Goal: Task Accomplishment & Management: Manage account settings

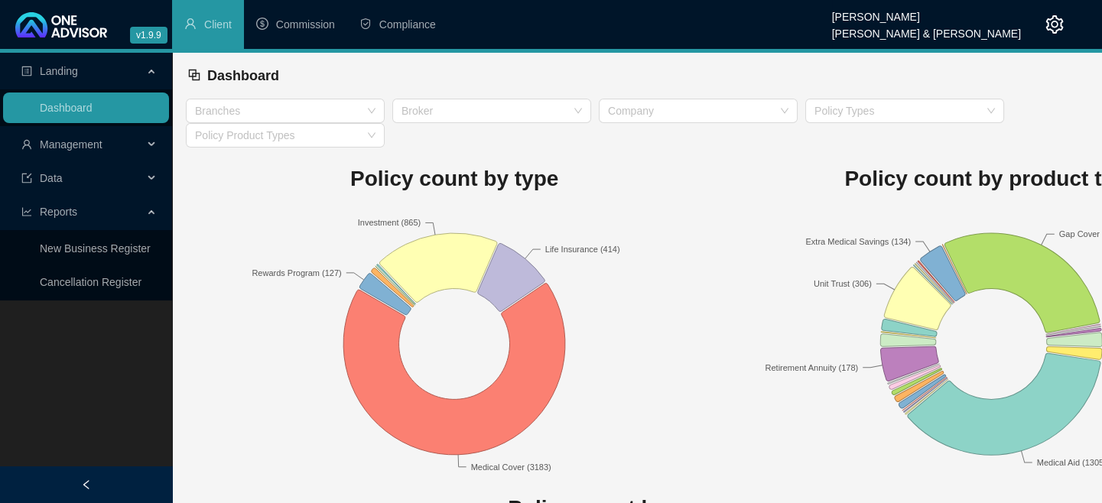
click at [16, 390] on div "Landing Dashboard Management Data Reports New Business Register Cancellation Re…" at bounding box center [86, 304] width 172 height 503
click at [73, 146] on span "Management" at bounding box center [71, 144] width 63 height 12
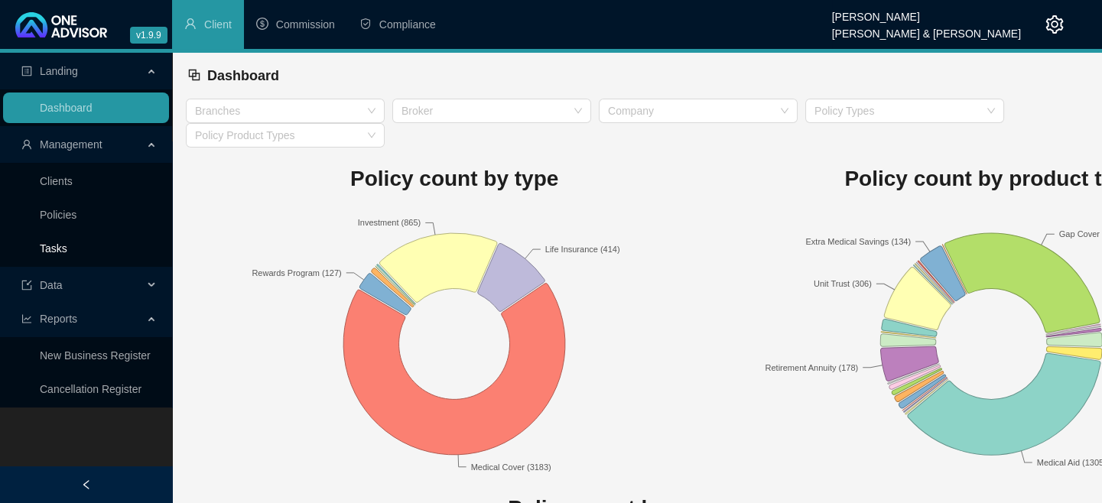
click at [65, 245] on link "Tasks" at bounding box center [54, 248] width 28 height 12
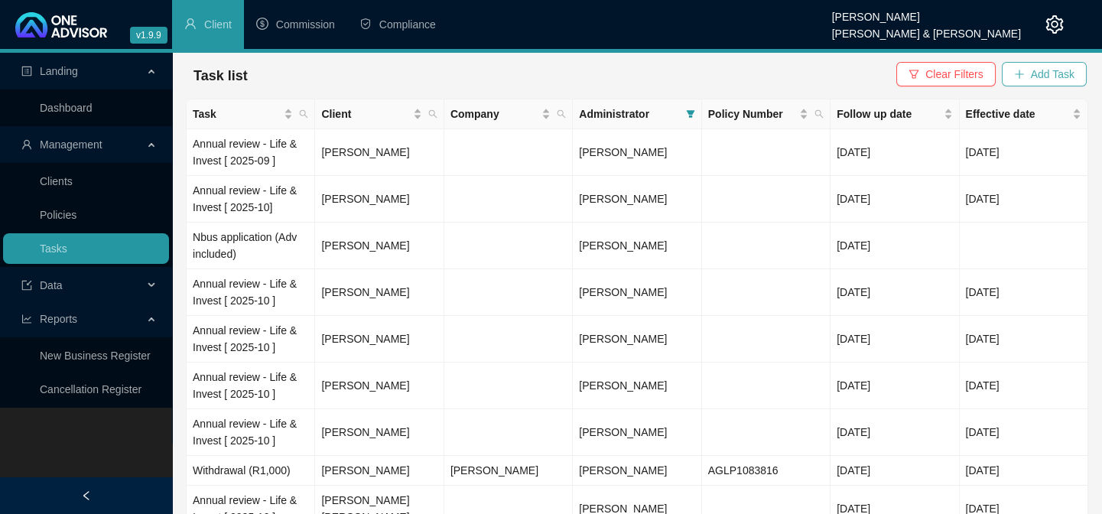
click at [1037, 75] on span "Add Task" at bounding box center [1052, 74] width 44 height 17
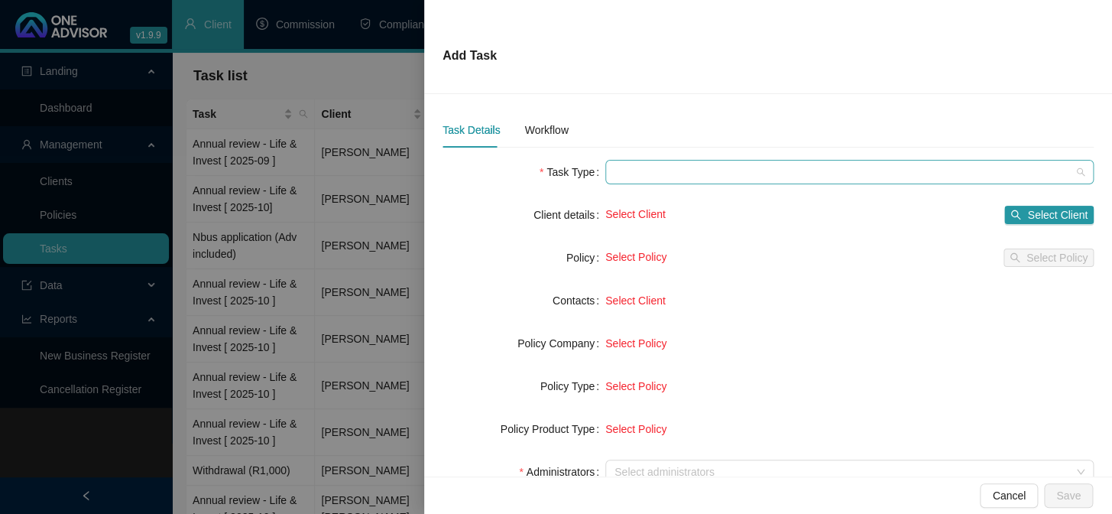
click at [618, 173] on span at bounding box center [850, 172] width 470 height 23
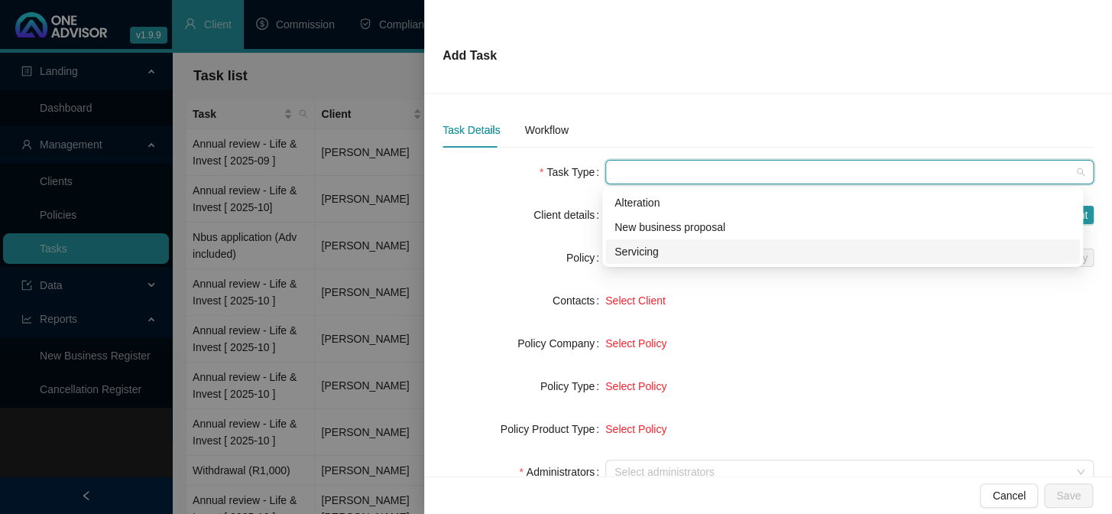
click at [638, 252] on div "Servicing" at bounding box center [843, 251] width 456 height 17
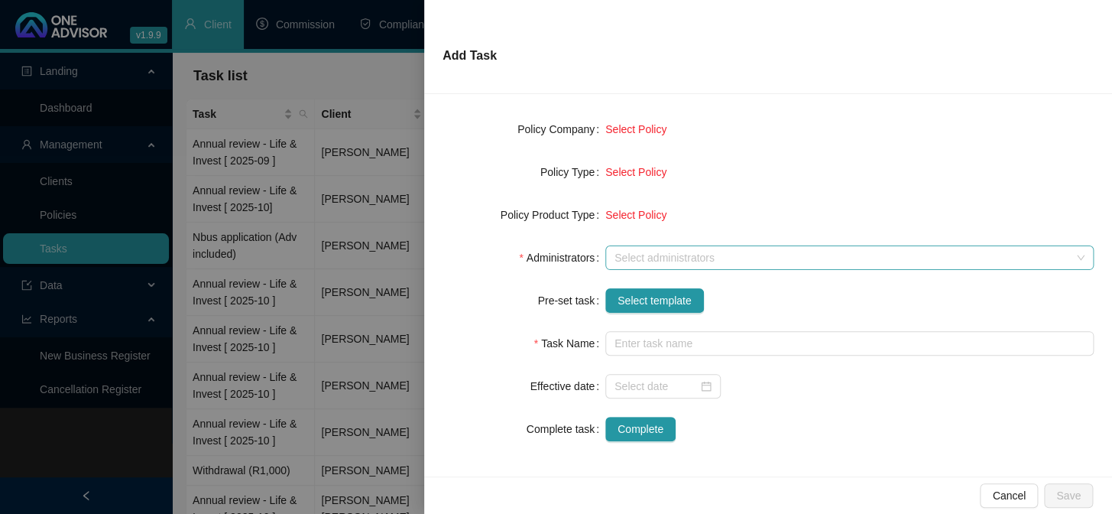
scroll to position [215, 0]
click at [657, 253] on div at bounding box center [841, 256] width 466 height 11
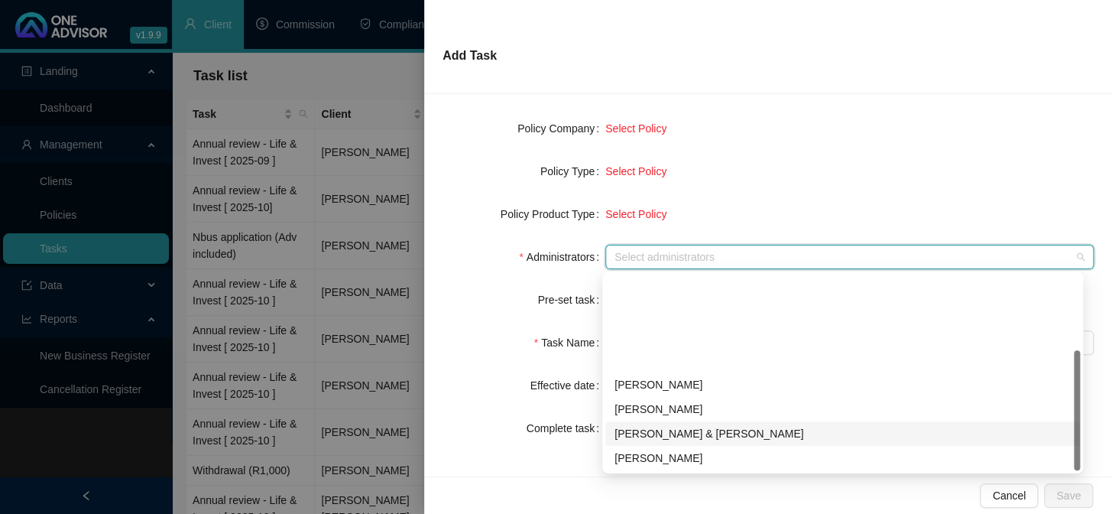
scroll to position [122, 0]
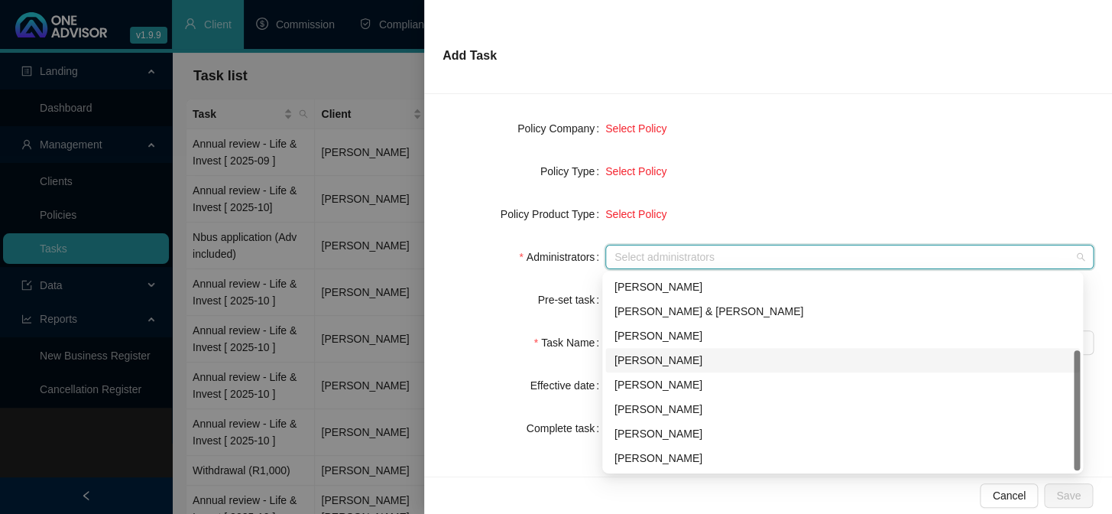
click at [646, 354] on div "[PERSON_NAME]" at bounding box center [843, 360] width 456 height 17
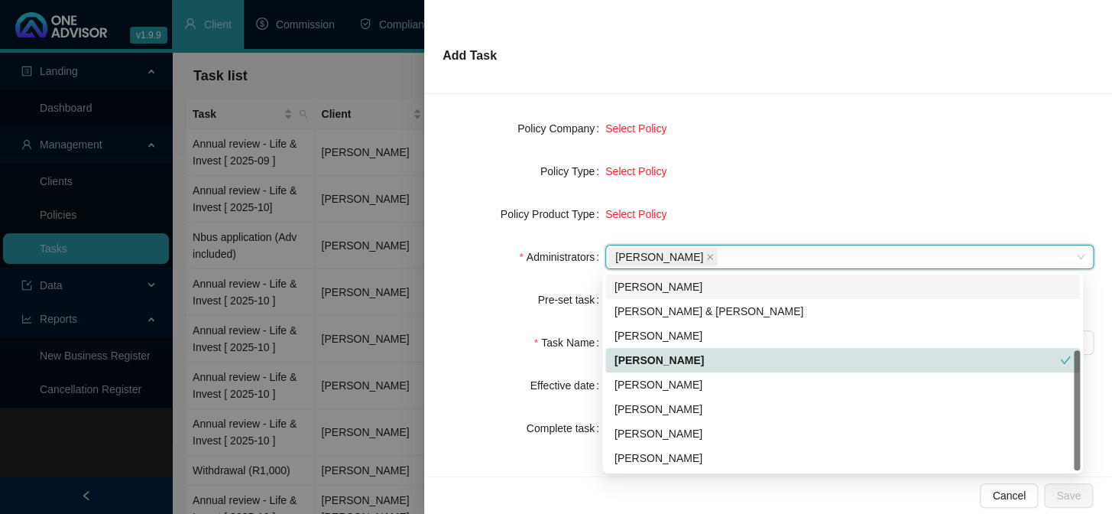
click at [729, 135] on div "Select Policy" at bounding box center [849, 128] width 488 height 17
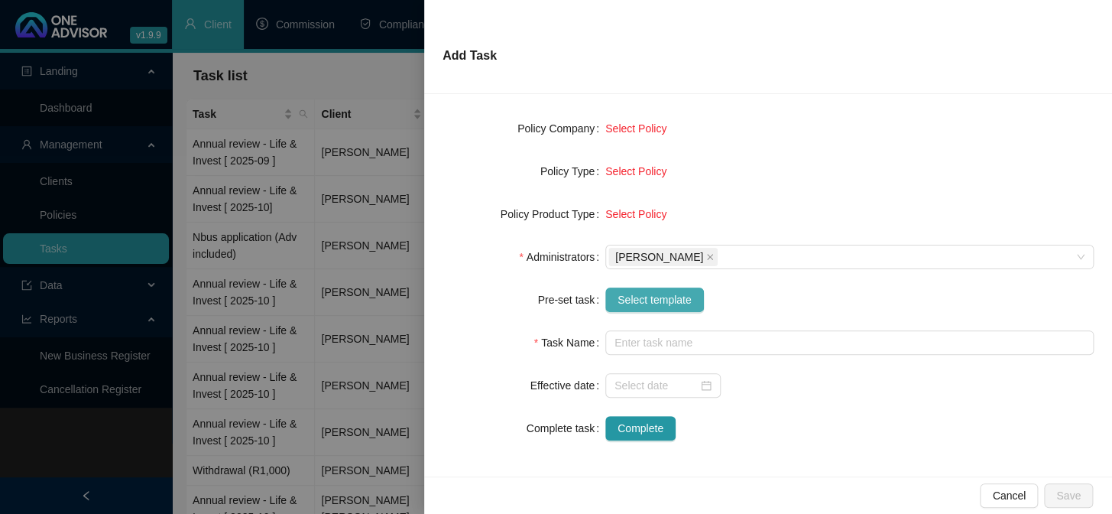
click at [642, 296] on span "Select template" at bounding box center [655, 299] width 74 height 17
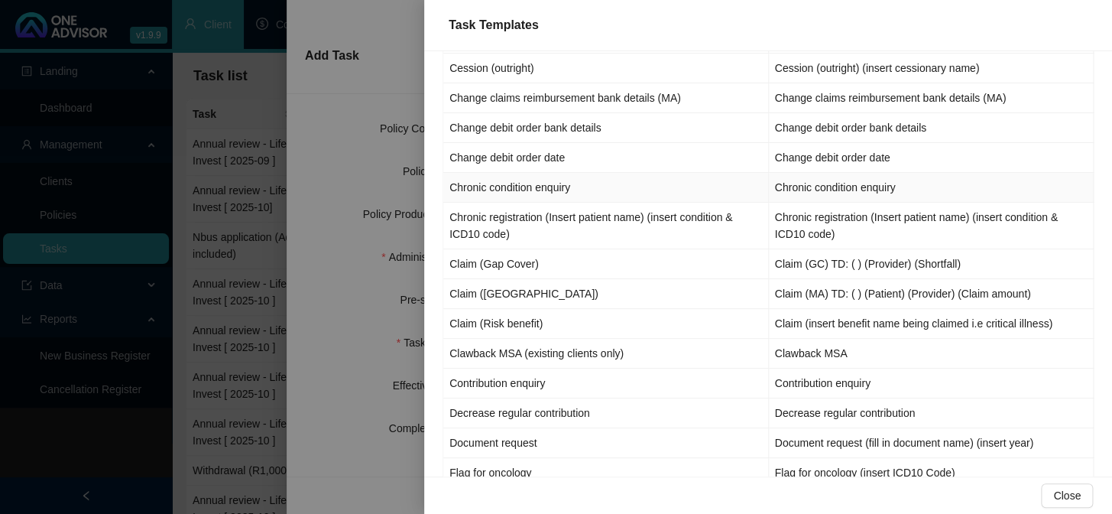
scroll to position [556, 0]
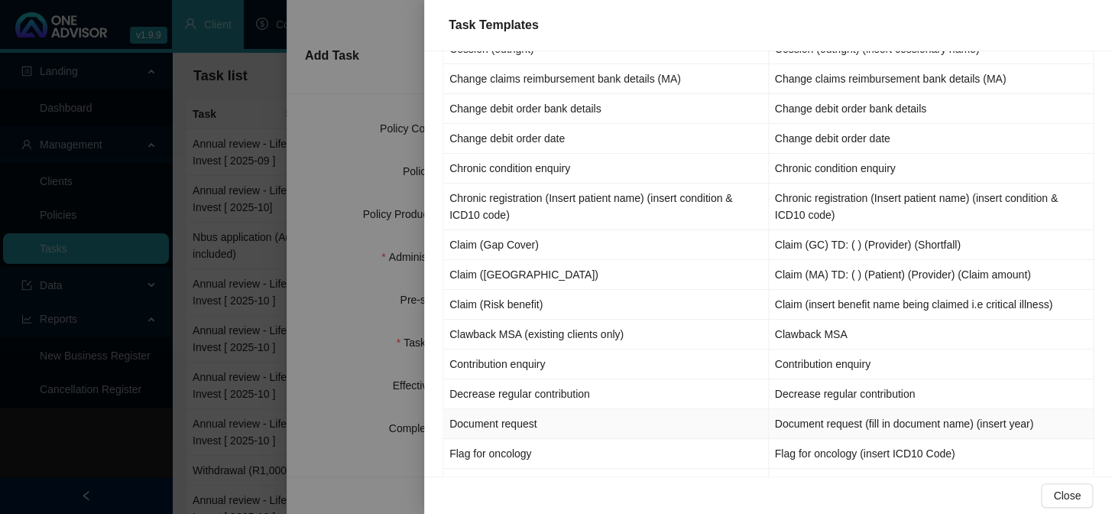
click at [524, 423] on td "Document request" at bounding box center [606, 424] width 326 height 30
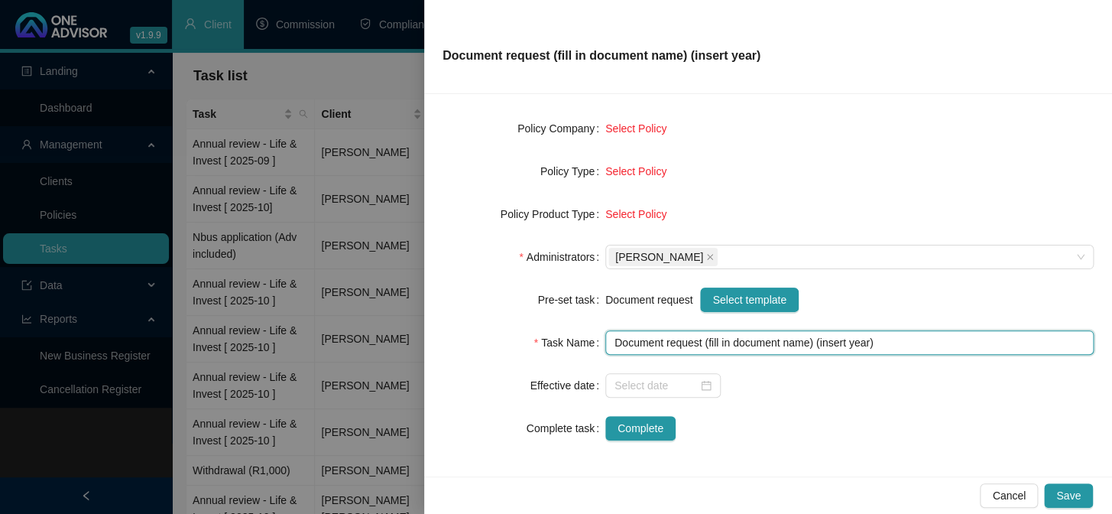
drag, startPoint x: 706, startPoint y: 339, endPoint x: 807, endPoint y: 341, distance: 100.9
click at [807, 341] on input "Document request (fill in document name) (insert year)" at bounding box center [849, 342] width 488 height 24
drag, startPoint x: 784, startPoint y: 339, endPoint x: 834, endPoint y: 342, distance: 49.8
click at [835, 342] on input "Document request (Tax Certificates) (insert year)" at bounding box center [849, 342] width 488 height 24
type input "Document request (Tax Certificates) (2017)"
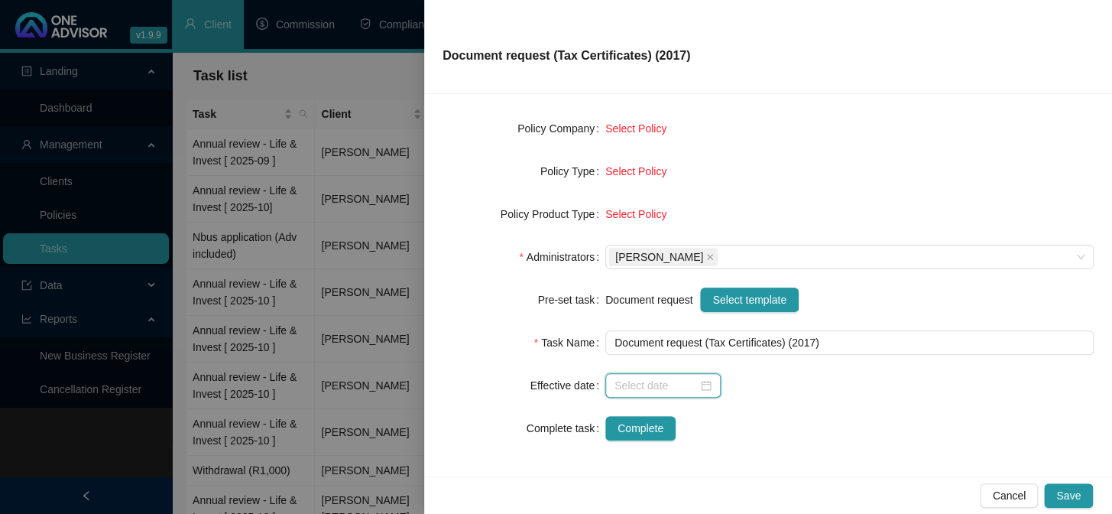
click at [638, 387] on input at bounding box center [656, 385] width 83 height 17
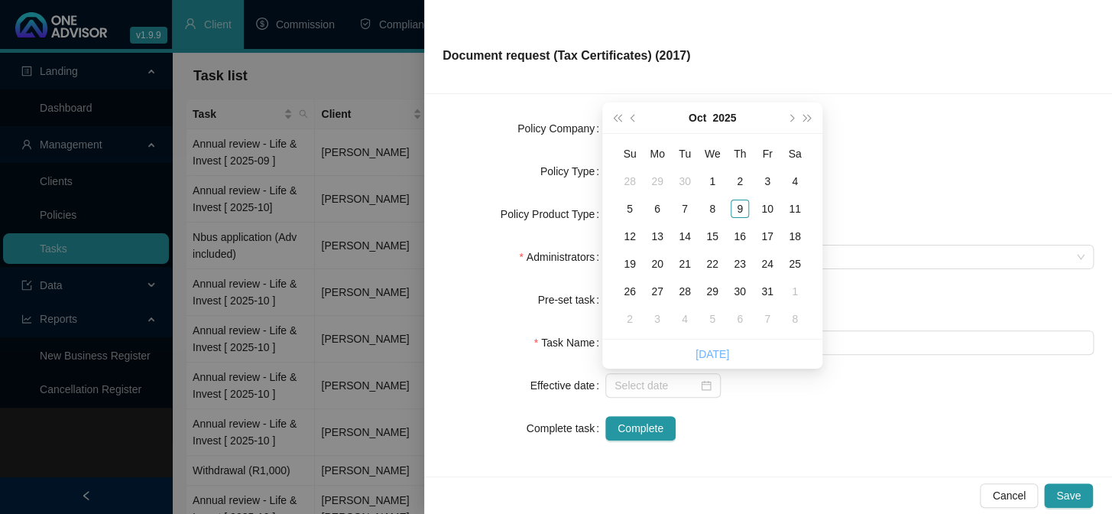
click at [704, 352] on link "[DATE]" at bounding box center [713, 354] width 34 height 12
type input "[DATE]"
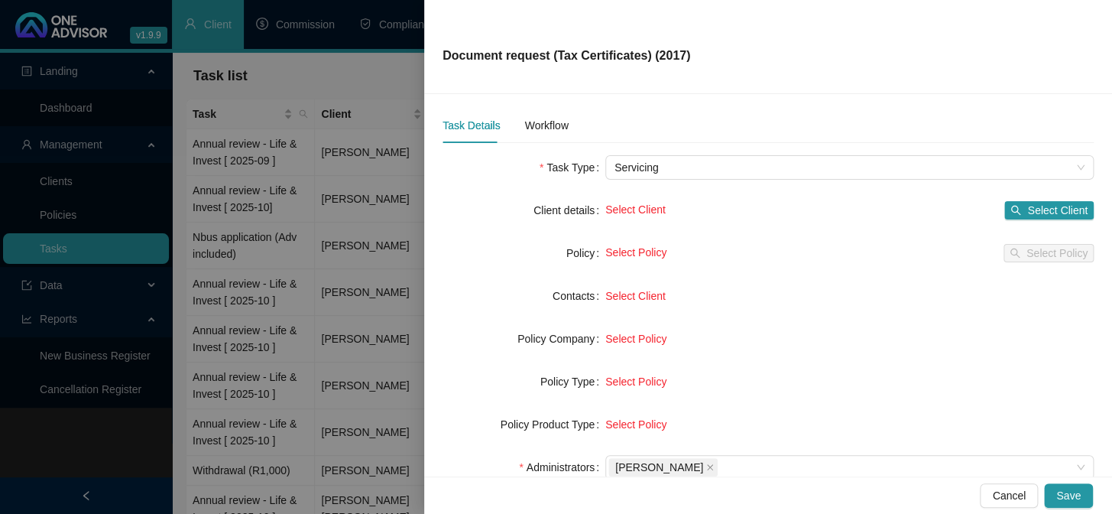
scroll to position [0, 0]
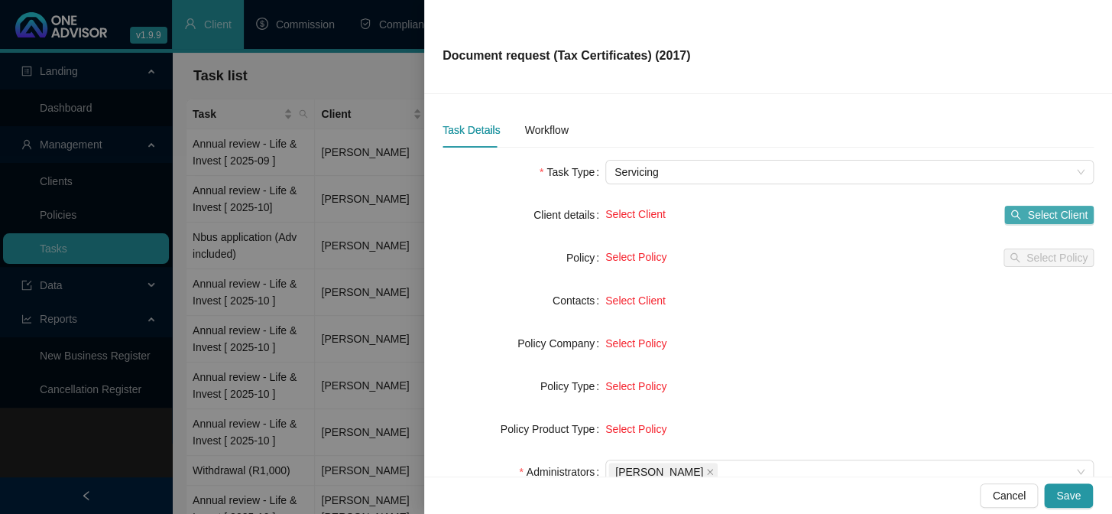
click at [1051, 214] on span "Select Client" at bounding box center [1057, 214] width 60 height 17
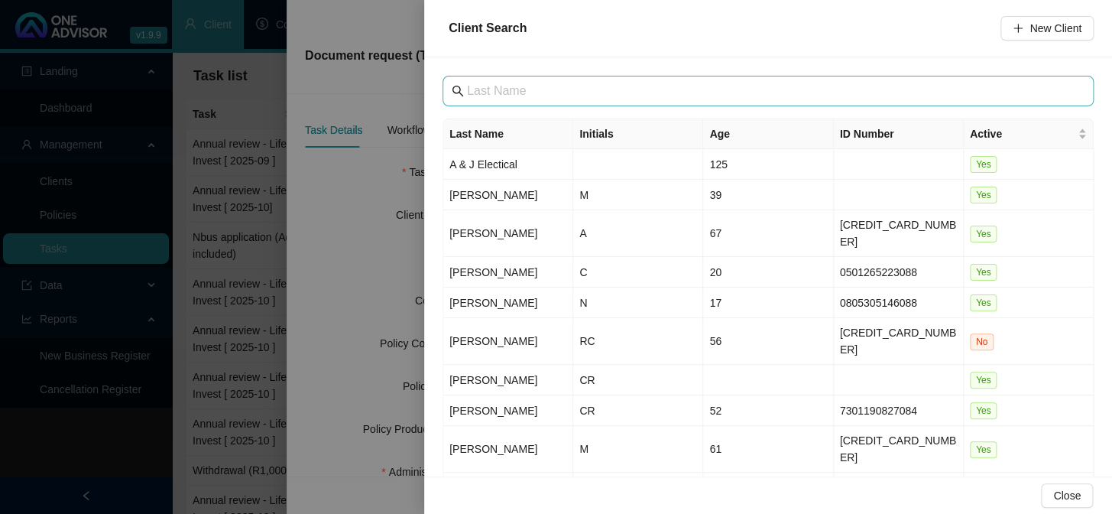
click at [582, 80] on span at bounding box center [768, 91] width 651 height 31
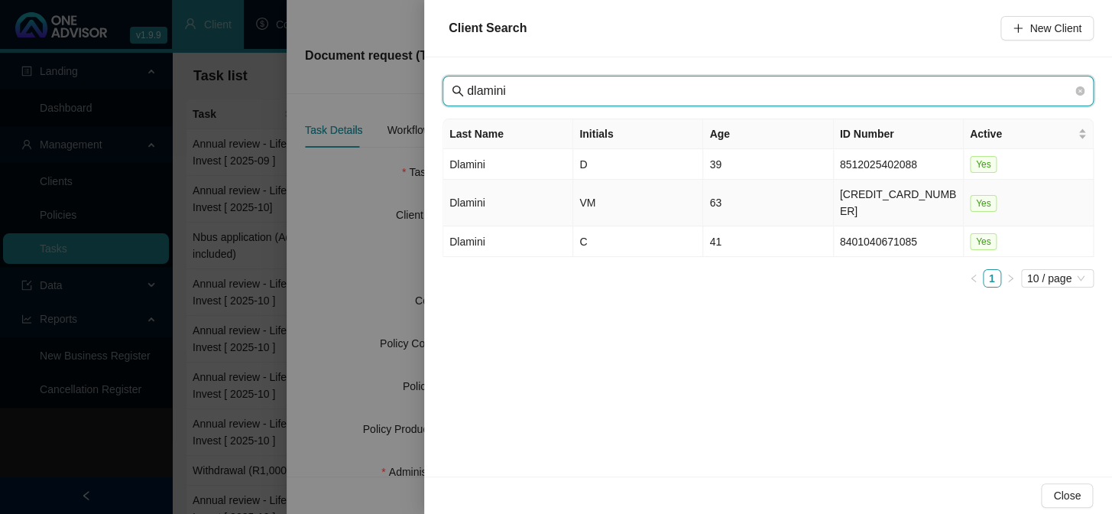
type input "dlamini"
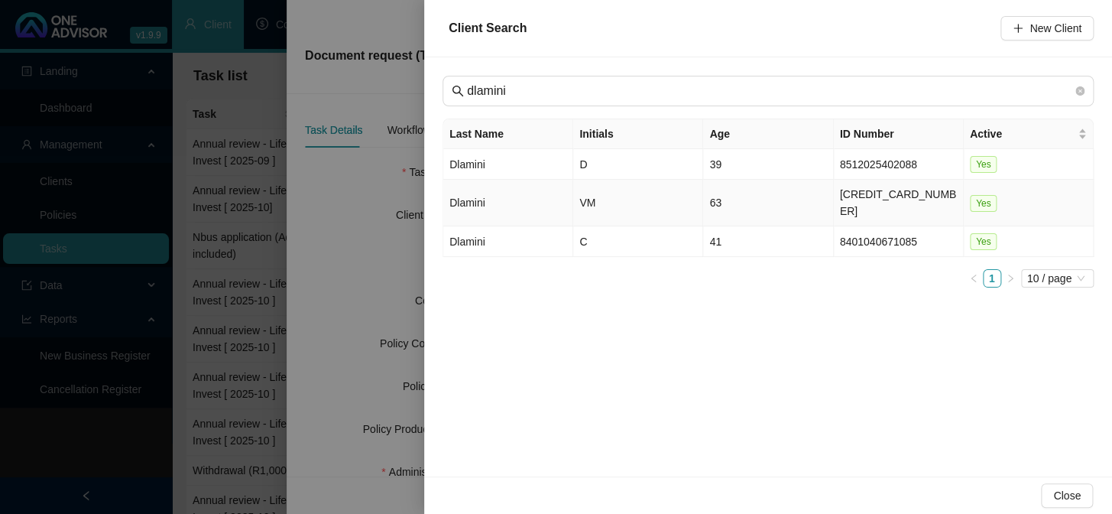
click at [476, 196] on td "Dlamini" at bounding box center [508, 203] width 130 height 47
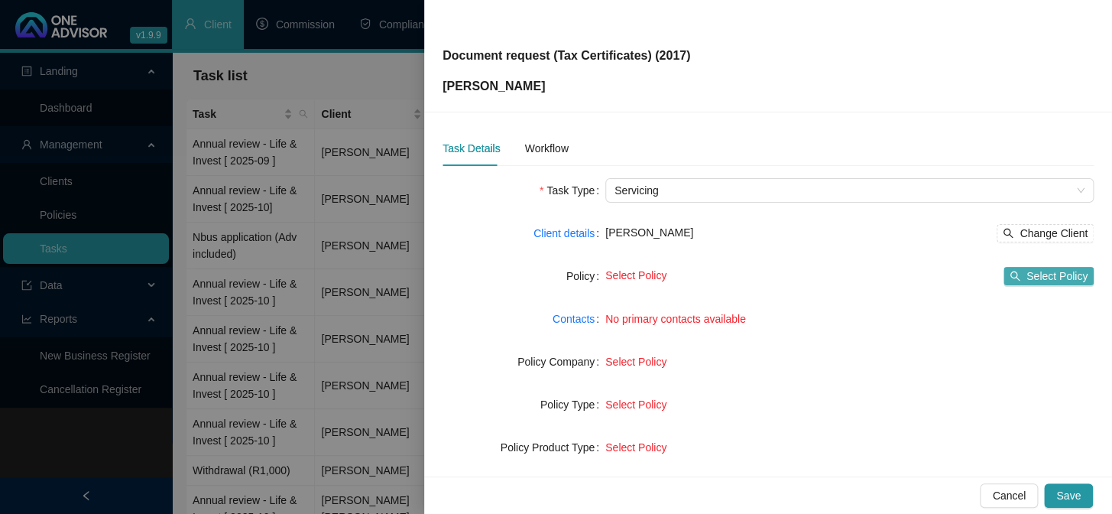
click at [1034, 277] on span "Select Policy" at bounding box center [1057, 276] width 61 height 17
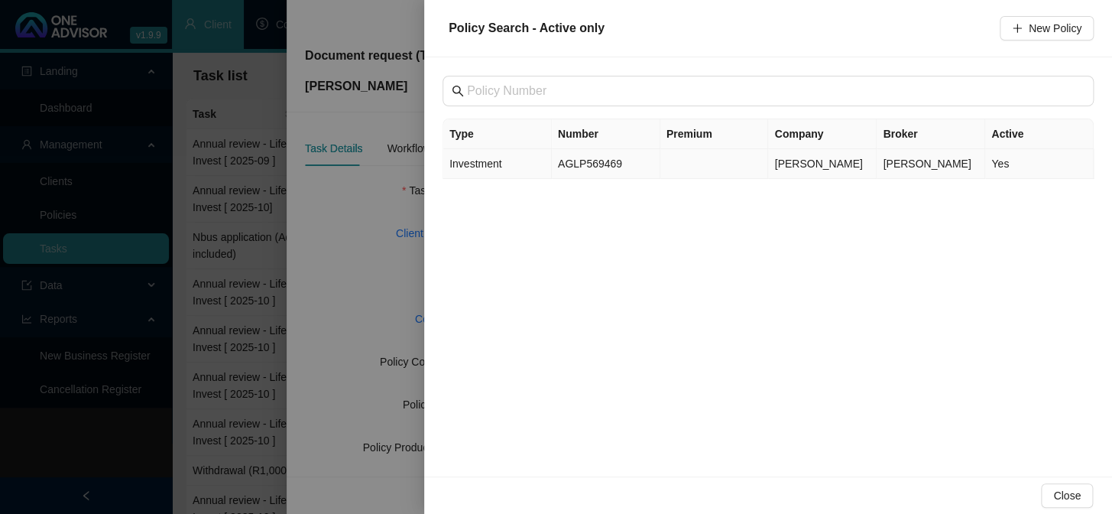
click at [465, 163] on span "Investment" at bounding box center [475, 163] width 52 height 12
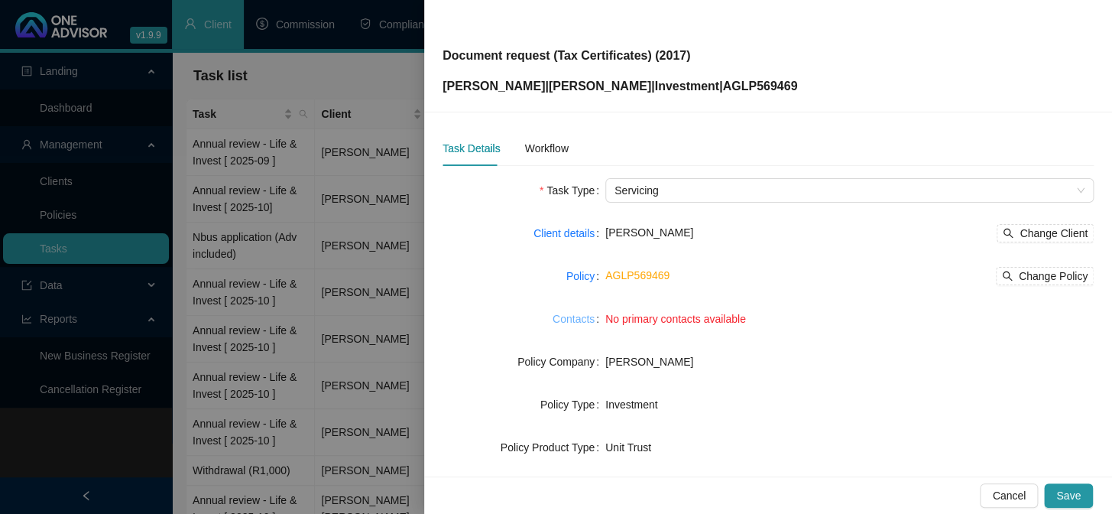
click at [565, 320] on link "Contacts" at bounding box center [574, 318] width 42 height 17
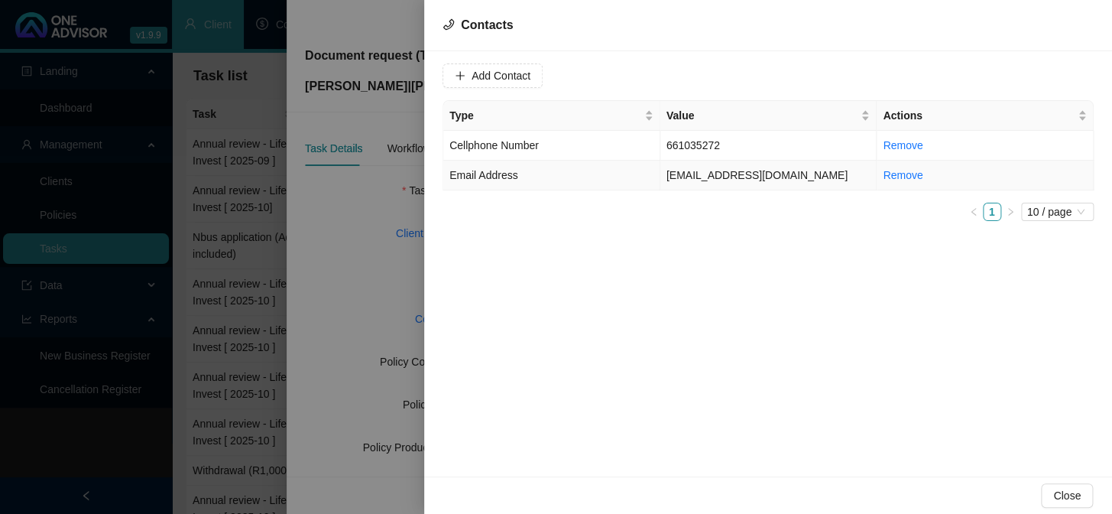
click at [496, 175] on span "Email Address" at bounding box center [483, 175] width 68 height 12
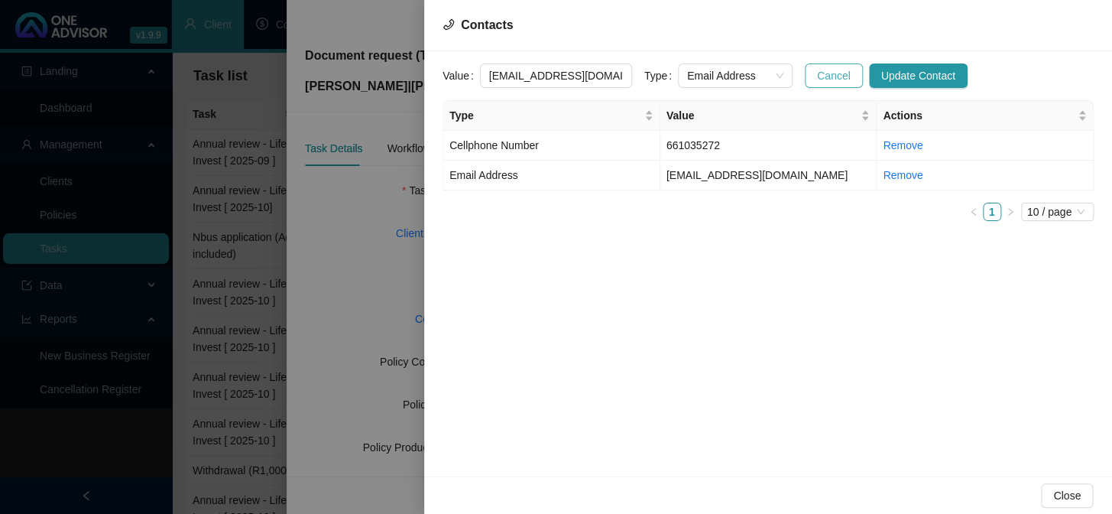
scroll to position [0, 21]
click at [761, 72] on span "Email Address" at bounding box center [735, 75] width 96 height 23
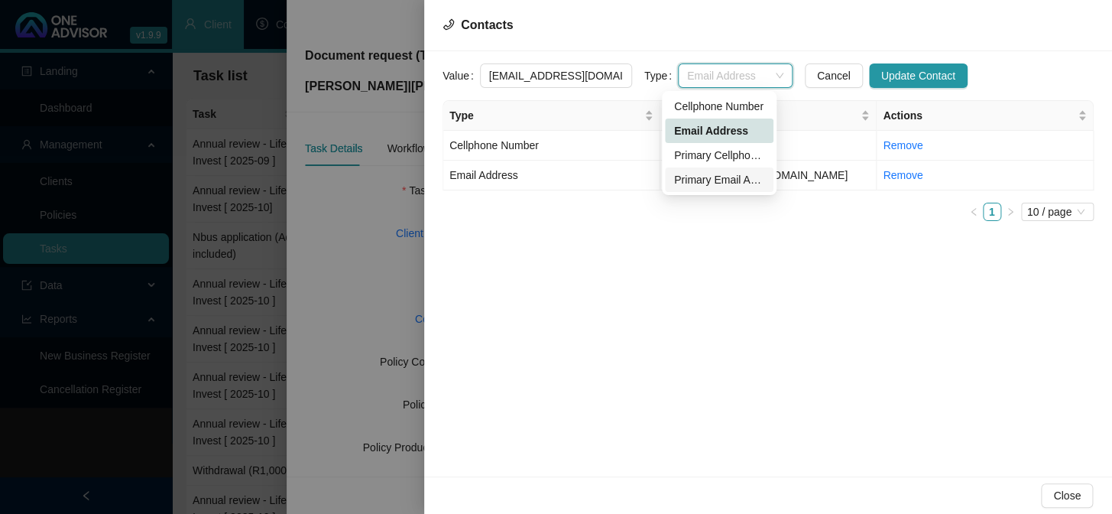
click at [702, 176] on div "Primary Email Address" at bounding box center [719, 179] width 90 height 17
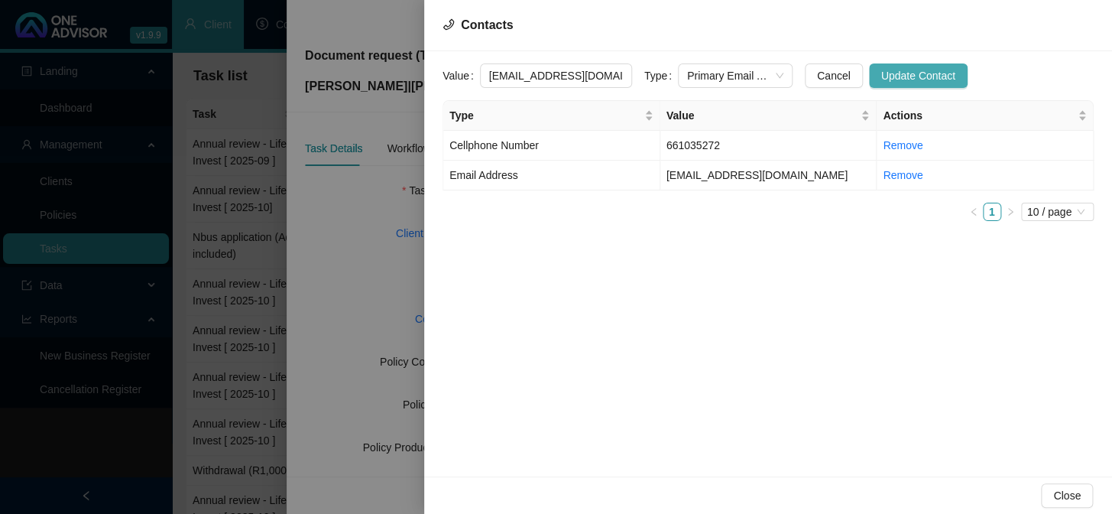
click at [886, 71] on span "Update Contact" at bounding box center [918, 75] width 74 height 17
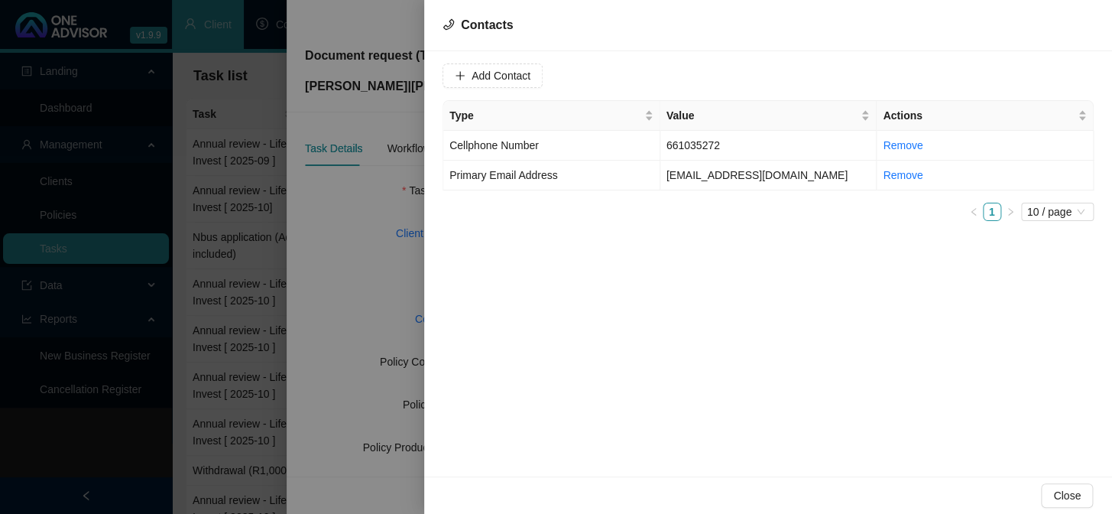
click at [35, 436] on div at bounding box center [556, 257] width 1112 height 514
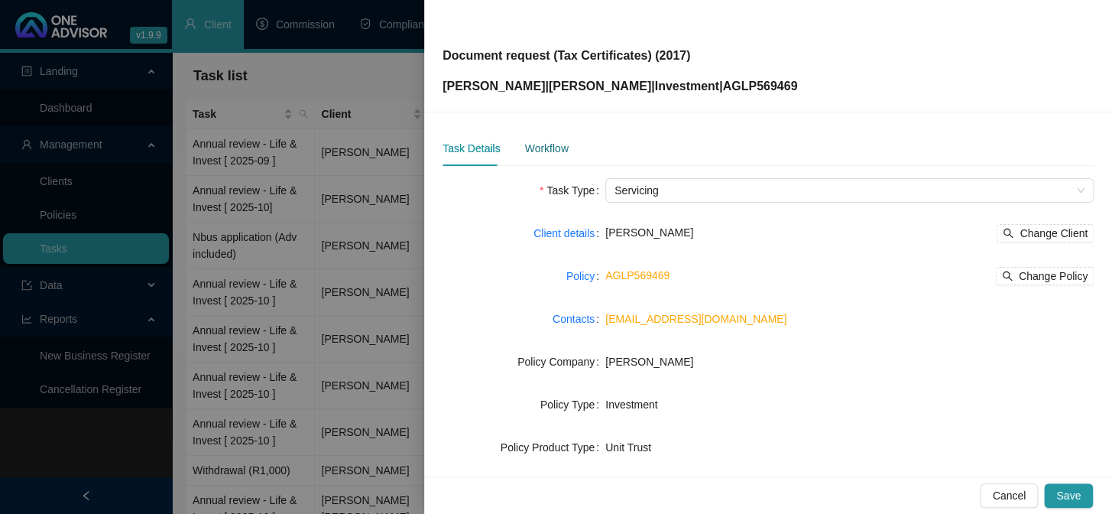
click at [543, 151] on div "Workflow" at bounding box center [546, 148] width 44 height 17
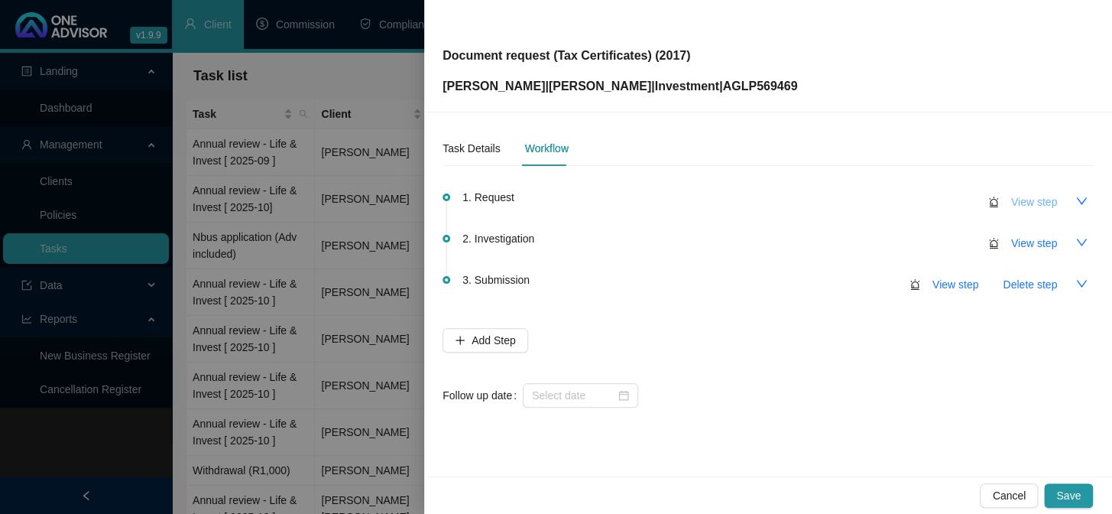
click at [1017, 200] on span "View step" at bounding box center [1034, 201] width 46 height 17
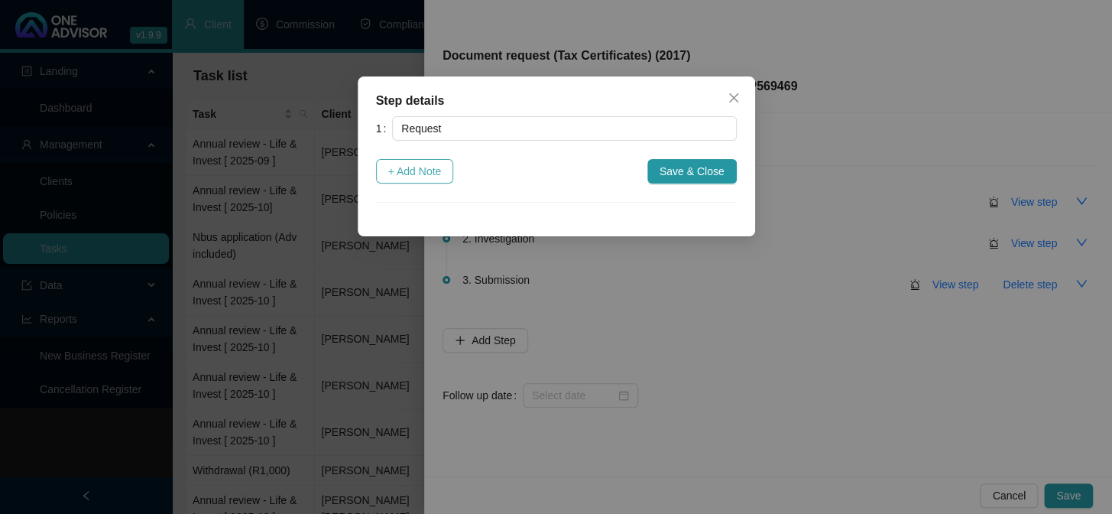
click at [420, 163] on span "+ Add Note" at bounding box center [415, 171] width 54 height 17
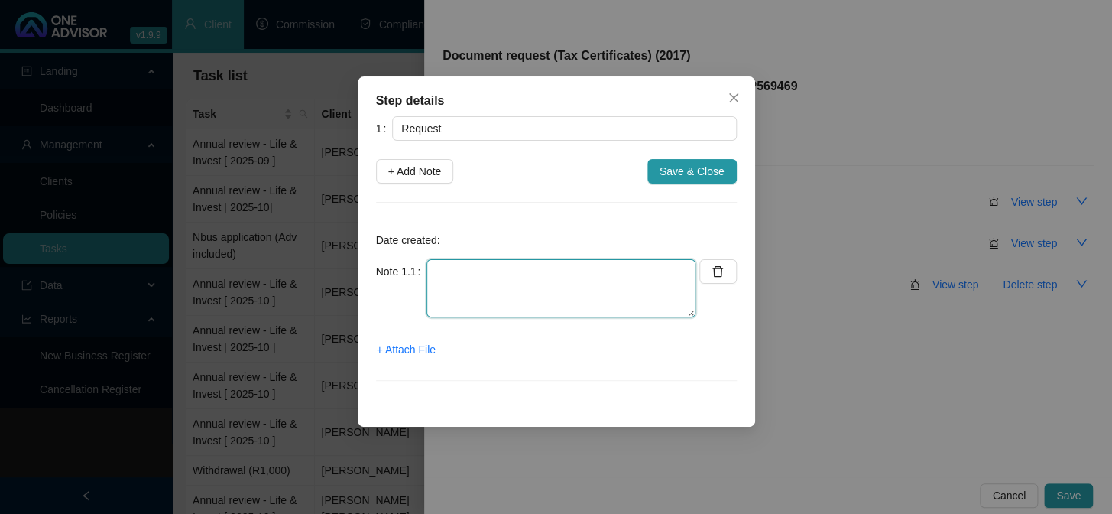
click at [436, 285] on textarea at bounding box center [561, 288] width 269 height 58
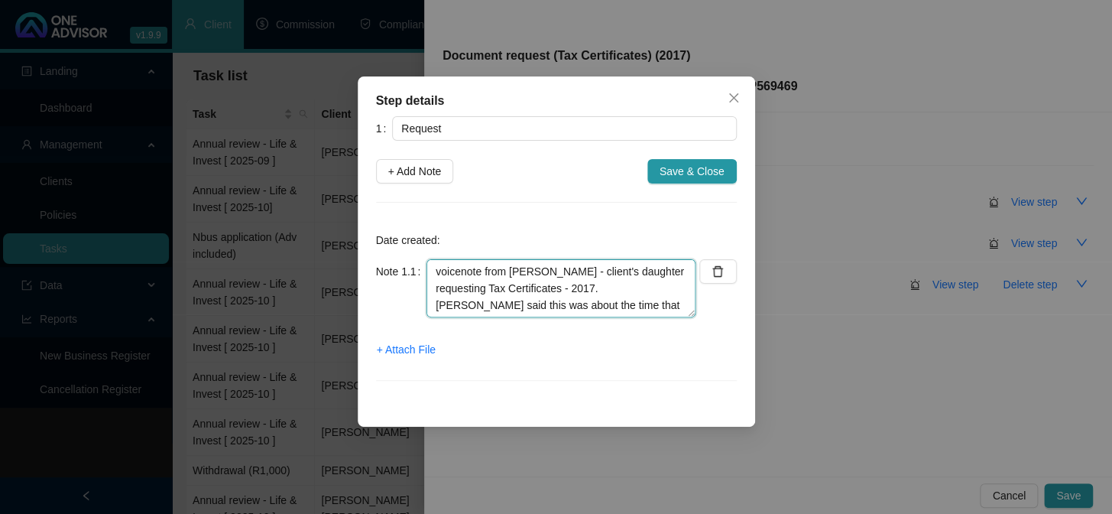
scroll to position [12, 0]
type textarea "voicenote from [PERSON_NAME] - client's daughter requesting Tax Certificates - …"
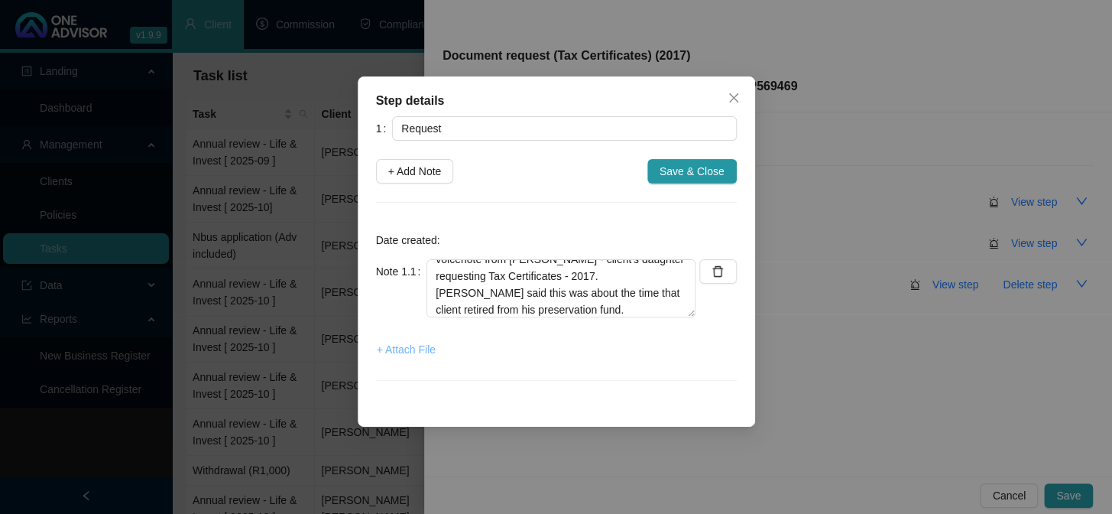
click at [433, 354] on span "+ Attach File" at bounding box center [406, 349] width 59 height 17
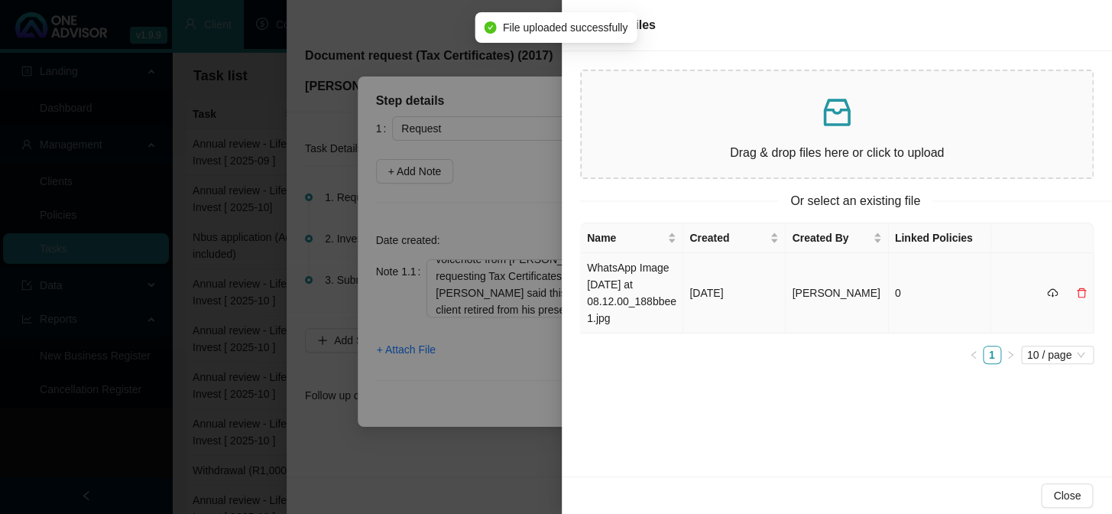
click at [637, 292] on td "WhatsApp Image [DATE] at 08.12.00_188bbee1.jpg" at bounding box center [632, 293] width 102 height 80
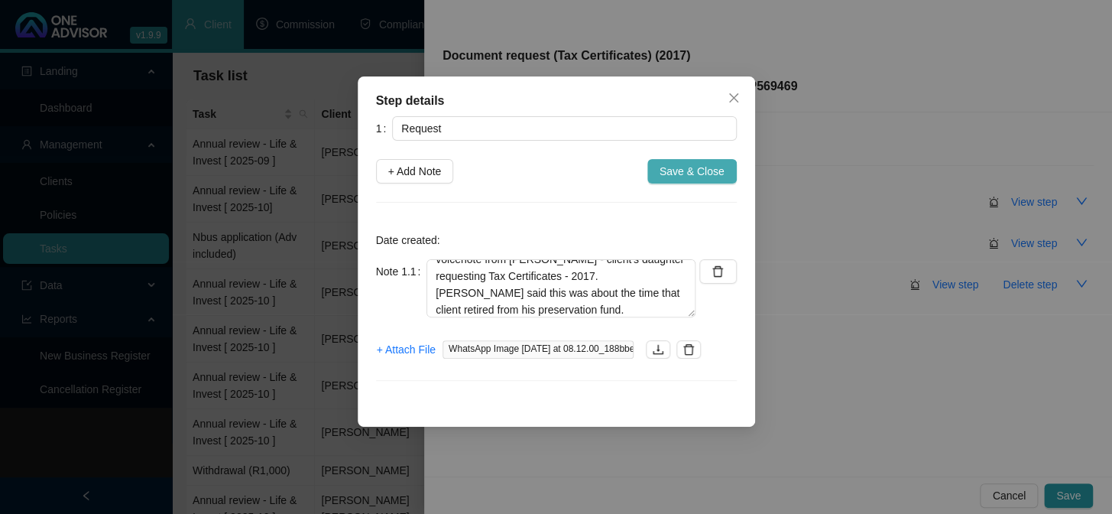
click at [698, 173] on span "Save & Close" at bounding box center [692, 171] width 65 height 17
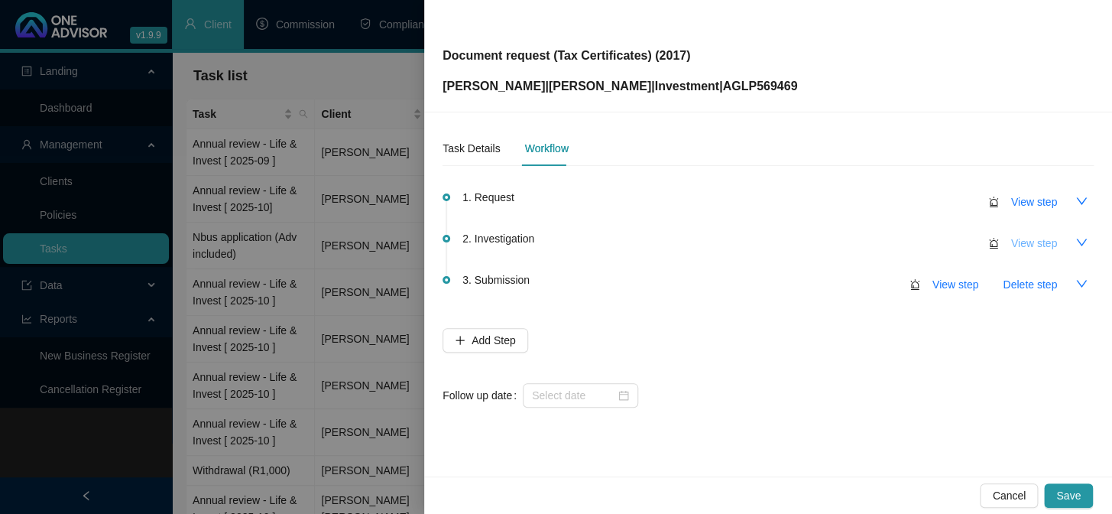
click at [1020, 245] on span "View step" at bounding box center [1034, 243] width 46 height 17
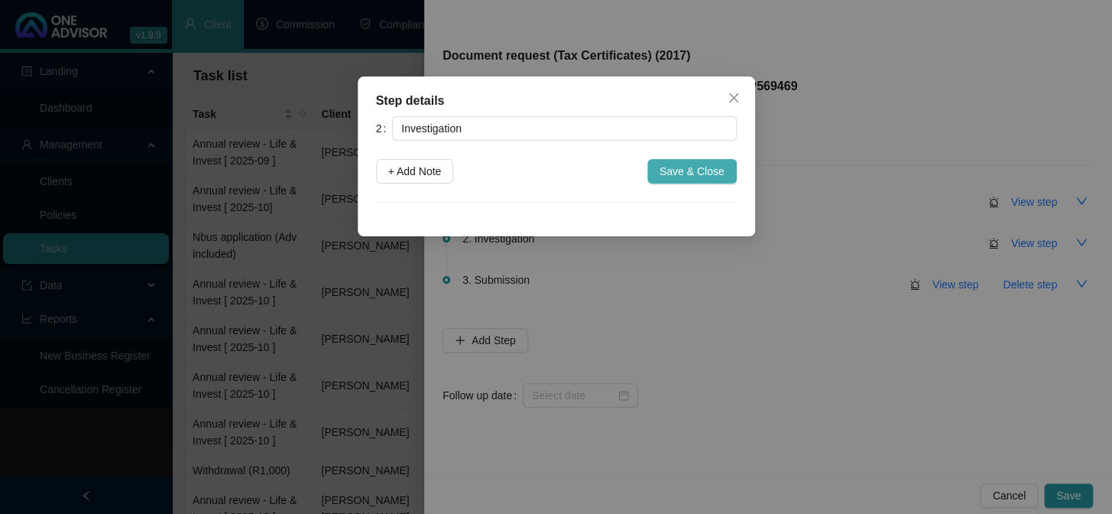
click at [688, 177] on span "Save & Close" at bounding box center [692, 171] width 65 height 17
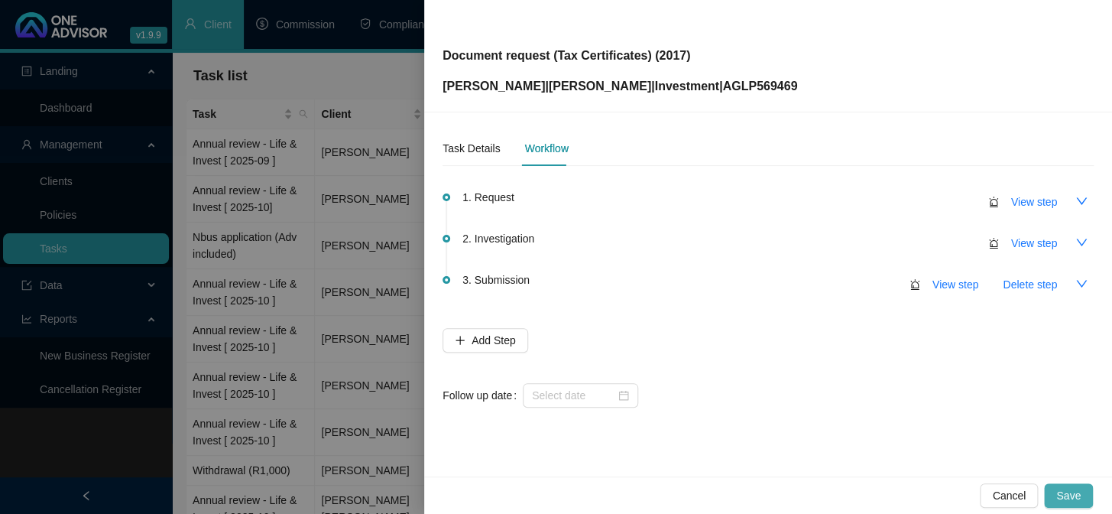
click at [1068, 492] on span "Save" at bounding box center [1068, 495] width 24 height 17
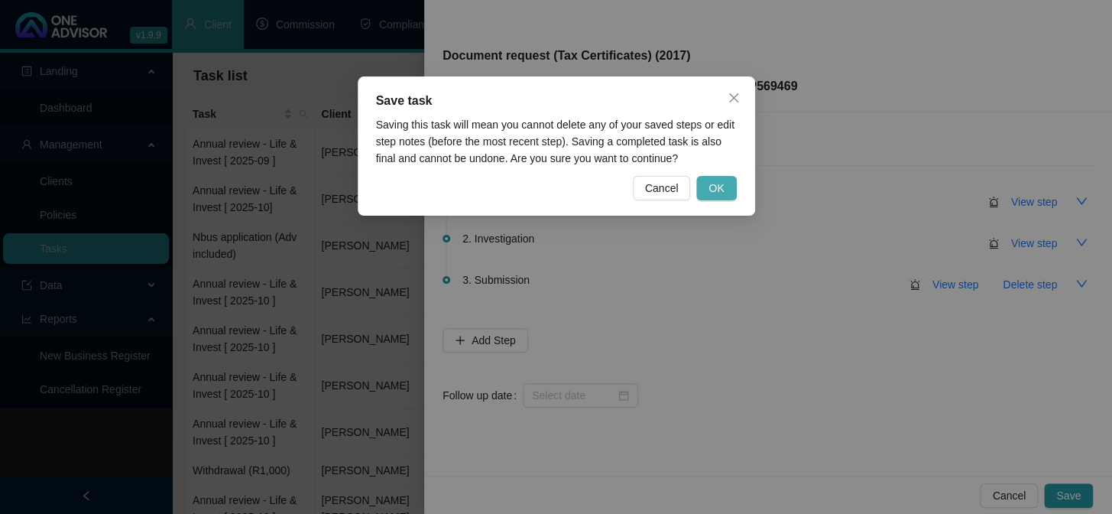
click at [716, 183] on span "OK" at bounding box center [716, 188] width 15 height 17
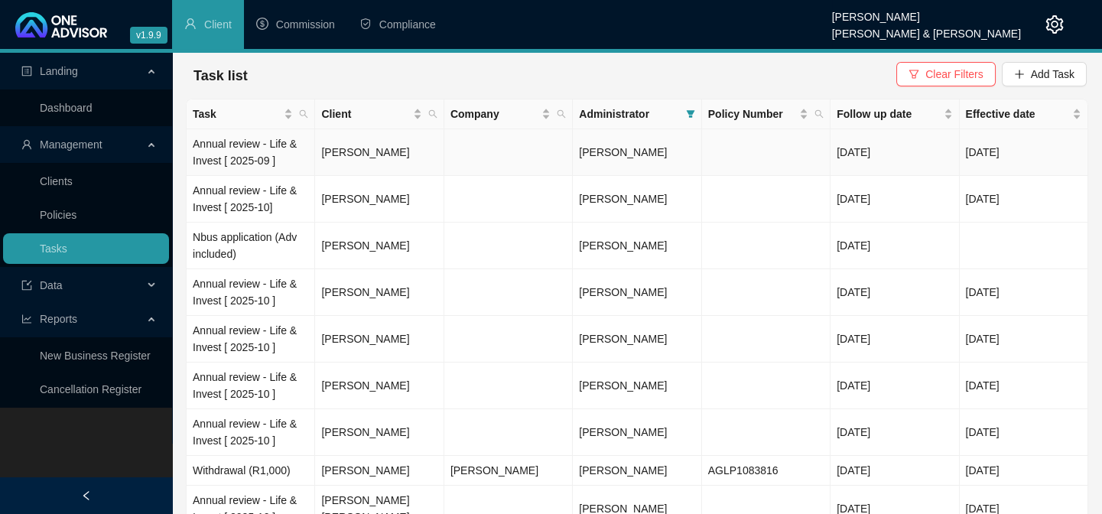
click at [257, 143] on td "Annual review - Life & Invest [ 2025-09 ]" at bounding box center [251, 152] width 128 height 47
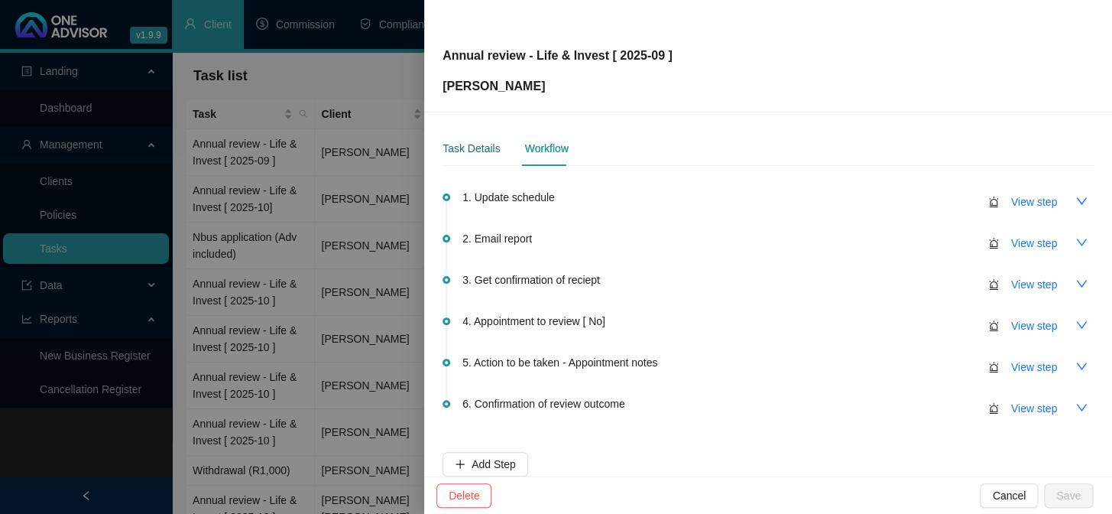
click at [474, 150] on div "Task Details" at bounding box center [471, 148] width 57 height 17
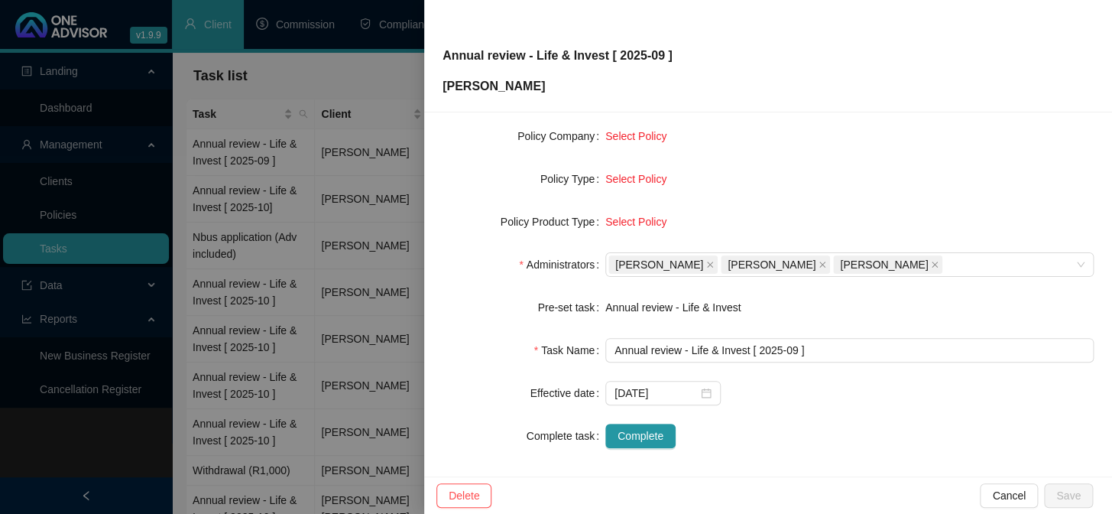
scroll to position [233, 0]
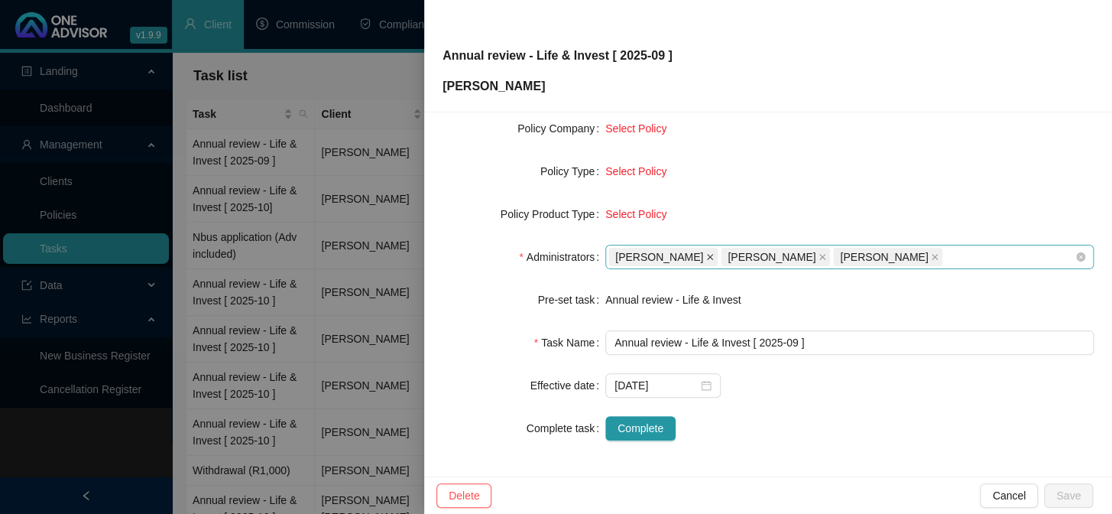
click at [708, 254] on icon "close" at bounding box center [710, 257] width 6 height 6
click at [707, 254] on span "[PERSON_NAME]" at bounding box center [662, 257] width 109 height 18
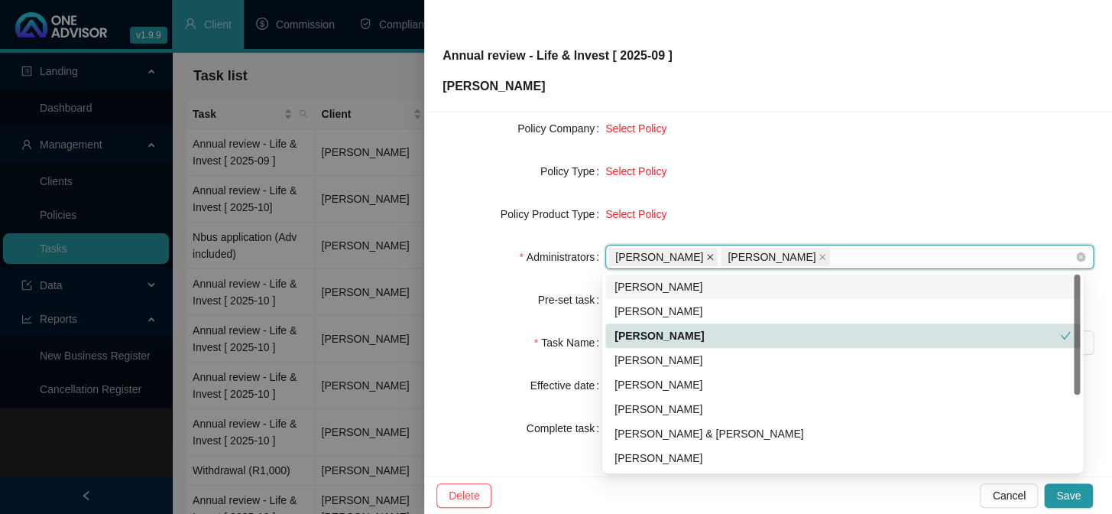
click at [712, 253] on icon "close" at bounding box center [710, 257] width 8 height 8
click at [706, 255] on icon "close" at bounding box center [710, 257] width 8 height 8
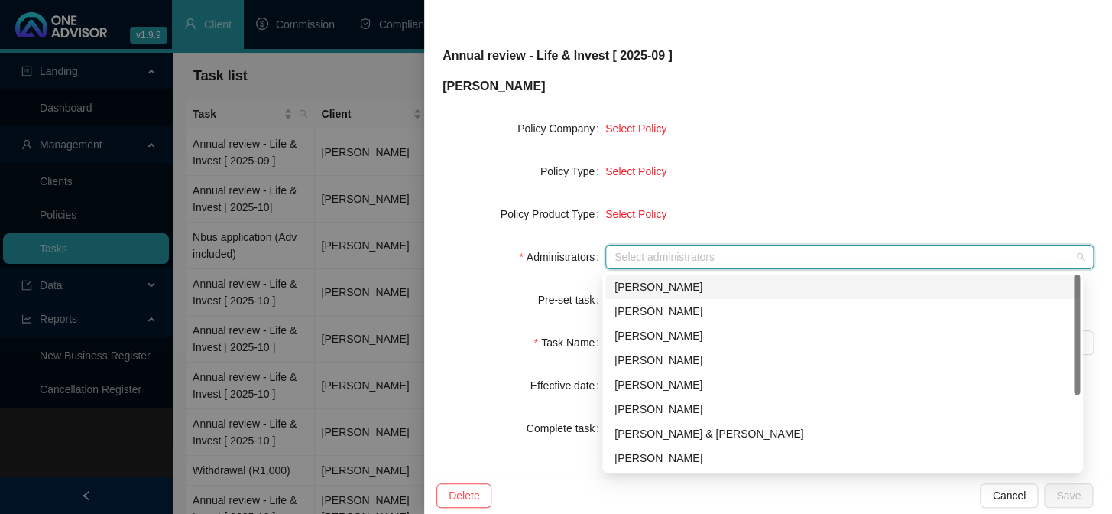
scroll to position [69, 0]
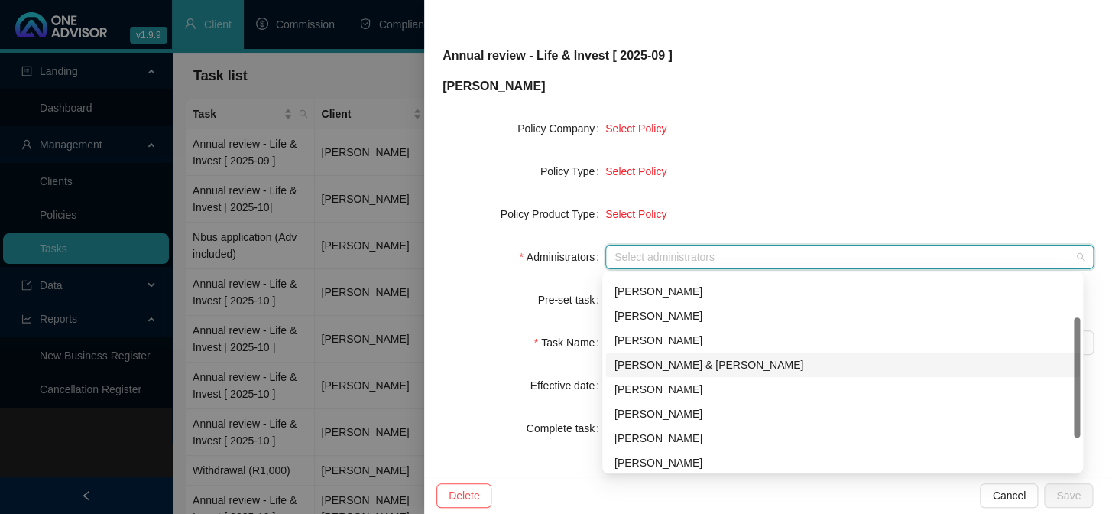
click at [659, 366] on div "[PERSON_NAME] & [PERSON_NAME]" at bounding box center [843, 364] width 456 height 17
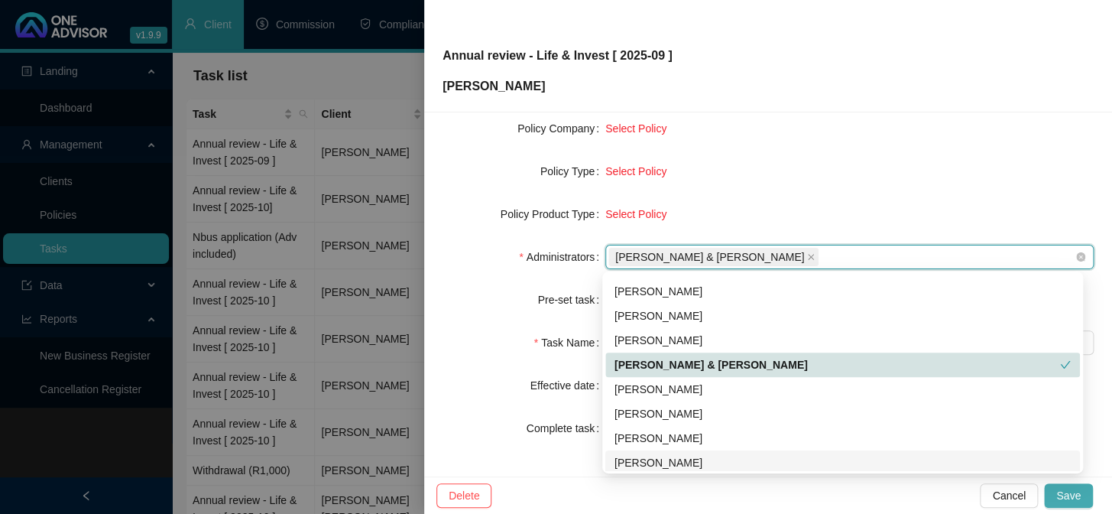
click at [1068, 495] on span "Save" at bounding box center [1068, 495] width 24 height 17
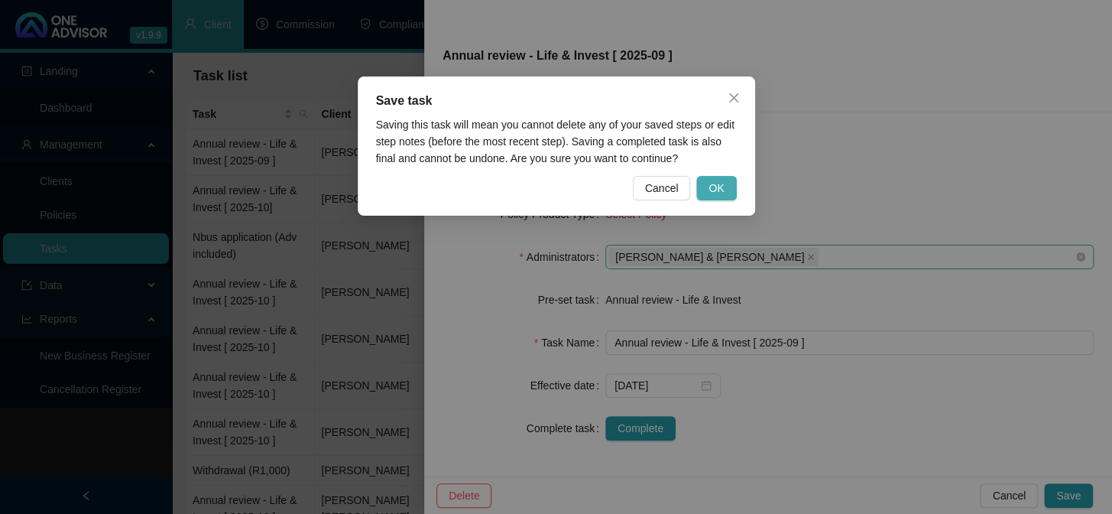
click at [713, 193] on span "OK" at bounding box center [716, 188] width 15 height 17
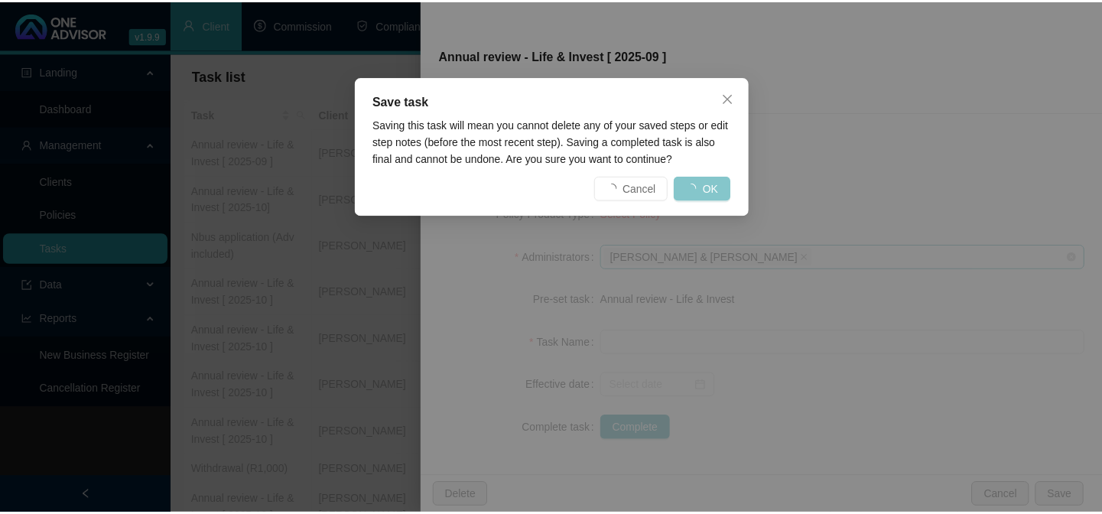
scroll to position [215, 0]
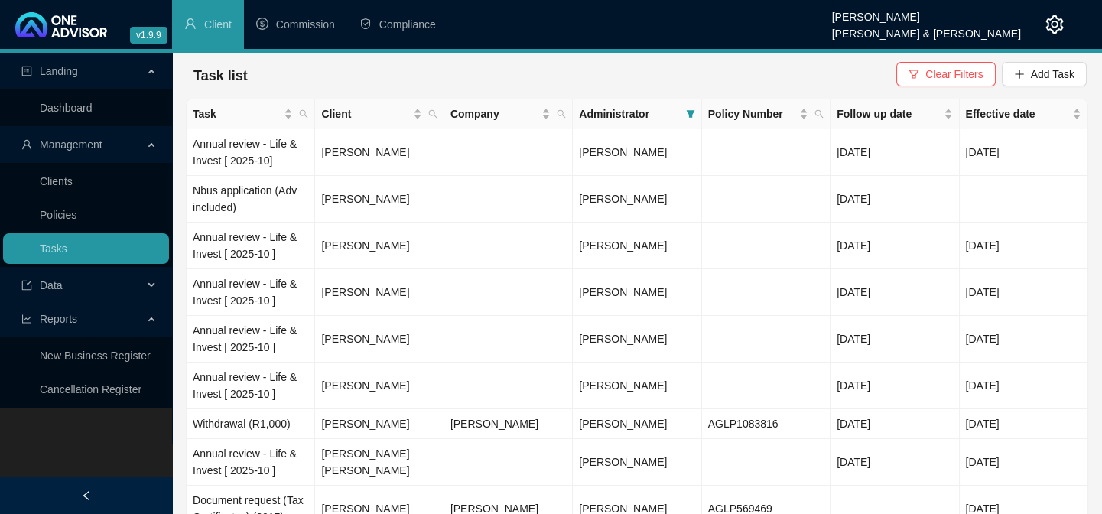
click at [680, 113] on div "Administrator" at bounding box center [636, 113] width 115 height 17
click at [688, 113] on icon "filter" at bounding box center [690, 114] width 8 height 8
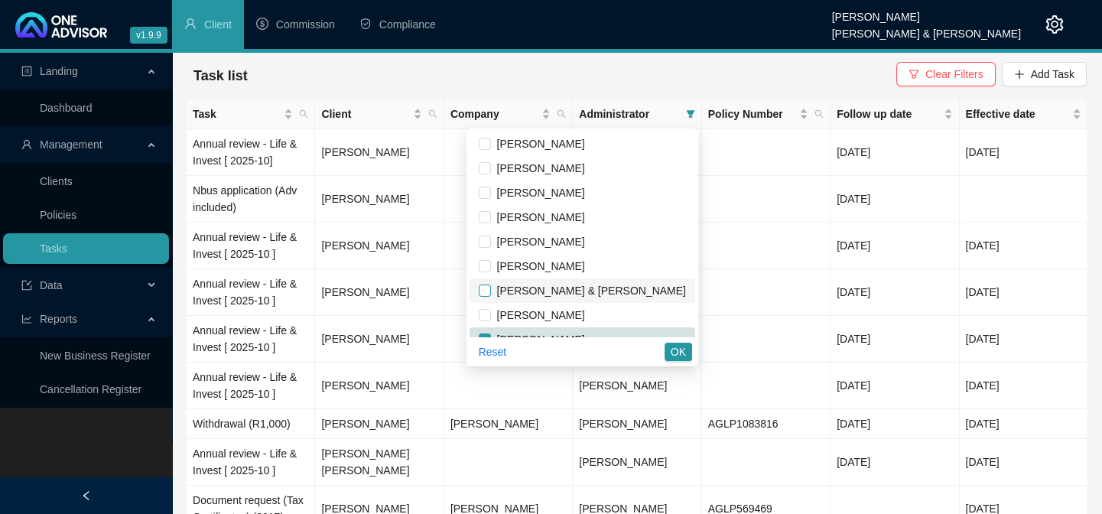
click at [491, 290] on input "checkbox" at bounding box center [485, 290] width 12 height 12
checkbox input "true"
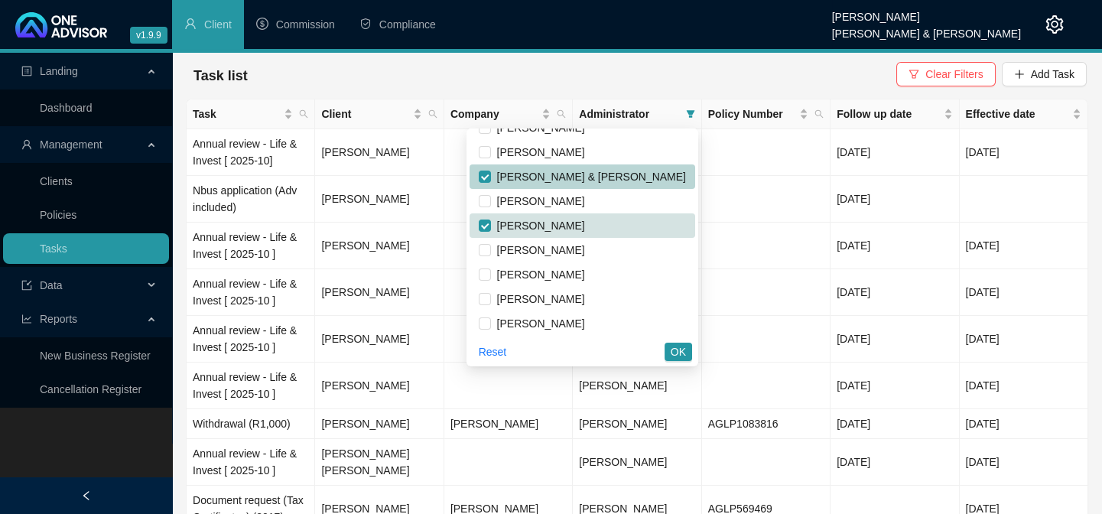
scroll to position [115, 0]
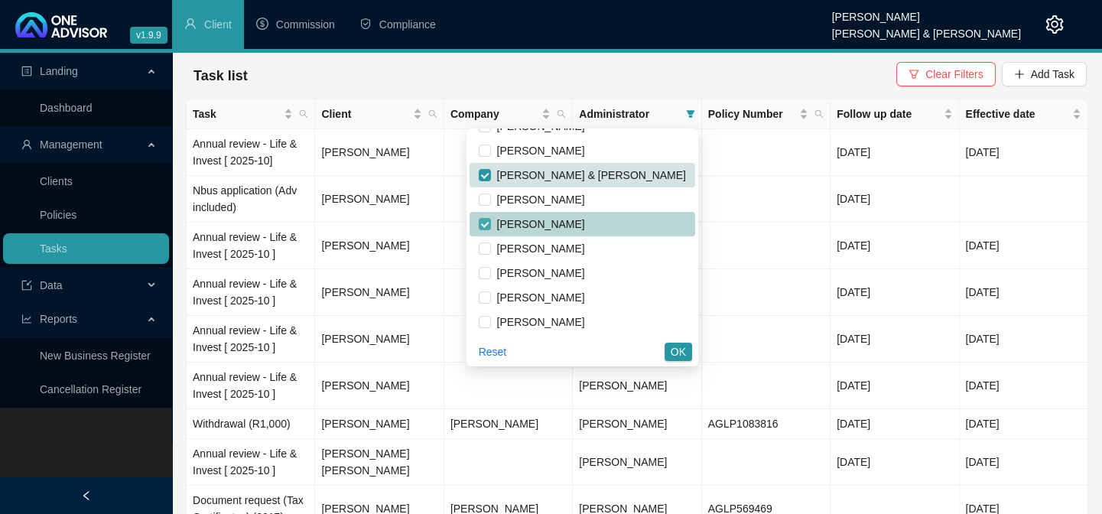
click at [491, 225] on input "checkbox" at bounding box center [485, 224] width 12 height 12
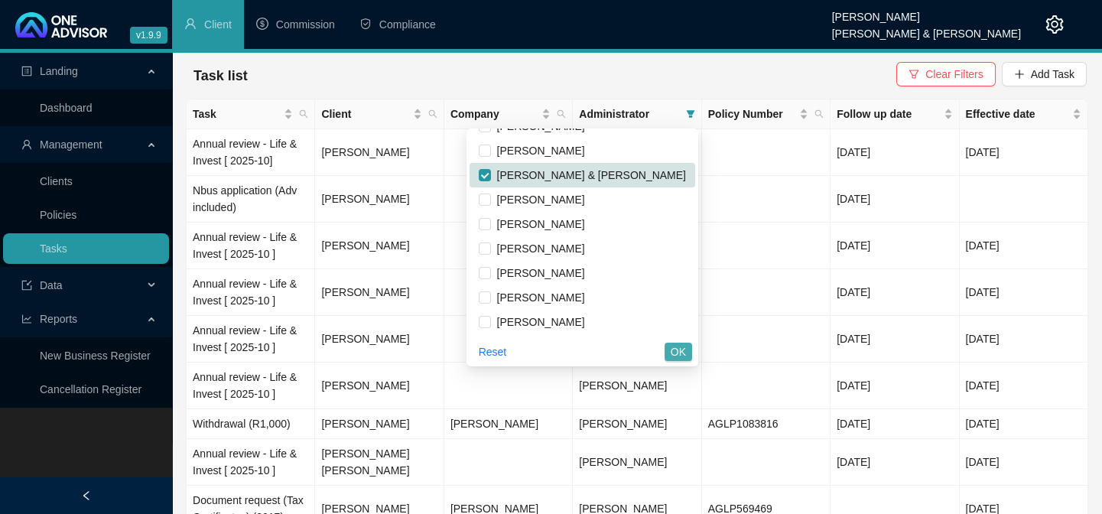
click at [677, 347] on span "OK" at bounding box center [677, 351] width 15 height 17
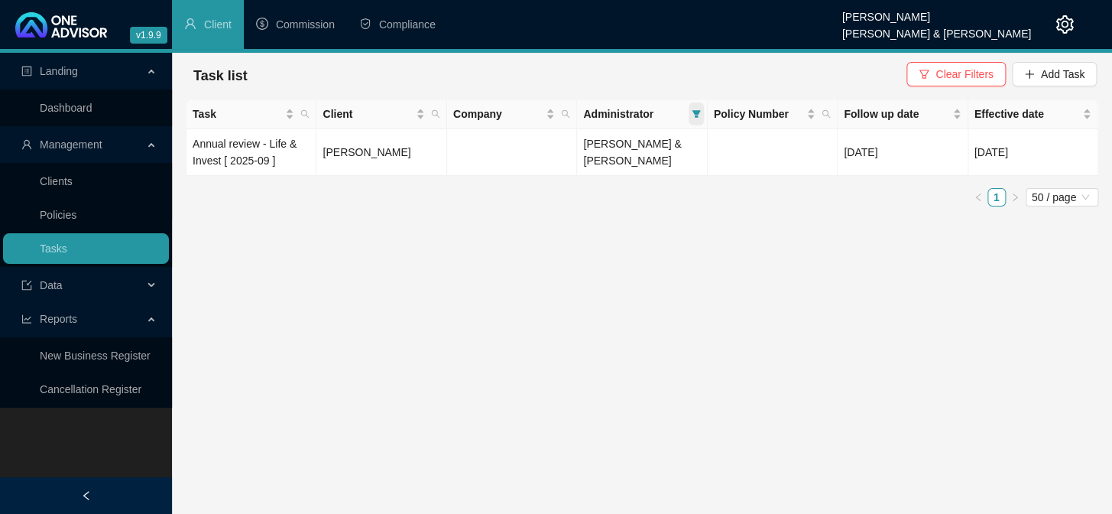
click at [695, 109] on icon "filter" at bounding box center [696, 113] width 9 height 9
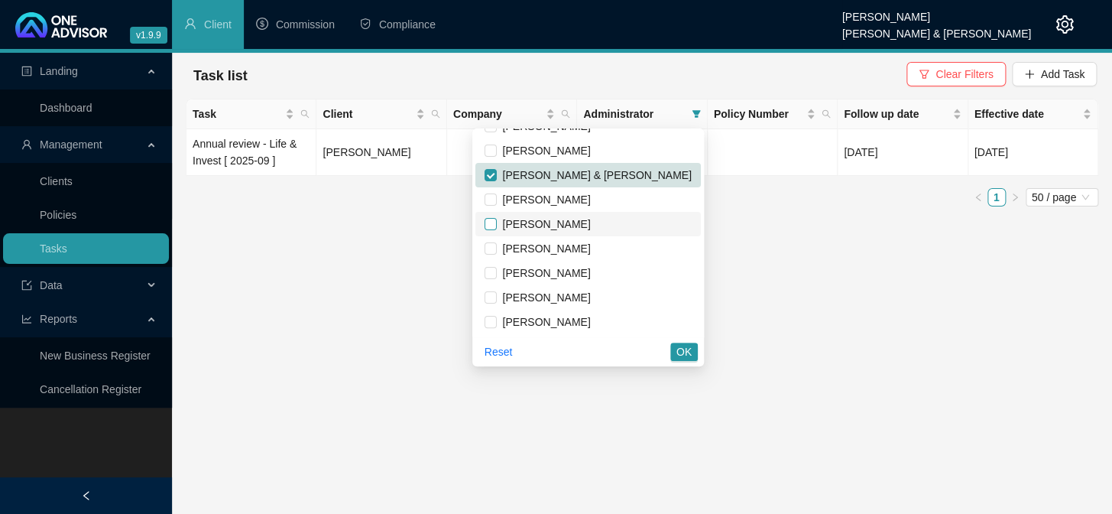
click at [497, 222] on input "checkbox" at bounding box center [491, 224] width 12 height 12
checkbox input "true"
click at [680, 357] on span "OK" at bounding box center [684, 351] width 15 height 17
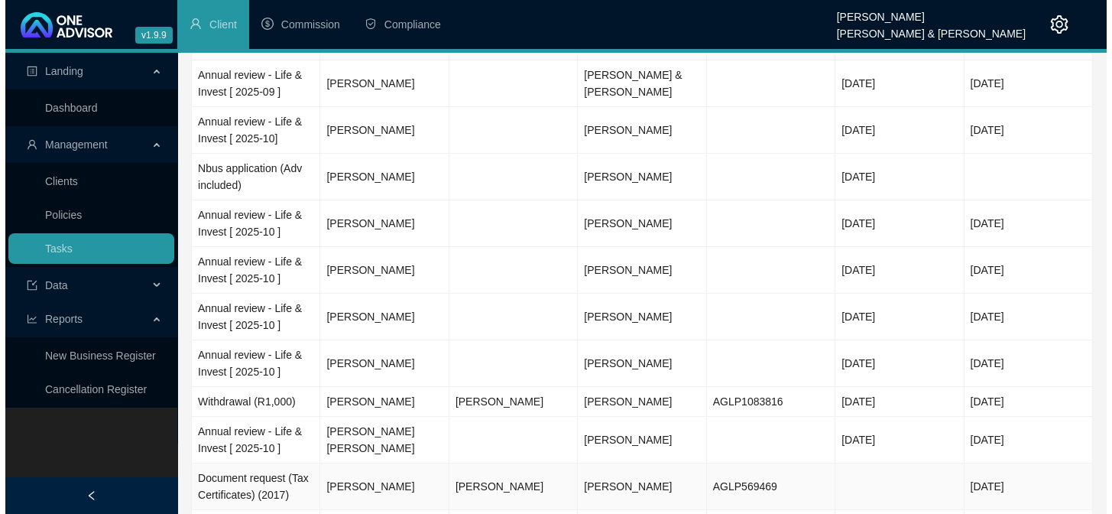
scroll to position [0, 0]
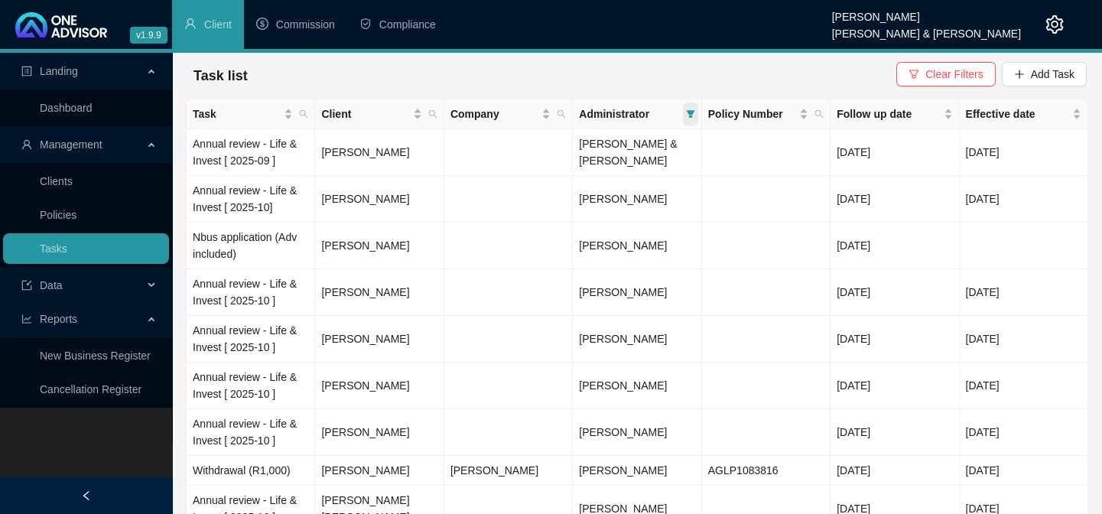
click at [693, 113] on icon "filter" at bounding box center [690, 113] width 9 height 9
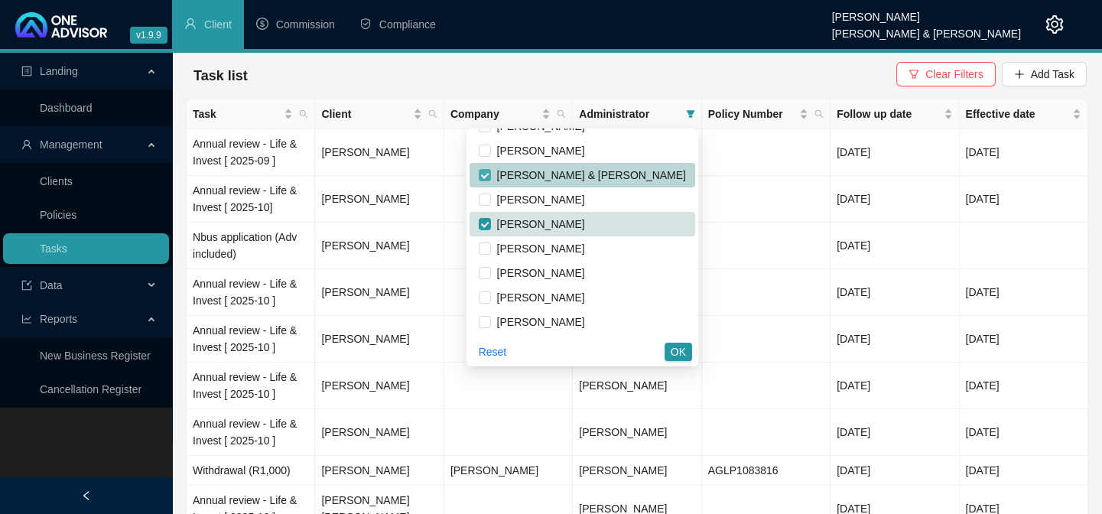
click at [491, 174] on input "checkbox" at bounding box center [485, 175] width 12 height 12
checkbox input "false"
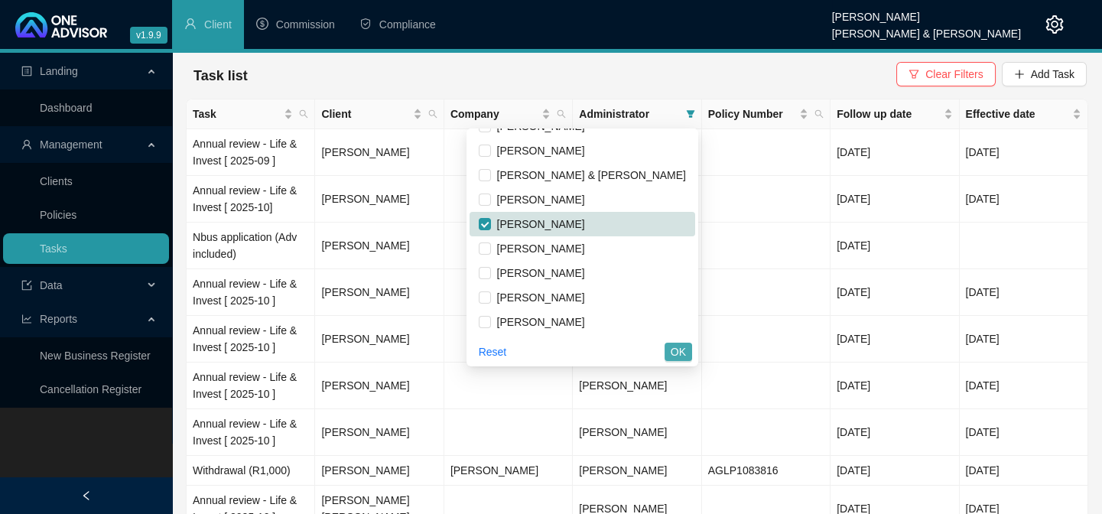
click at [678, 355] on span "OK" at bounding box center [677, 351] width 15 height 17
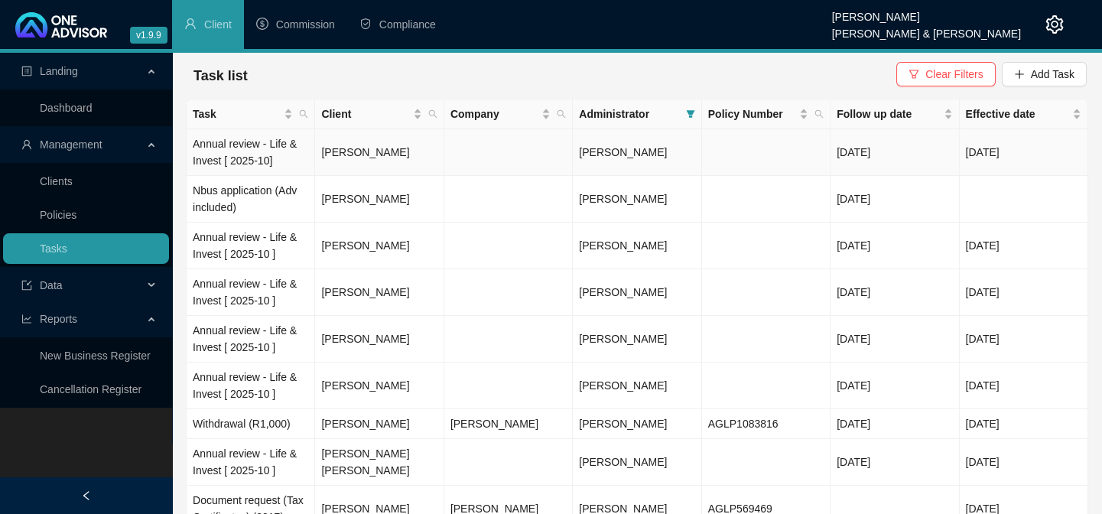
click at [337, 153] on td "[PERSON_NAME]" at bounding box center [379, 152] width 128 height 47
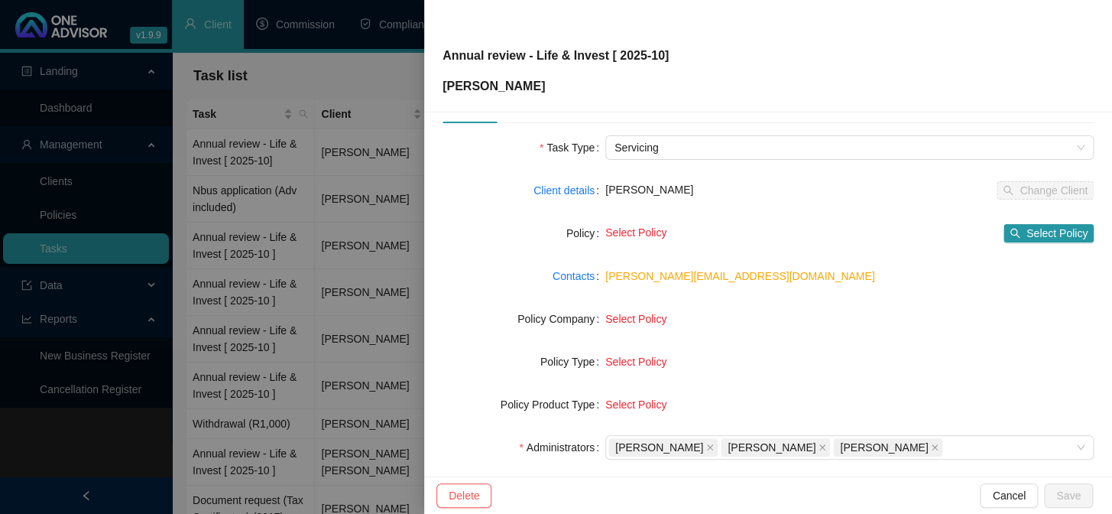
scroll to position [138, 0]
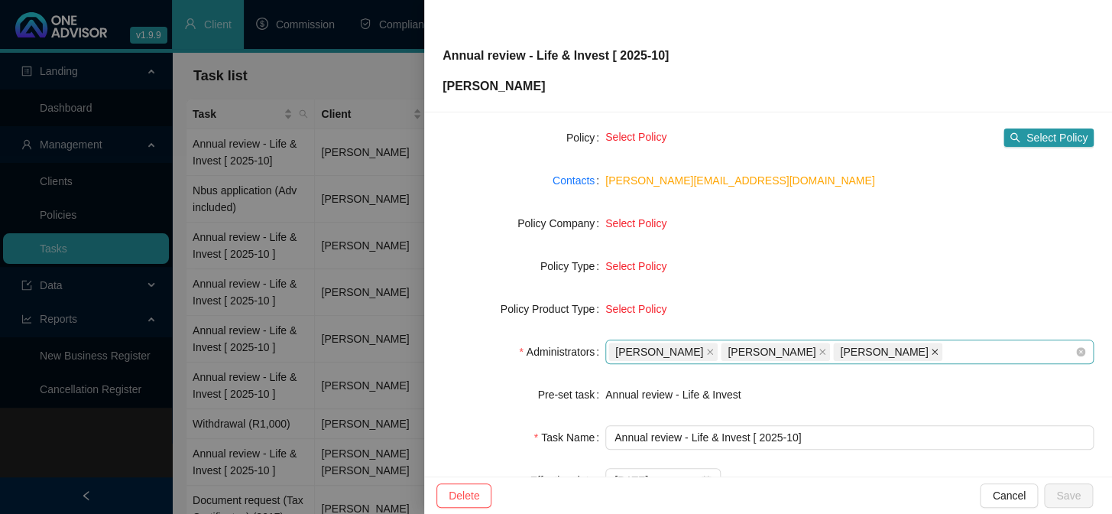
click at [931, 348] on icon "close" at bounding box center [935, 352] width 8 height 8
click at [826, 351] on icon "close" at bounding box center [823, 352] width 8 height 8
click at [710, 352] on icon "close" at bounding box center [710, 352] width 8 height 8
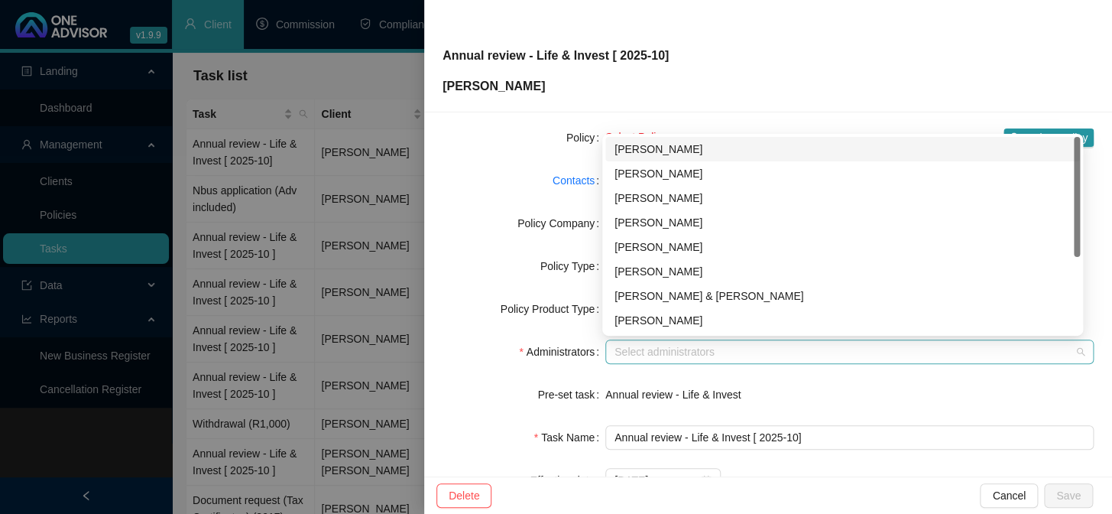
click at [709, 352] on div at bounding box center [841, 351] width 466 height 11
click at [670, 299] on div "[PERSON_NAME] & [PERSON_NAME]" at bounding box center [843, 295] width 456 height 17
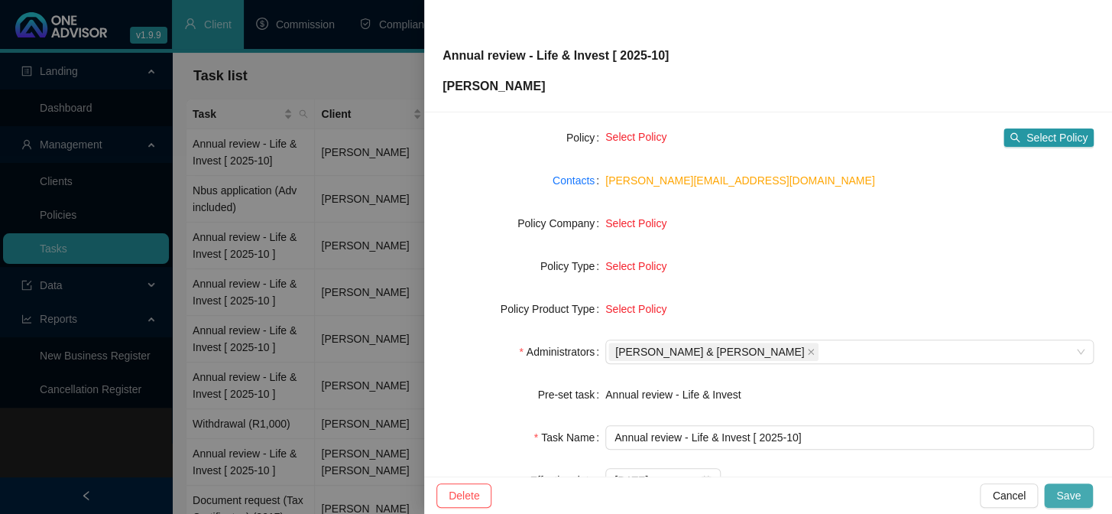
click at [1076, 488] on span "Save" at bounding box center [1068, 495] width 24 height 17
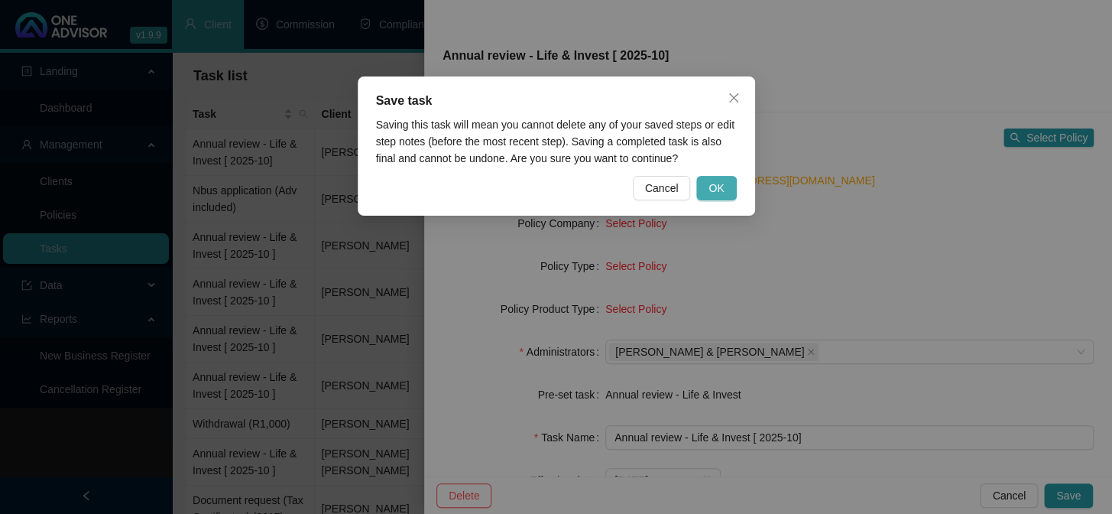
click at [717, 193] on span "OK" at bounding box center [716, 188] width 15 height 17
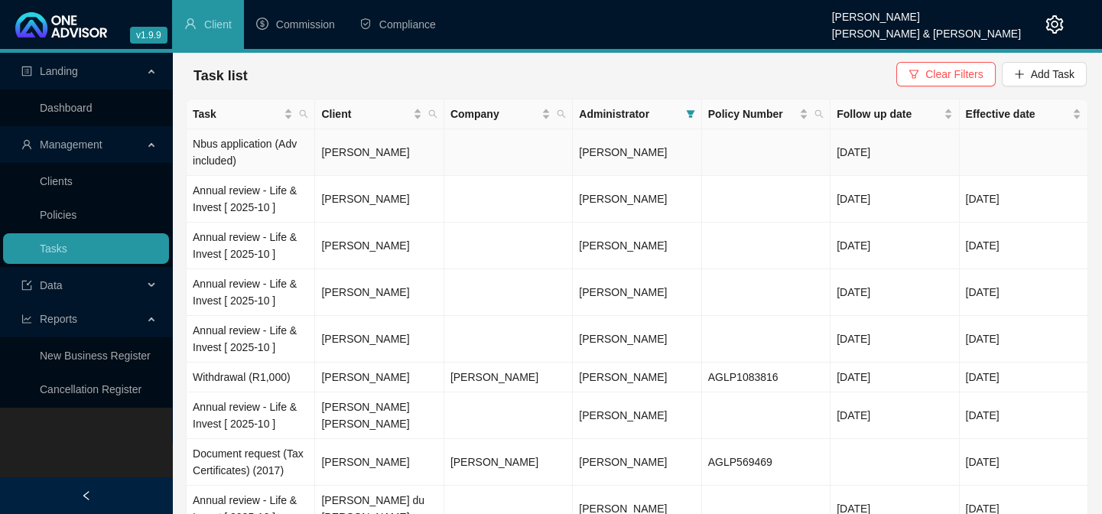
click at [596, 153] on span "[PERSON_NAME]" at bounding box center [623, 152] width 88 height 12
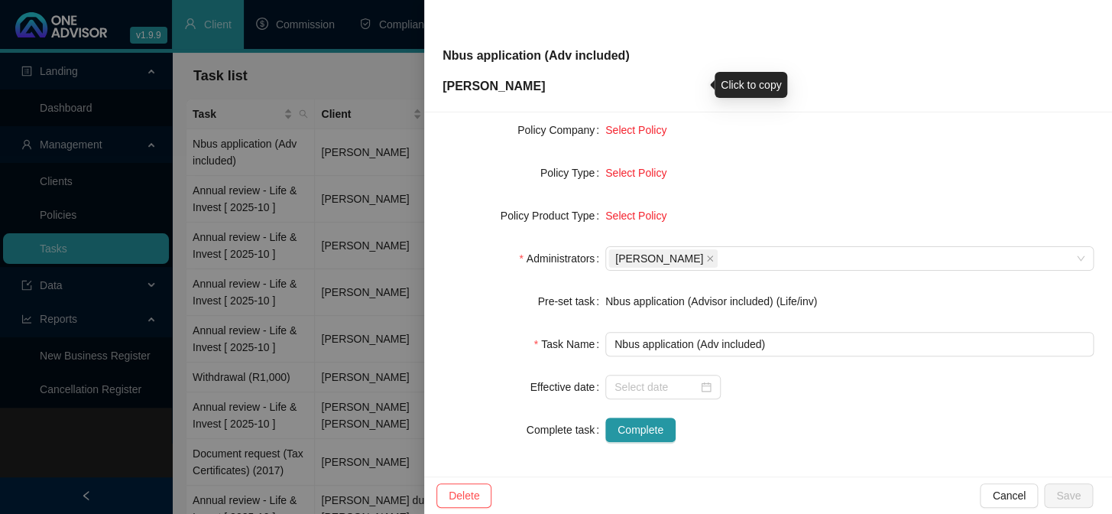
scroll to position [233, 0]
click at [323, 340] on div at bounding box center [556, 257] width 1112 height 514
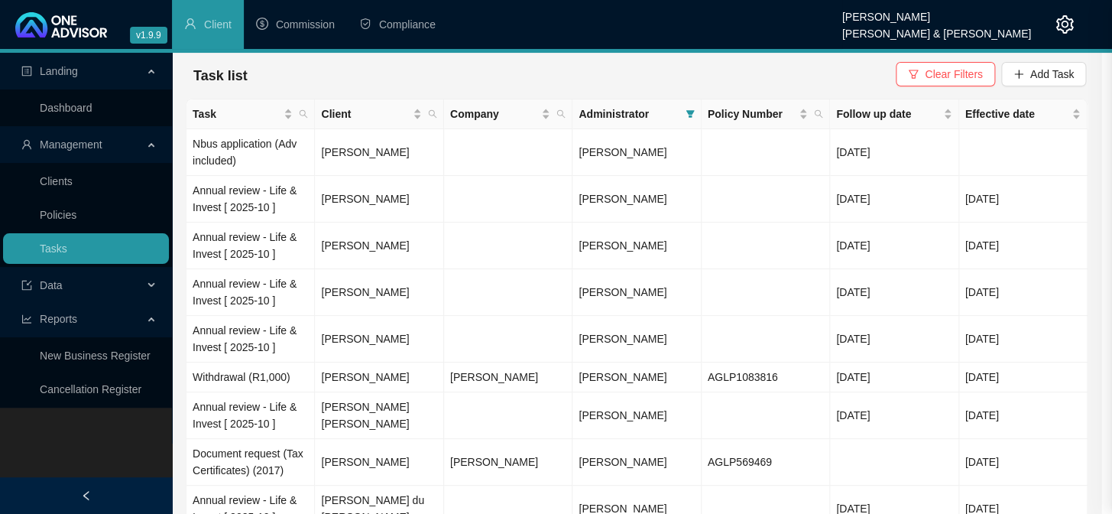
scroll to position [215, 0]
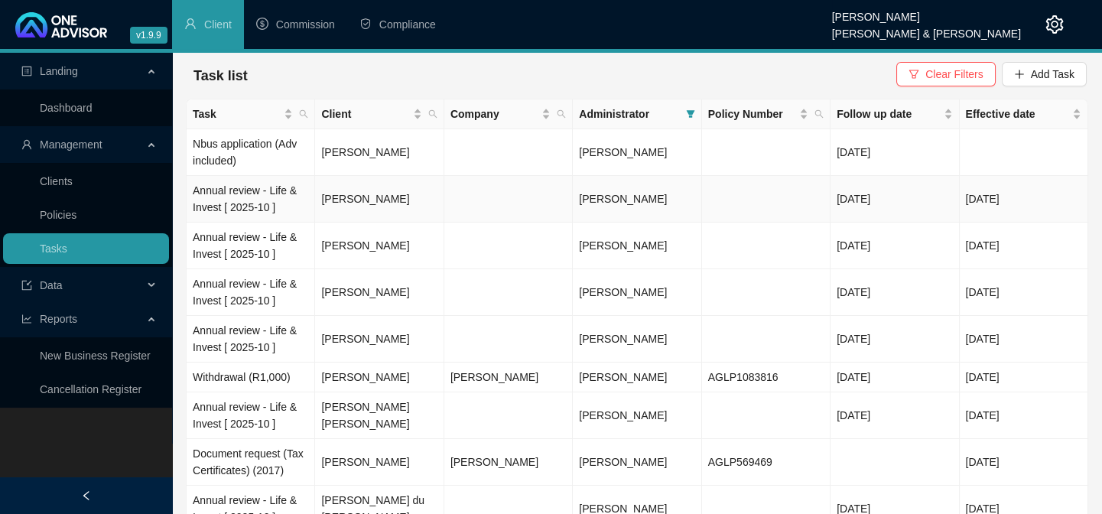
click at [370, 198] on td "[PERSON_NAME]" at bounding box center [379, 199] width 128 height 47
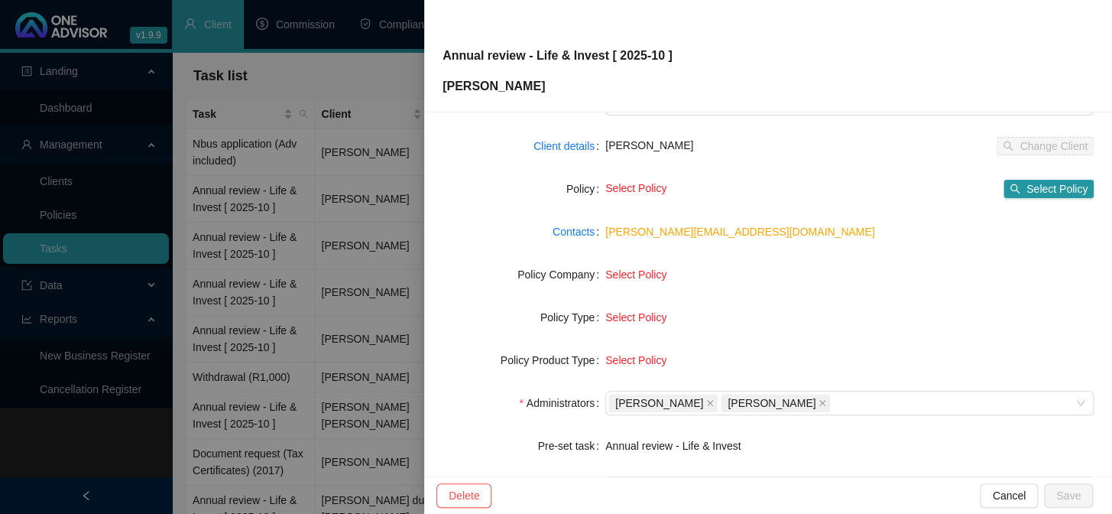
scroll to position [233, 0]
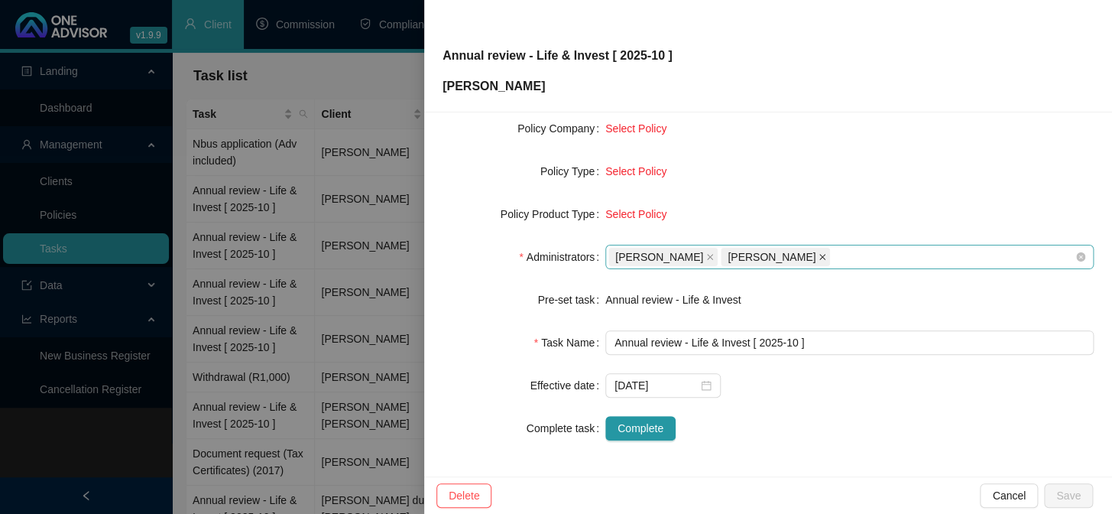
click at [823, 254] on icon "close" at bounding box center [822, 257] width 6 height 6
click at [706, 253] on icon "close" at bounding box center [710, 257] width 8 height 8
click at [701, 260] on div at bounding box center [841, 256] width 466 height 11
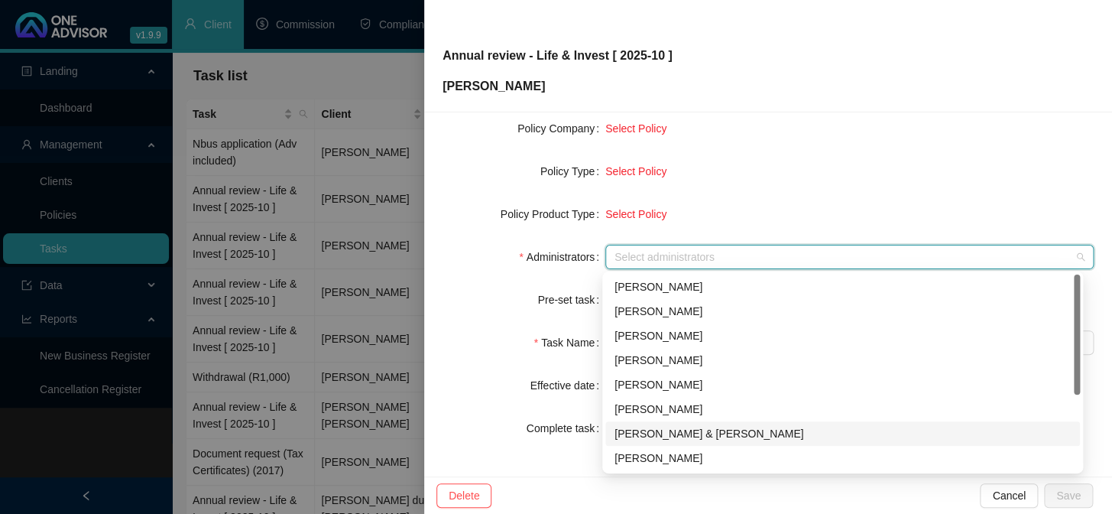
click at [650, 433] on div "[PERSON_NAME] & [PERSON_NAME]" at bounding box center [843, 433] width 456 height 17
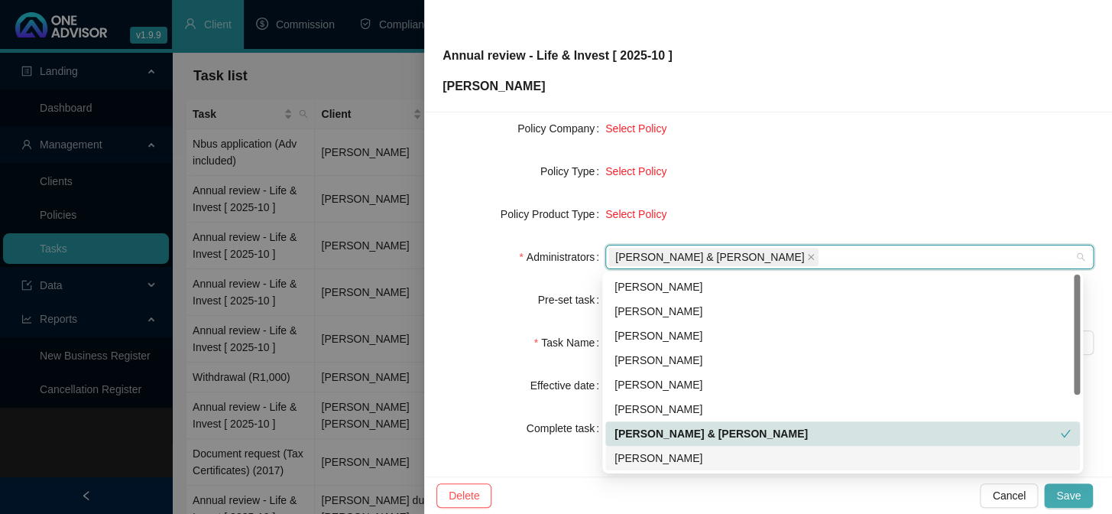
click at [1067, 498] on span "Save" at bounding box center [1068, 495] width 24 height 17
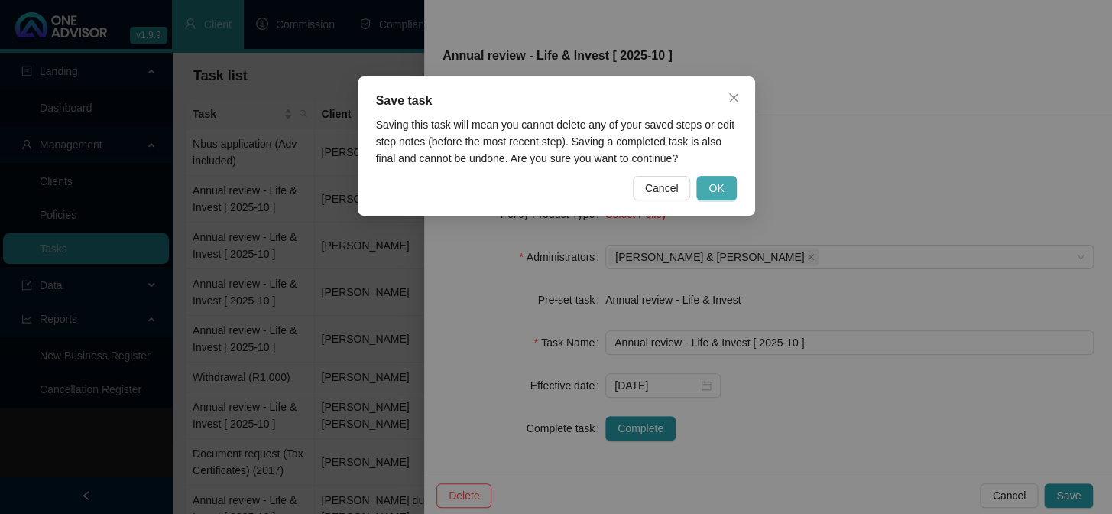
click at [723, 186] on span "OK" at bounding box center [716, 188] width 15 height 17
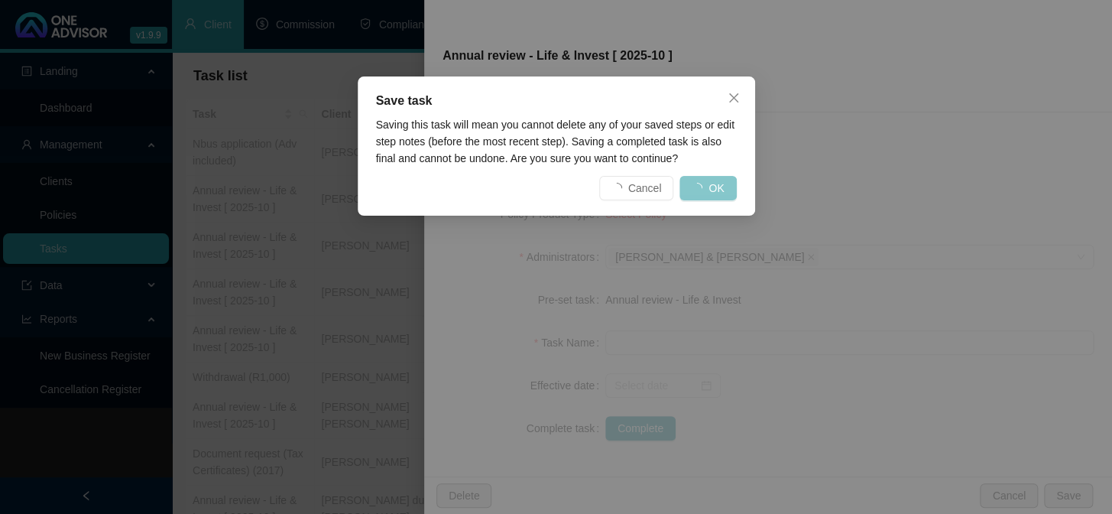
scroll to position [215, 0]
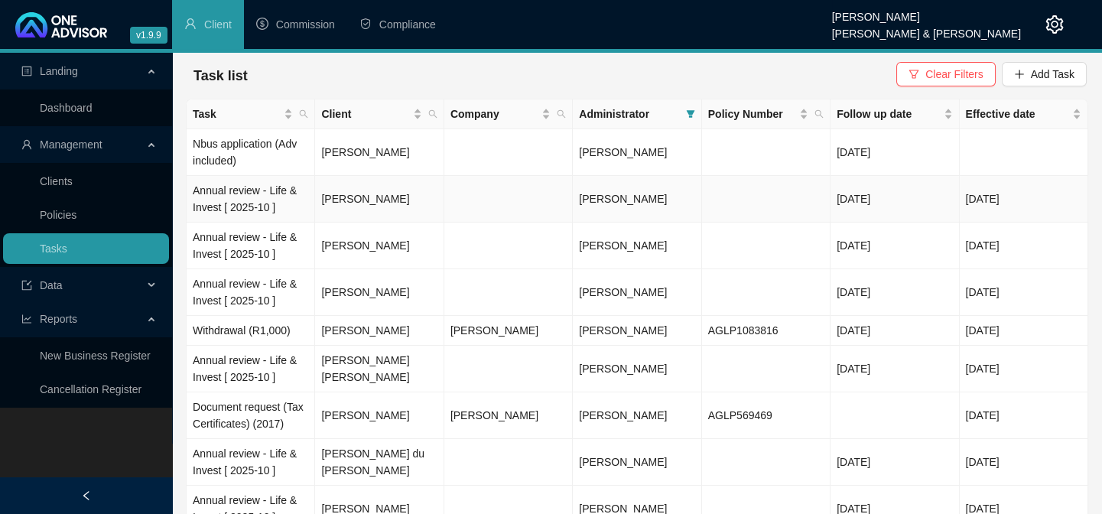
click at [357, 199] on td "[PERSON_NAME]" at bounding box center [379, 199] width 128 height 47
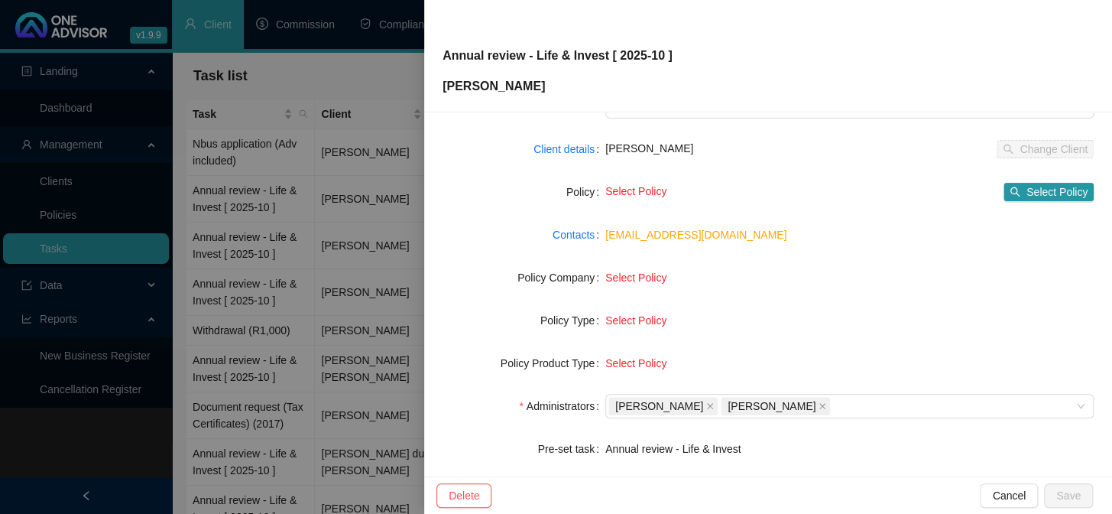
scroll to position [208, 0]
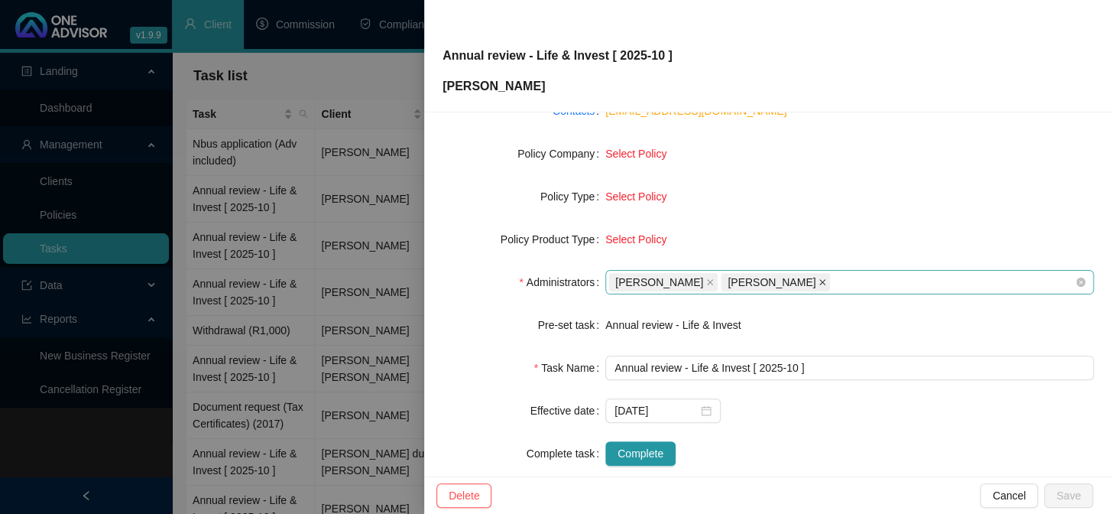
click at [824, 281] on icon "close" at bounding box center [823, 282] width 8 height 8
click at [707, 283] on icon "close" at bounding box center [710, 282] width 6 height 6
click at [713, 283] on div at bounding box center [841, 282] width 466 height 11
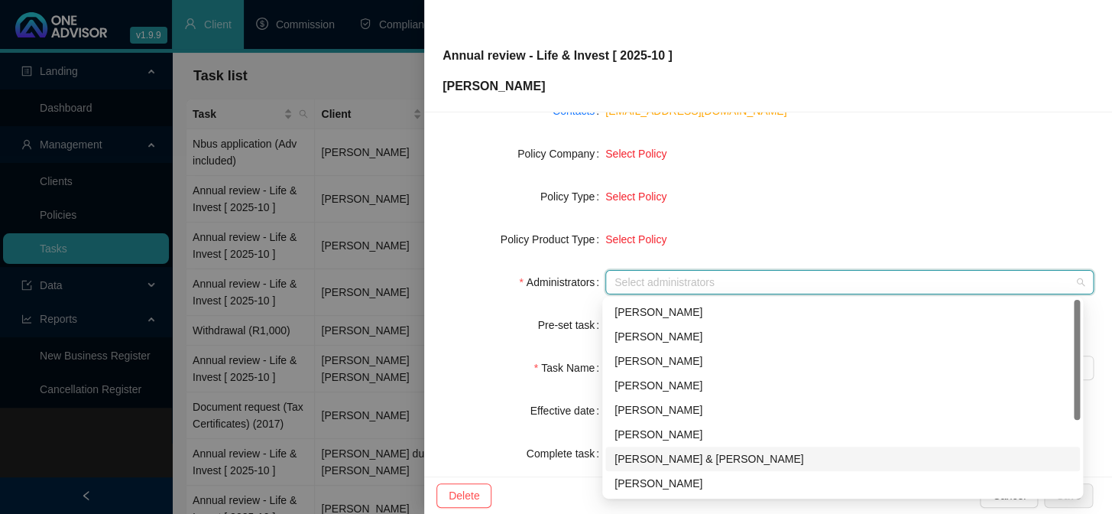
click at [664, 456] on div "[PERSON_NAME] & [PERSON_NAME]" at bounding box center [843, 458] width 456 height 17
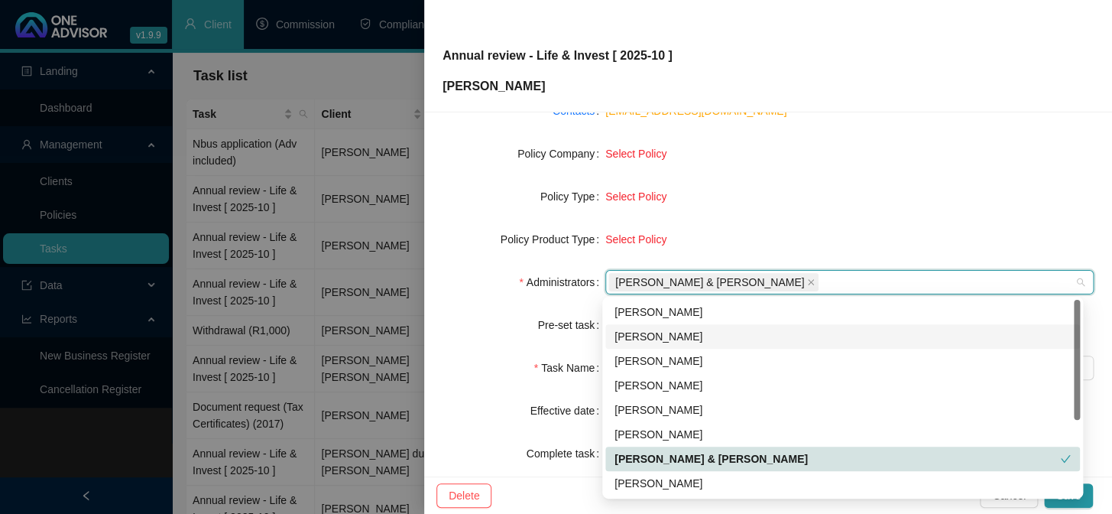
scroll to position [69, 0]
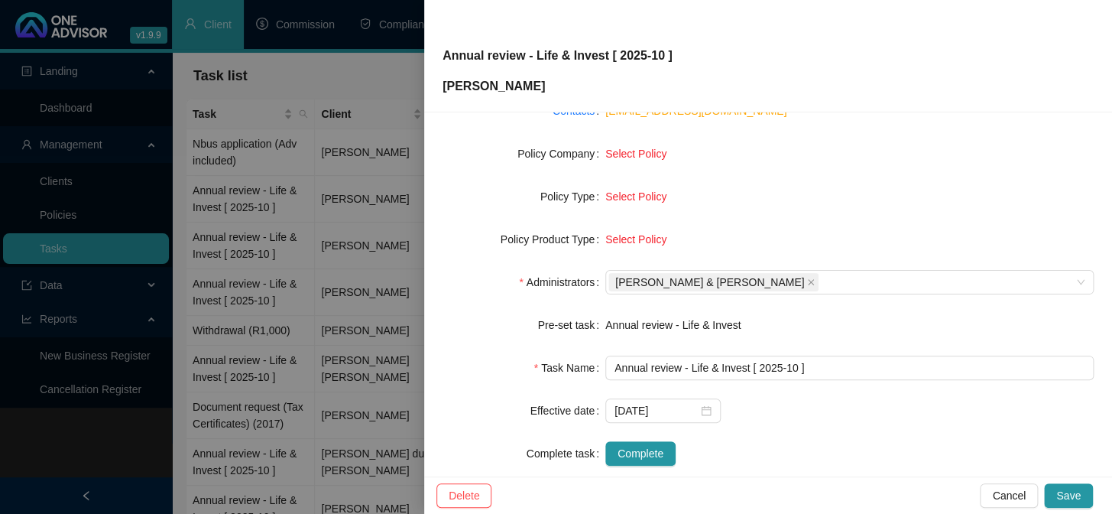
click at [825, 208] on form "Task Type Servicing Client details [PERSON_NAME] Change Client Policy Select Po…" at bounding box center [768, 217] width 651 height 495
click at [1069, 497] on span "Save" at bounding box center [1068, 495] width 24 height 17
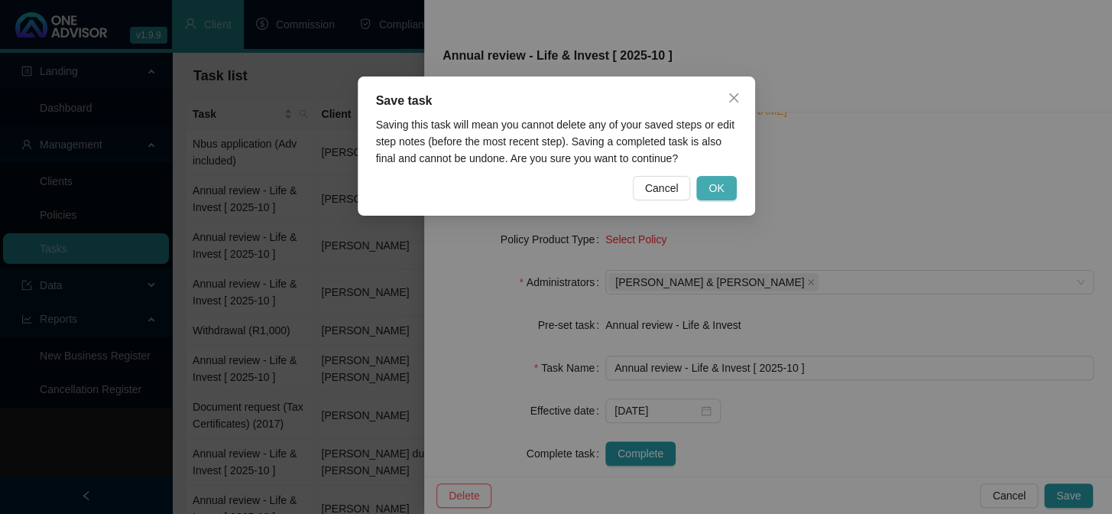
click at [725, 183] on button "OK" at bounding box center [716, 188] width 40 height 24
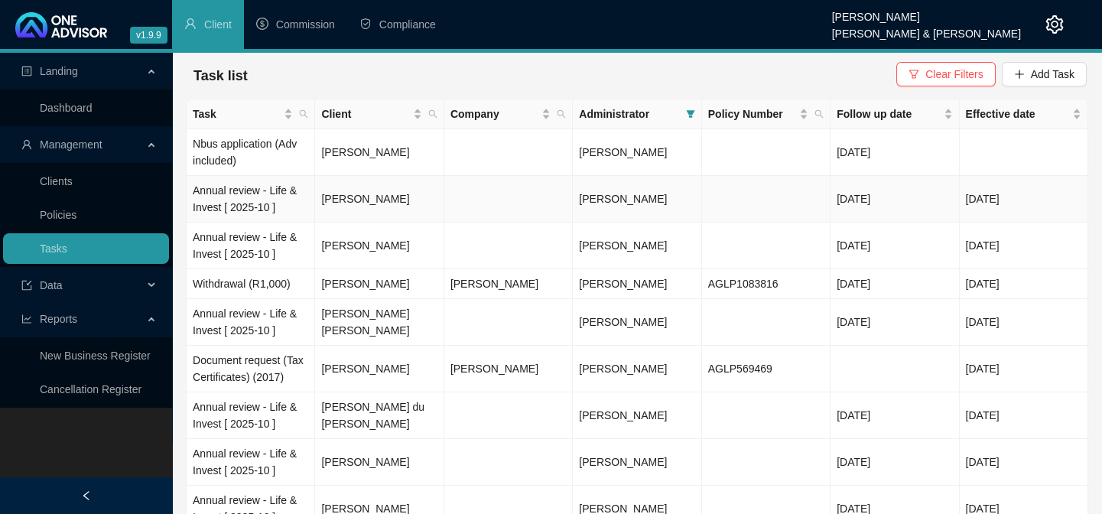
click at [381, 200] on td "[PERSON_NAME]" at bounding box center [379, 199] width 128 height 47
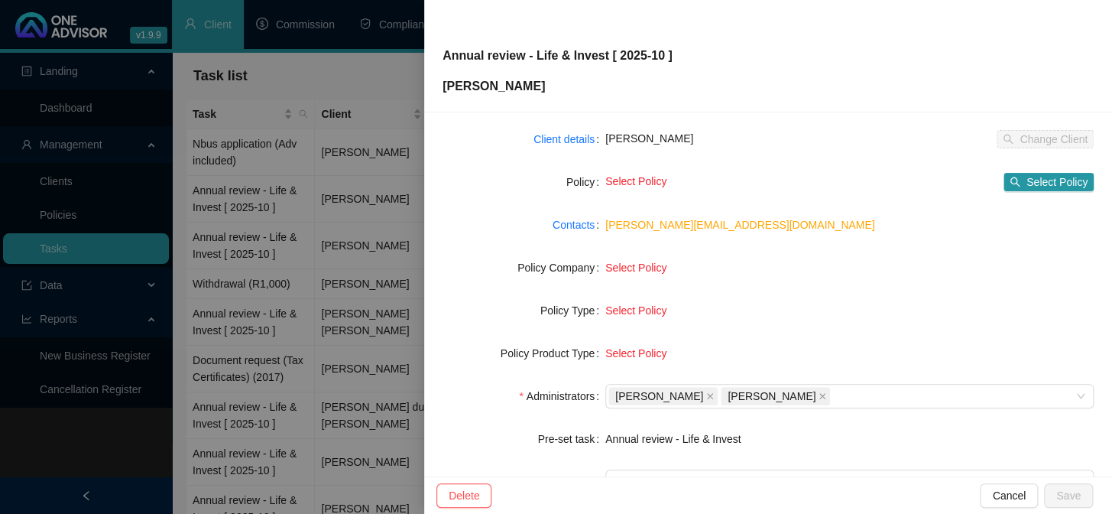
scroll to position [208, 0]
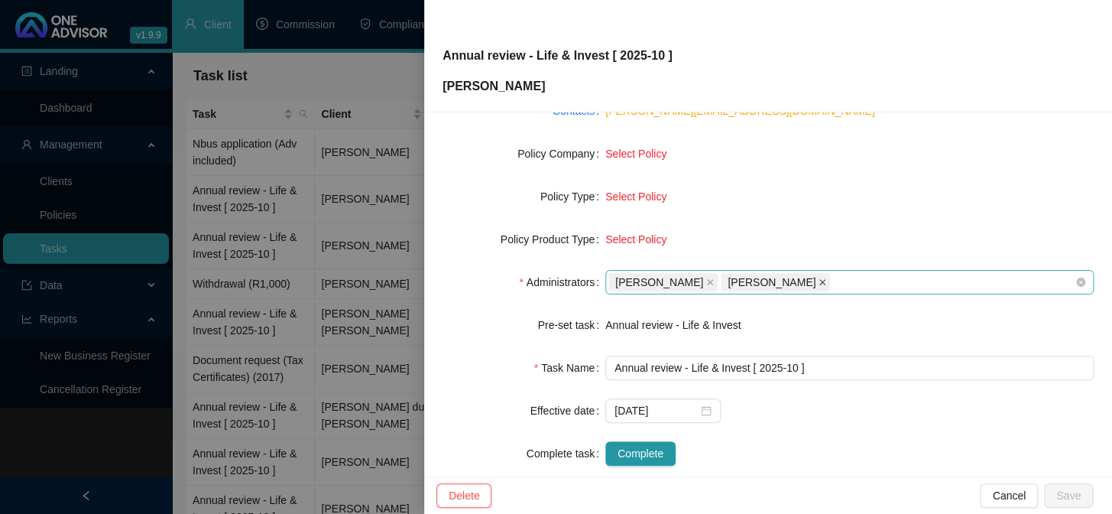
click at [826, 280] on icon "close" at bounding box center [823, 282] width 8 height 8
click at [699, 281] on span "[PERSON_NAME]" at bounding box center [662, 282] width 109 height 18
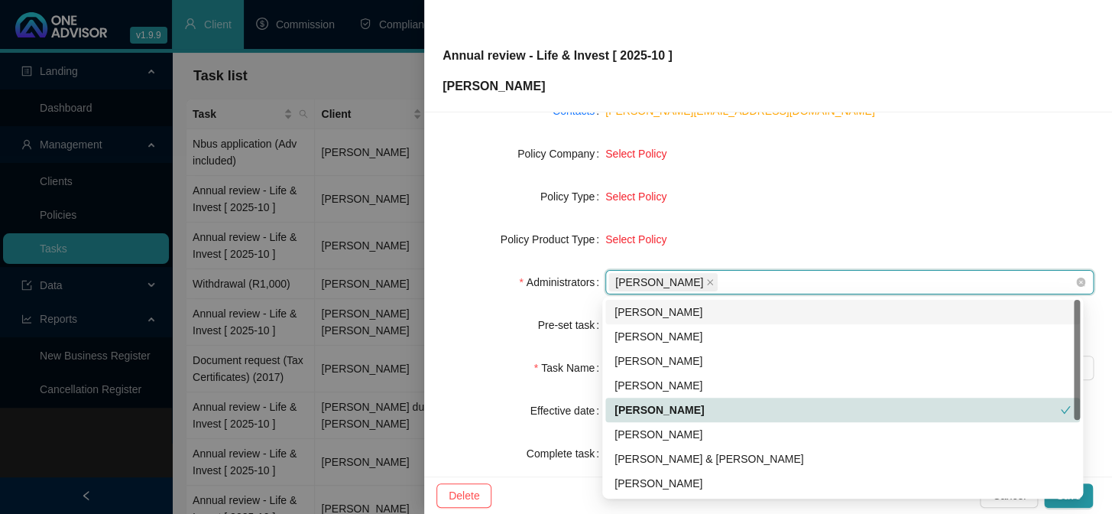
click at [710, 282] on span "[PERSON_NAME]" at bounding box center [662, 282] width 109 height 18
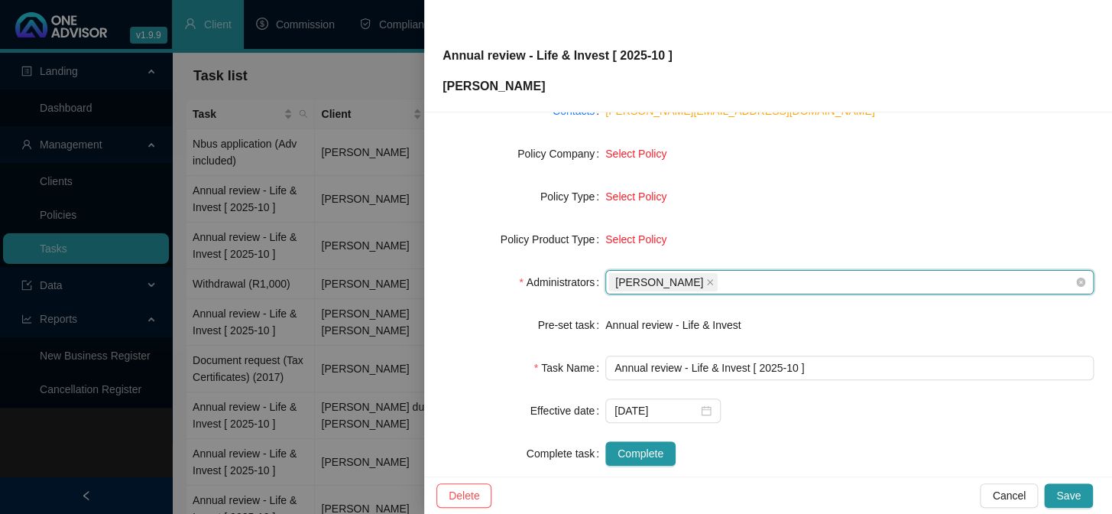
click at [729, 279] on div "[PERSON_NAME]" at bounding box center [841, 281] width 466 height 21
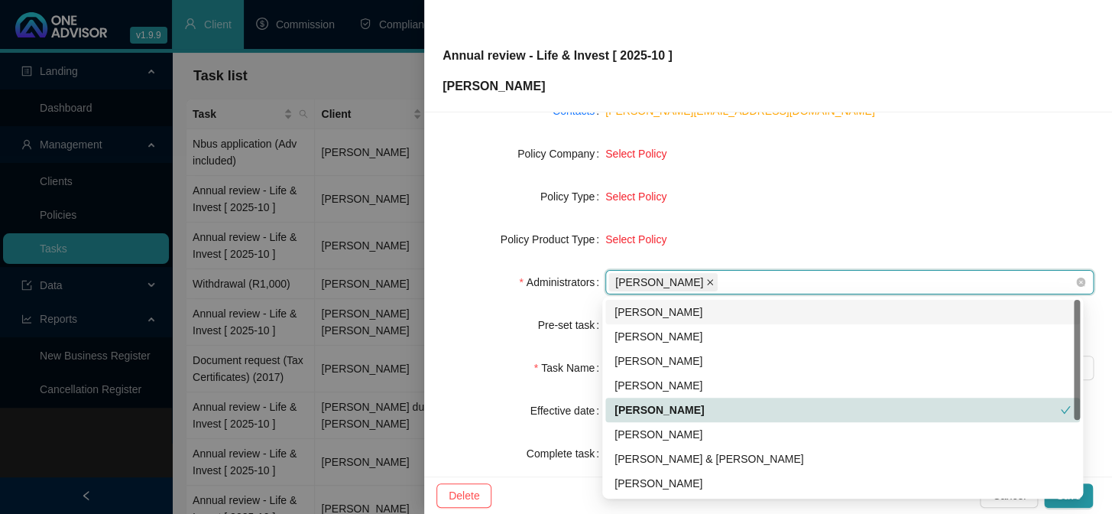
click at [707, 281] on icon "close" at bounding box center [710, 282] width 8 height 8
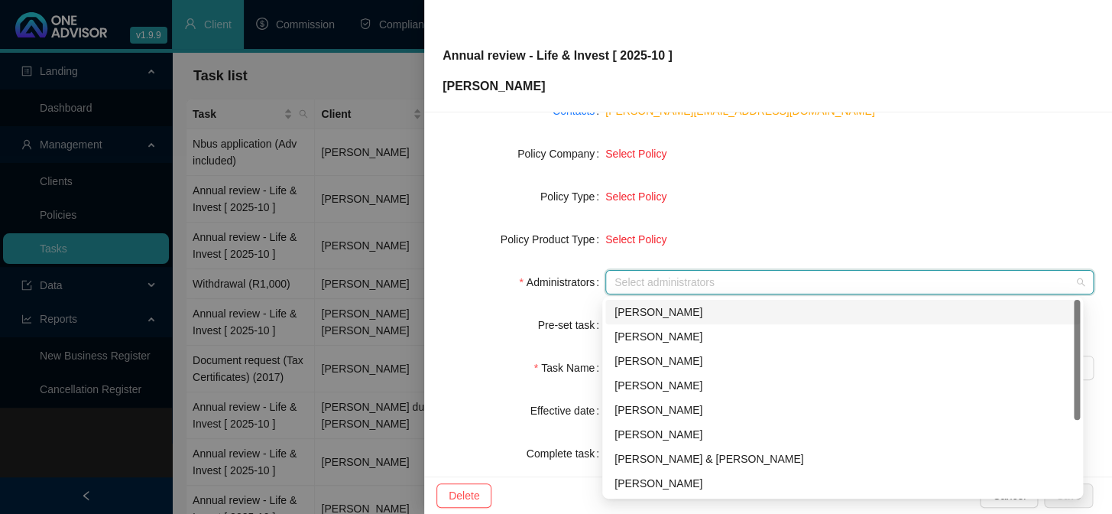
click at [744, 278] on div at bounding box center [841, 282] width 466 height 11
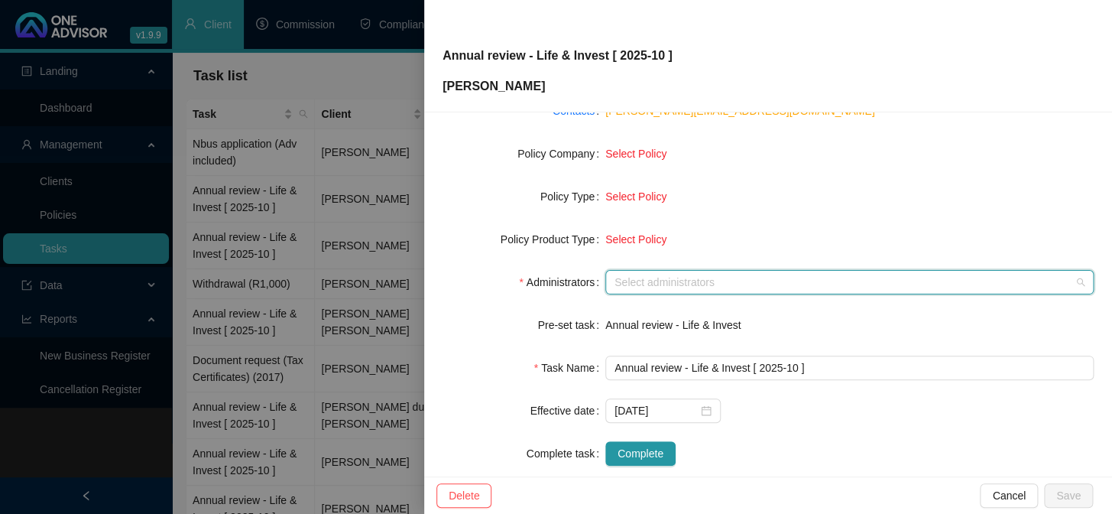
click at [739, 284] on div at bounding box center [841, 282] width 466 height 11
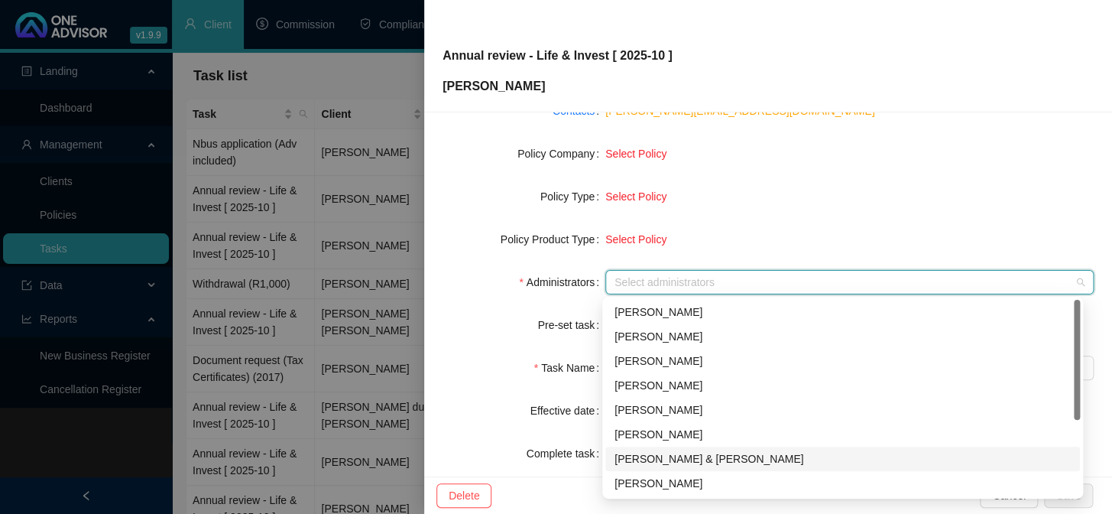
click at [692, 455] on div "[PERSON_NAME] & [PERSON_NAME]" at bounding box center [843, 458] width 456 height 17
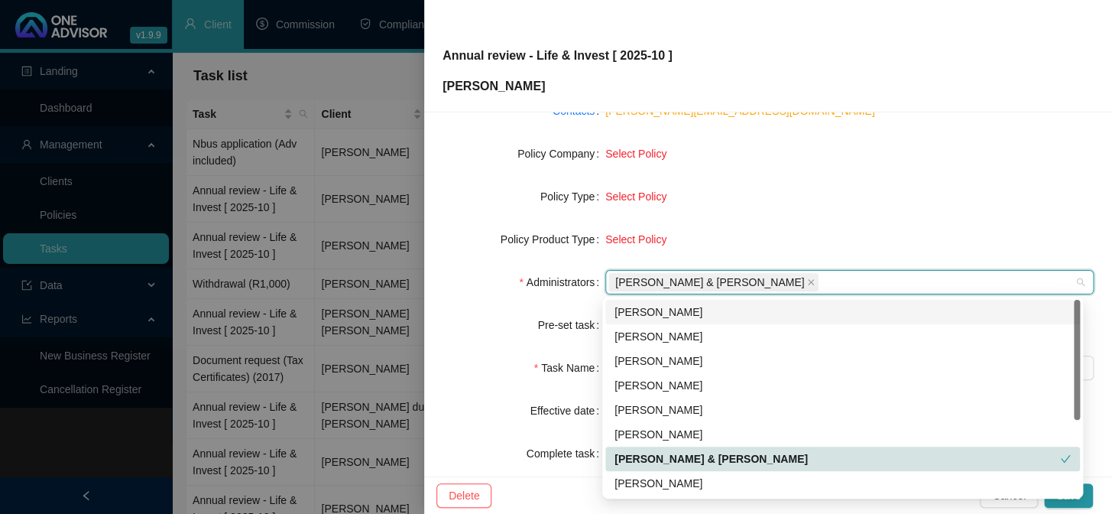
click at [870, 206] on div "Select Policy" at bounding box center [849, 196] width 488 height 24
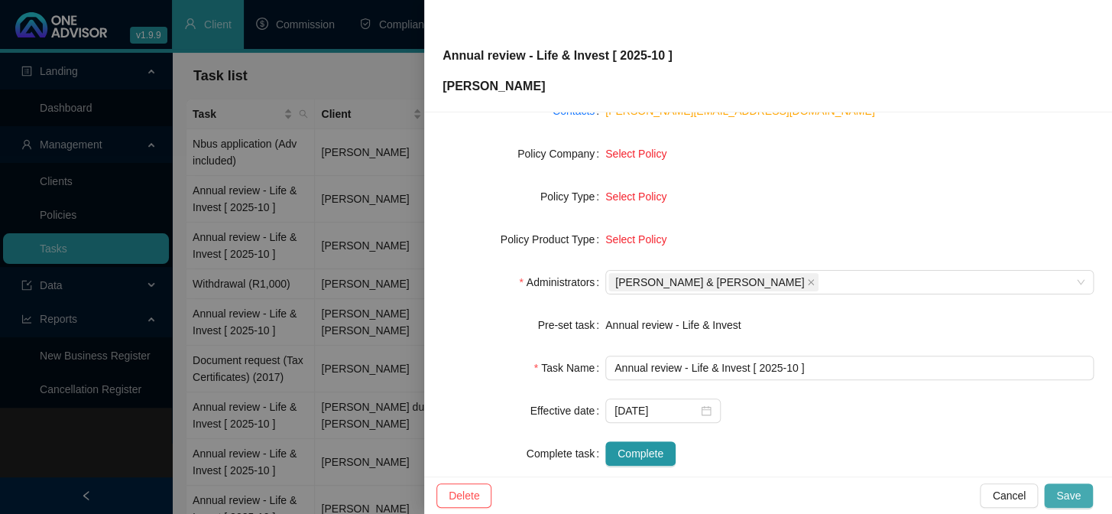
click at [1071, 499] on span "Save" at bounding box center [1068, 495] width 24 height 17
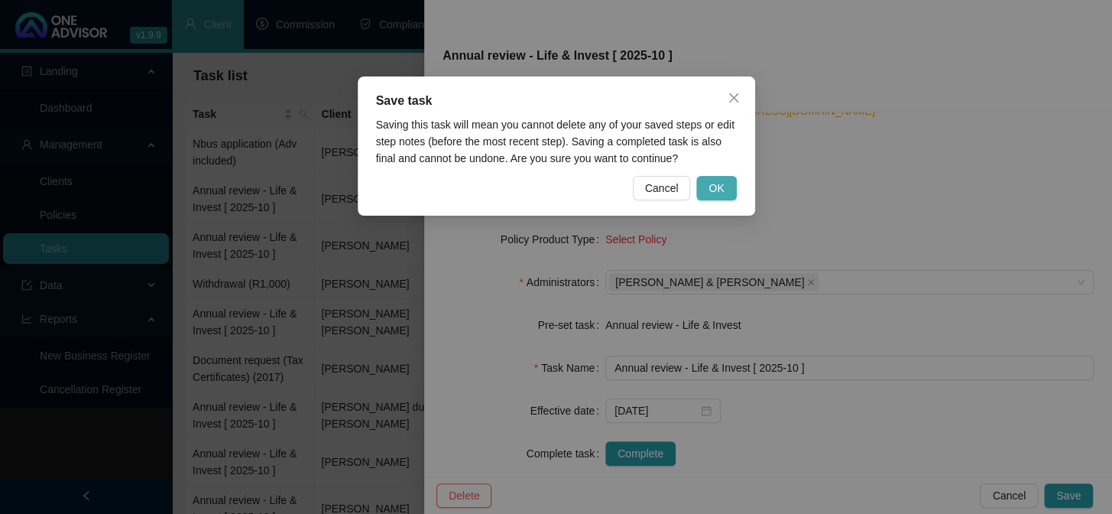
click at [703, 189] on button "OK" at bounding box center [716, 188] width 40 height 24
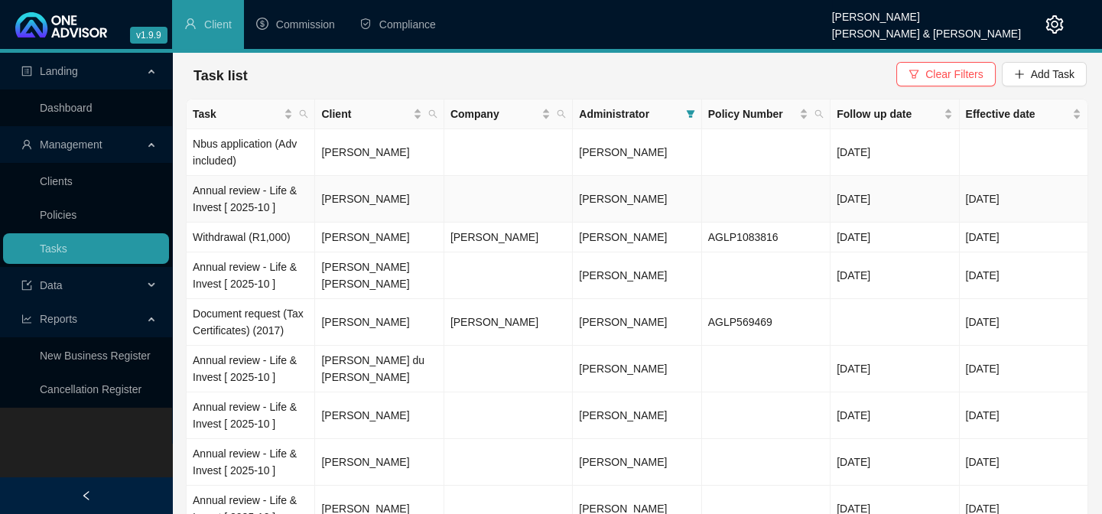
click at [362, 201] on td "[PERSON_NAME]" at bounding box center [379, 199] width 128 height 47
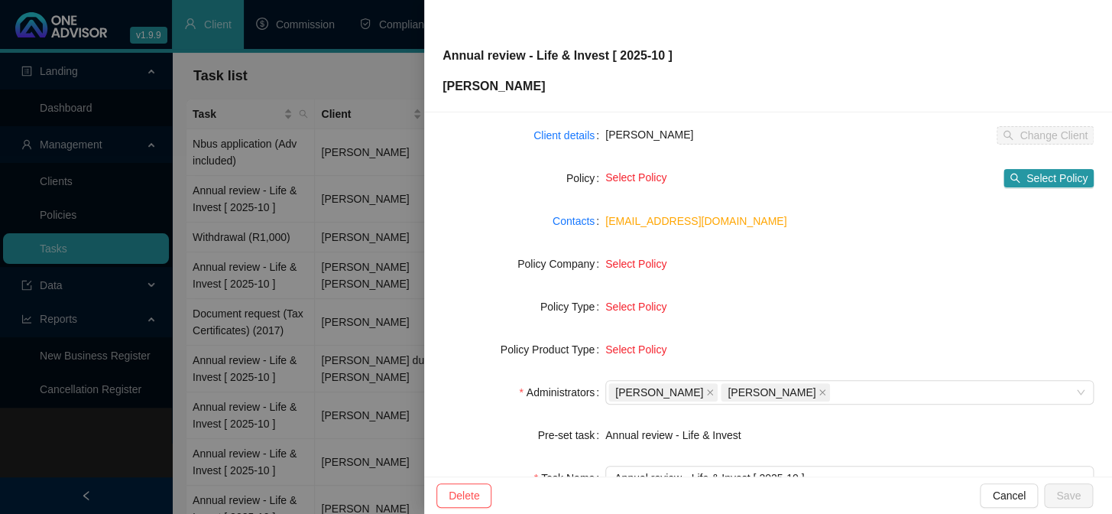
scroll to position [233, 0]
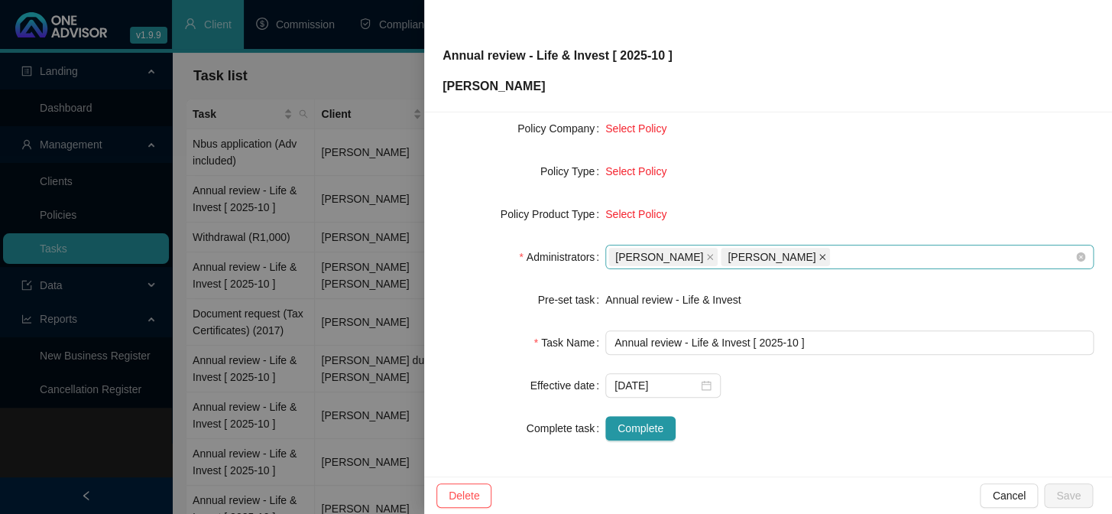
click at [826, 253] on icon "close" at bounding box center [823, 257] width 8 height 8
click at [701, 255] on span "[PERSON_NAME]" at bounding box center [662, 257] width 109 height 18
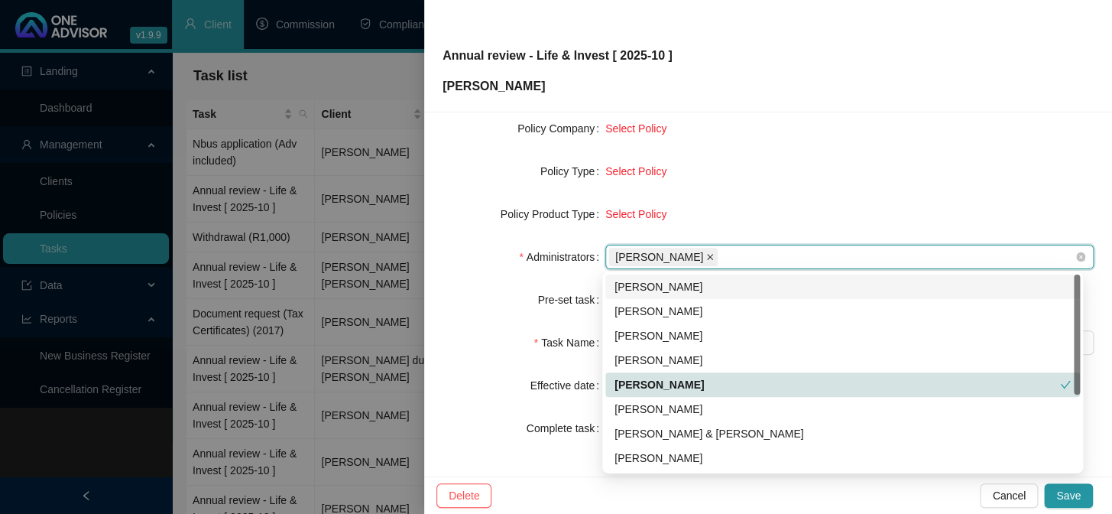
click at [707, 255] on icon "close" at bounding box center [710, 257] width 6 height 6
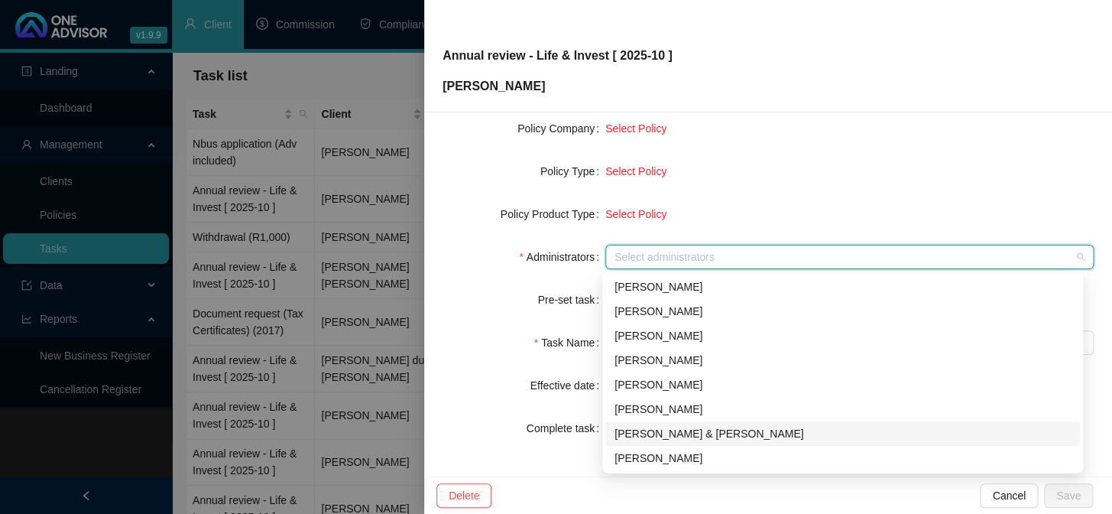
click at [688, 436] on div "[PERSON_NAME] & [PERSON_NAME]" at bounding box center [843, 433] width 456 height 17
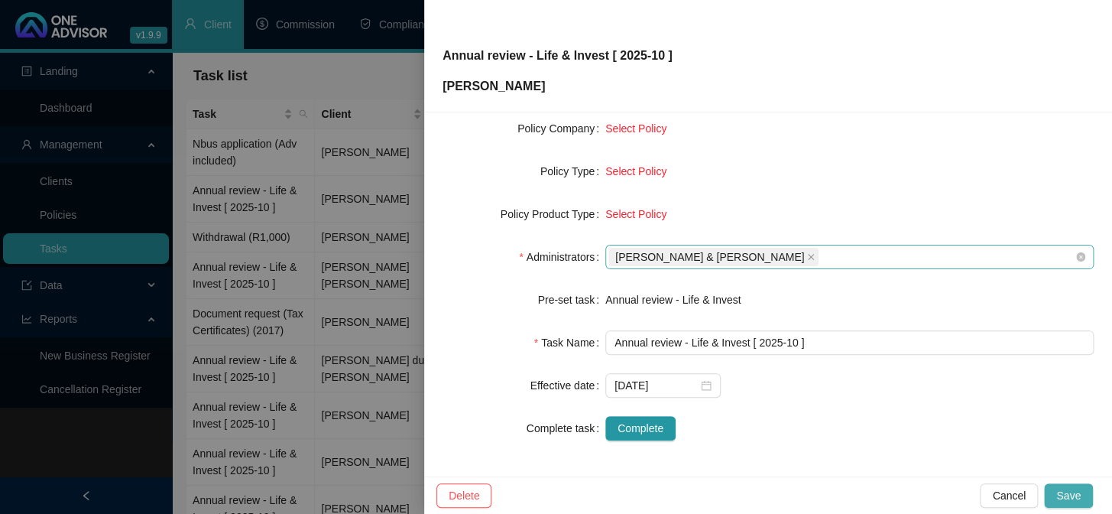
click at [1079, 499] on span "Save" at bounding box center [1068, 495] width 24 height 17
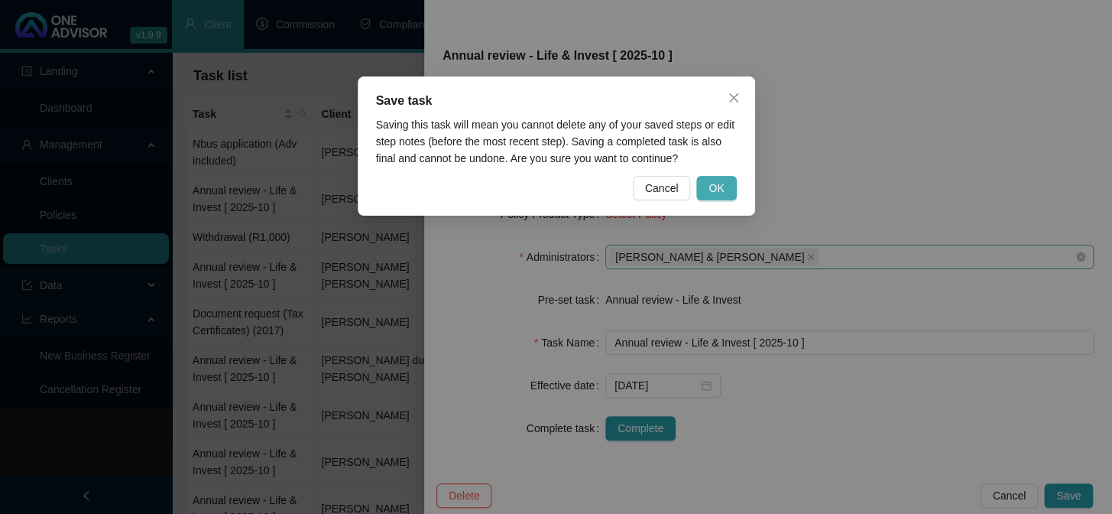
click at [730, 190] on button "OK" at bounding box center [716, 188] width 40 height 24
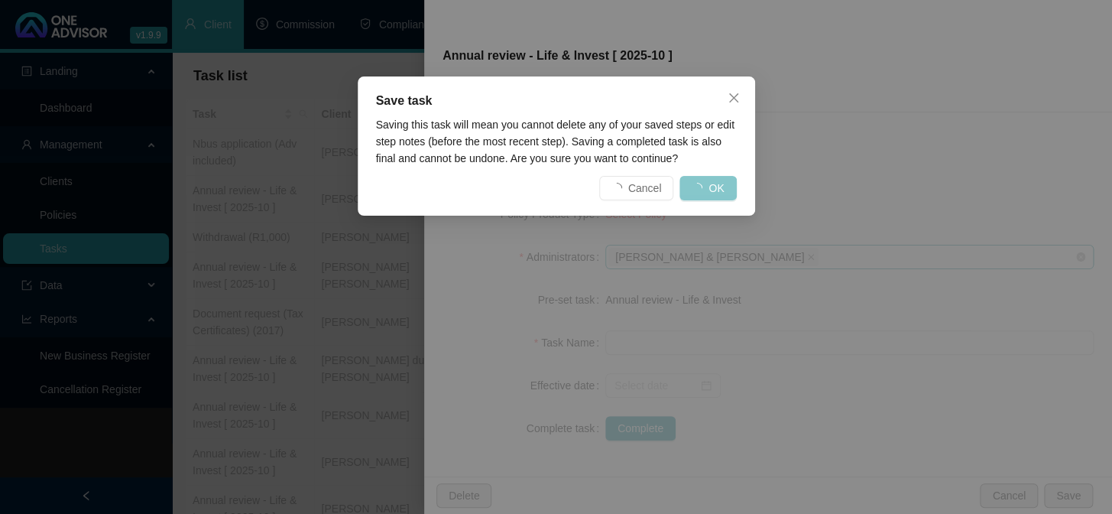
scroll to position [215, 0]
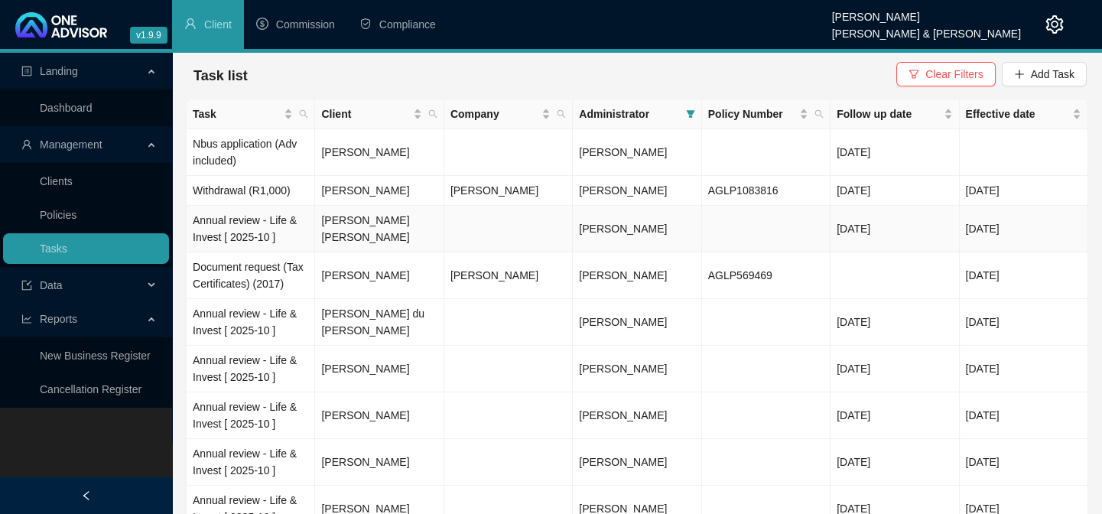
click at [375, 230] on td "[PERSON_NAME] [PERSON_NAME]" at bounding box center [379, 229] width 128 height 47
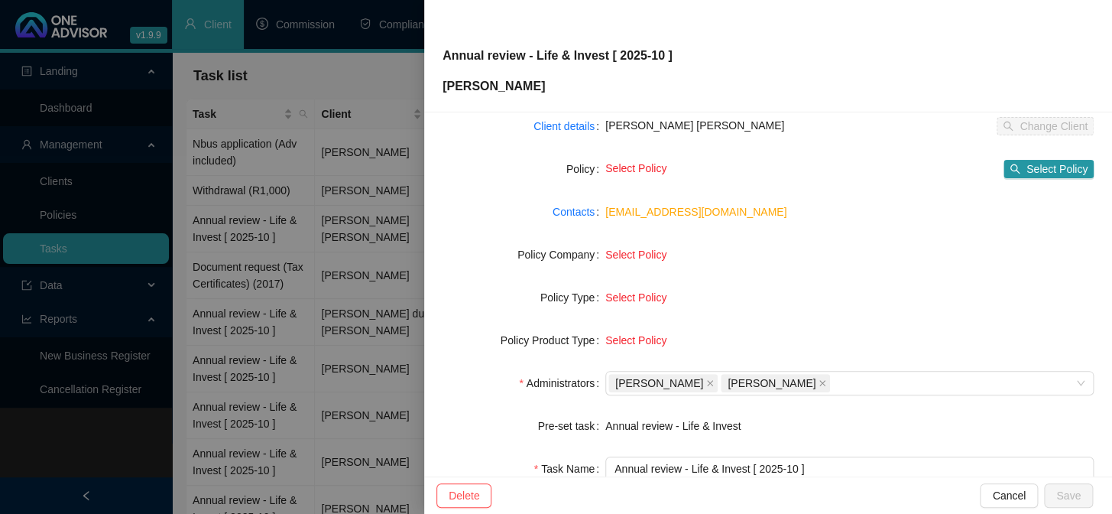
scroll to position [233, 0]
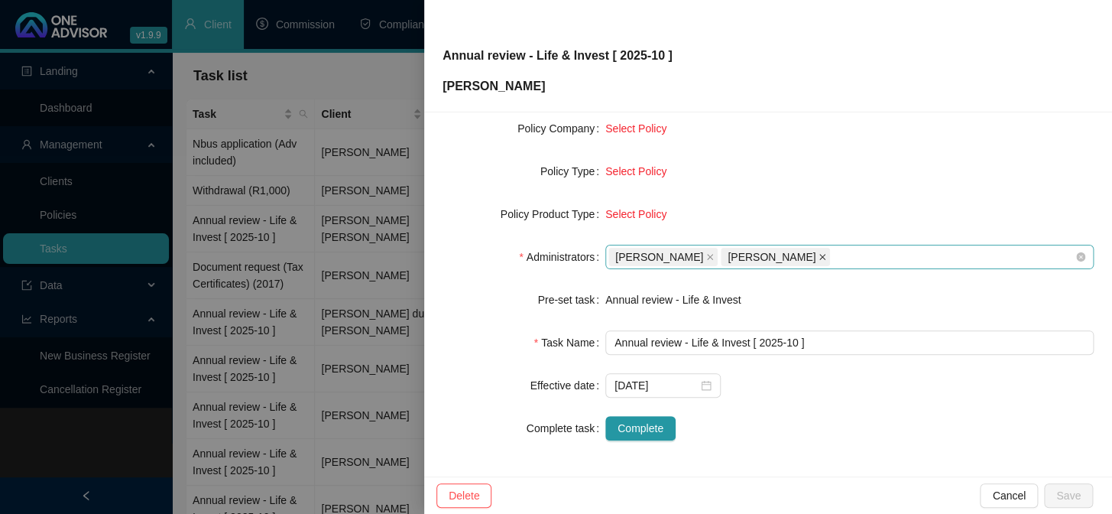
click at [825, 255] on icon "close" at bounding box center [822, 257] width 6 height 6
click at [706, 258] on icon "close" at bounding box center [710, 257] width 8 height 8
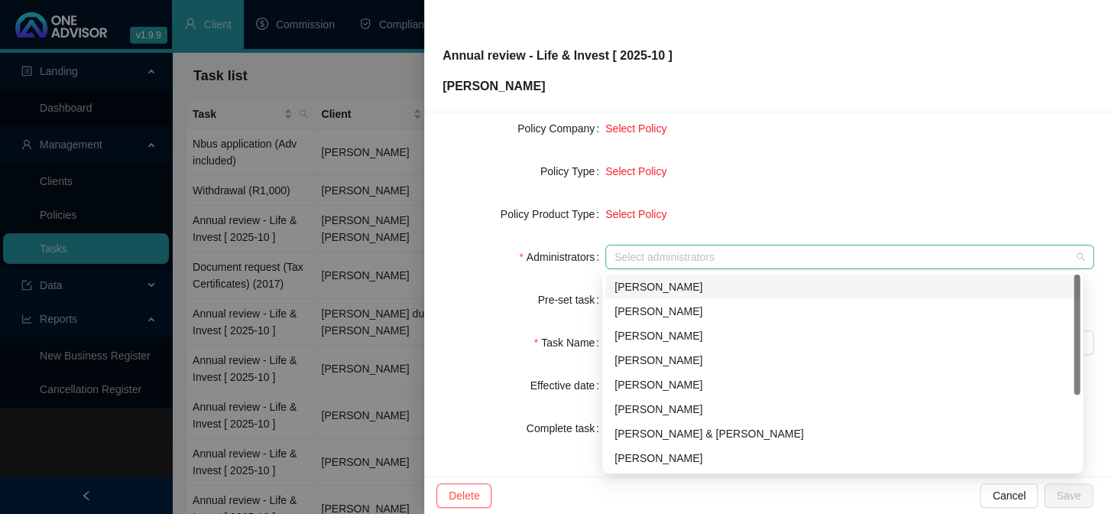
click at [657, 260] on div at bounding box center [841, 256] width 466 height 11
click at [699, 436] on div "[PERSON_NAME] & [PERSON_NAME]" at bounding box center [843, 433] width 456 height 17
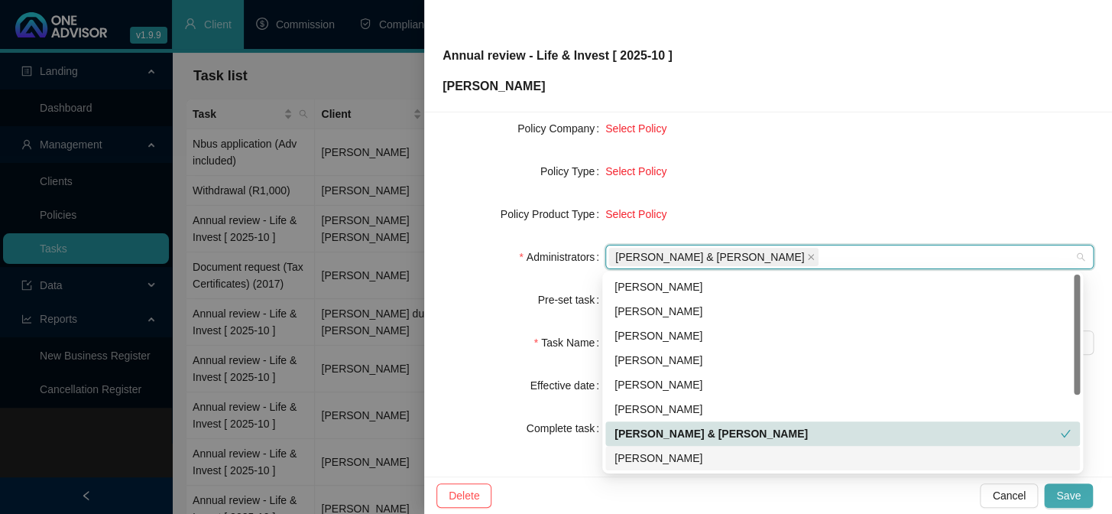
click at [1073, 487] on span "Save" at bounding box center [1068, 495] width 24 height 17
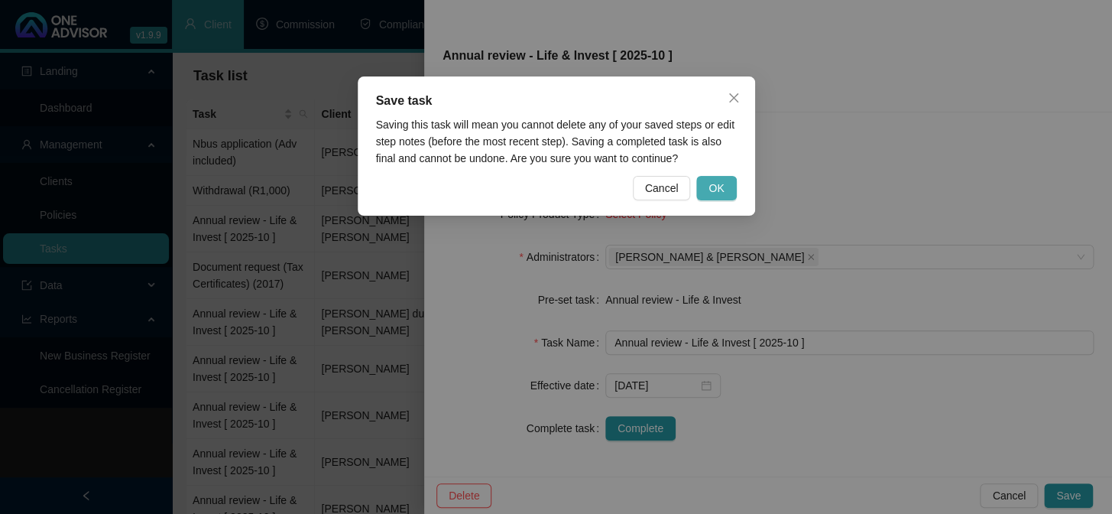
click at [716, 180] on span "OK" at bounding box center [716, 188] width 15 height 17
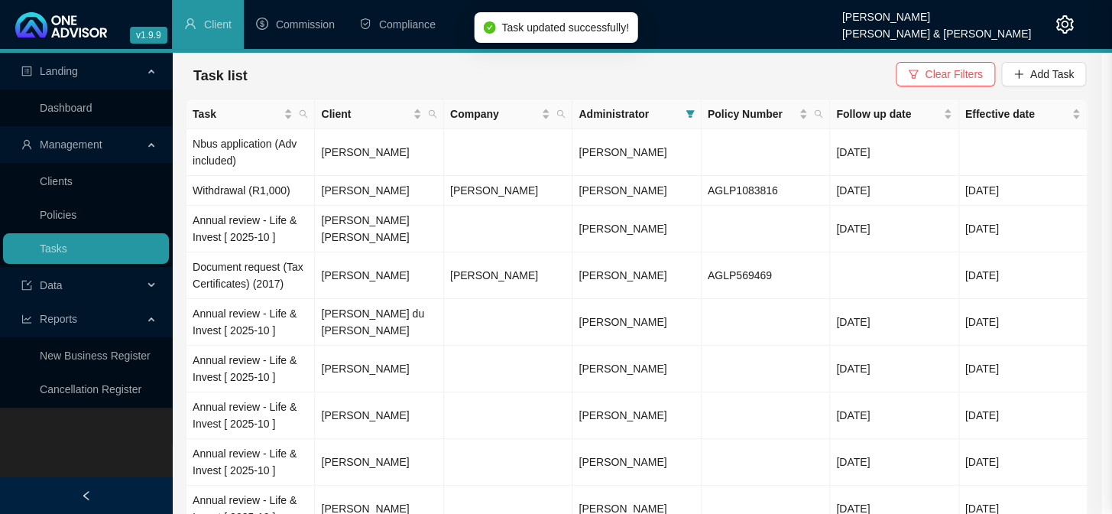
scroll to position [215, 0]
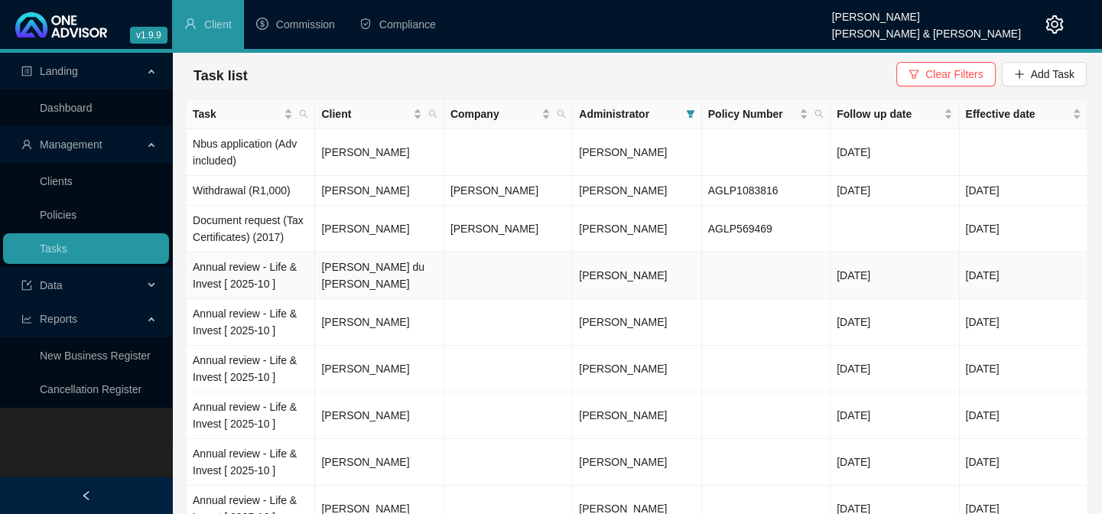
click at [398, 274] on td "[PERSON_NAME] du [PERSON_NAME]" at bounding box center [379, 275] width 128 height 47
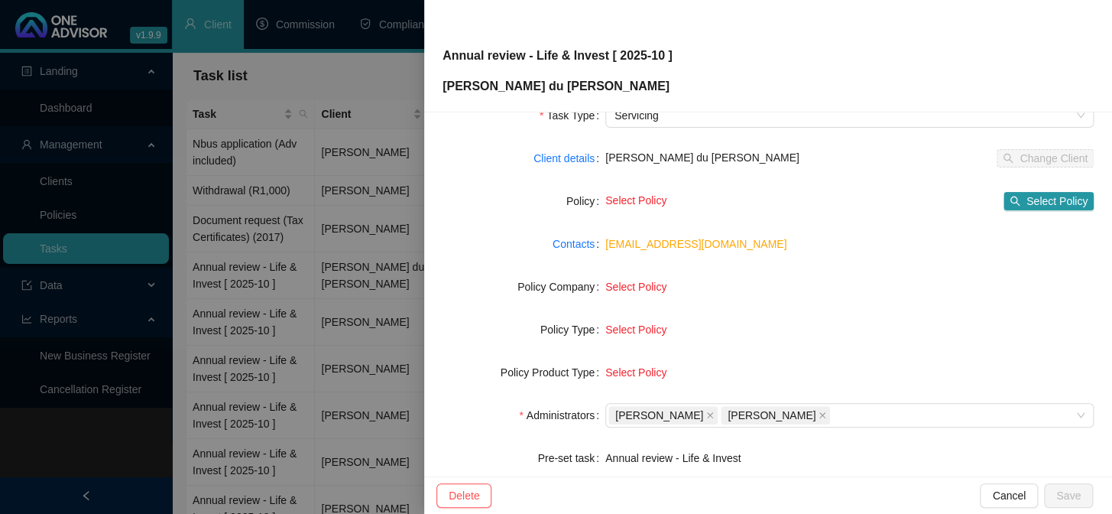
scroll to position [233, 0]
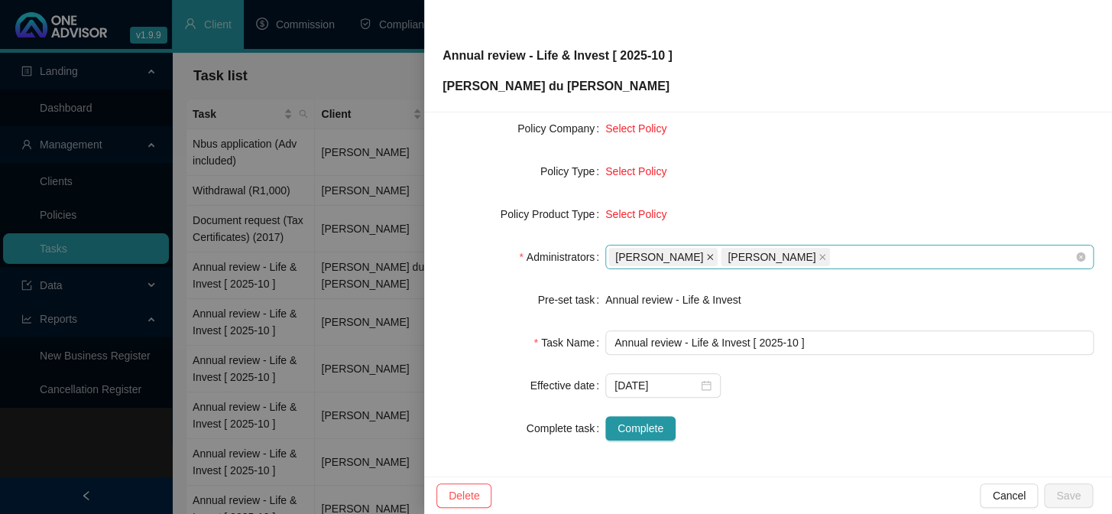
click at [707, 259] on icon "close" at bounding box center [710, 257] width 8 height 8
click at [714, 258] on icon "close" at bounding box center [710, 257] width 8 height 8
click at [718, 258] on div at bounding box center [841, 256] width 466 height 11
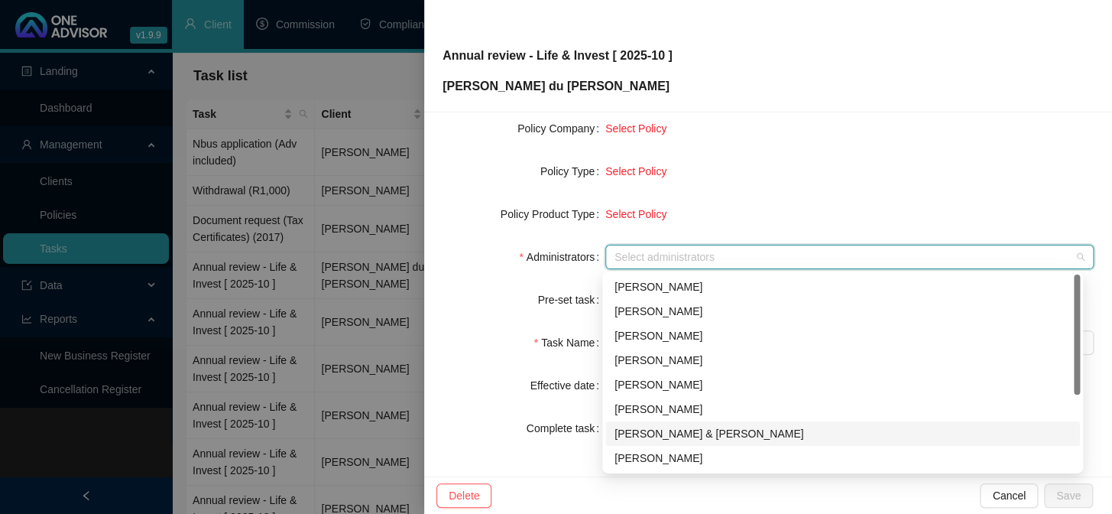
click at [671, 430] on div "[PERSON_NAME] & [PERSON_NAME]" at bounding box center [843, 433] width 456 height 17
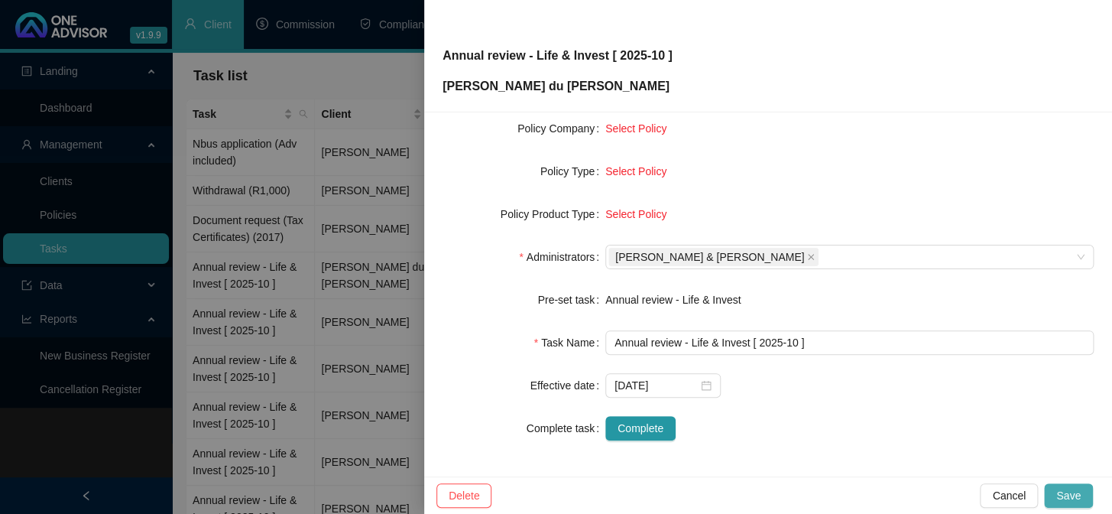
click at [1063, 493] on span "Save" at bounding box center [1068, 495] width 24 height 17
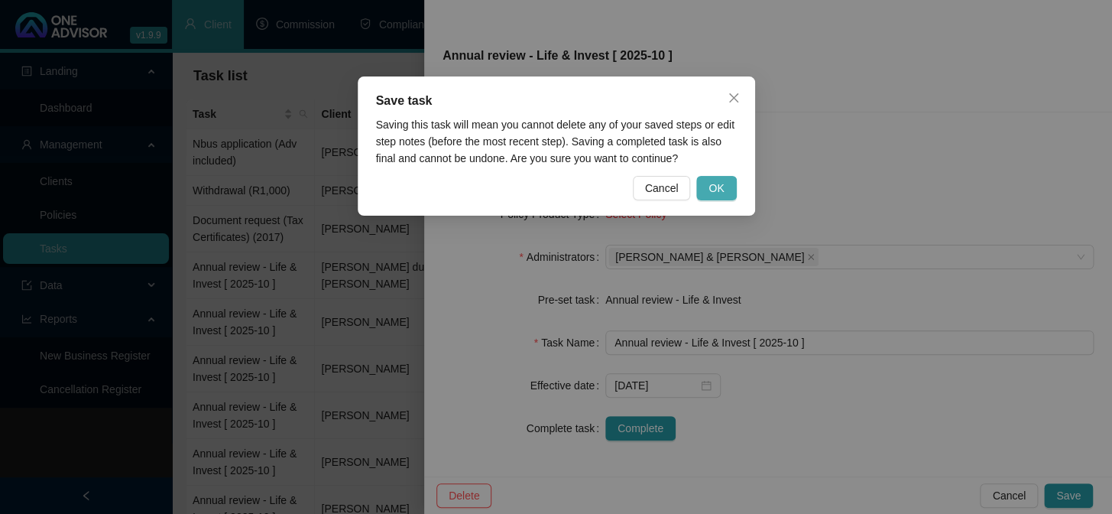
click at [722, 178] on button "OK" at bounding box center [716, 188] width 40 height 24
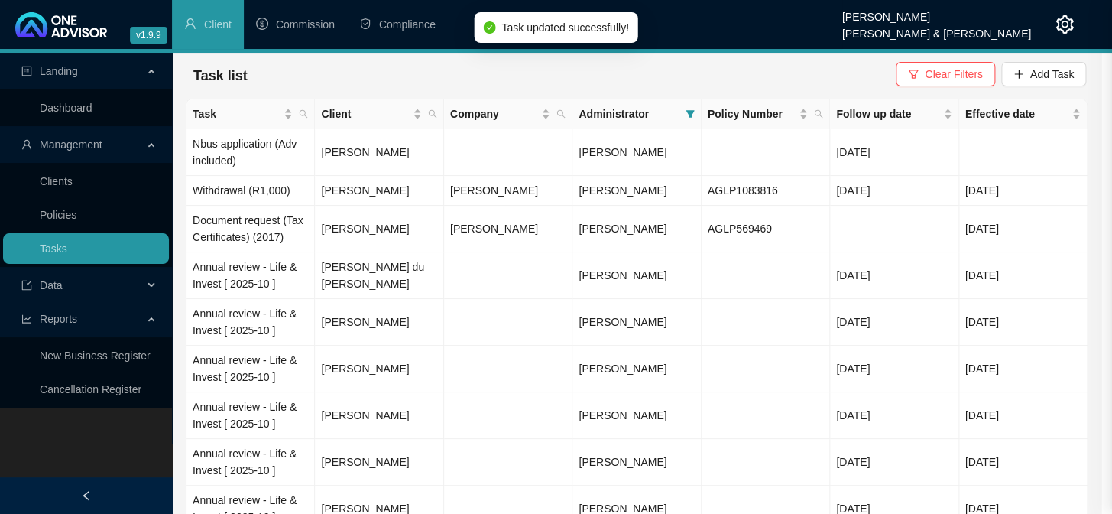
scroll to position [215, 0]
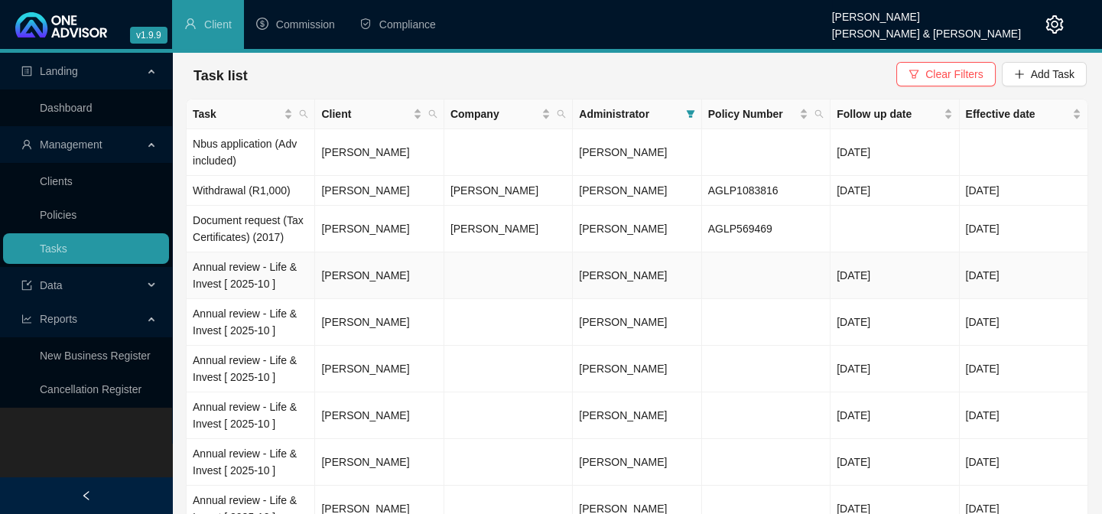
click at [638, 279] on span "[PERSON_NAME]" at bounding box center [623, 275] width 88 height 12
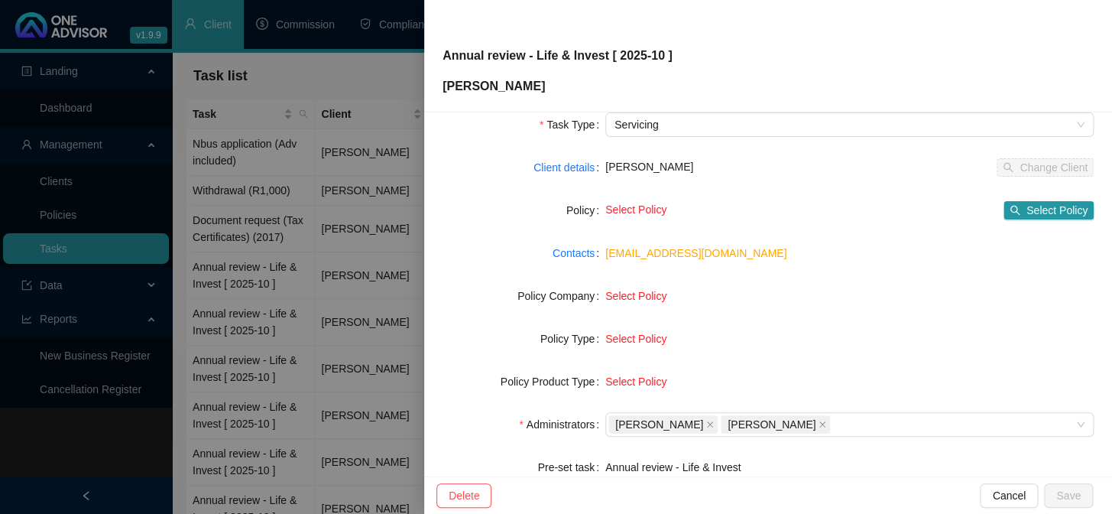
scroll to position [208, 0]
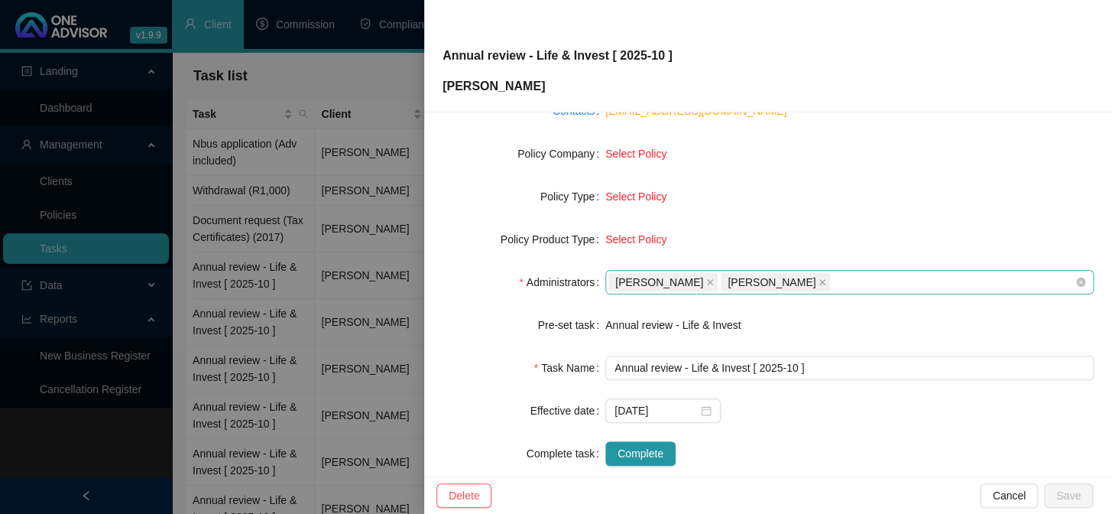
click at [701, 283] on span "[PERSON_NAME]" at bounding box center [662, 282] width 109 height 18
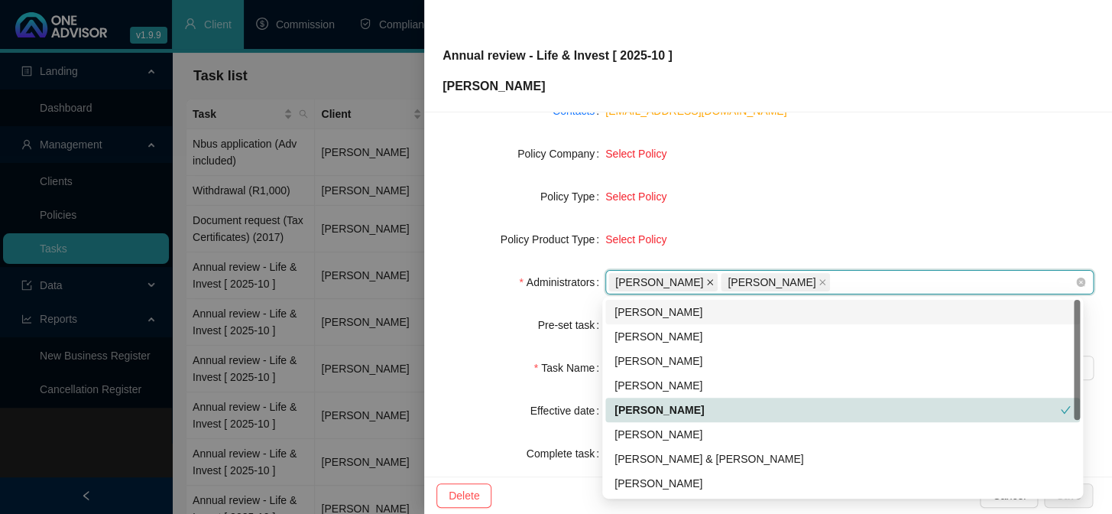
click at [706, 283] on icon "close" at bounding box center [710, 282] width 8 height 8
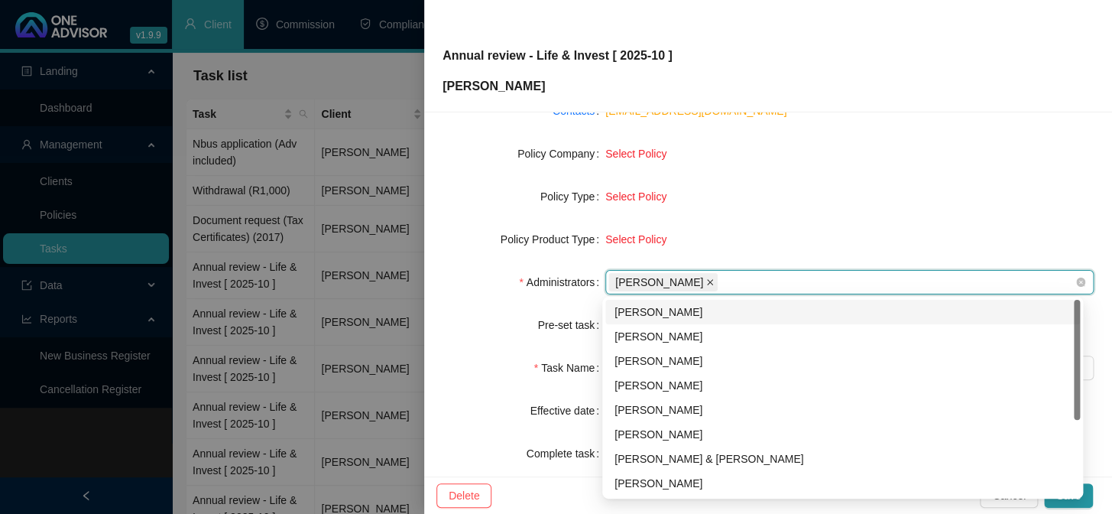
click at [711, 283] on icon "close" at bounding box center [710, 282] width 8 height 8
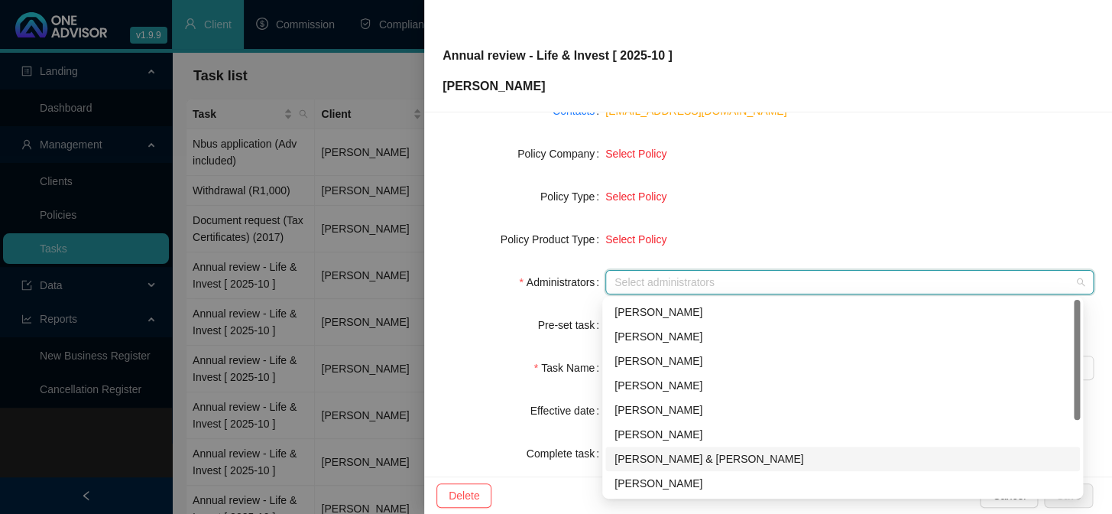
click at [675, 452] on div "[PERSON_NAME] & [PERSON_NAME]" at bounding box center [843, 458] width 456 height 17
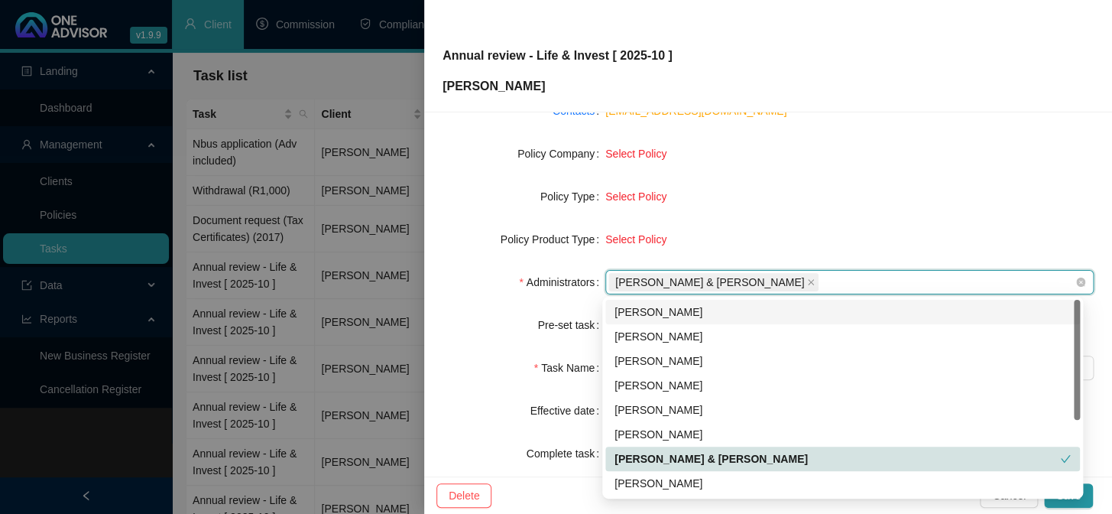
click at [954, 170] on form "Task Type Servicing Client details [PERSON_NAME] Change Client Policy Select Po…" at bounding box center [768, 217] width 651 height 495
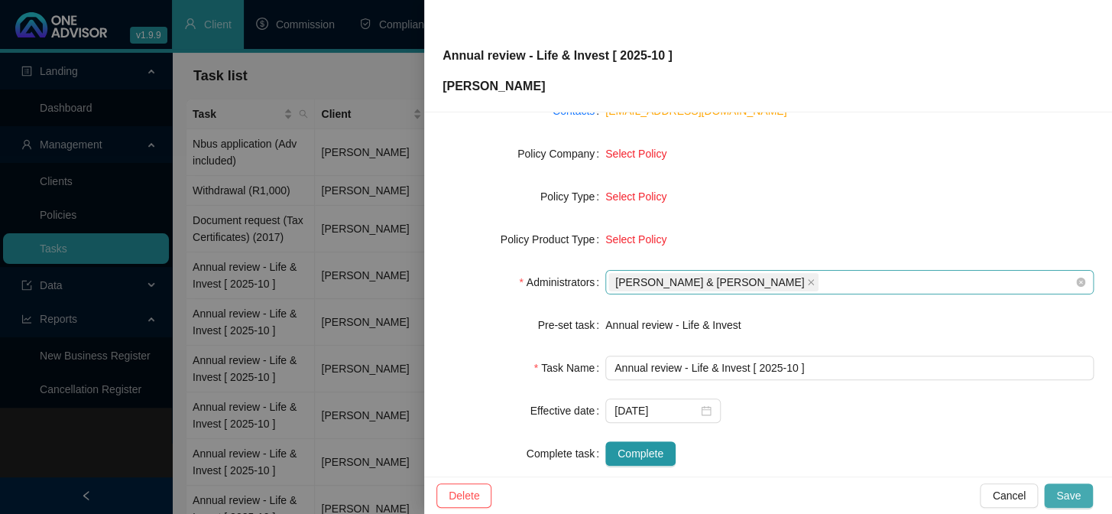
click at [1063, 501] on span "Save" at bounding box center [1068, 495] width 24 height 17
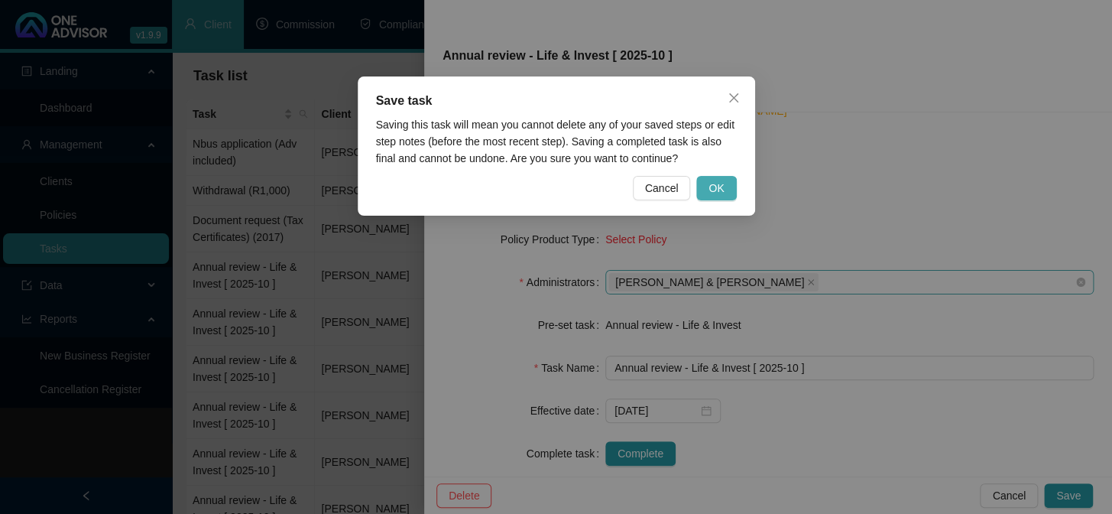
click at [722, 186] on span "OK" at bounding box center [716, 188] width 15 height 17
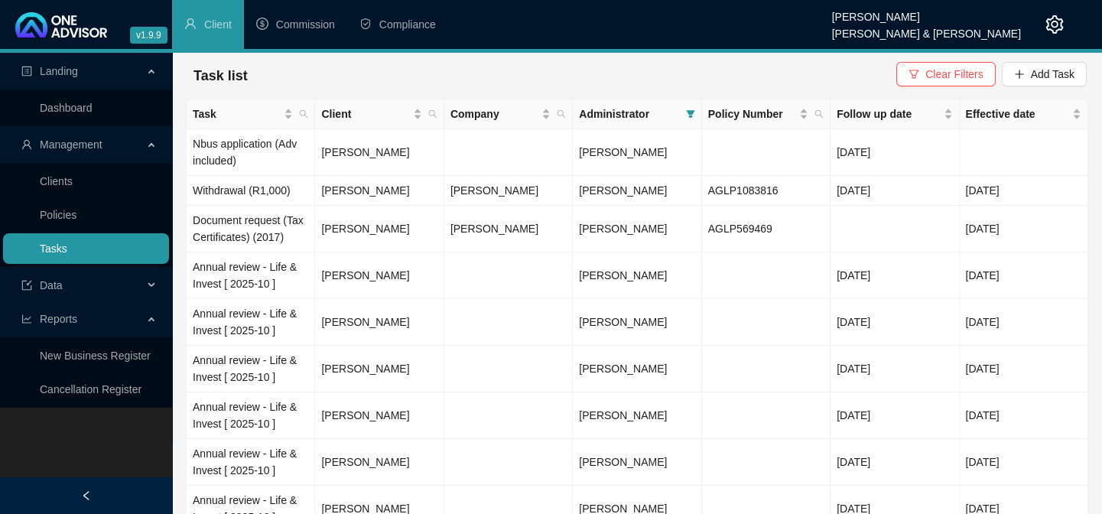
click at [61, 245] on link "Tasks" at bounding box center [54, 248] width 28 height 12
click at [628, 279] on span "[PERSON_NAME]" at bounding box center [623, 275] width 88 height 12
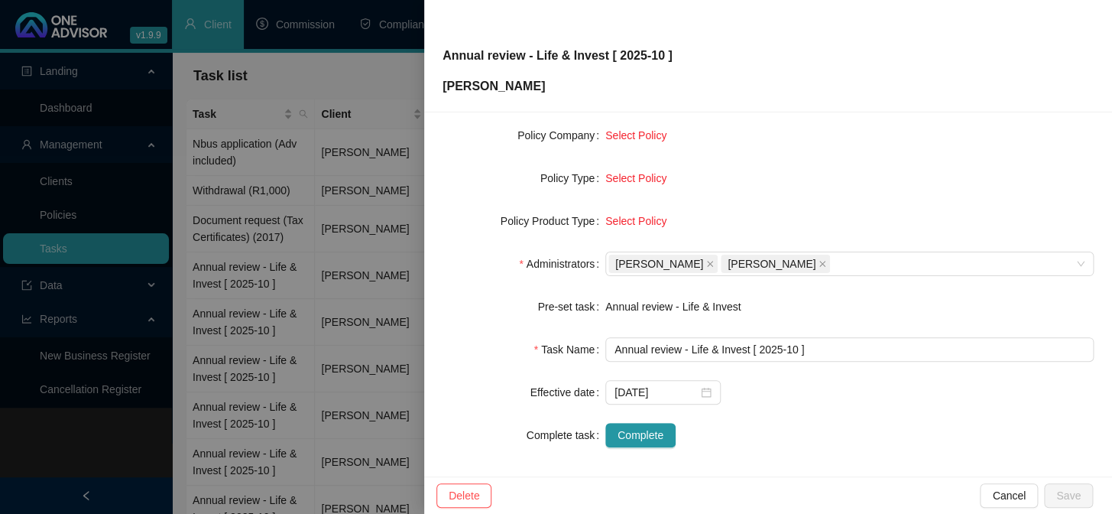
scroll to position [233, 0]
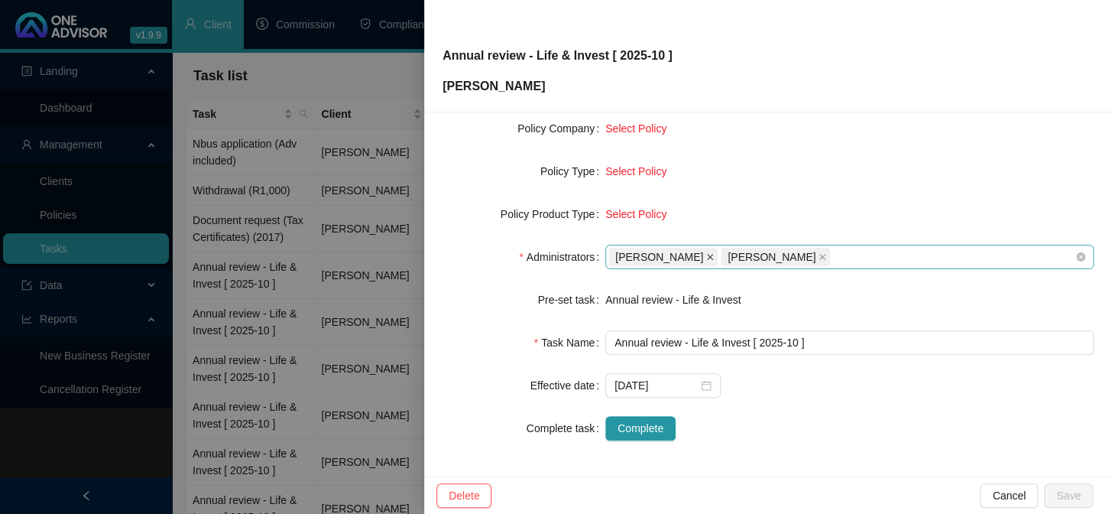
click at [706, 255] on icon "close" at bounding box center [710, 257] width 8 height 8
click at [710, 253] on icon "close" at bounding box center [710, 257] width 8 height 8
click at [686, 259] on div at bounding box center [841, 256] width 466 height 11
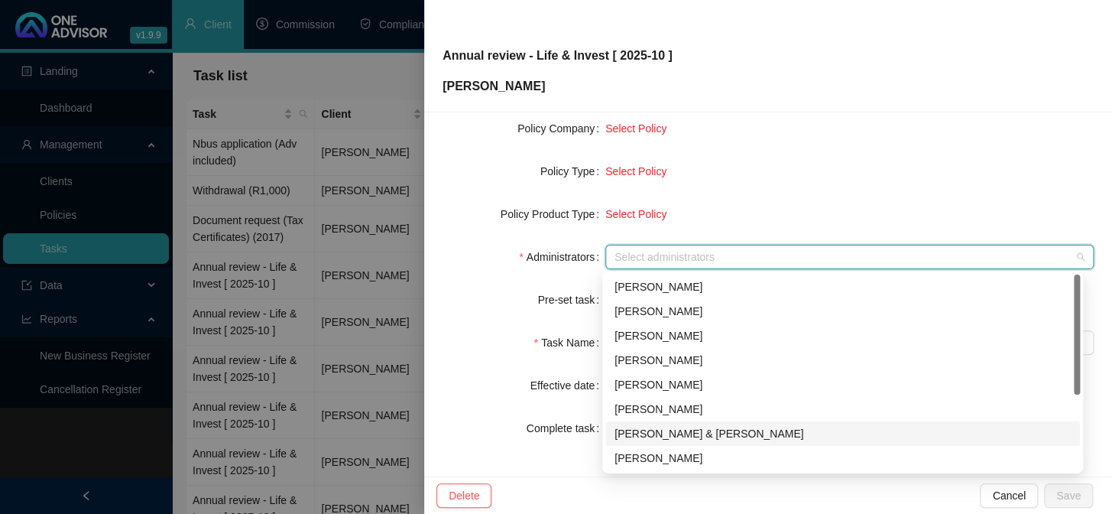
click at [664, 427] on div "[PERSON_NAME] & [PERSON_NAME]" at bounding box center [843, 433] width 456 height 17
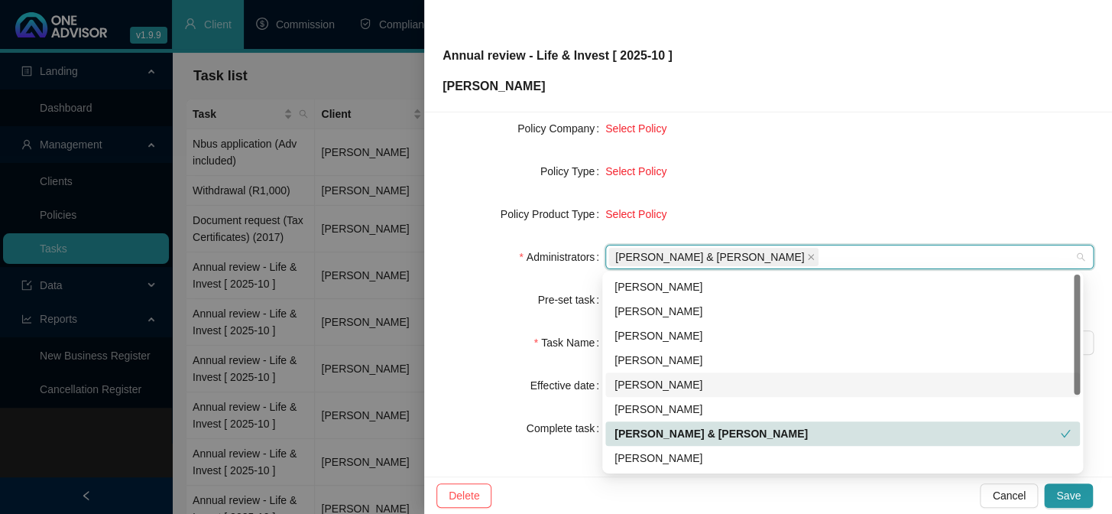
scroll to position [122, 0]
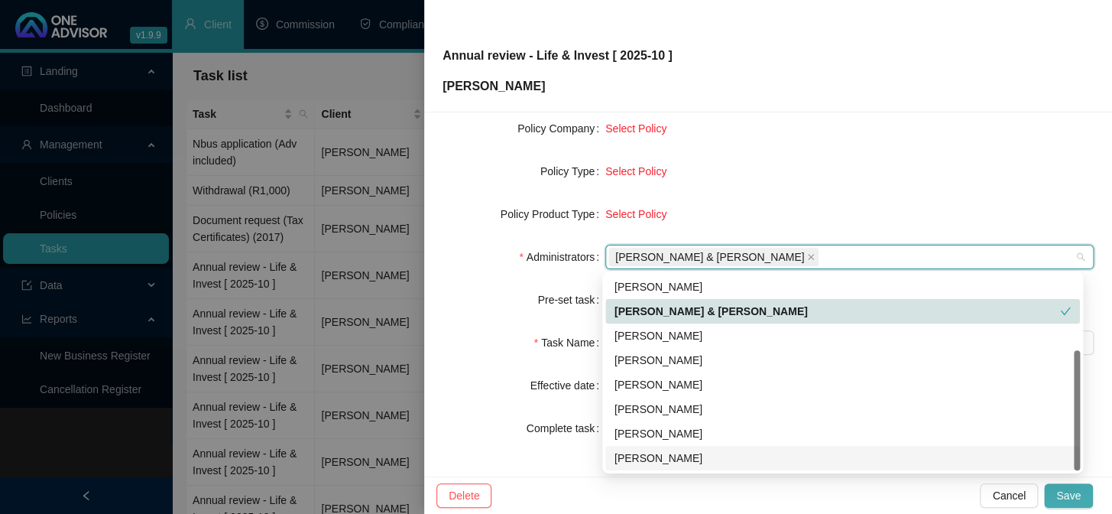
click at [1071, 504] on button "Save" at bounding box center [1068, 495] width 49 height 24
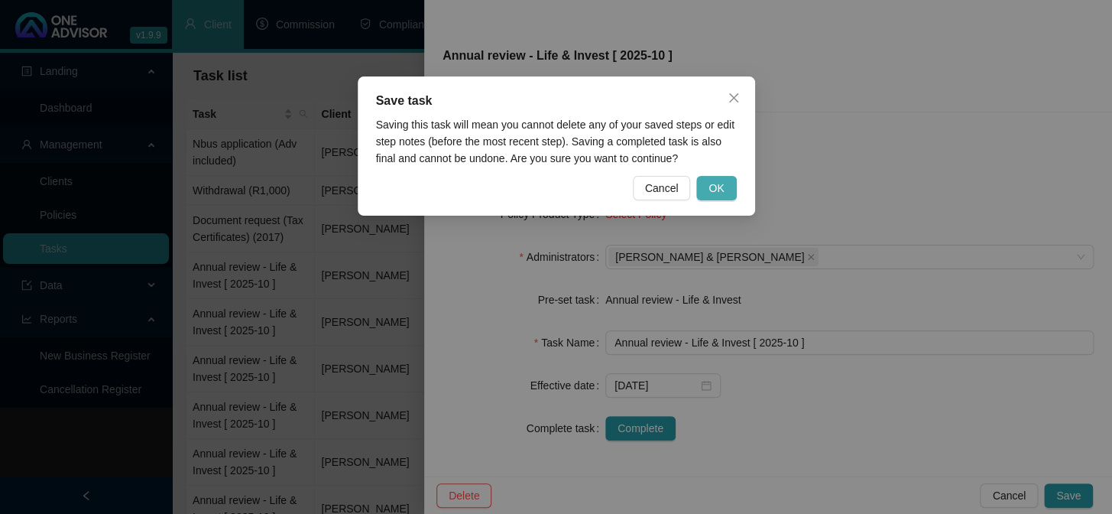
click at [725, 183] on button "OK" at bounding box center [716, 188] width 40 height 24
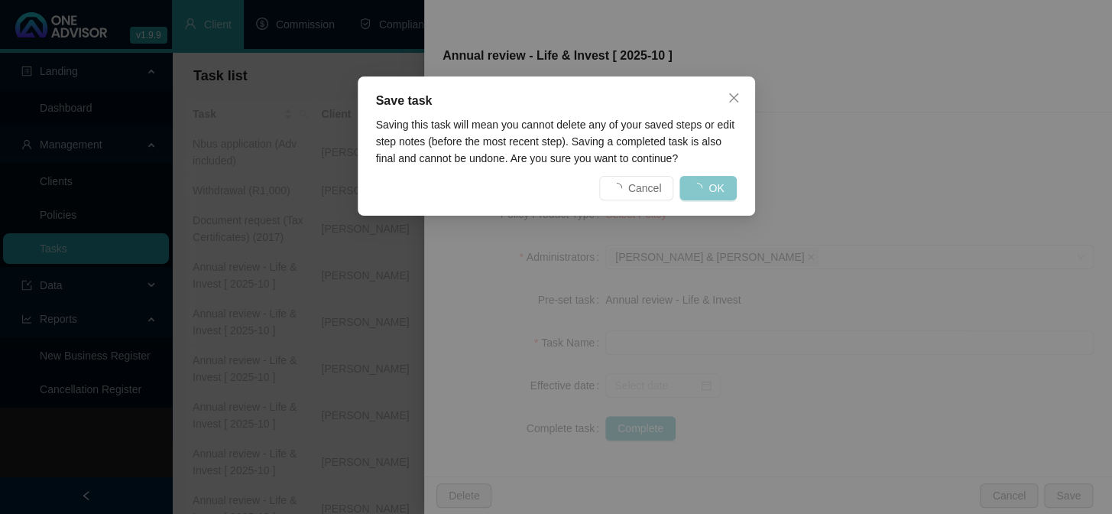
scroll to position [215, 0]
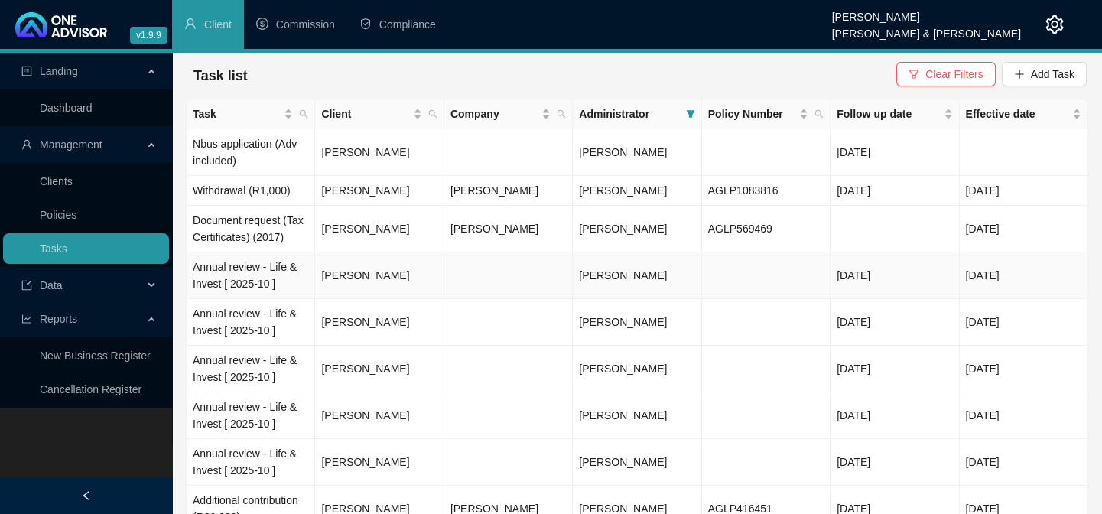
click at [333, 277] on td "[PERSON_NAME]" at bounding box center [379, 275] width 128 height 47
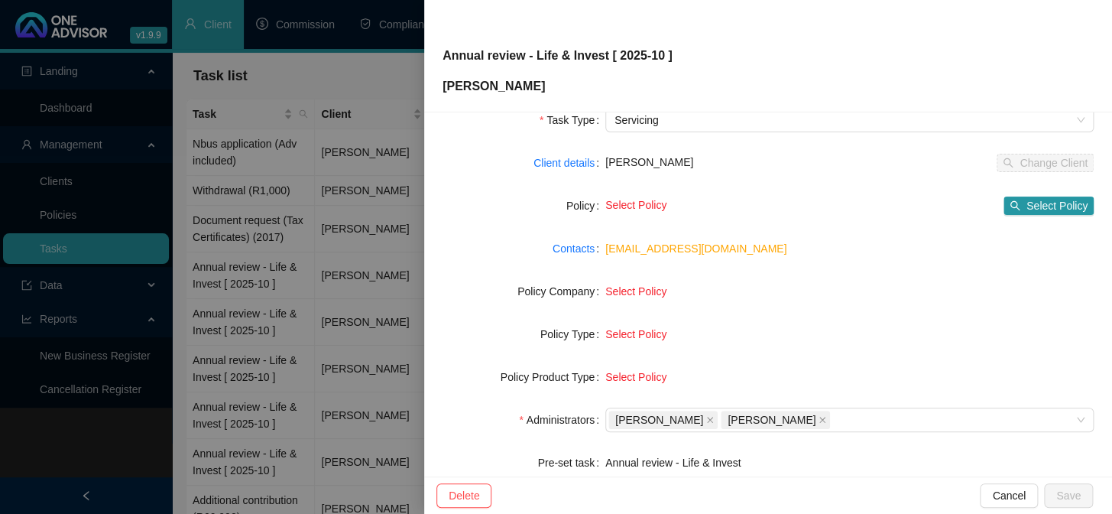
scroll to position [208, 0]
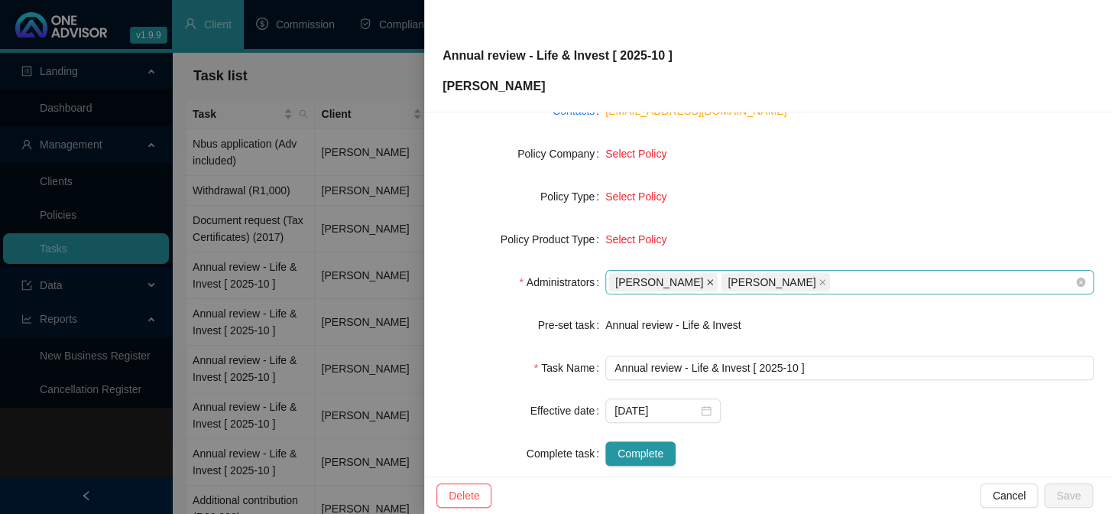
click at [702, 280] on span "[PERSON_NAME]" at bounding box center [662, 282] width 109 height 18
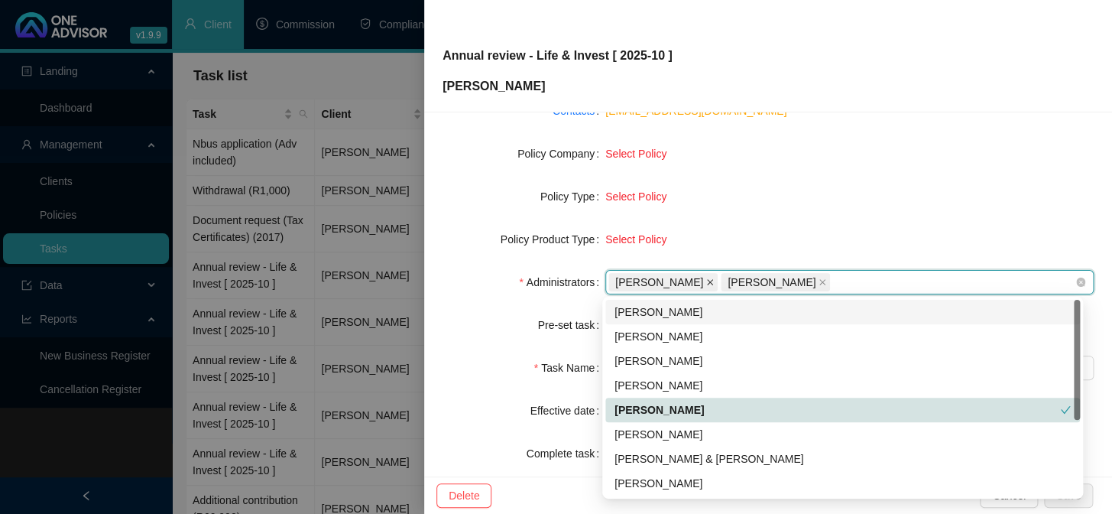
click at [706, 279] on icon "close" at bounding box center [710, 282] width 8 height 8
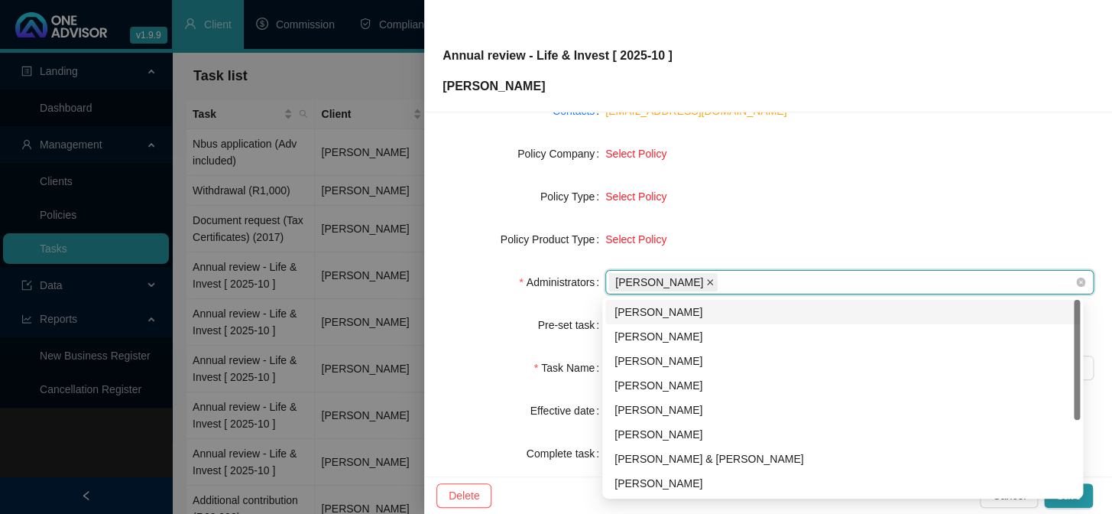
click at [711, 279] on icon "close" at bounding box center [710, 282] width 8 height 8
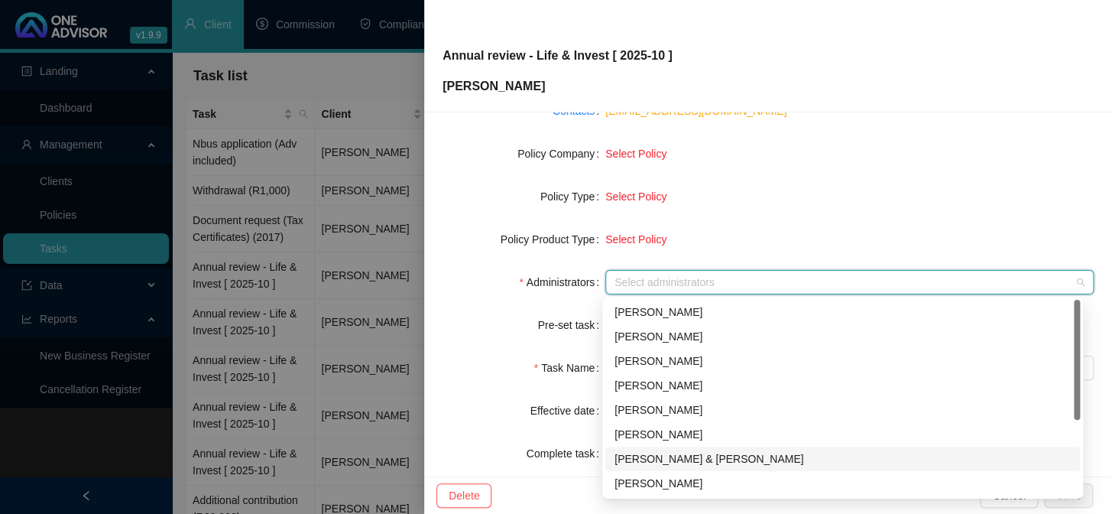
click at [644, 459] on div "[PERSON_NAME] & [PERSON_NAME]" at bounding box center [843, 458] width 456 height 17
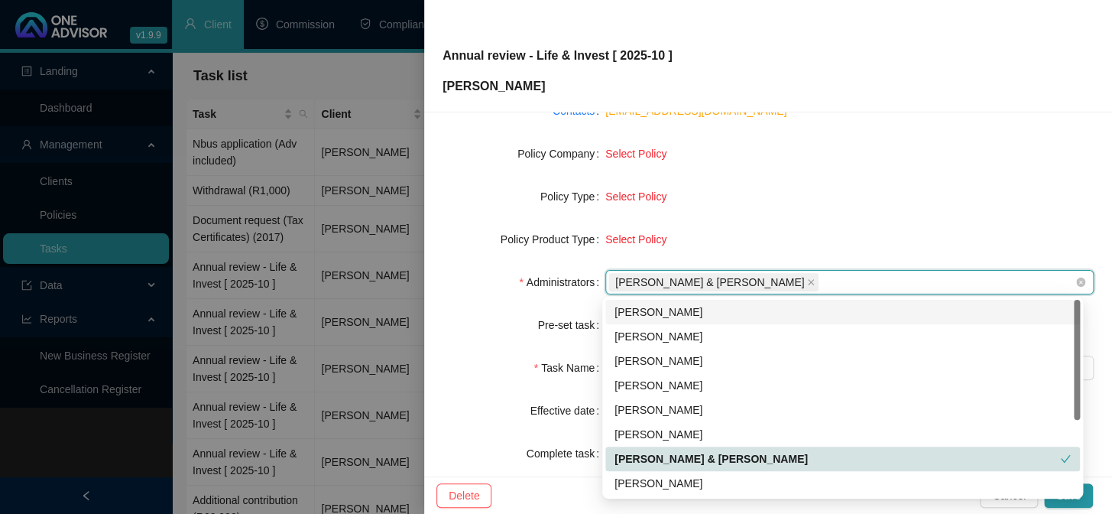
click at [854, 193] on div "Select Policy" at bounding box center [849, 196] width 488 height 17
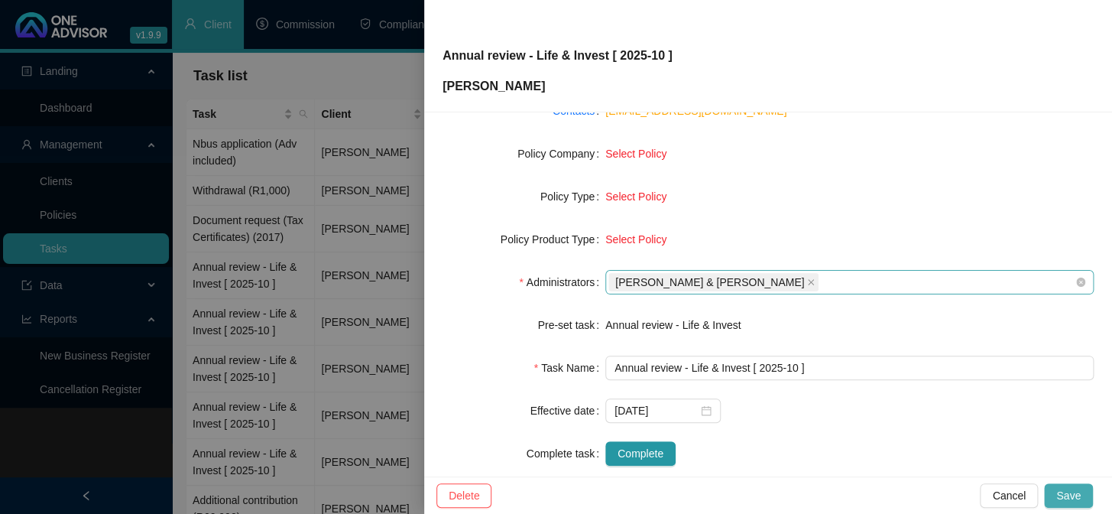
click at [1068, 499] on span "Save" at bounding box center [1068, 495] width 24 height 17
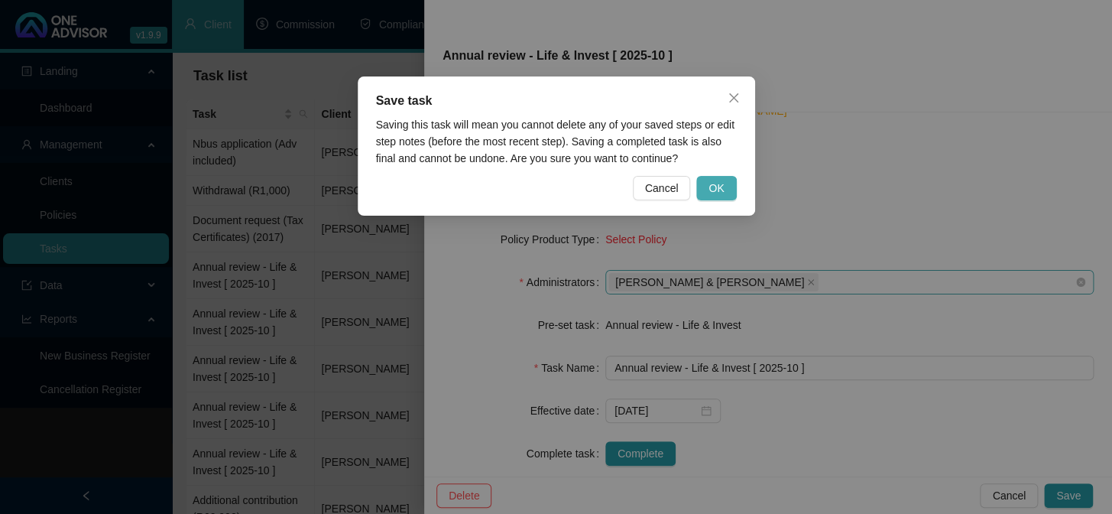
click at [712, 187] on span "OK" at bounding box center [716, 188] width 15 height 17
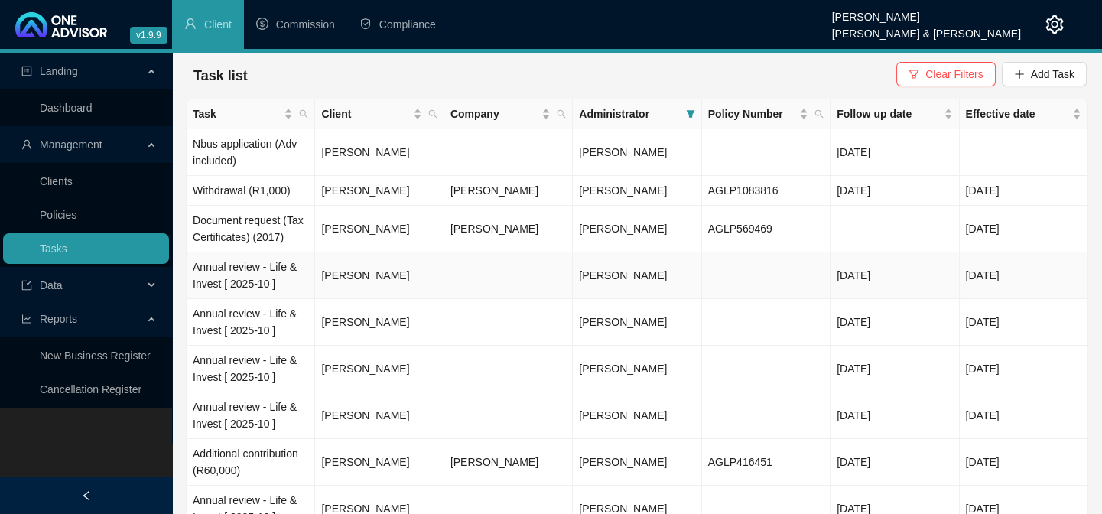
click at [238, 269] on td "Annual review - Life & Invest [ 2025-10 ]" at bounding box center [251, 275] width 128 height 47
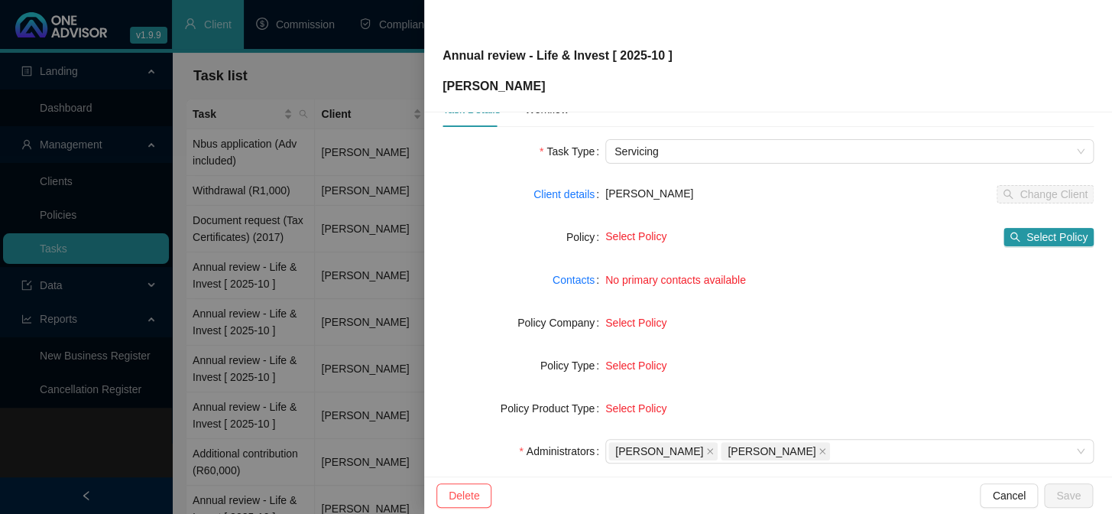
scroll to position [24, 0]
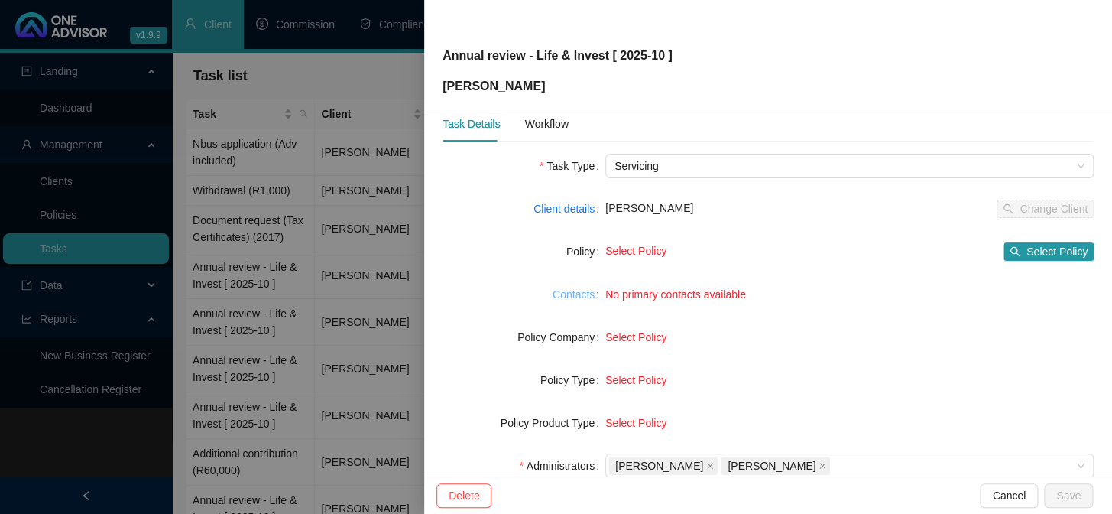
click at [581, 294] on link "Contacts" at bounding box center [574, 294] width 42 height 17
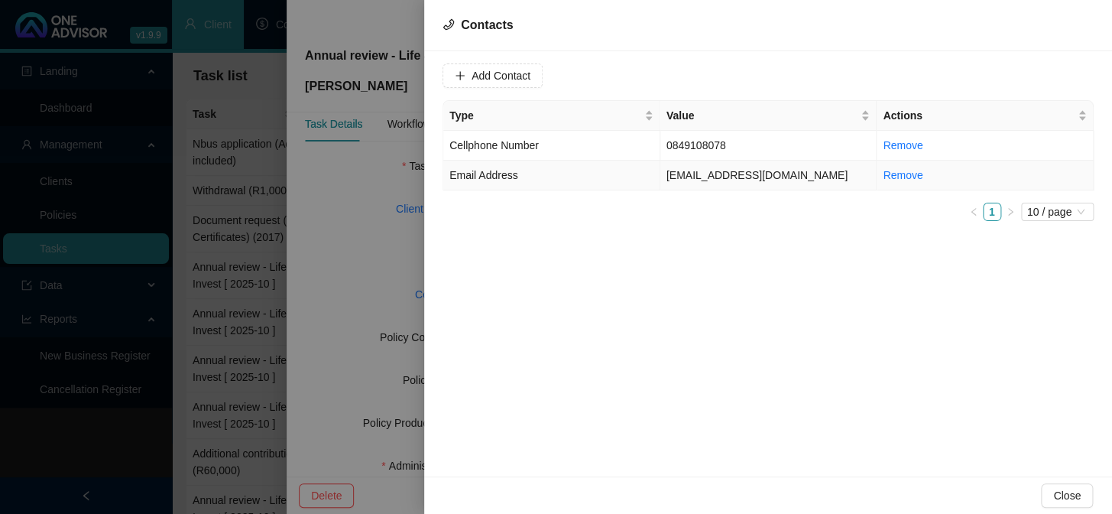
click at [508, 180] on span "Email Address" at bounding box center [483, 175] width 68 height 12
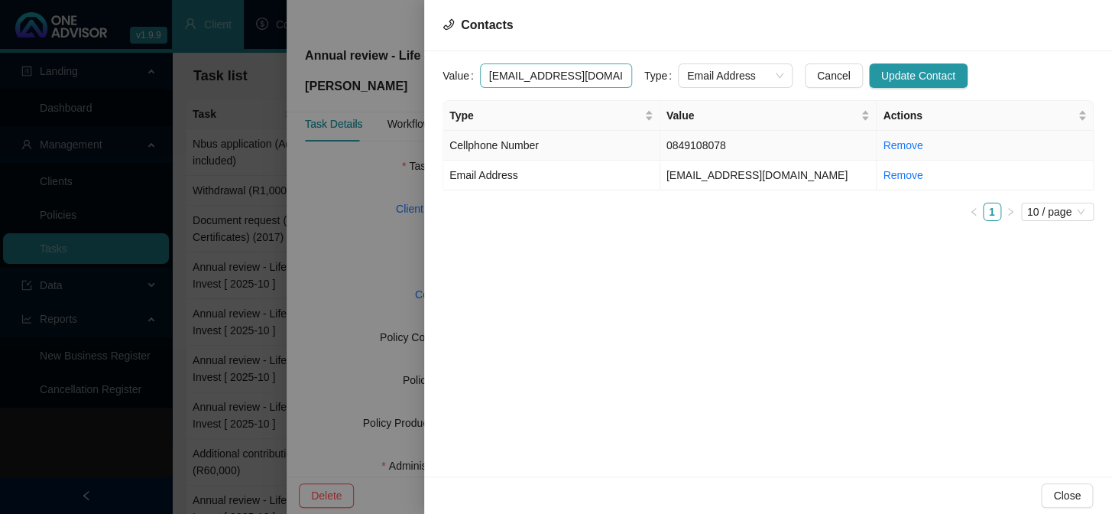
scroll to position [0, 11]
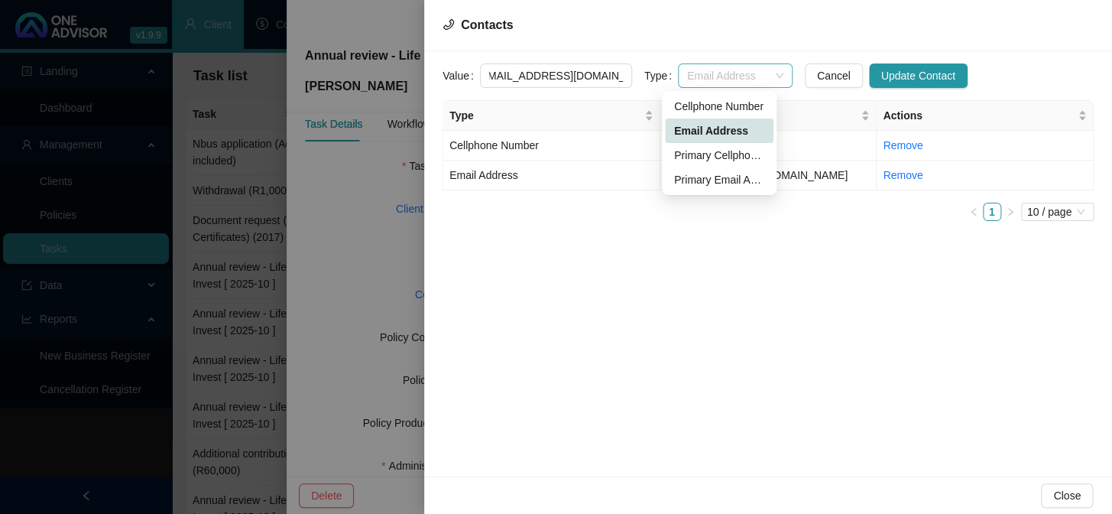
click at [764, 73] on span "Email Address" at bounding box center [735, 75] width 96 height 23
click at [697, 181] on div "Primary Email Address" at bounding box center [719, 179] width 90 height 17
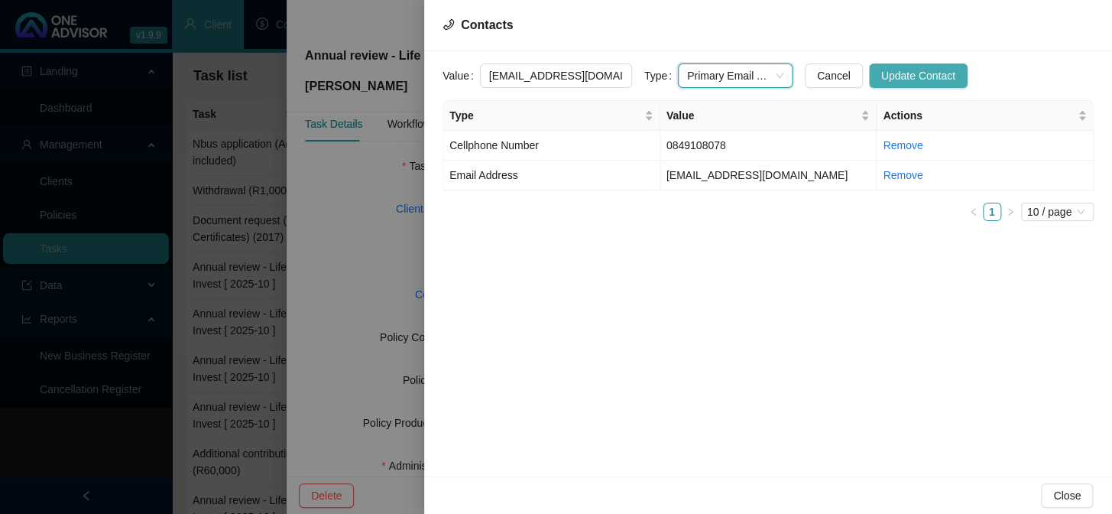
click at [881, 76] on span "Update Contact" at bounding box center [918, 75] width 74 height 17
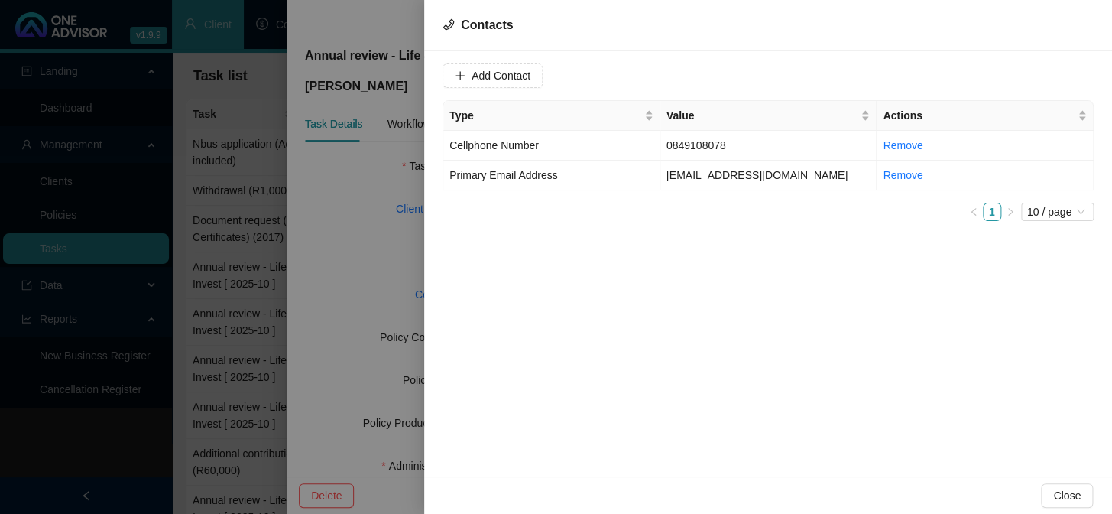
click at [333, 270] on div at bounding box center [556, 257] width 1112 height 514
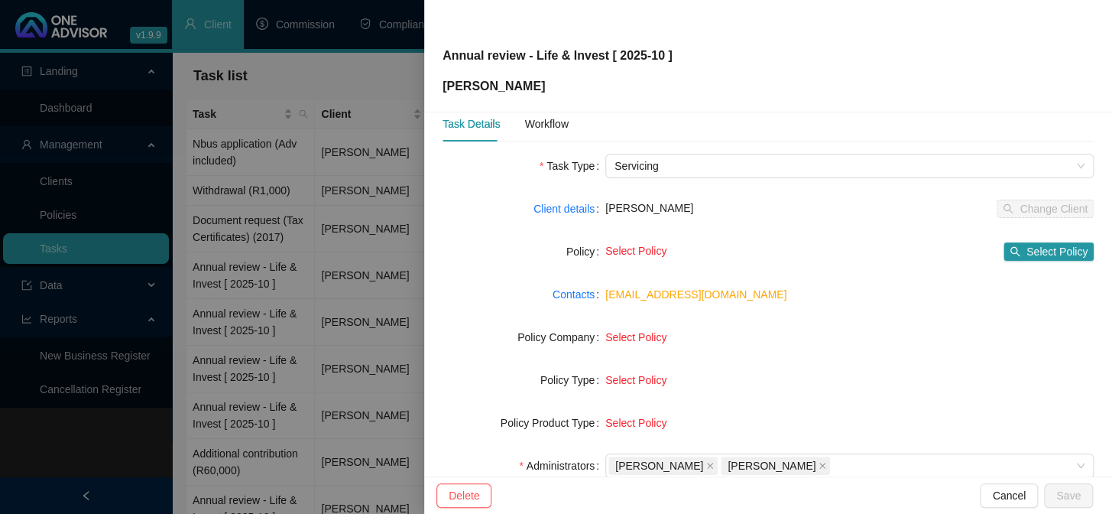
scroll to position [164, 0]
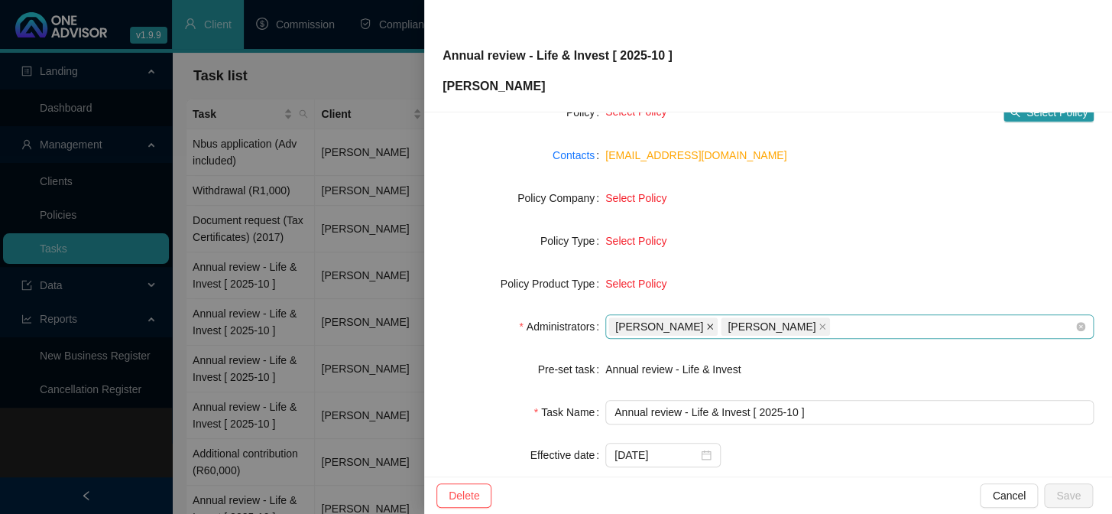
click at [707, 323] on icon "close" at bounding box center [710, 326] width 6 height 6
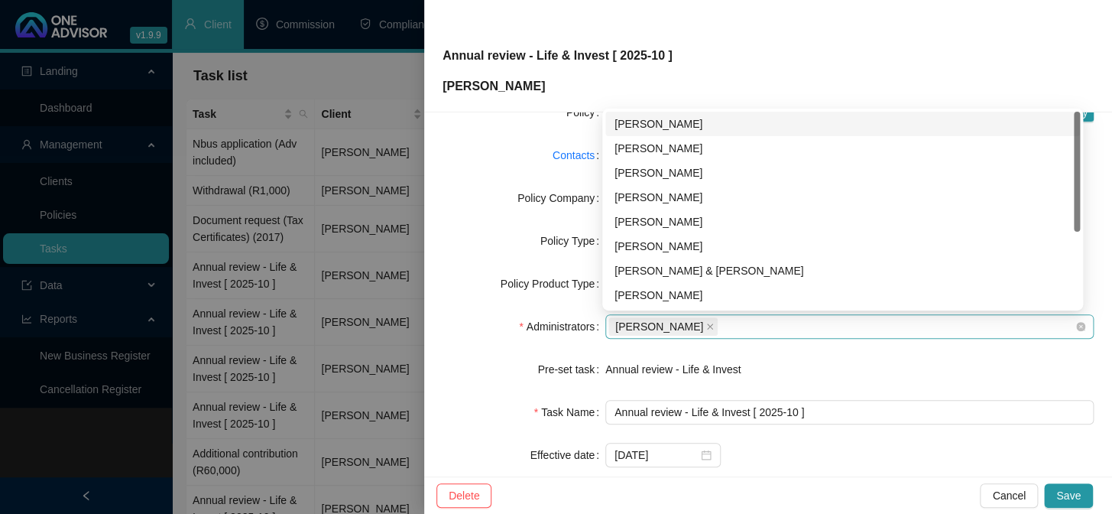
click at [718, 323] on span "[PERSON_NAME]" at bounding box center [662, 326] width 109 height 18
click at [711, 323] on icon "close" at bounding box center [710, 327] width 8 height 8
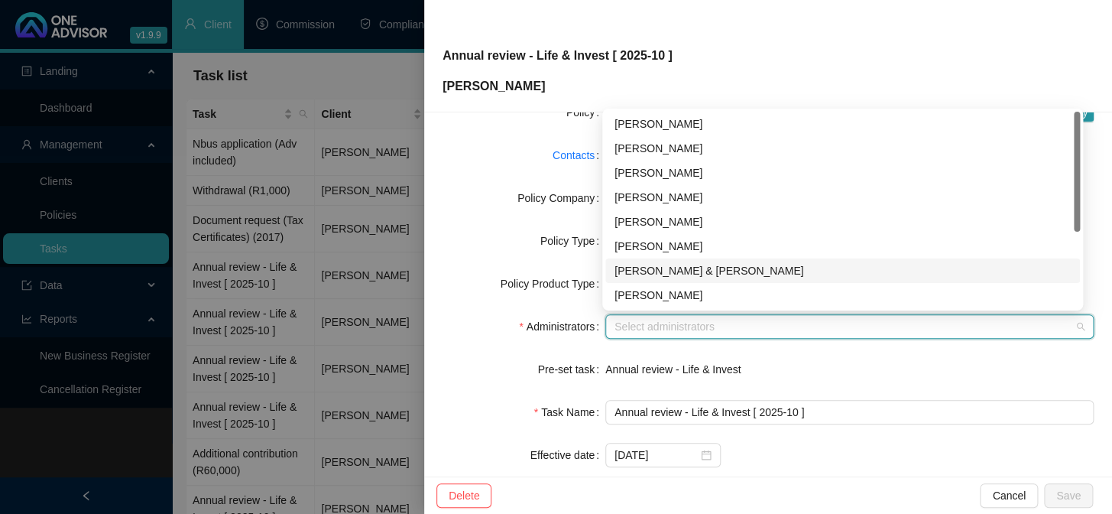
click at [670, 266] on div "[PERSON_NAME] & [PERSON_NAME]" at bounding box center [843, 270] width 456 height 17
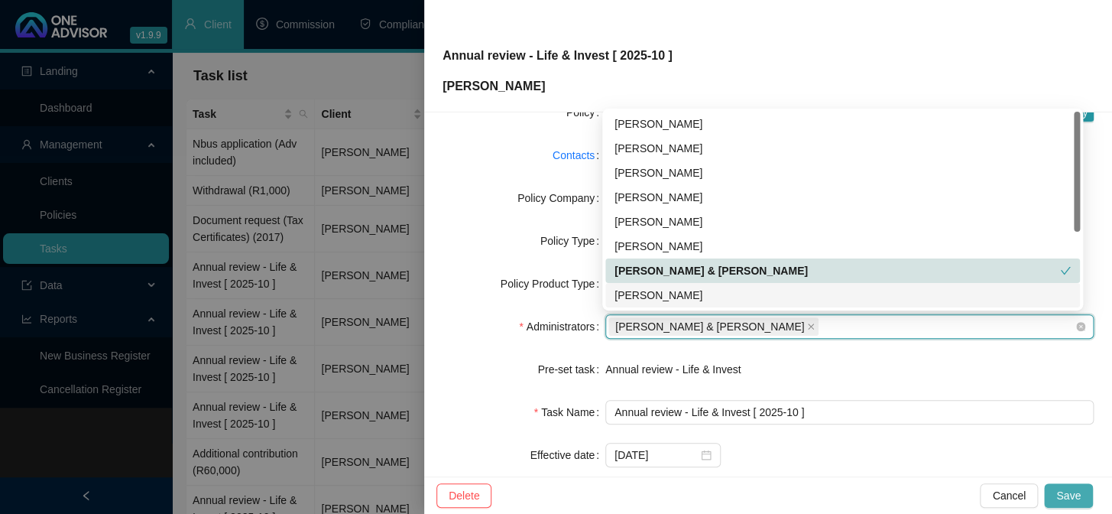
click at [1063, 492] on span "Save" at bounding box center [1068, 495] width 24 height 17
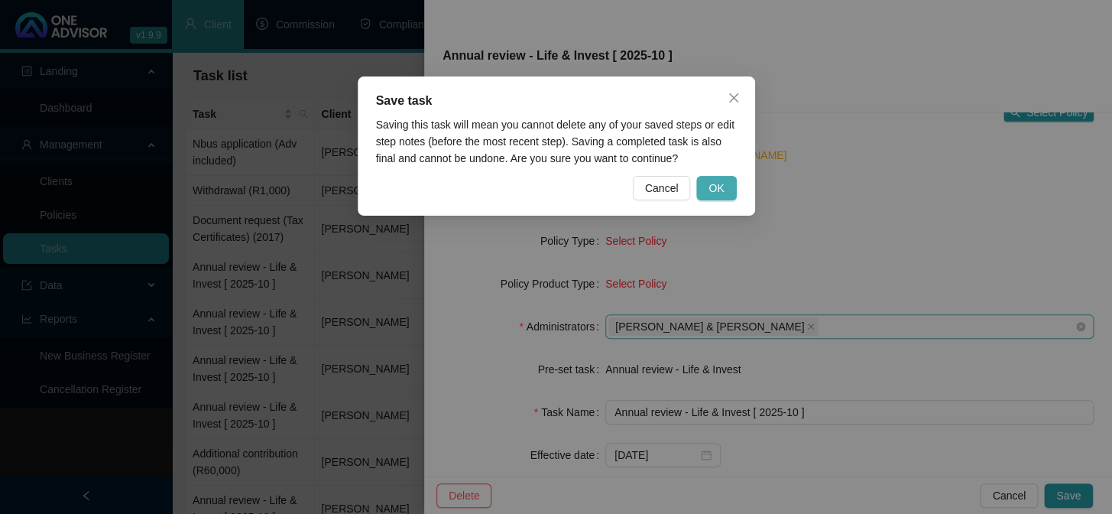
click at [718, 183] on span "OK" at bounding box center [716, 188] width 15 height 17
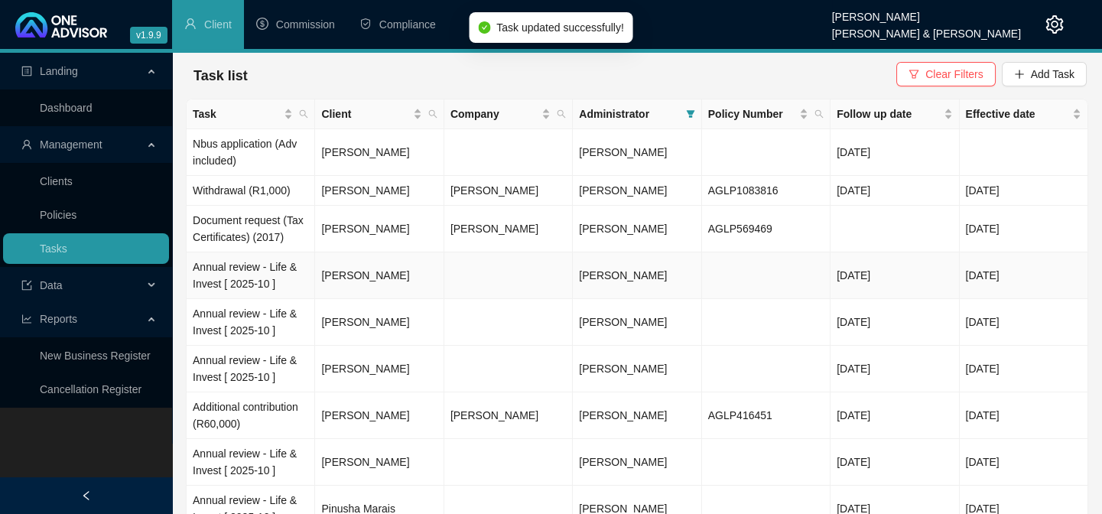
click at [234, 269] on td "Annual review - Life & Invest [ 2025-10 ]" at bounding box center [251, 275] width 128 height 47
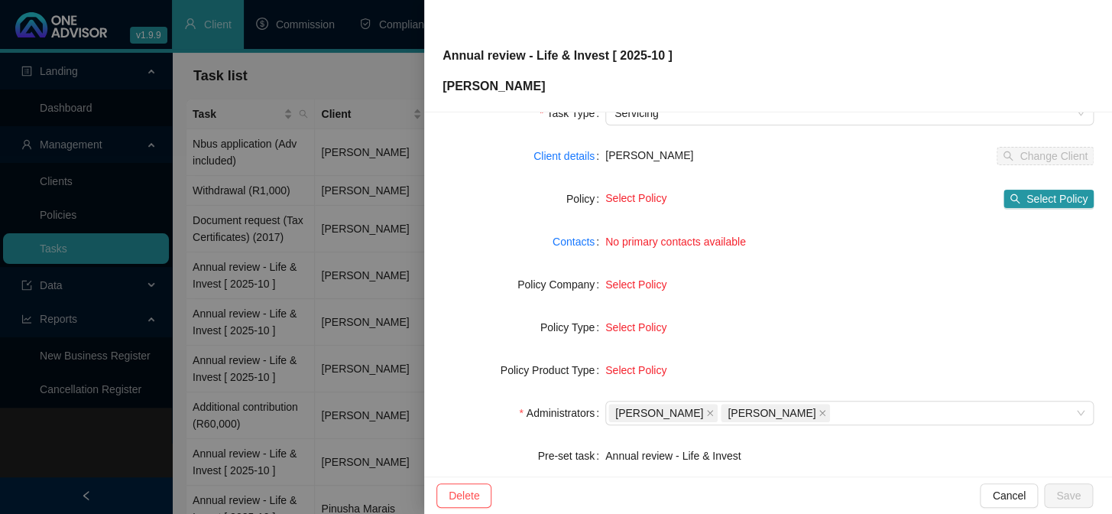
scroll to position [233, 0]
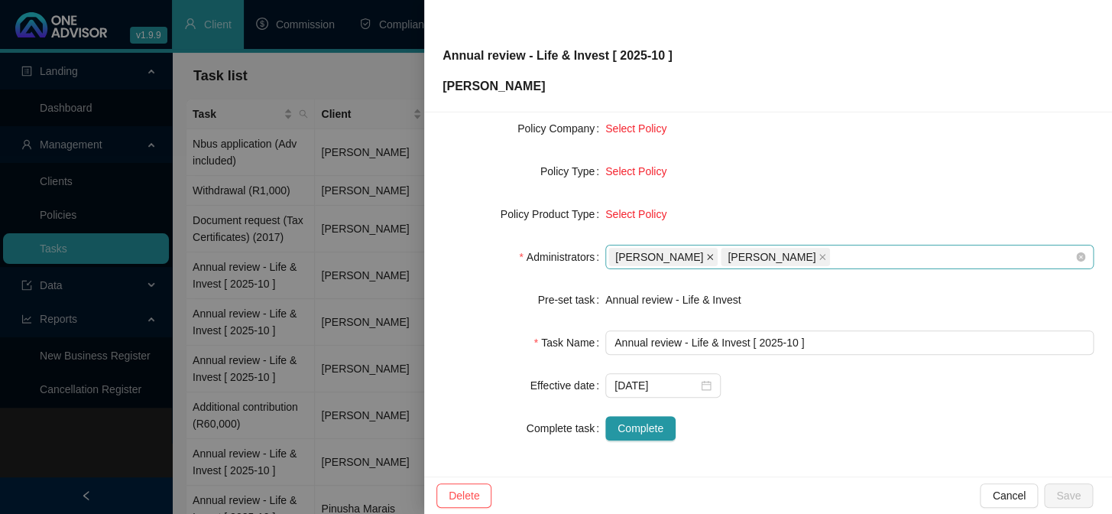
click at [706, 254] on icon "close" at bounding box center [710, 257] width 8 height 8
click at [710, 255] on icon "close" at bounding box center [710, 257] width 8 height 8
click at [705, 258] on div at bounding box center [841, 256] width 466 height 11
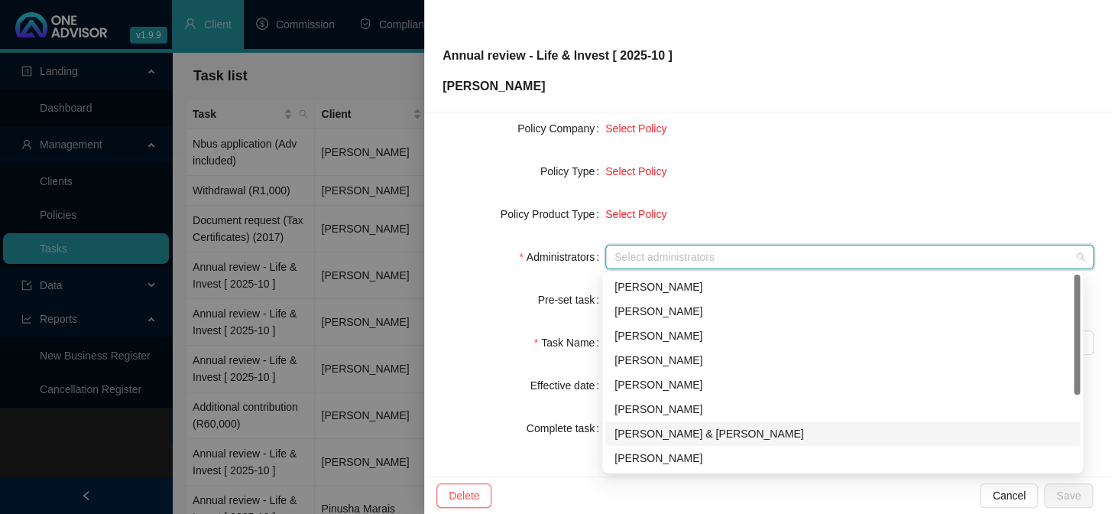
click at [629, 431] on div "[PERSON_NAME] & [PERSON_NAME]" at bounding box center [843, 433] width 456 height 17
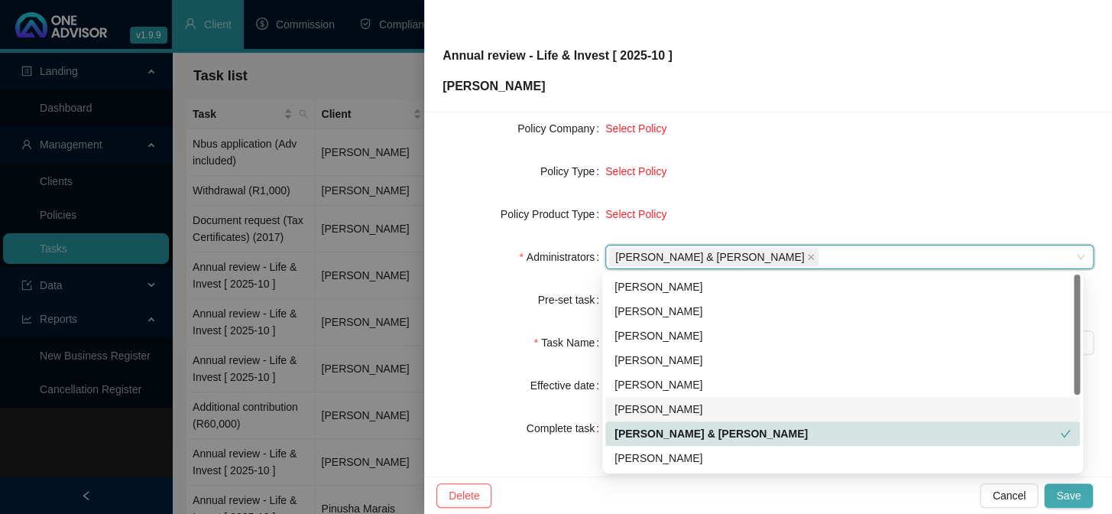
click at [1073, 498] on span "Save" at bounding box center [1068, 495] width 24 height 17
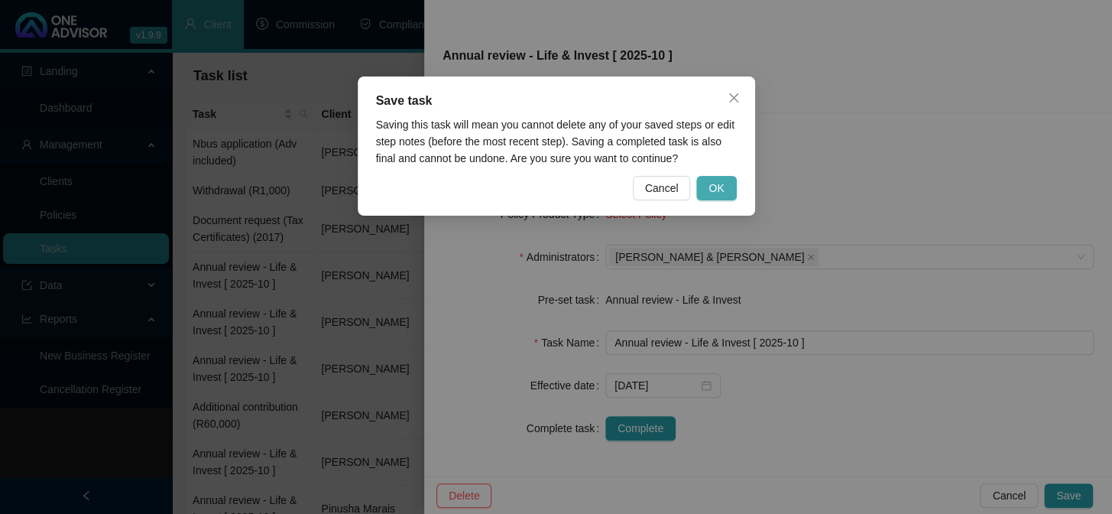
click at [720, 180] on span "OK" at bounding box center [716, 188] width 15 height 17
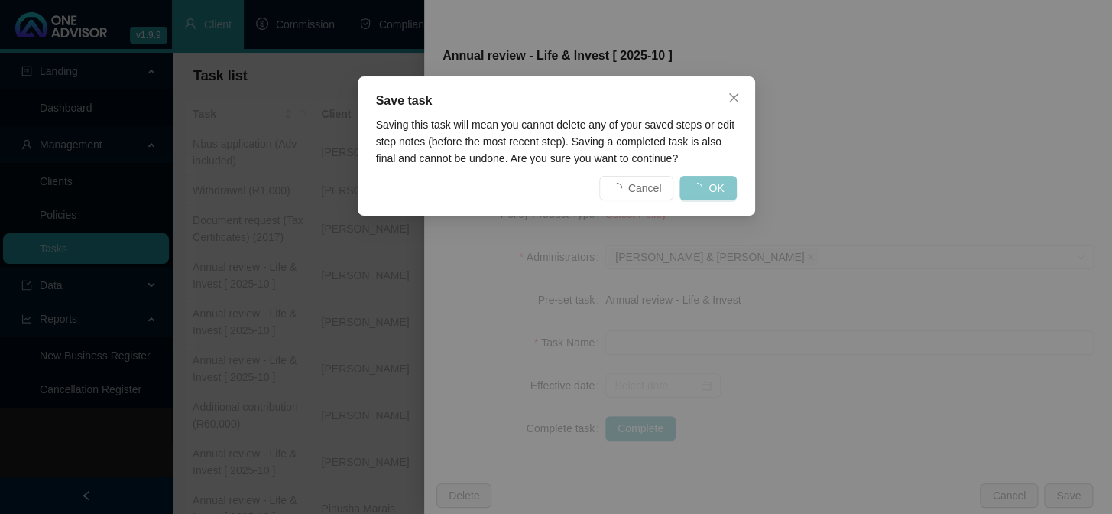
scroll to position [215, 0]
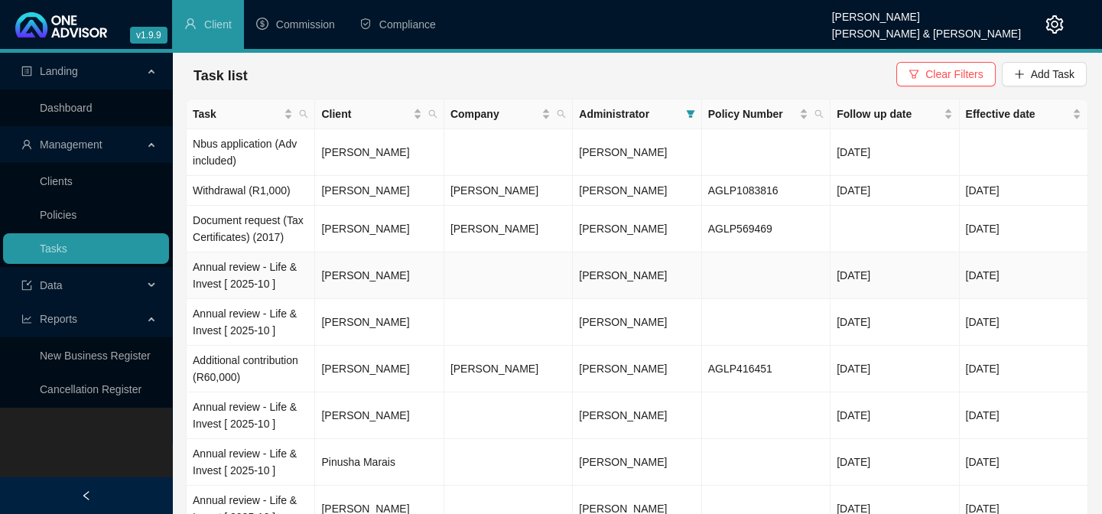
click at [216, 278] on td "Annual review - Life & Invest [ 2025-10 ]" at bounding box center [251, 275] width 128 height 47
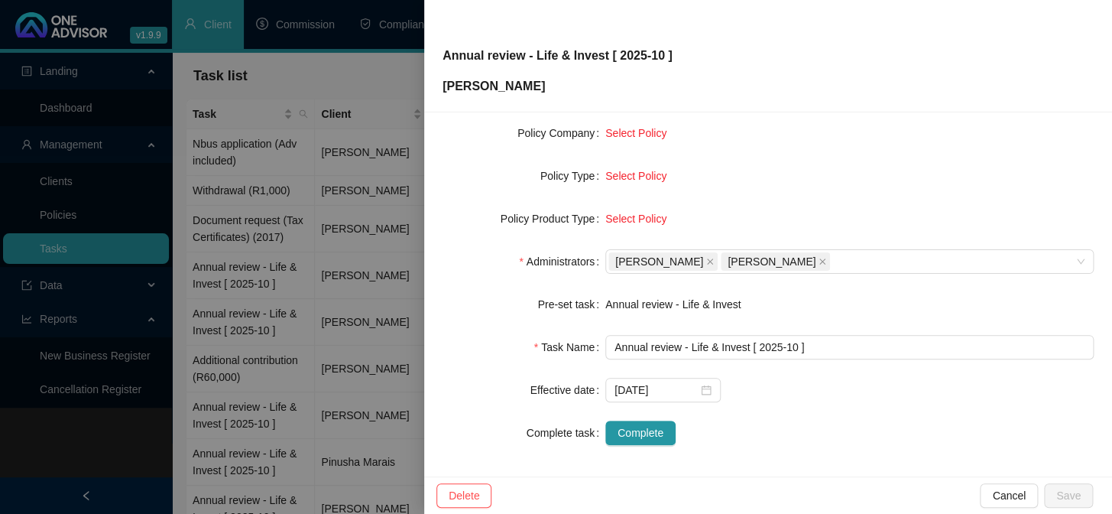
scroll to position [233, 0]
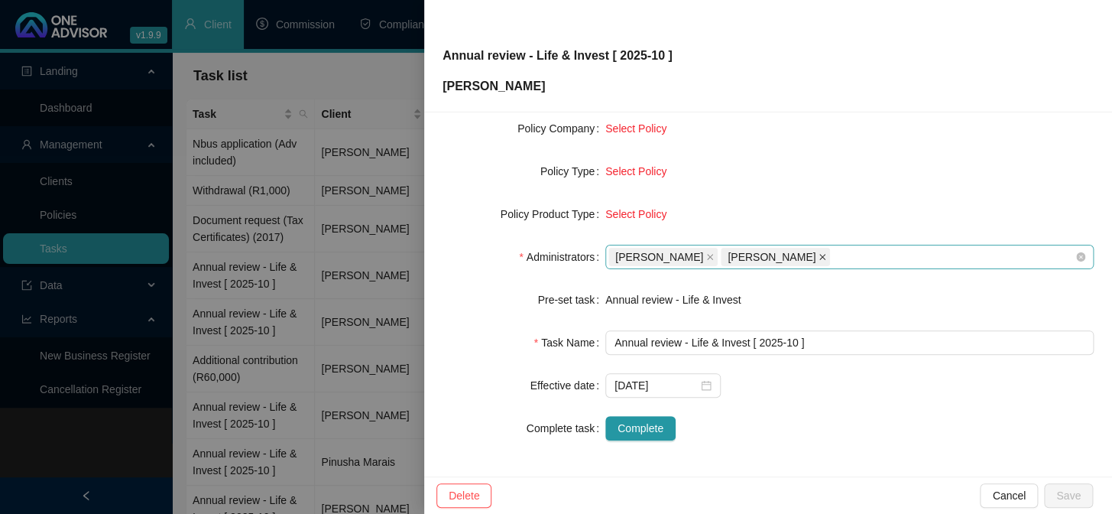
click at [826, 256] on icon "close" at bounding box center [823, 257] width 8 height 8
click at [706, 258] on icon "close" at bounding box center [710, 257] width 8 height 8
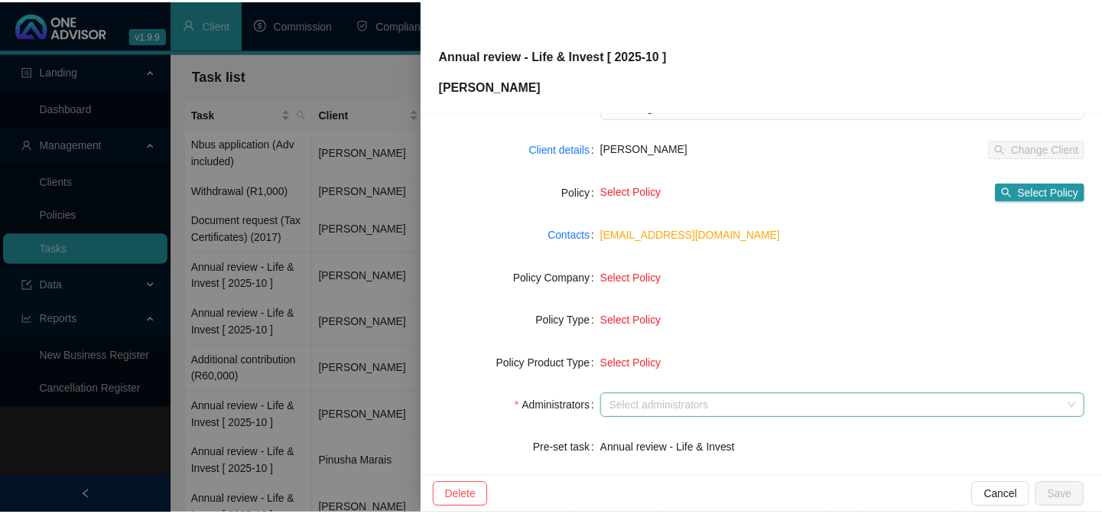
scroll to position [164, 0]
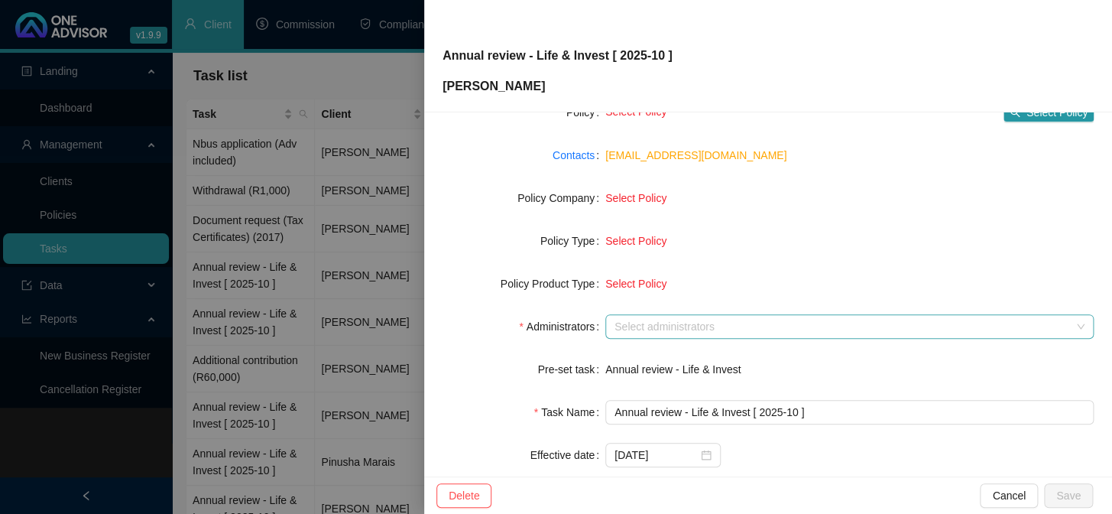
click at [657, 315] on div "Select administrators" at bounding box center [849, 326] width 488 height 24
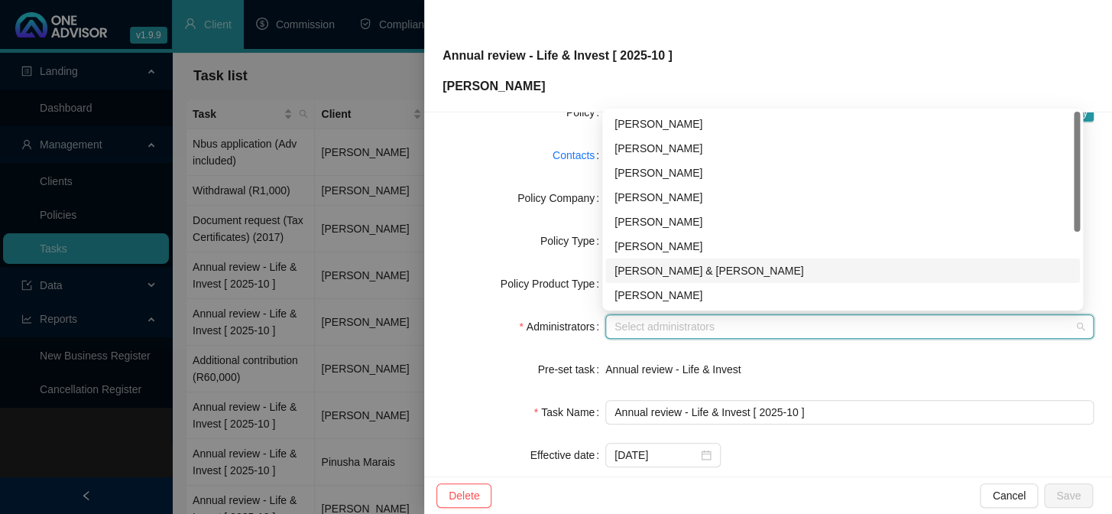
click at [665, 266] on div "[PERSON_NAME] & [PERSON_NAME]" at bounding box center [843, 270] width 456 height 17
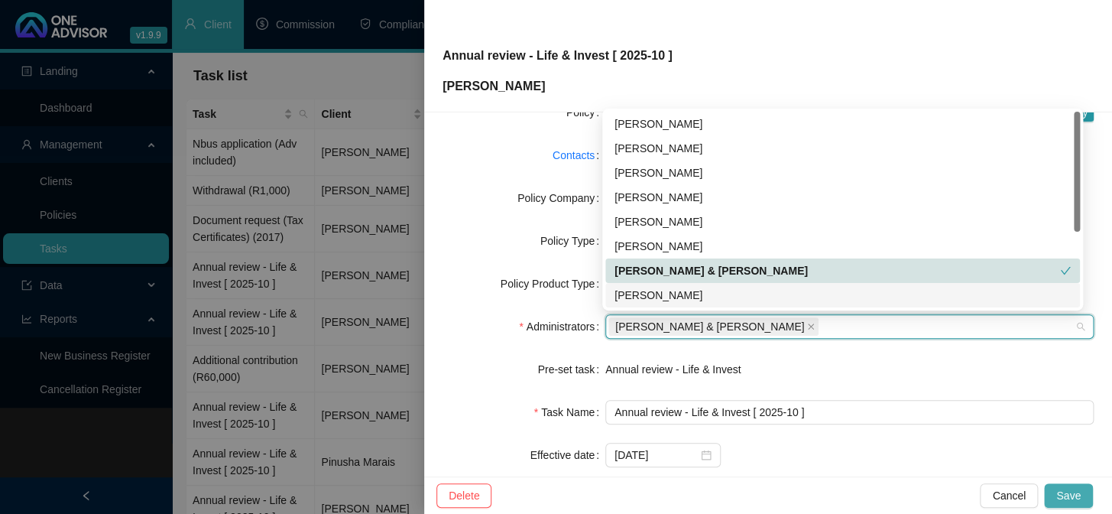
click at [1070, 489] on span "Save" at bounding box center [1068, 495] width 24 height 17
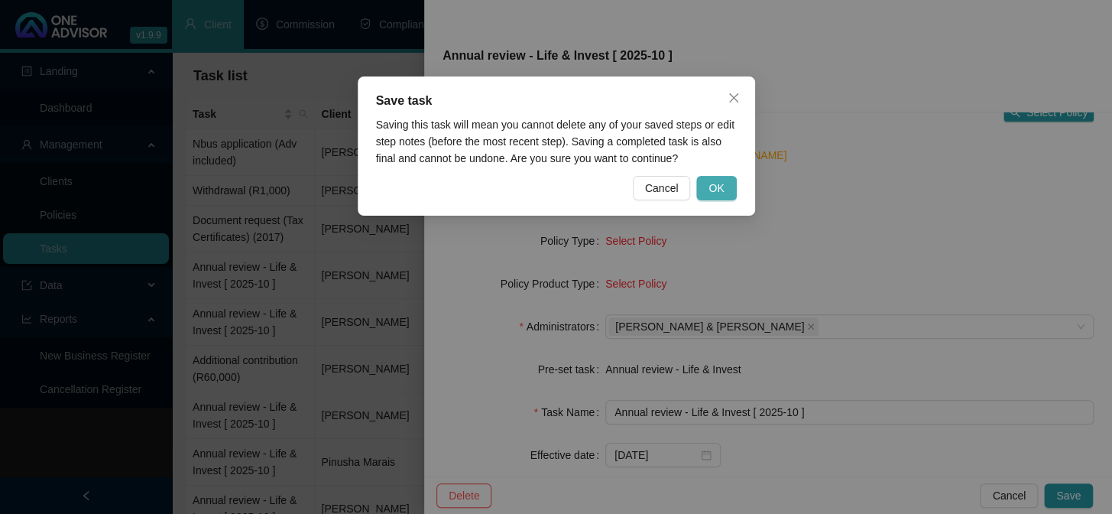
click at [725, 178] on button "OK" at bounding box center [716, 188] width 40 height 24
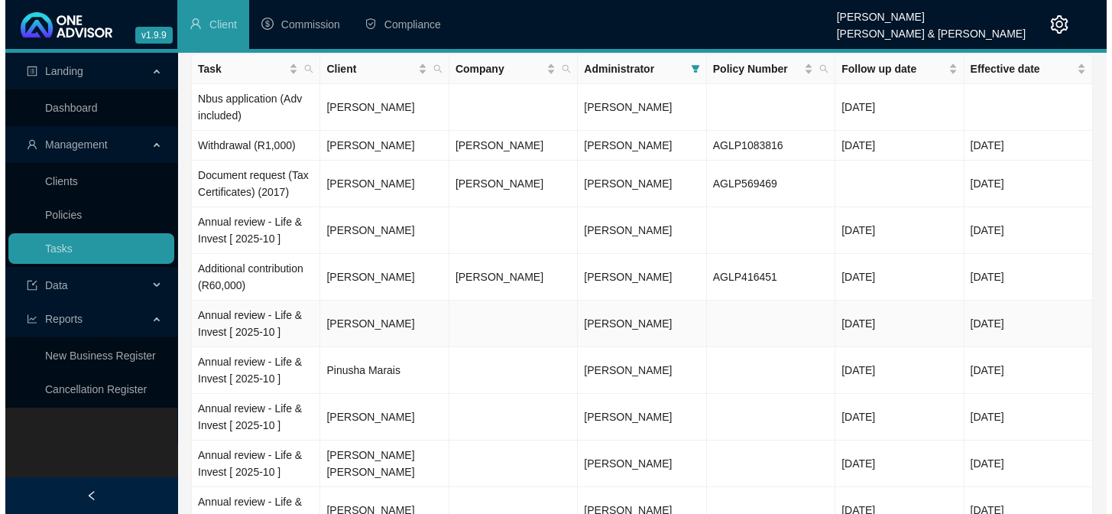
scroll to position [69, 0]
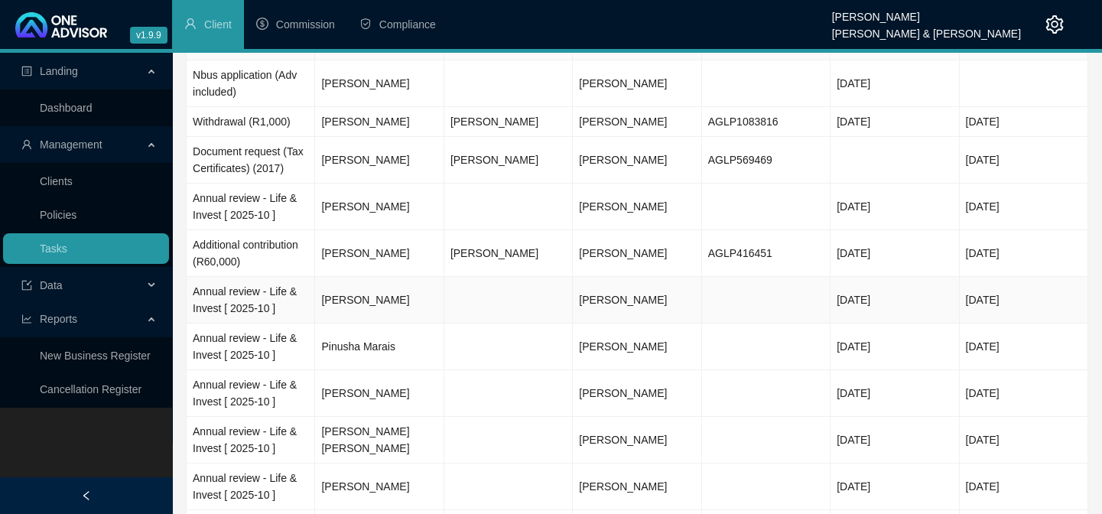
click at [231, 304] on td "Annual review - Life & Invest [ 2025-10 ]" at bounding box center [251, 300] width 128 height 47
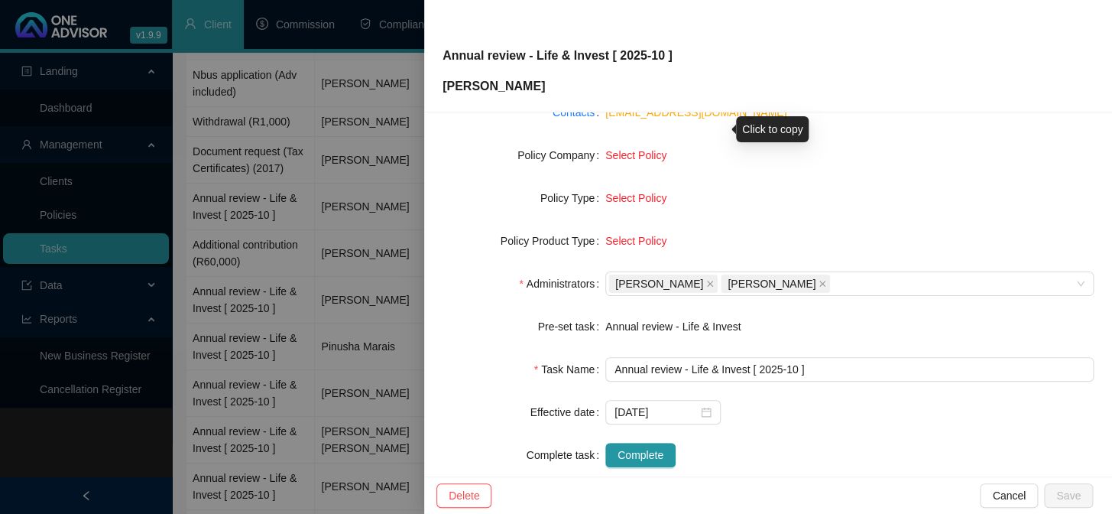
scroll to position [233, 0]
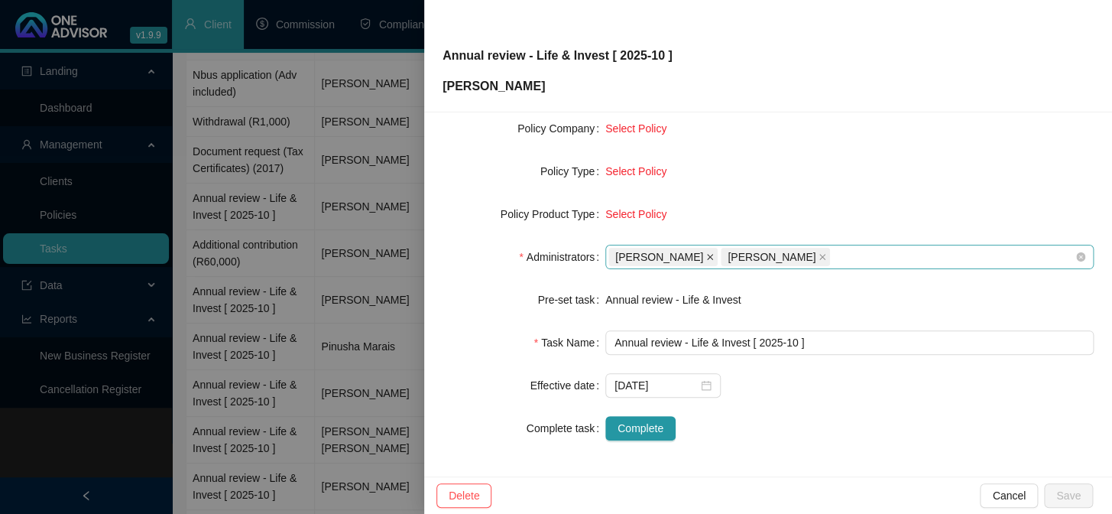
click at [706, 253] on icon "close" at bounding box center [710, 257] width 8 height 8
click at [711, 254] on icon "close" at bounding box center [710, 257] width 8 height 8
click at [711, 254] on div at bounding box center [841, 256] width 466 height 11
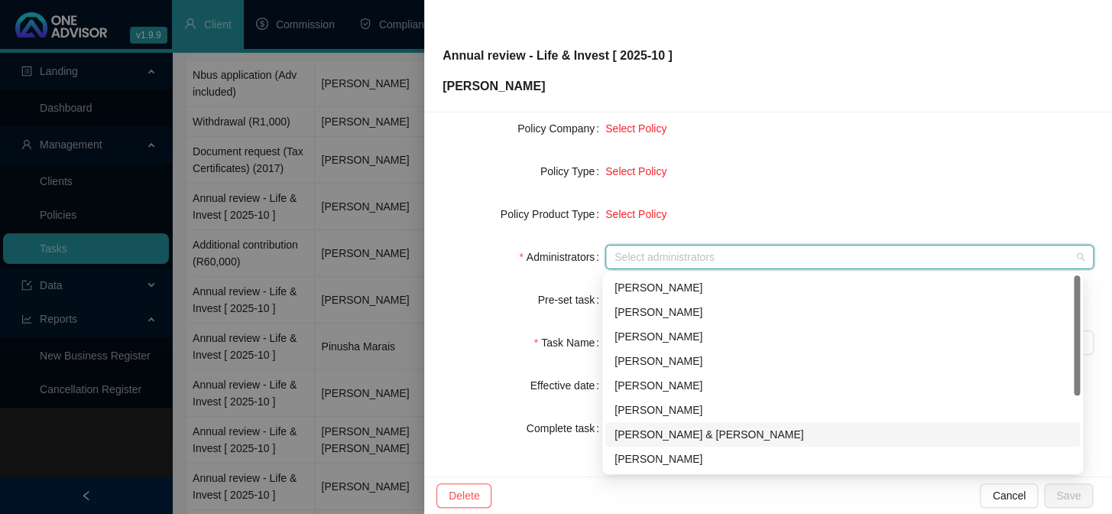
click at [650, 436] on div "[PERSON_NAME] & [PERSON_NAME]" at bounding box center [843, 434] width 456 height 17
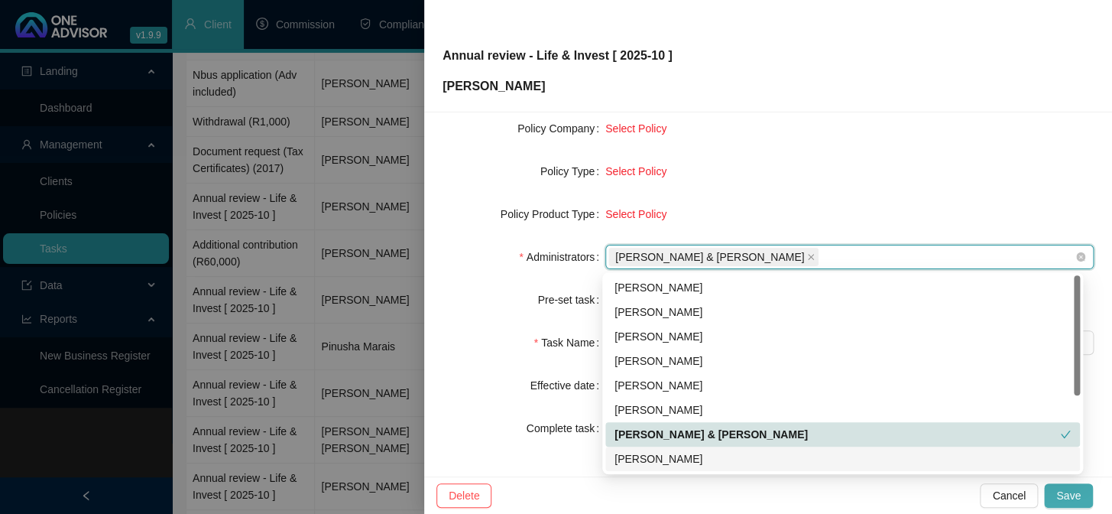
click at [1076, 495] on span "Save" at bounding box center [1068, 495] width 24 height 17
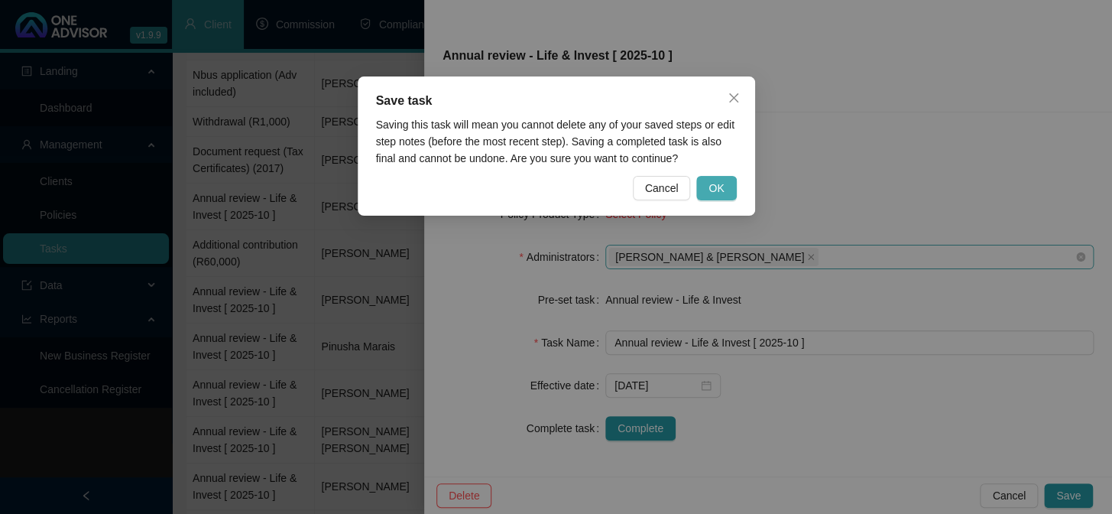
click at [716, 188] on span "OK" at bounding box center [716, 188] width 15 height 17
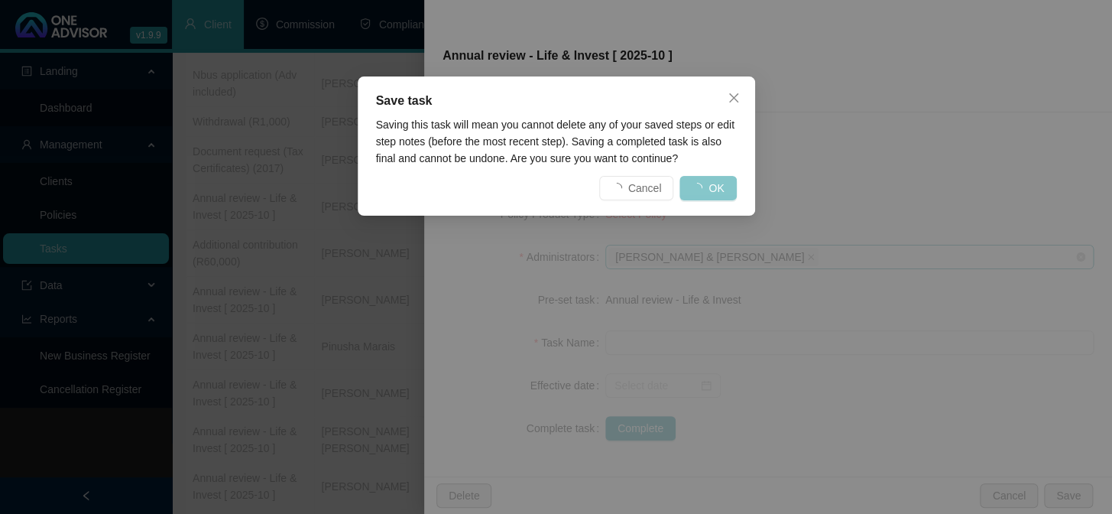
scroll to position [215, 0]
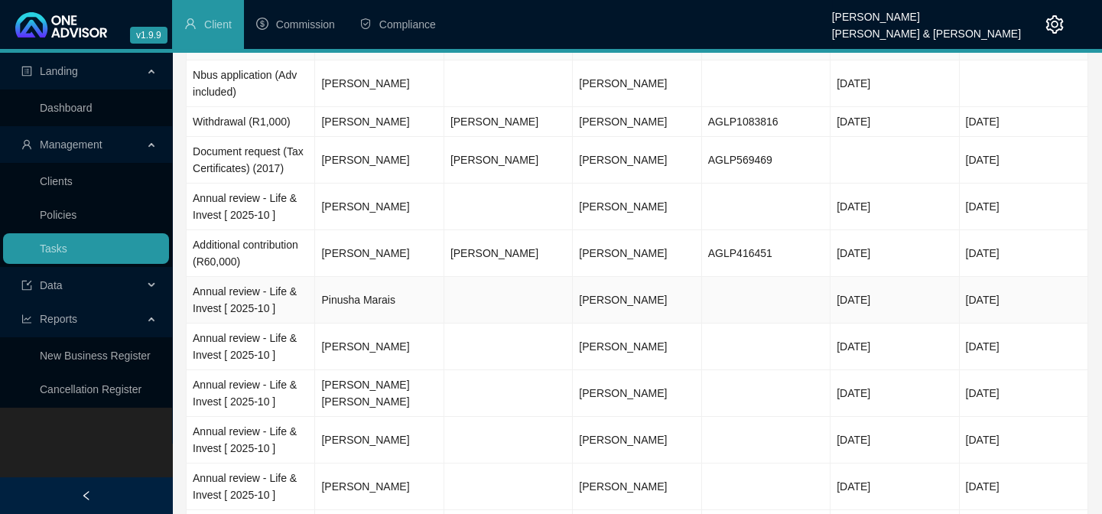
click at [220, 290] on td "Annual review - Life & Invest [ 2025-10 ]" at bounding box center [251, 300] width 128 height 47
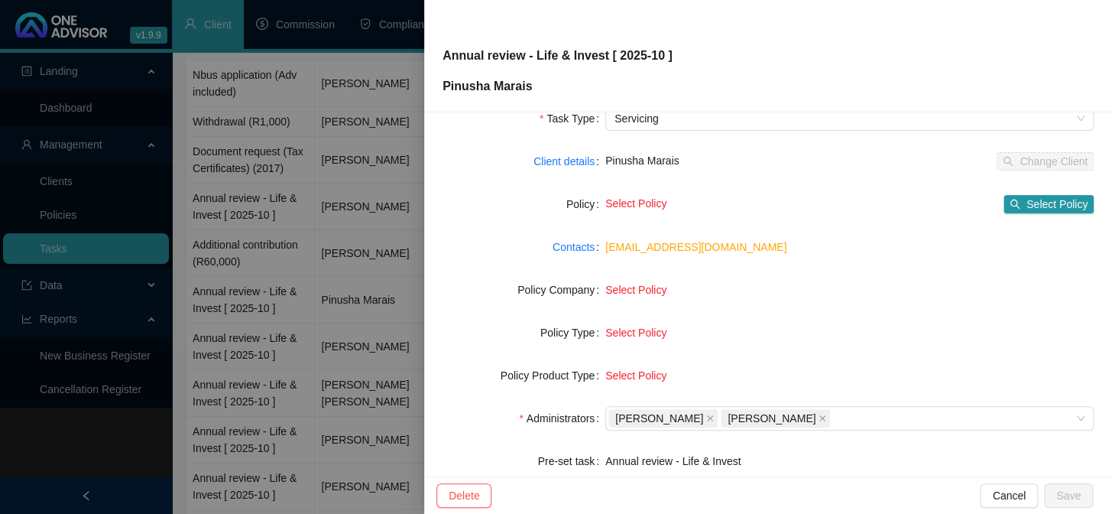
scroll to position [138, 0]
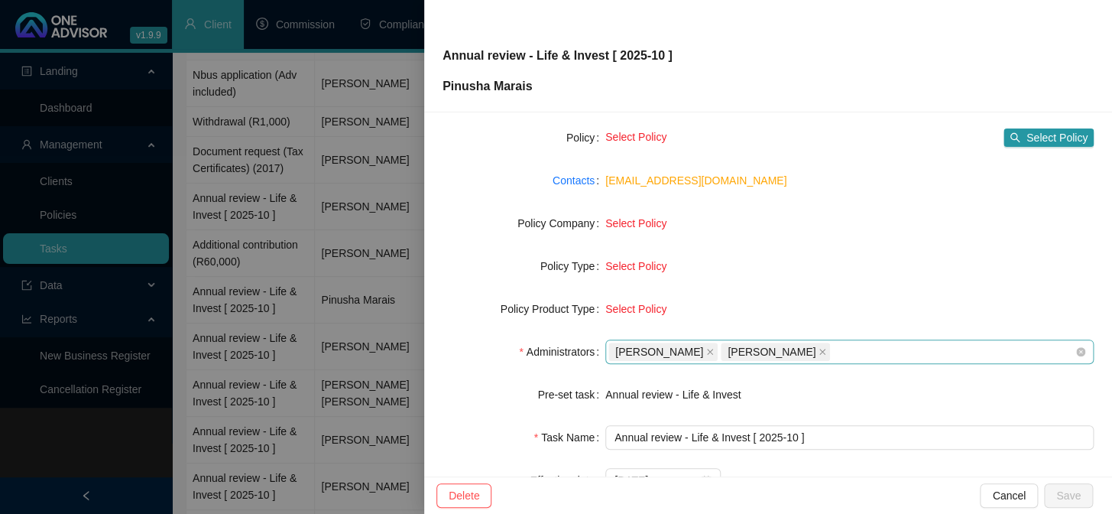
click at [710, 352] on span "[PERSON_NAME]" at bounding box center [662, 351] width 109 height 18
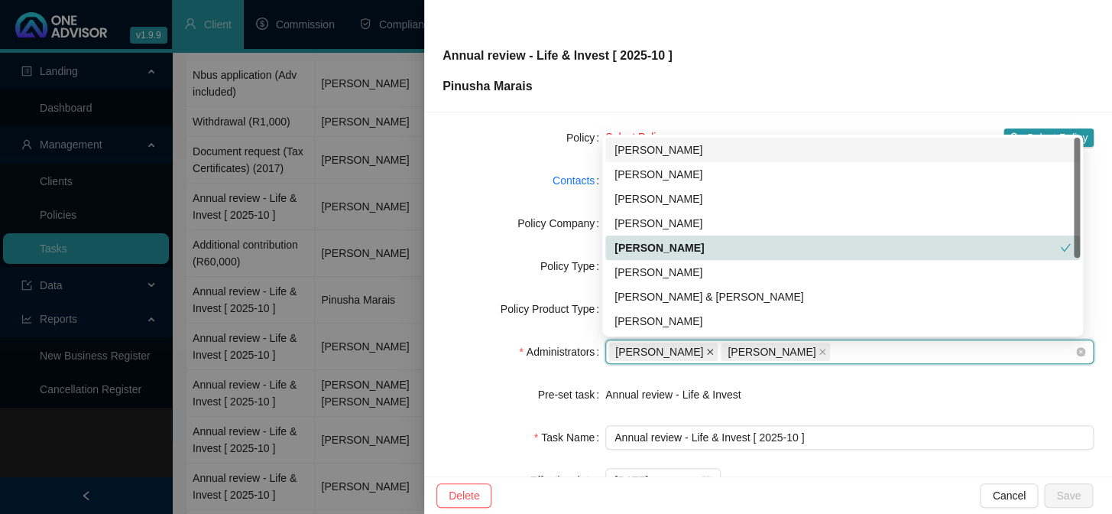
drag, startPoint x: 703, startPoint y: 351, endPoint x: 743, endPoint y: 351, distance: 40.5
click at [706, 351] on icon "close" at bounding box center [710, 352] width 8 height 8
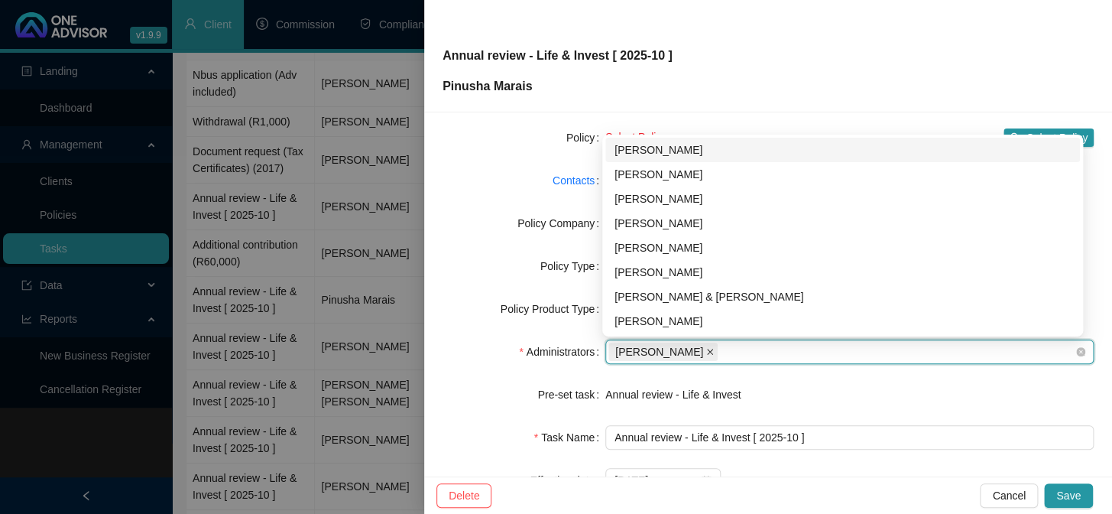
click at [714, 354] on icon "close" at bounding box center [710, 352] width 8 height 8
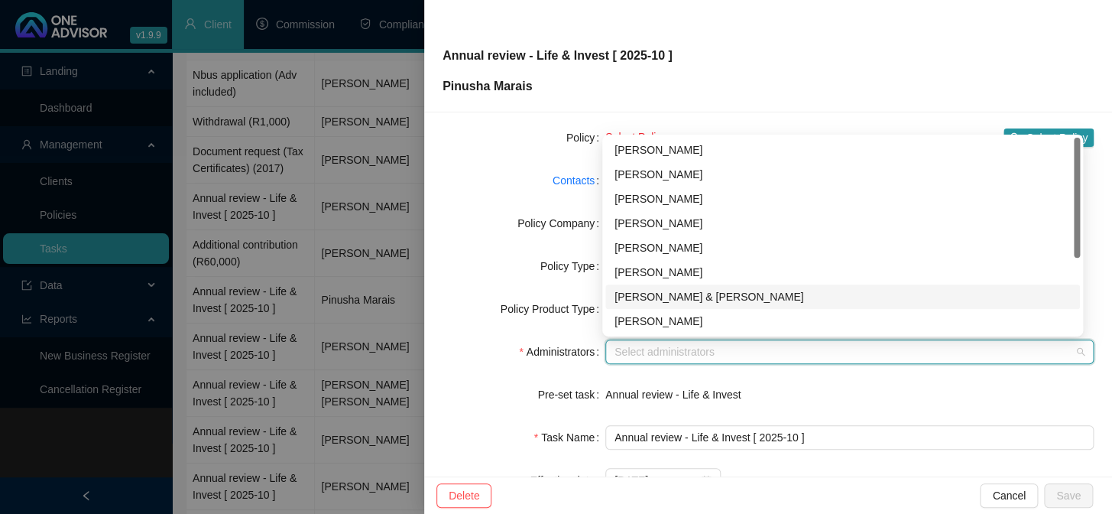
click at [699, 297] on div "[PERSON_NAME] & [PERSON_NAME]" at bounding box center [843, 296] width 456 height 17
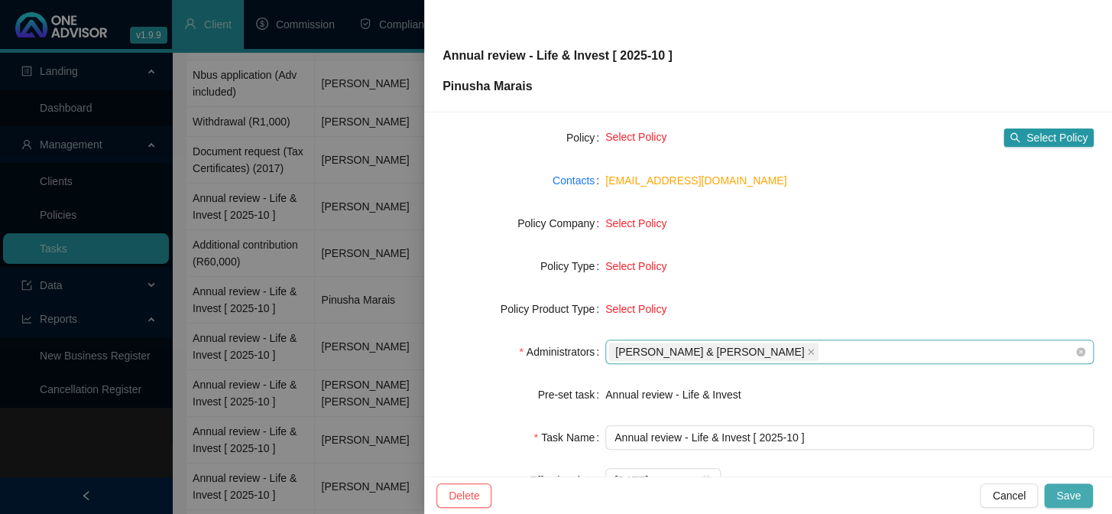
click at [1069, 492] on span "Save" at bounding box center [1068, 495] width 24 height 17
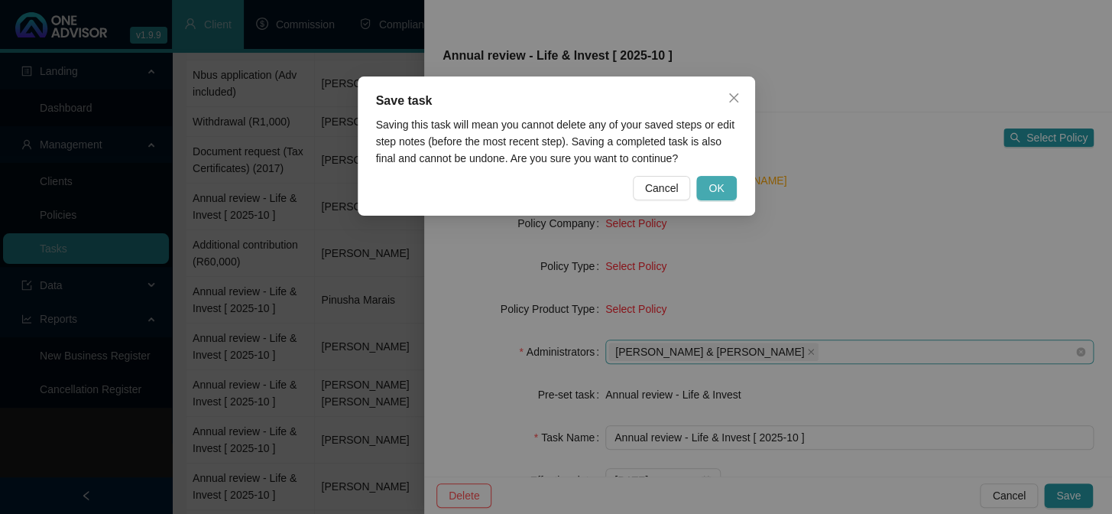
click at [718, 180] on span "OK" at bounding box center [716, 188] width 15 height 17
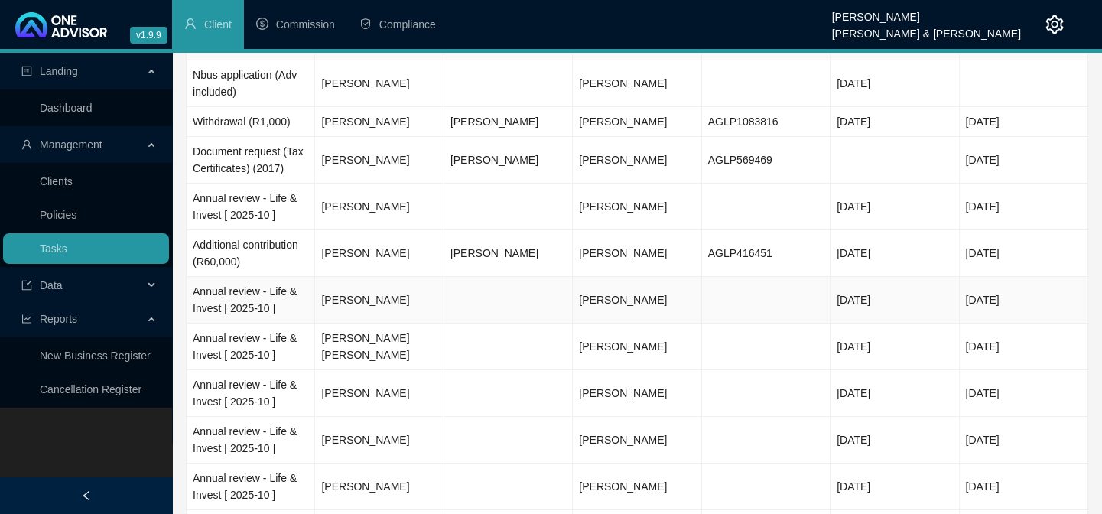
click at [259, 293] on td "Annual review - Life & Invest [ 2025-10 ]" at bounding box center [251, 300] width 128 height 47
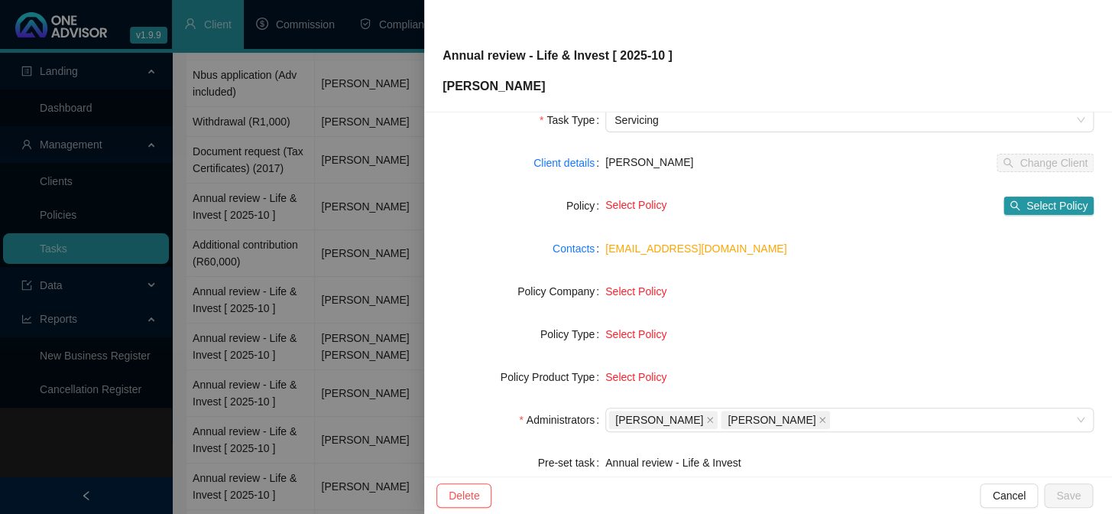
scroll to position [233, 0]
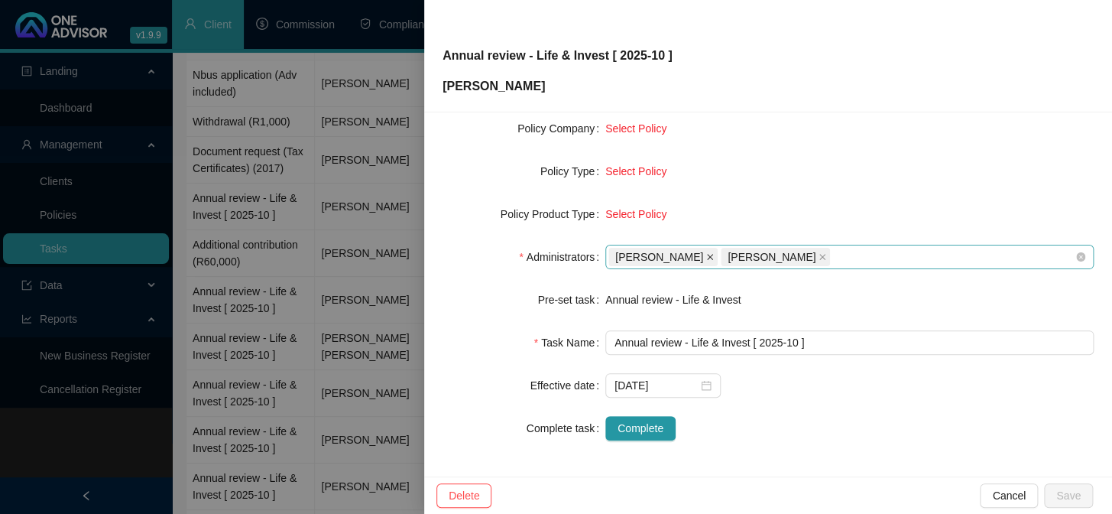
click at [706, 254] on icon "close" at bounding box center [710, 257] width 8 height 8
click at [714, 253] on icon "close" at bounding box center [710, 257] width 8 height 8
click at [650, 245] on div "Select administrators" at bounding box center [849, 257] width 488 height 24
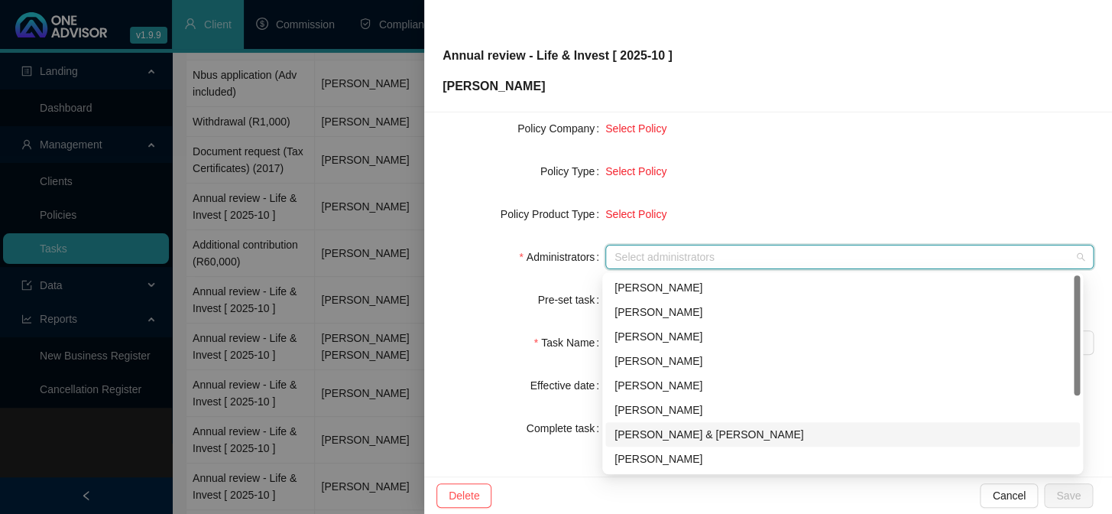
click at [648, 439] on div "[PERSON_NAME] & [PERSON_NAME]" at bounding box center [843, 434] width 456 height 17
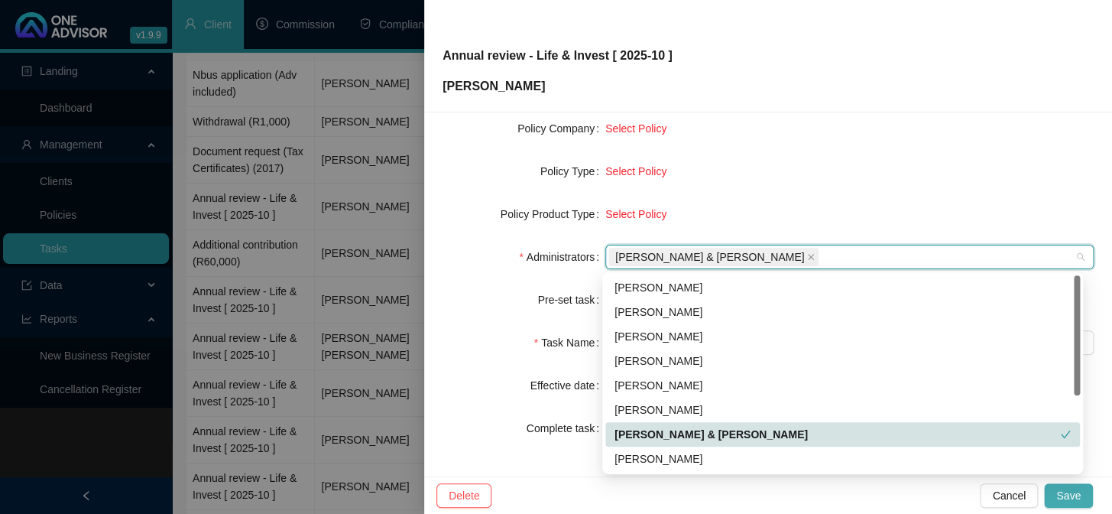
click at [1063, 497] on span "Save" at bounding box center [1068, 495] width 24 height 17
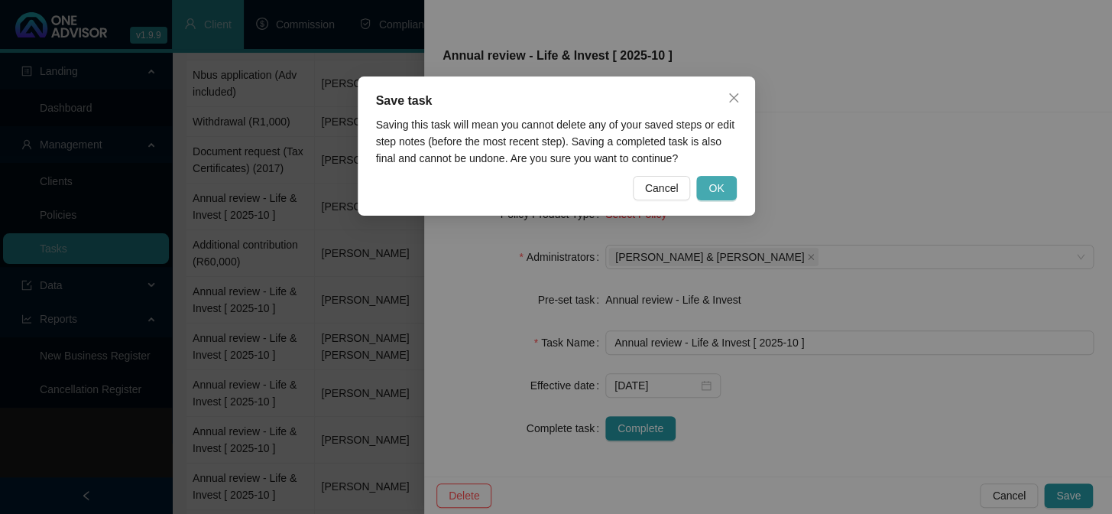
click at [723, 195] on span "OK" at bounding box center [716, 188] width 15 height 17
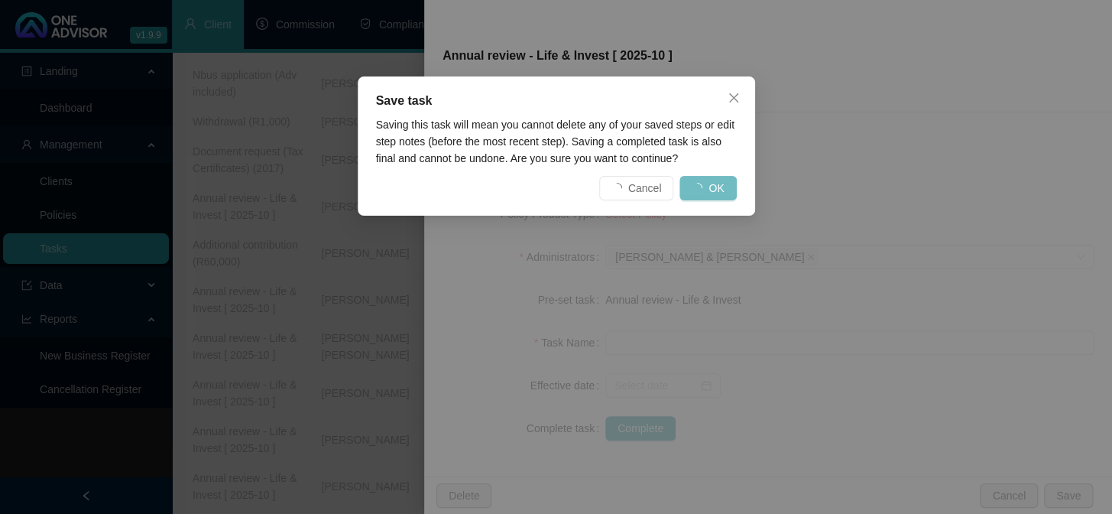
scroll to position [215, 0]
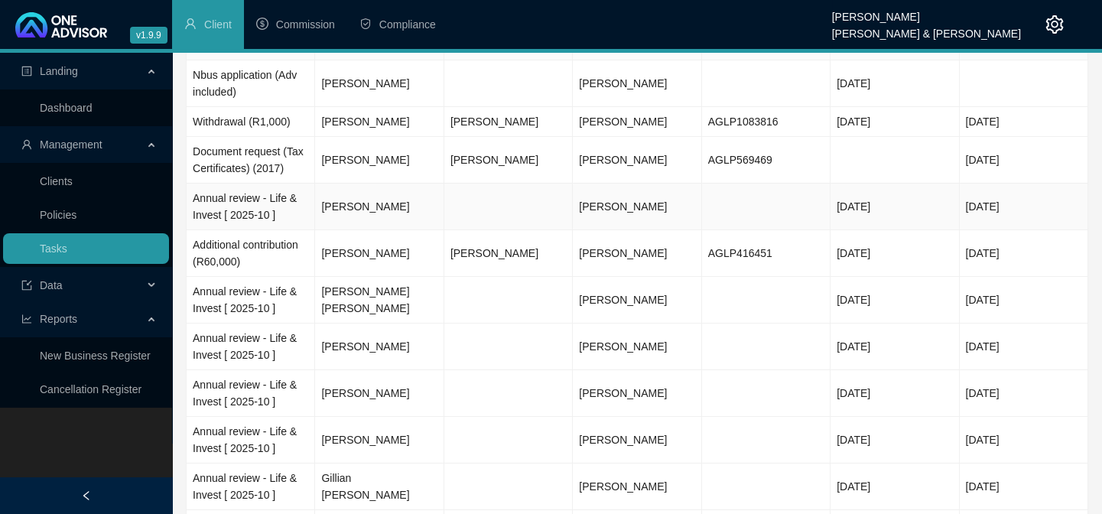
click at [219, 200] on td "Annual review - Life & Invest [ 2025-10 ]" at bounding box center [251, 206] width 128 height 47
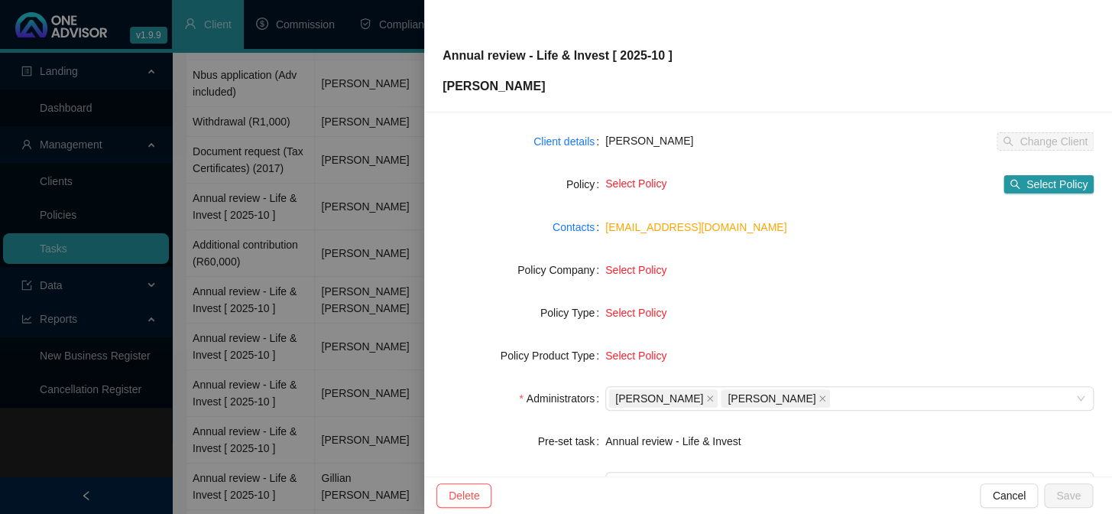
scroll to position [208, 0]
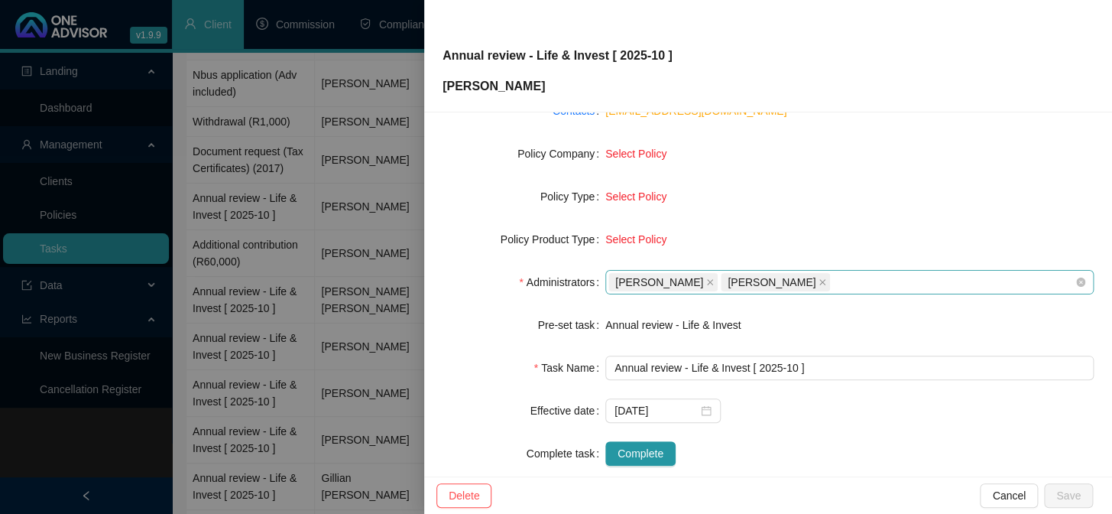
click at [701, 281] on span "[PERSON_NAME]" at bounding box center [662, 282] width 109 height 18
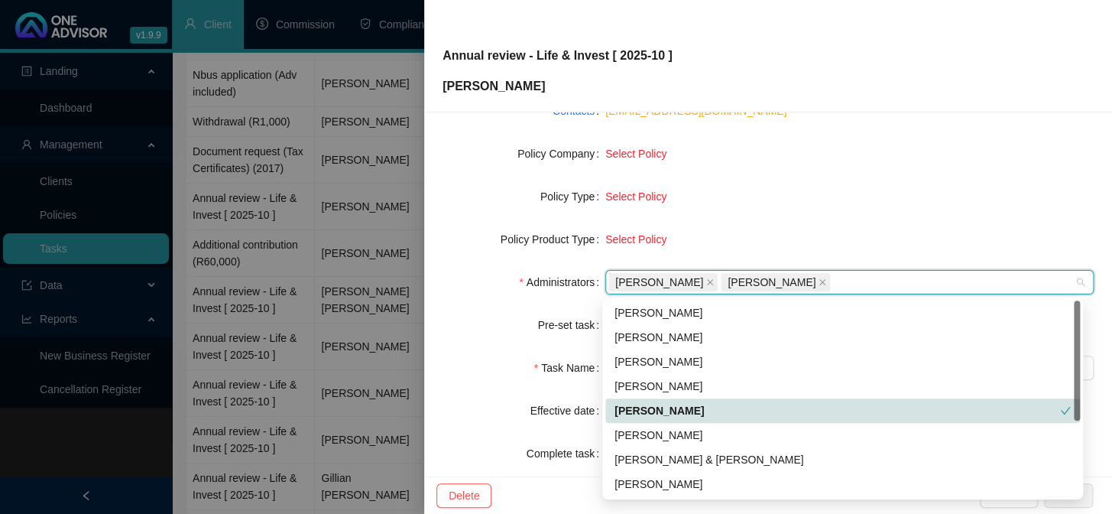
click at [677, 410] on div "[PERSON_NAME]" at bounding box center [838, 410] width 446 height 17
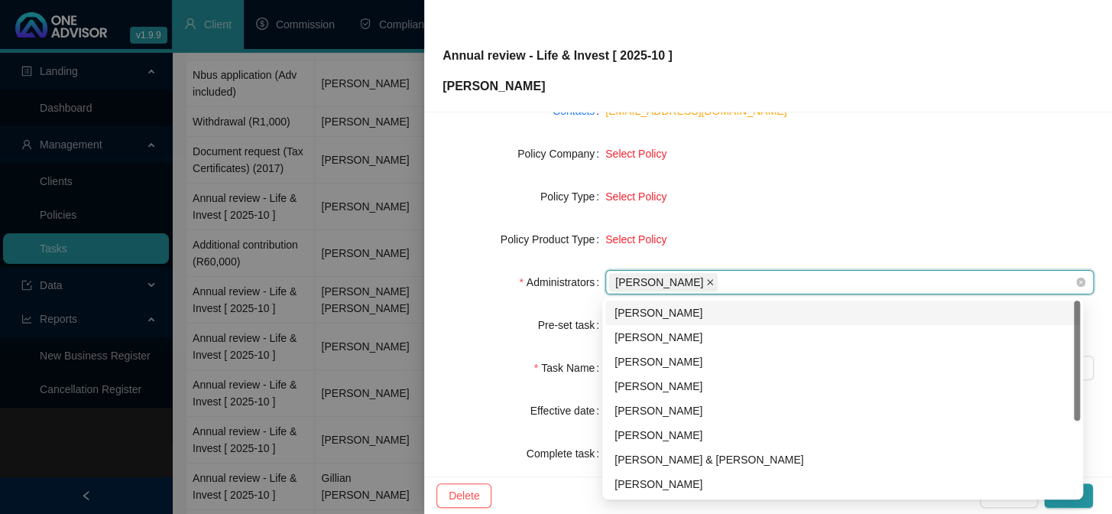
click at [714, 279] on icon "close" at bounding box center [710, 282] width 8 height 8
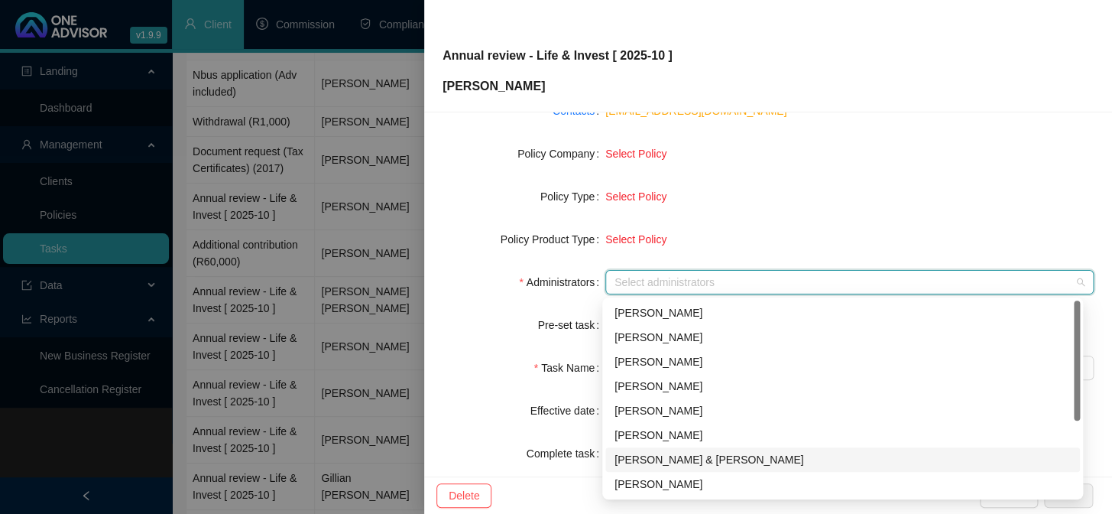
click at [666, 451] on div "[PERSON_NAME] & [PERSON_NAME]" at bounding box center [843, 459] width 456 height 17
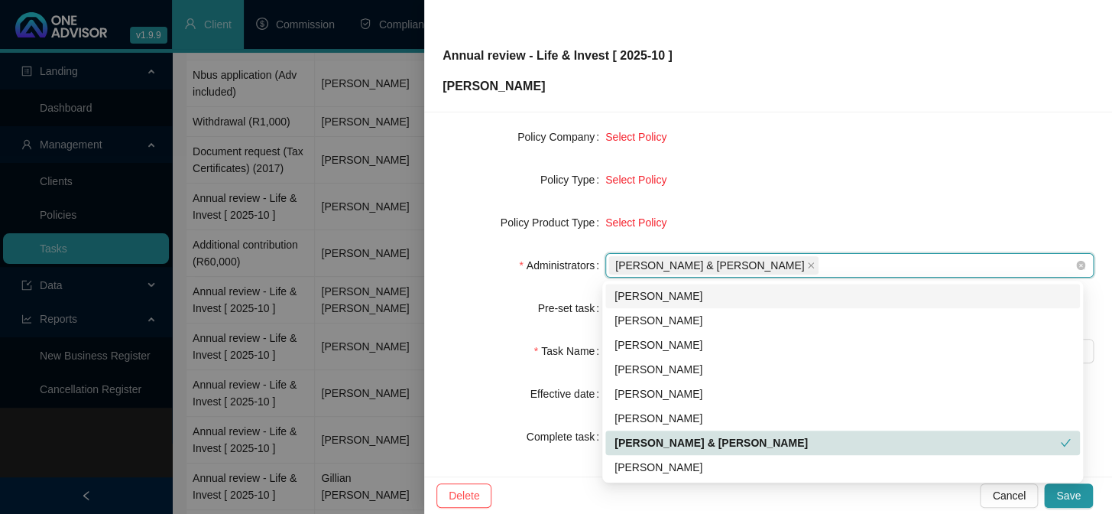
scroll to position [233, 0]
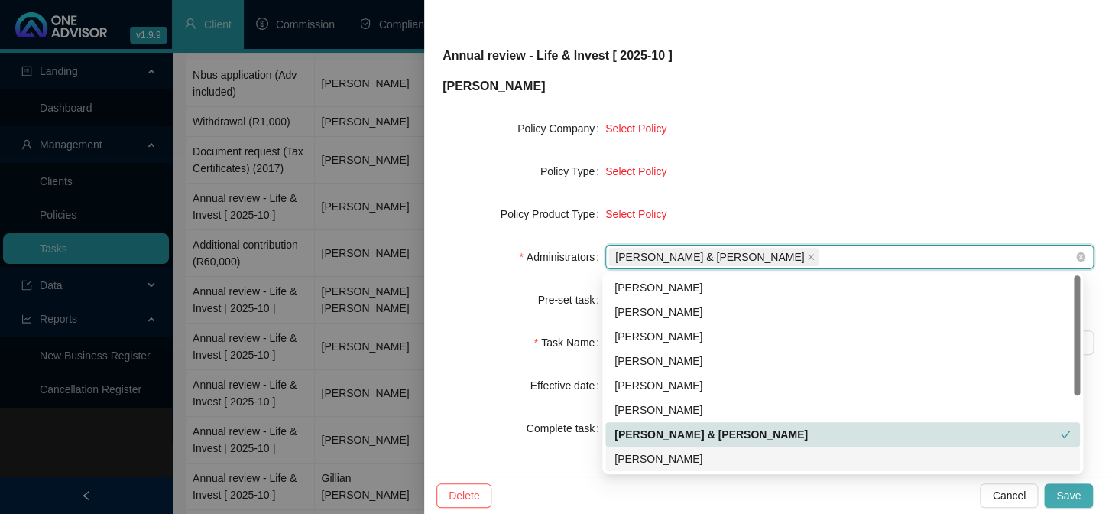
click at [1070, 499] on span "Save" at bounding box center [1068, 495] width 24 height 17
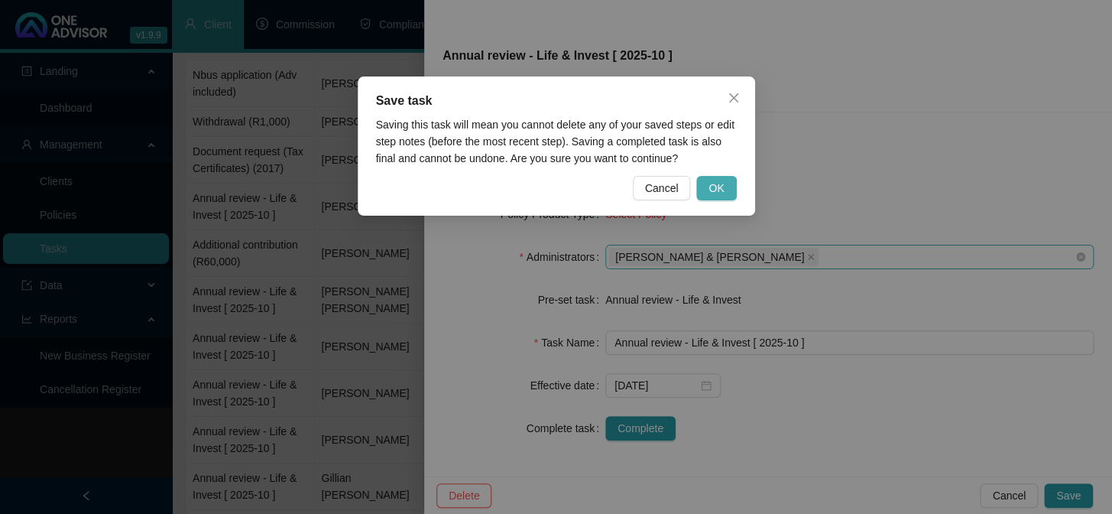
click at [732, 184] on button "OK" at bounding box center [716, 188] width 40 height 24
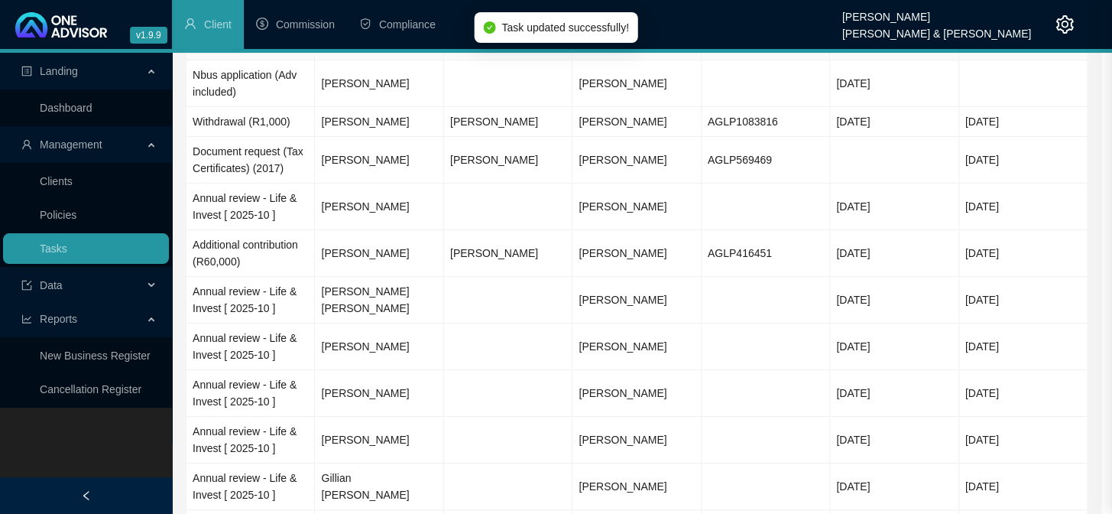
scroll to position [215, 0]
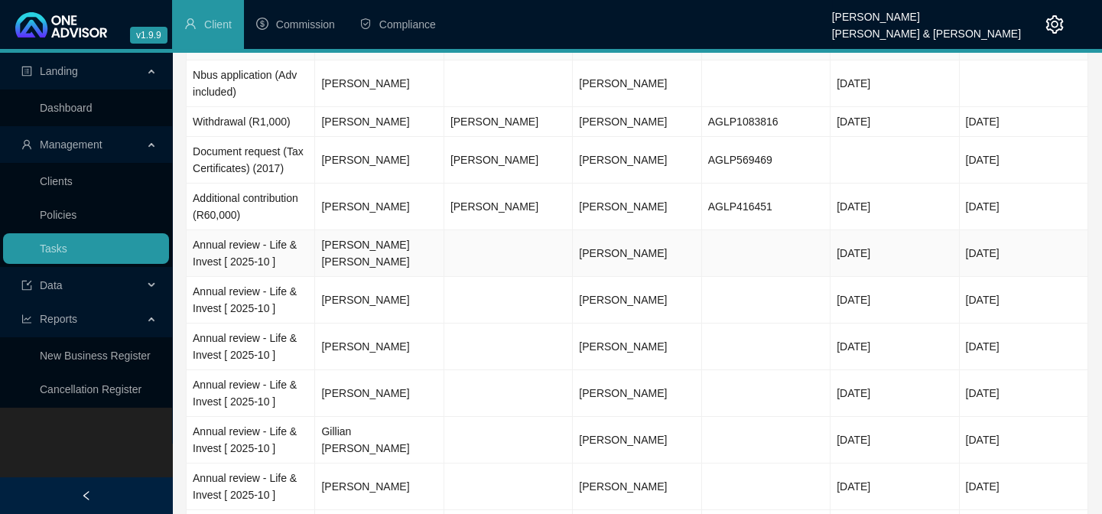
click at [222, 245] on td "Annual review - Life & Invest [ 2025-10 ]" at bounding box center [251, 253] width 128 height 47
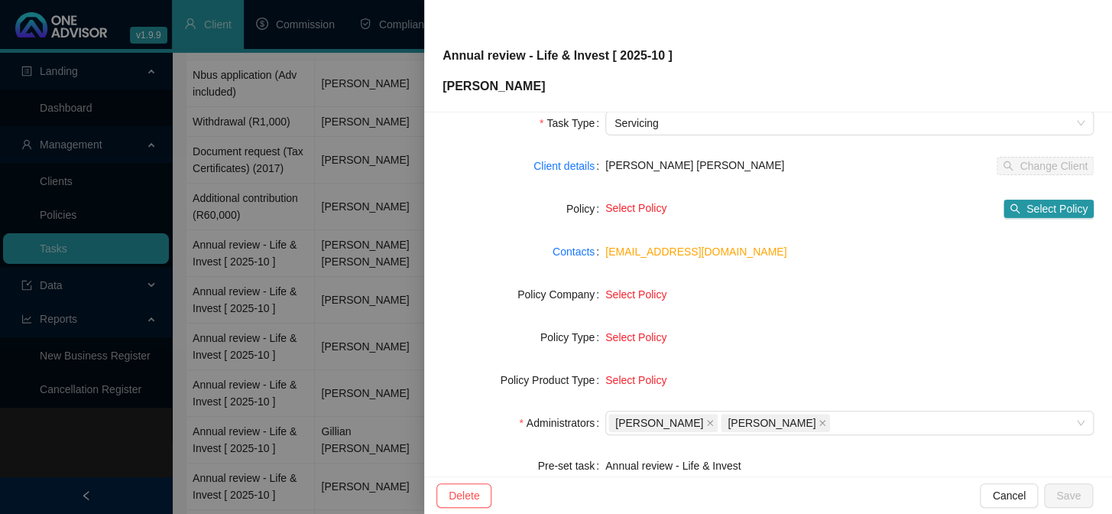
scroll to position [233, 0]
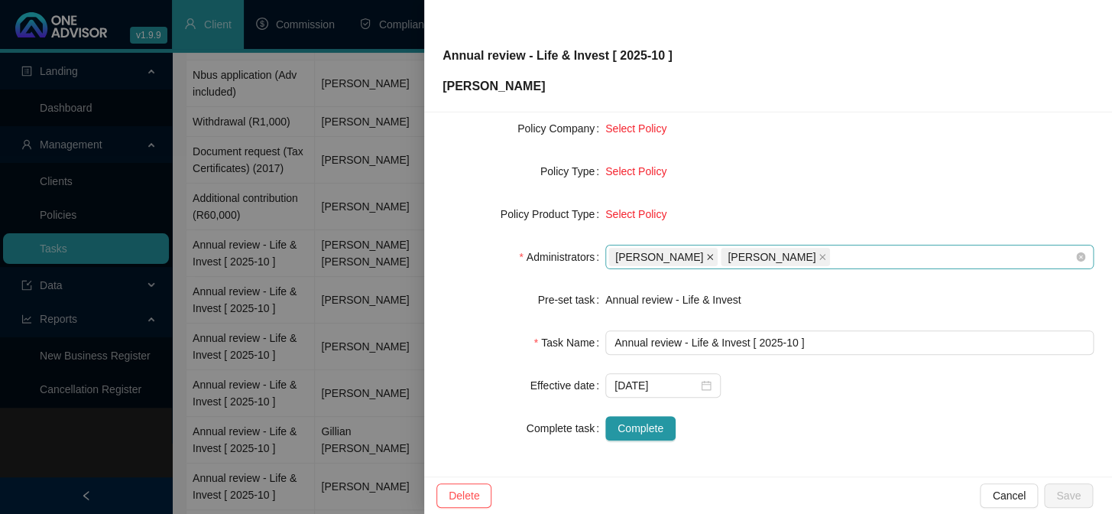
click at [706, 254] on icon "close" at bounding box center [710, 257] width 8 height 8
click at [713, 256] on icon "close" at bounding box center [710, 257] width 6 height 6
click at [714, 256] on div at bounding box center [841, 256] width 466 height 11
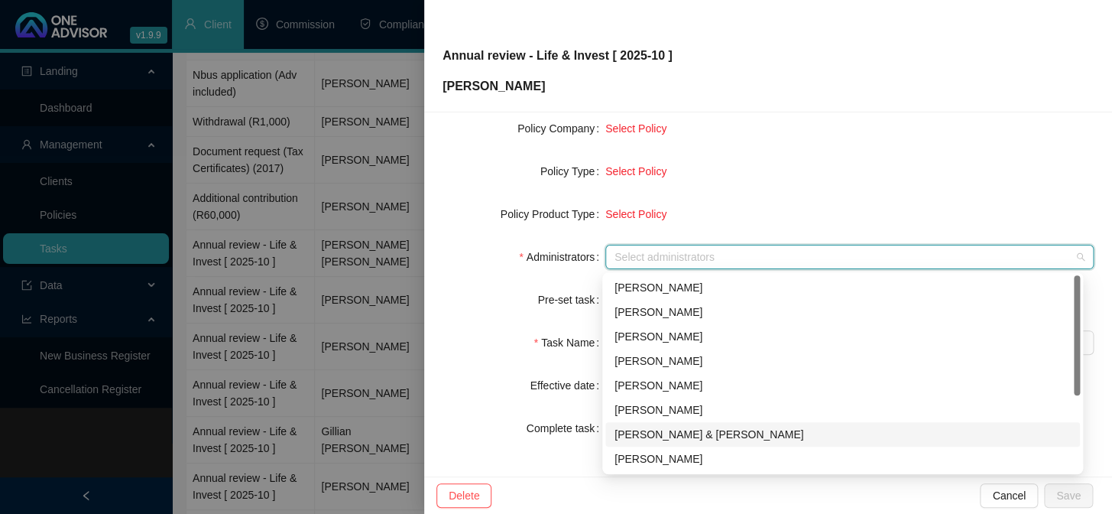
click at [642, 432] on div "[PERSON_NAME] & [PERSON_NAME]" at bounding box center [843, 434] width 456 height 17
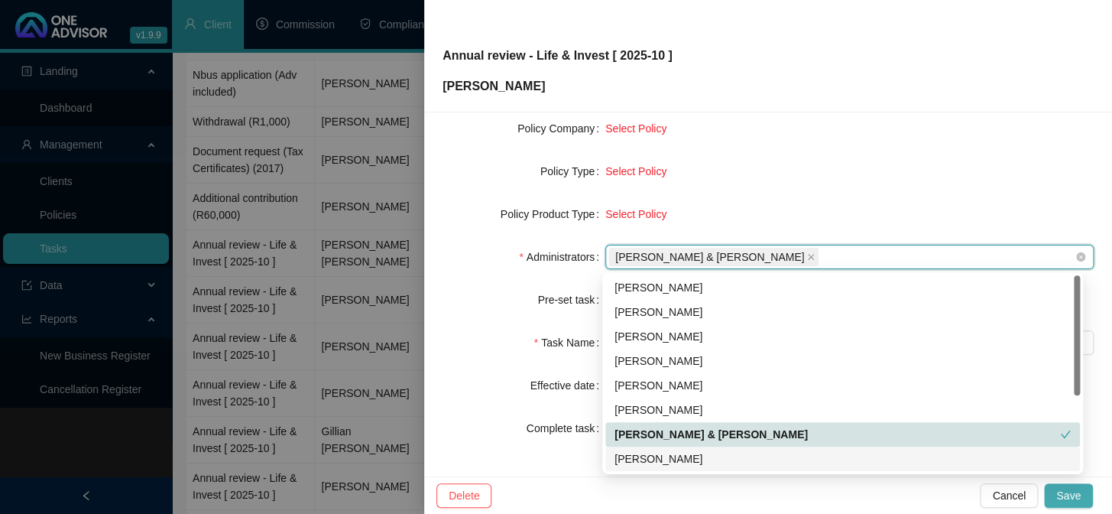
click at [1075, 499] on span "Save" at bounding box center [1068, 495] width 24 height 17
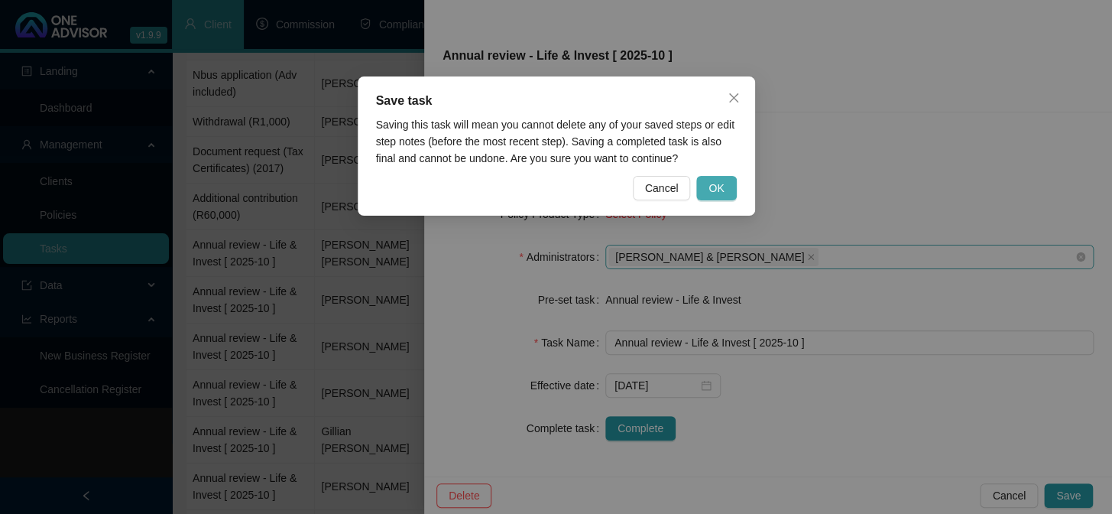
click at [731, 190] on button "OK" at bounding box center [716, 188] width 40 height 24
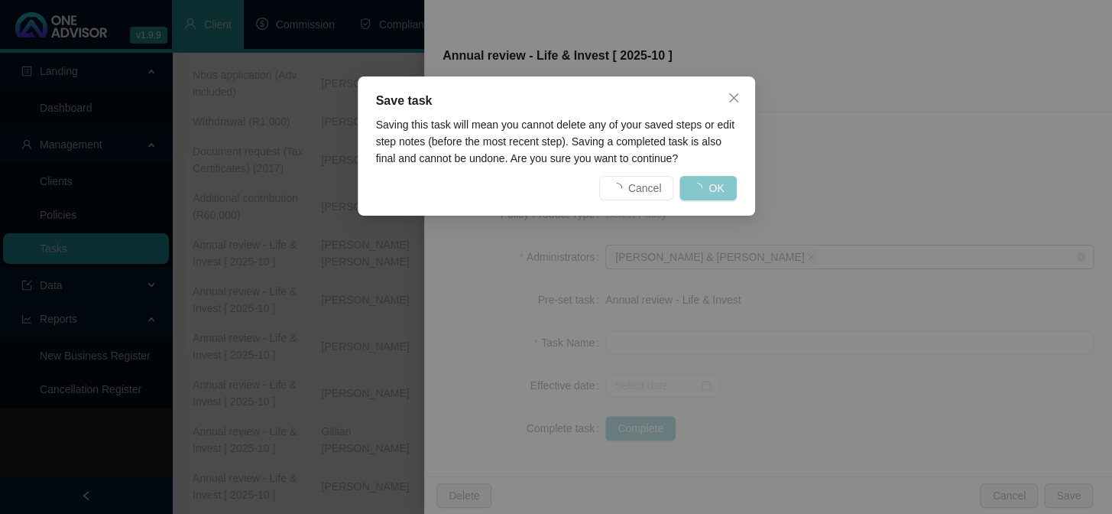
scroll to position [215, 0]
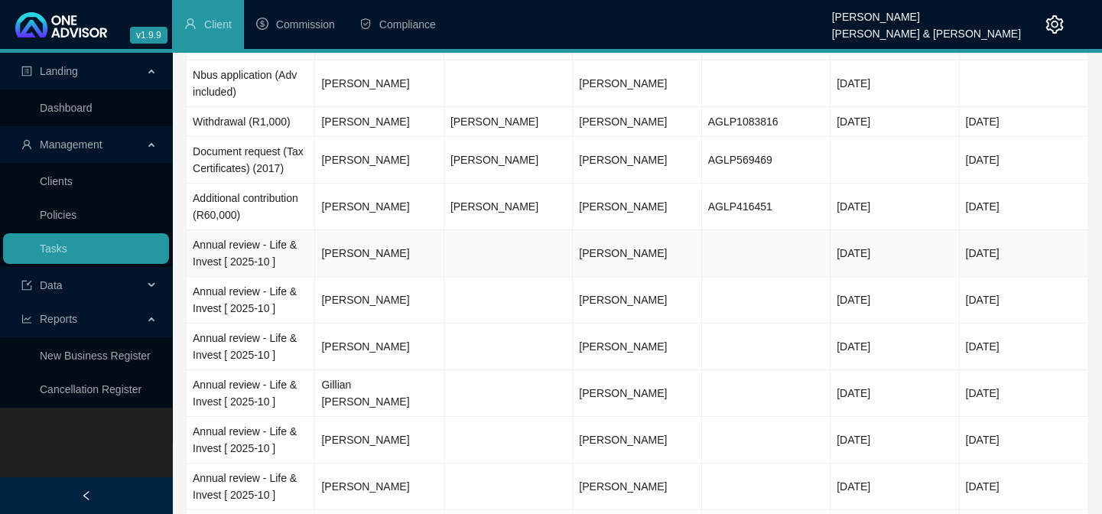
click at [230, 248] on td "Annual review - Life & Invest [ 2025-10 ]" at bounding box center [251, 253] width 128 height 47
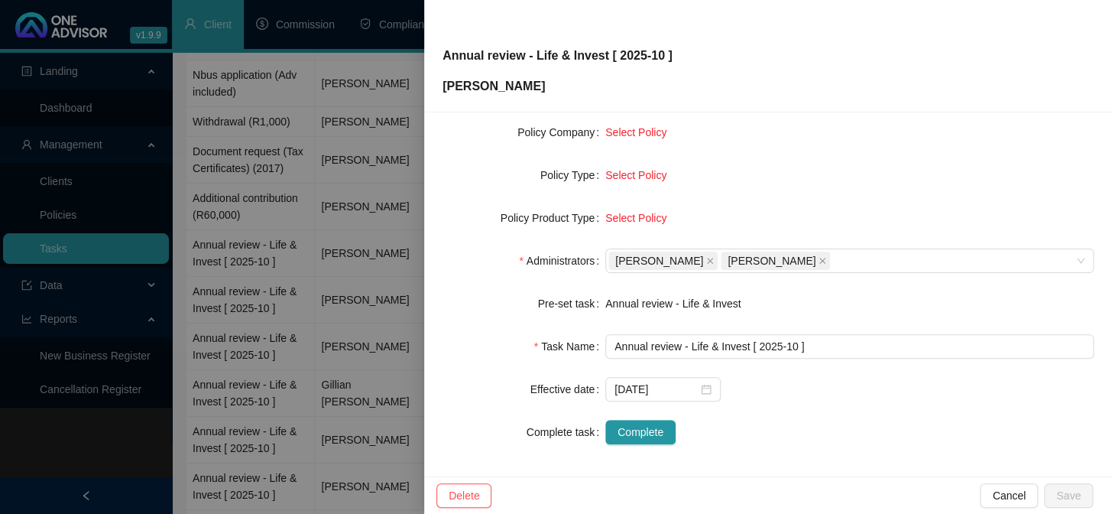
scroll to position [233, 0]
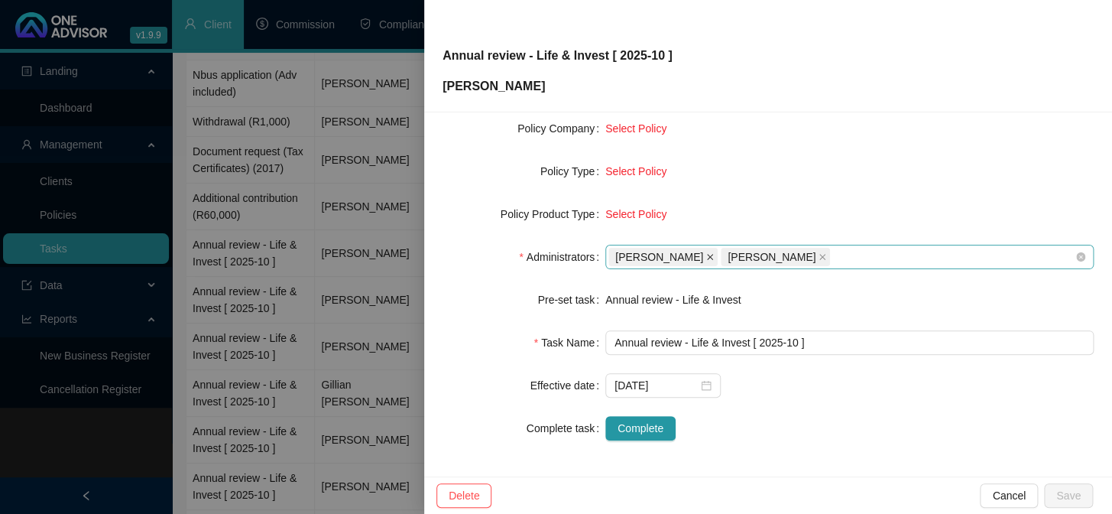
click at [706, 253] on icon "close" at bounding box center [710, 257] width 8 height 8
click at [710, 253] on icon "close" at bounding box center [710, 257] width 8 height 8
click at [710, 253] on div at bounding box center [841, 256] width 466 height 11
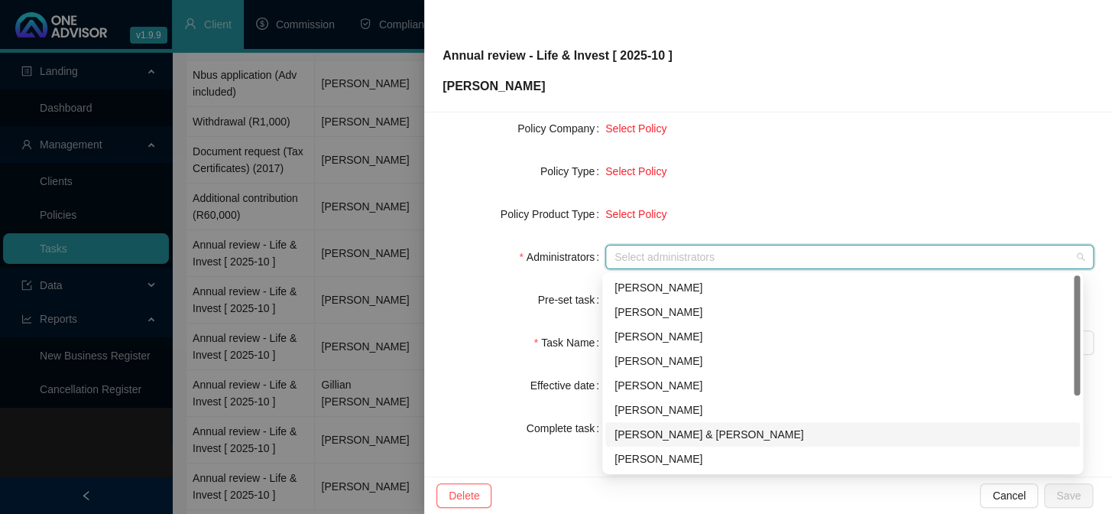
click at [666, 436] on div "[PERSON_NAME] & [PERSON_NAME]" at bounding box center [843, 434] width 456 height 17
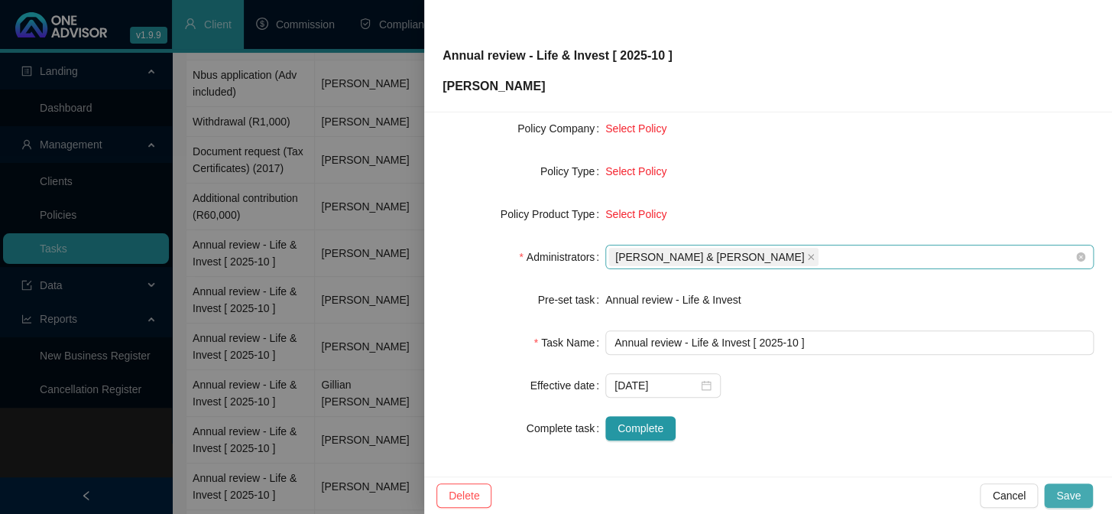
click at [1062, 495] on span "Save" at bounding box center [1068, 495] width 24 height 17
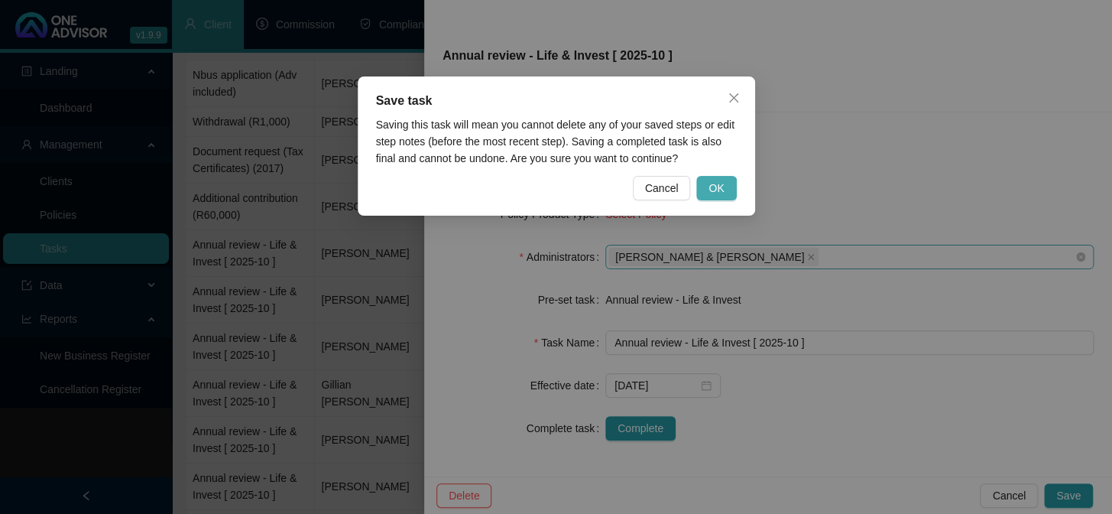
click at [716, 183] on span "OK" at bounding box center [716, 188] width 15 height 17
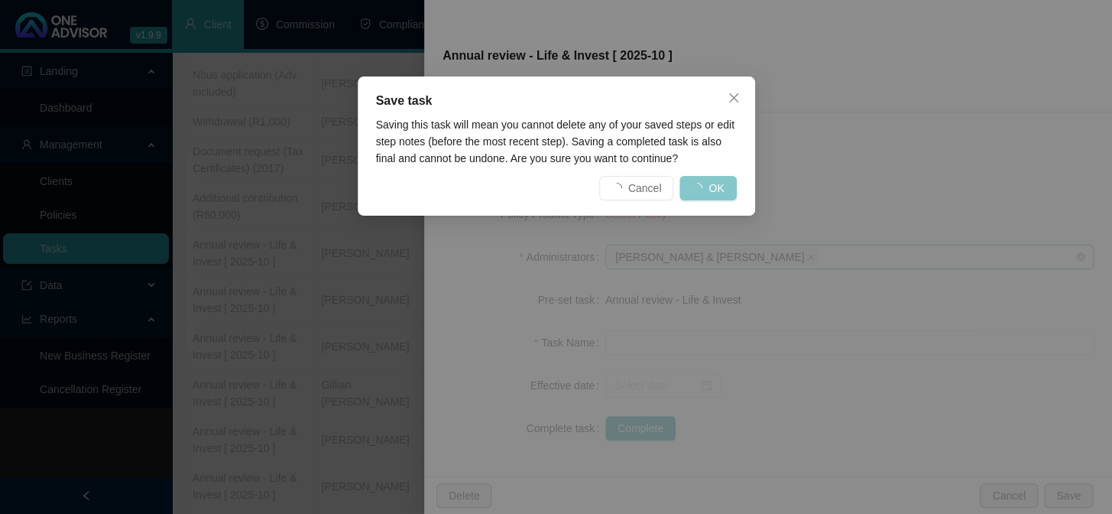
scroll to position [215, 0]
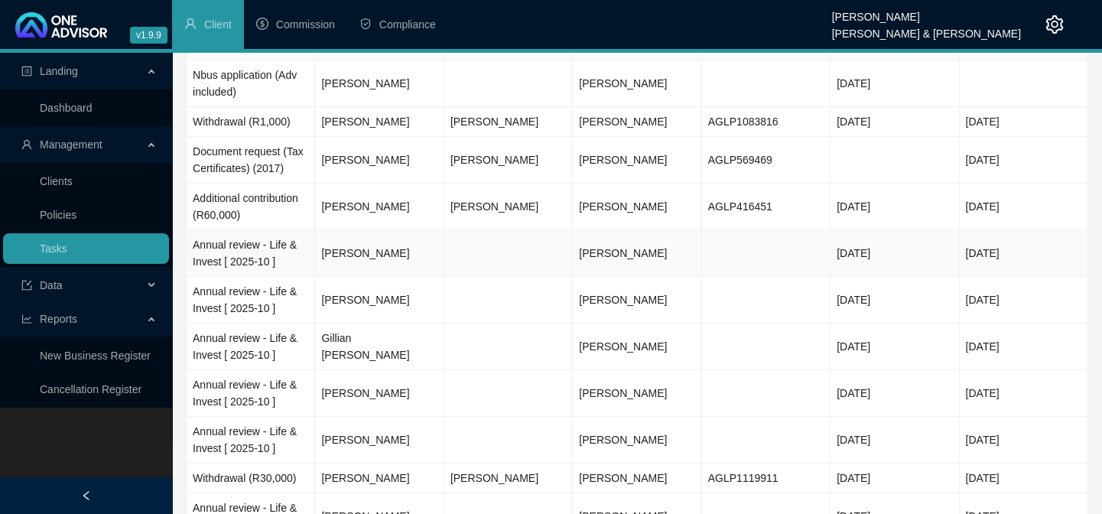
click at [232, 243] on td "Annual review - Life & Invest [ 2025-10 ]" at bounding box center [251, 253] width 128 height 47
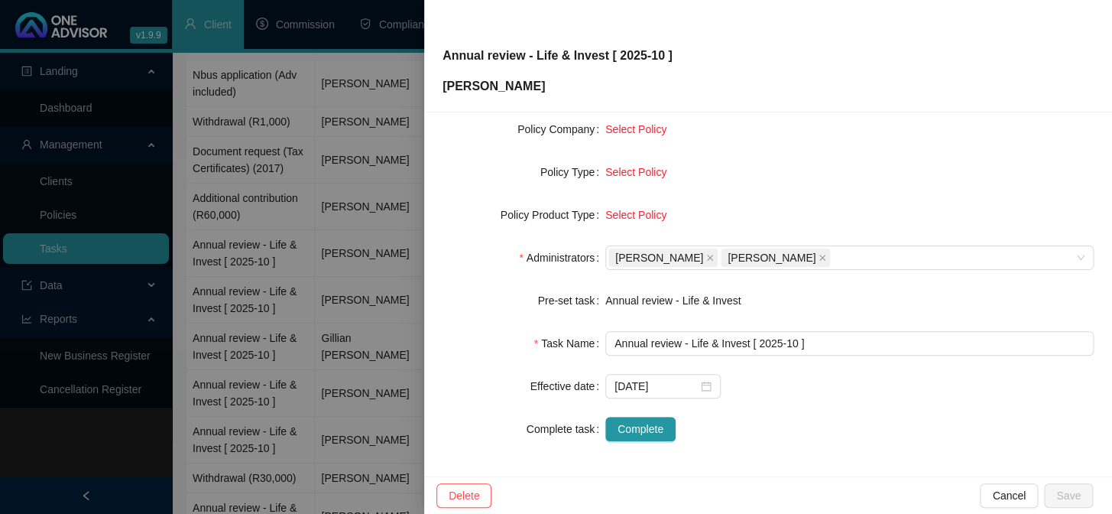
scroll to position [233, 0]
click at [708, 253] on icon "close" at bounding box center [710, 257] width 8 height 8
click at [712, 255] on icon "close" at bounding box center [710, 257] width 8 height 8
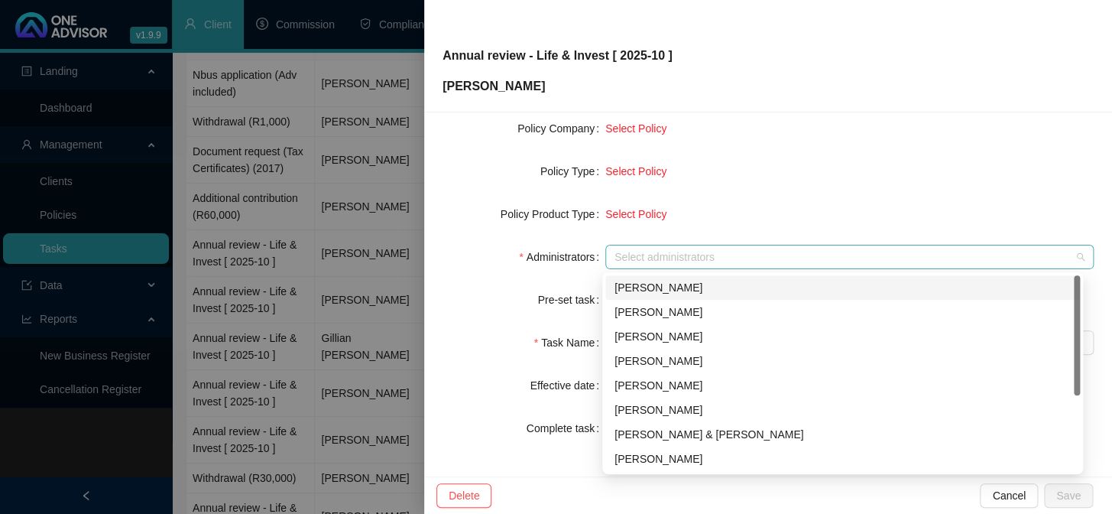
click at [715, 255] on div at bounding box center [841, 256] width 466 height 11
click at [687, 431] on div "[PERSON_NAME] & [PERSON_NAME]" at bounding box center [843, 434] width 456 height 17
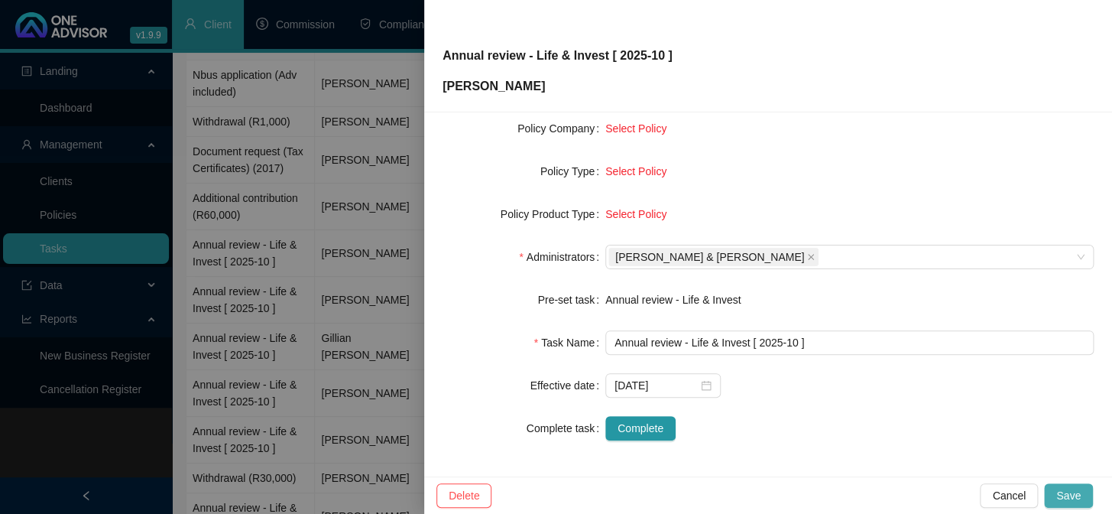
click at [1068, 489] on span "Save" at bounding box center [1068, 495] width 24 height 17
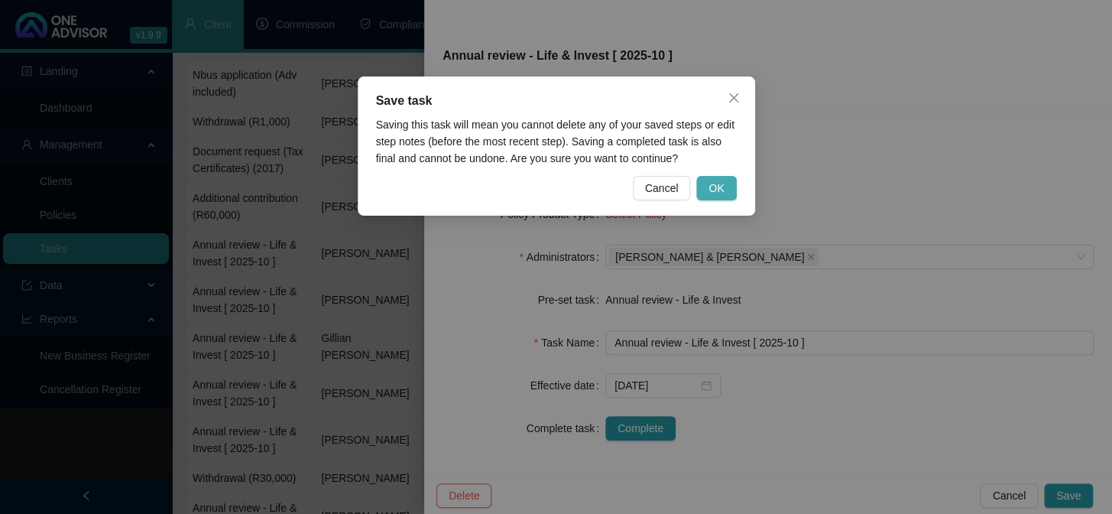
click at [728, 190] on button "OK" at bounding box center [716, 188] width 40 height 24
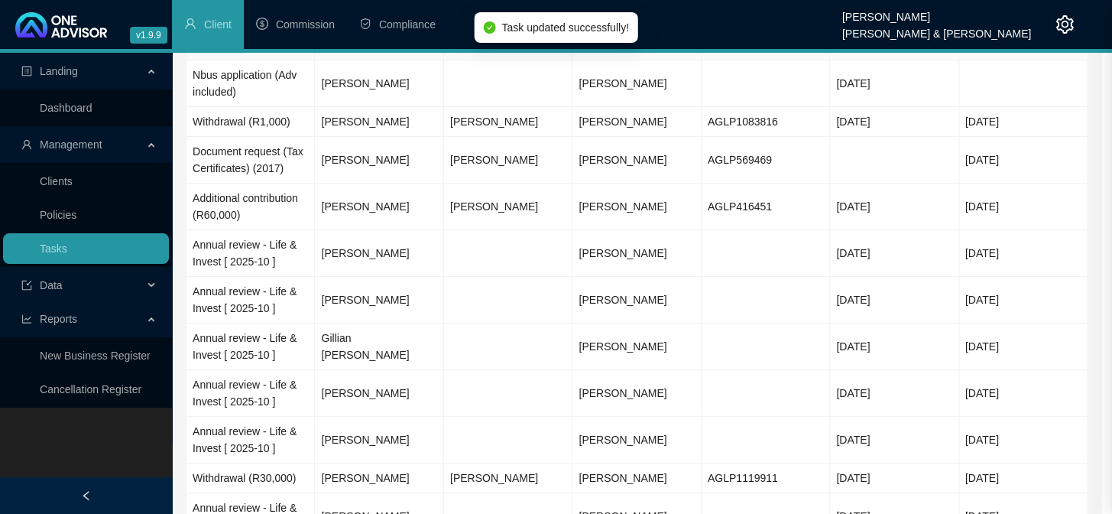
scroll to position [215, 0]
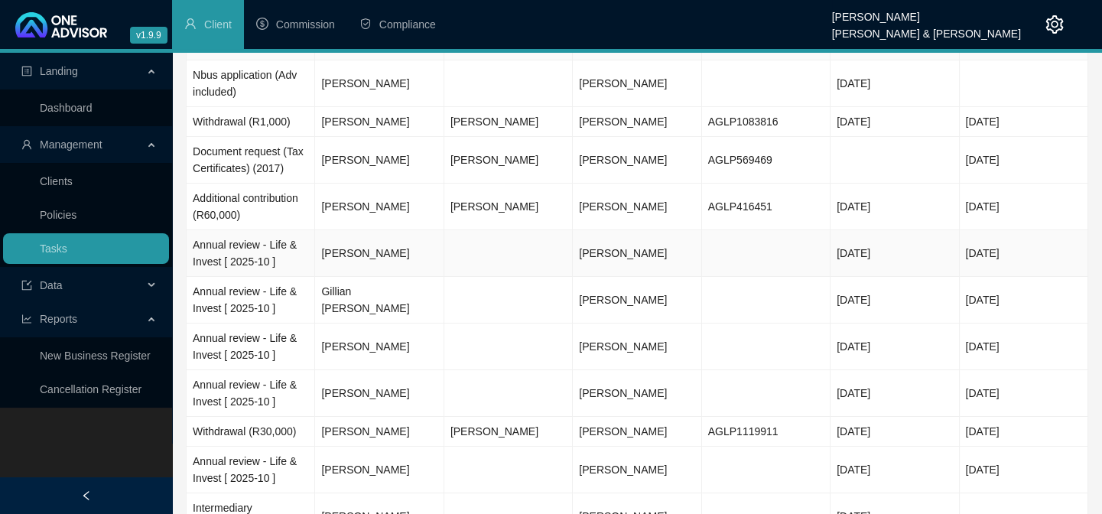
click at [193, 245] on td "Annual review - Life & Invest [ 2025-10 ]" at bounding box center [251, 253] width 128 height 47
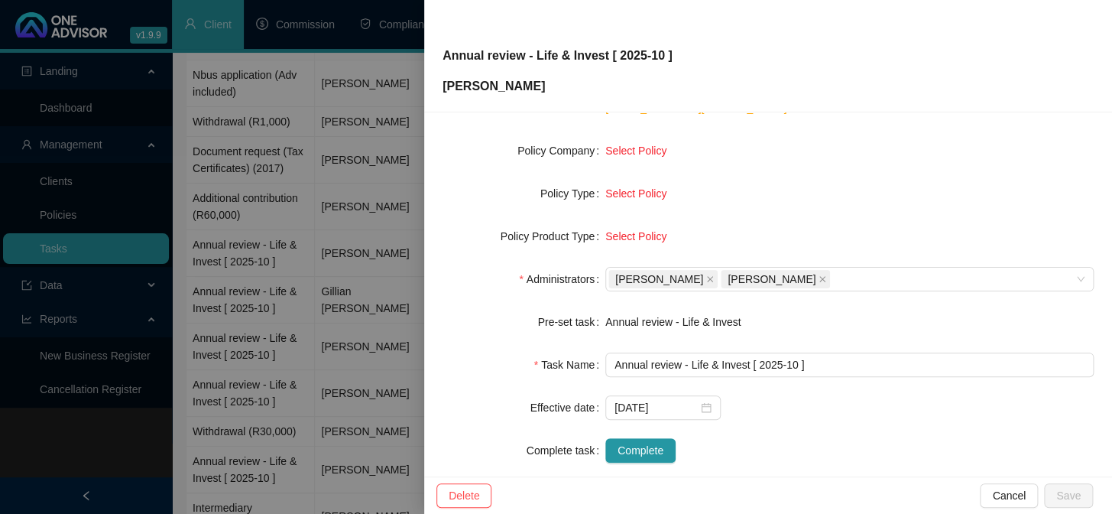
scroll to position [233, 0]
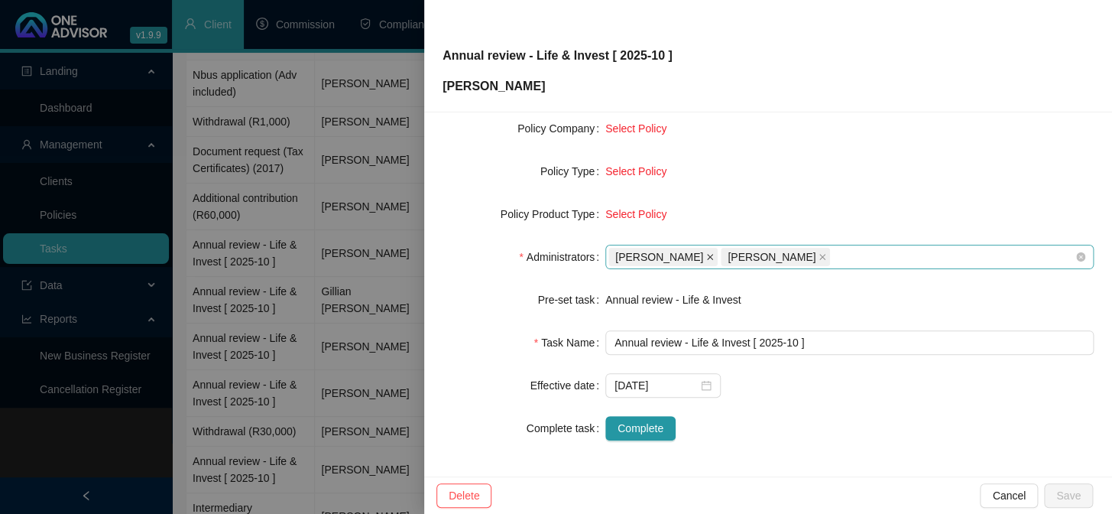
click at [708, 253] on icon "close" at bounding box center [710, 257] width 8 height 8
click at [710, 253] on icon "close" at bounding box center [710, 257] width 8 height 8
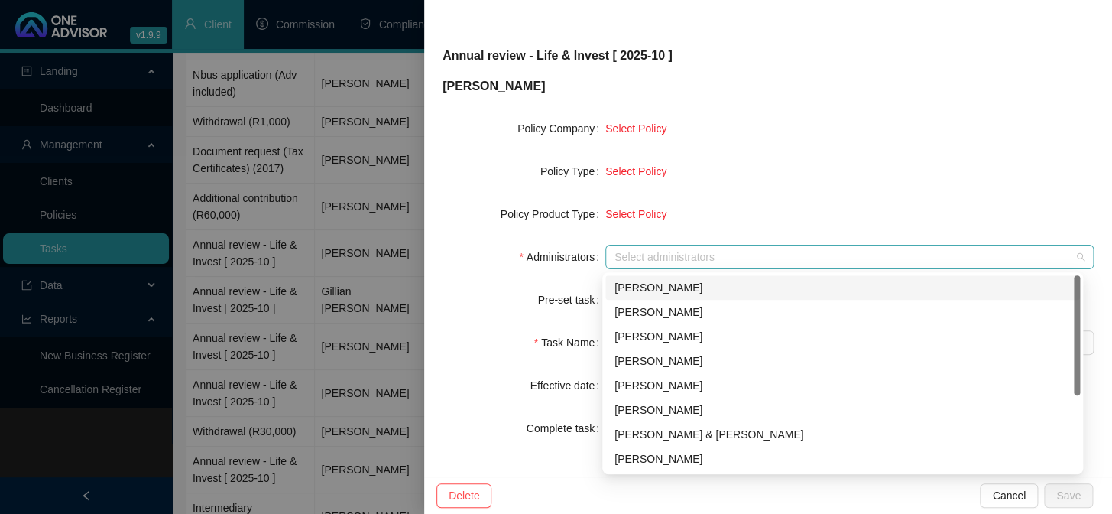
click at [710, 253] on div at bounding box center [841, 256] width 466 height 11
click at [631, 430] on div "[PERSON_NAME] & [PERSON_NAME]" at bounding box center [843, 434] width 456 height 17
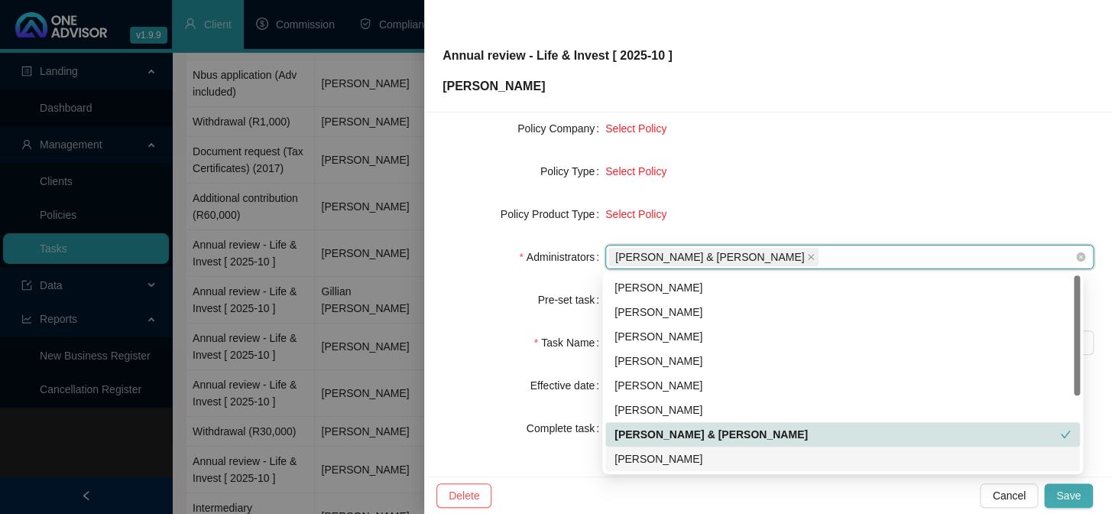
click at [1059, 488] on span "Save" at bounding box center [1068, 495] width 24 height 17
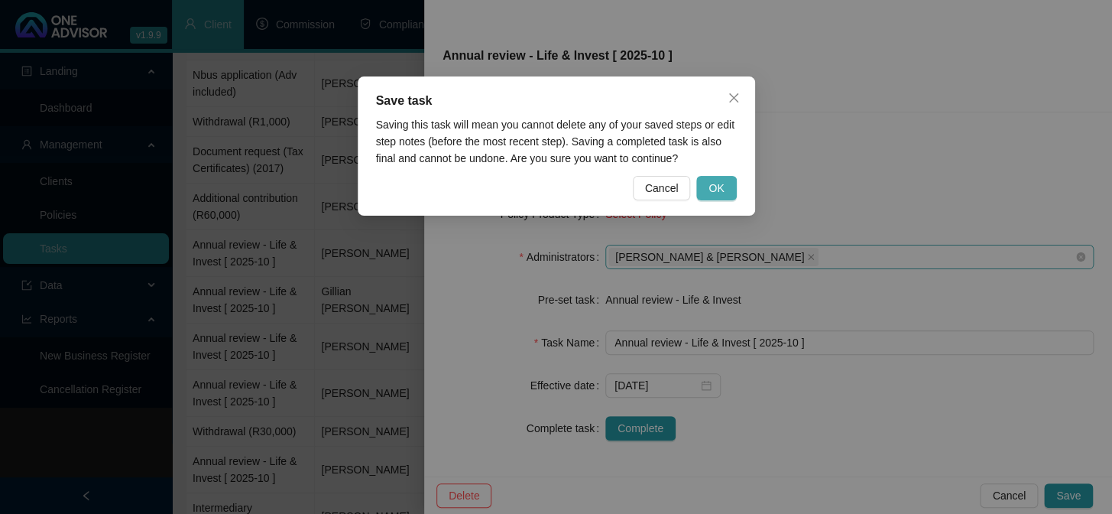
click at [714, 195] on span "OK" at bounding box center [716, 188] width 15 height 17
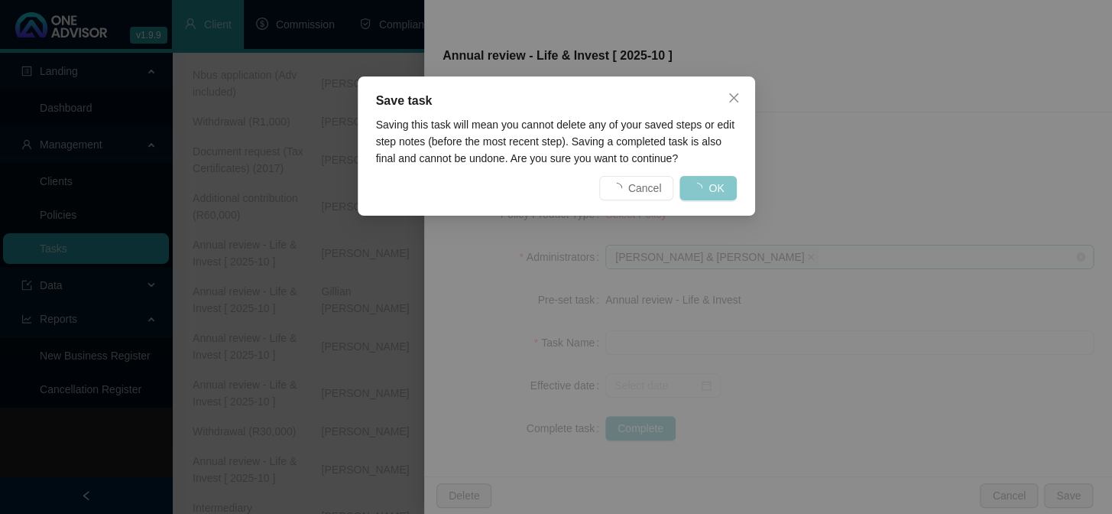
scroll to position [215, 0]
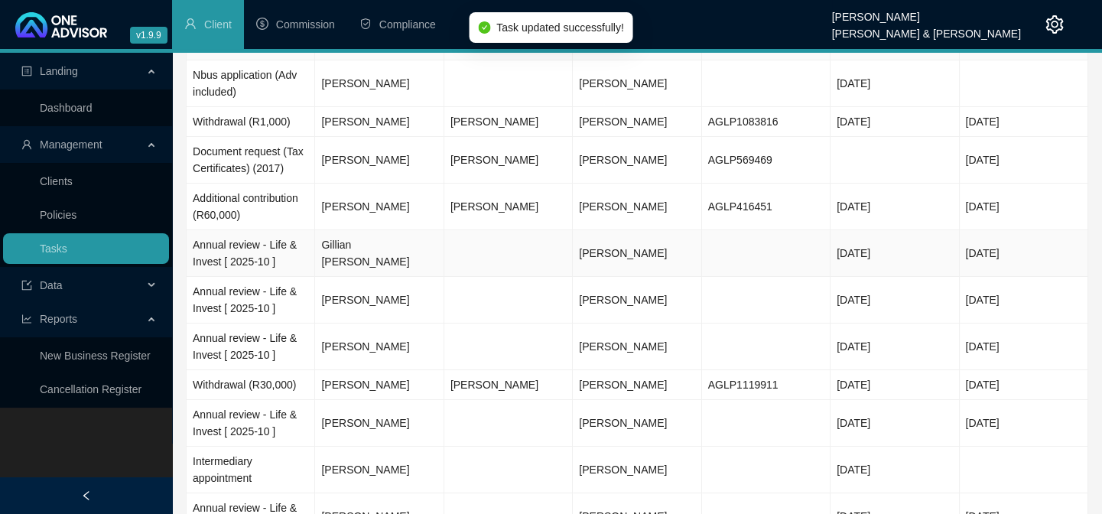
click at [231, 252] on td "Annual review - Life & Invest [ 2025-10 ]" at bounding box center [251, 253] width 128 height 47
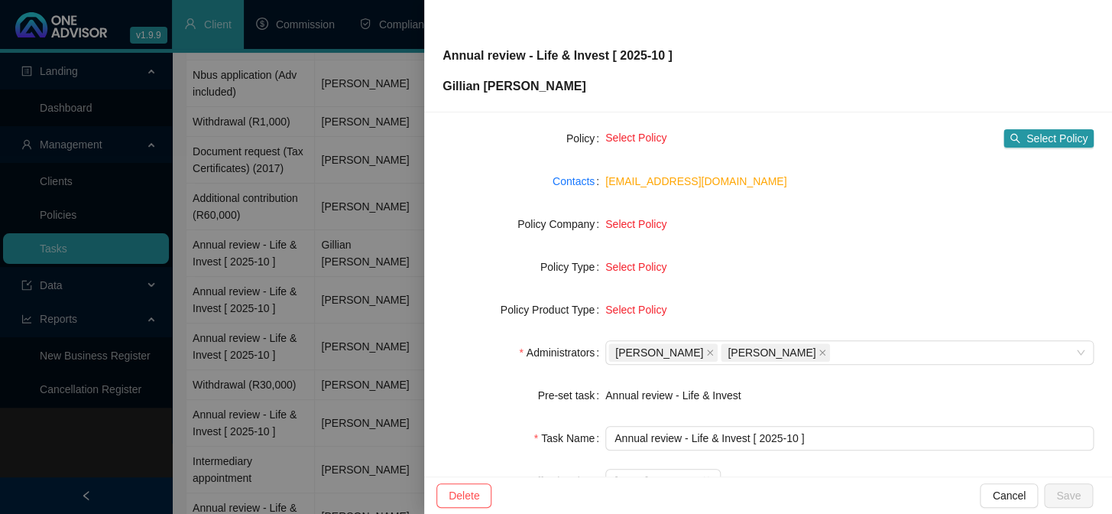
scroll to position [138, 0]
click at [707, 345] on span at bounding box center [710, 351] width 8 height 17
click at [713, 351] on icon "close" at bounding box center [710, 352] width 6 height 6
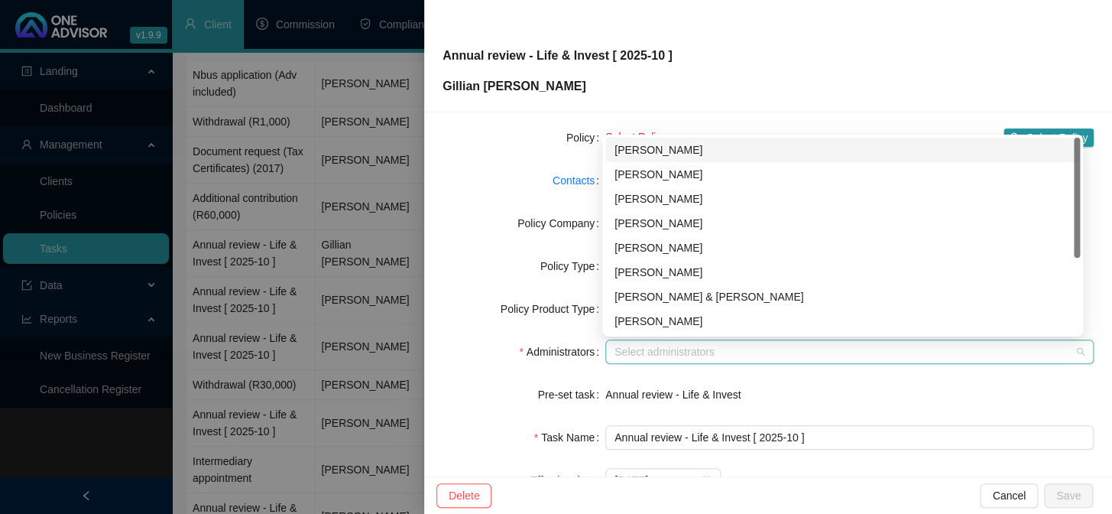
click at [713, 351] on div at bounding box center [841, 351] width 466 height 11
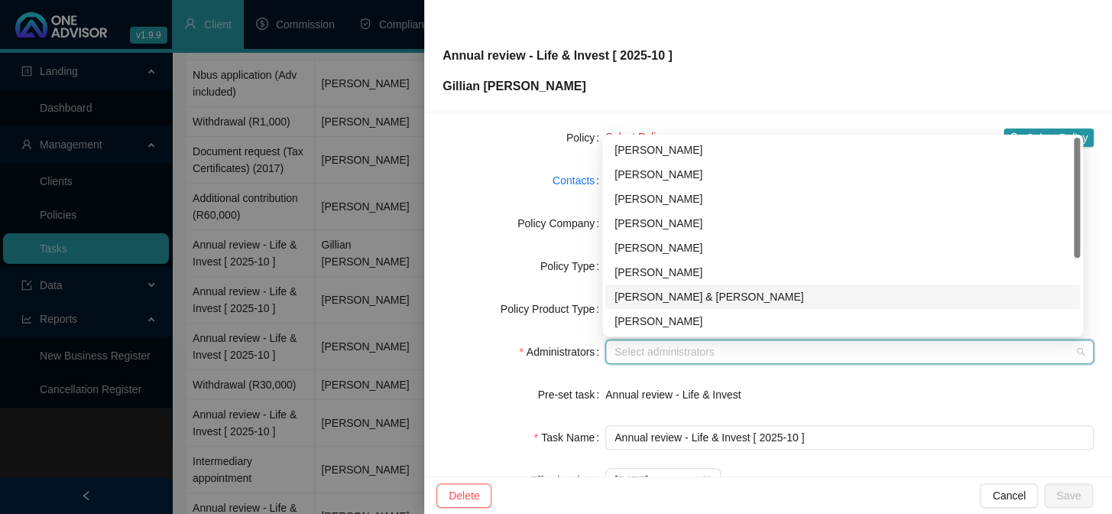
click at [677, 297] on div "[PERSON_NAME] & [PERSON_NAME]" at bounding box center [843, 296] width 456 height 17
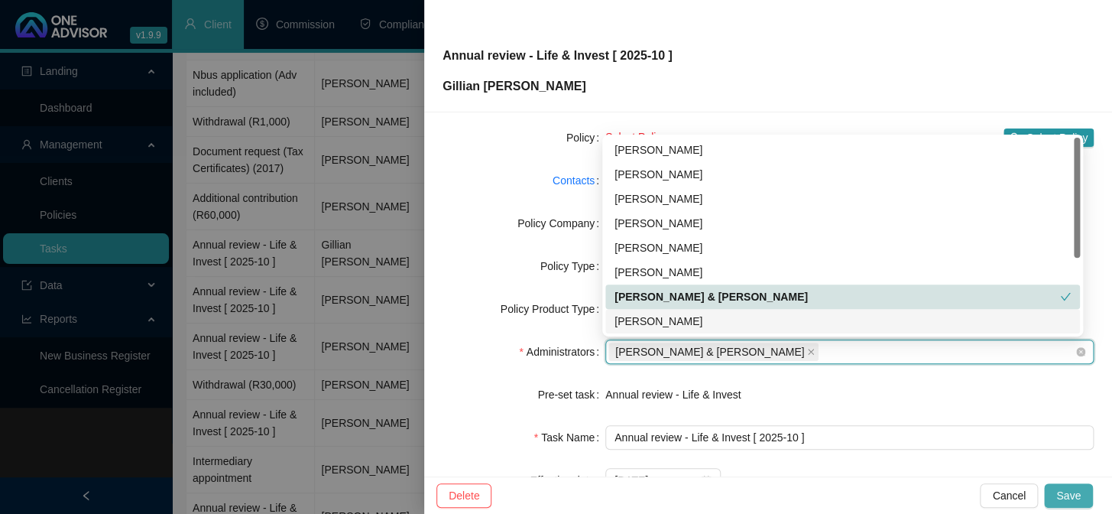
click at [1063, 494] on span "Save" at bounding box center [1068, 495] width 24 height 17
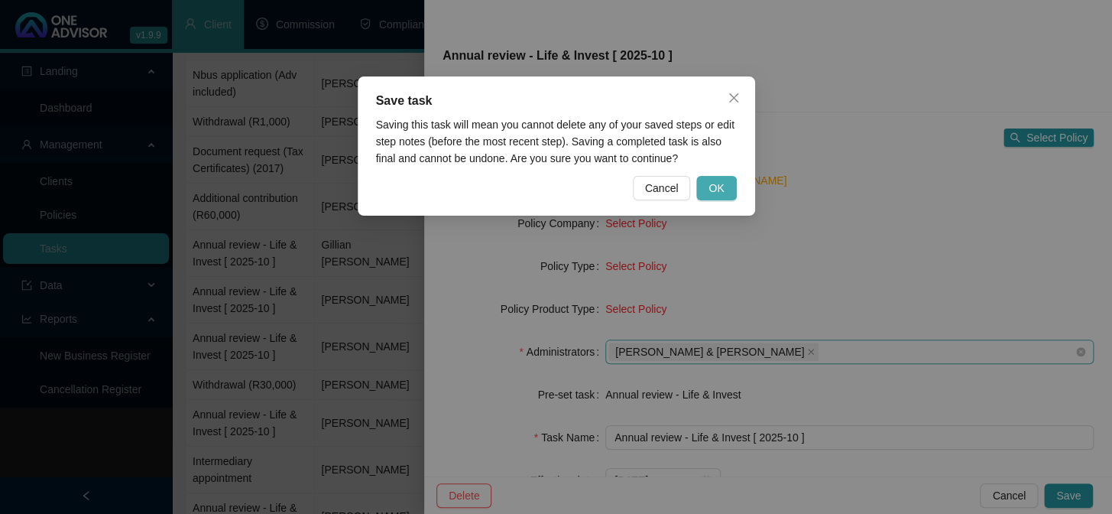
click at [722, 186] on span "OK" at bounding box center [716, 188] width 15 height 17
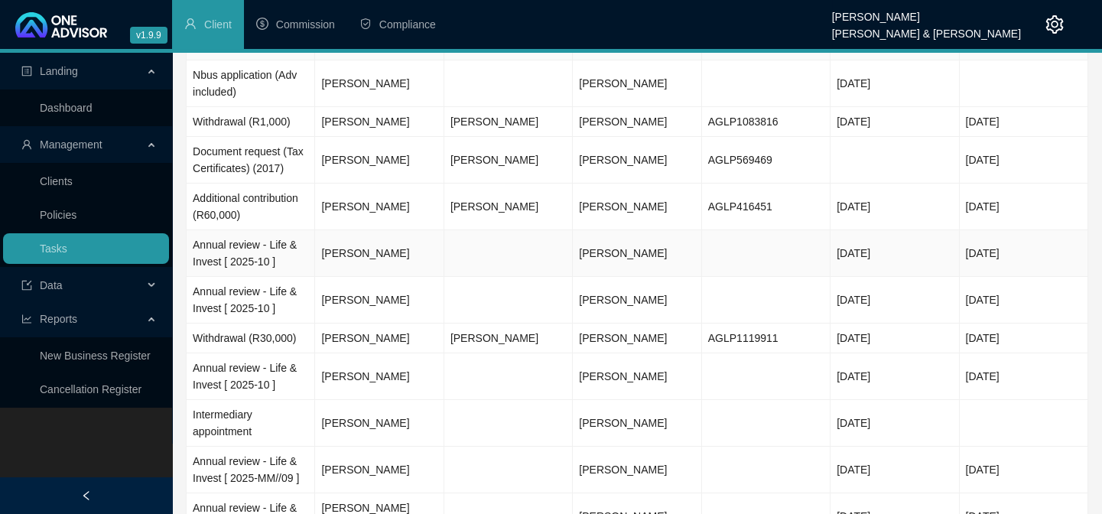
click at [229, 254] on td "Annual review - Life & Invest [ 2025-10 ]" at bounding box center [251, 253] width 128 height 47
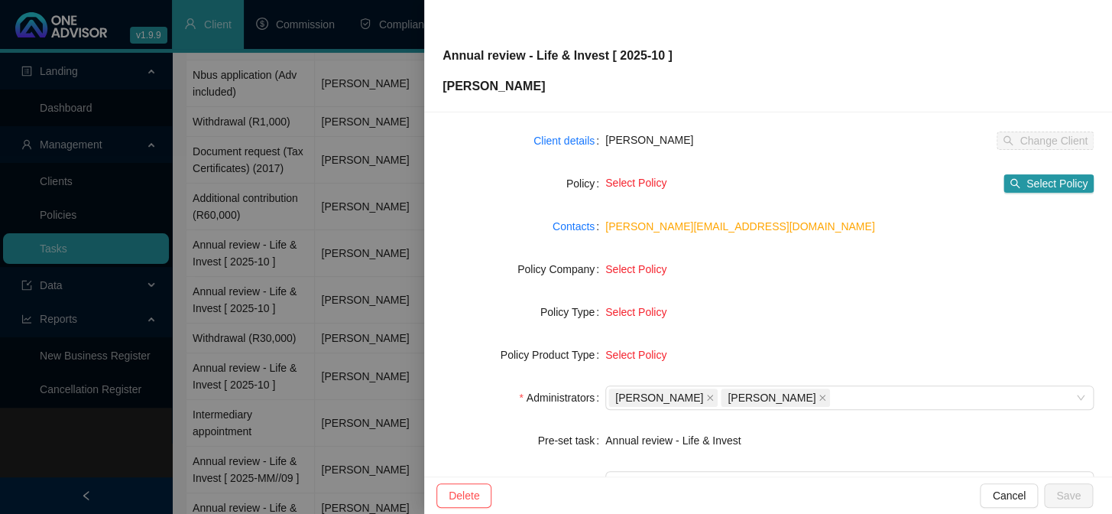
scroll to position [233, 0]
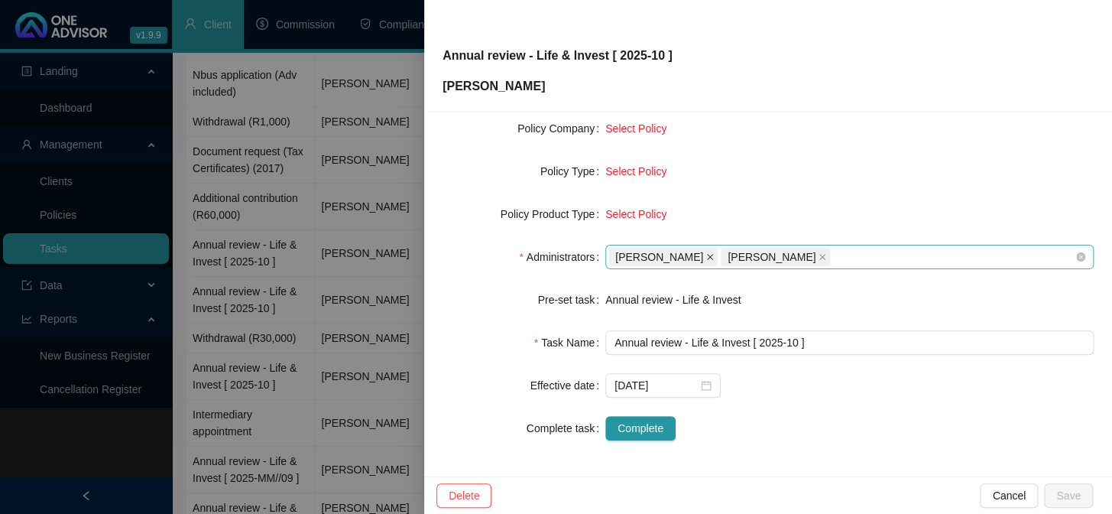
click at [706, 260] on icon "close" at bounding box center [710, 257] width 8 height 8
click at [714, 256] on icon "close" at bounding box center [710, 257] width 8 height 8
click at [725, 254] on div at bounding box center [841, 256] width 466 height 11
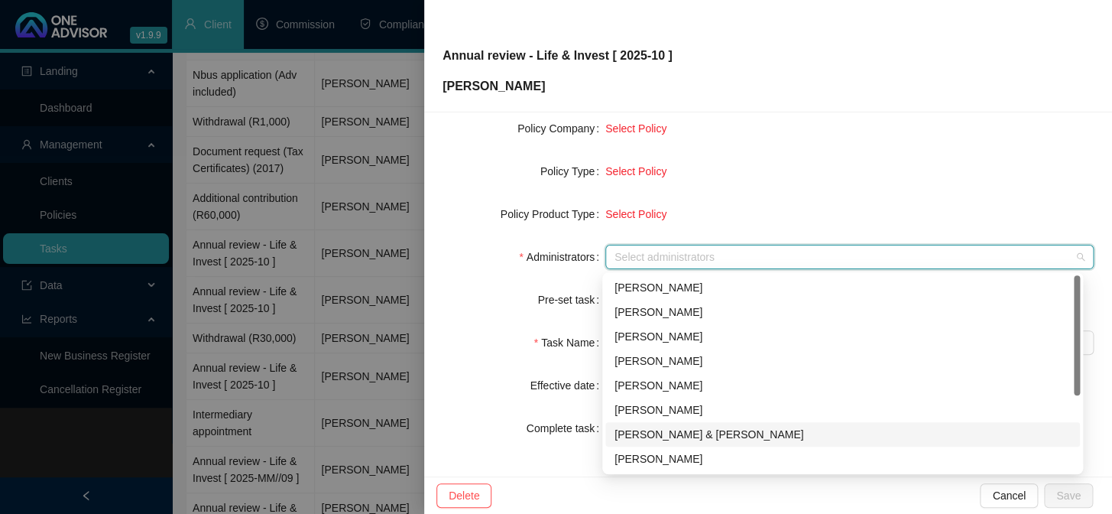
drag, startPoint x: 665, startPoint y: 431, endPoint x: 744, endPoint y: 427, distance: 78.8
click at [665, 432] on div "[PERSON_NAME] & [PERSON_NAME]" at bounding box center [843, 434] width 456 height 17
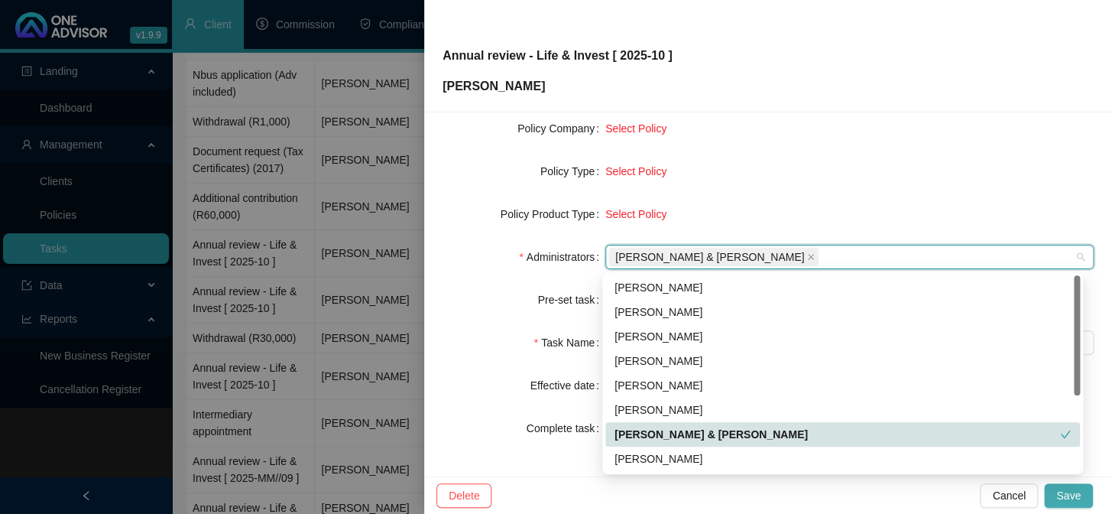
click at [1082, 495] on button "Save" at bounding box center [1068, 495] width 49 height 24
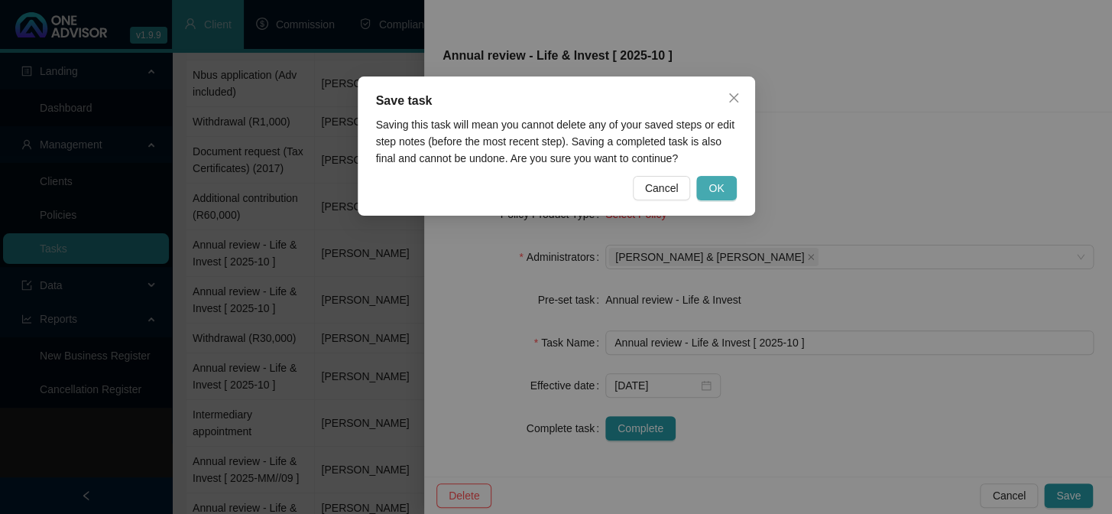
click at [711, 181] on span "OK" at bounding box center [716, 188] width 15 height 17
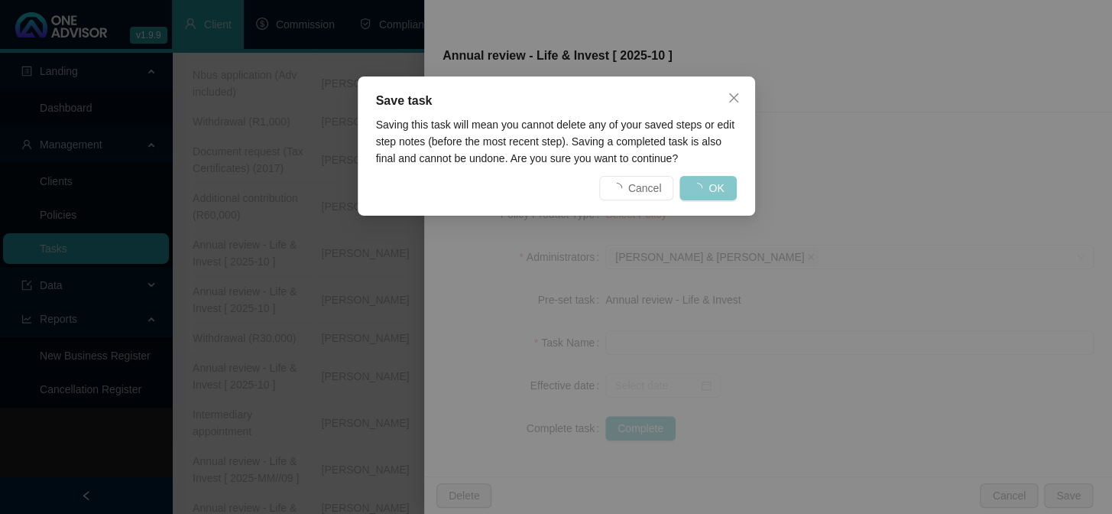
scroll to position [215, 0]
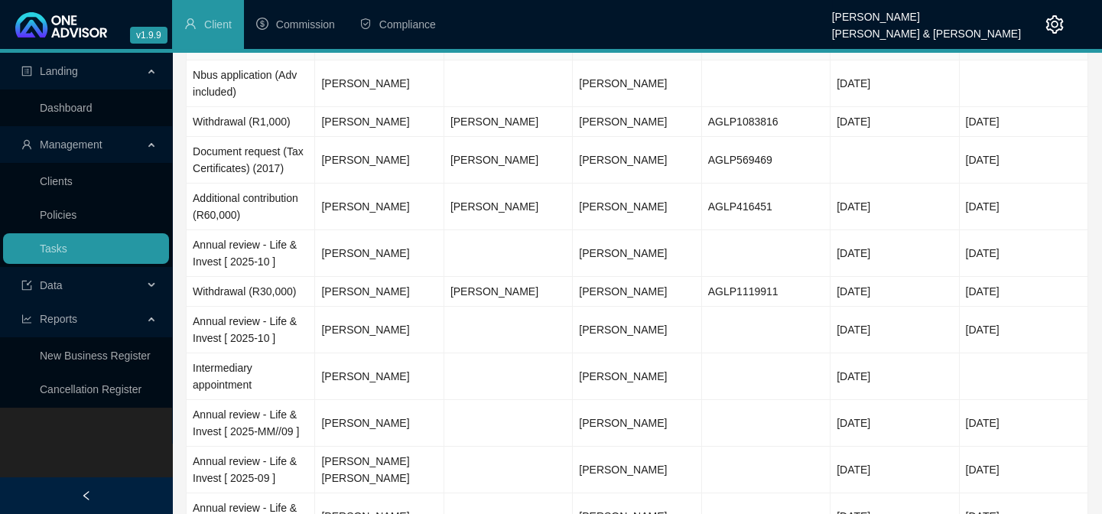
click at [99, 443] on div "Landing Dashboard Management Clients Policies Tasks Data Reports New Business R…" at bounding box center [86, 310] width 172 height 514
click at [221, 252] on td "Annual review - Life & Invest [ 2025-10 ]" at bounding box center [251, 253] width 128 height 47
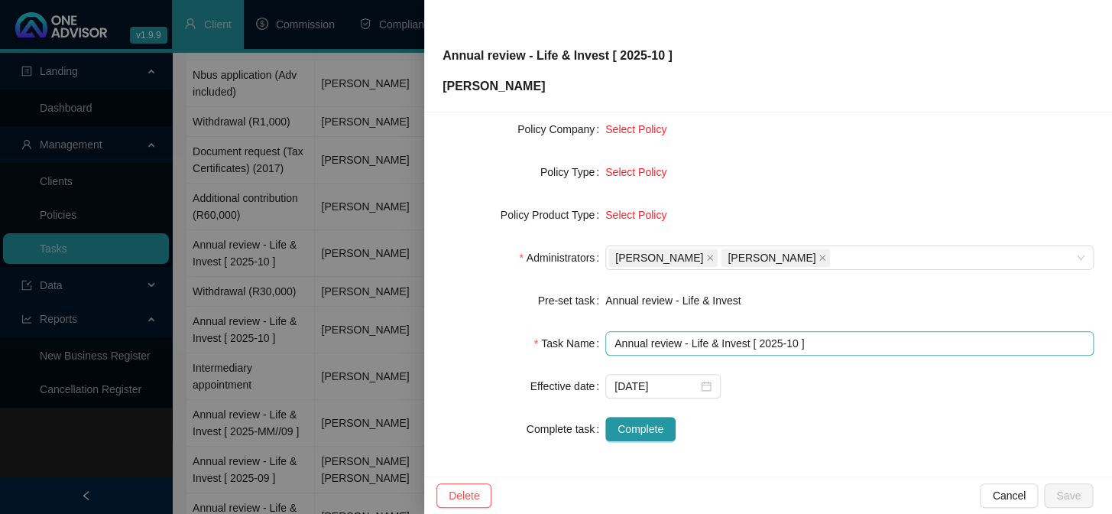
scroll to position [233, 0]
click at [706, 251] on span at bounding box center [710, 256] width 8 height 17
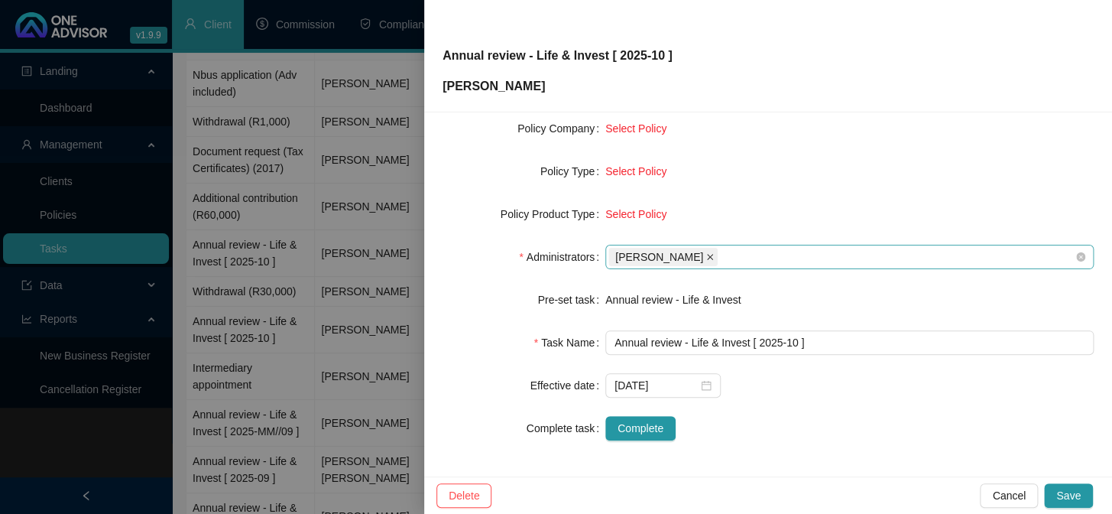
click at [712, 253] on icon "close" at bounding box center [710, 257] width 8 height 8
click at [712, 252] on div at bounding box center [841, 256] width 466 height 11
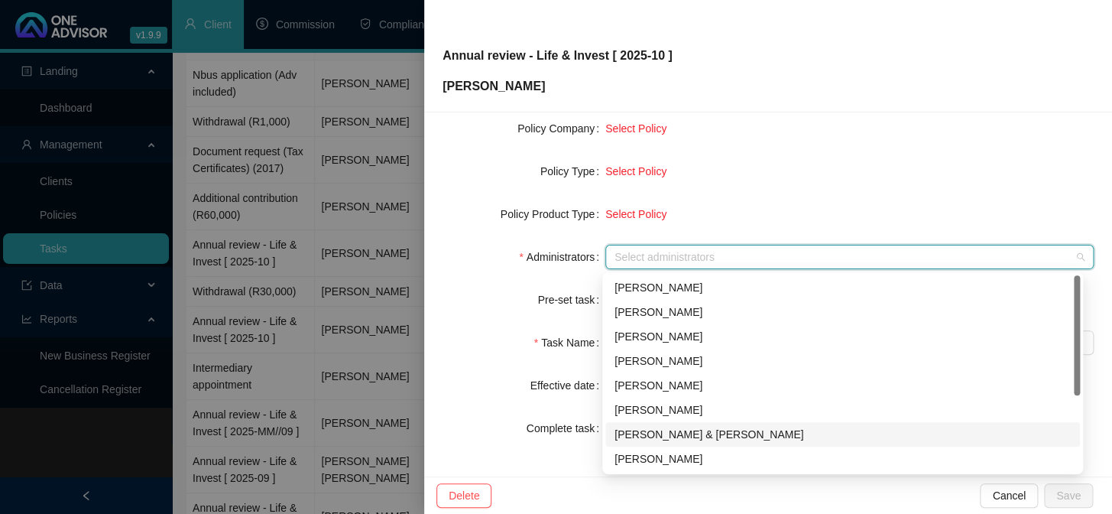
click at [650, 430] on div "[PERSON_NAME] & [PERSON_NAME]" at bounding box center [843, 434] width 456 height 17
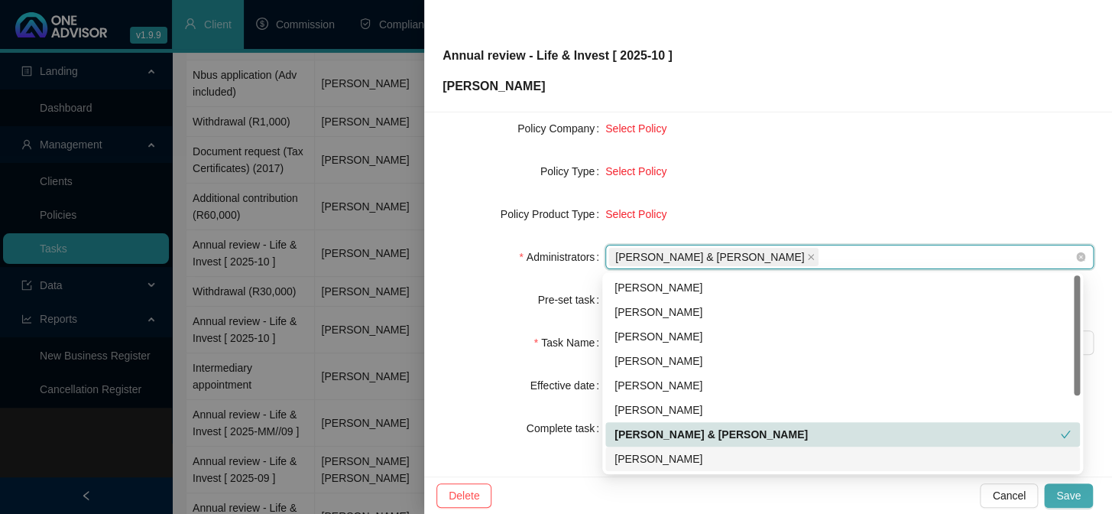
click at [1077, 491] on span "Save" at bounding box center [1068, 495] width 24 height 17
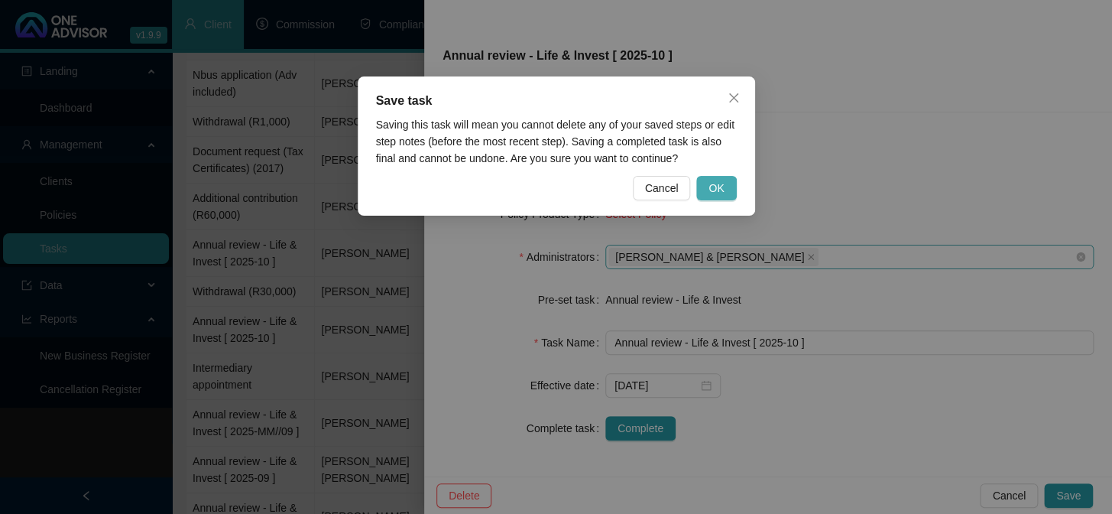
click at [716, 197] on button "OK" at bounding box center [716, 188] width 40 height 24
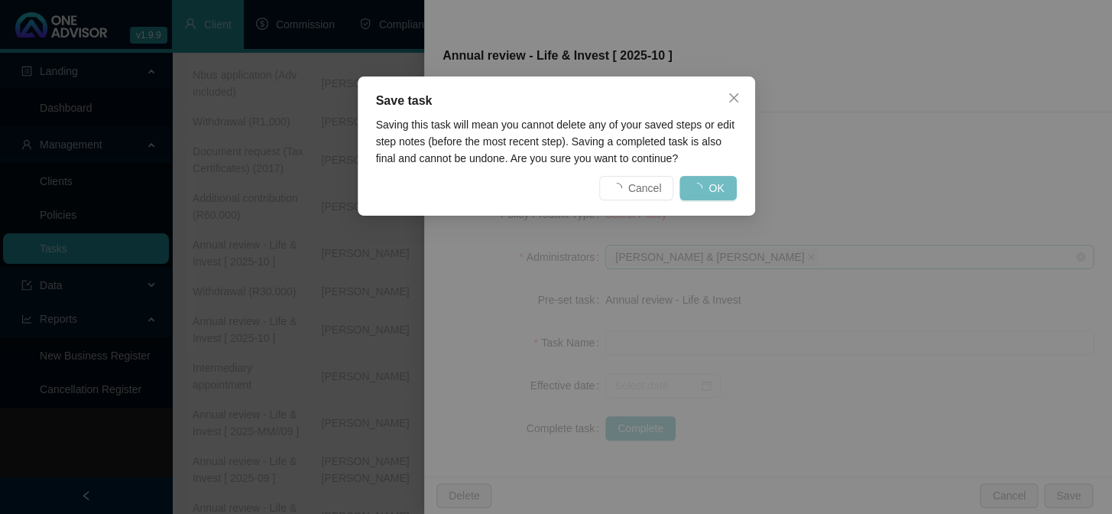
scroll to position [215, 0]
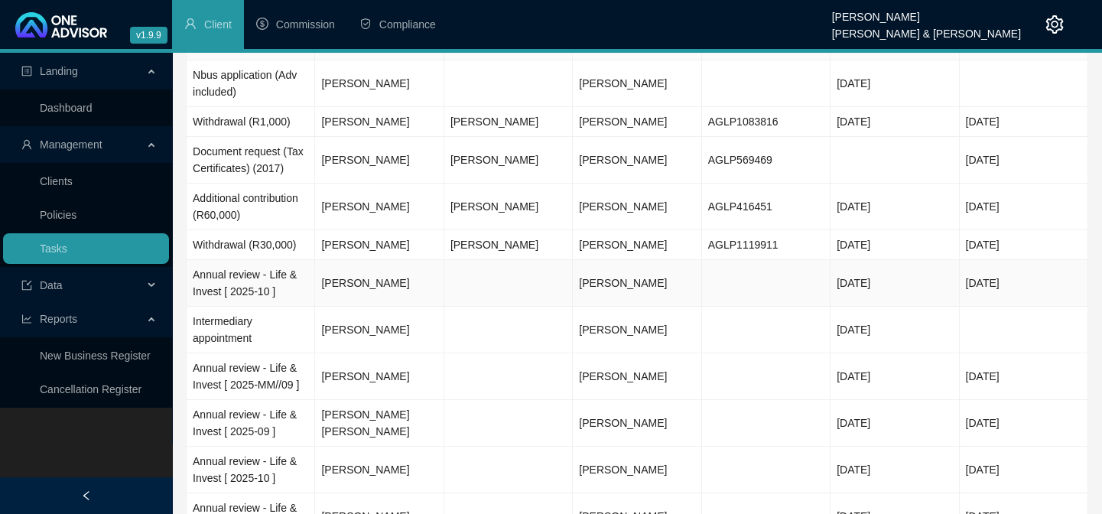
click at [226, 297] on td "Annual review - Life & Invest [ 2025-10 ]" at bounding box center [251, 283] width 128 height 47
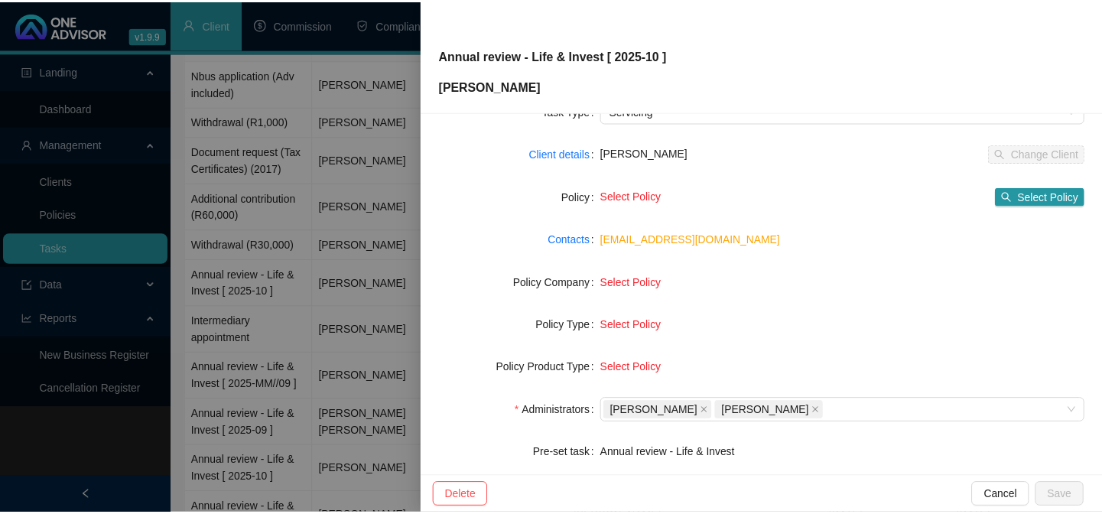
scroll to position [138, 0]
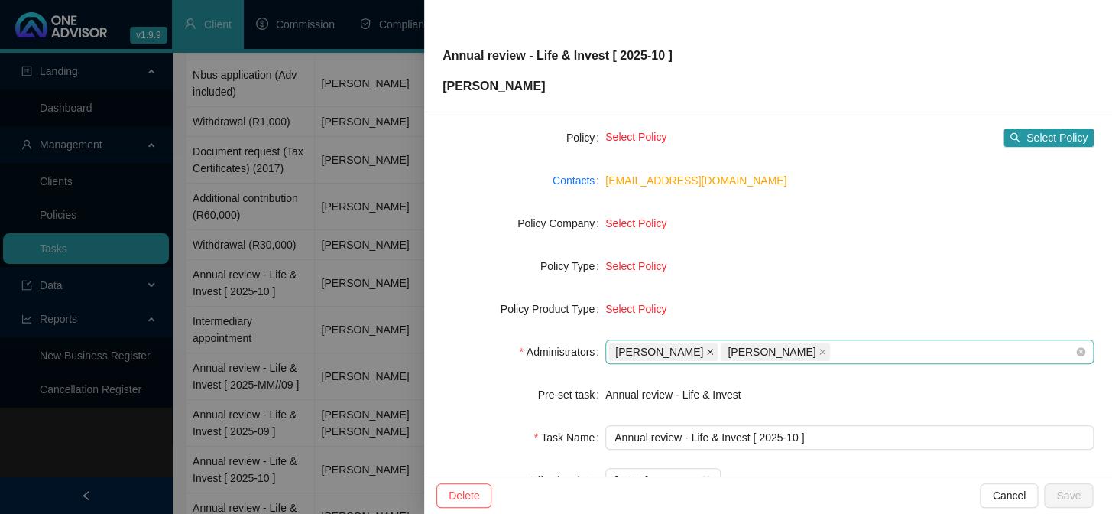
click at [709, 351] on icon "close" at bounding box center [710, 352] width 8 height 8
click at [714, 349] on icon "close" at bounding box center [710, 352] width 8 height 8
click at [715, 349] on div at bounding box center [841, 351] width 466 height 11
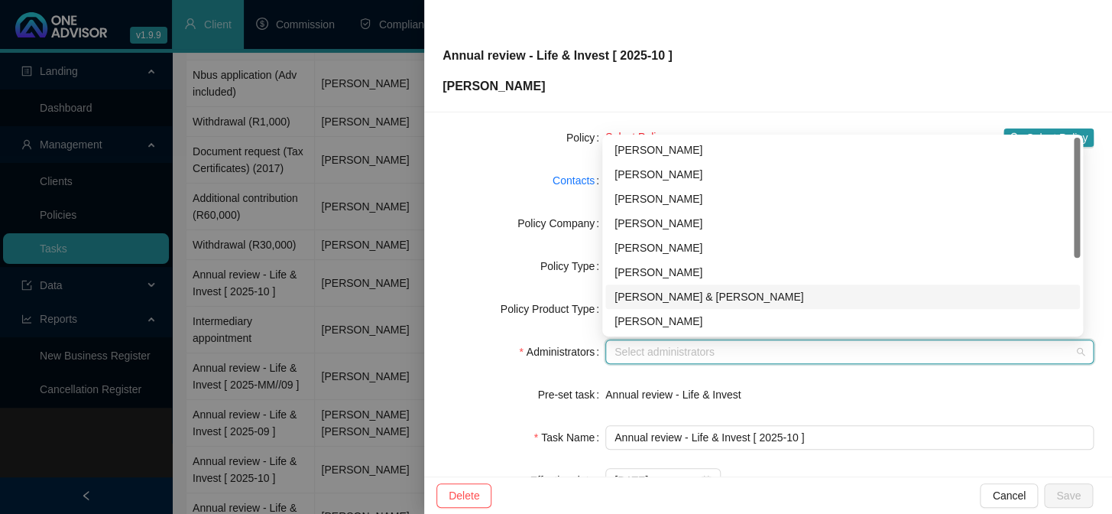
click at [655, 290] on div "[PERSON_NAME] & [PERSON_NAME]" at bounding box center [843, 296] width 456 height 17
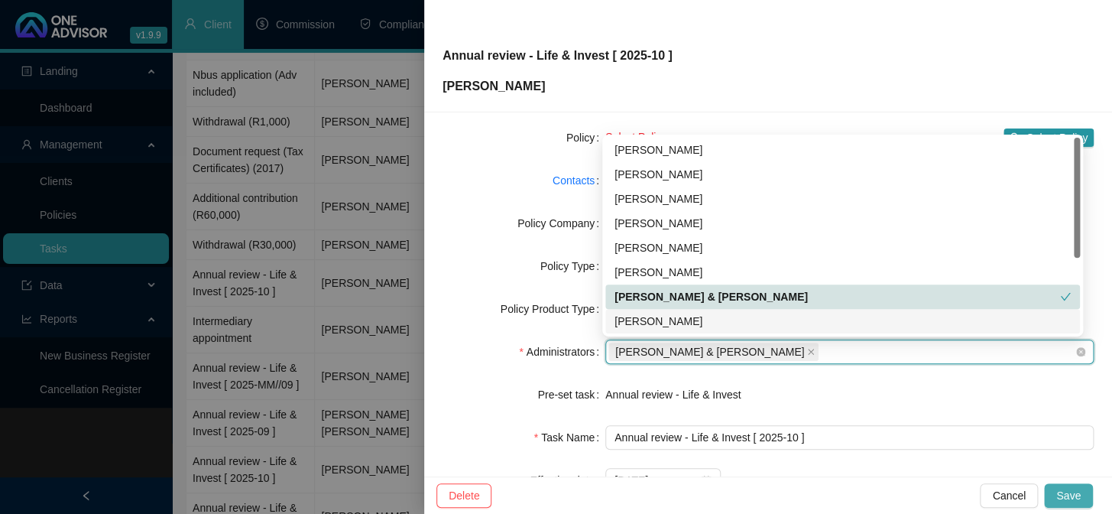
click at [1060, 487] on span "Save" at bounding box center [1068, 495] width 24 height 17
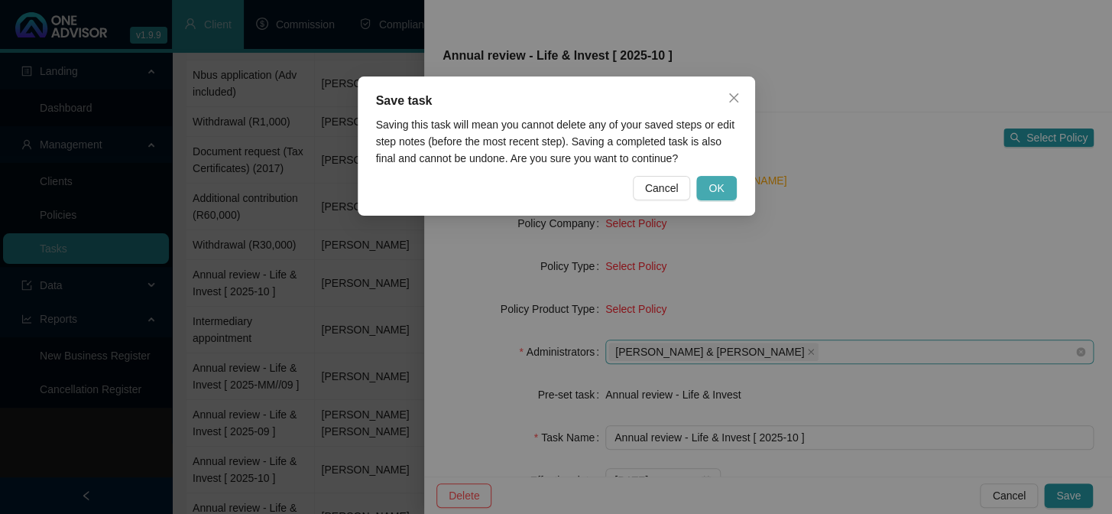
click at [721, 187] on span "OK" at bounding box center [716, 188] width 15 height 17
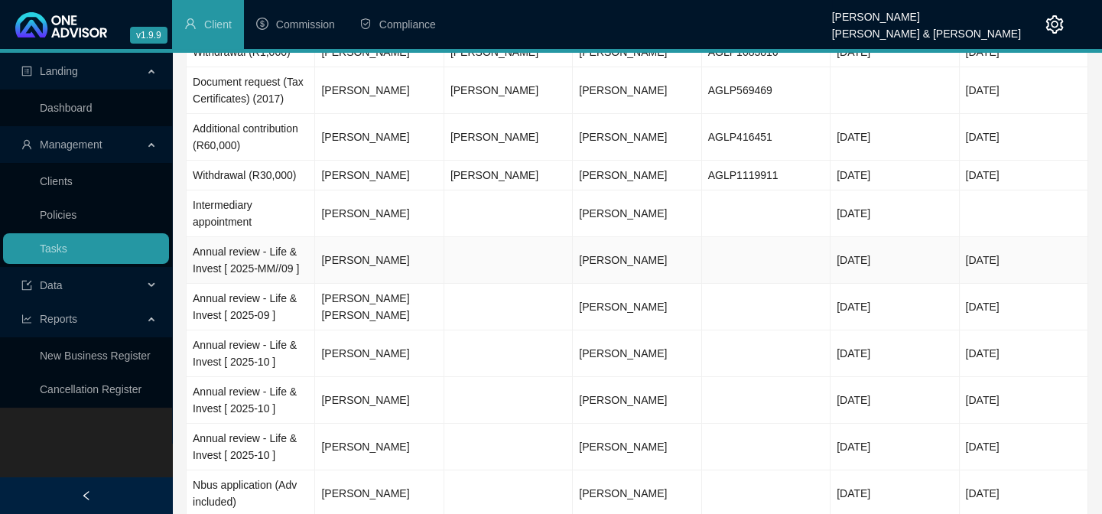
click at [226, 279] on td "Annual review - Life & Invest [ 2025-MM//09 ]" at bounding box center [251, 260] width 128 height 47
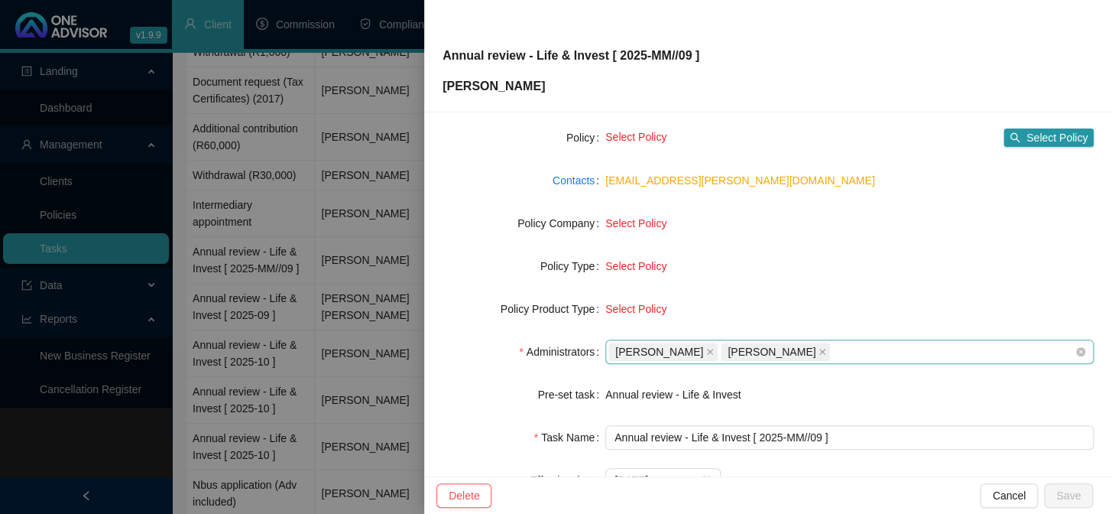
click at [699, 351] on span "[PERSON_NAME]" at bounding box center [662, 351] width 109 height 18
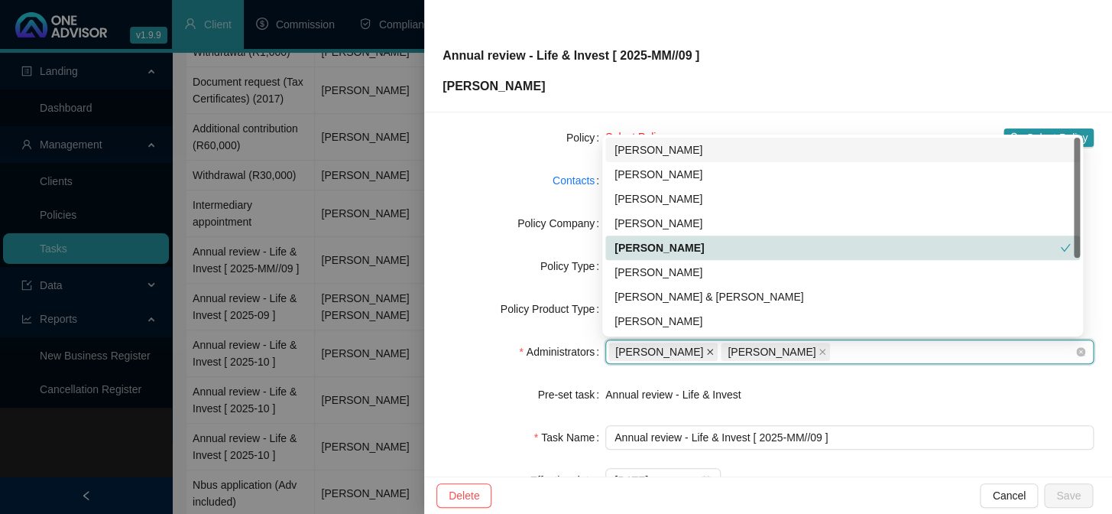
click at [707, 351] on icon "close" at bounding box center [710, 352] width 8 height 8
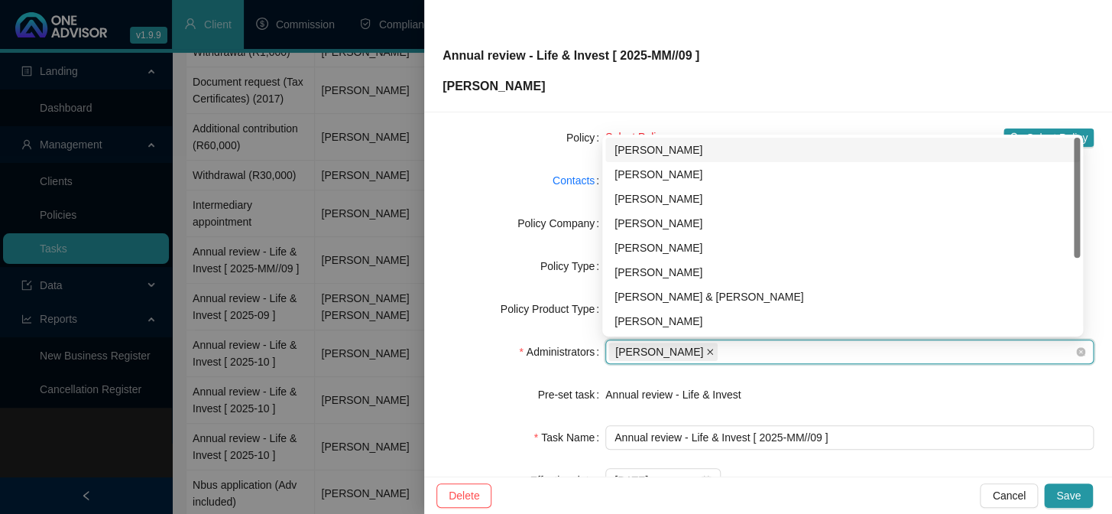
click at [713, 350] on icon "close" at bounding box center [710, 352] width 6 height 6
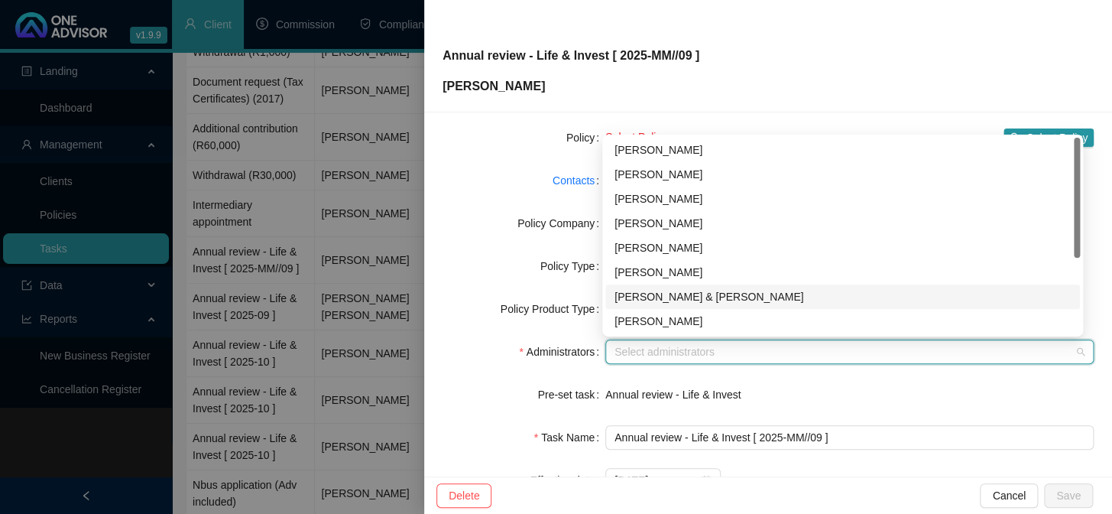
click at [712, 299] on div "[PERSON_NAME] & [PERSON_NAME]" at bounding box center [843, 296] width 456 height 17
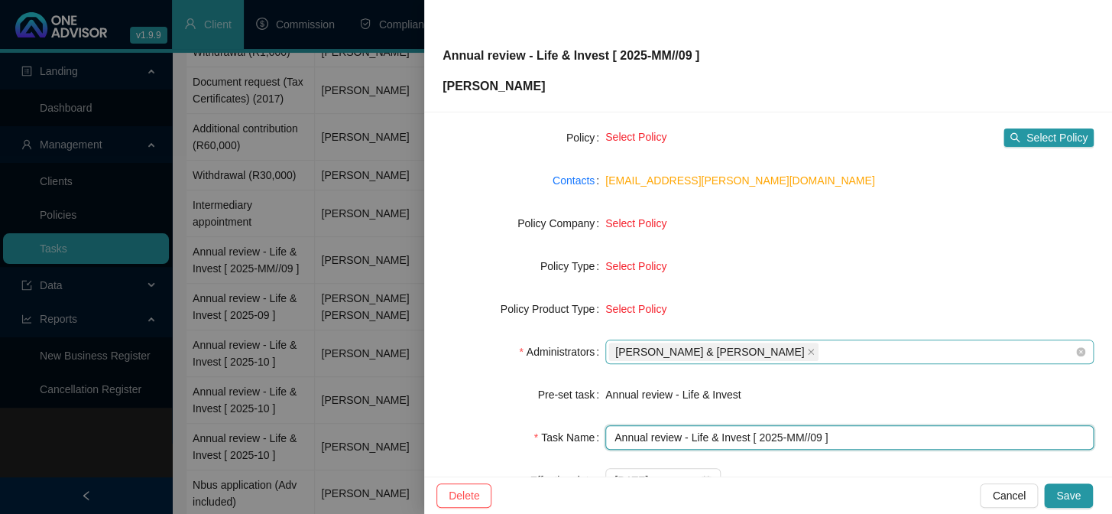
click at [803, 437] on input "Annual review - Life & Invest [ 2025-MM//09 ]" at bounding box center [849, 437] width 488 height 24
type input "Annual review - Life & Invest [ 2025-09 ]"
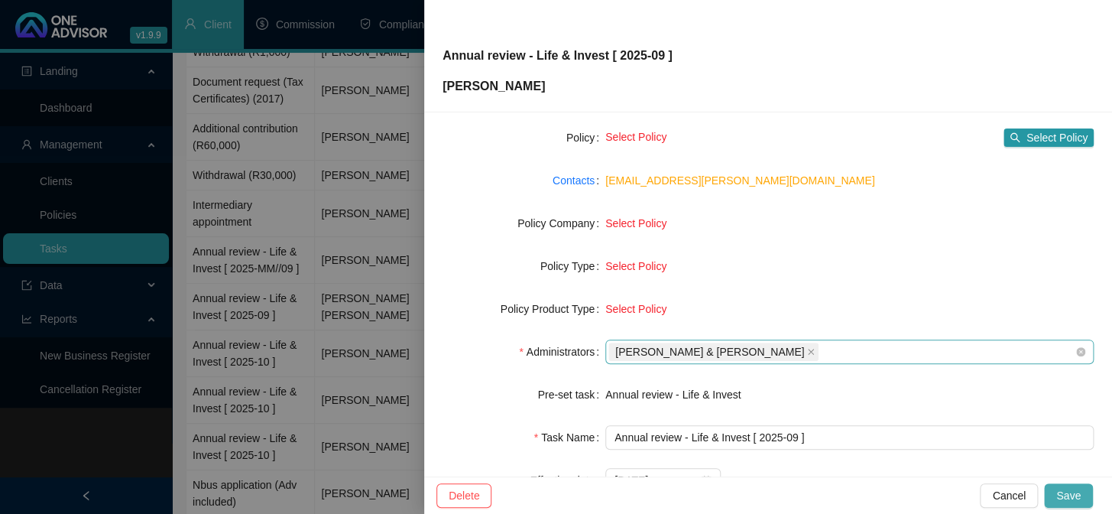
click at [1070, 499] on span "Save" at bounding box center [1068, 495] width 24 height 17
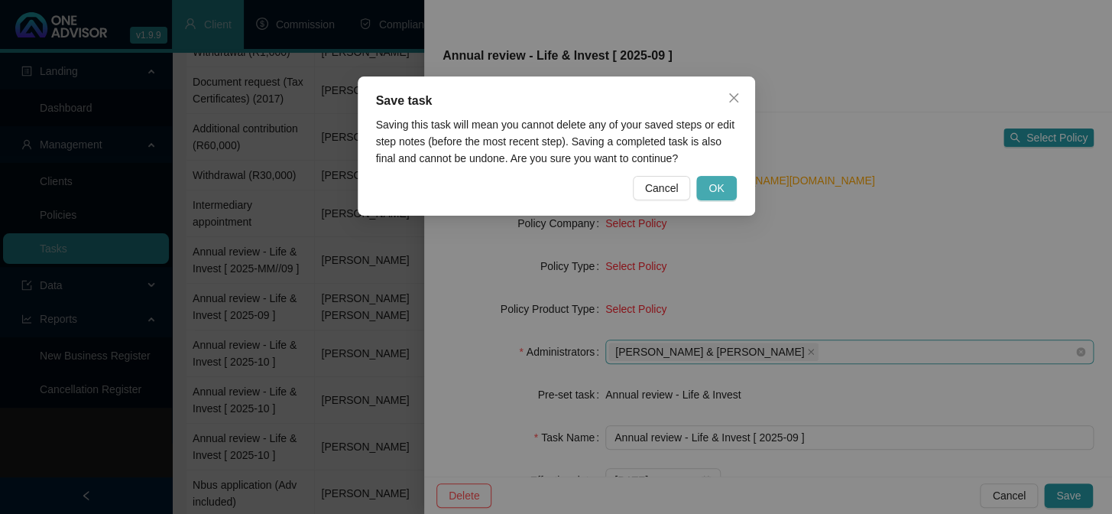
click at [713, 190] on span "OK" at bounding box center [716, 188] width 15 height 17
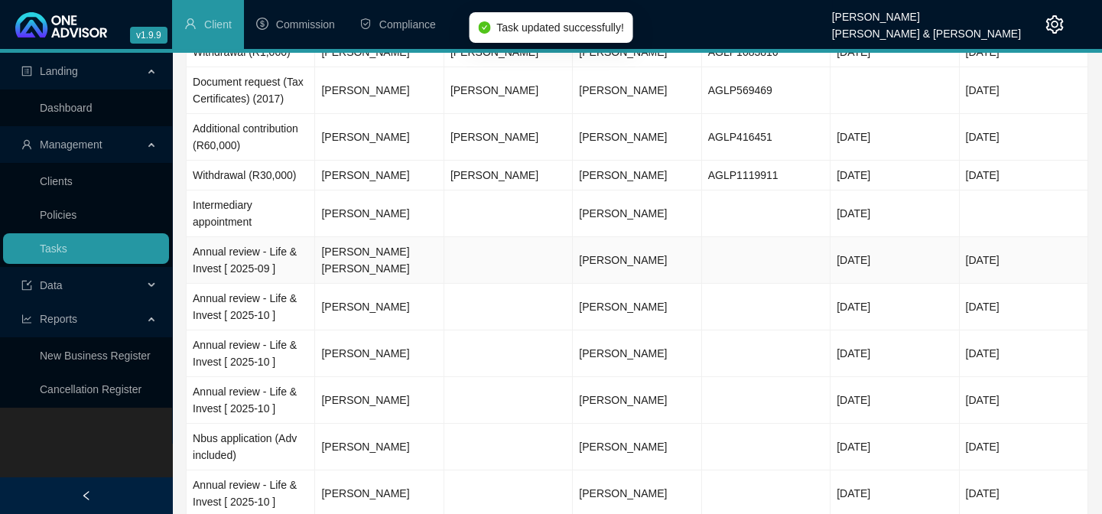
click at [202, 270] on td "Annual review - Life & Invest [ 2025-09 ]" at bounding box center [251, 260] width 128 height 47
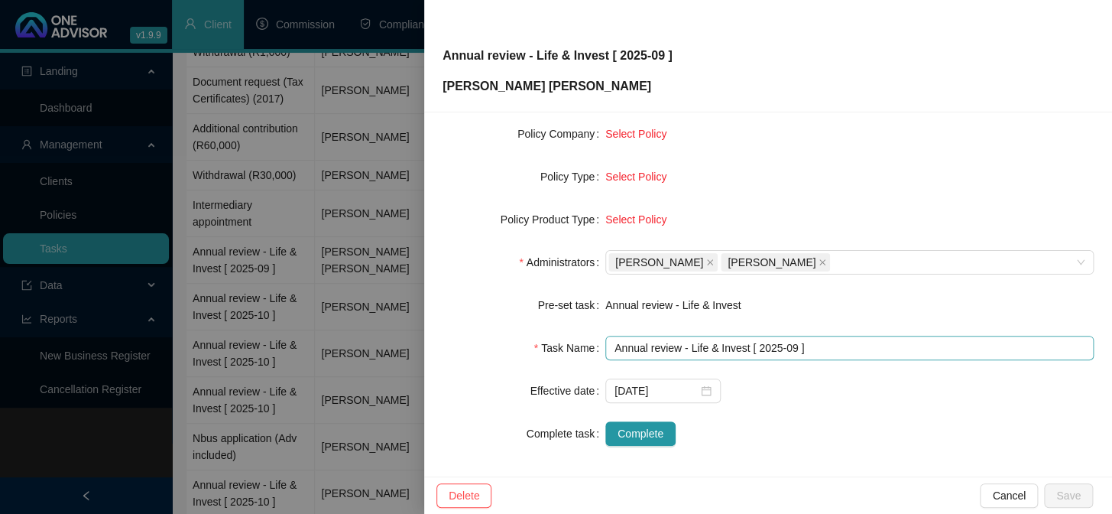
scroll to position [233, 0]
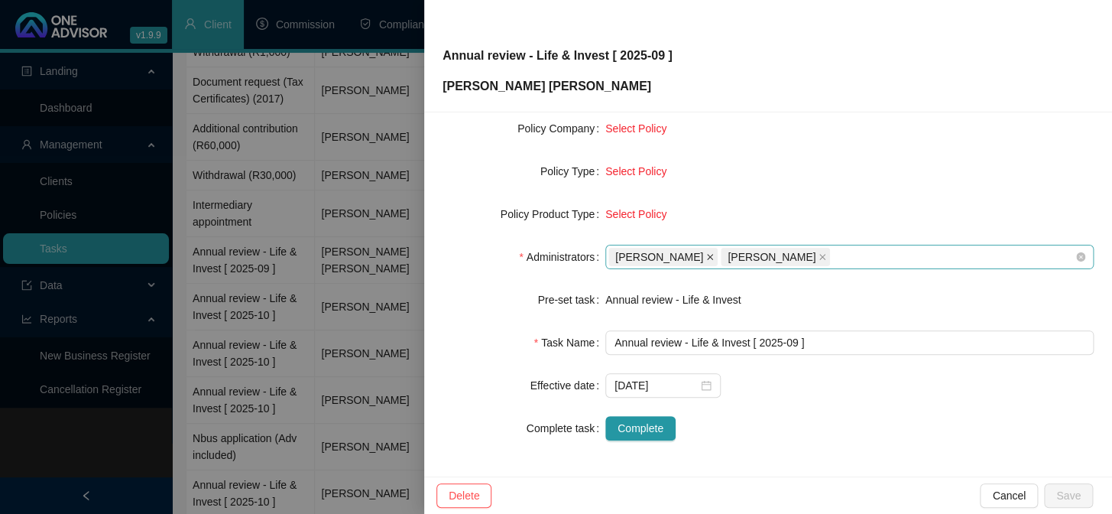
click at [706, 256] on icon "close" at bounding box center [710, 257] width 8 height 8
click at [714, 254] on icon "close" at bounding box center [710, 257] width 8 height 8
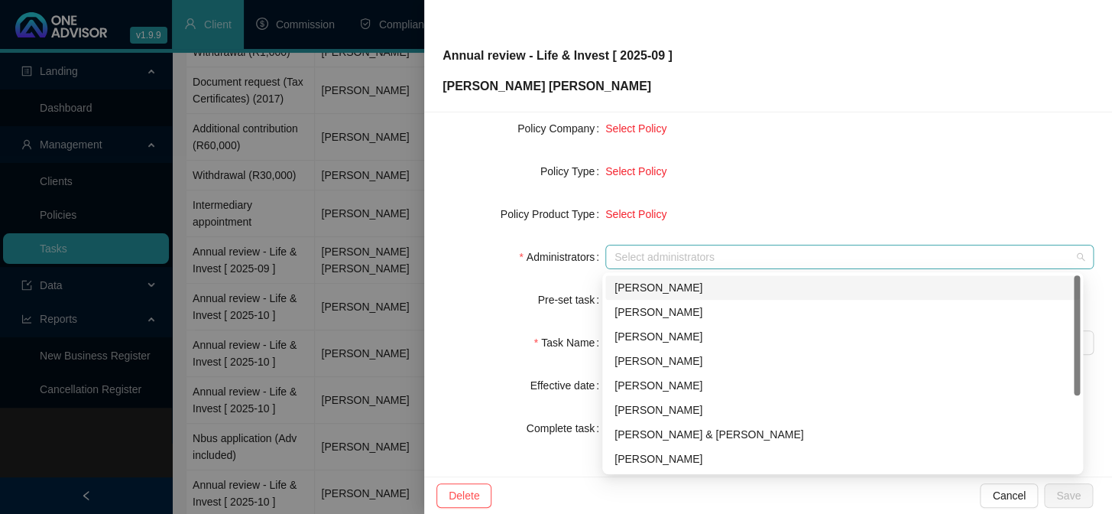
click at [716, 254] on div at bounding box center [841, 256] width 466 height 11
click at [650, 433] on div "[PERSON_NAME] & [PERSON_NAME]" at bounding box center [843, 434] width 456 height 17
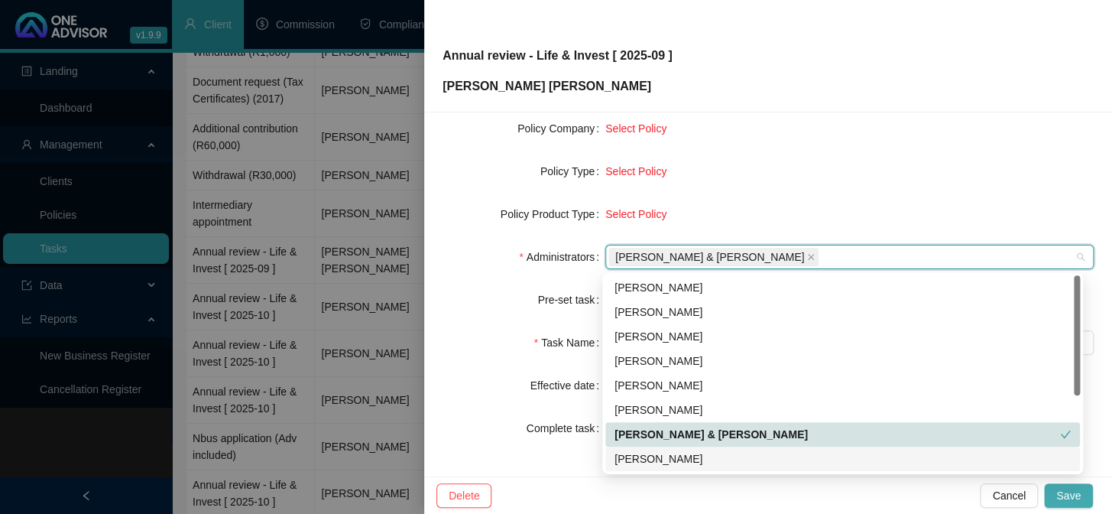
click at [1083, 498] on button "Save" at bounding box center [1068, 495] width 49 height 24
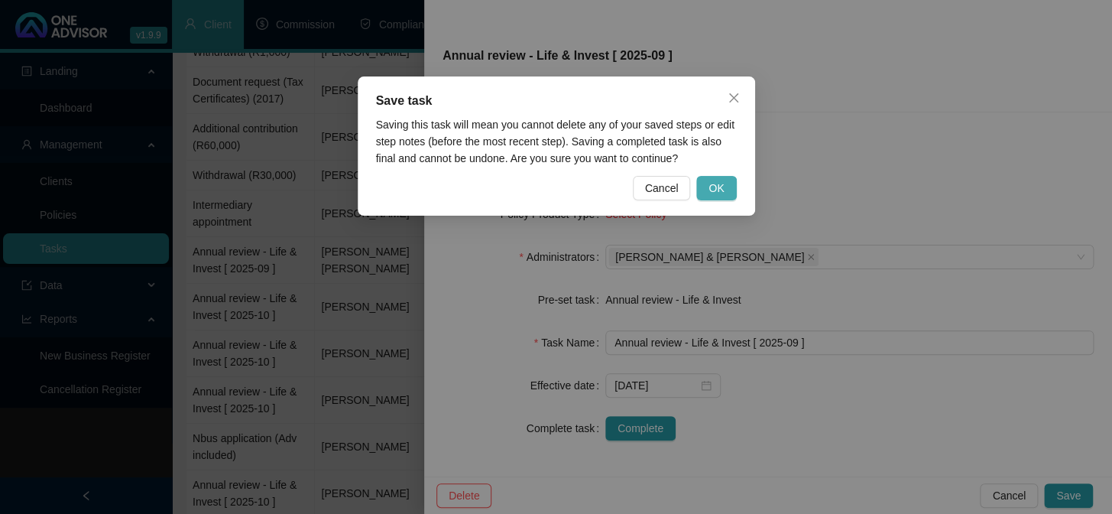
click at [726, 189] on button "OK" at bounding box center [716, 188] width 40 height 24
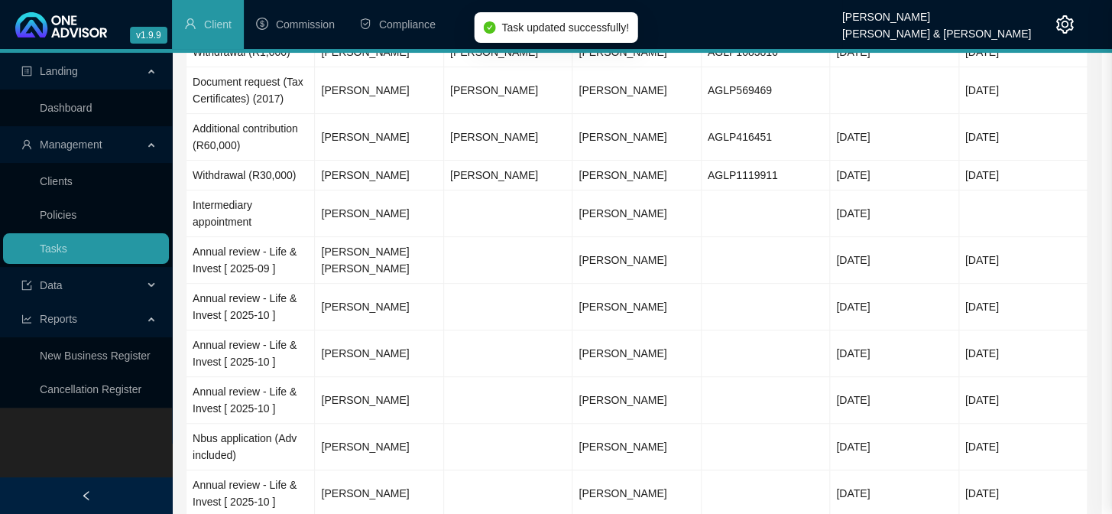
scroll to position [215, 0]
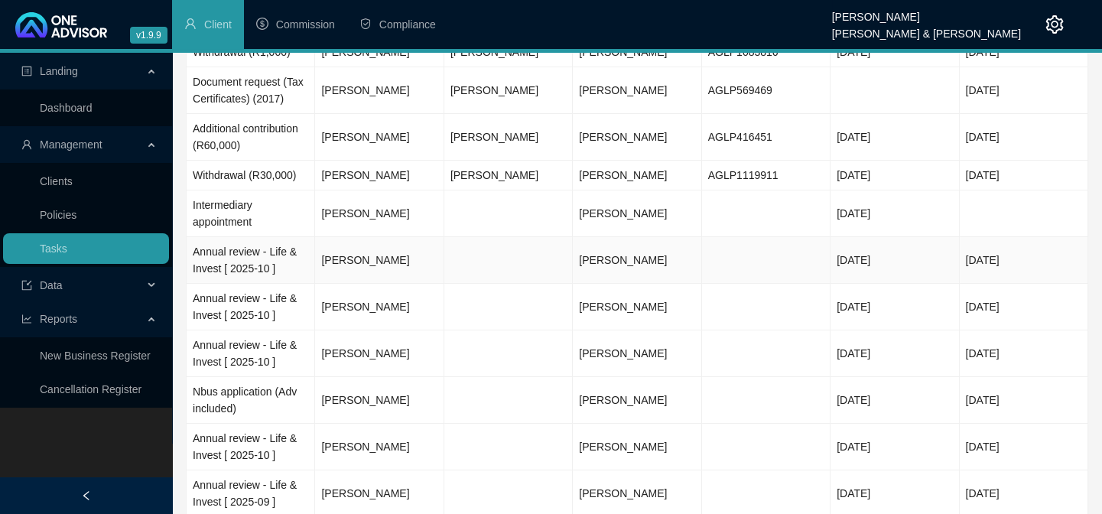
click at [205, 282] on td "Annual review - Life & Invest [ 2025-10 ]" at bounding box center [251, 260] width 128 height 47
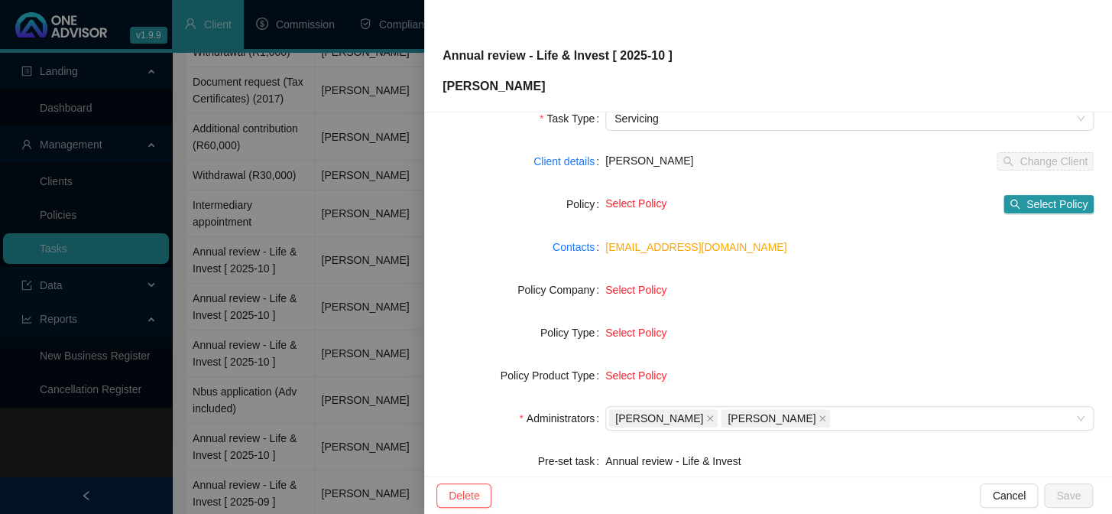
scroll to position [208, 0]
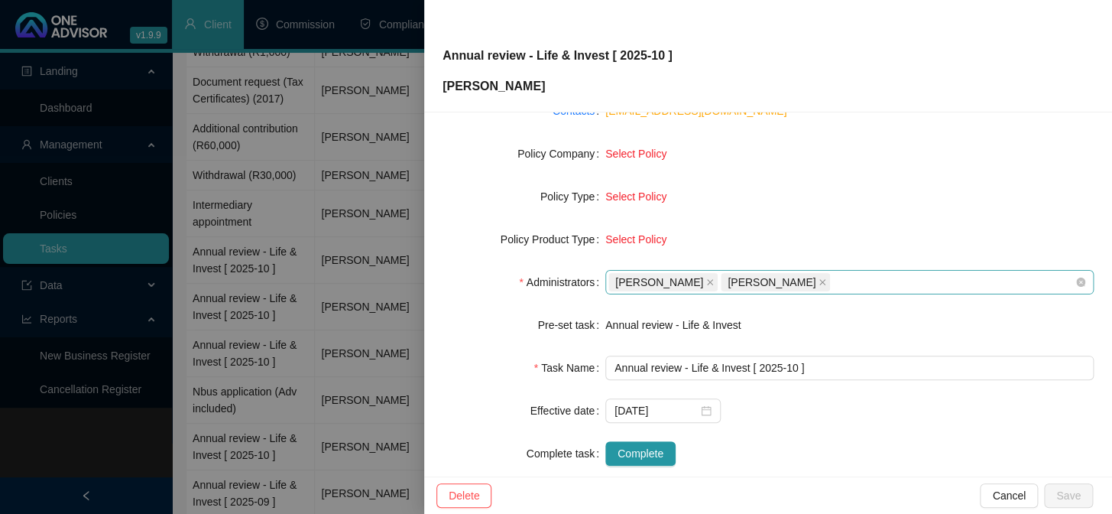
click at [700, 279] on span "[PERSON_NAME]" at bounding box center [662, 282] width 109 height 18
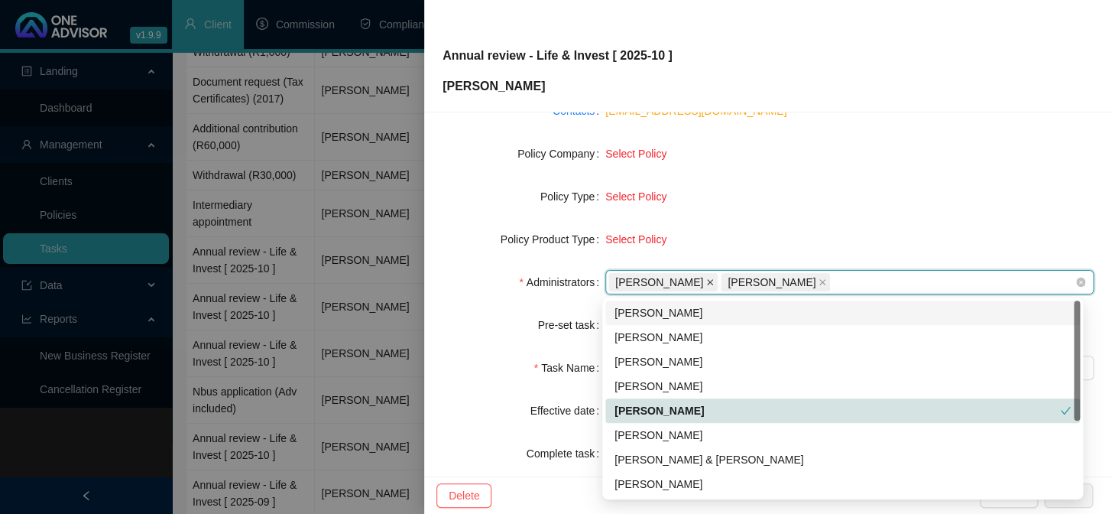
click at [706, 279] on icon "close" at bounding box center [710, 282] width 8 height 8
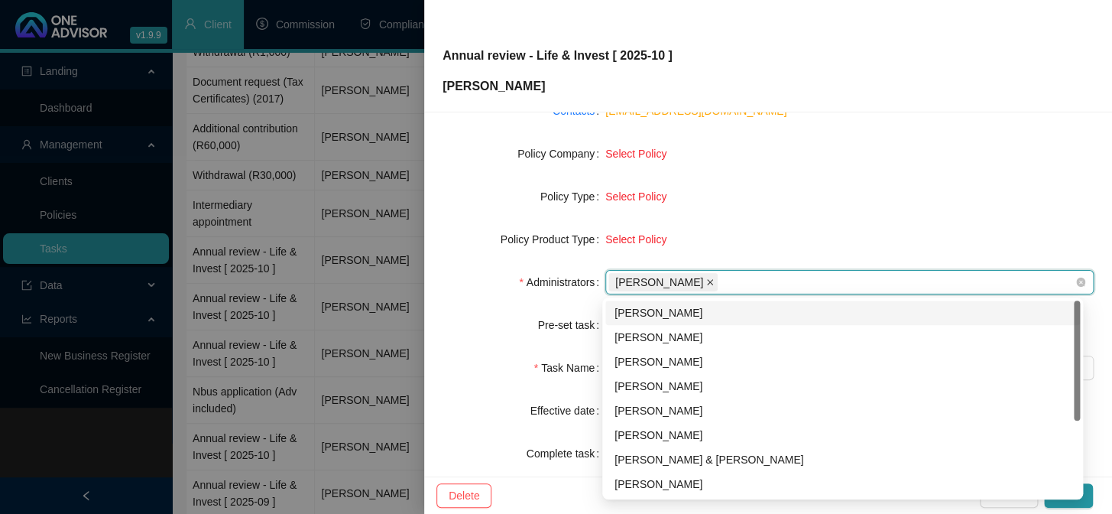
click at [712, 279] on icon "close" at bounding box center [710, 282] width 8 height 8
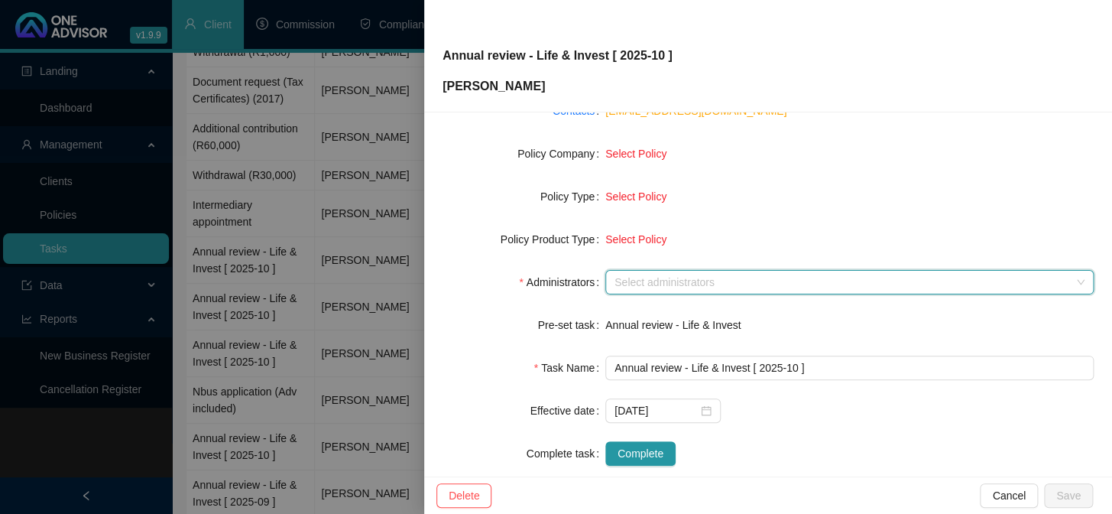
click at [712, 279] on div at bounding box center [841, 282] width 466 height 11
click at [688, 268] on form "Task Type Servicing Client details [PERSON_NAME] Change Client Policy Select Po…" at bounding box center [768, 217] width 651 height 495
click at [685, 277] on div at bounding box center [841, 282] width 466 height 11
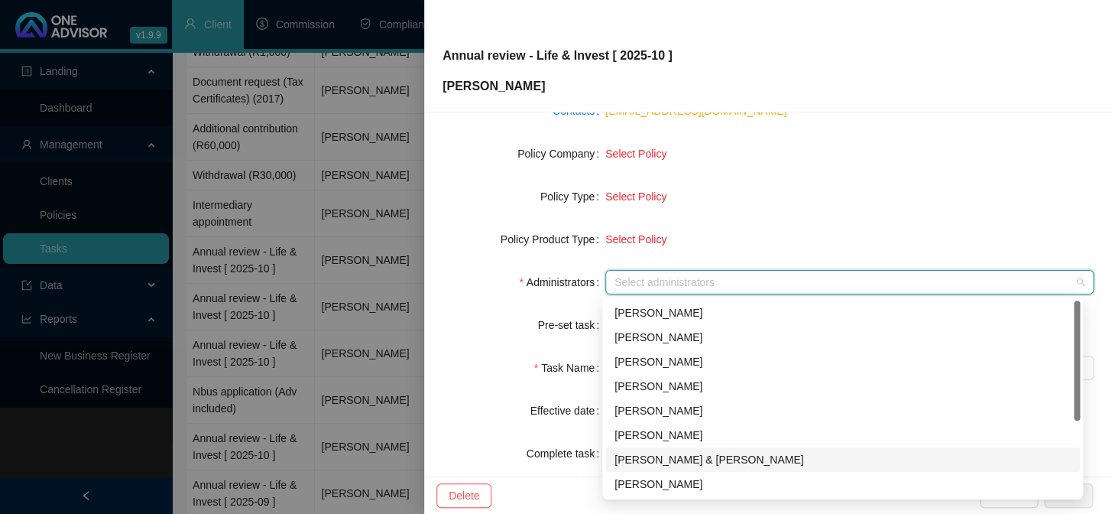
click at [653, 452] on div "[PERSON_NAME] & [PERSON_NAME]" at bounding box center [843, 459] width 456 height 17
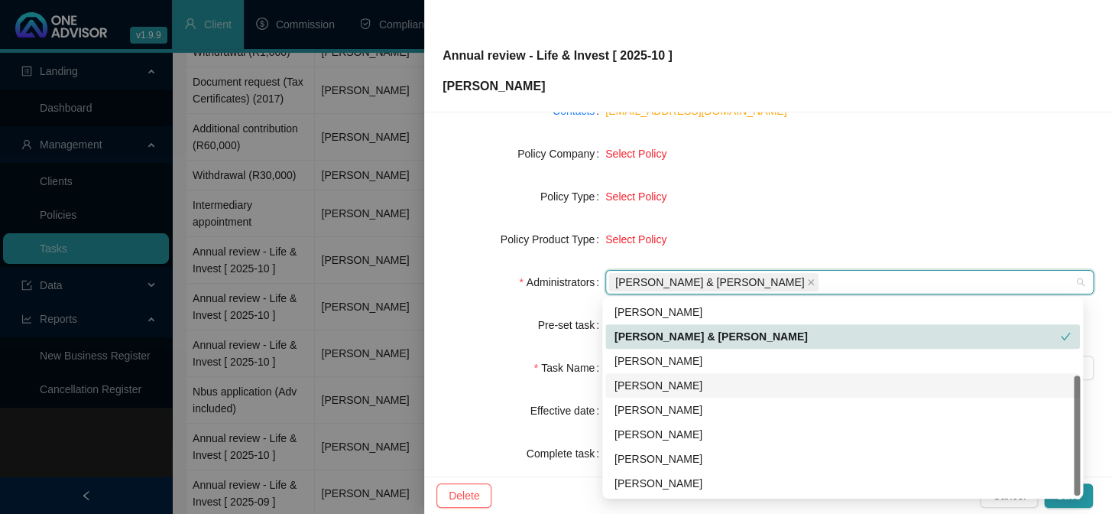
scroll to position [233, 0]
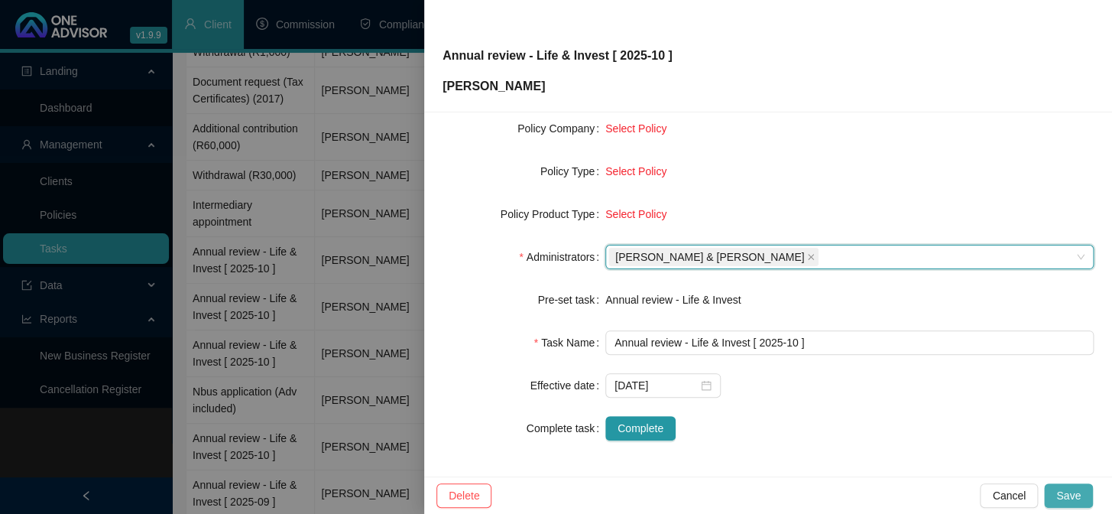
click at [1059, 497] on span "Save" at bounding box center [1068, 495] width 24 height 17
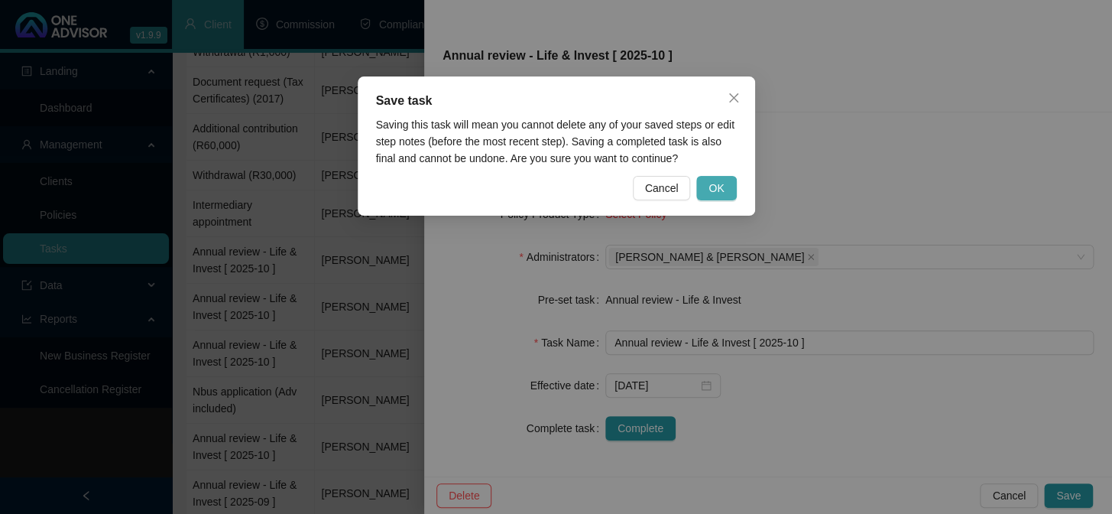
click at [722, 192] on span "OK" at bounding box center [716, 188] width 15 height 17
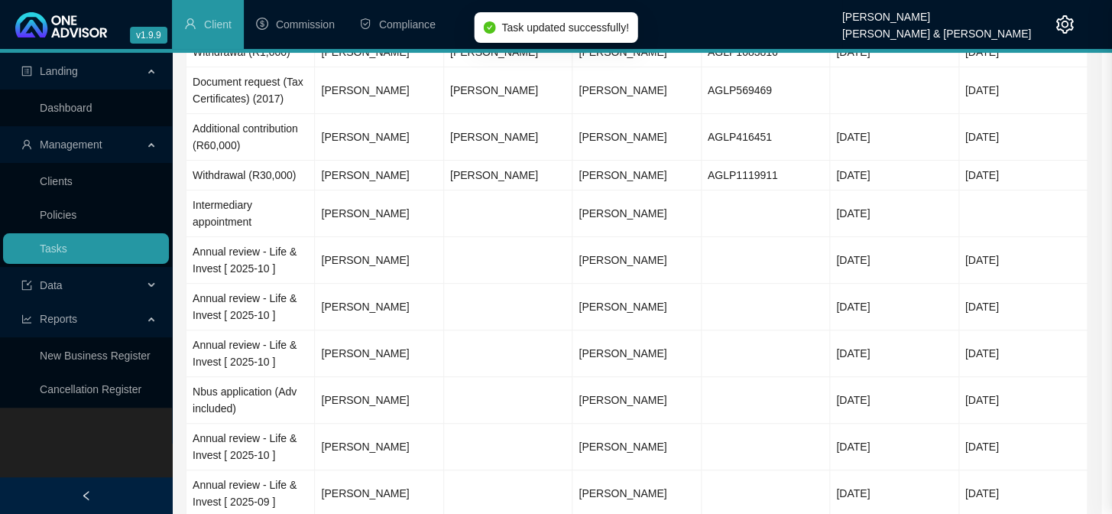
scroll to position [215, 0]
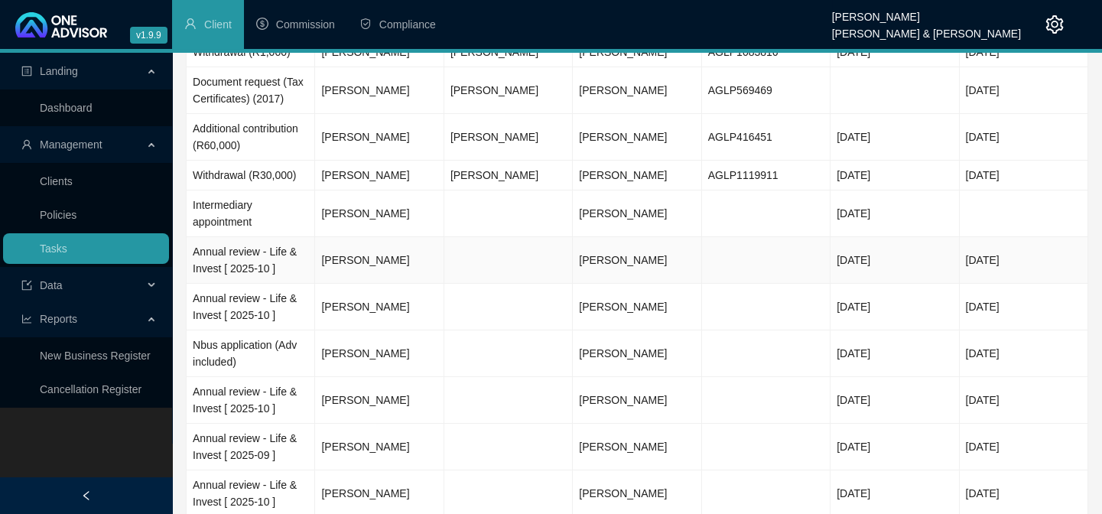
click at [224, 282] on td "Annual review - Life & Invest [ 2025-10 ]" at bounding box center [251, 260] width 128 height 47
click at [213, 264] on td "Annual review - Life & Invest [ 2025-10 ]" at bounding box center [251, 260] width 128 height 47
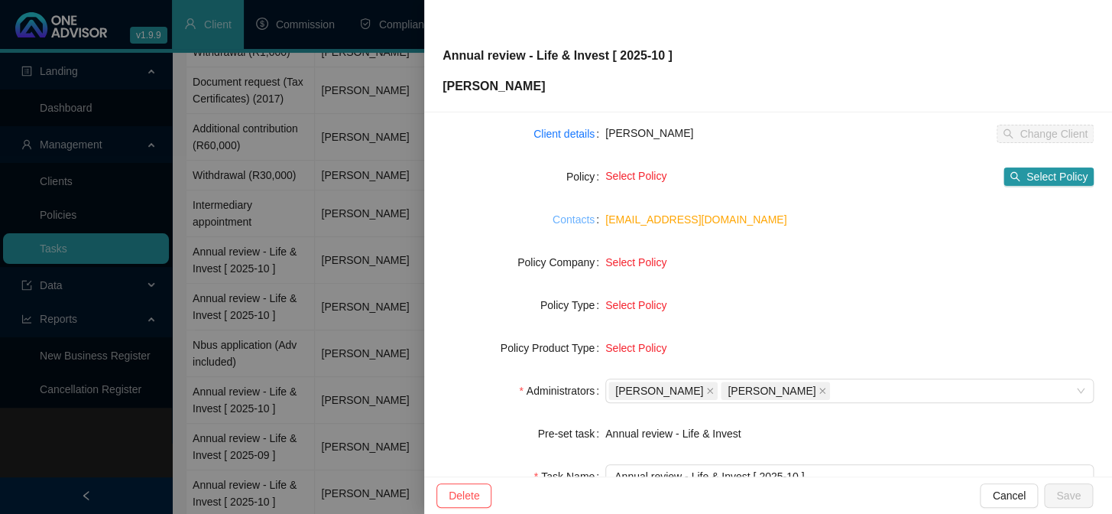
scroll to position [233, 0]
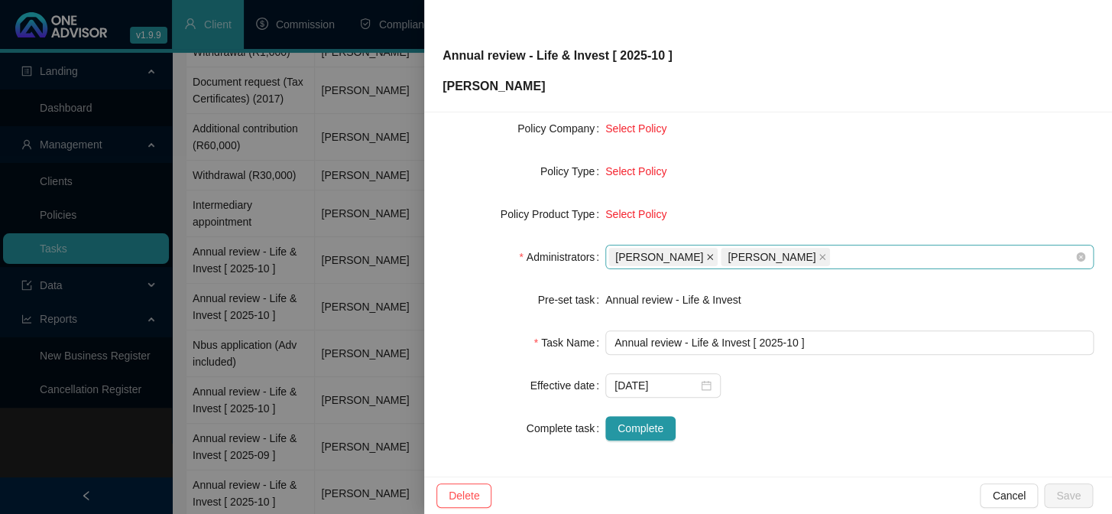
click at [706, 258] on icon "close" at bounding box center [710, 257] width 8 height 8
click at [714, 253] on icon "close" at bounding box center [710, 257] width 8 height 8
click at [644, 258] on div at bounding box center [841, 256] width 466 height 11
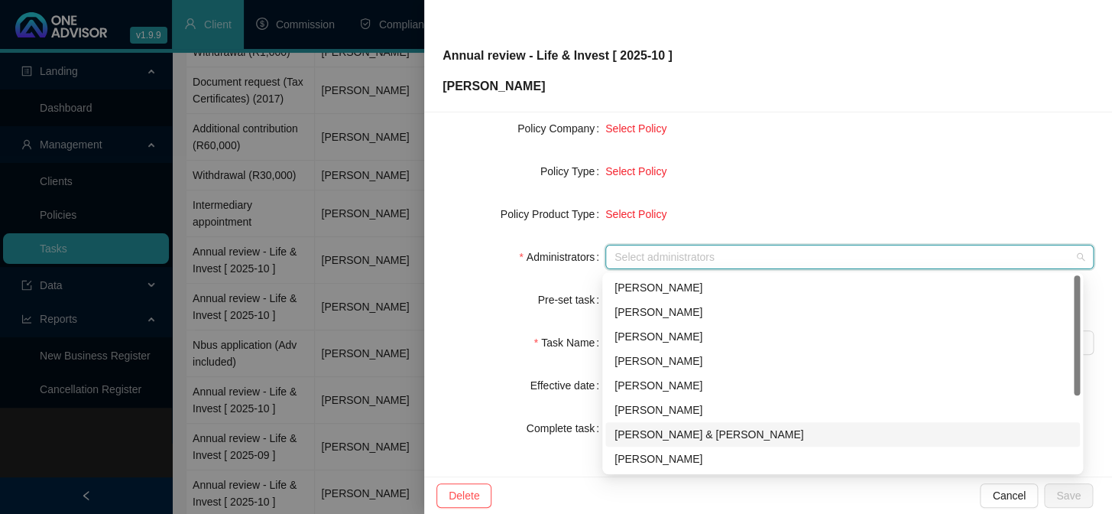
click at [657, 432] on div "[PERSON_NAME] & [PERSON_NAME]" at bounding box center [843, 434] width 456 height 17
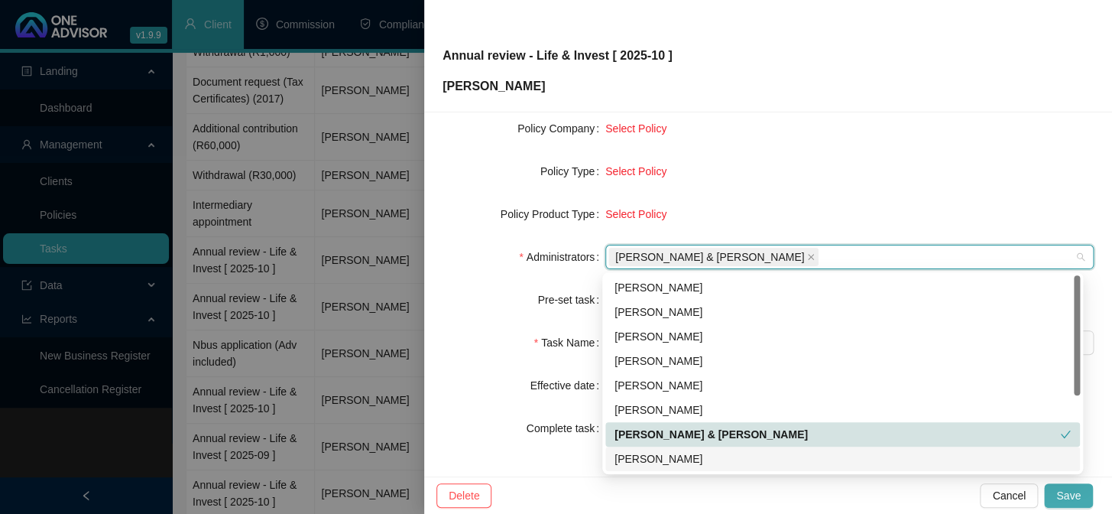
click at [1057, 488] on button "Save" at bounding box center [1068, 495] width 49 height 24
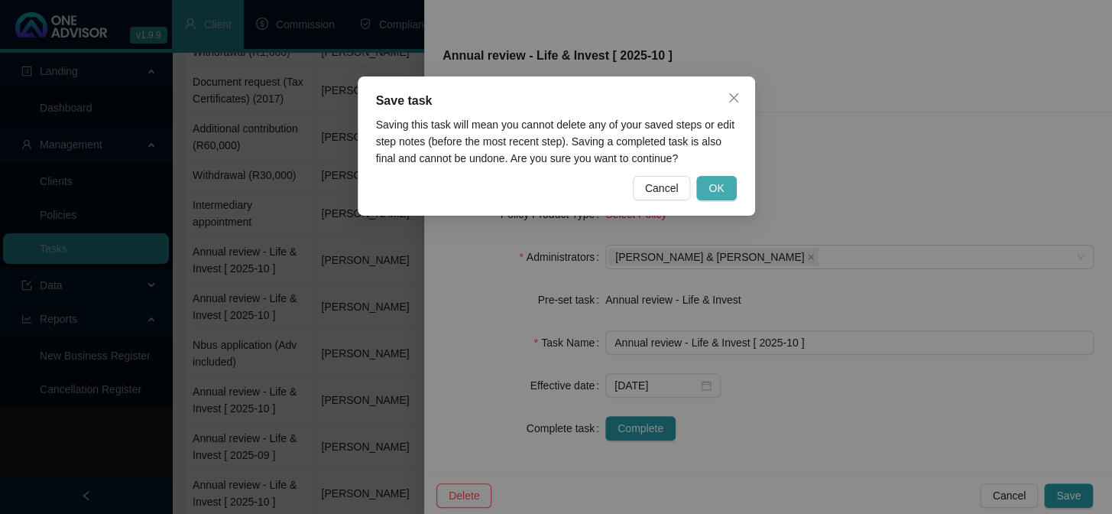
click at [719, 193] on span "OK" at bounding box center [716, 188] width 15 height 17
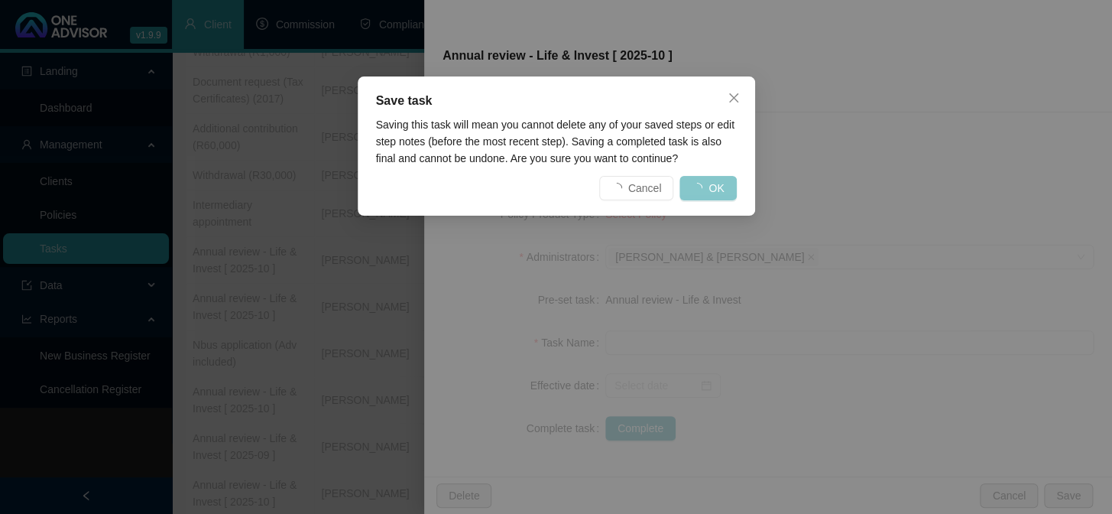
scroll to position [215, 0]
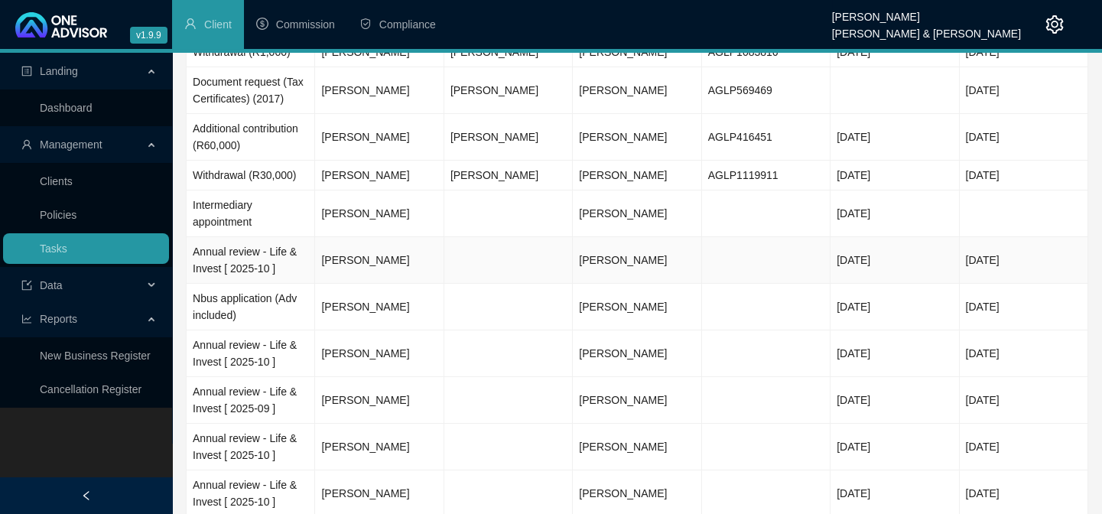
click at [216, 266] on td "Annual review - Life & Invest [ 2025-10 ]" at bounding box center [251, 260] width 128 height 47
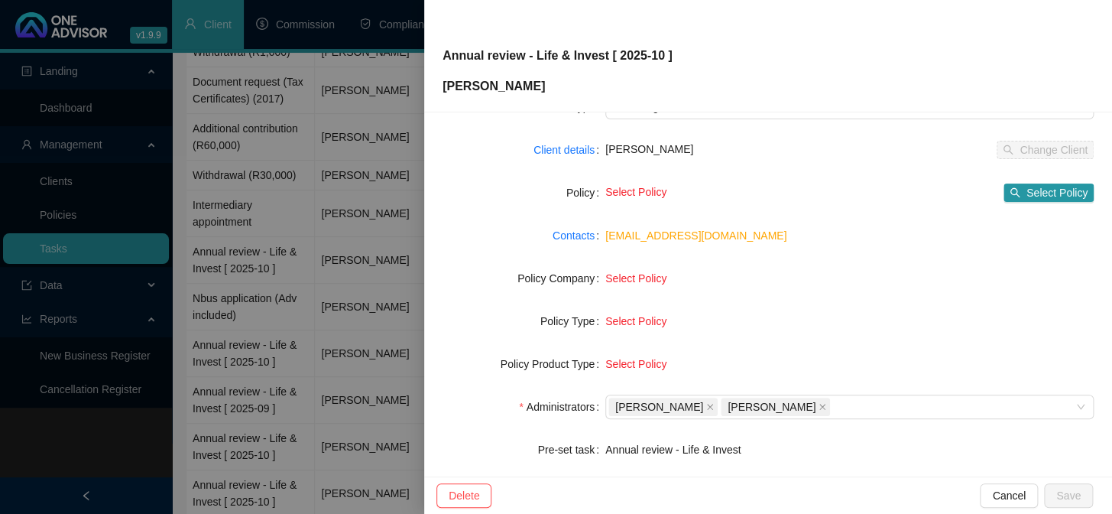
scroll to position [208, 0]
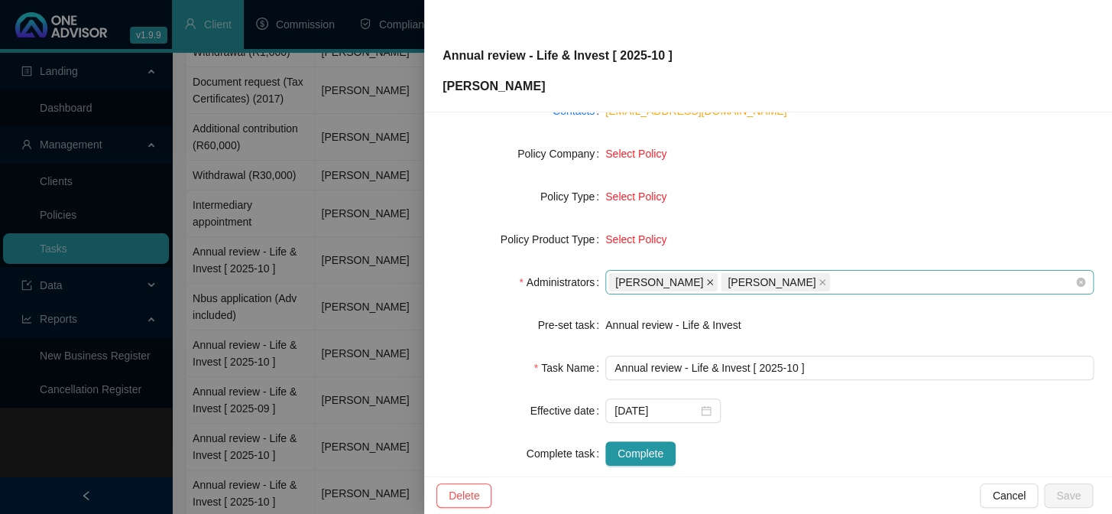
click at [706, 281] on icon "close" at bounding box center [710, 282] width 8 height 8
click at [713, 279] on icon "close" at bounding box center [710, 282] width 6 height 6
click at [653, 286] on div at bounding box center [841, 282] width 466 height 11
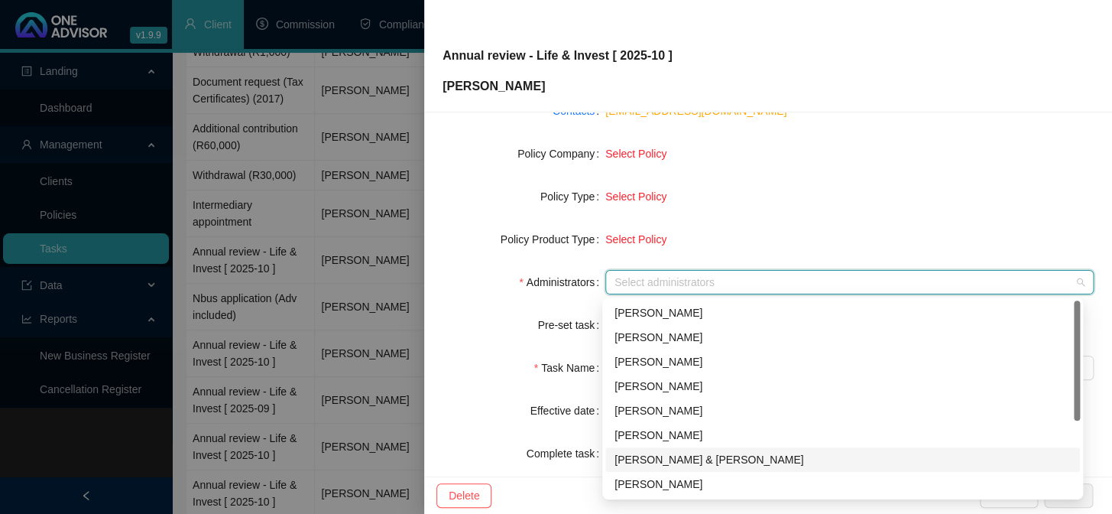
click at [641, 452] on div "[PERSON_NAME] & [PERSON_NAME]" at bounding box center [843, 459] width 456 height 17
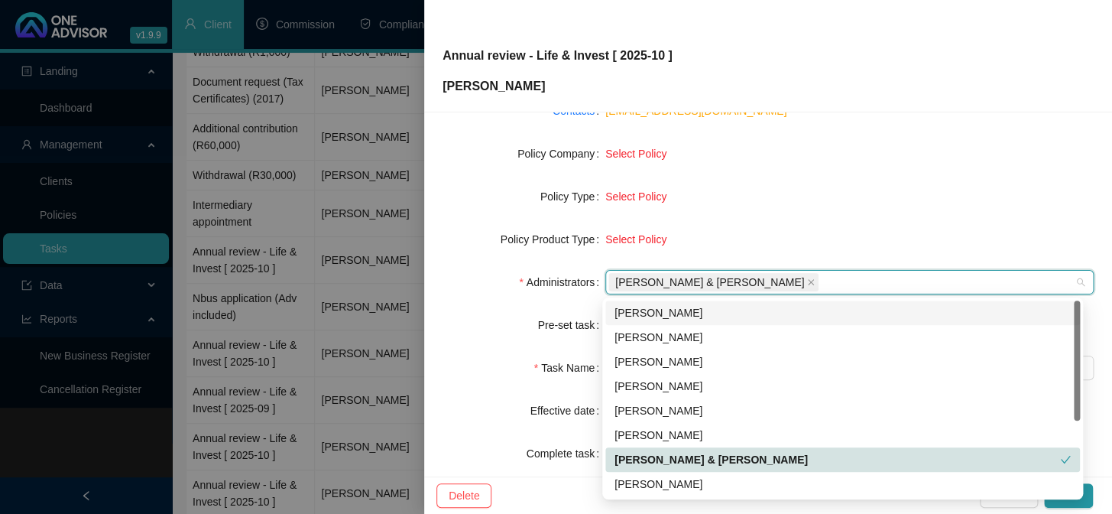
scroll to position [233, 0]
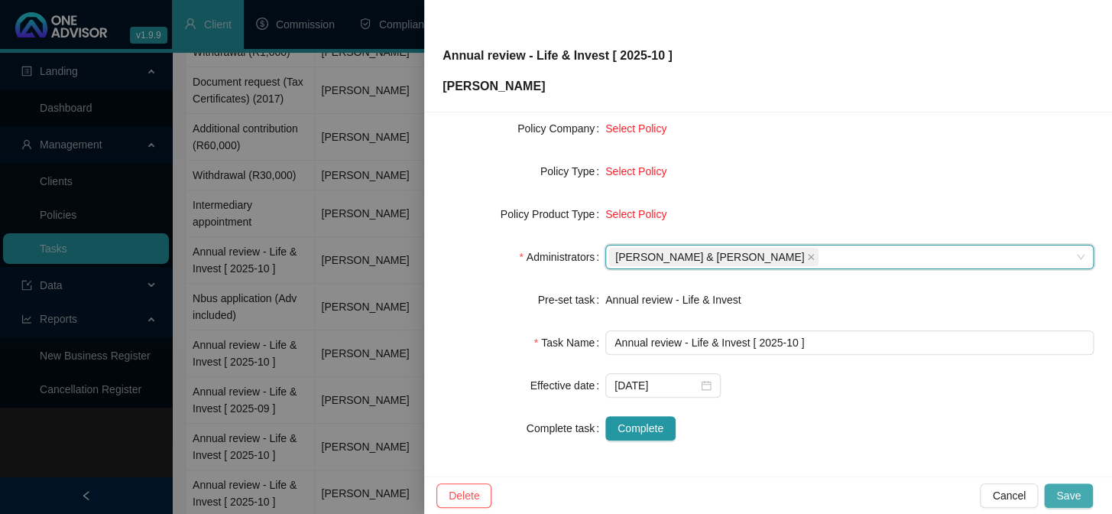
click at [1076, 498] on span "Save" at bounding box center [1068, 495] width 24 height 17
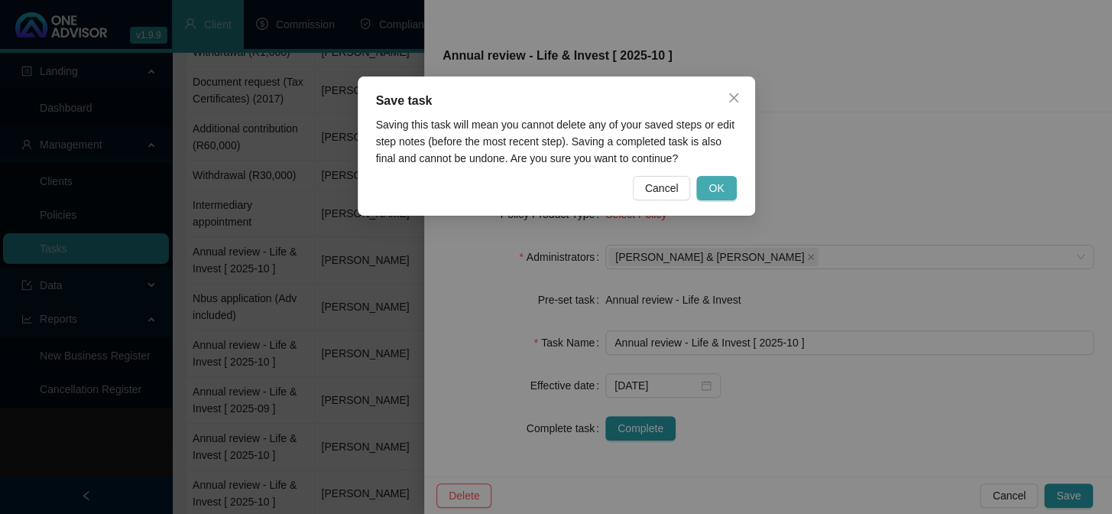
click at [716, 183] on span "OK" at bounding box center [716, 188] width 15 height 17
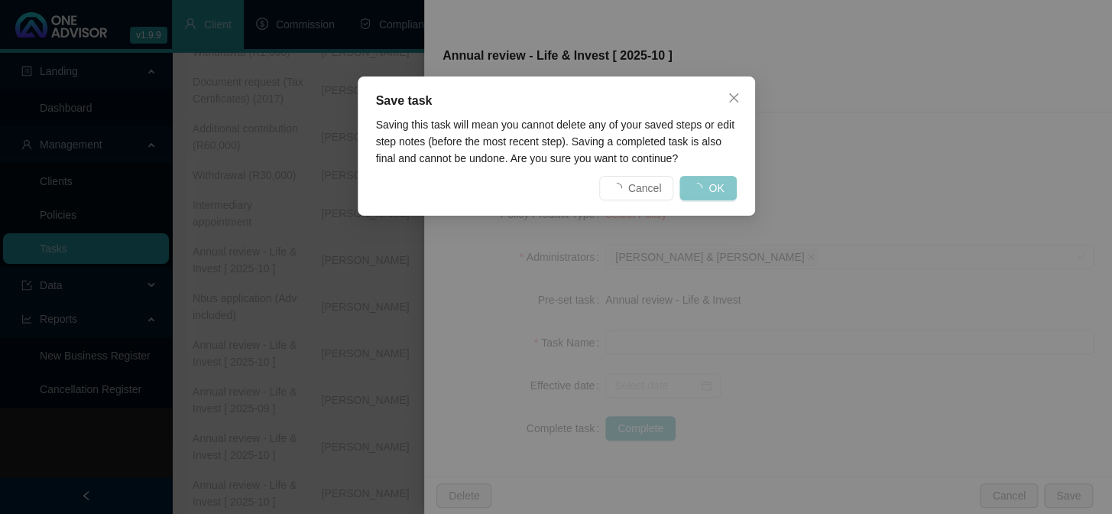
scroll to position [215, 0]
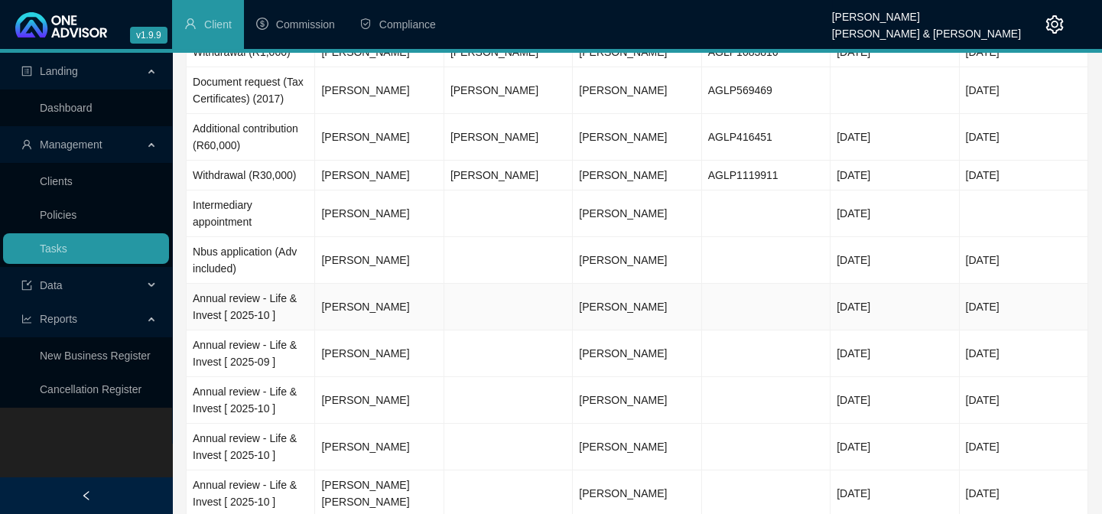
click at [216, 319] on td "Annual review - Life & Invest [ 2025-10 ]" at bounding box center [251, 307] width 128 height 47
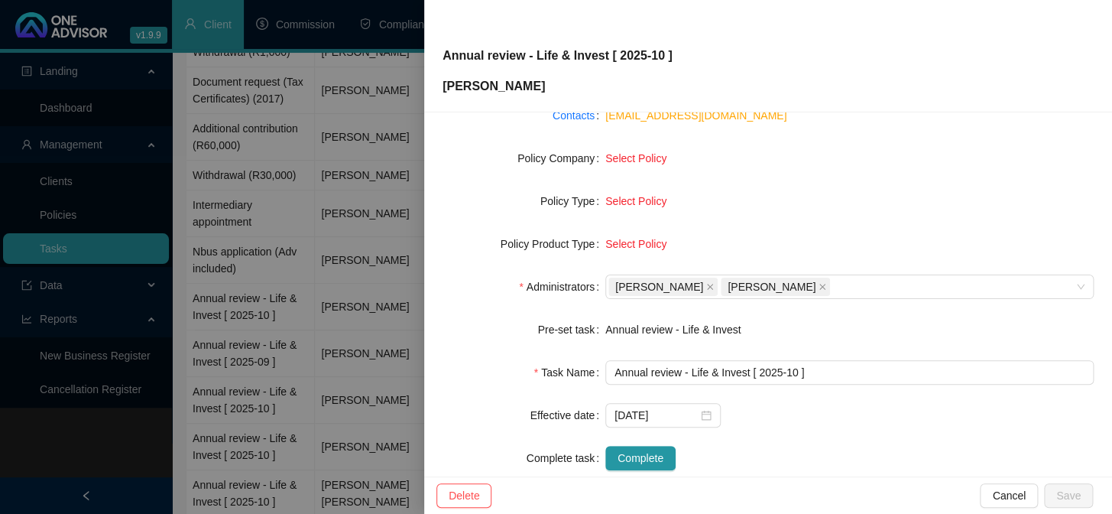
scroll to position [233, 0]
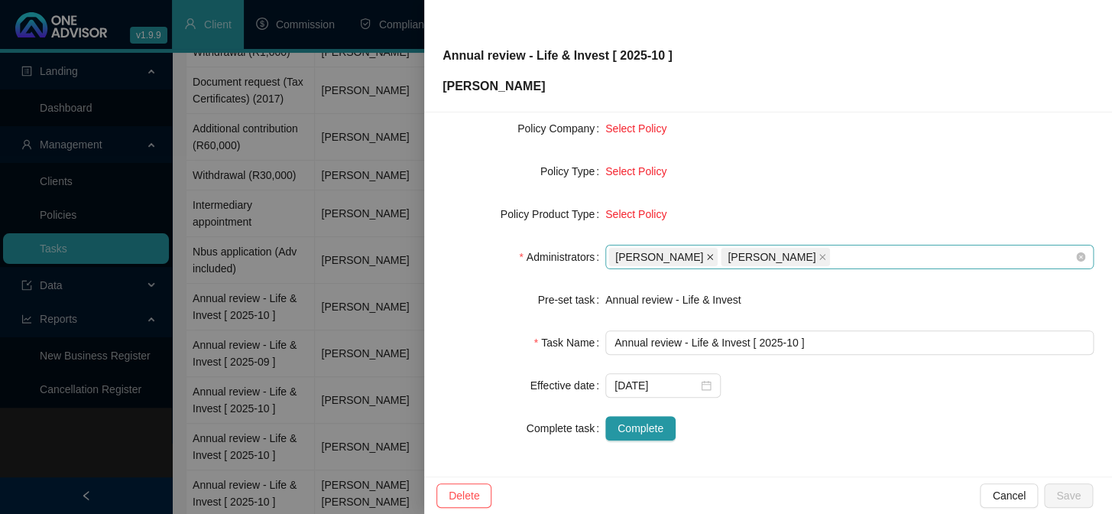
click at [706, 253] on icon "close" at bounding box center [710, 257] width 8 height 8
click at [714, 254] on icon "close" at bounding box center [710, 257] width 8 height 8
click at [717, 254] on div at bounding box center [841, 256] width 466 height 11
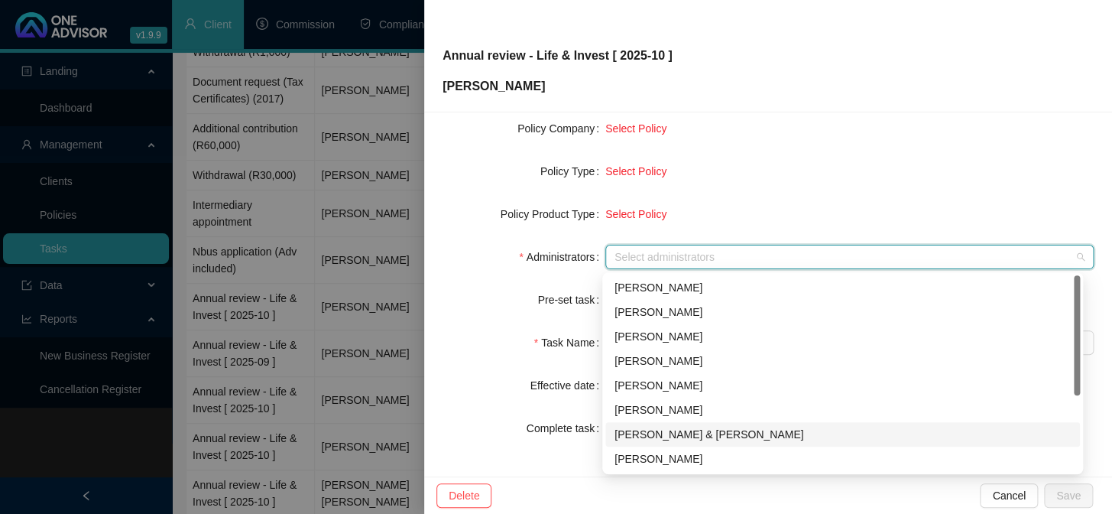
click at [660, 426] on div "[PERSON_NAME] & [PERSON_NAME]" at bounding box center [843, 434] width 456 height 17
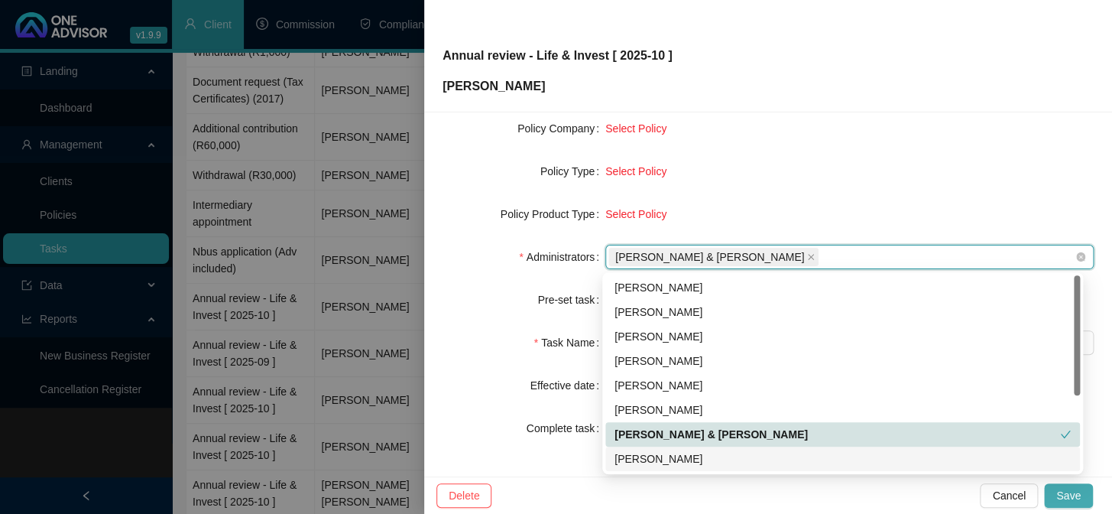
click at [1073, 496] on span "Save" at bounding box center [1068, 495] width 24 height 17
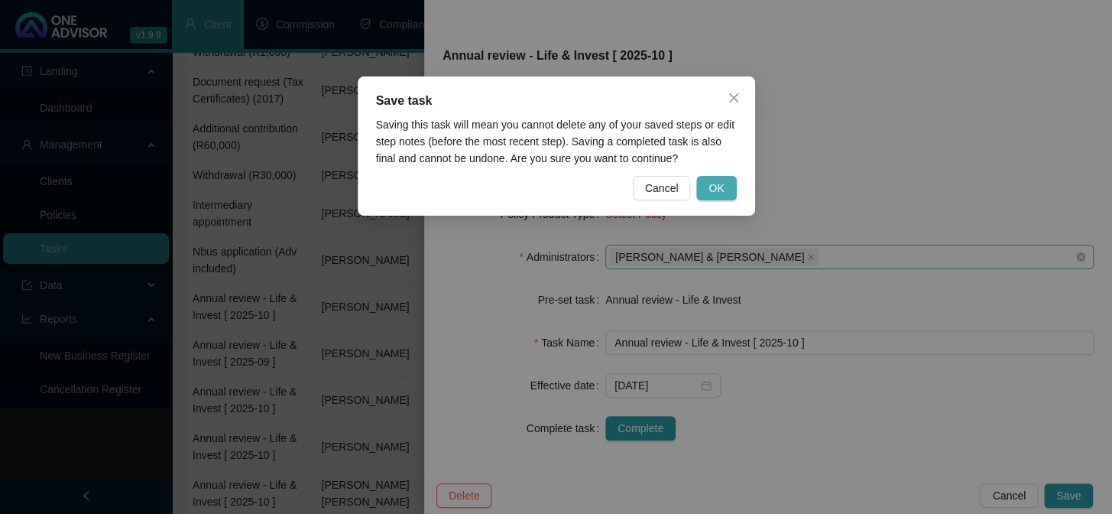
click at [725, 188] on button "OK" at bounding box center [716, 188] width 40 height 24
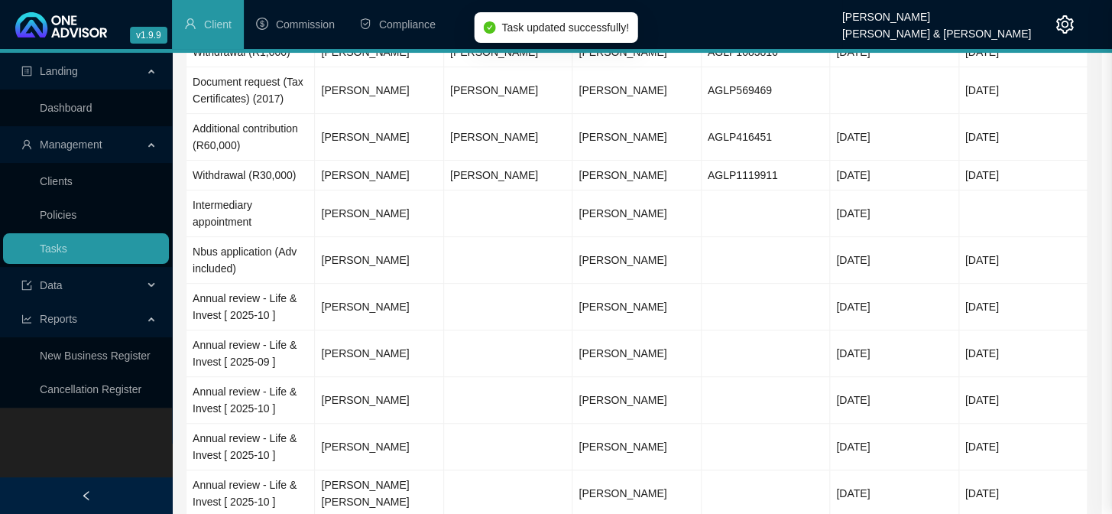
scroll to position [215, 0]
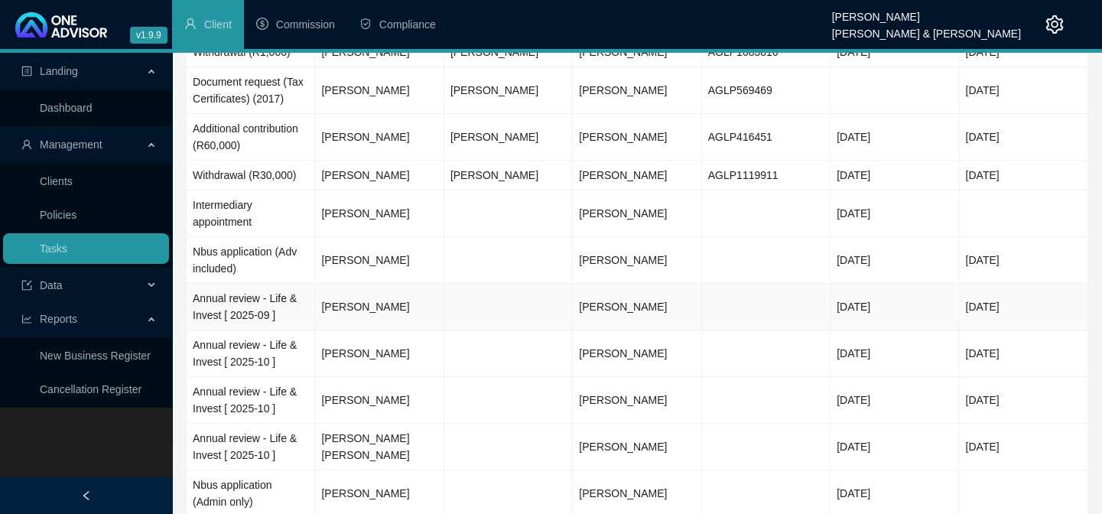
click at [227, 316] on td "Annual review - Life & Invest [ 2025-09 ]" at bounding box center [251, 307] width 128 height 47
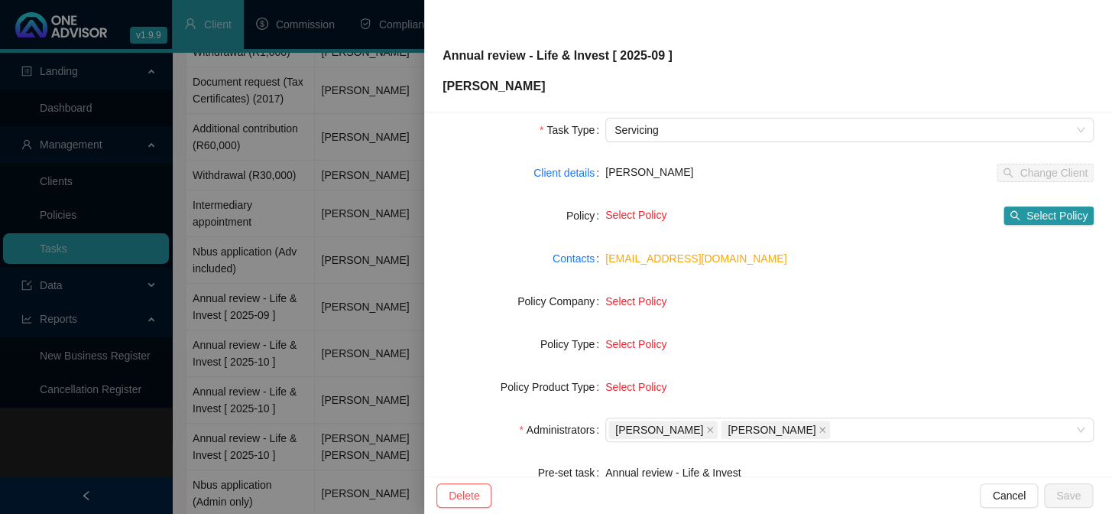
scroll to position [138, 0]
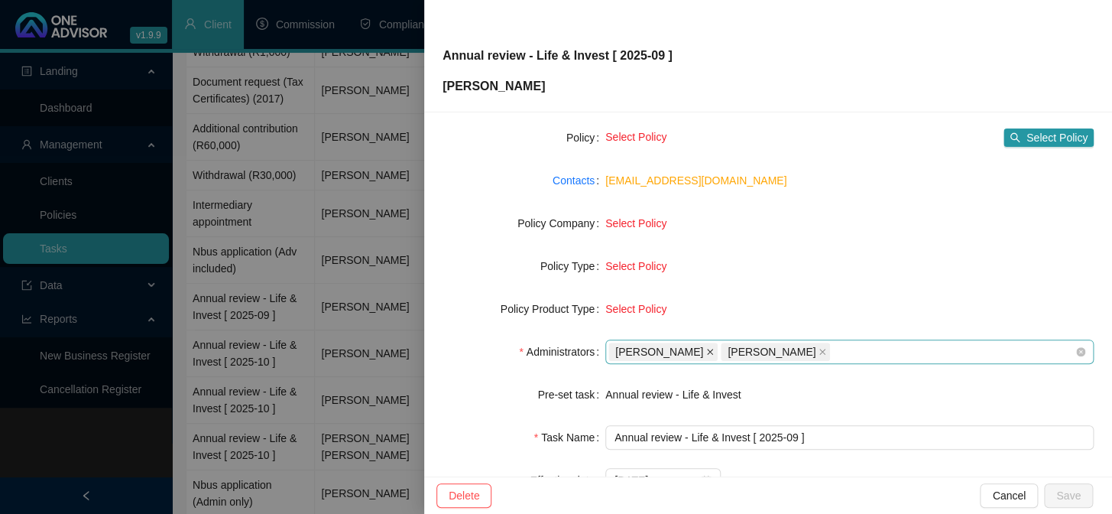
click at [707, 349] on icon "close" at bounding box center [710, 352] width 6 height 6
click at [710, 349] on icon "close" at bounding box center [710, 352] width 8 height 8
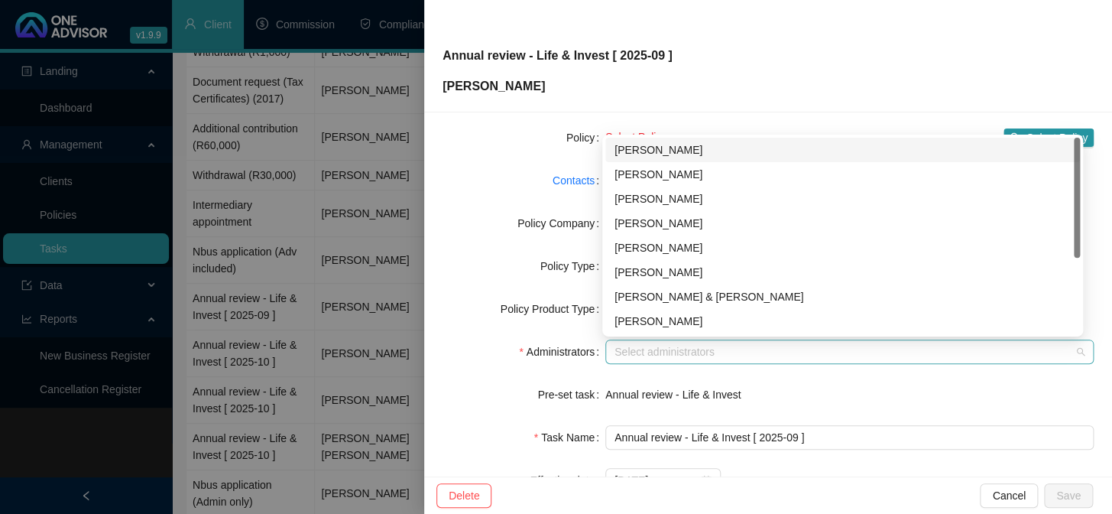
click at [660, 350] on div at bounding box center [841, 351] width 466 height 11
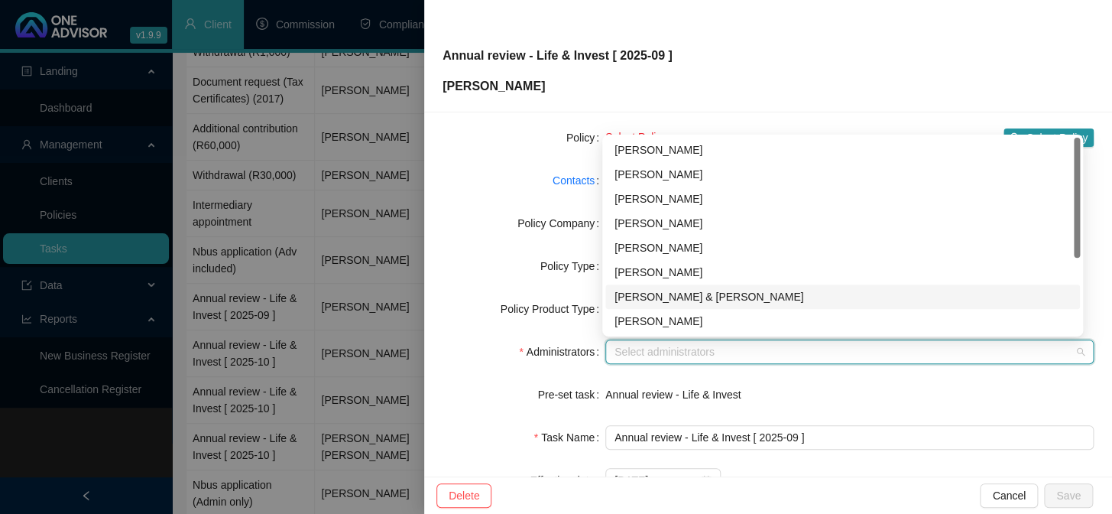
click at [656, 300] on div "[PERSON_NAME] & [PERSON_NAME]" at bounding box center [843, 296] width 456 height 17
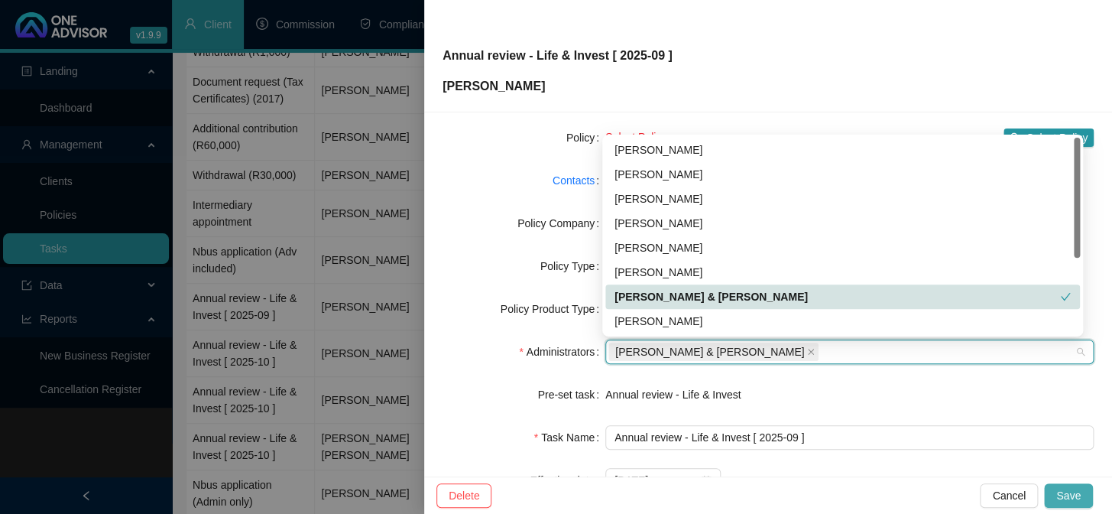
click at [1063, 488] on span "Save" at bounding box center [1068, 495] width 24 height 17
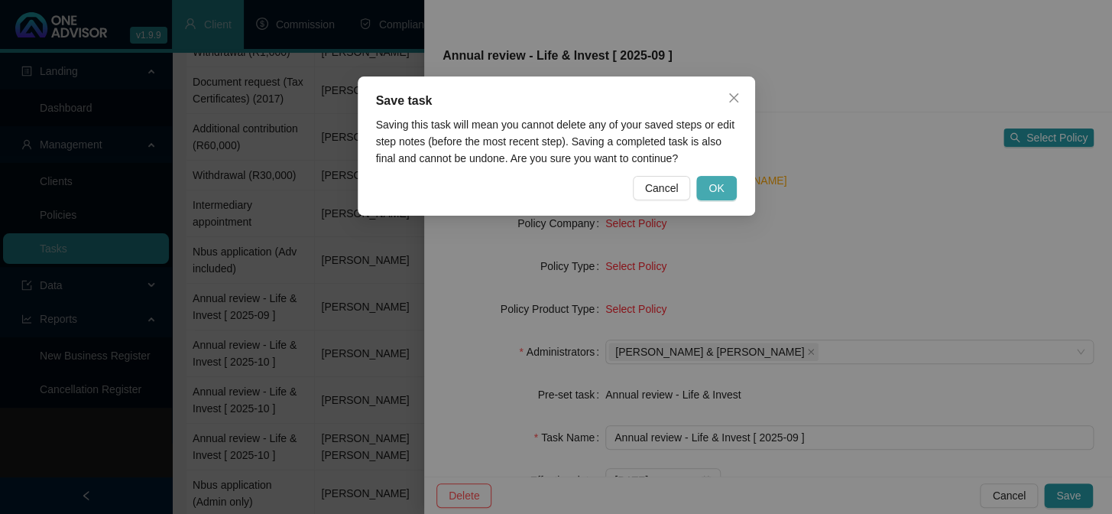
click at [719, 183] on span "OK" at bounding box center [716, 188] width 15 height 17
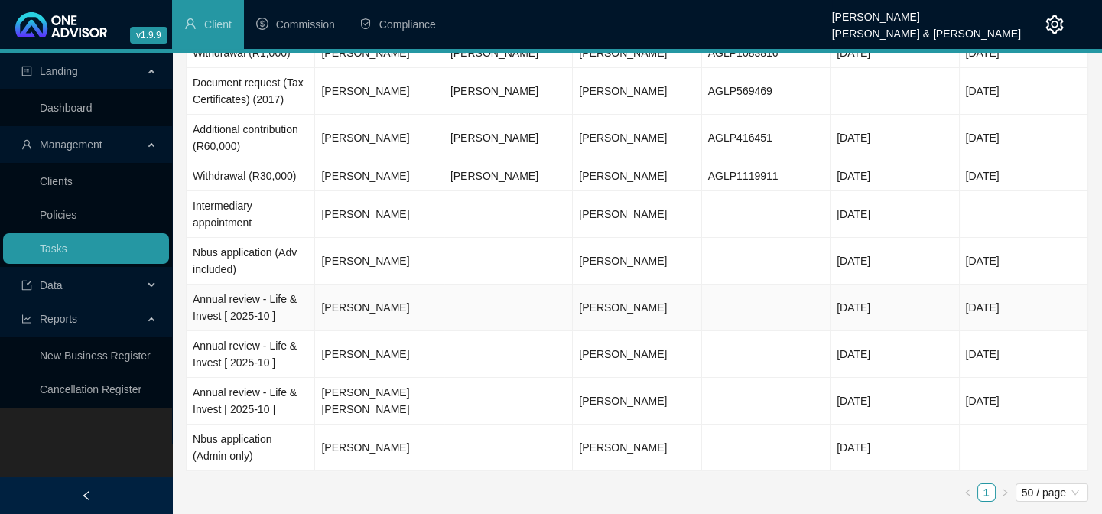
click at [226, 321] on td "Annual review - Life & Invest [ 2025-10 ]" at bounding box center [251, 307] width 128 height 47
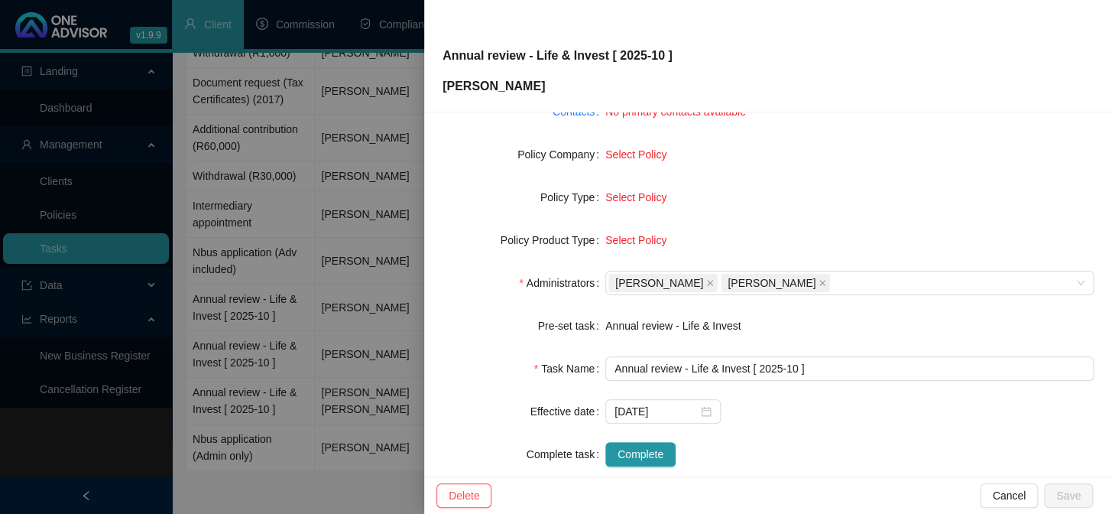
scroll to position [208, 0]
click at [706, 278] on icon "close" at bounding box center [710, 282] width 8 height 8
click at [712, 278] on icon "close" at bounding box center [710, 282] width 8 height 8
click at [703, 286] on div at bounding box center [841, 282] width 466 height 11
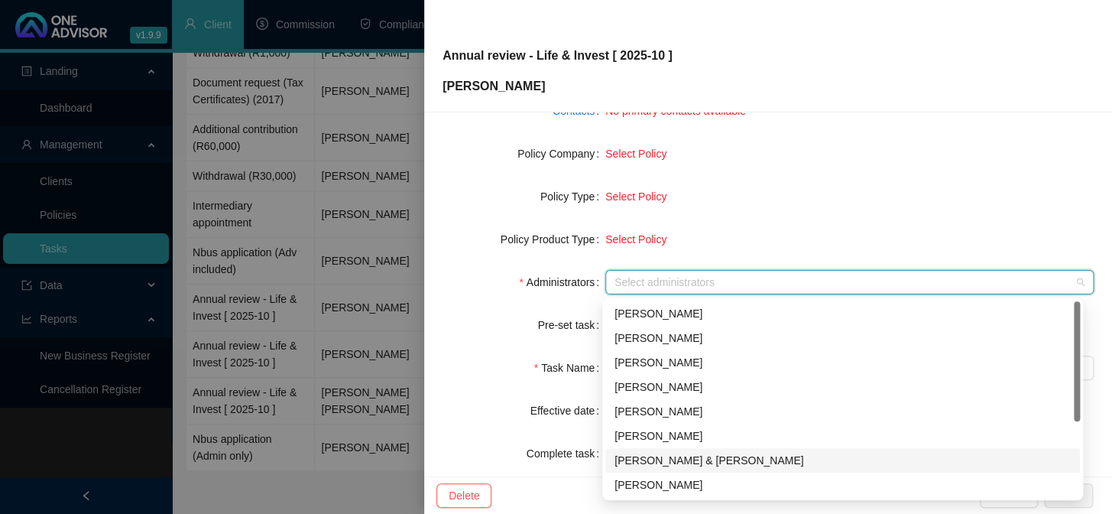
click at [660, 452] on div "[PERSON_NAME] & [PERSON_NAME]" at bounding box center [843, 460] width 456 height 17
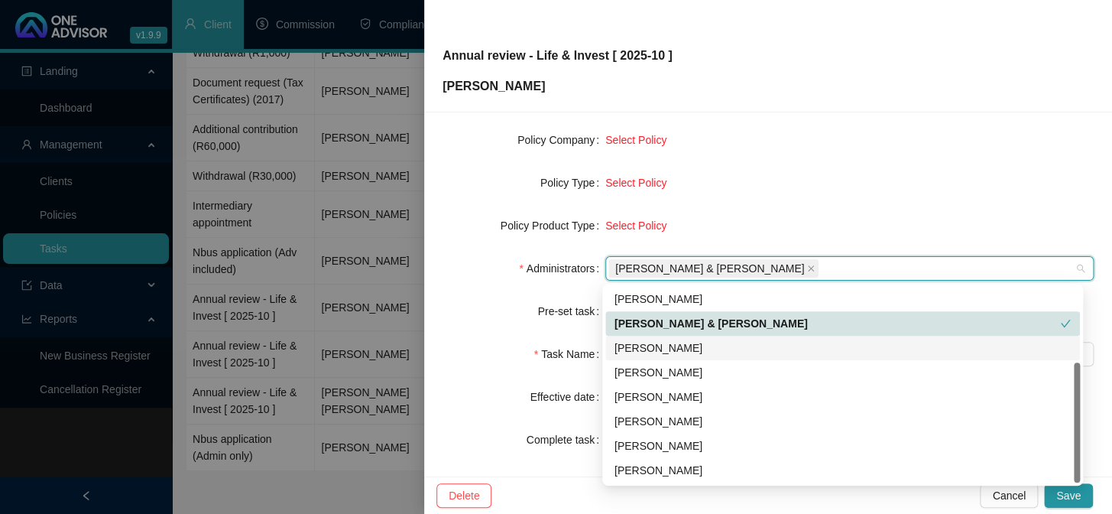
scroll to position [233, 0]
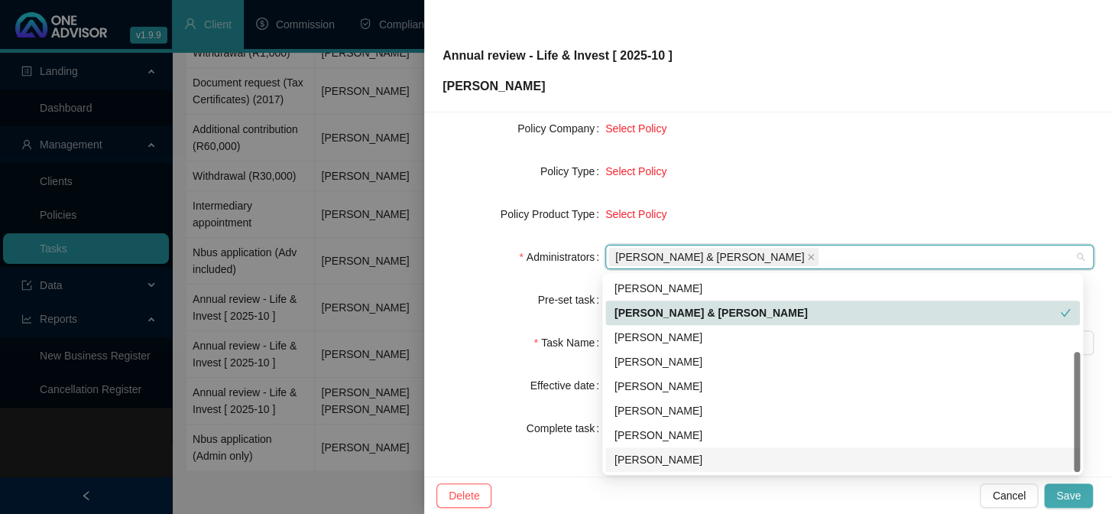
click at [1056, 489] on button "Save" at bounding box center [1068, 495] width 49 height 24
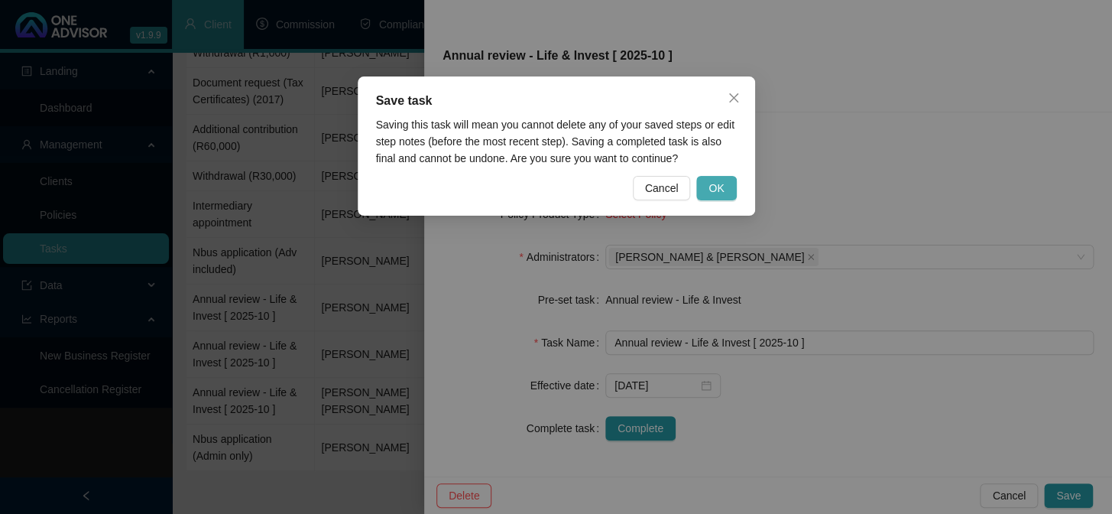
click at [716, 182] on span "OK" at bounding box center [716, 188] width 15 height 17
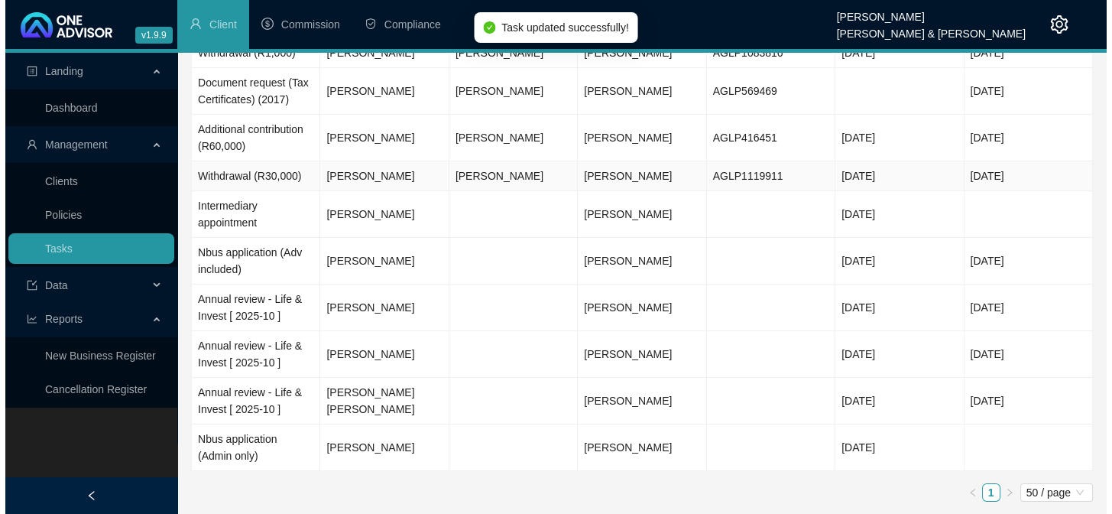
scroll to position [107, 0]
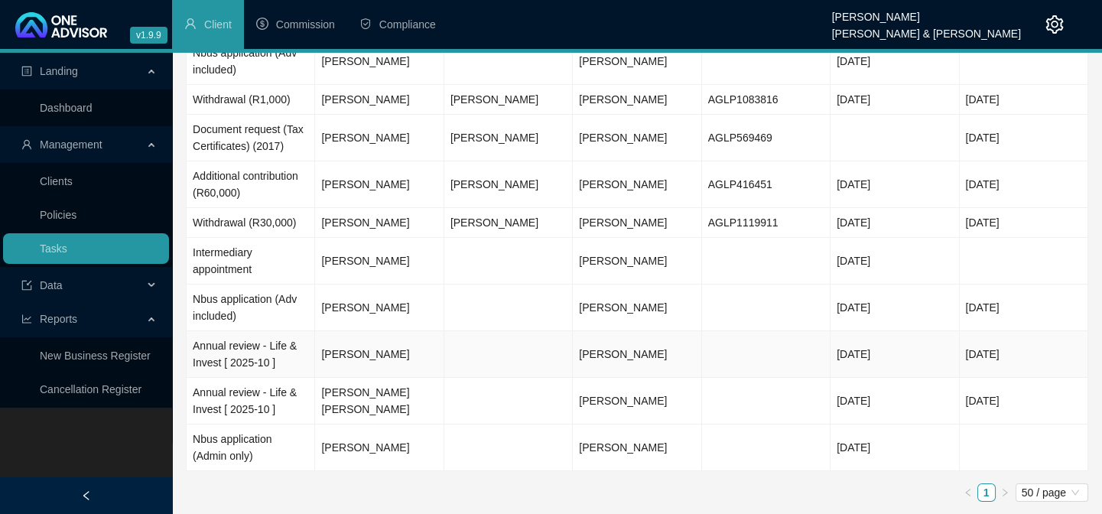
click at [216, 349] on td "Annual review - Life & Invest [ 2025-10 ]" at bounding box center [251, 354] width 128 height 47
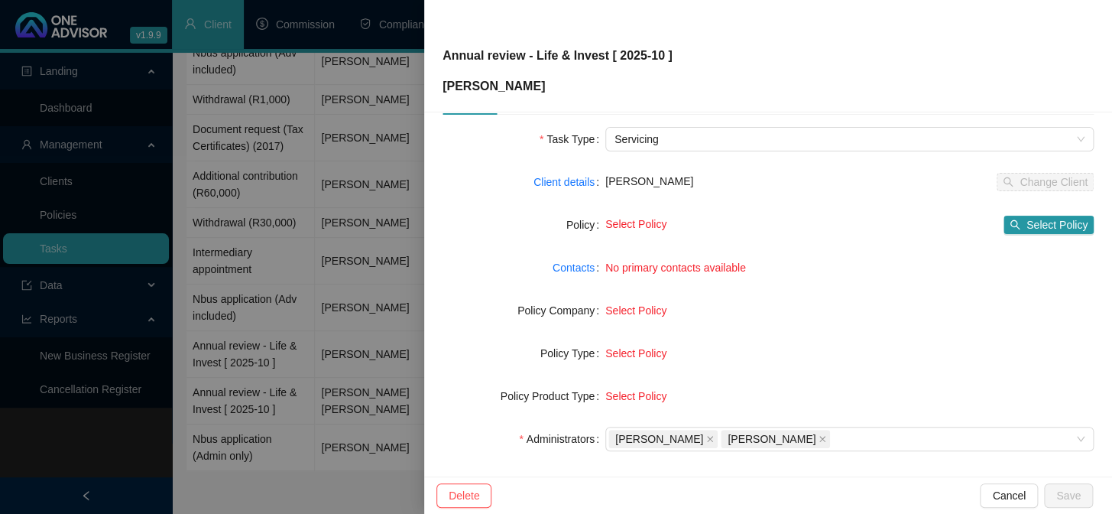
scroll to position [208, 0]
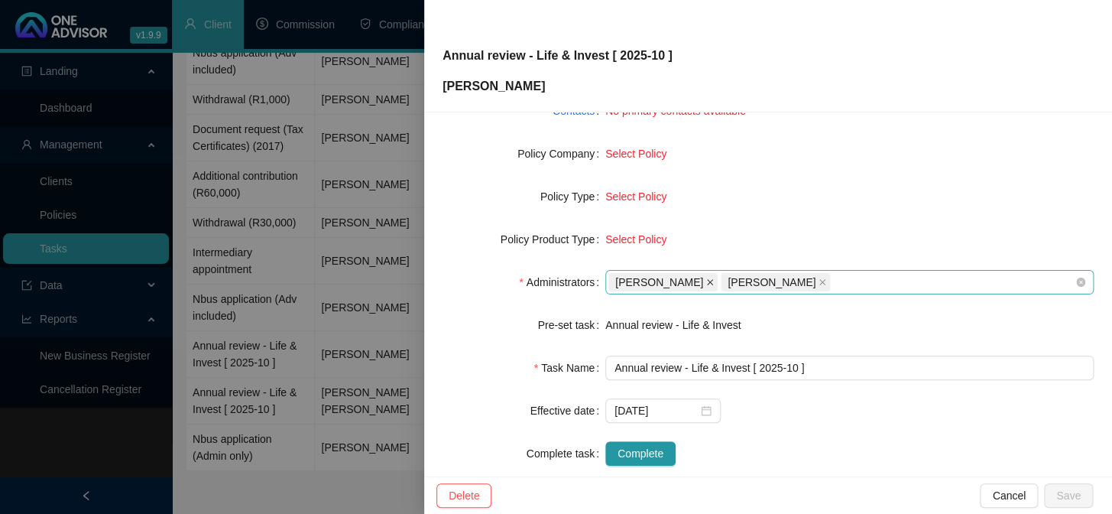
click at [706, 281] on icon "close" at bounding box center [710, 282] width 8 height 8
click at [712, 280] on icon "close" at bounding box center [710, 282] width 8 height 8
click at [700, 282] on div at bounding box center [841, 282] width 466 height 11
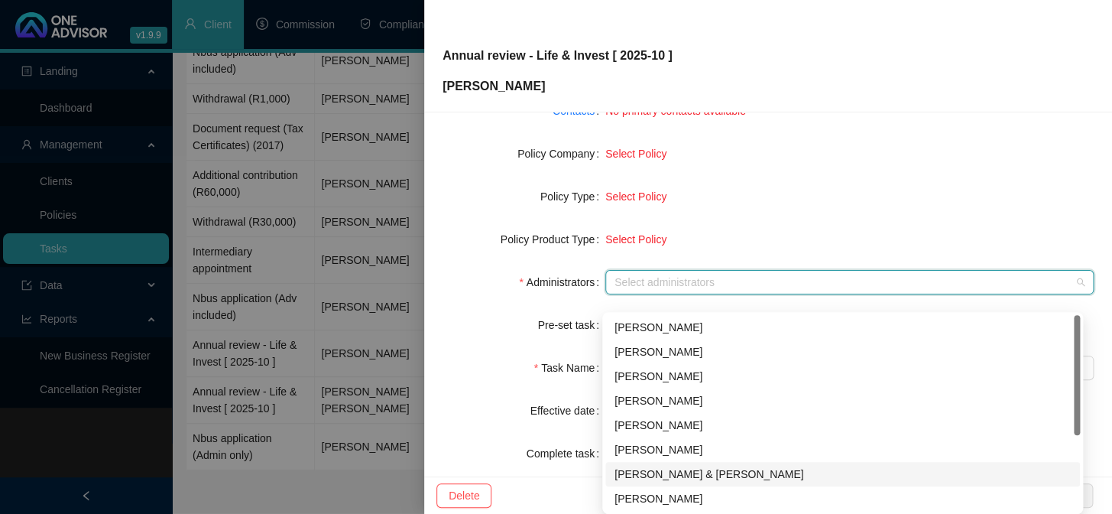
click at [625, 466] on div "[PERSON_NAME] & [PERSON_NAME]" at bounding box center [843, 474] width 456 height 17
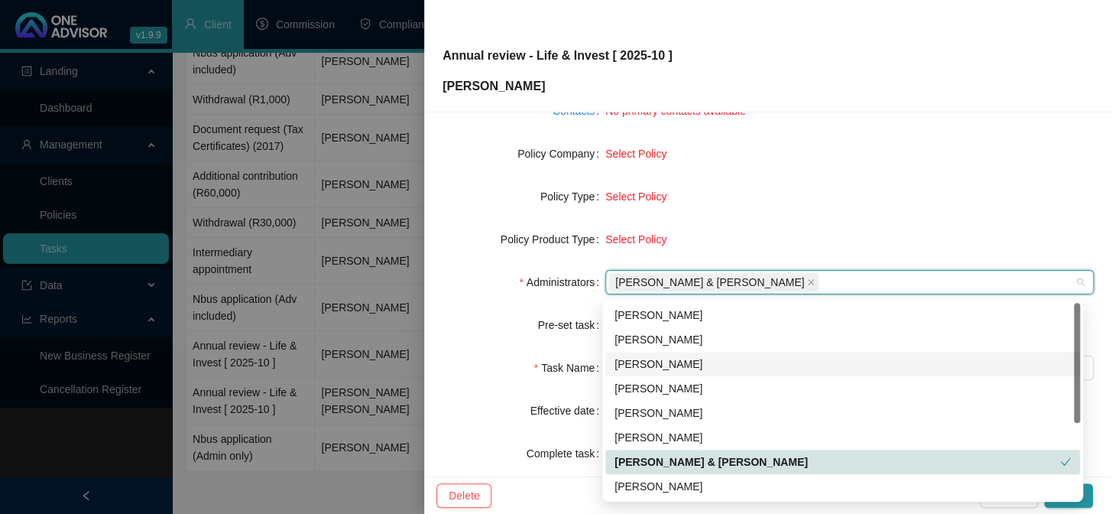
scroll to position [233, 0]
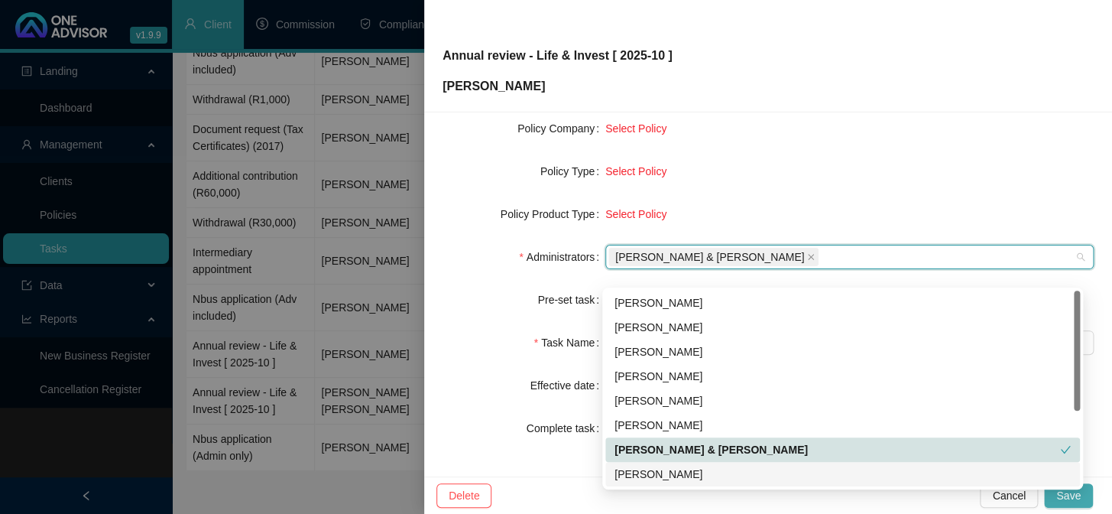
click at [1067, 498] on span "Save" at bounding box center [1068, 495] width 24 height 17
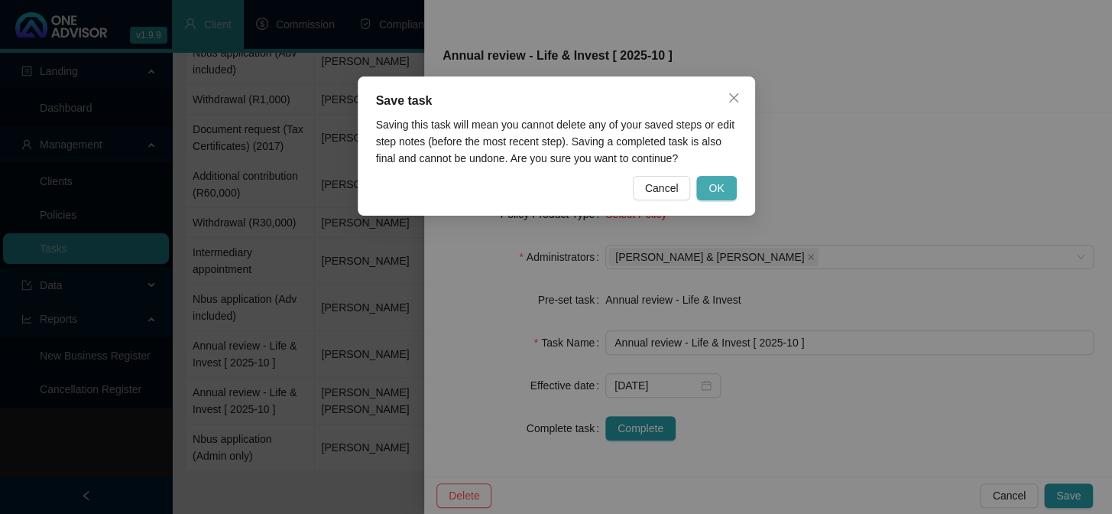
click at [725, 190] on button "OK" at bounding box center [716, 188] width 40 height 24
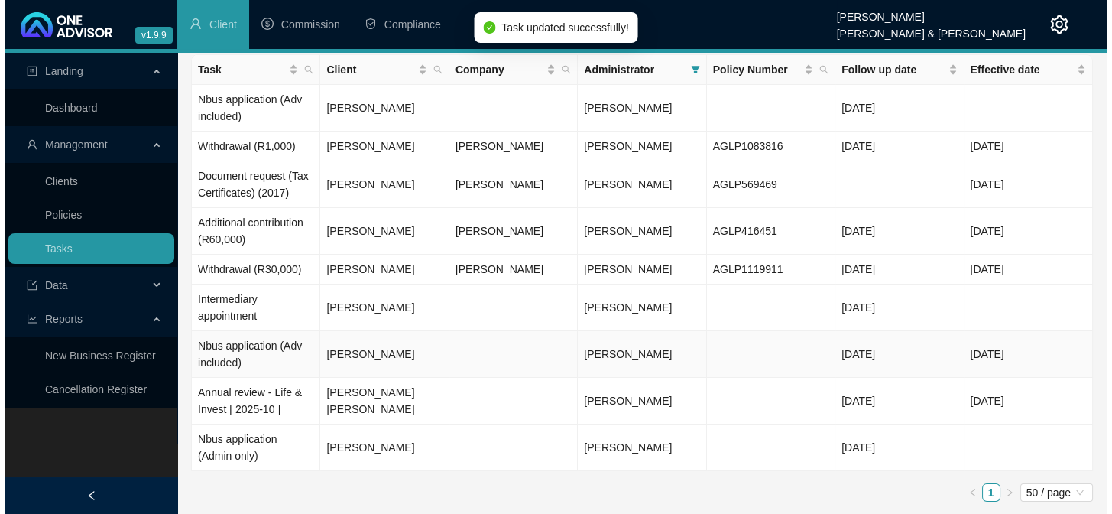
scroll to position [60, 0]
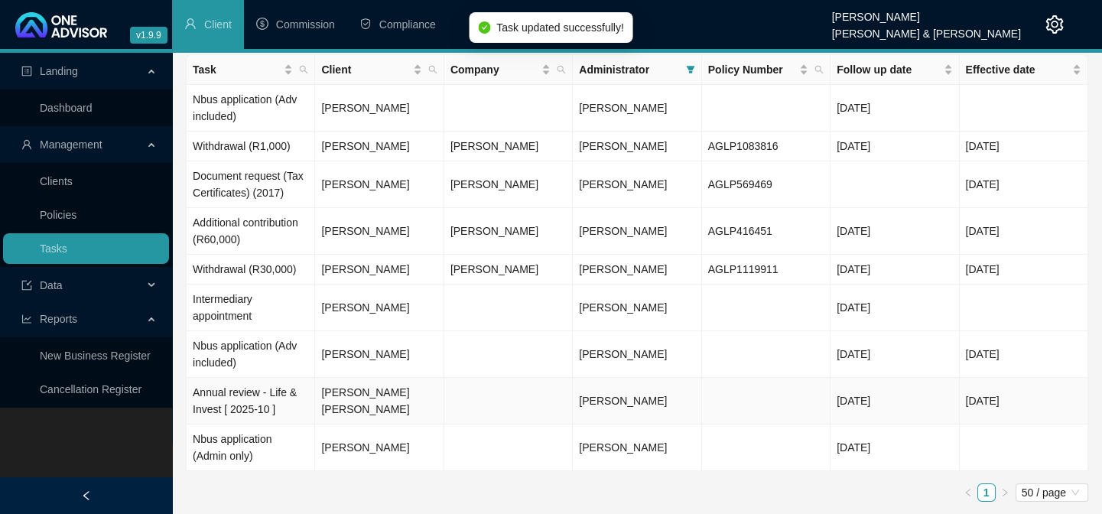
click at [253, 393] on td "Annual review - Life & Invest [ 2025-10 ]" at bounding box center [251, 401] width 128 height 47
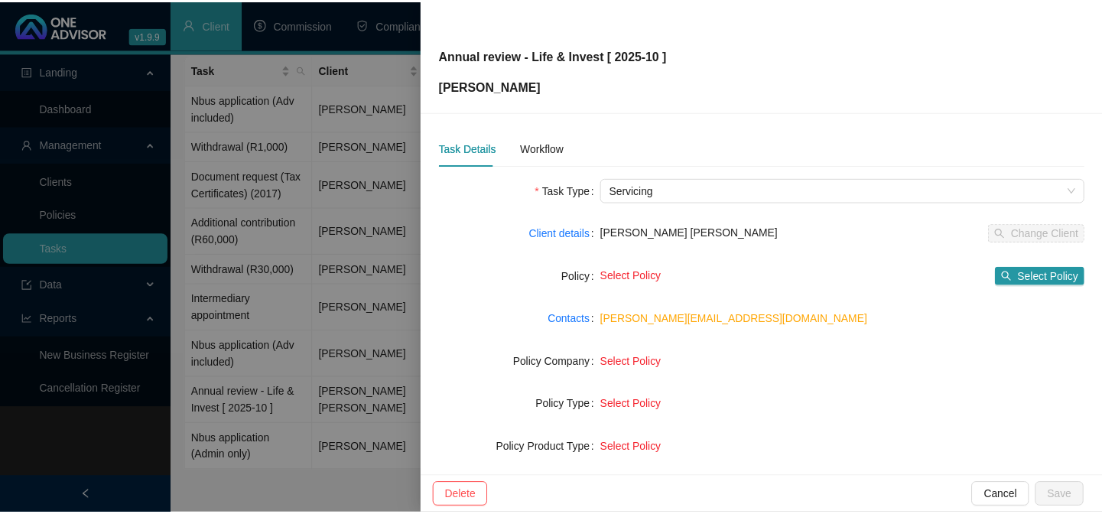
scroll to position [208, 0]
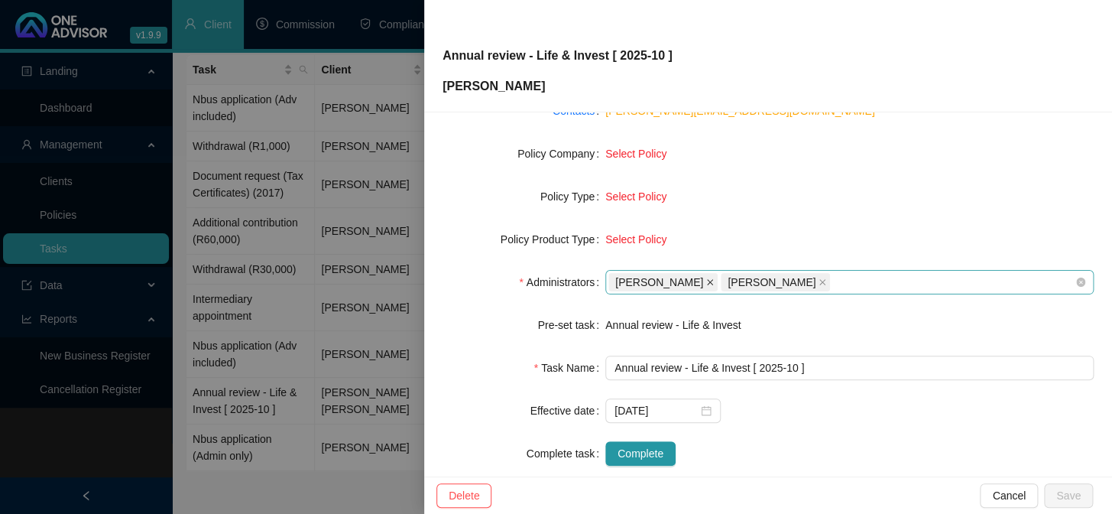
click at [706, 280] on icon "close" at bounding box center [710, 282] width 8 height 8
click at [712, 281] on icon "close" at bounding box center [710, 282] width 8 height 8
click at [660, 284] on div at bounding box center [841, 282] width 466 height 11
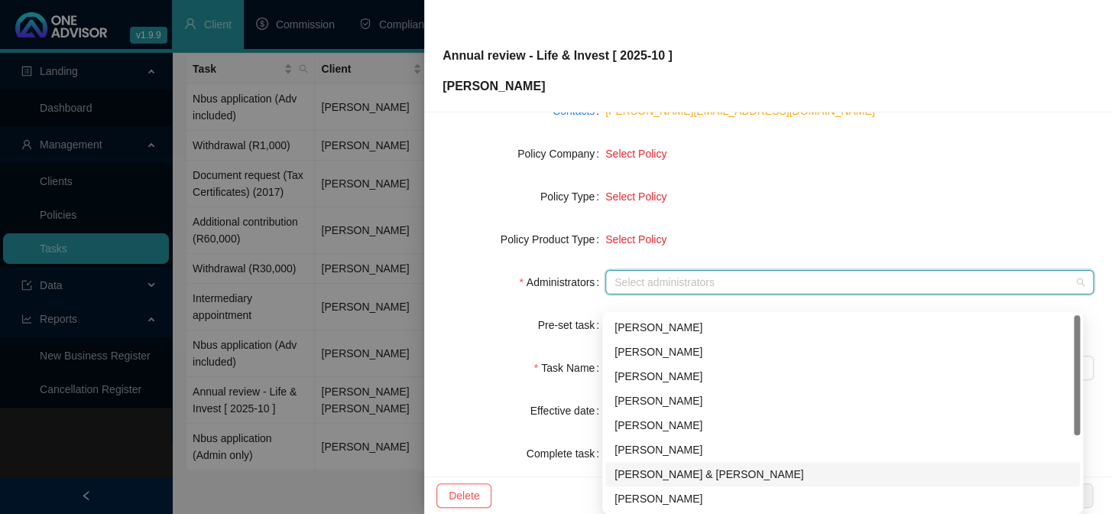
click at [677, 466] on div "[PERSON_NAME] & [PERSON_NAME]" at bounding box center [843, 474] width 456 height 17
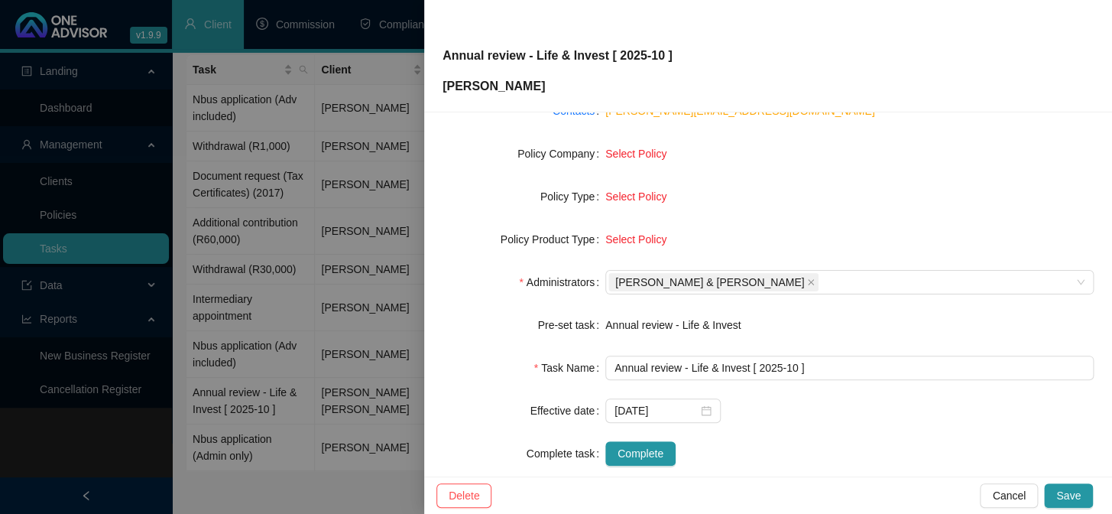
click at [474, 389] on form "Task Type Servicing Client details [PERSON_NAME] [PERSON_NAME] Change Client Po…" at bounding box center [768, 217] width 651 height 495
click at [1057, 499] on button "Save" at bounding box center [1068, 495] width 49 height 24
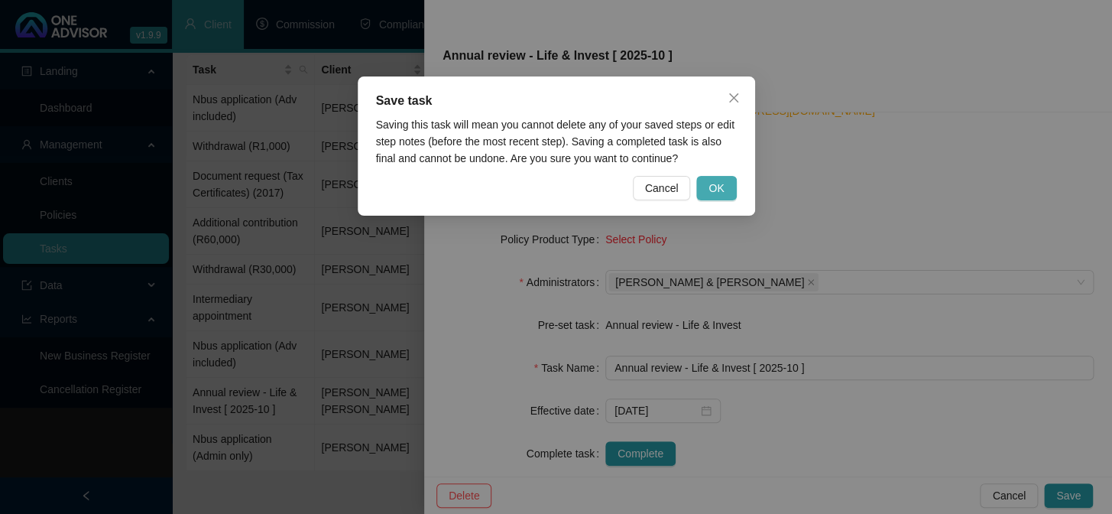
click at [709, 193] on button "OK" at bounding box center [716, 188] width 40 height 24
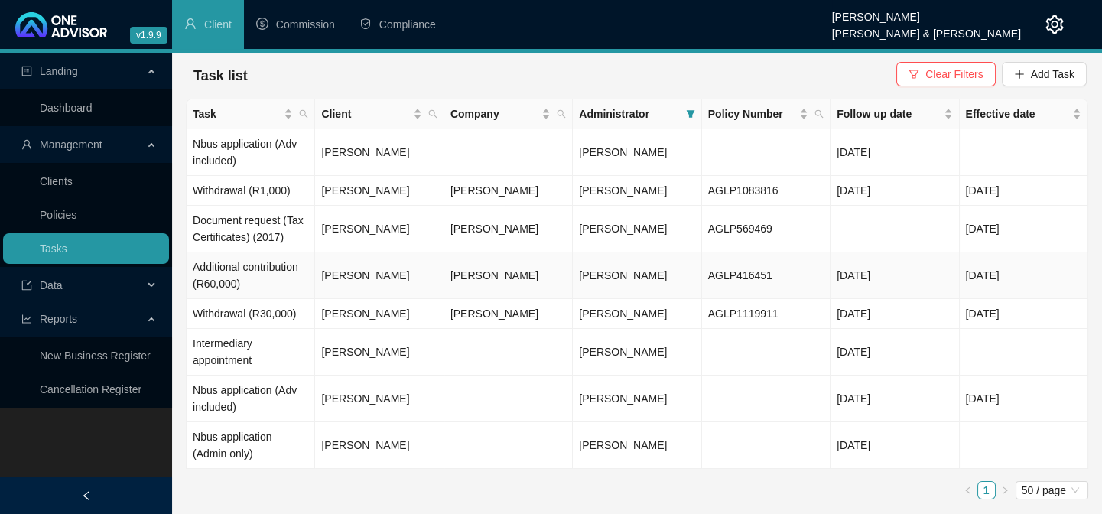
scroll to position [0, 0]
click at [694, 112] on span at bounding box center [690, 113] width 15 height 23
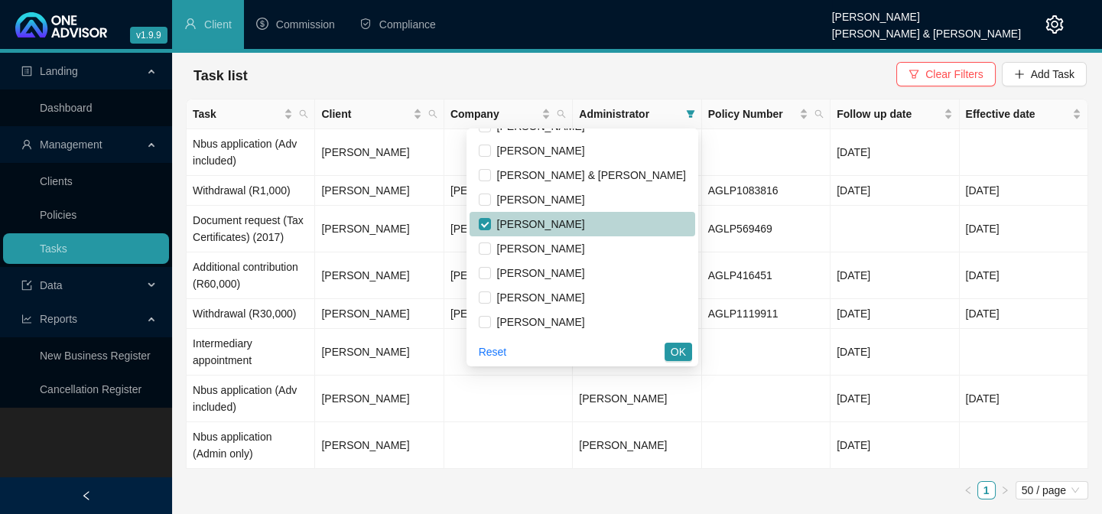
click at [583, 222] on span "[PERSON_NAME]" at bounding box center [538, 224] width 94 height 12
checkbox input "false"
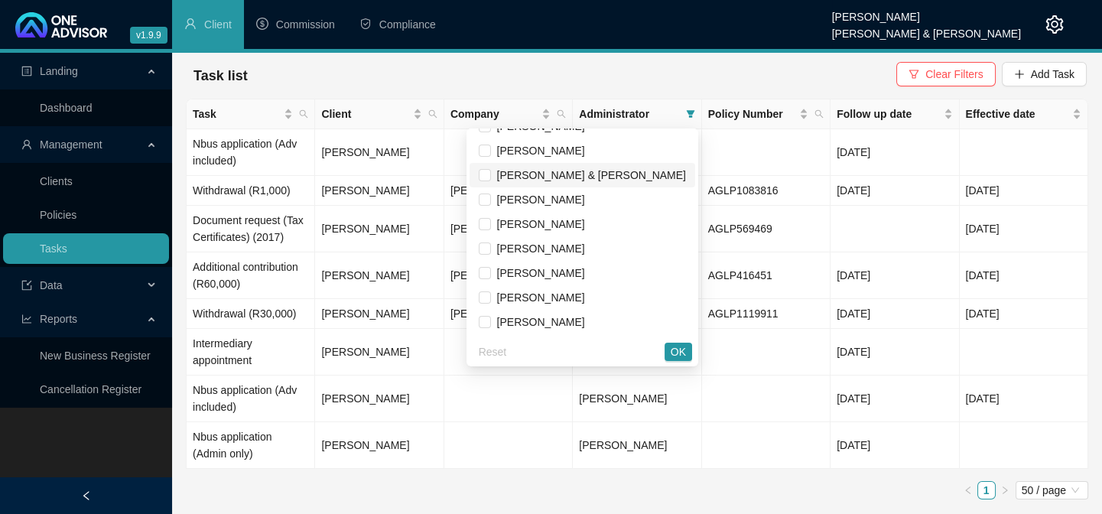
click at [577, 177] on span "[PERSON_NAME] & [PERSON_NAME]" at bounding box center [588, 175] width 195 height 12
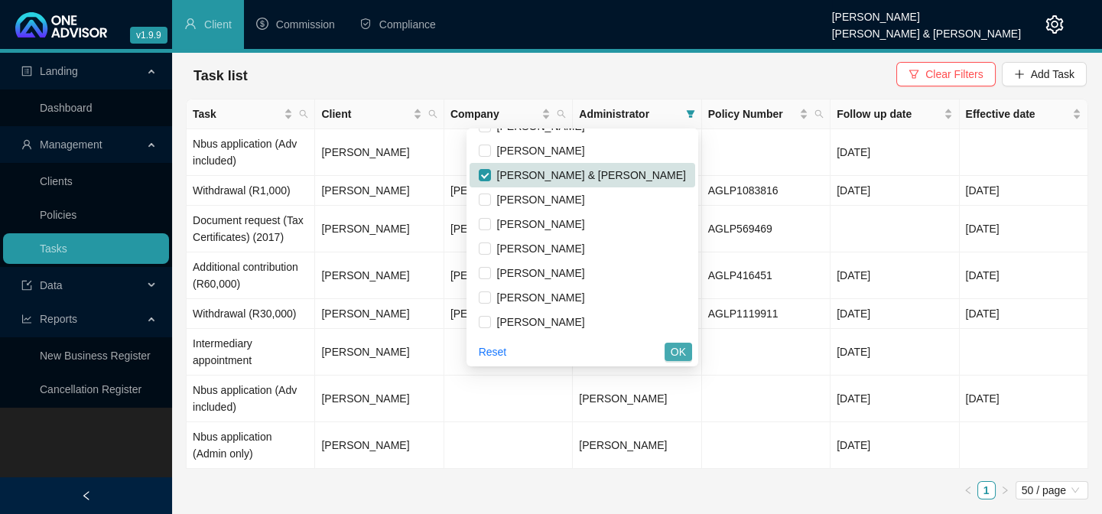
click at [678, 354] on span "OK" at bounding box center [677, 351] width 15 height 17
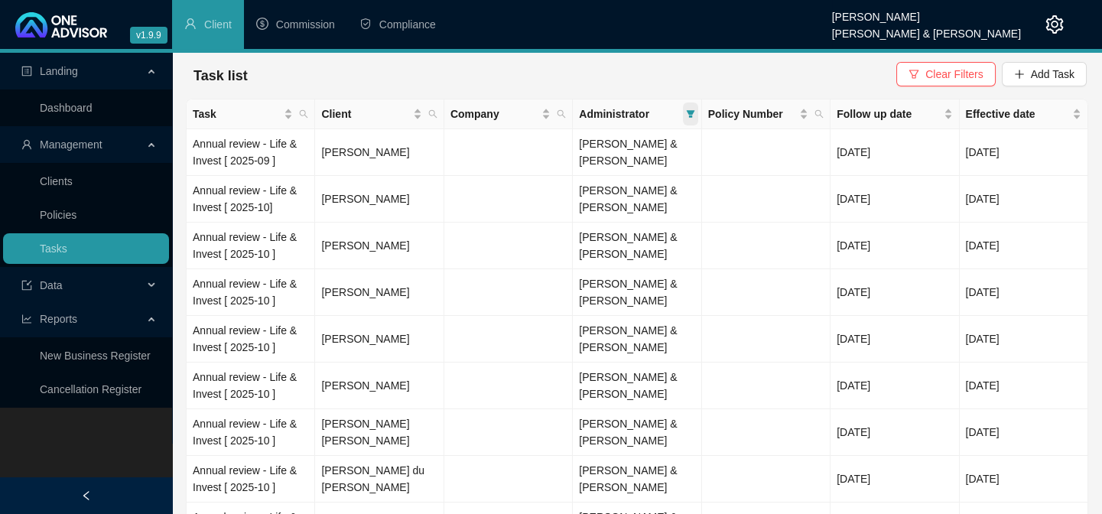
click at [687, 109] on icon "filter" at bounding box center [690, 113] width 9 height 9
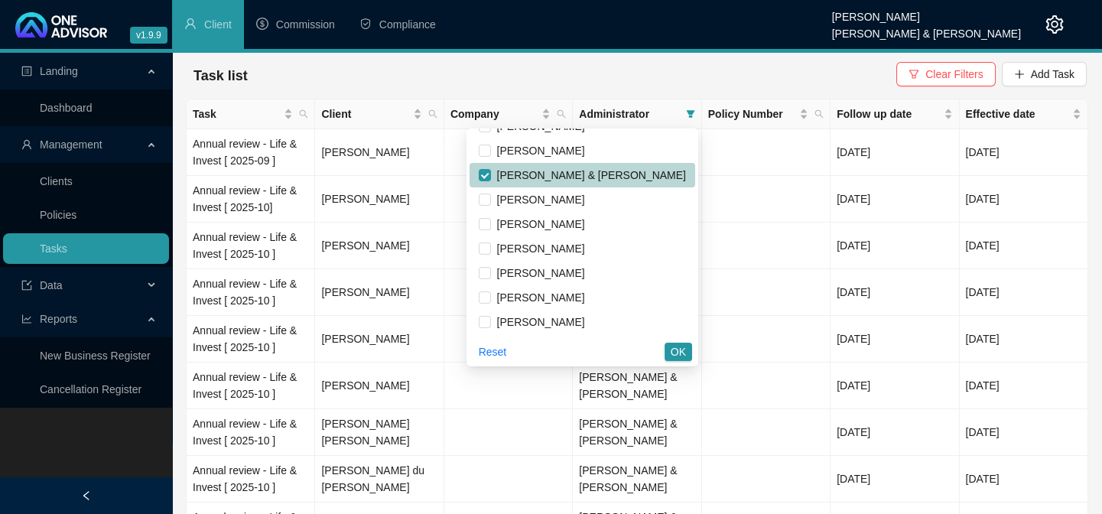
click at [599, 175] on span "[PERSON_NAME] & [PERSON_NAME]" at bounding box center [588, 175] width 195 height 12
checkbox input "false"
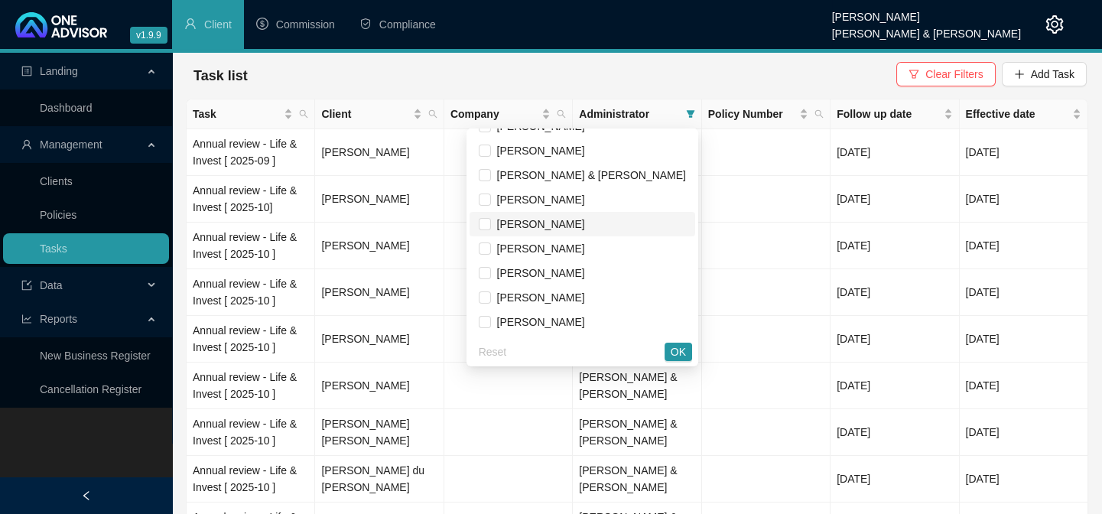
click at [576, 222] on span "[PERSON_NAME]" at bounding box center [538, 224] width 94 height 12
checkbox input "true"
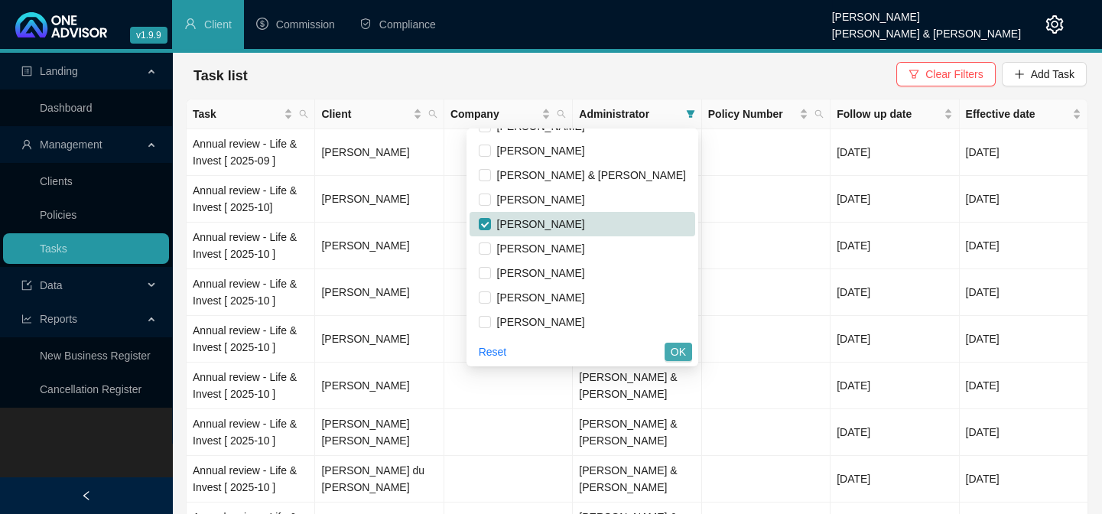
click at [682, 352] on span "OK" at bounding box center [677, 351] width 15 height 17
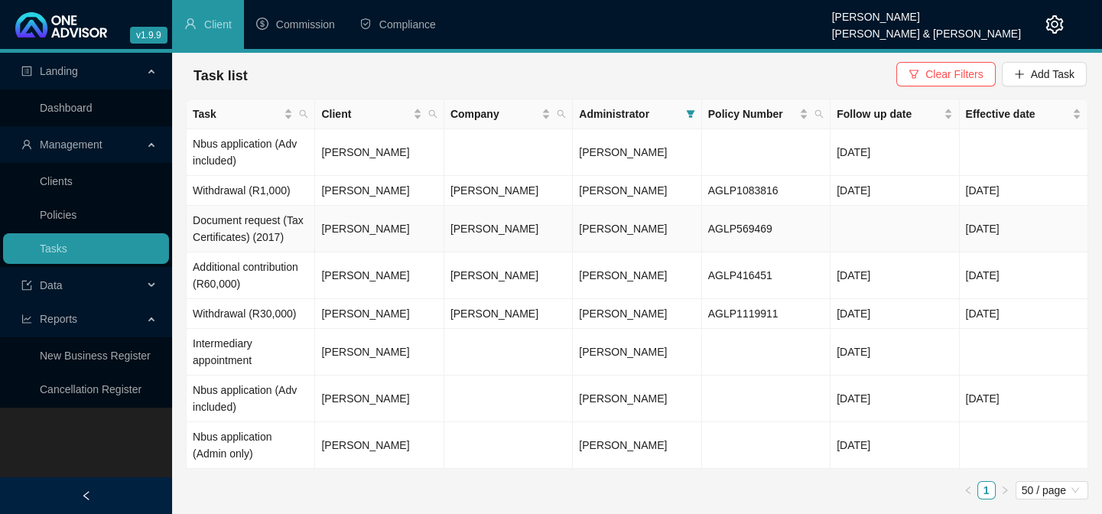
click at [233, 222] on td "Document request (Tax Certificates) (2017)" at bounding box center [251, 229] width 128 height 47
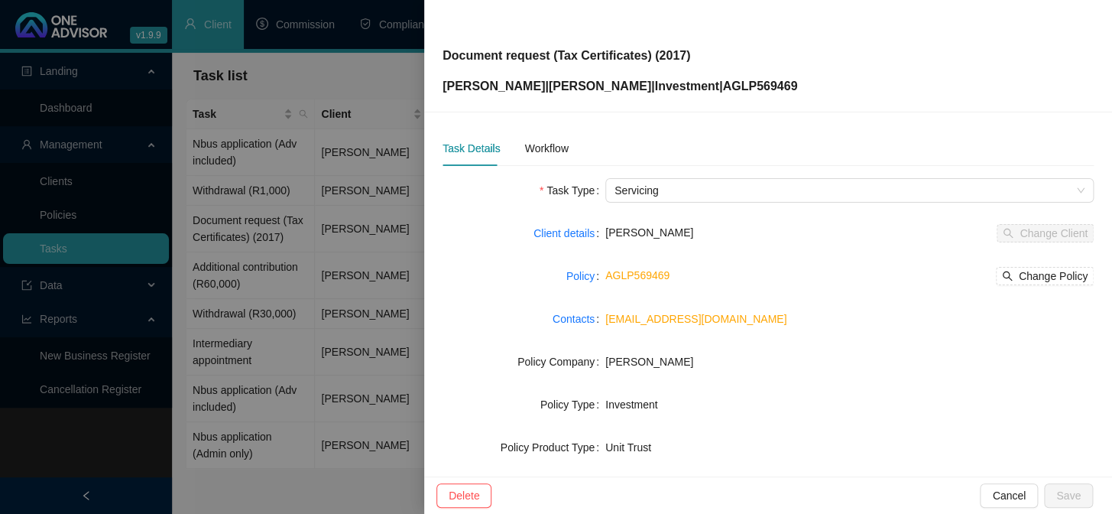
click at [273, 300] on div at bounding box center [556, 257] width 1112 height 514
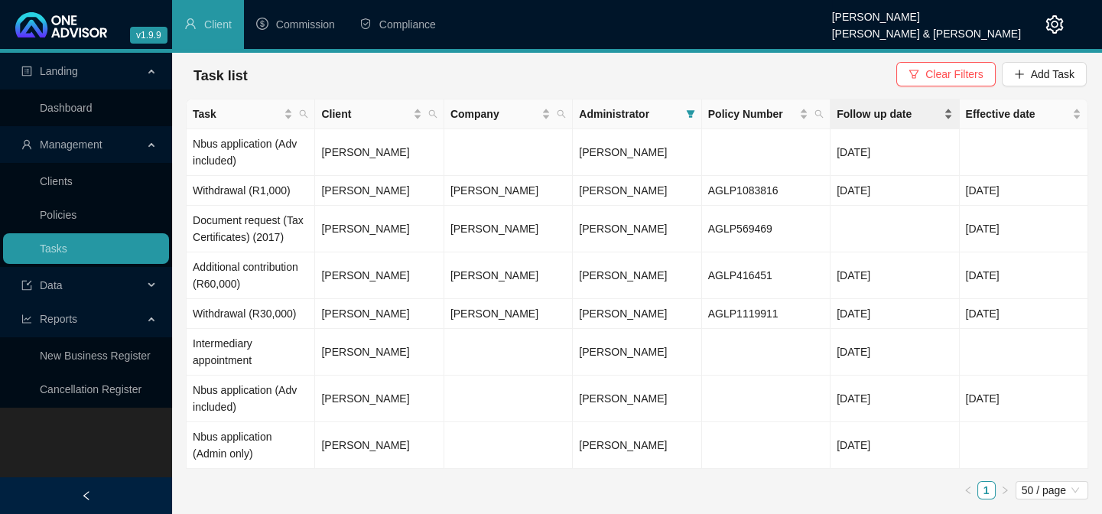
click at [860, 115] on span "Follow up date" at bounding box center [887, 113] width 103 height 17
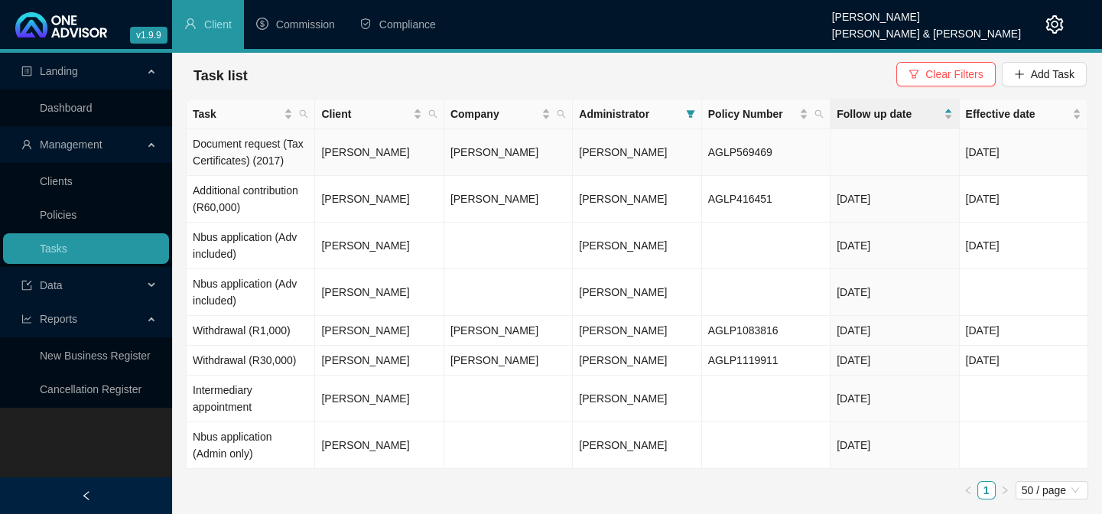
click at [353, 143] on td "[PERSON_NAME]" at bounding box center [379, 152] width 128 height 47
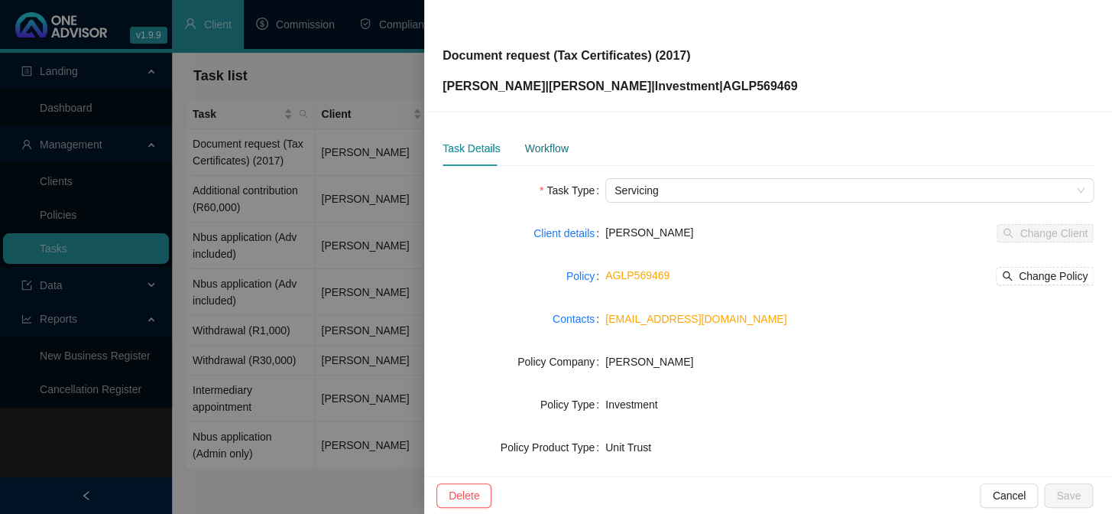
click at [539, 149] on div "Workflow" at bounding box center [546, 148] width 44 height 17
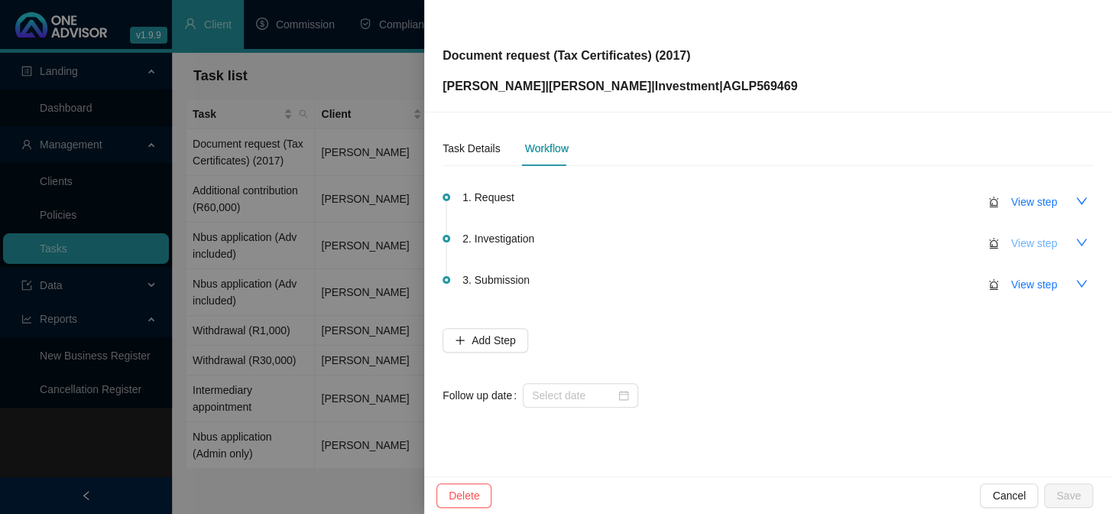
click at [1018, 244] on span "View step" at bounding box center [1034, 243] width 46 height 17
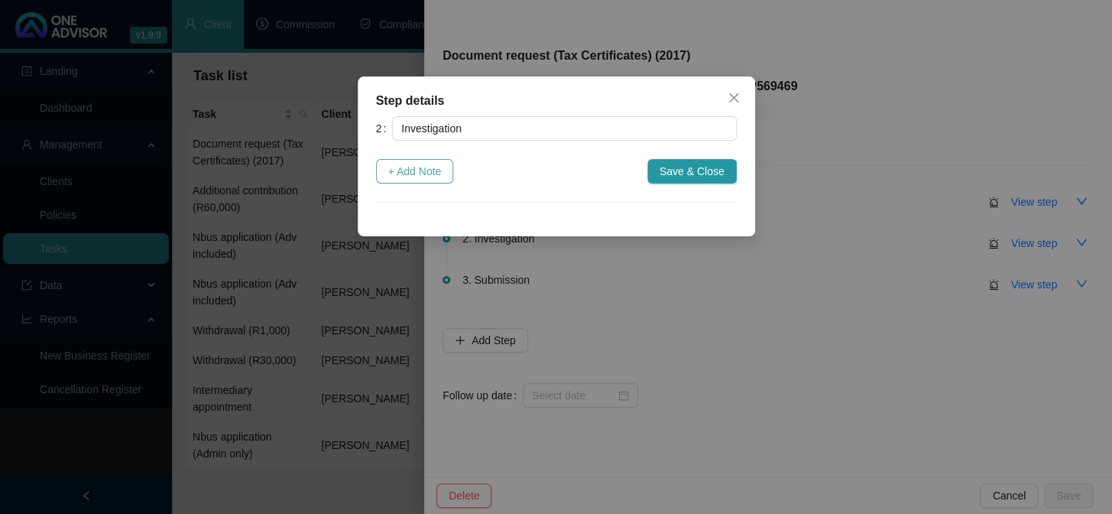
click at [428, 173] on span "+ Add Note" at bounding box center [415, 171] width 54 height 17
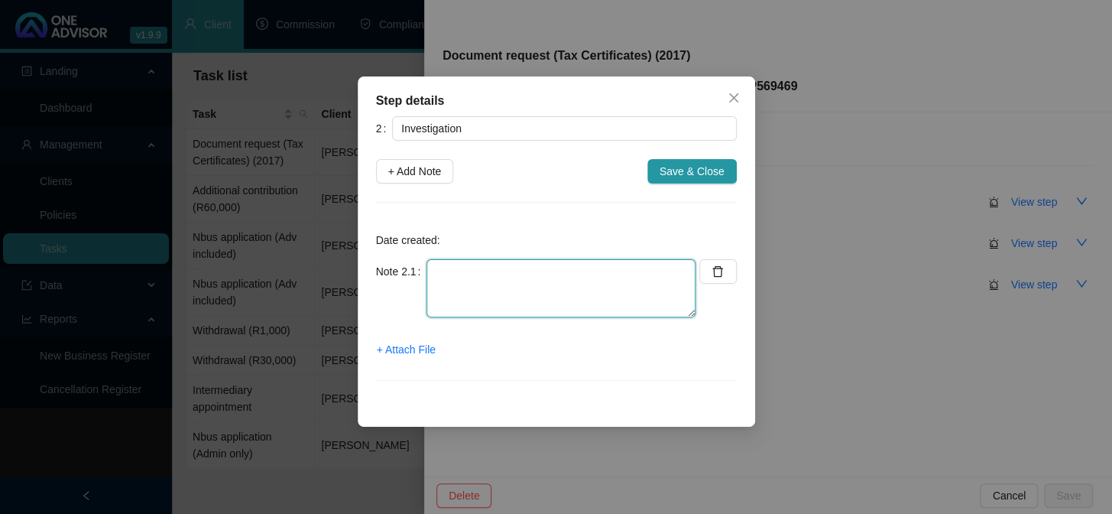
click at [478, 285] on textarea at bounding box center [561, 288] width 269 height 58
click at [566, 291] on textarea "Called Ag Requested Tax Documents" at bounding box center [561, 288] width 269 height 58
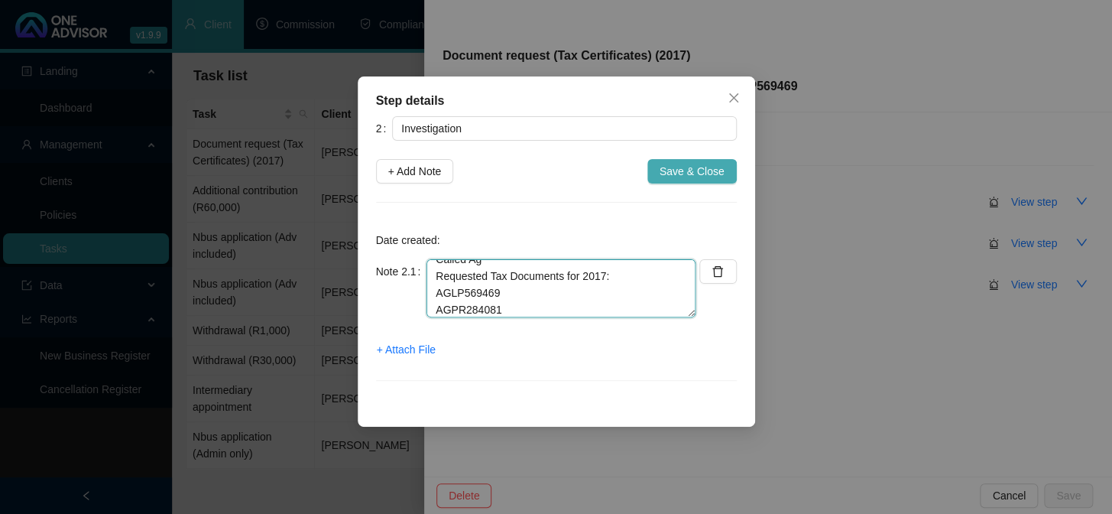
type textarea "Called Ag Requested Tax Documents for 2017: AGLP569469 AGPR284081"
click at [692, 177] on span "Save & Close" at bounding box center [692, 171] width 65 height 17
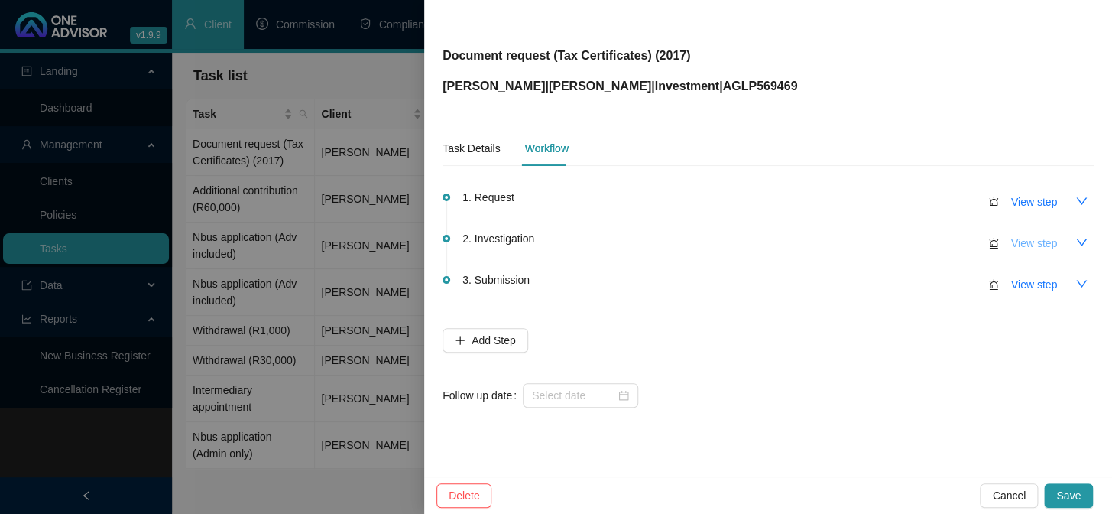
click at [1024, 246] on span "View step" at bounding box center [1034, 243] width 46 height 17
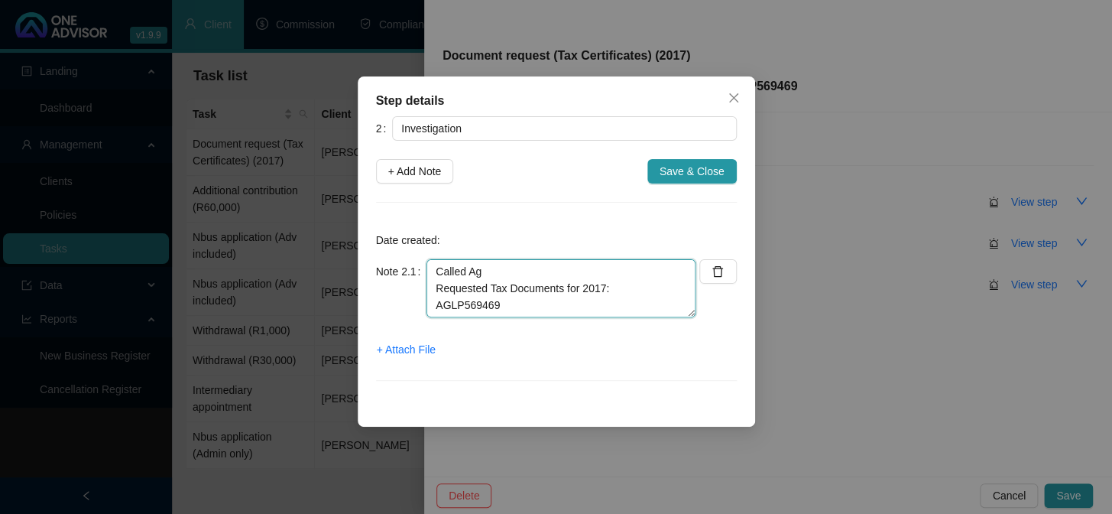
click at [485, 268] on textarea "Called Ag Requested Tax Documents for 2017: AGLP569469 AGPR284081" at bounding box center [561, 288] width 269 height 58
type textarea "Called AG - Hevania Requested Tax Documents for 2017: AGLP569469 AGPR284081"
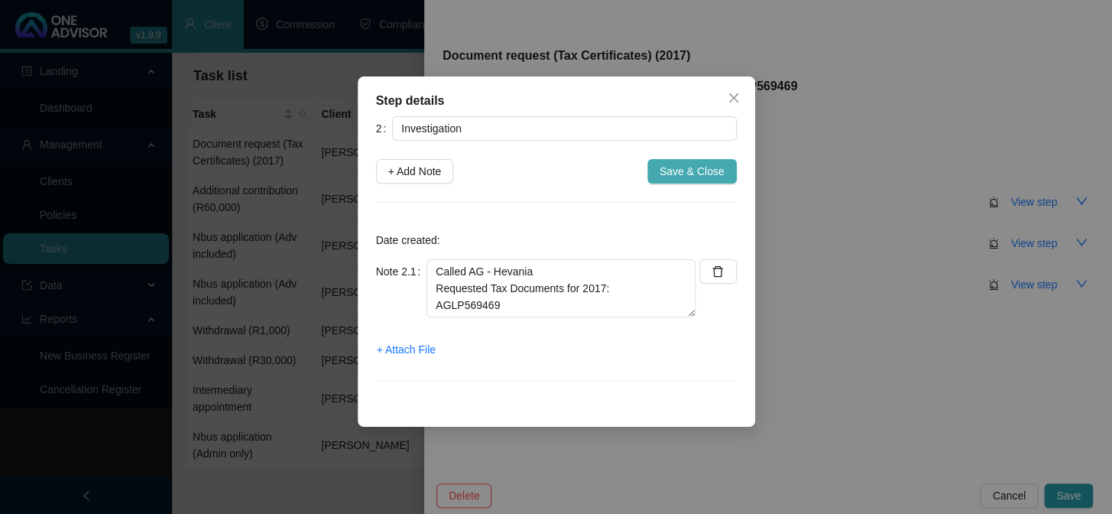
click at [701, 177] on span "Save & Close" at bounding box center [692, 171] width 65 height 17
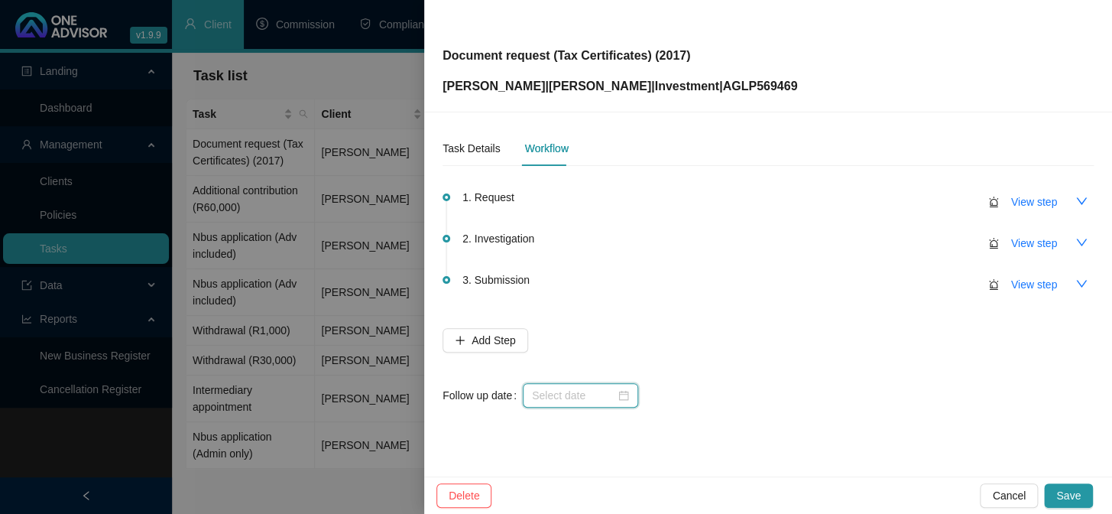
click at [550, 394] on input at bounding box center [573, 395] width 83 height 17
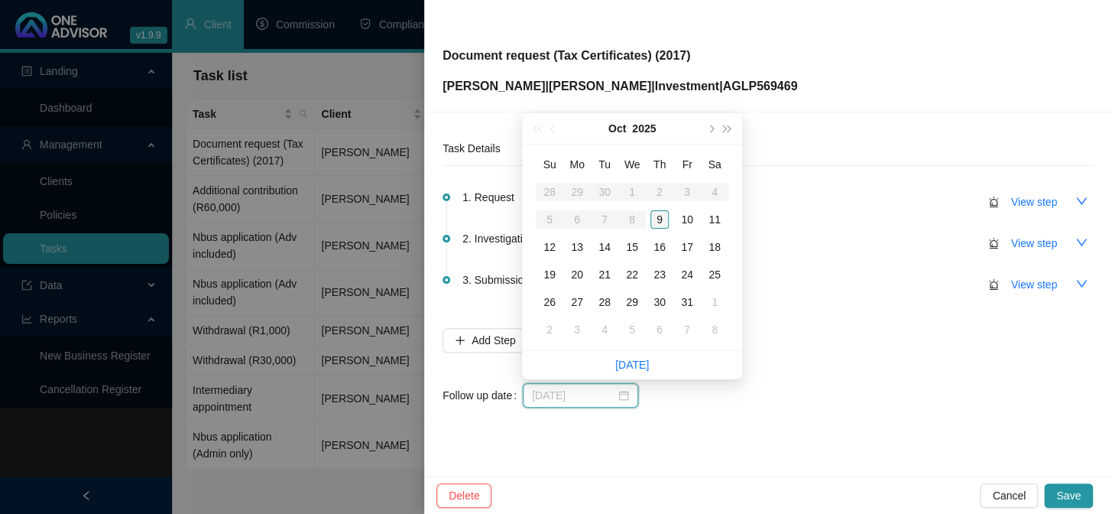
type input "[DATE]"
click at [659, 222] on div "9" at bounding box center [660, 219] width 18 height 18
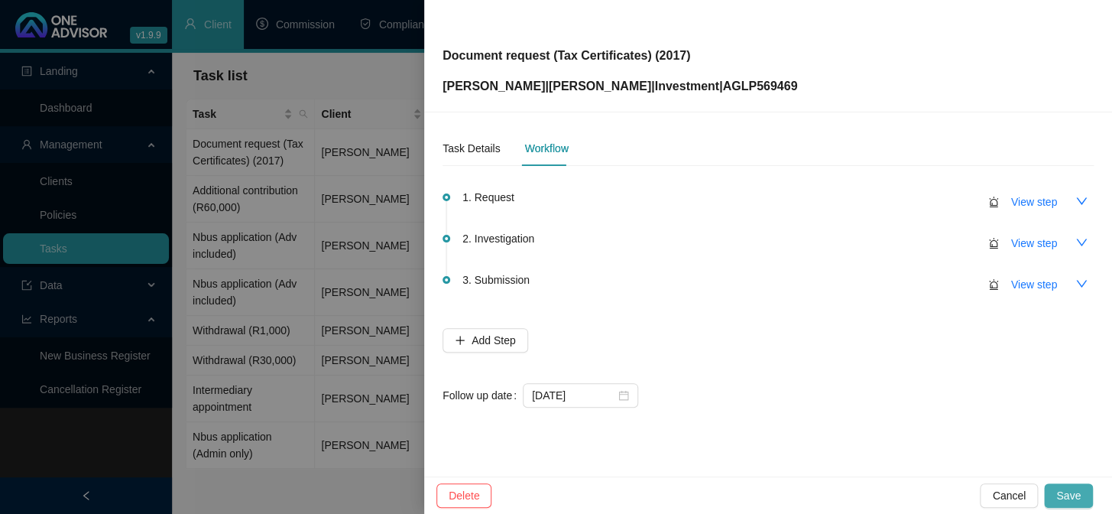
click at [1056, 486] on button "Save" at bounding box center [1068, 495] width 49 height 24
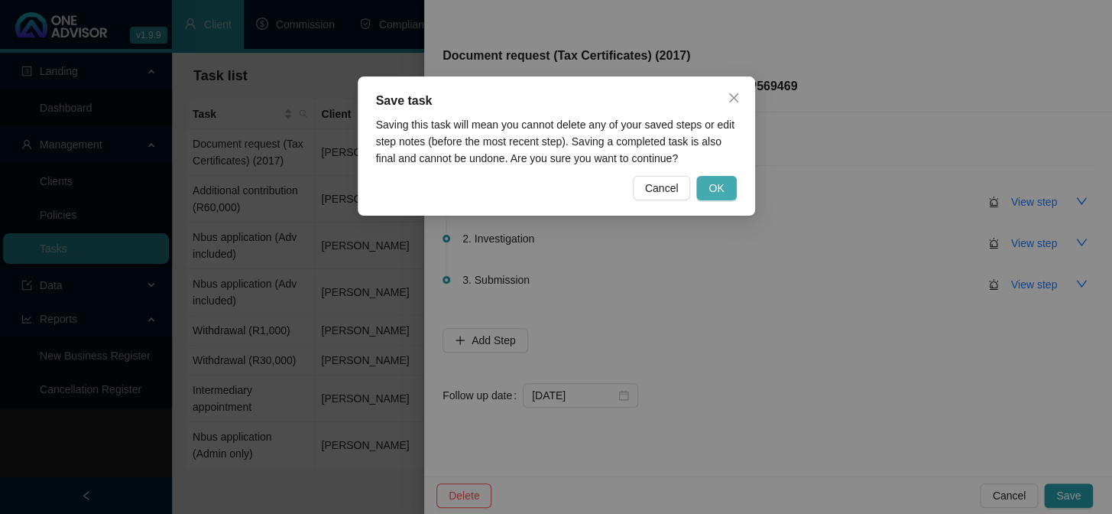
click at [722, 187] on span "OK" at bounding box center [716, 188] width 15 height 17
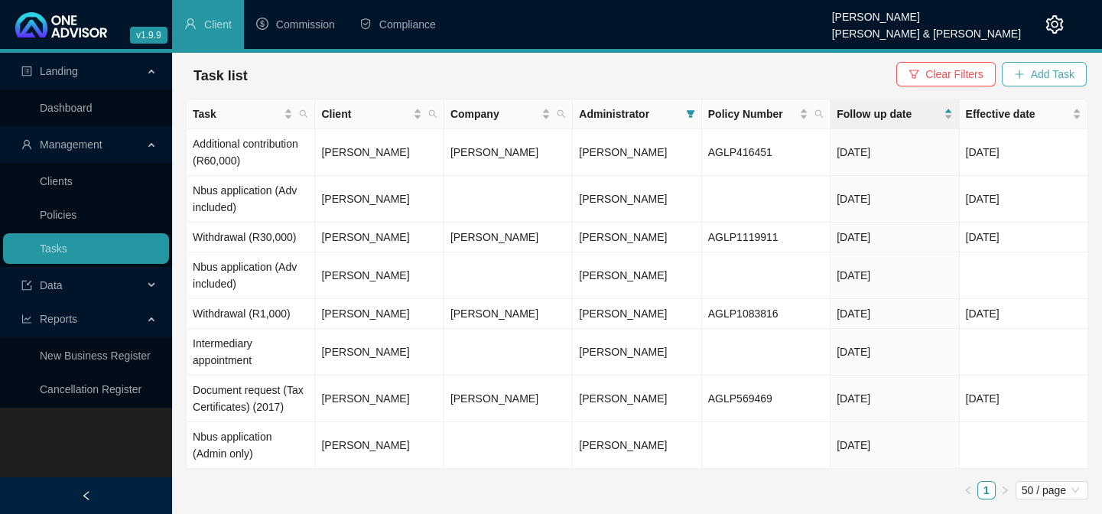
click at [1059, 81] on span "Add Task" at bounding box center [1052, 74] width 44 height 17
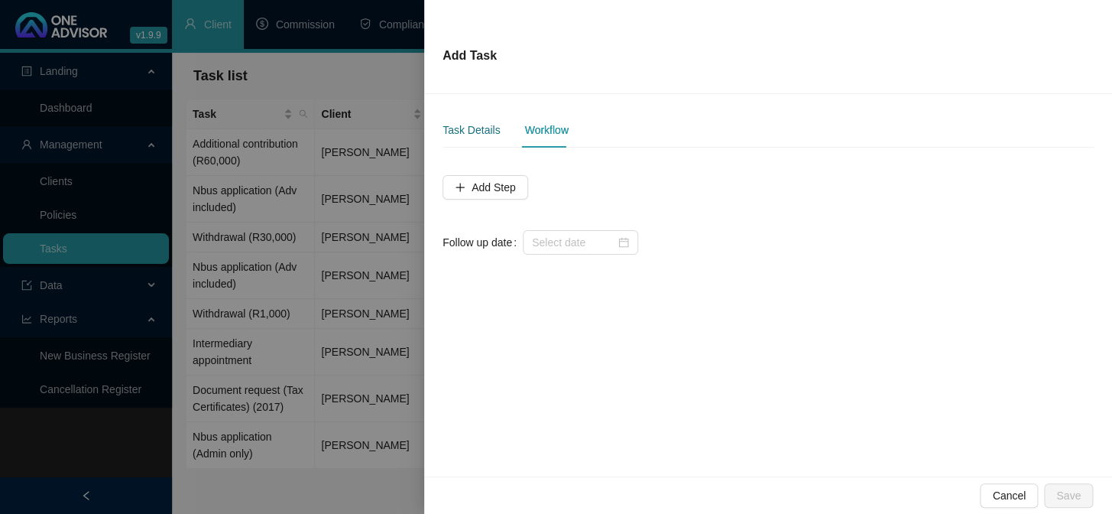
click at [461, 128] on div "Task Details" at bounding box center [471, 130] width 57 height 17
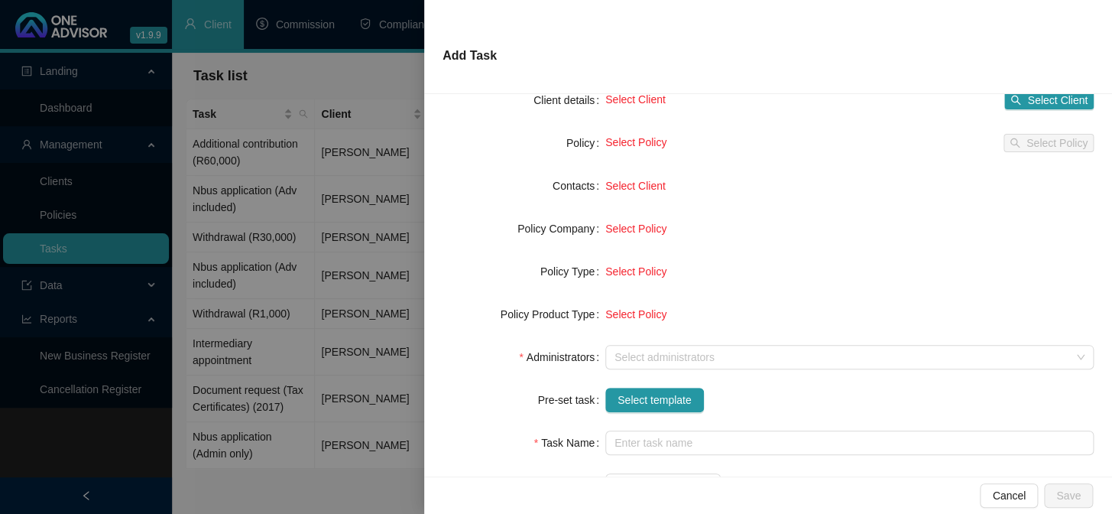
scroll to position [138, 0]
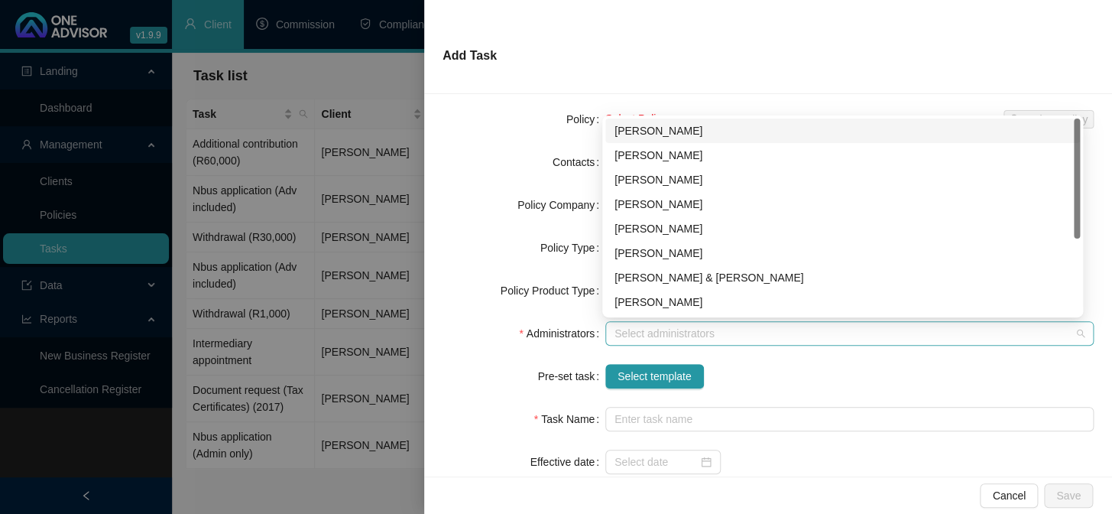
click at [673, 336] on div at bounding box center [841, 333] width 466 height 11
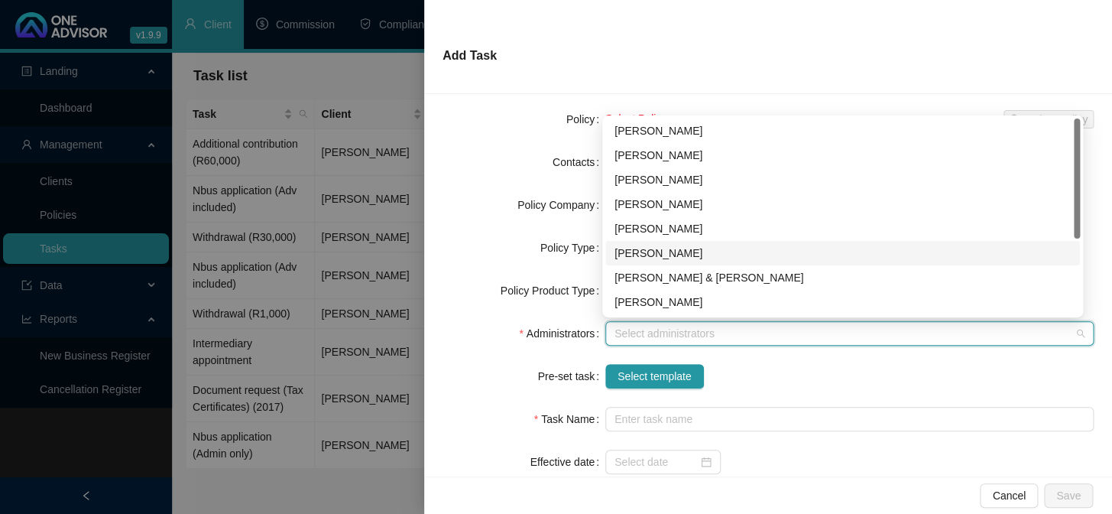
scroll to position [69, 0]
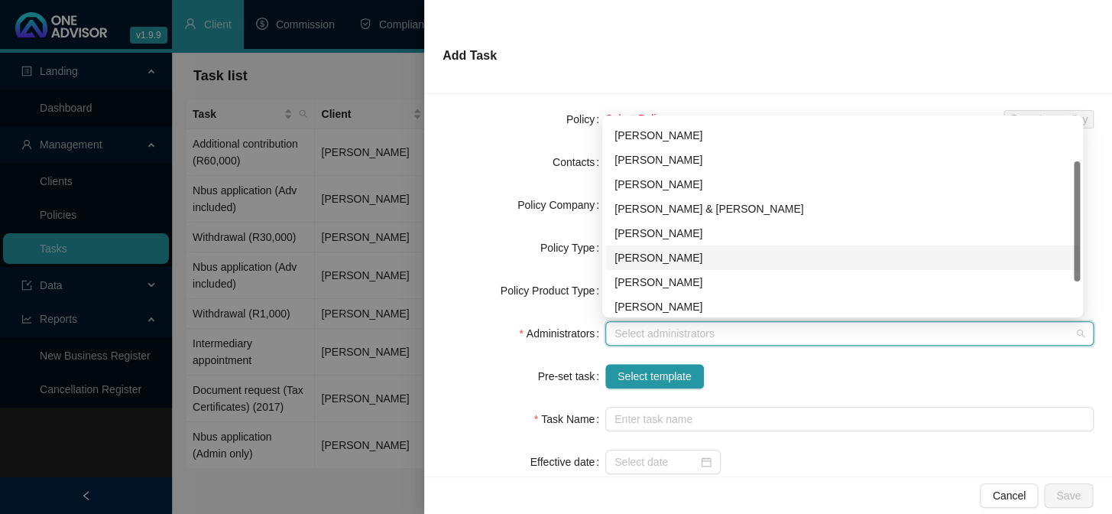
click at [657, 258] on div "[PERSON_NAME]" at bounding box center [843, 257] width 456 height 17
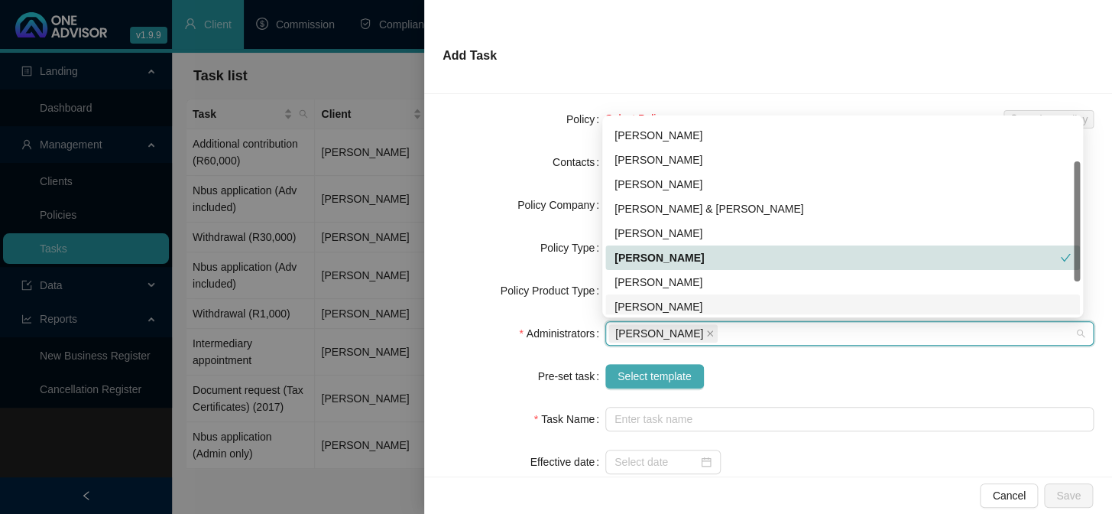
click at [624, 374] on span "Select template" at bounding box center [655, 376] width 74 height 17
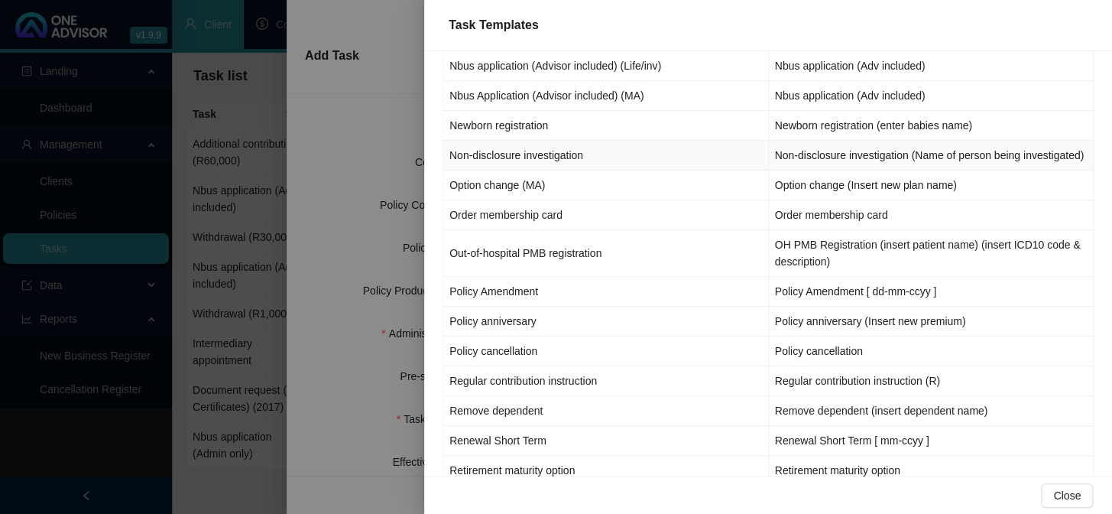
scroll to position [1390, 0]
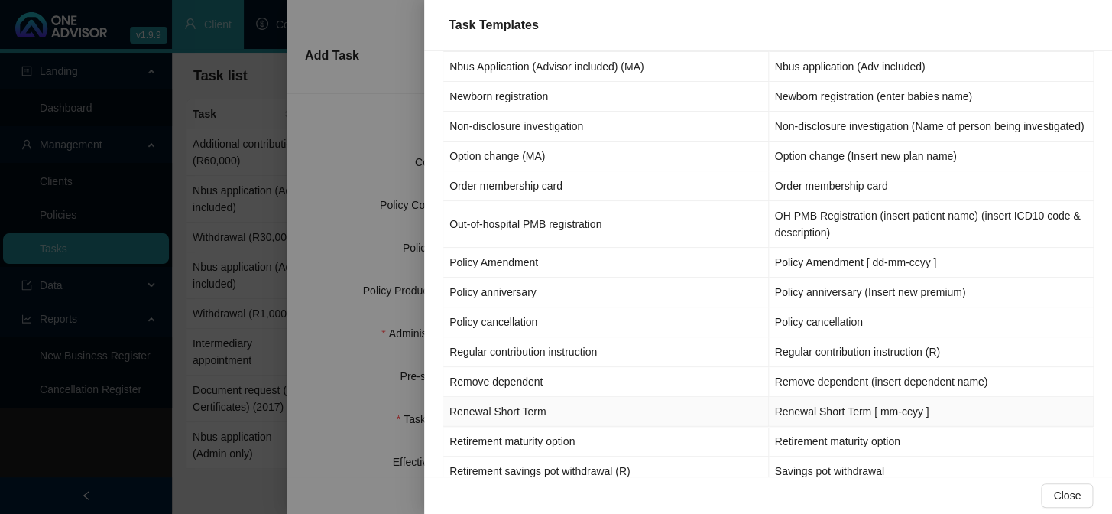
click at [501, 427] on td "Renewal Short Term" at bounding box center [606, 412] width 326 height 30
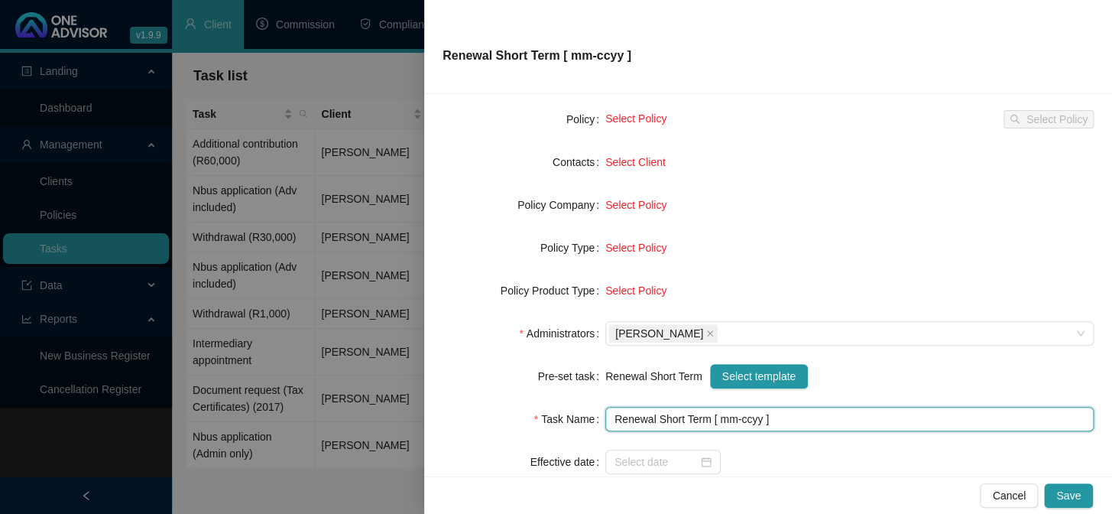
click at [731, 417] on input "Renewal Short Term [ mm-ccyy ]" at bounding box center [849, 419] width 488 height 24
type input "Renewal Short Term [12-2025]"
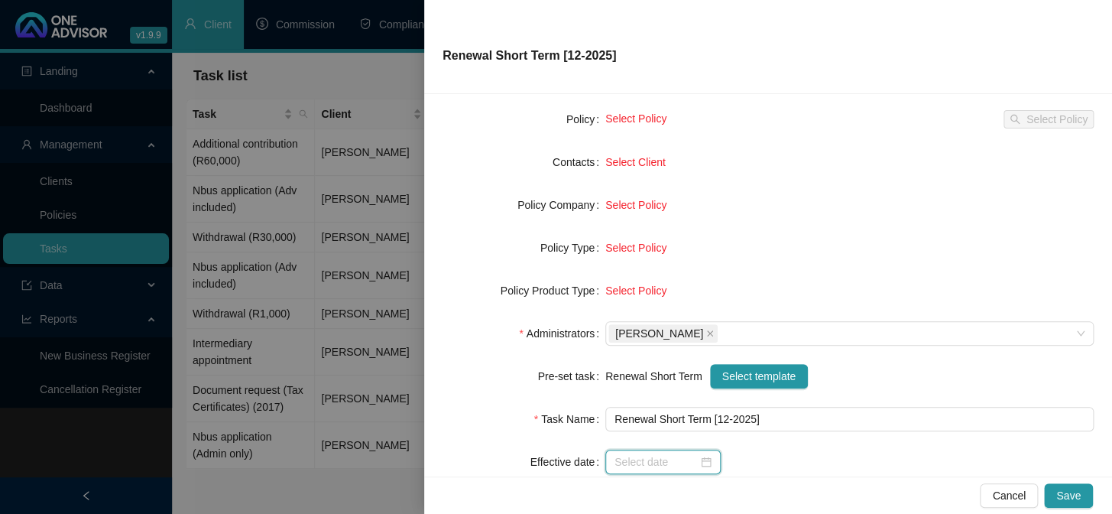
click at [662, 459] on input at bounding box center [656, 461] width 83 height 17
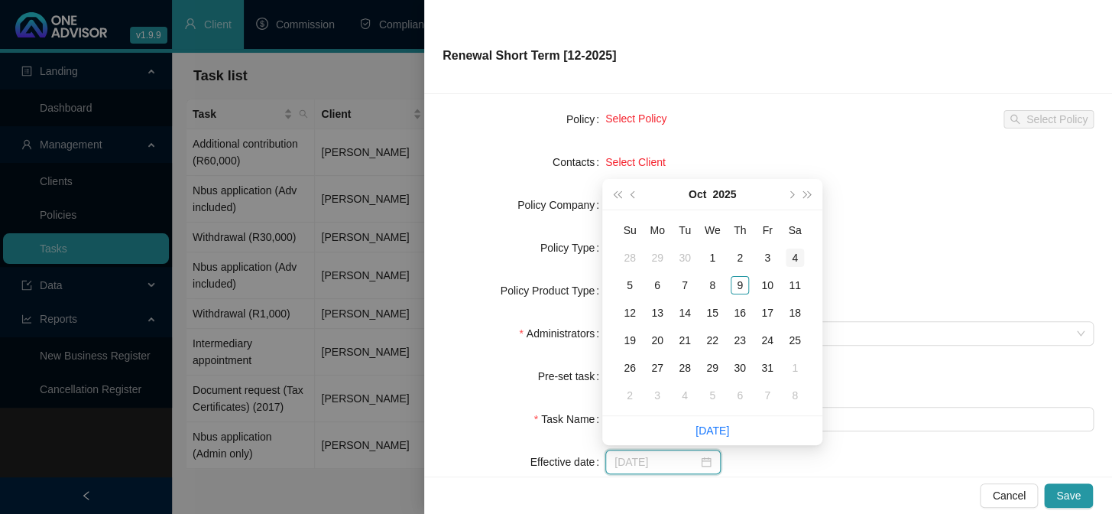
type input "[DATE]"
click at [787, 196] on button "next-year" at bounding box center [790, 194] width 17 height 31
type input "[DATE]"
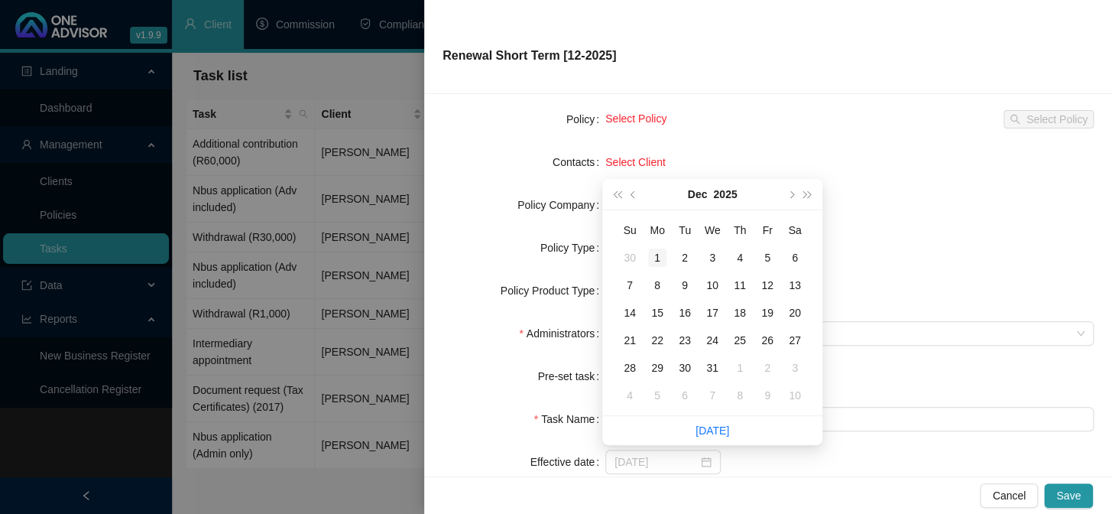
click at [659, 259] on div "1" at bounding box center [657, 257] width 18 height 18
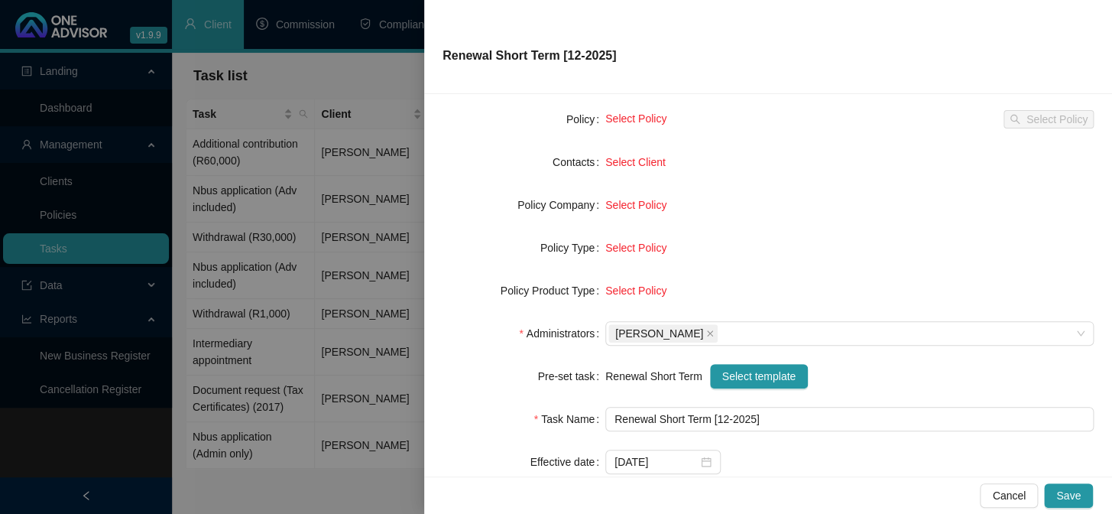
scroll to position [0, 0]
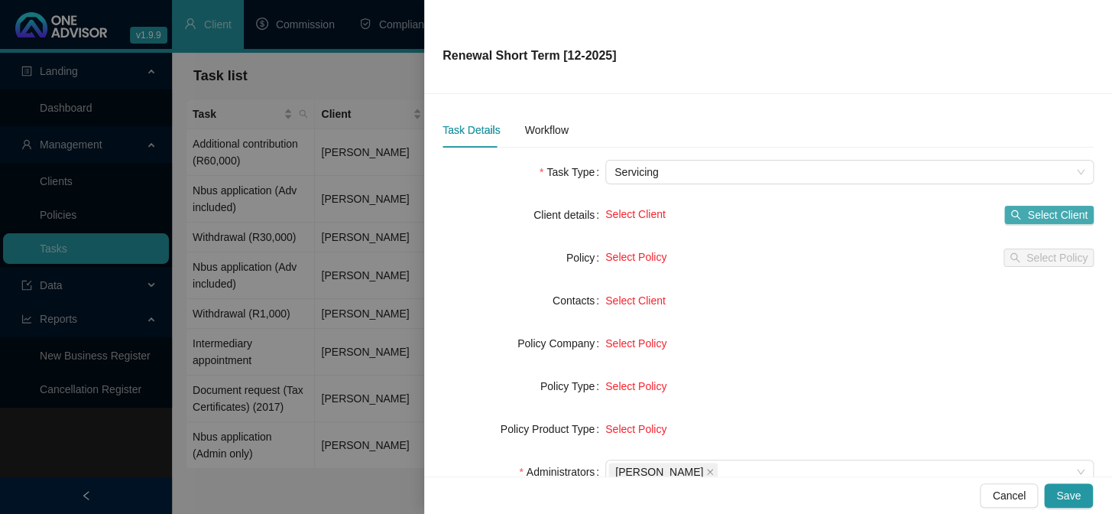
click at [1027, 214] on span "Select Client" at bounding box center [1057, 214] width 60 height 17
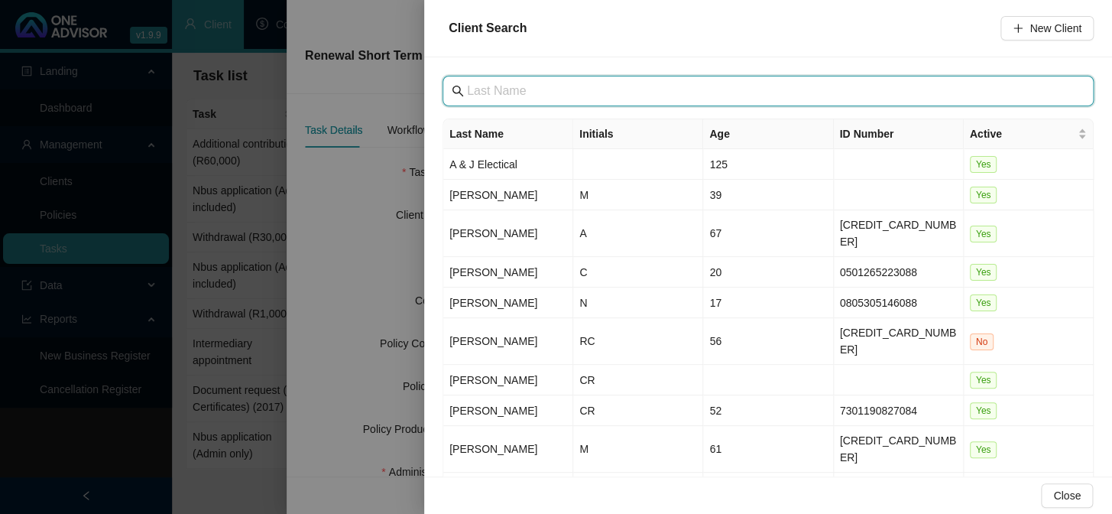
click at [618, 93] on input "text" at bounding box center [769, 91] width 605 height 18
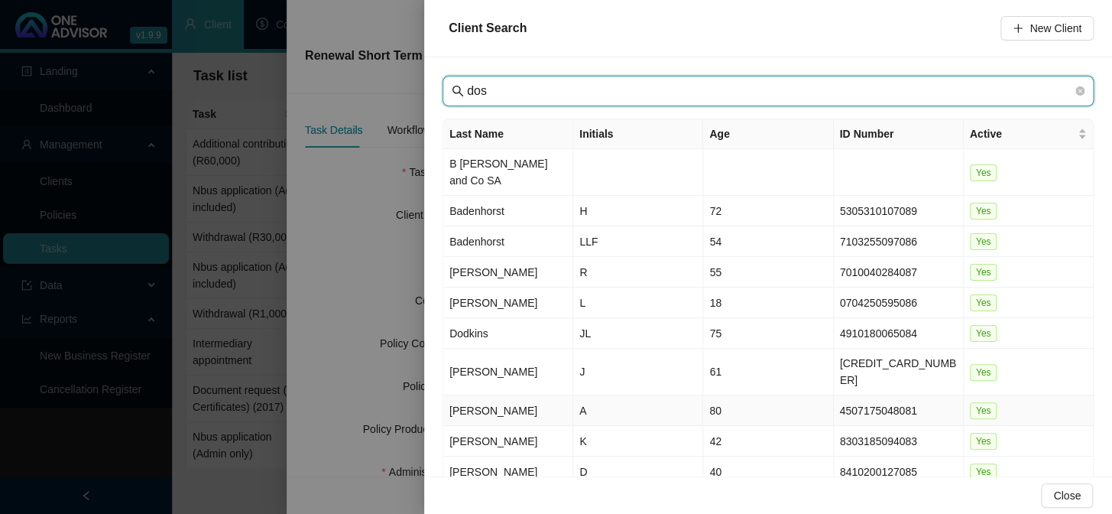
type input "dos"
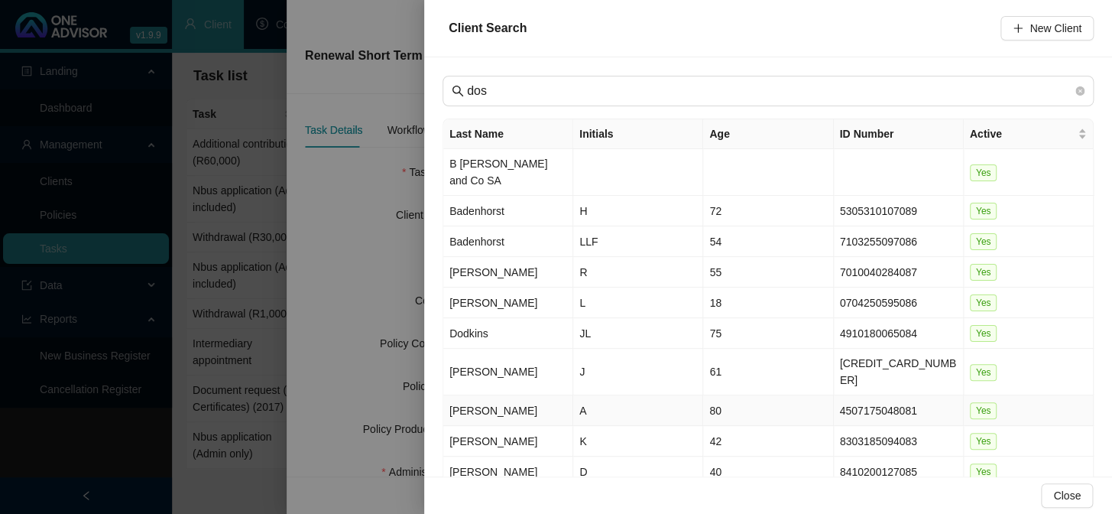
click at [489, 395] on td "[PERSON_NAME]" at bounding box center [508, 410] width 130 height 31
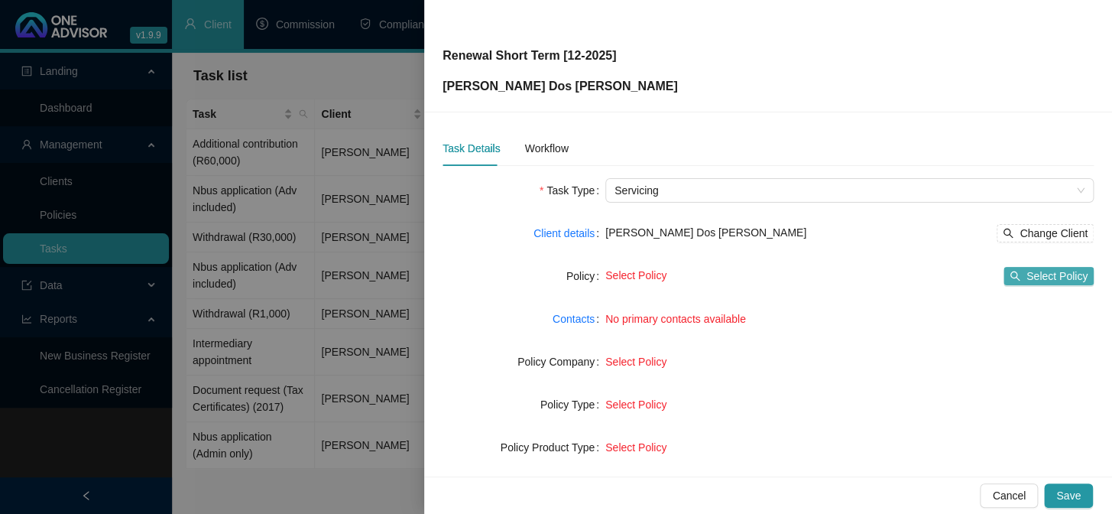
click at [1056, 277] on span "Select Policy" at bounding box center [1057, 276] width 61 height 17
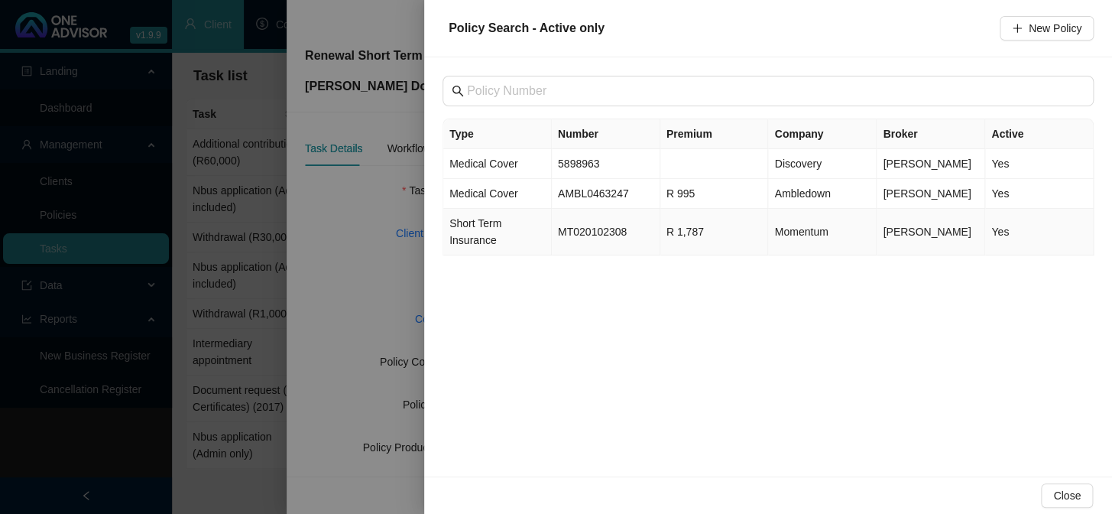
click at [474, 237] on span "Short Term Insurance" at bounding box center [475, 231] width 52 height 29
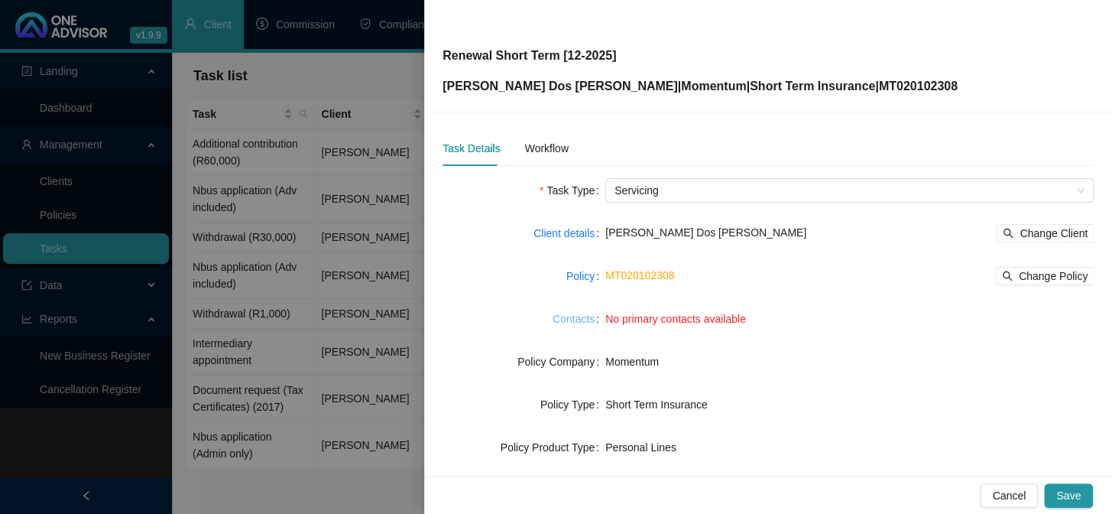
click at [575, 314] on link "Contacts" at bounding box center [574, 318] width 42 height 17
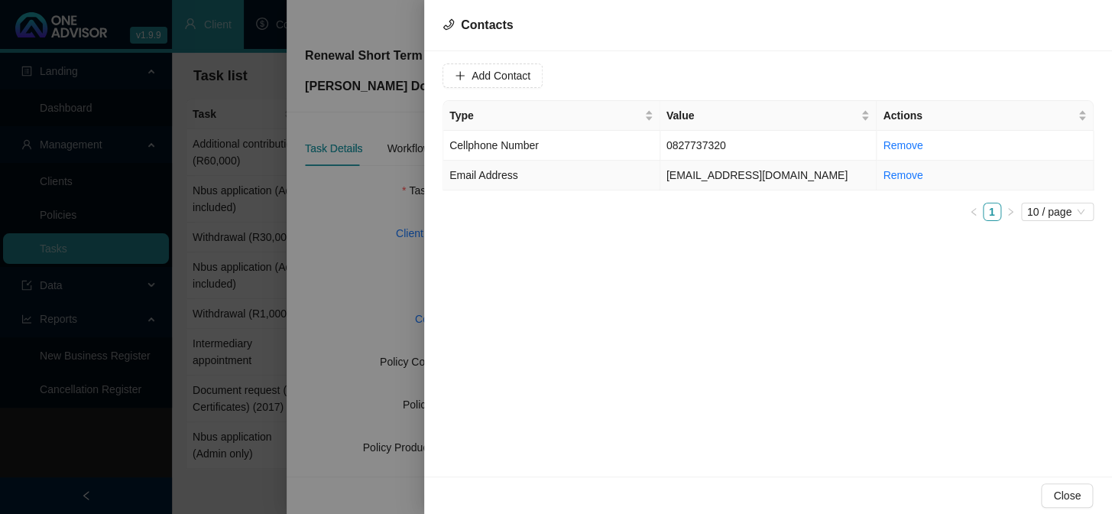
click at [692, 175] on td "[EMAIL_ADDRESS][DOMAIN_NAME]" at bounding box center [768, 176] width 217 height 30
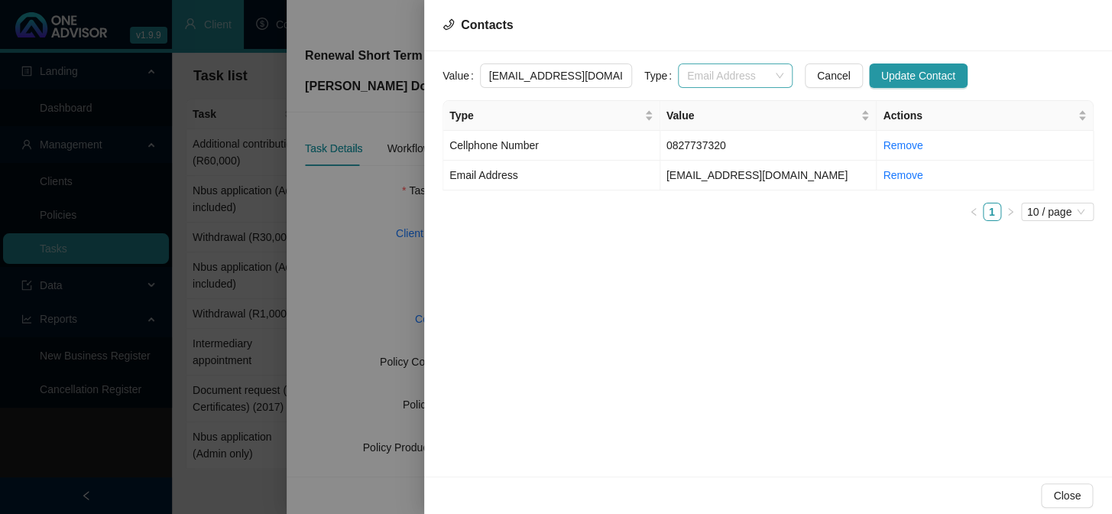
click at [764, 73] on span "Email Address" at bounding box center [735, 75] width 96 height 23
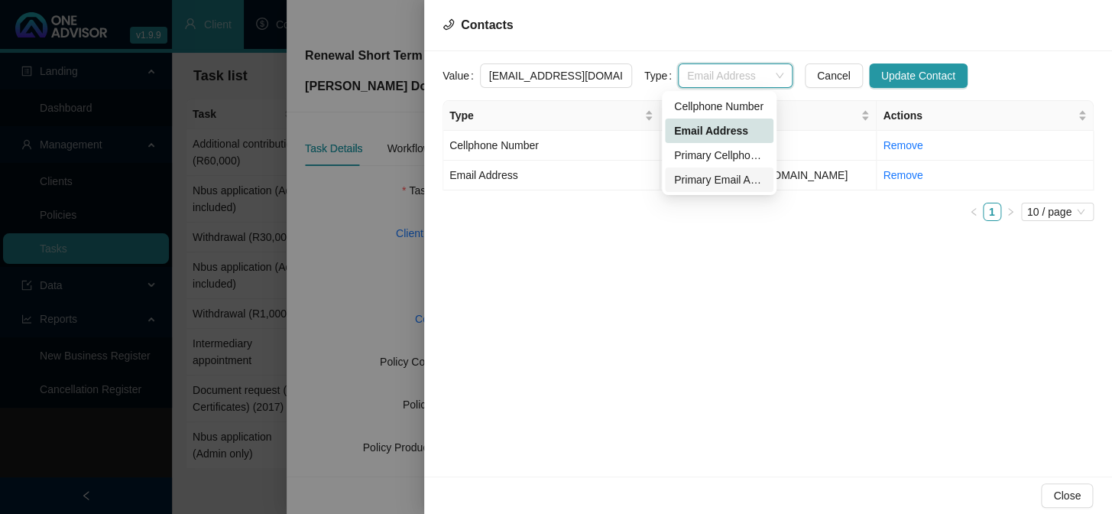
click at [708, 180] on div "Primary Email Address" at bounding box center [719, 179] width 90 height 17
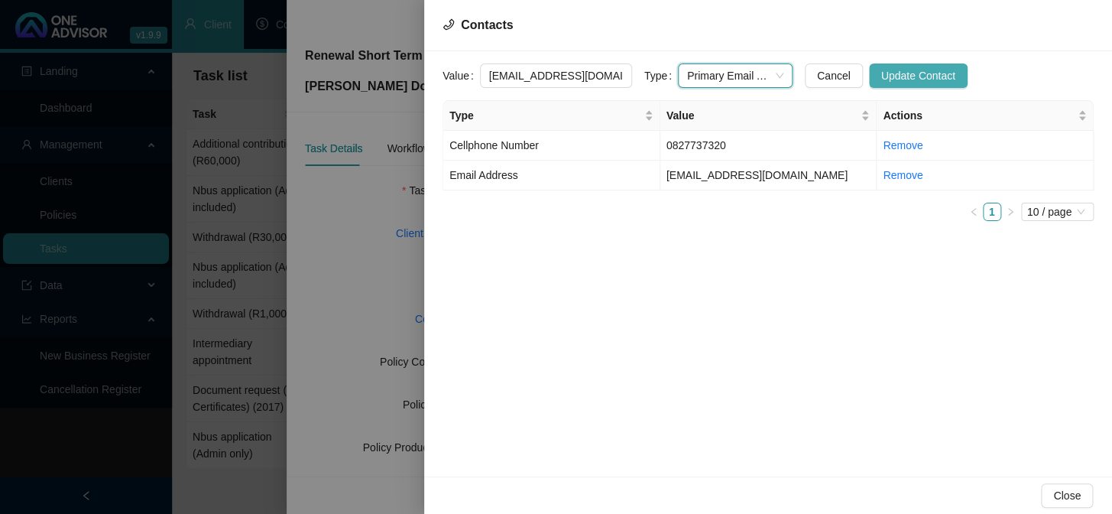
click at [881, 79] on span "Update Contact" at bounding box center [918, 75] width 74 height 17
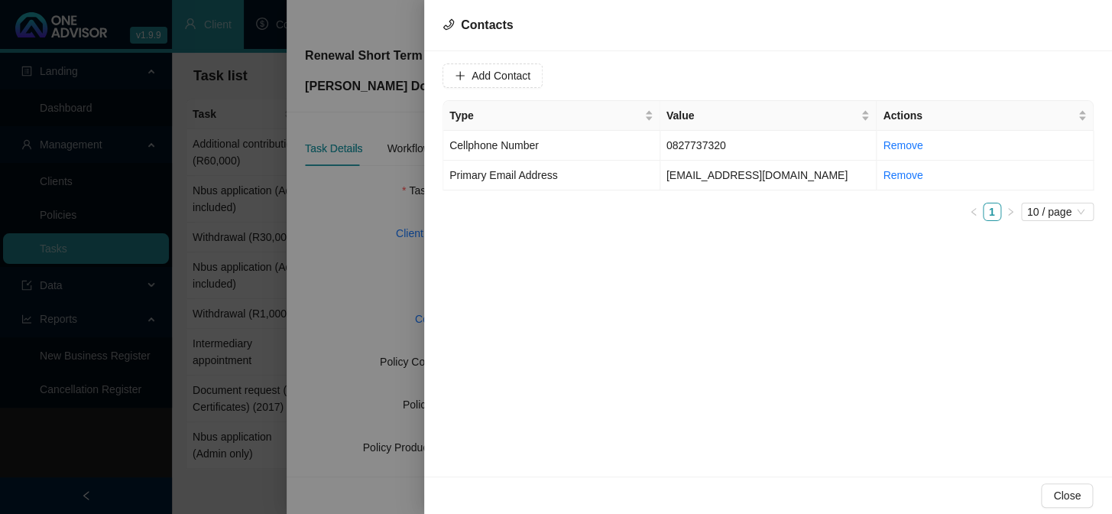
click at [329, 255] on div at bounding box center [556, 257] width 1112 height 514
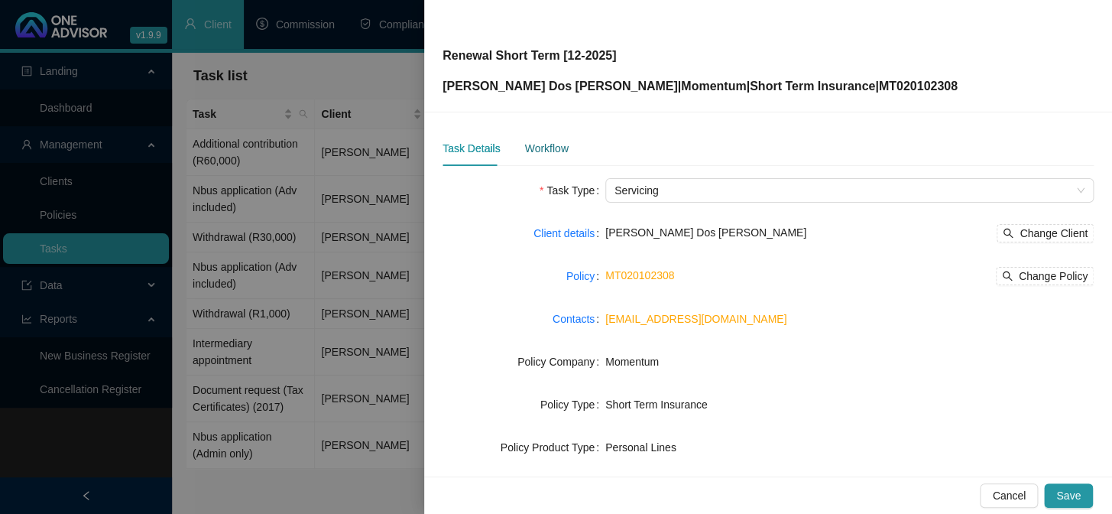
click at [554, 148] on div "Workflow" at bounding box center [546, 148] width 44 height 17
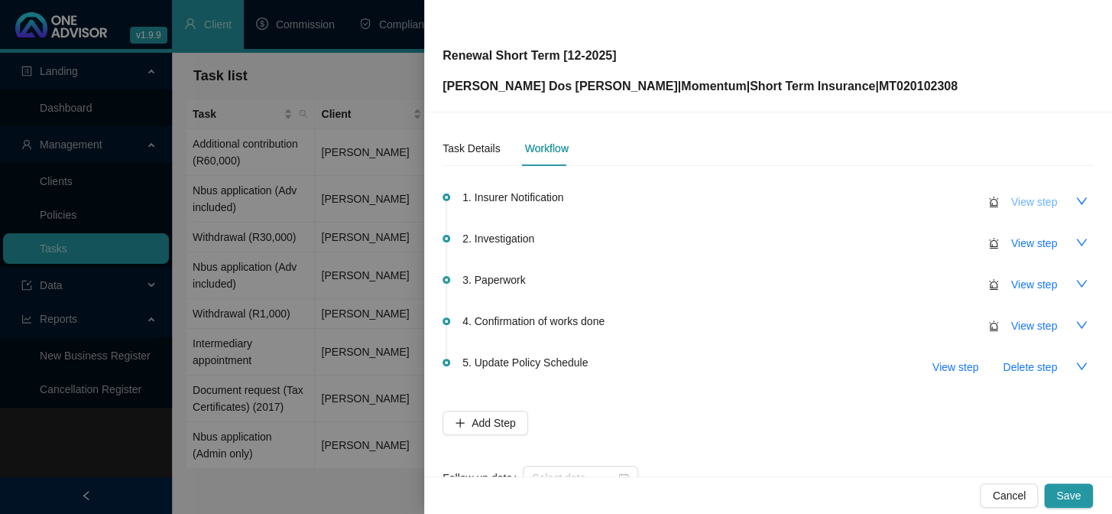
click at [1019, 202] on span "View step" at bounding box center [1034, 201] width 46 height 17
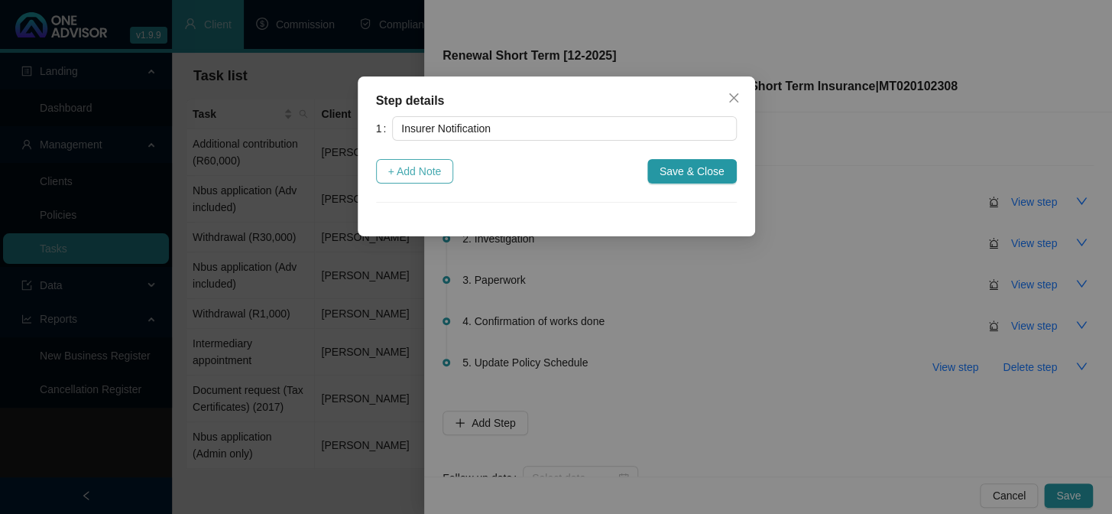
click at [436, 177] on span "+ Add Note" at bounding box center [415, 171] width 54 height 17
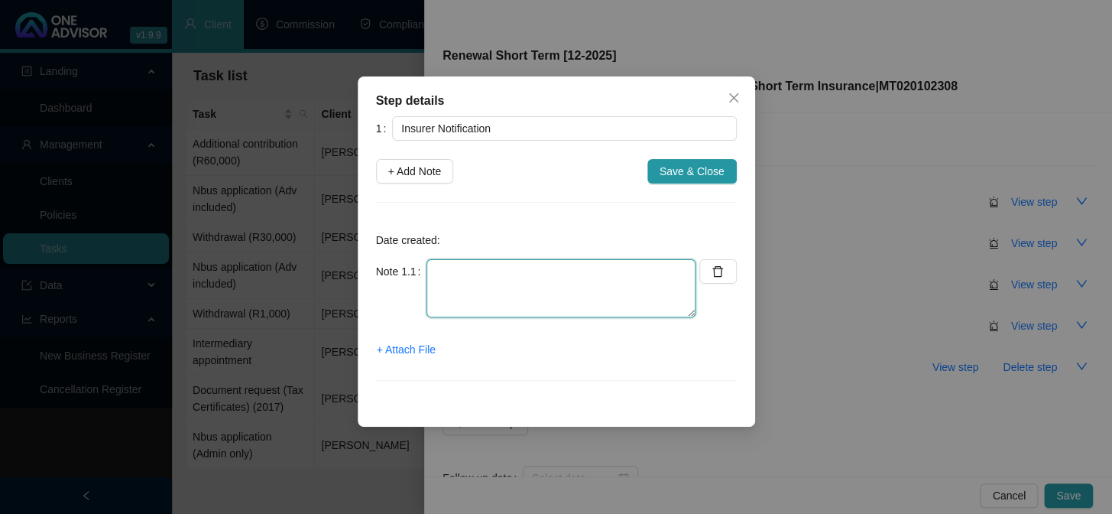
click at [486, 298] on textarea at bounding box center [561, 288] width 269 height 58
click at [469, 268] on textarea "Emailed notification from MSTI" at bounding box center [561, 288] width 269 height 58
click at [432, 274] on textarea "Email notification from MSTI" at bounding box center [561, 288] width 269 height 58
type textarea "[DATE] Email notification from MSTI"
click at [422, 350] on span "+ Attach File" at bounding box center [406, 349] width 59 height 17
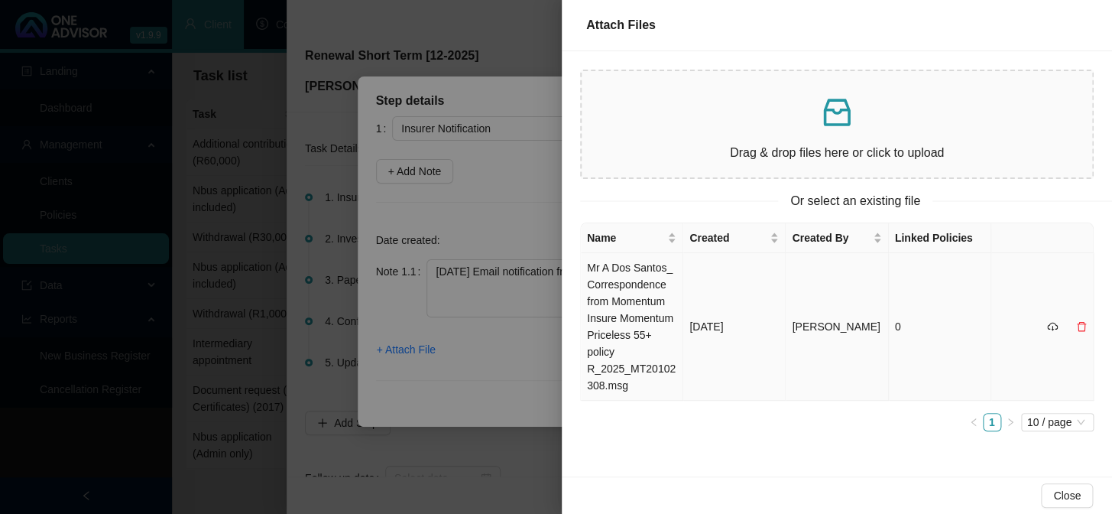
click at [640, 303] on td "Mr A Dos Santos_ Correspondence from Momentum Insure Momentum Priceless 55+ pol…" at bounding box center [632, 327] width 102 height 148
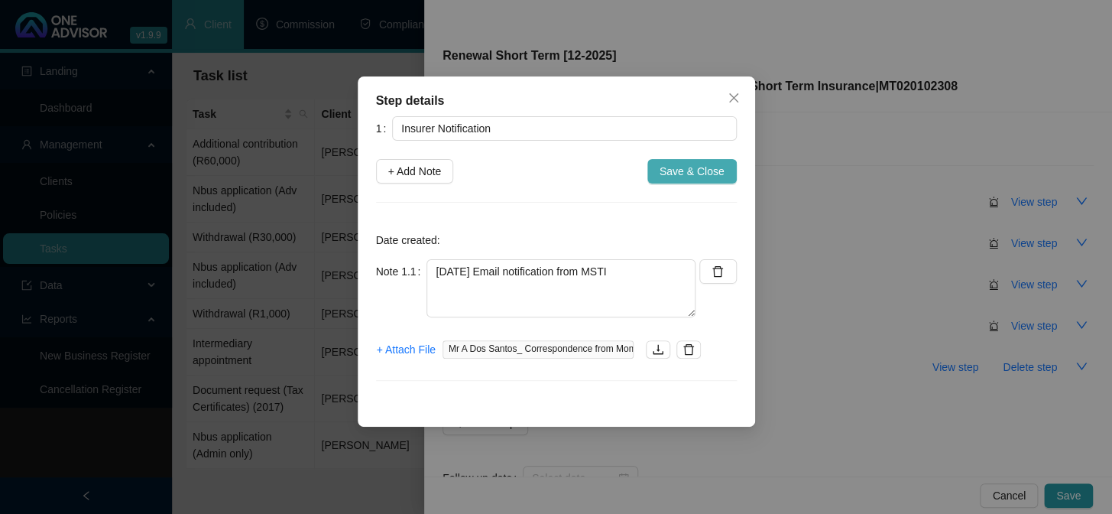
click at [725, 170] on button "Save & Close" at bounding box center [691, 171] width 89 height 24
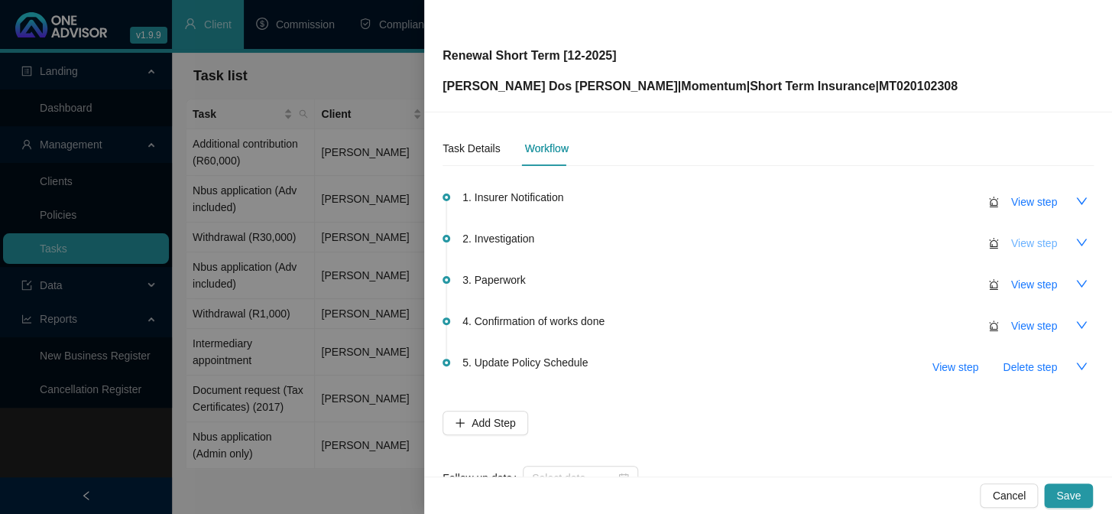
click at [1011, 244] on span "View step" at bounding box center [1034, 243] width 46 height 17
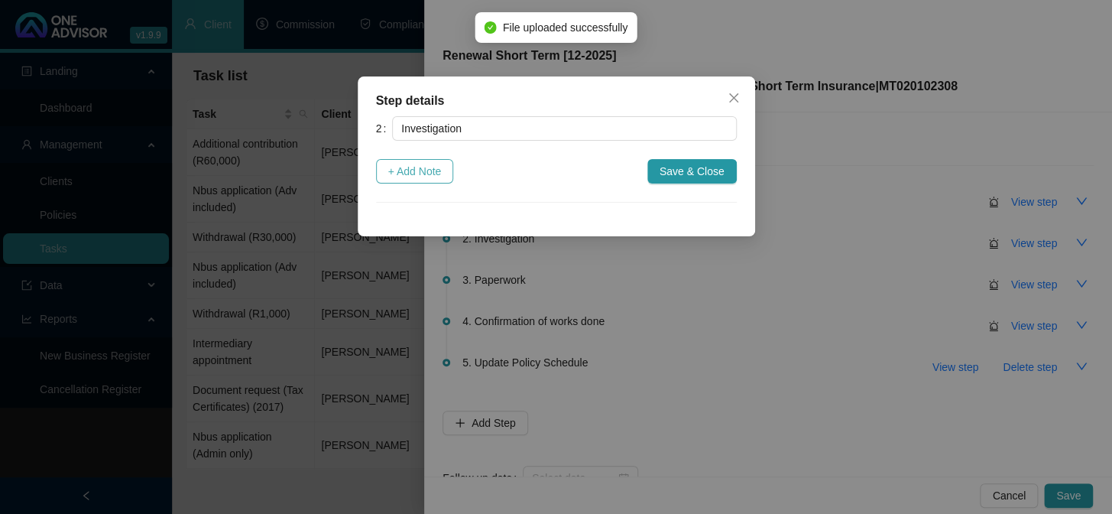
click at [430, 173] on span "+ Add Note" at bounding box center [415, 171] width 54 height 17
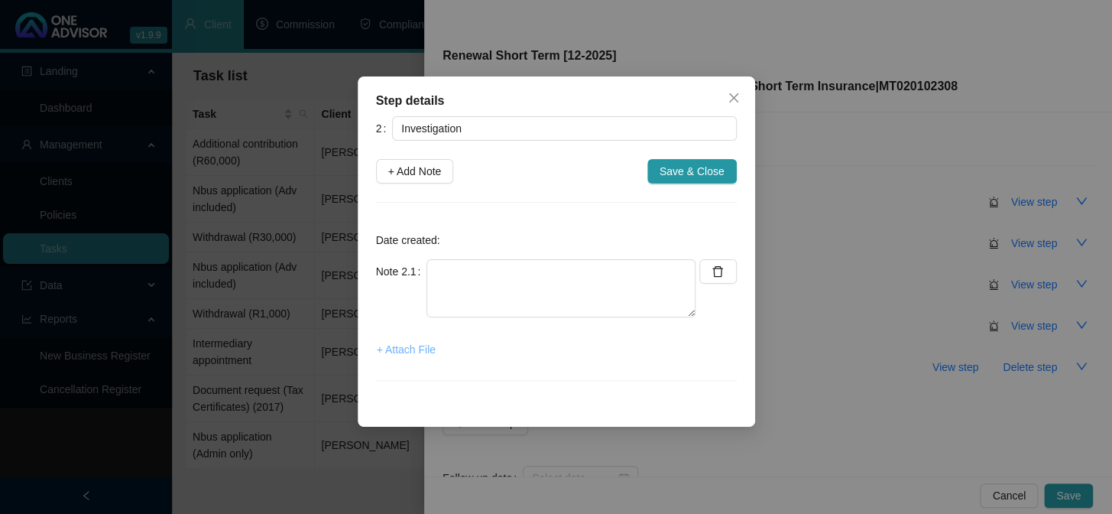
click at [417, 352] on span "+ Attach File" at bounding box center [406, 349] width 59 height 17
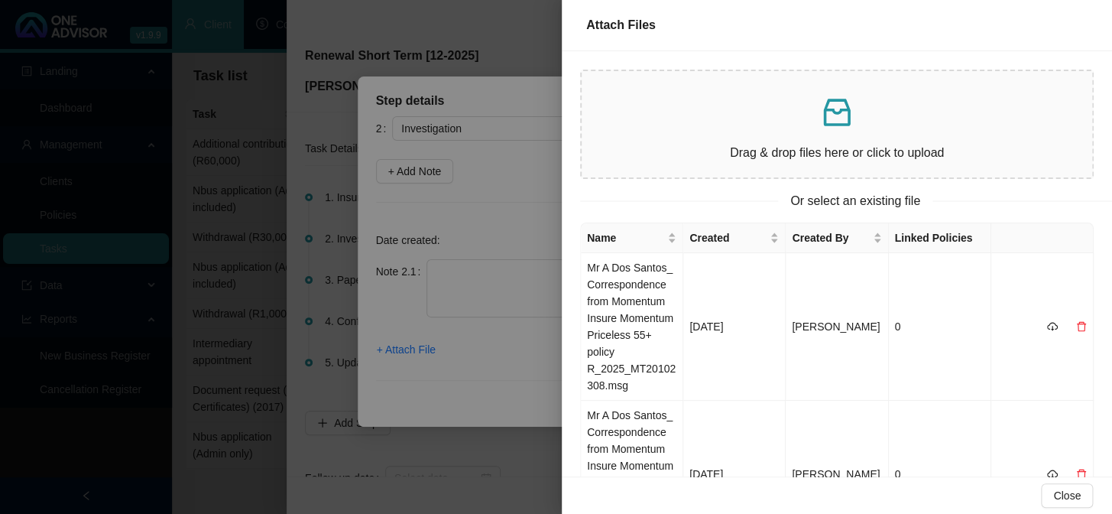
click at [739, 133] on div "Drag & drop files here or click to upload" at bounding box center [837, 124] width 486 height 82
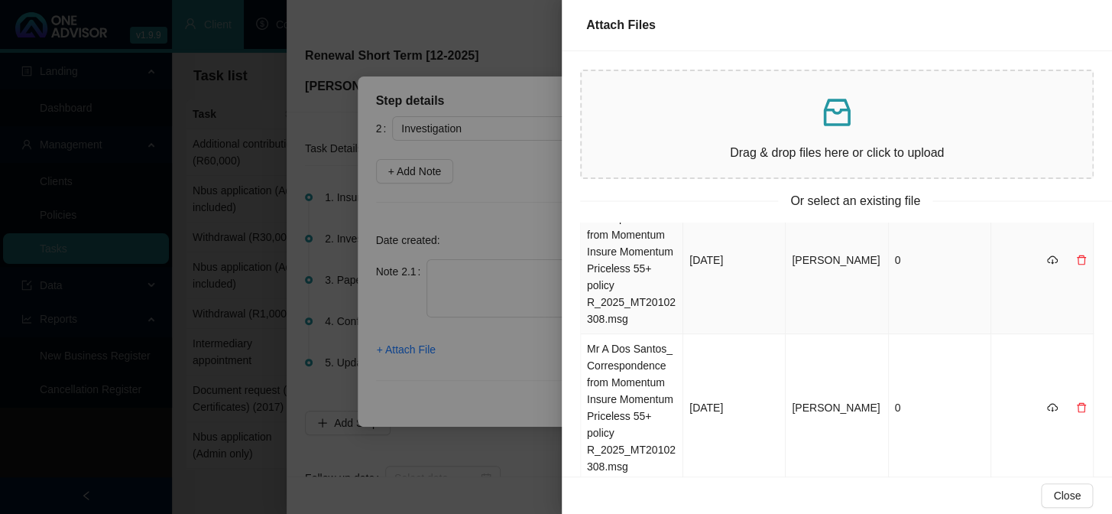
scroll to position [132, 0]
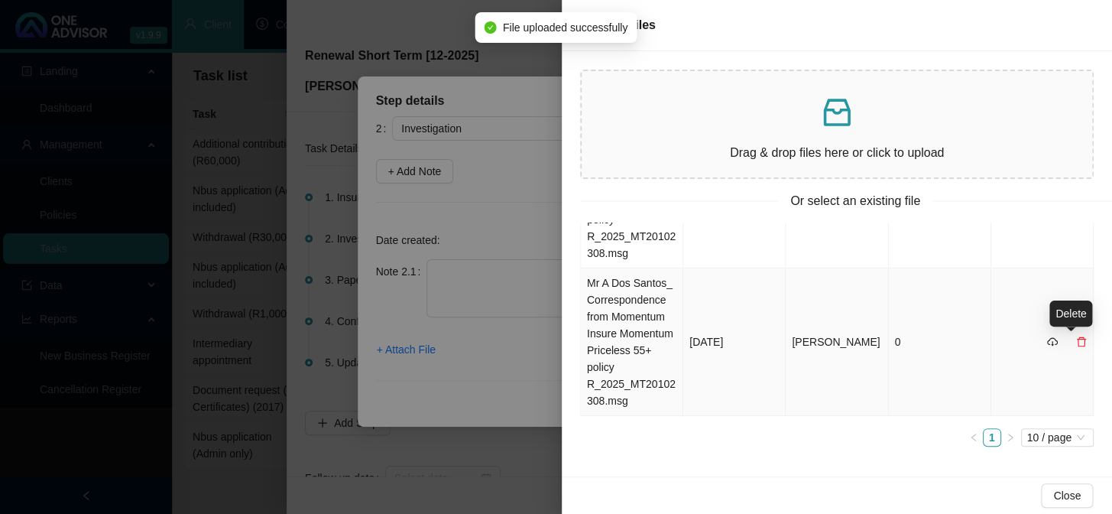
click at [1077, 337] on icon "delete" at bounding box center [1081, 342] width 9 height 10
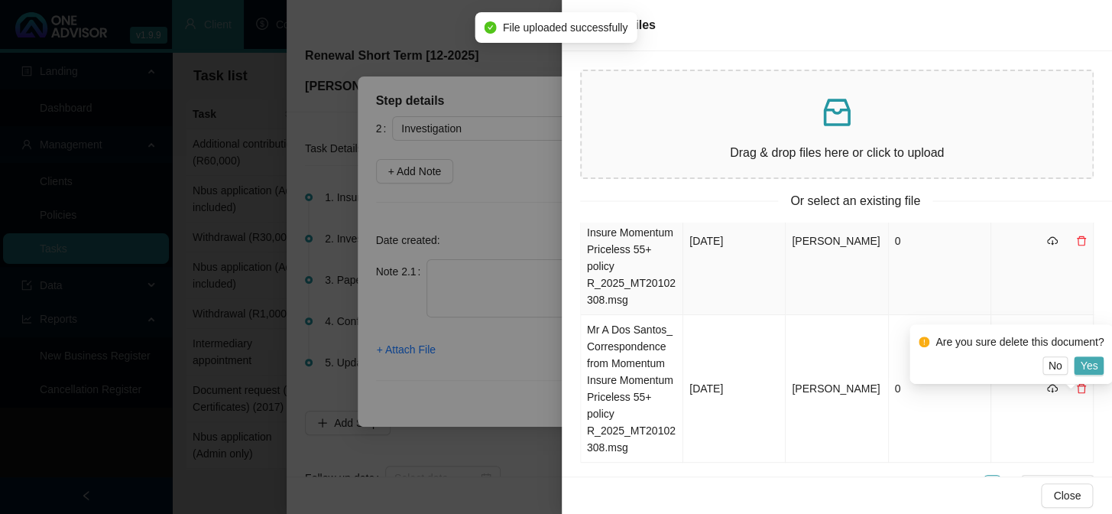
click at [1089, 363] on span "Yes" at bounding box center [1089, 365] width 18 height 17
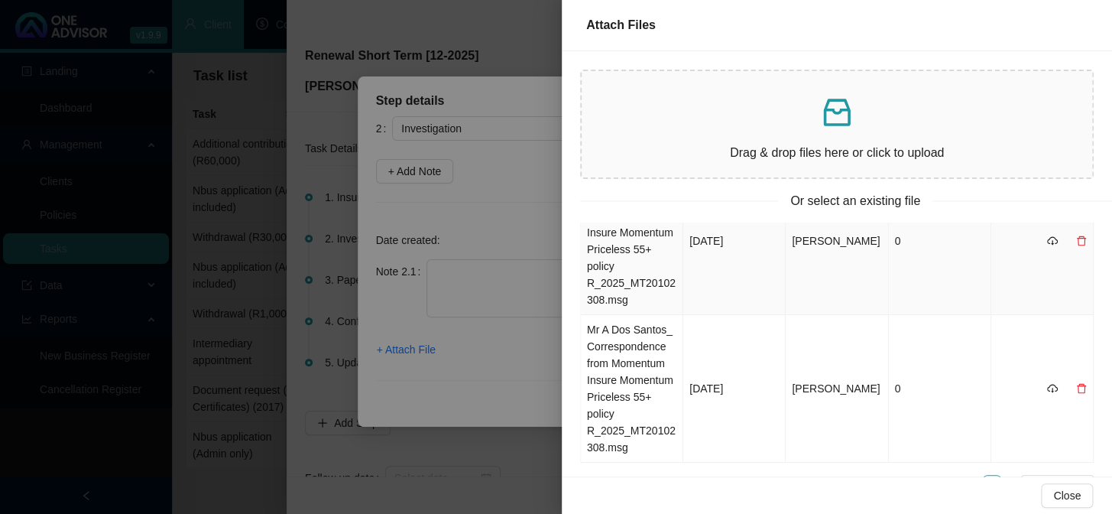
click at [613, 247] on td "Mr A Dos Santos_ Correspondence from Momentum Insure Momentum Priceless 55+ pol…" at bounding box center [632, 241] width 102 height 148
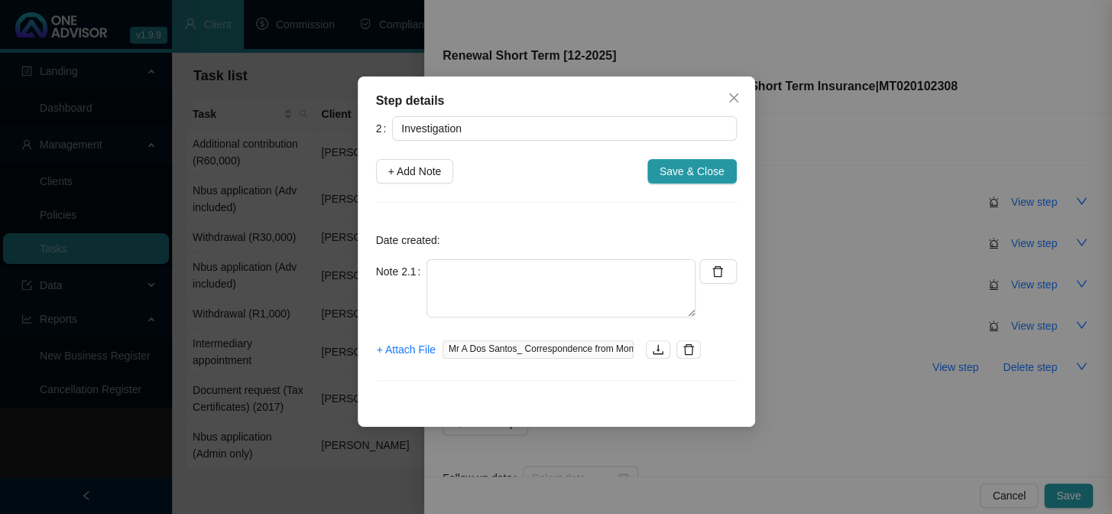
scroll to position [31, 0]
click at [569, 281] on textarea at bounding box center [561, 288] width 269 height 58
click at [511, 275] on textarea at bounding box center [561, 288] width 269 height 58
paste textarea "4507175048081 Current: R2,284.87 New: R2,509.32 Increase: R224.45 9.8%"
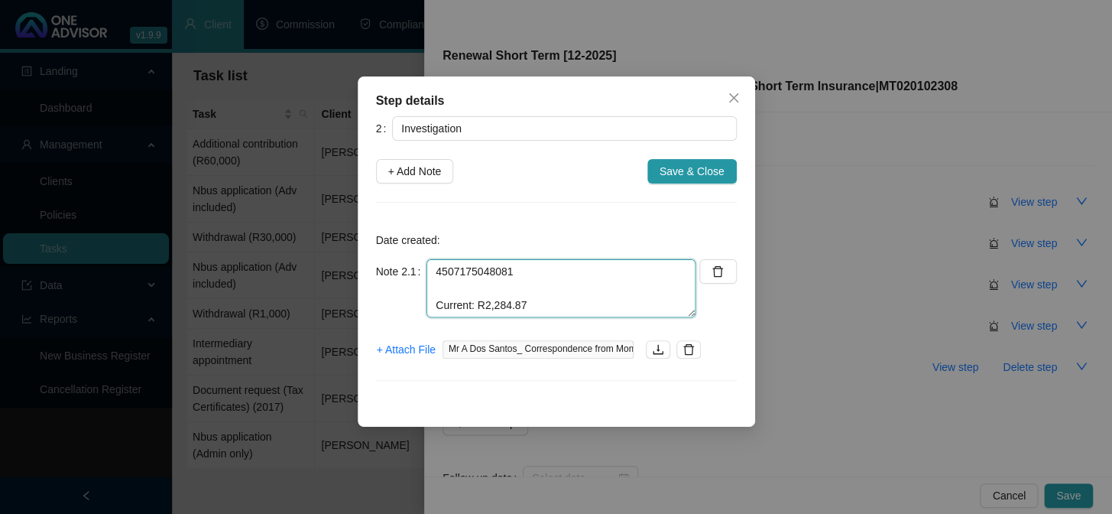
scroll to position [63, 0]
type textarea "4507175048081 Current: R2,284.87 New: R2,509.32 Increase: R224.45 9.8%"
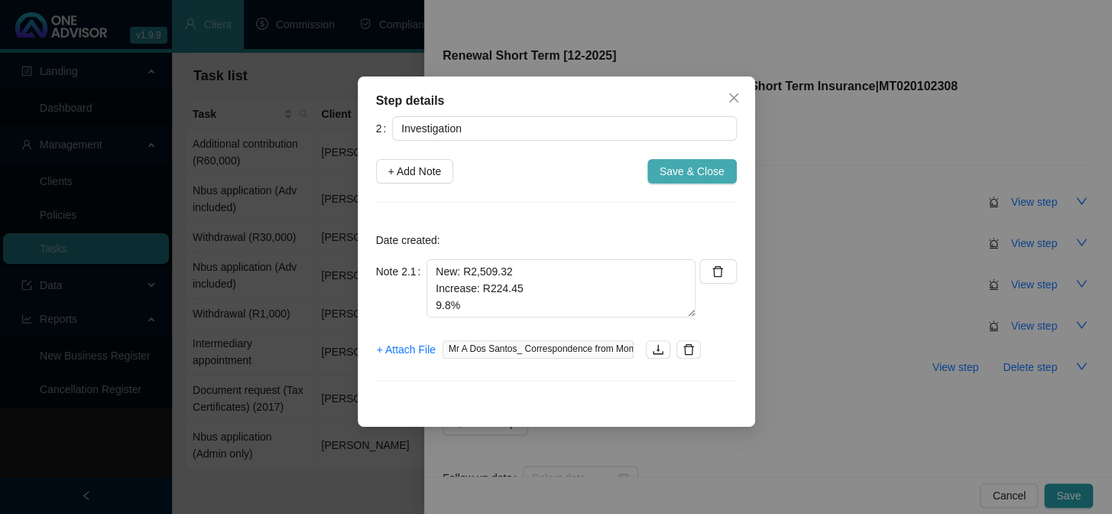
click at [691, 171] on span "Save & Close" at bounding box center [692, 171] width 65 height 17
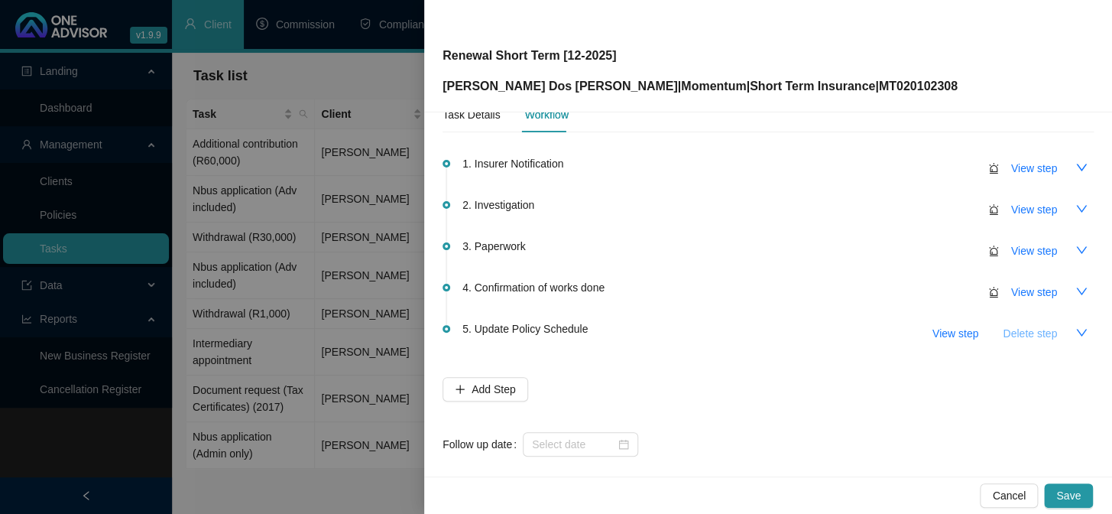
scroll to position [49, 0]
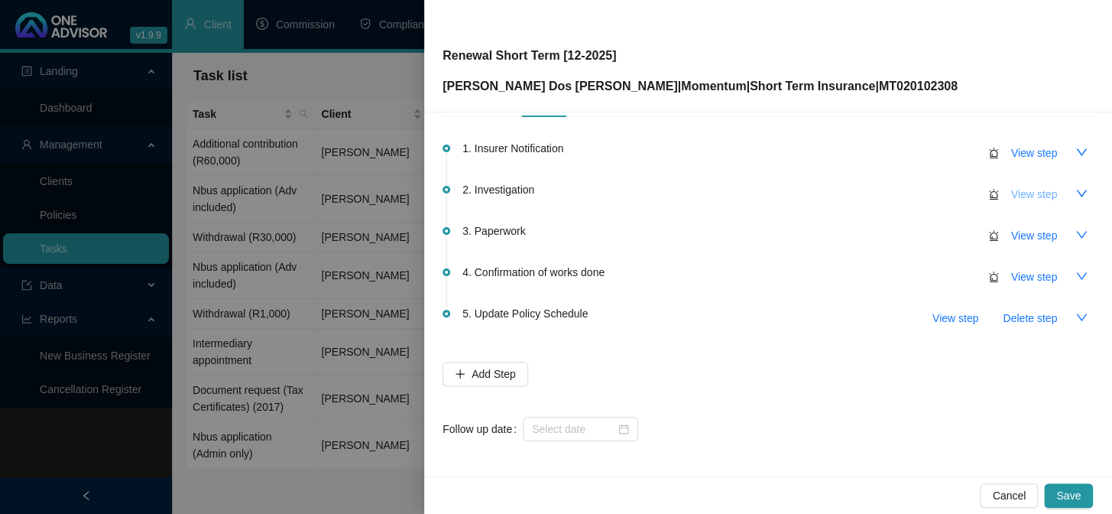
click at [1025, 199] on span "View step" at bounding box center [1034, 194] width 46 height 17
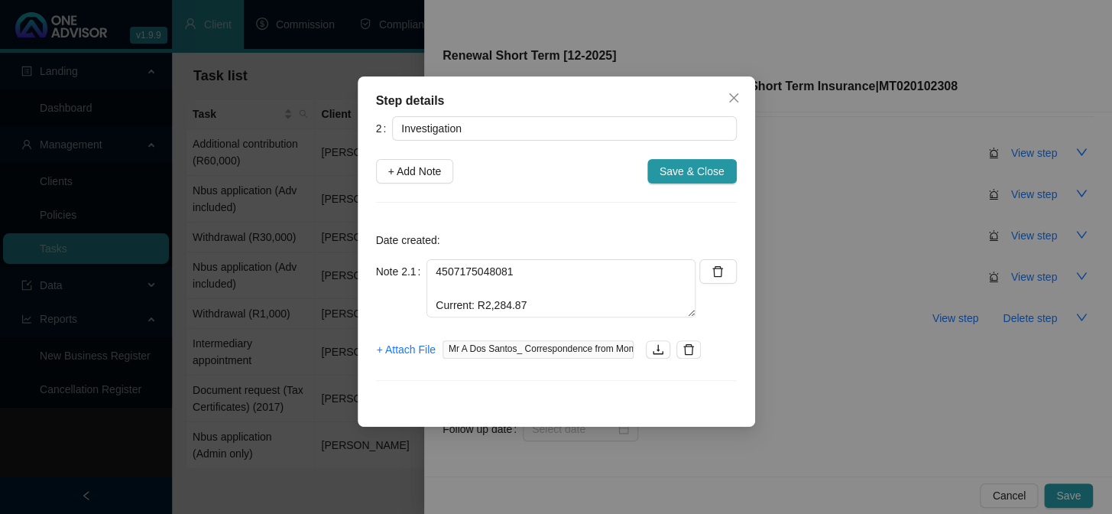
click at [925, 427] on div "Step details 2 Investigation + Add Note Save & Close Date created: Note 2.1 450…" at bounding box center [556, 257] width 1112 height 514
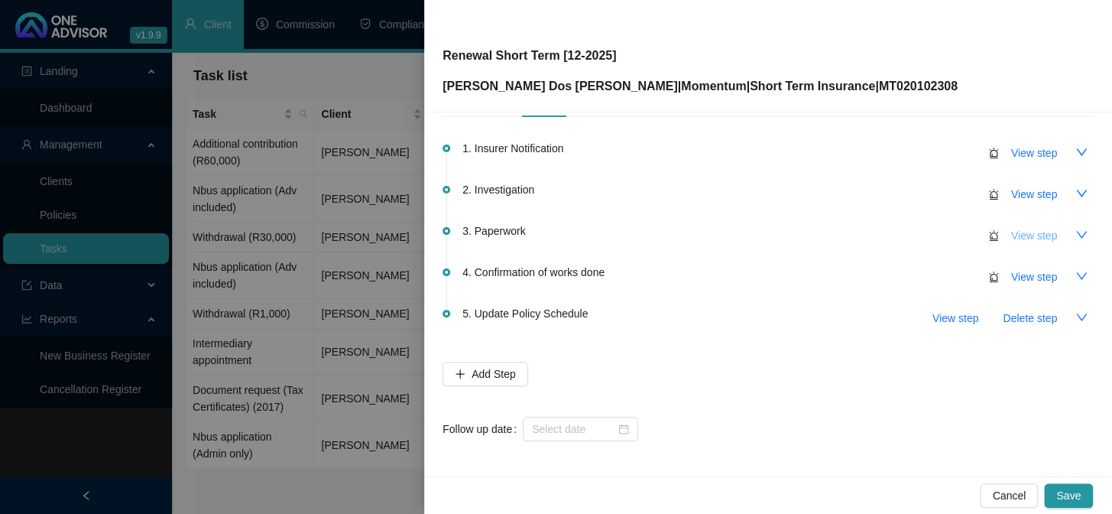
click at [1027, 232] on span "View step" at bounding box center [1034, 235] width 46 height 17
type input "Paperwork"
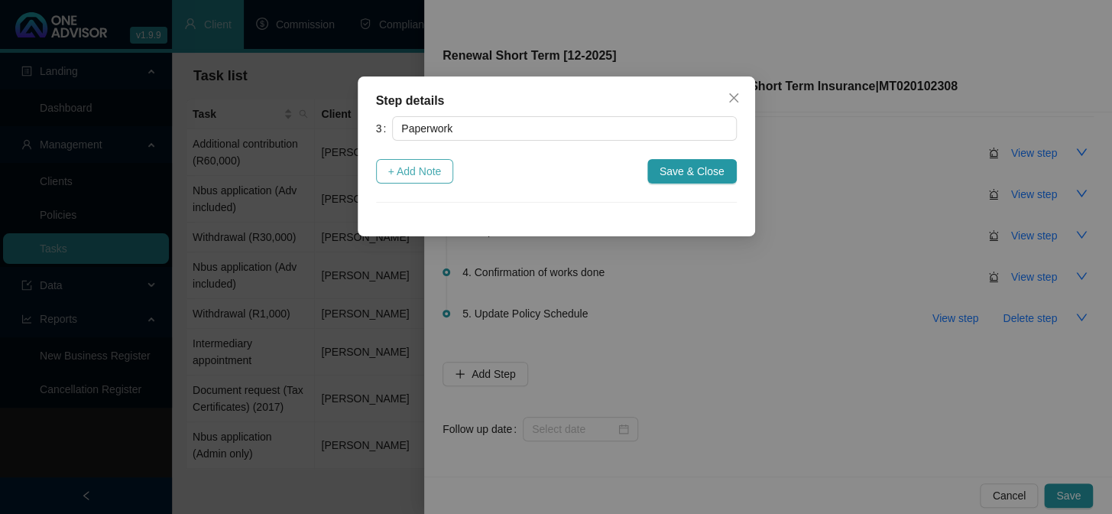
click at [396, 171] on span "+ Add Note" at bounding box center [415, 171] width 54 height 17
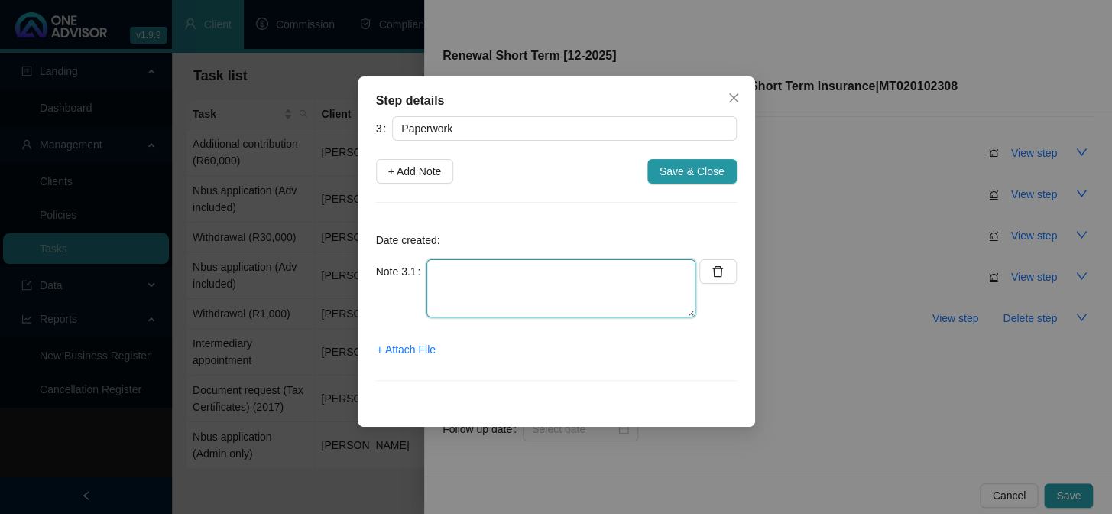
click at [446, 297] on textarea at bounding box center [561, 288] width 269 height 58
type textarea "Emailed Renewal to client"
click at [410, 346] on span "+ Attach File" at bounding box center [406, 349] width 59 height 17
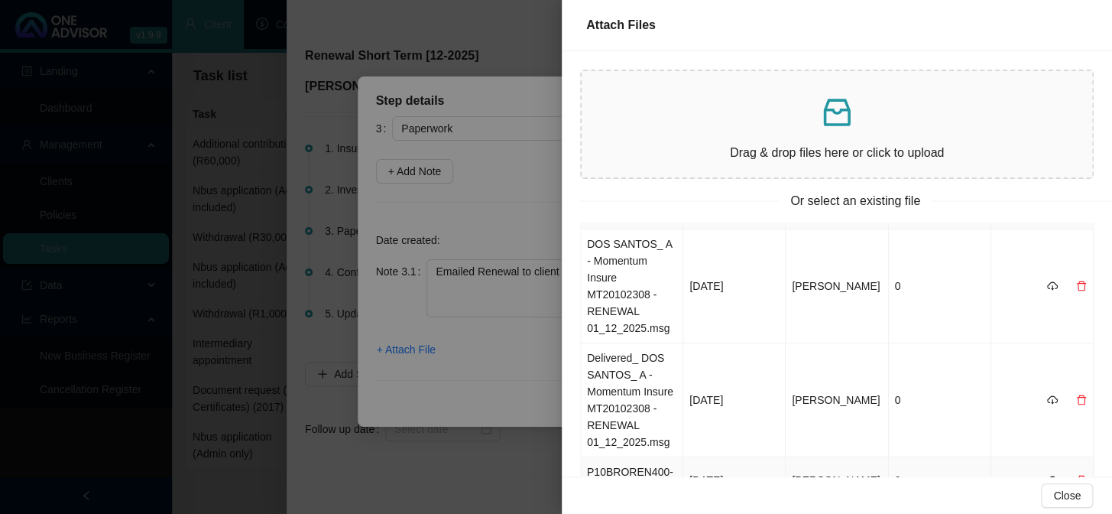
scroll to position [0, 0]
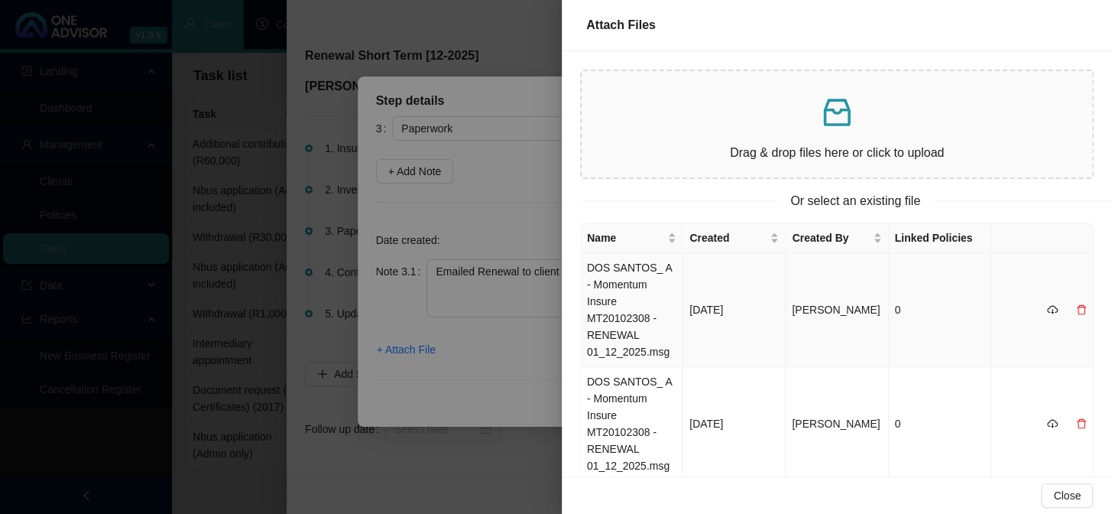
click at [638, 283] on td "DOS SANTOS_ A - Momentum Insure MT20102308 - RENEWAL 01_12_2025.msg" at bounding box center [632, 310] width 102 height 114
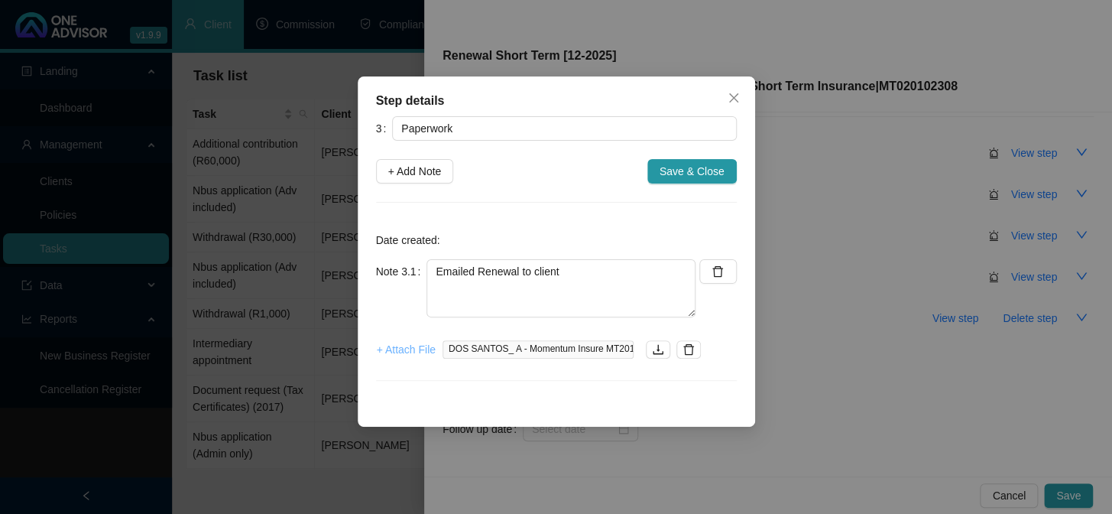
click at [409, 353] on span "+ Attach File" at bounding box center [406, 349] width 59 height 17
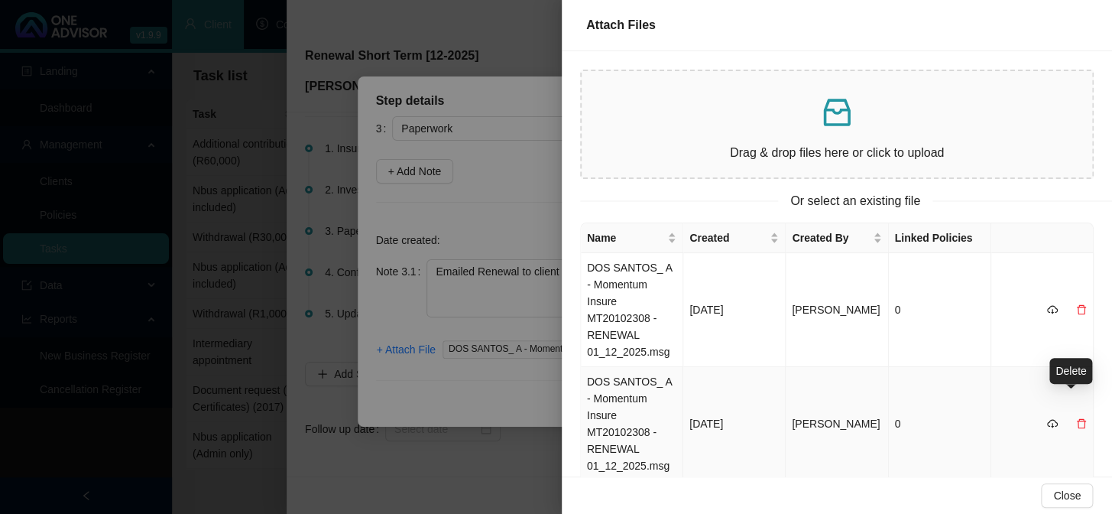
click at [1076, 418] on icon "delete" at bounding box center [1081, 423] width 11 height 11
click at [1087, 375] on span "Yes" at bounding box center [1089, 375] width 18 height 17
click at [618, 386] on td "Delivered_ DOS SANTOS_ A - Momentum Insure MT20102308 - RENEWAL 01_12_2025.msg" at bounding box center [632, 424] width 102 height 114
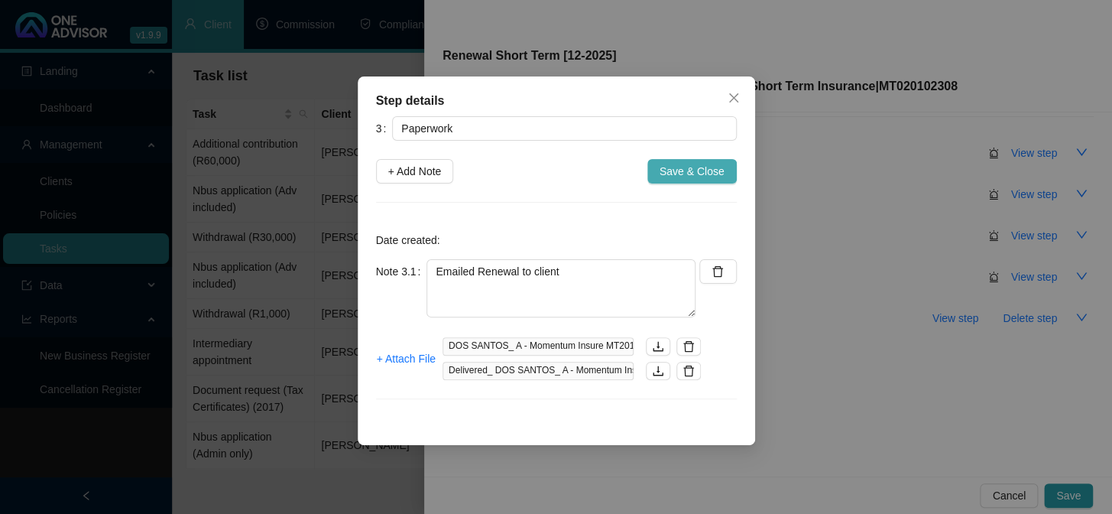
click at [706, 173] on span "Save & Close" at bounding box center [692, 171] width 65 height 17
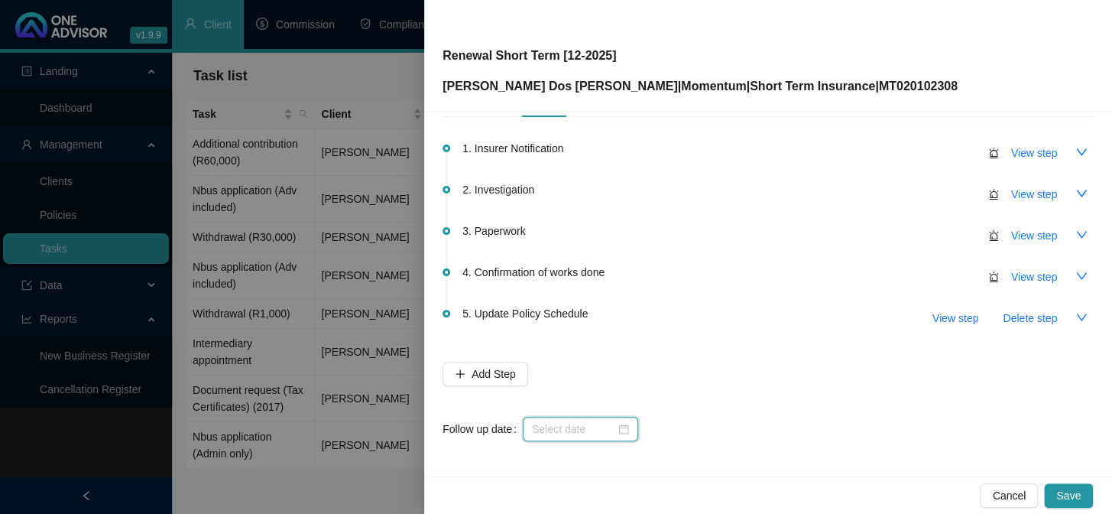
click at [582, 431] on input at bounding box center [573, 428] width 83 height 17
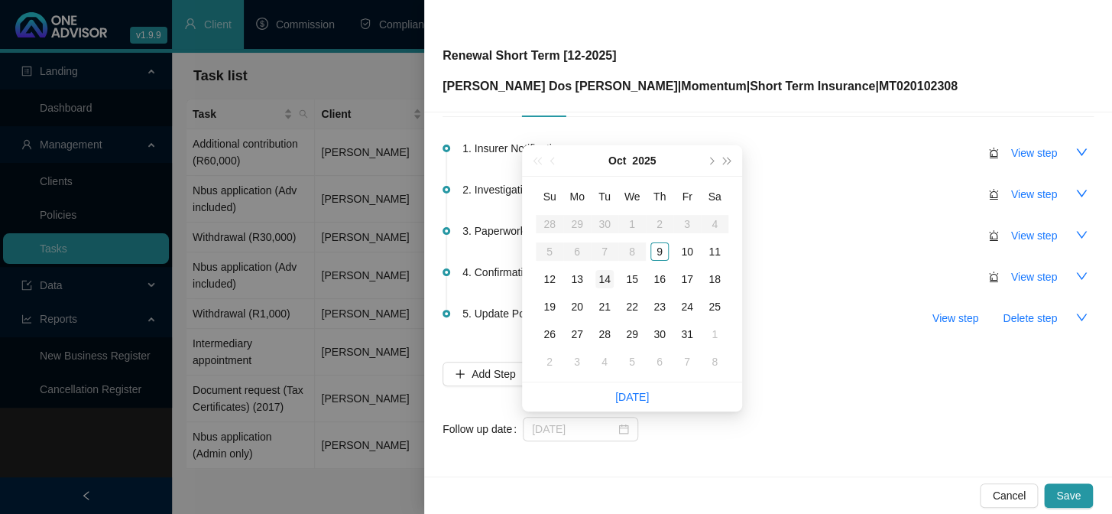
click at [608, 281] on div "14" at bounding box center [604, 279] width 18 height 18
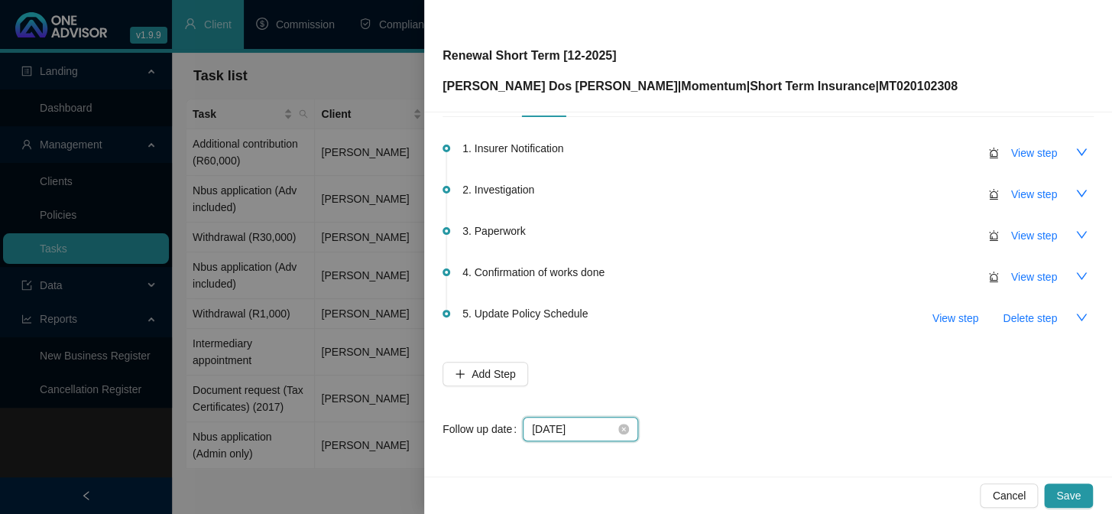
click at [600, 428] on input "[DATE]" at bounding box center [573, 428] width 83 height 17
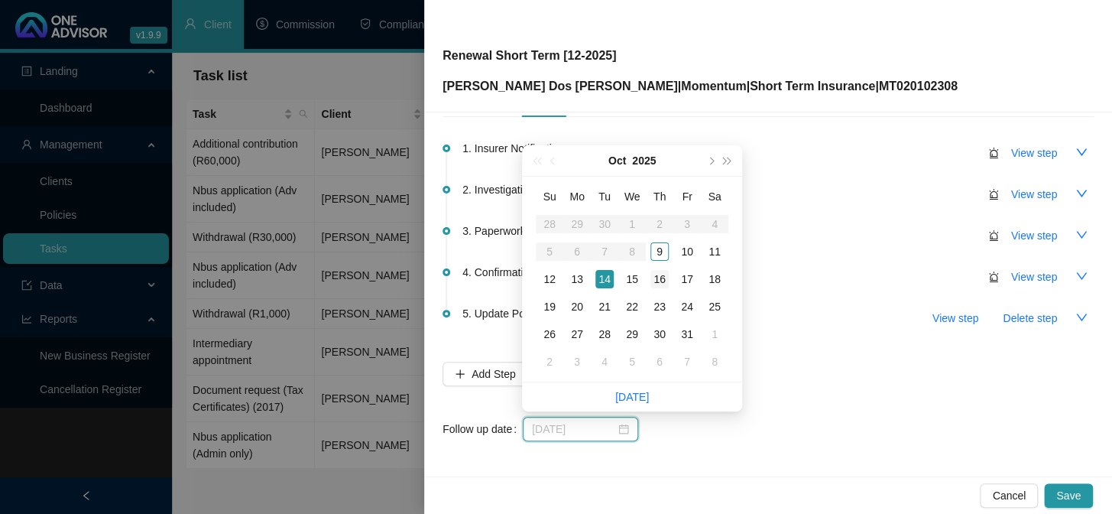
type input "[DATE]"
click at [662, 278] on div "16" at bounding box center [660, 279] width 18 height 18
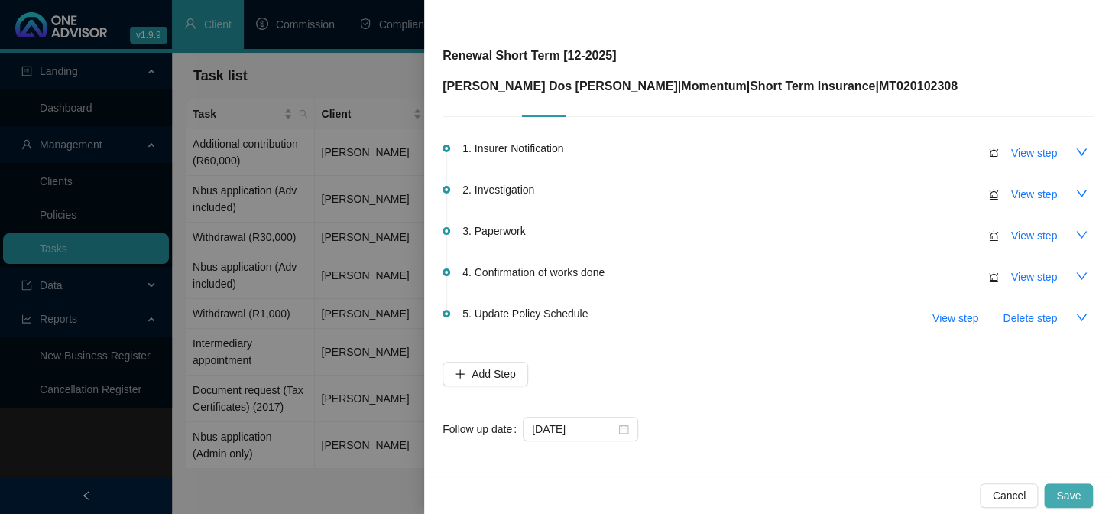
click at [1076, 503] on span "Save" at bounding box center [1068, 495] width 24 height 17
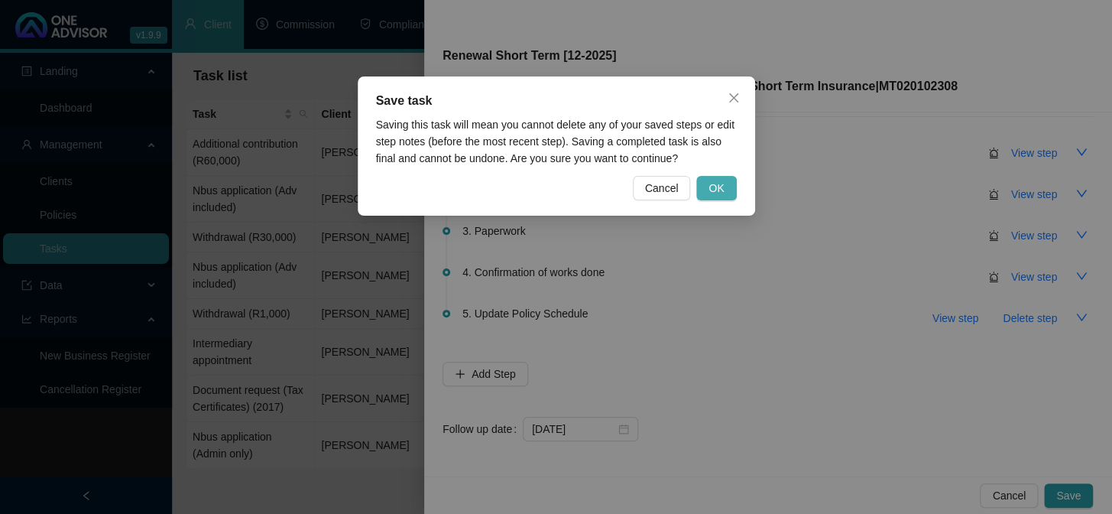
click at [714, 196] on span "OK" at bounding box center [716, 188] width 15 height 17
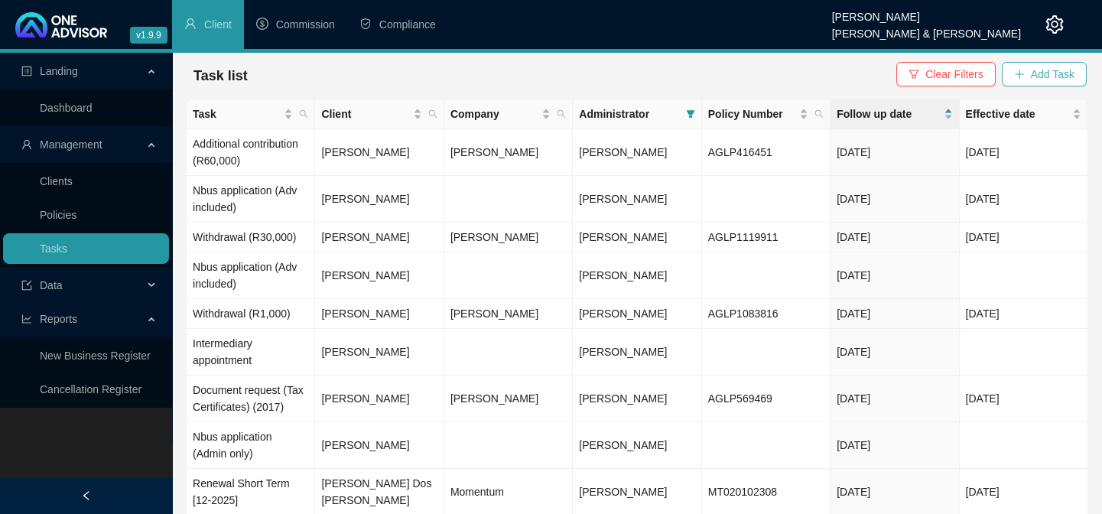
click at [1027, 73] on button "Add Task" at bounding box center [1043, 74] width 85 height 24
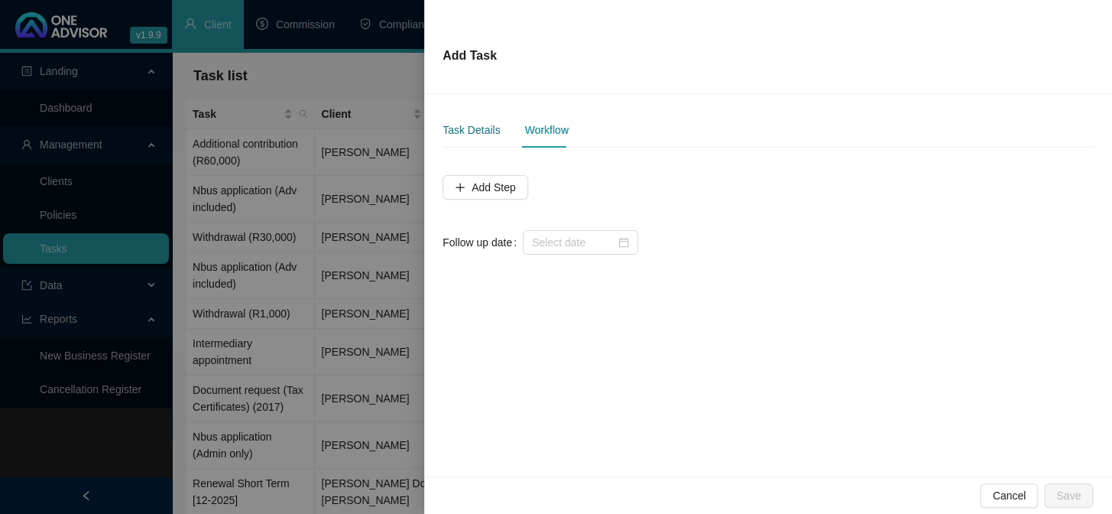
click at [489, 136] on div "Task Details" at bounding box center [471, 130] width 57 height 17
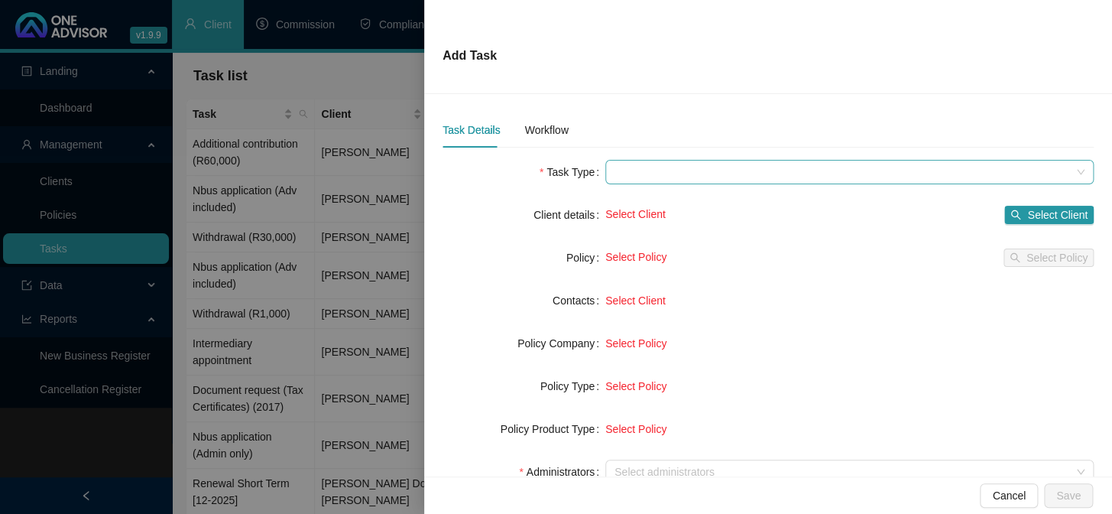
click at [644, 177] on span at bounding box center [850, 172] width 470 height 23
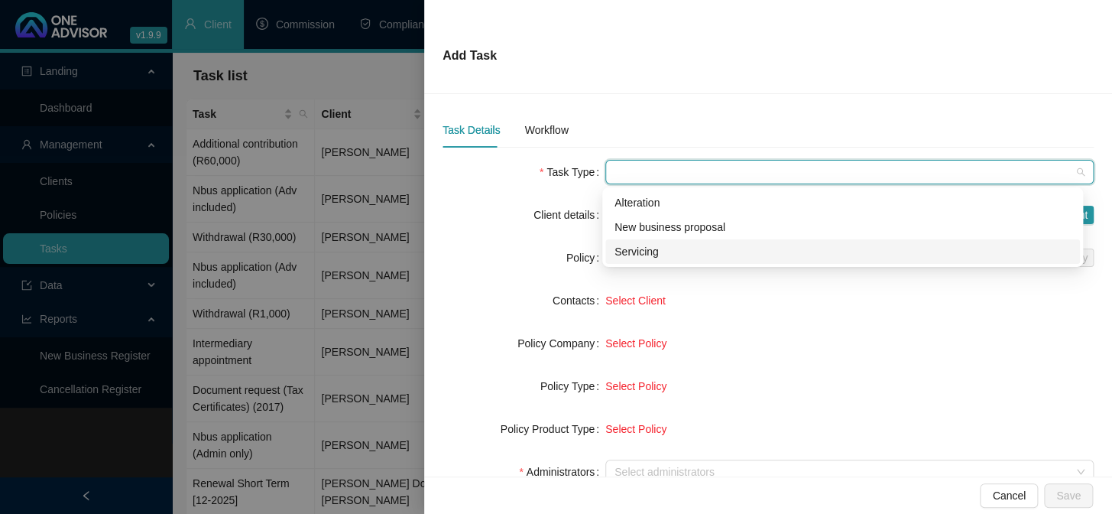
click at [638, 248] on div "Servicing" at bounding box center [843, 251] width 456 height 17
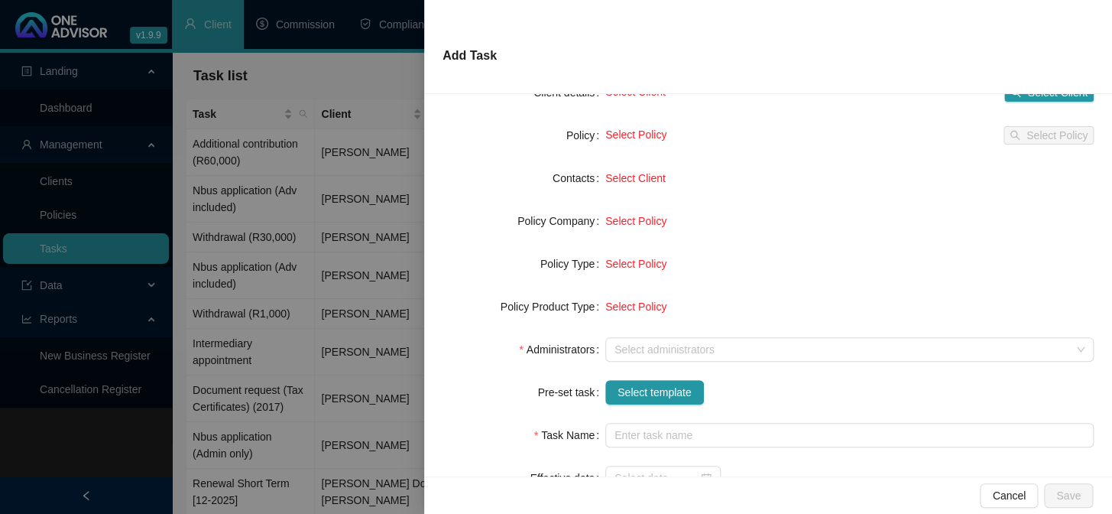
scroll to position [138, 0]
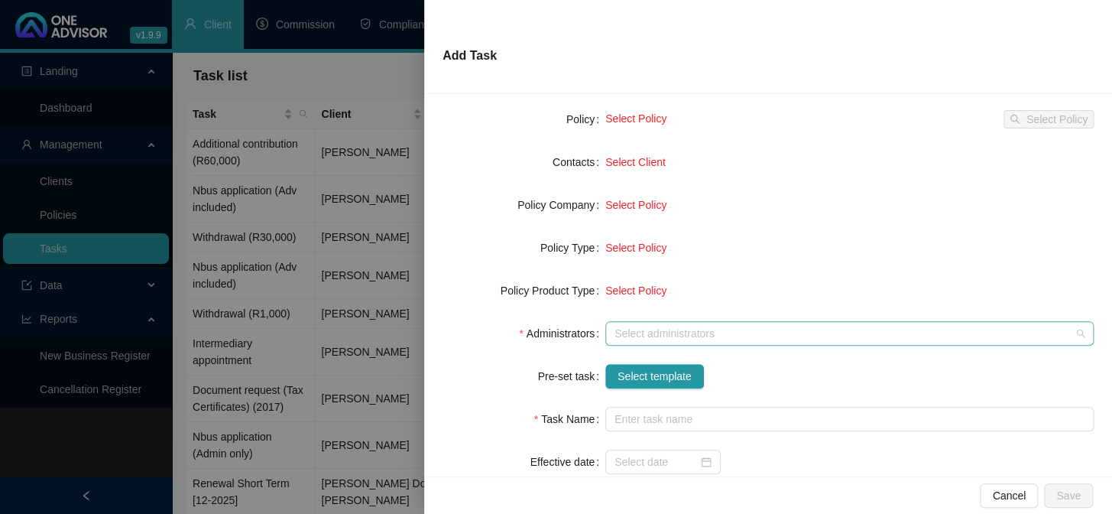
click at [669, 336] on div at bounding box center [841, 333] width 466 height 11
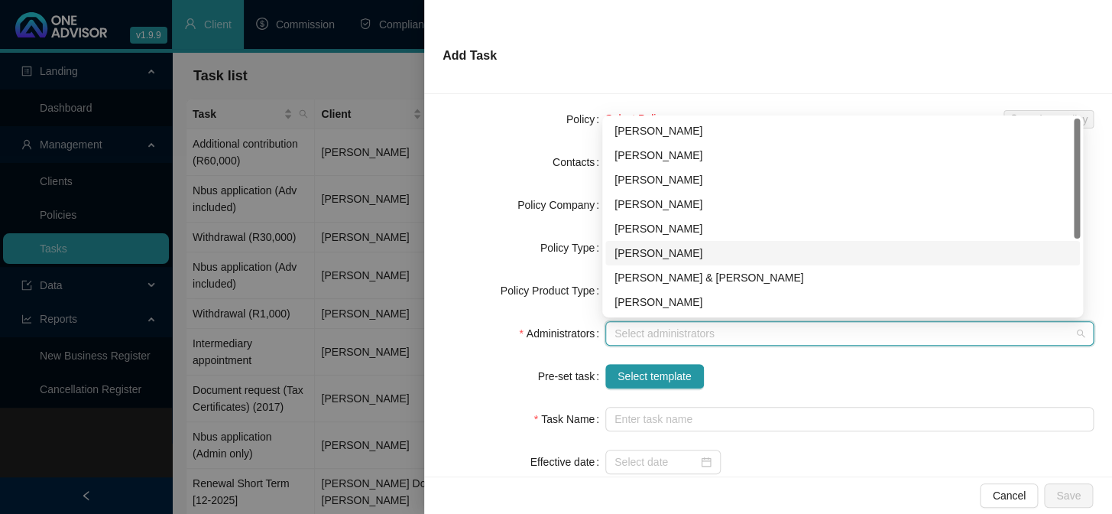
scroll to position [69, 0]
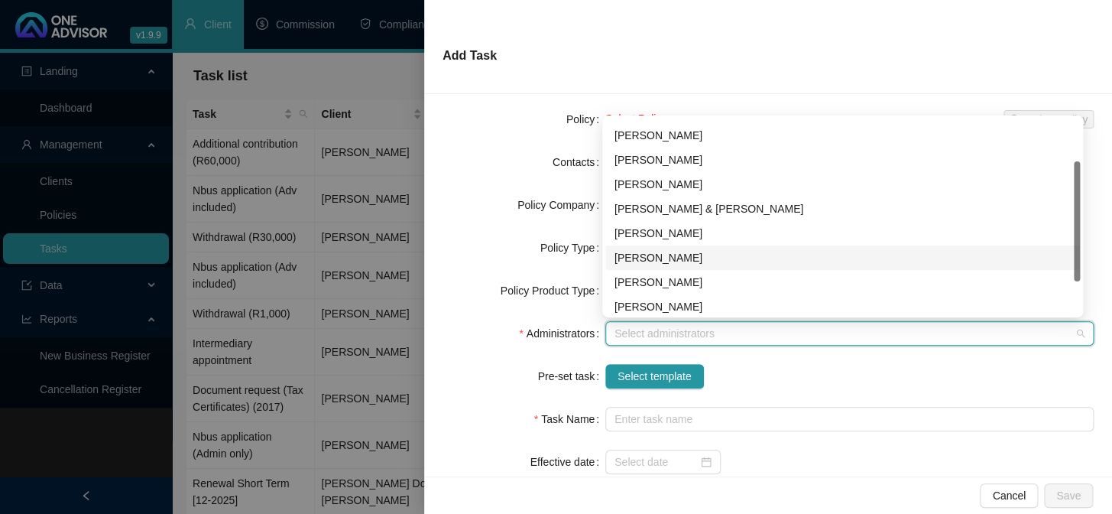
click at [649, 253] on div "[PERSON_NAME]" at bounding box center [843, 257] width 456 height 17
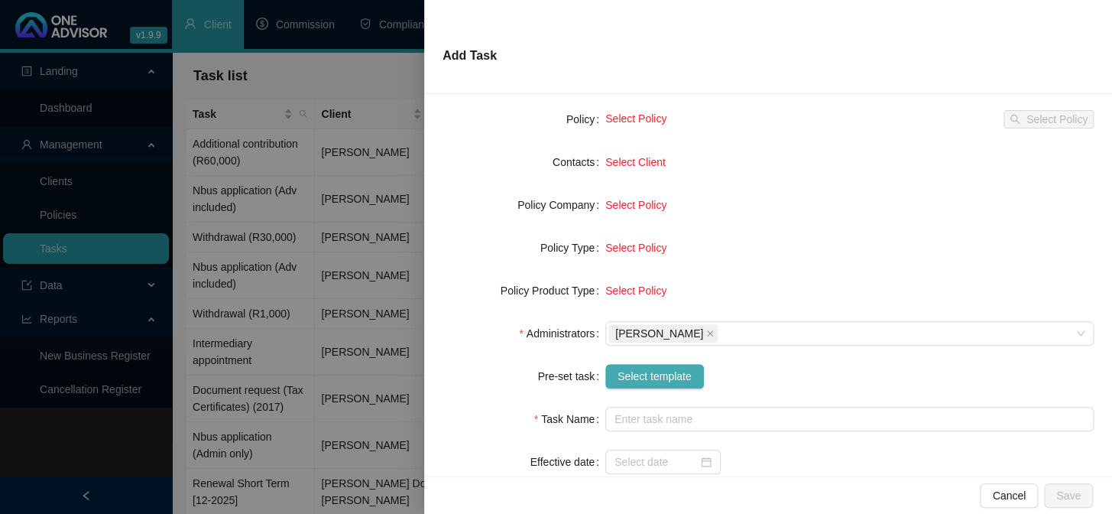
click at [644, 381] on span "Select template" at bounding box center [655, 376] width 74 height 17
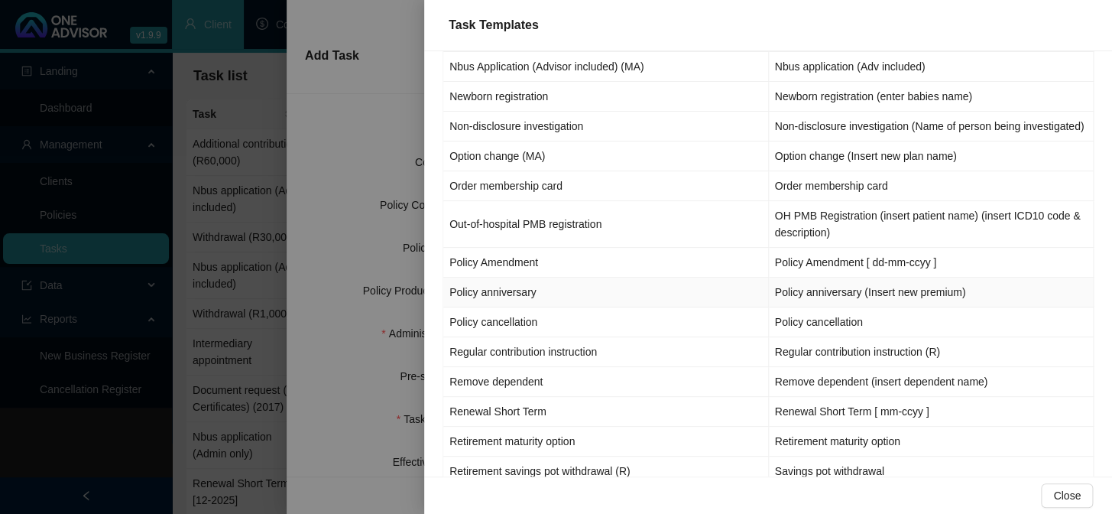
scroll to position [1459, 0]
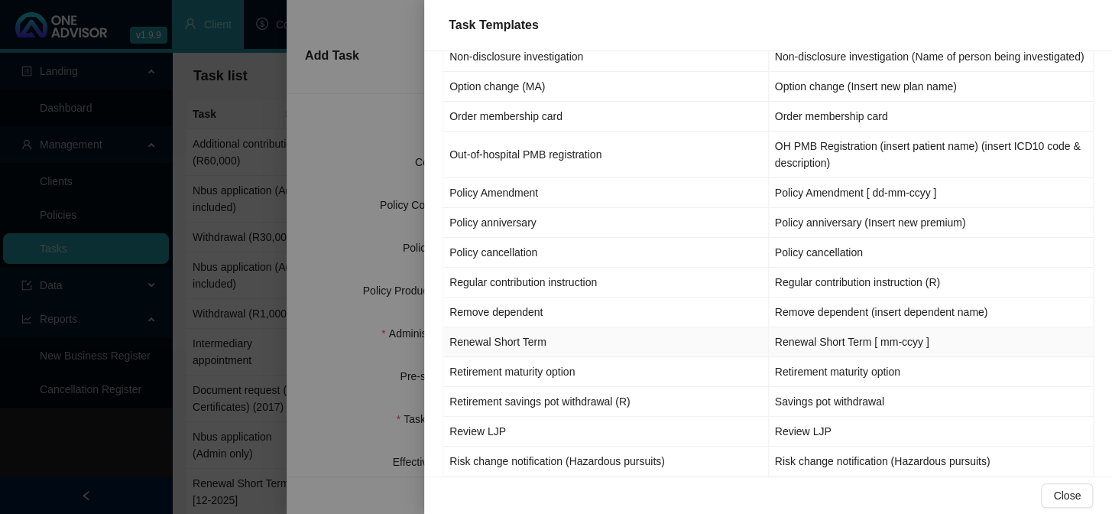
click at [513, 349] on td "Renewal Short Term" at bounding box center [606, 342] width 326 height 30
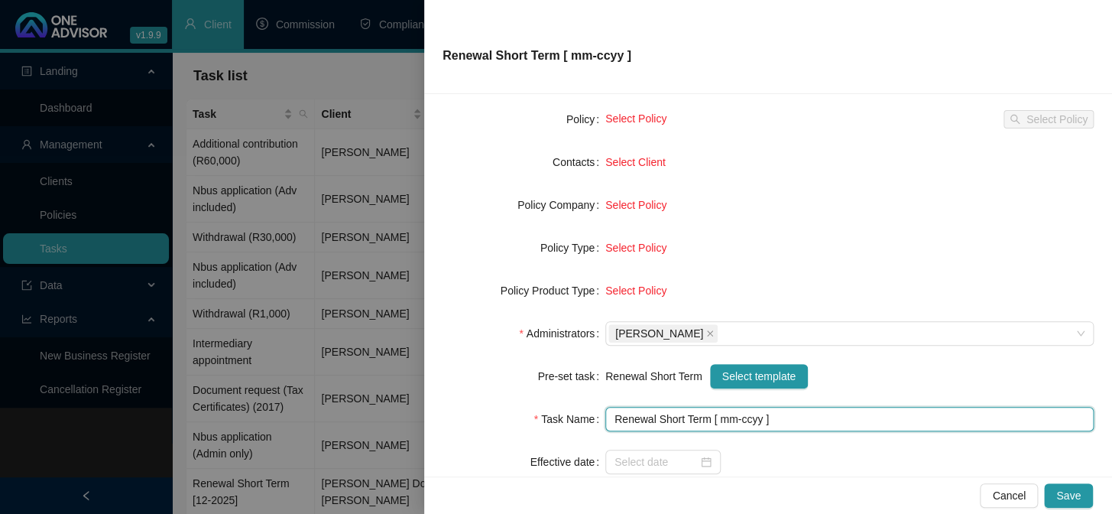
drag, startPoint x: 731, startPoint y: 418, endPoint x: 725, endPoint y: 443, distance: 25.8
click at [732, 419] on input "Renewal Short Term [ mm-ccyy ]" at bounding box center [849, 419] width 488 height 24
type input "Renewal Short Term [12-2025]"
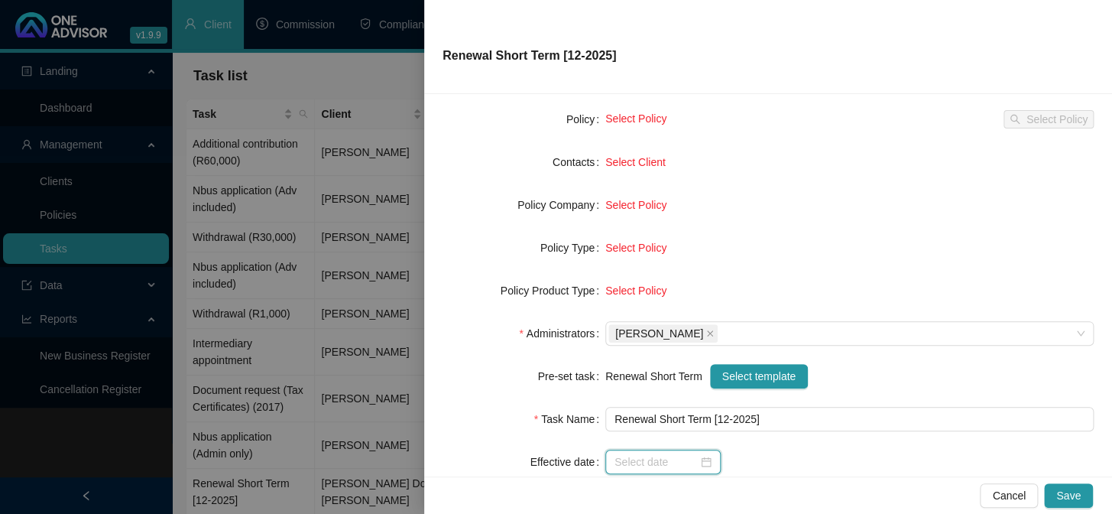
click at [625, 456] on input at bounding box center [656, 461] width 83 height 17
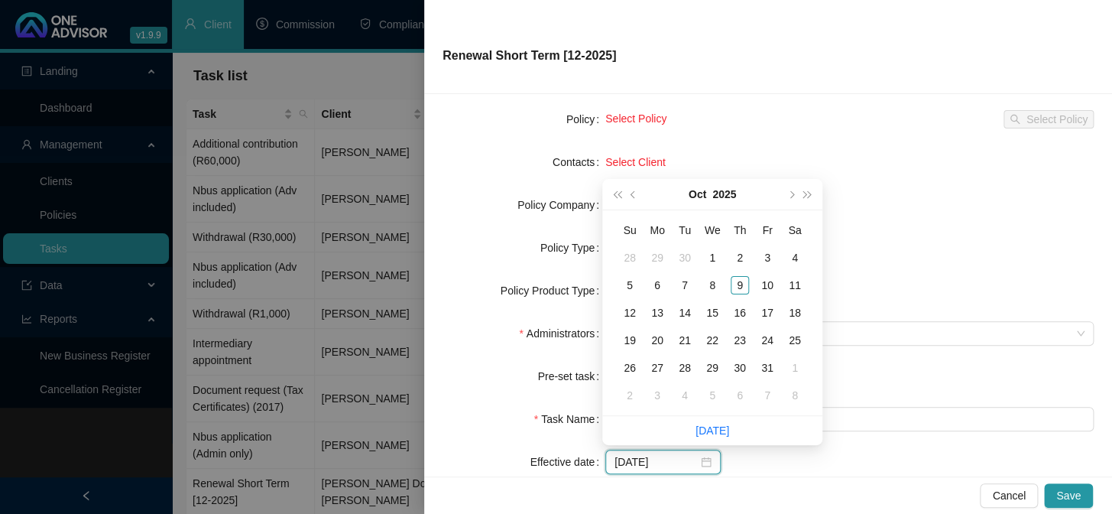
type input "[DATE]"
click at [795, 188] on button "next-year" at bounding box center [790, 194] width 17 height 31
type input "[DATE]"
click at [665, 256] on div "1" at bounding box center [657, 257] width 18 height 18
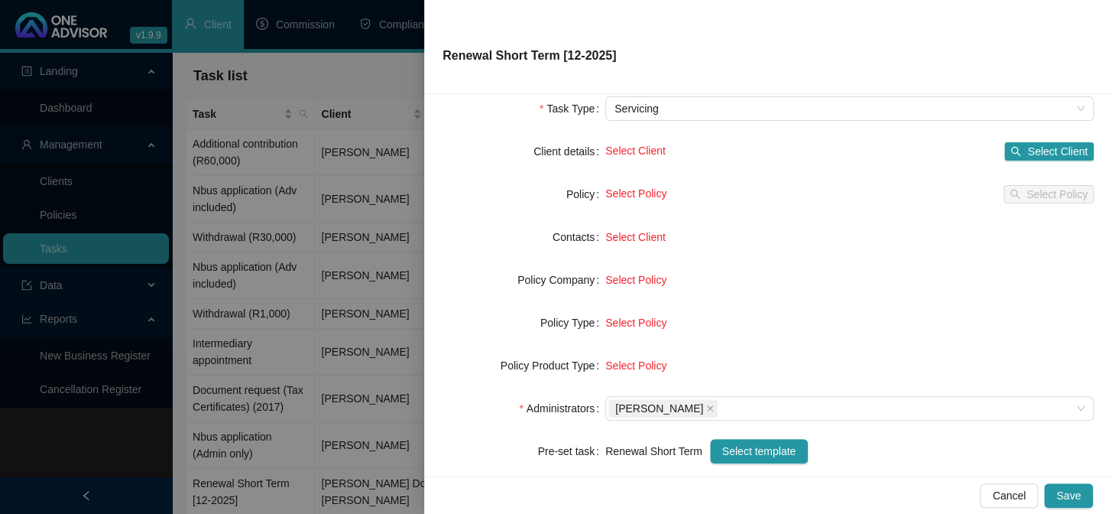
scroll to position [0, 0]
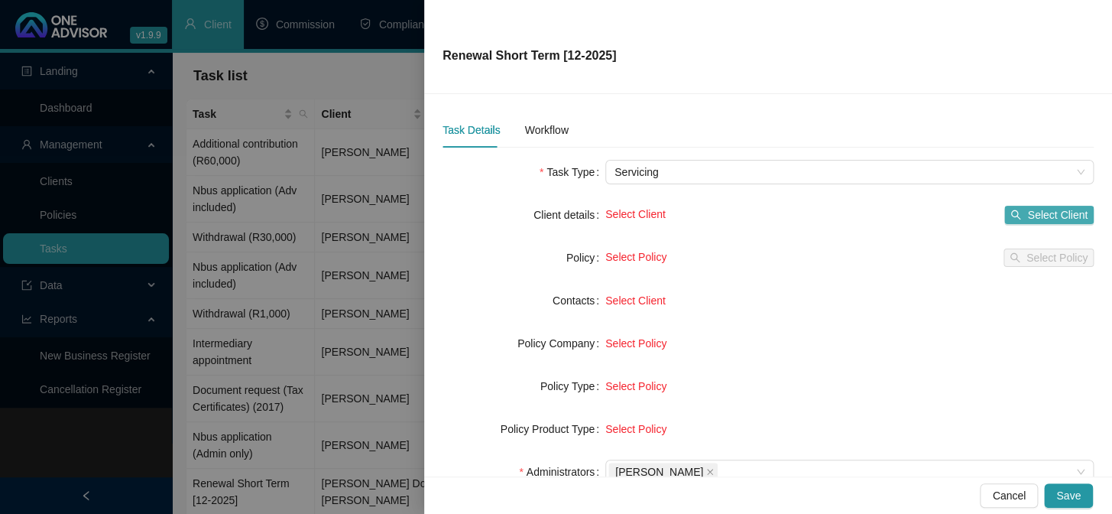
click at [1030, 212] on span "Select Client" at bounding box center [1057, 214] width 60 height 17
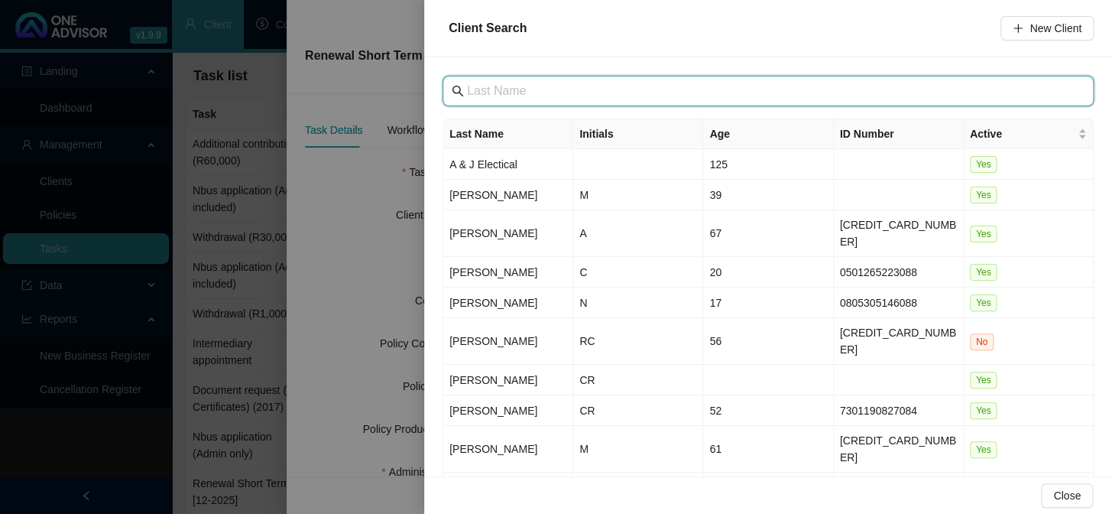
click at [510, 89] on input "text" at bounding box center [769, 91] width 605 height 18
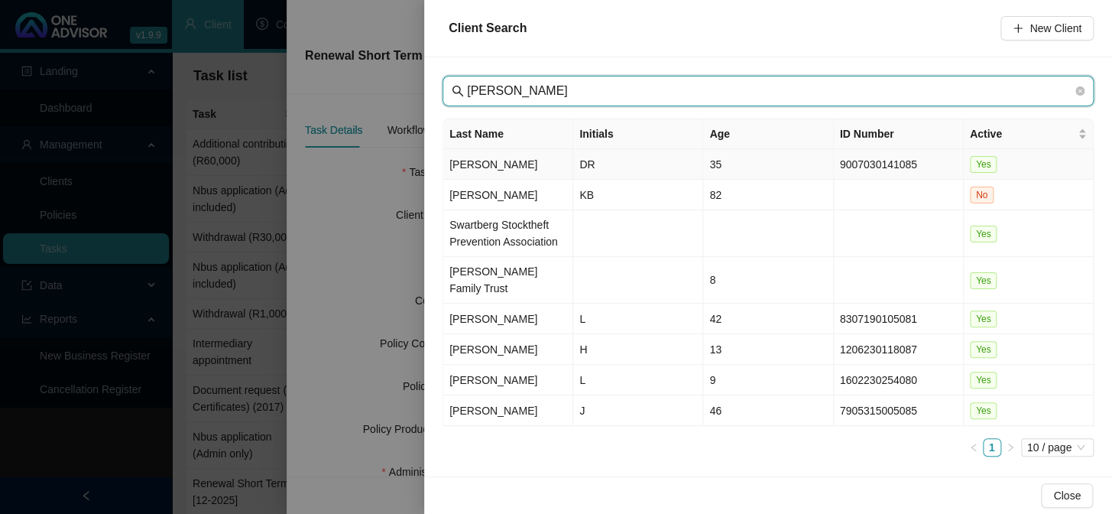
type input "[PERSON_NAME]"
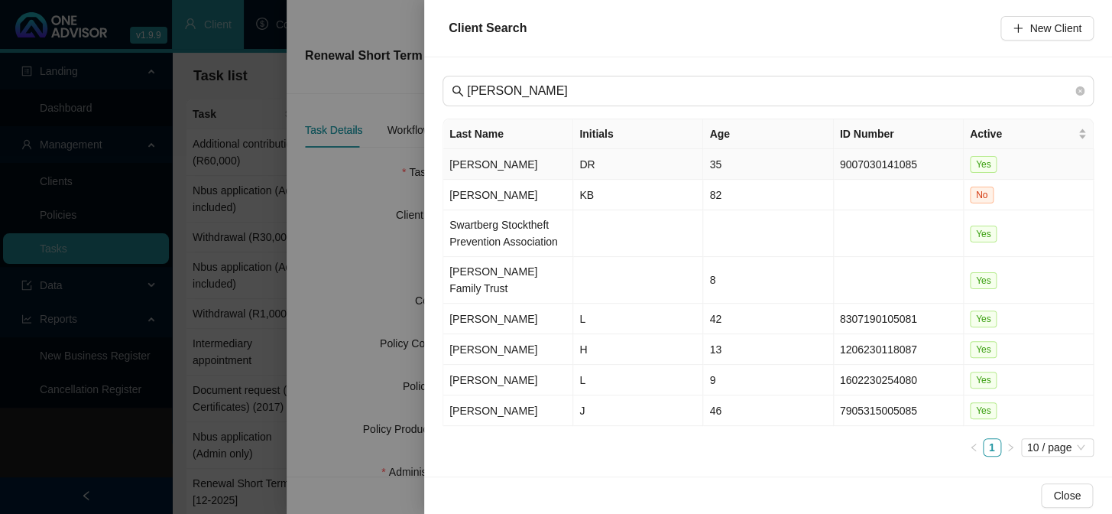
click at [466, 164] on td "[PERSON_NAME]" at bounding box center [508, 164] width 130 height 31
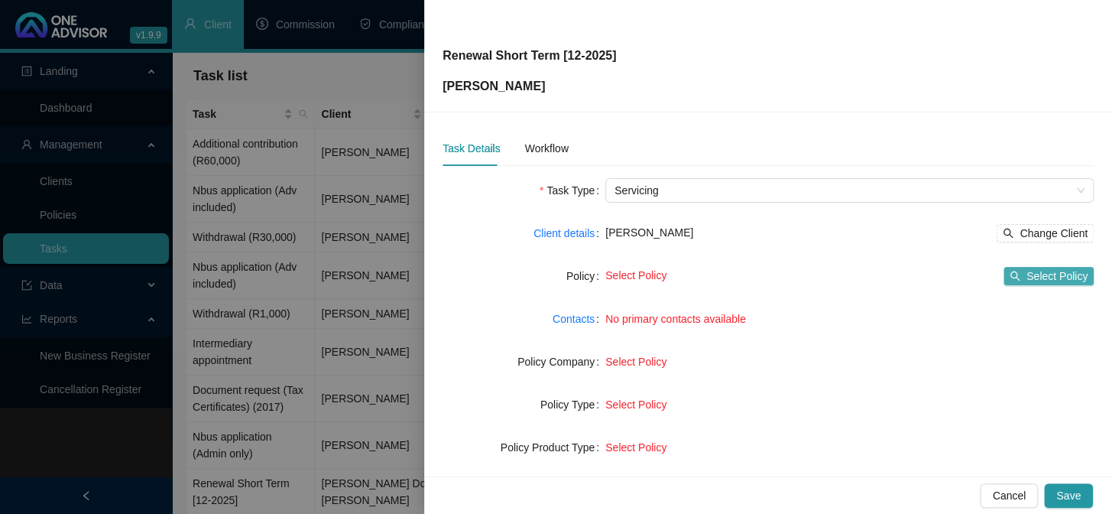
click at [1016, 278] on button "Select Policy" at bounding box center [1049, 276] width 90 height 18
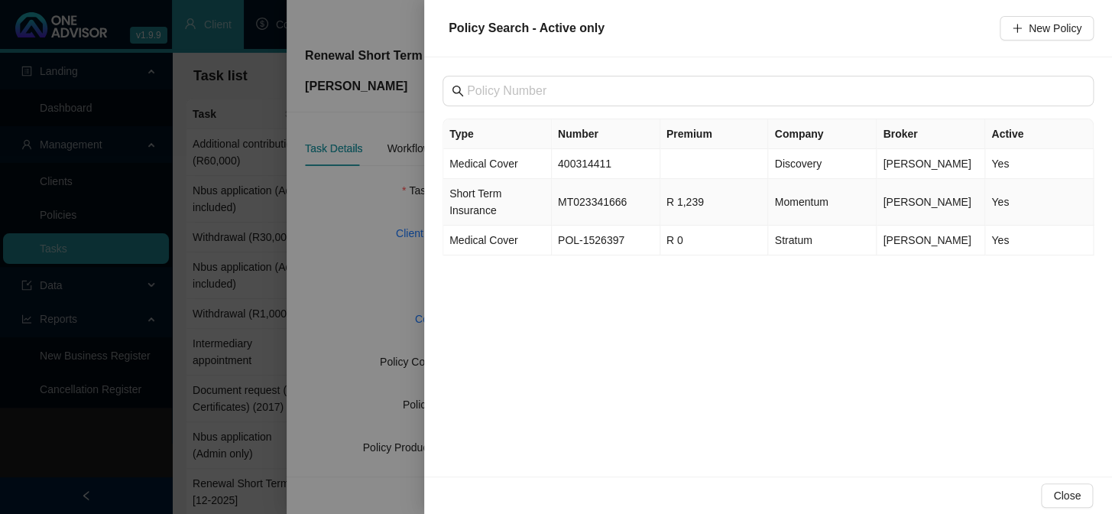
click at [586, 199] on td "MT023341666" at bounding box center [606, 202] width 109 height 47
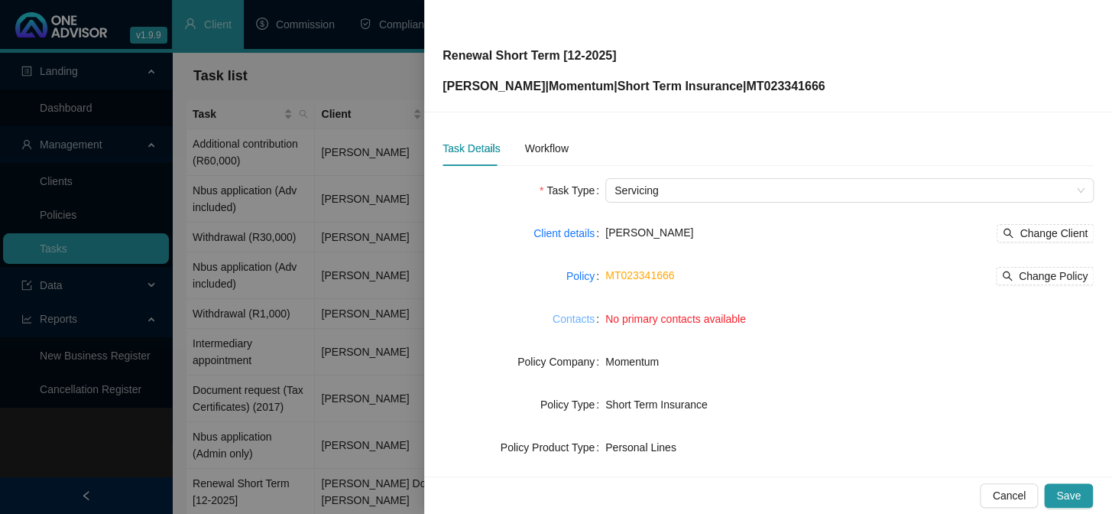
click at [582, 323] on link "Contacts" at bounding box center [574, 318] width 42 height 17
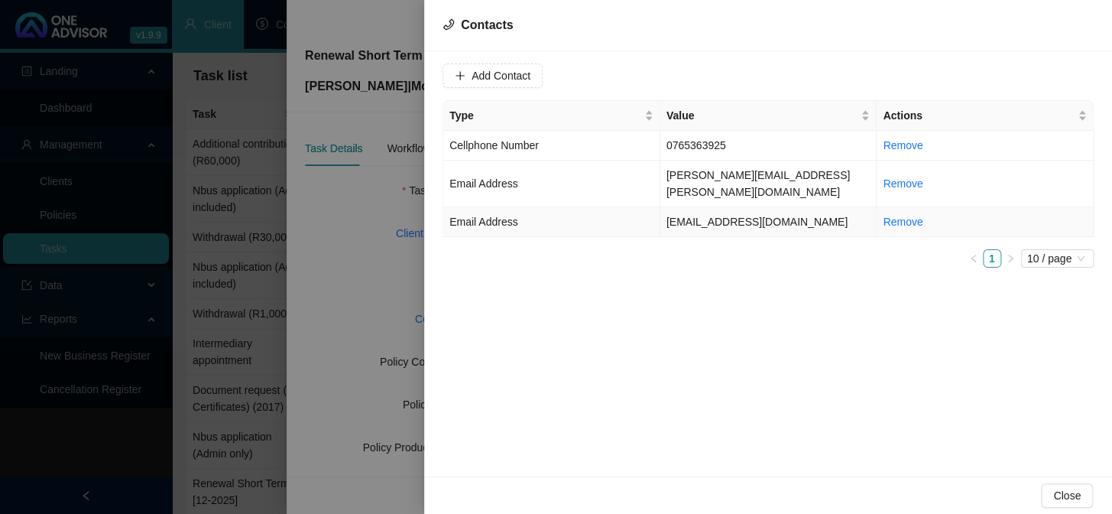
click at [703, 207] on td "[EMAIL_ADDRESS][DOMAIN_NAME]" at bounding box center [768, 222] width 217 height 30
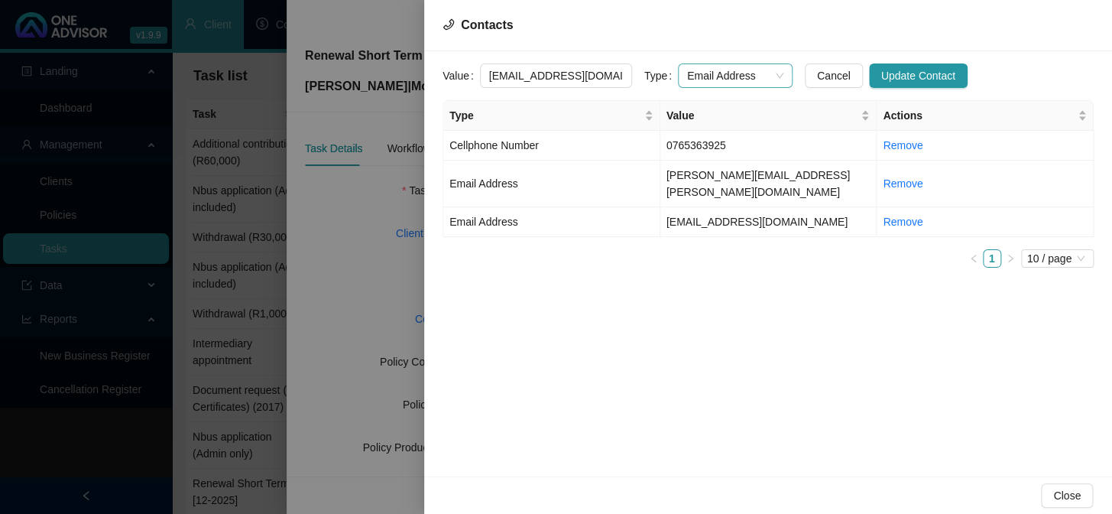
click at [733, 74] on span "Email Address" at bounding box center [735, 75] width 96 height 23
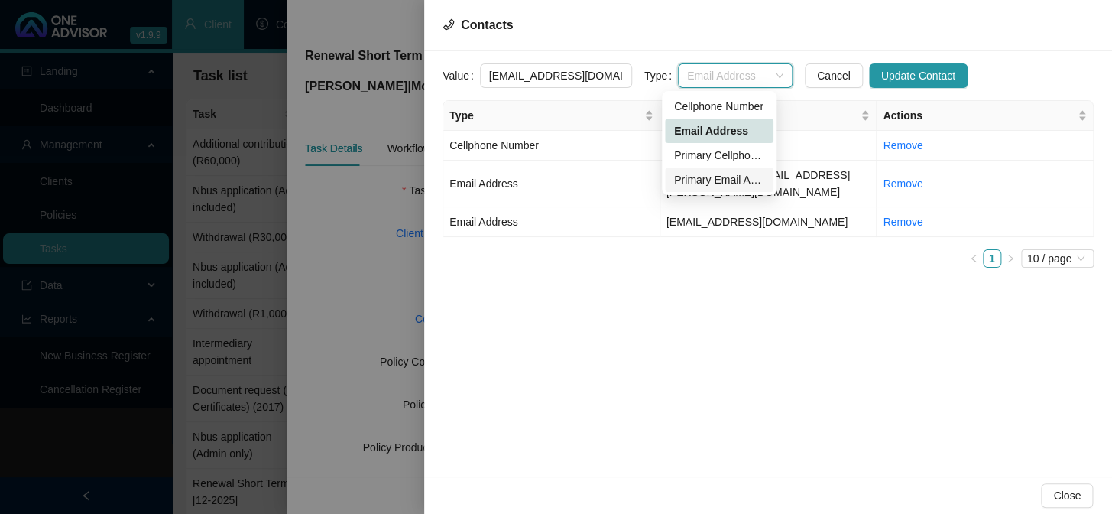
click at [703, 176] on div "Primary Email Address" at bounding box center [719, 179] width 90 height 17
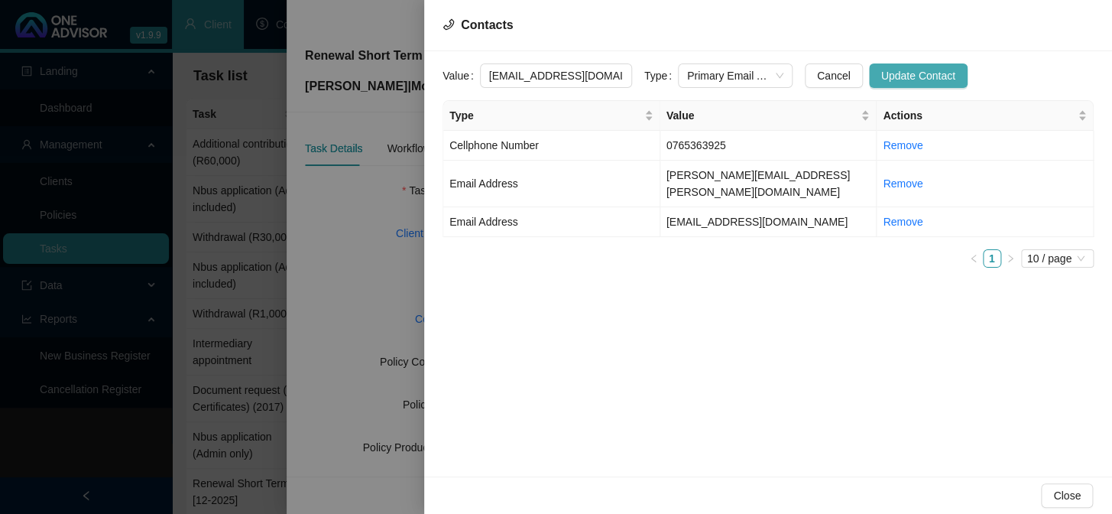
click at [869, 76] on button "Update Contact" at bounding box center [918, 75] width 99 height 24
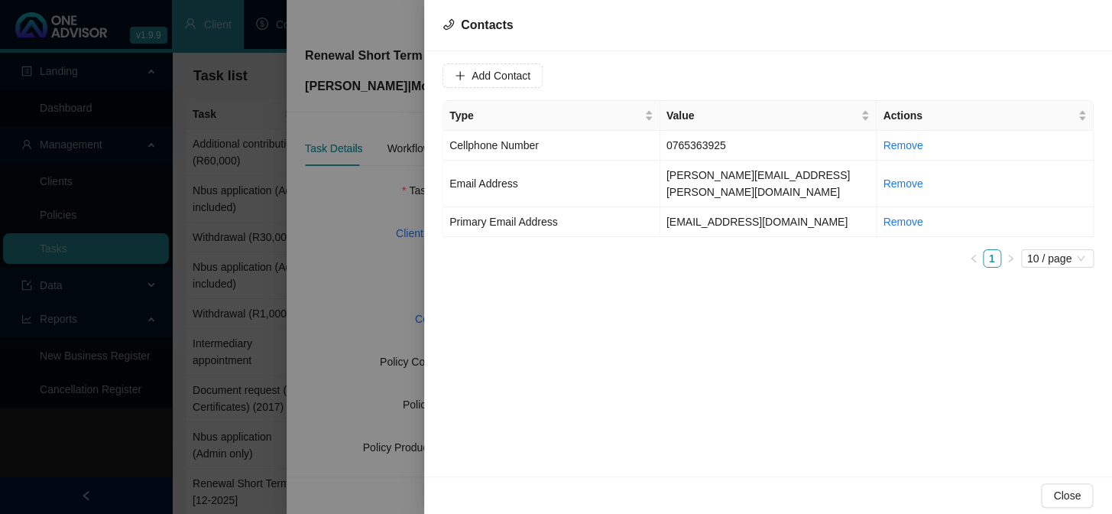
click at [363, 301] on div at bounding box center [556, 257] width 1112 height 514
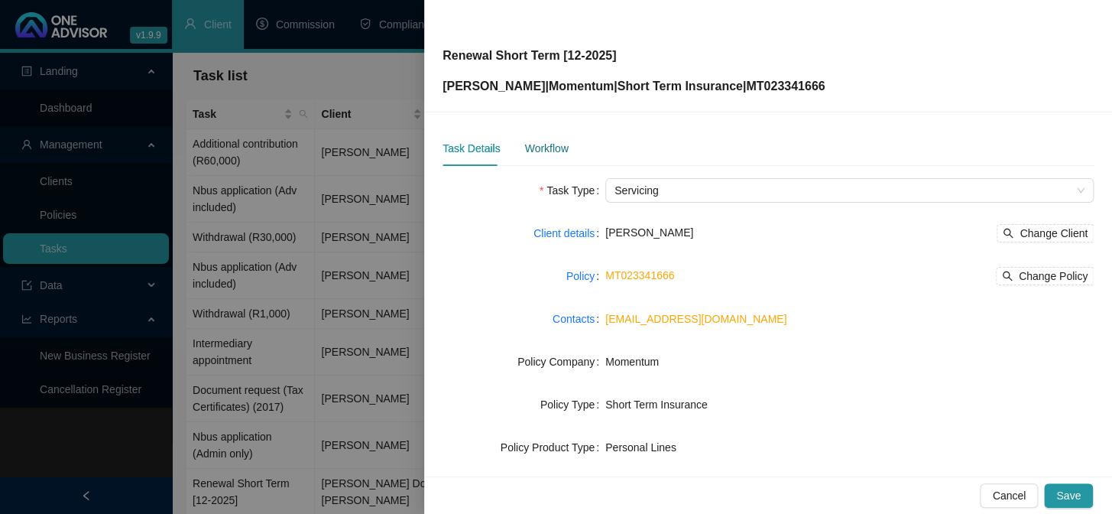
click at [556, 151] on div "Workflow" at bounding box center [546, 148] width 44 height 17
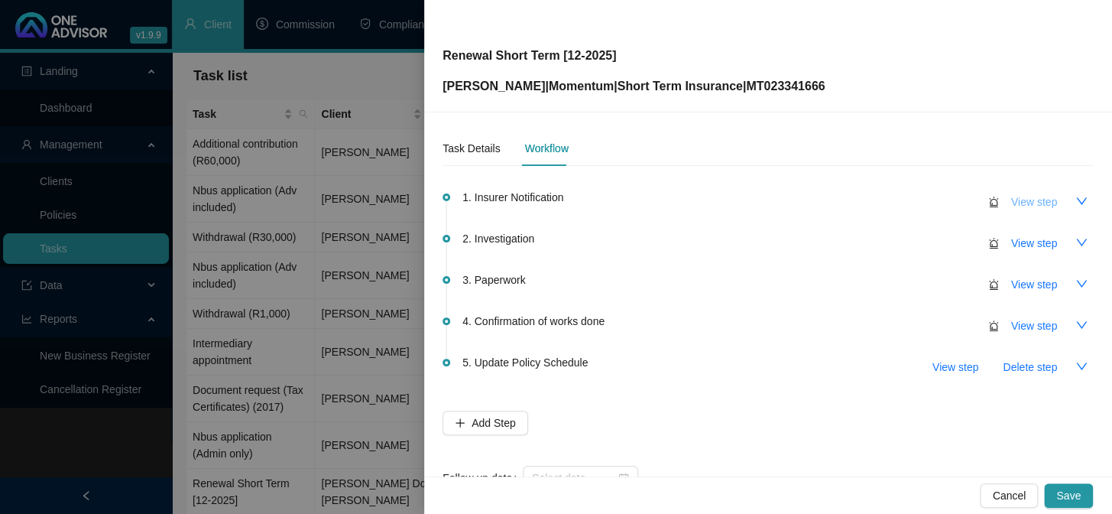
click at [1027, 203] on span "View step" at bounding box center [1034, 201] width 46 height 17
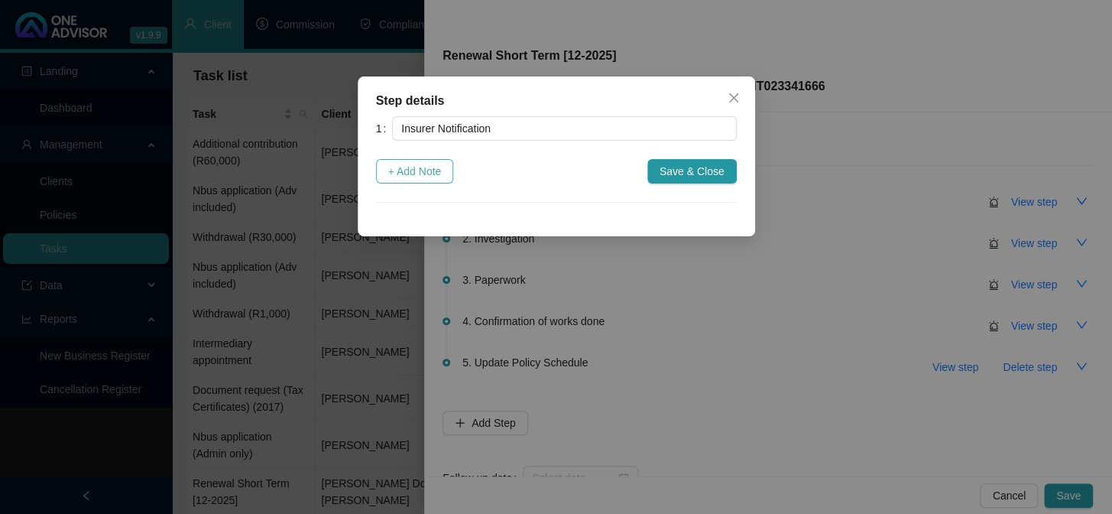
click at [426, 175] on span "+ Add Note" at bounding box center [415, 171] width 54 height 17
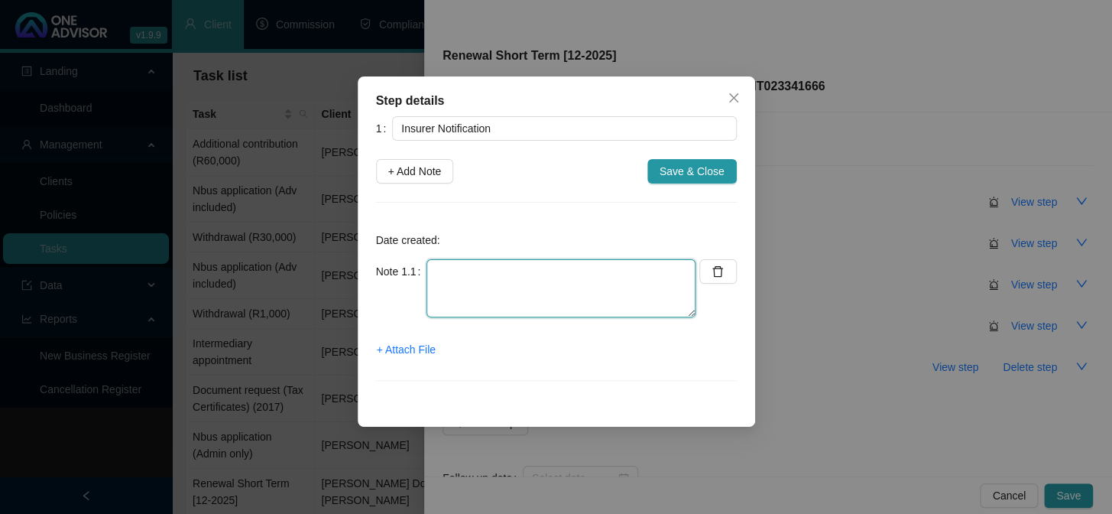
click at [520, 282] on textarea at bounding box center [561, 288] width 269 height 58
type textarea "[DATE] Emailed from MSTI"
click at [414, 341] on span "+ Attach File" at bounding box center [406, 349] width 59 height 17
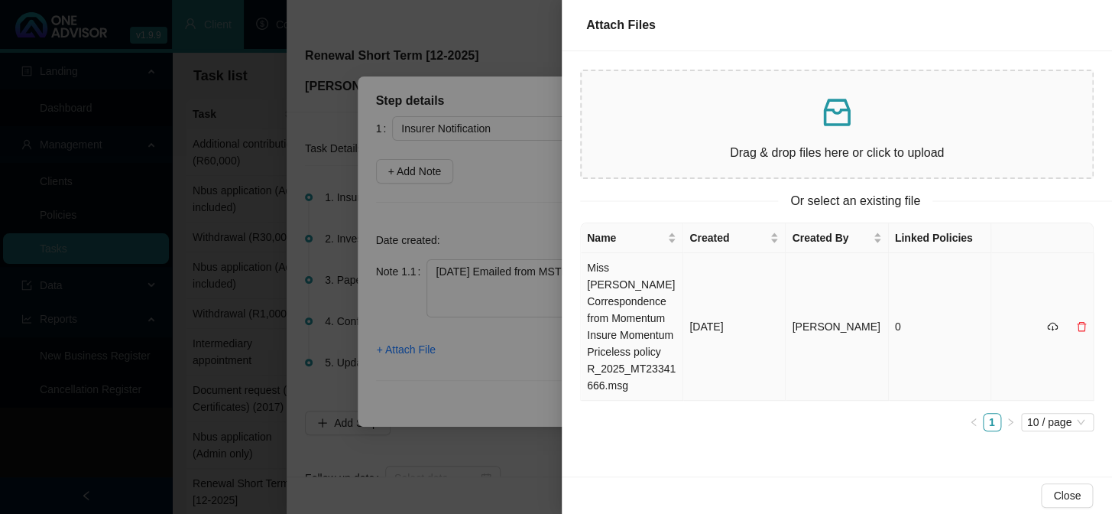
click at [612, 318] on td "Miss [PERSON_NAME] Correspondence from Momentum Insure Momentum Priceless polic…" at bounding box center [632, 327] width 102 height 148
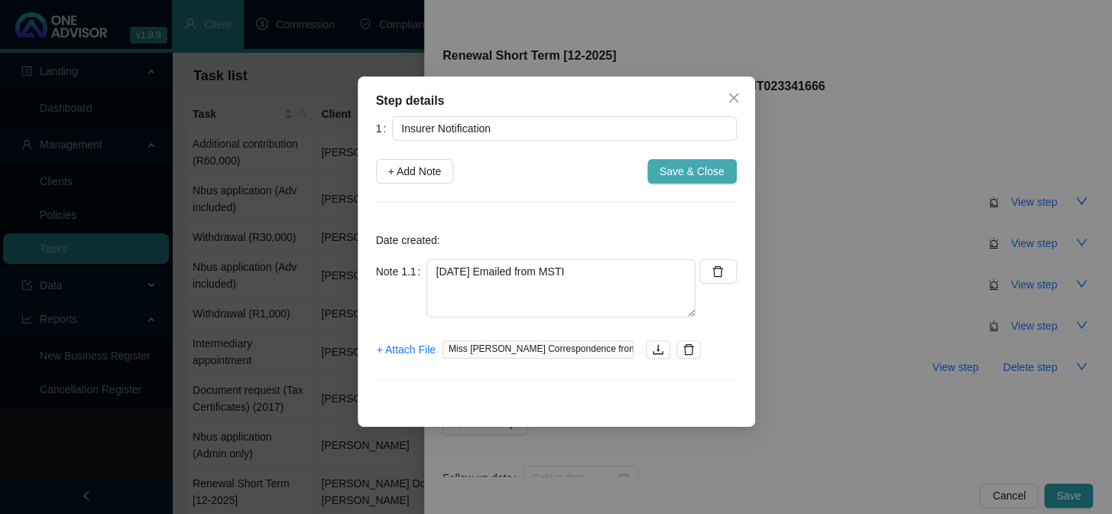
click at [686, 172] on span "Save & Close" at bounding box center [692, 171] width 65 height 17
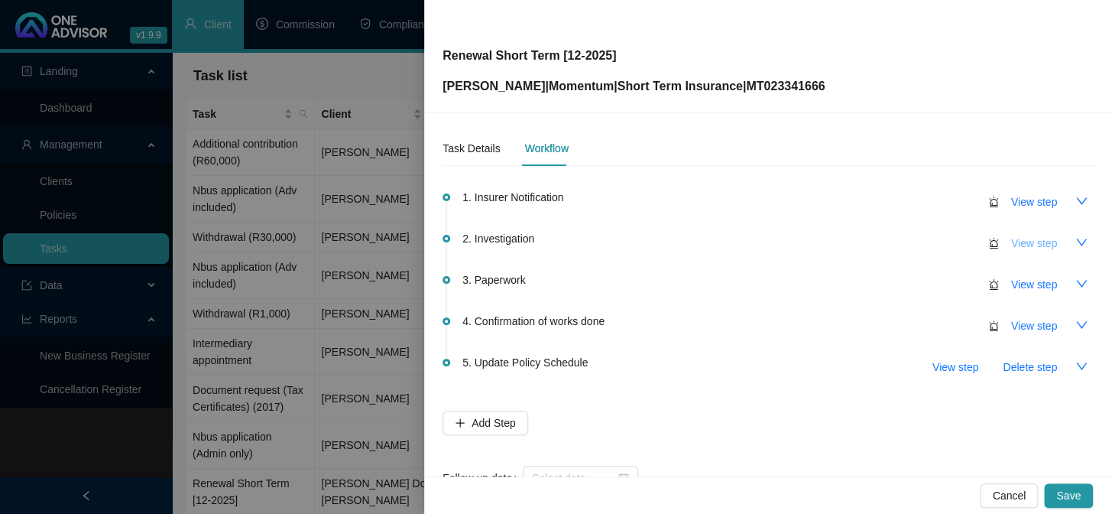
click at [1030, 237] on span "View step" at bounding box center [1034, 243] width 46 height 17
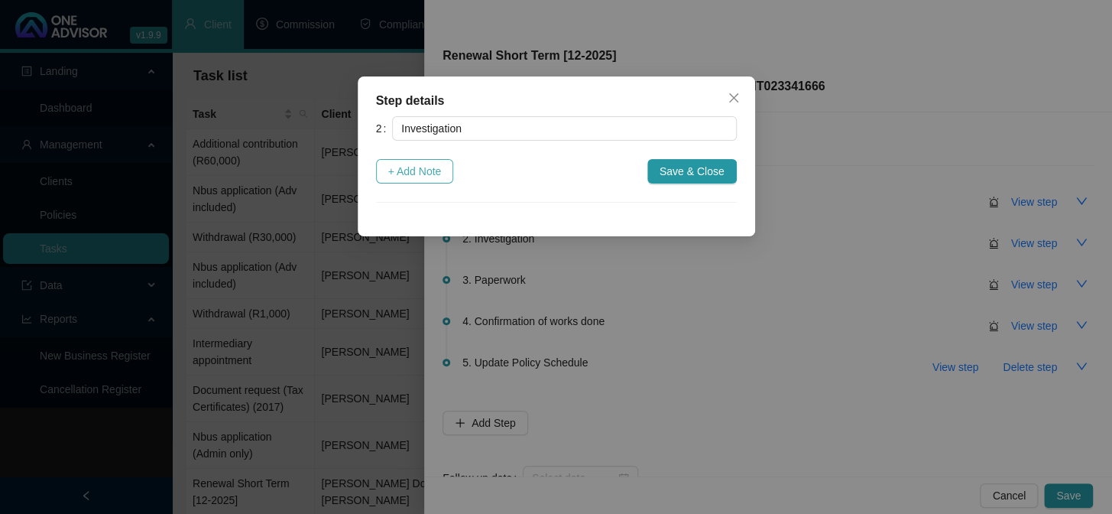
click at [428, 170] on span "+ Add Note" at bounding box center [415, 171] width 54 height 17
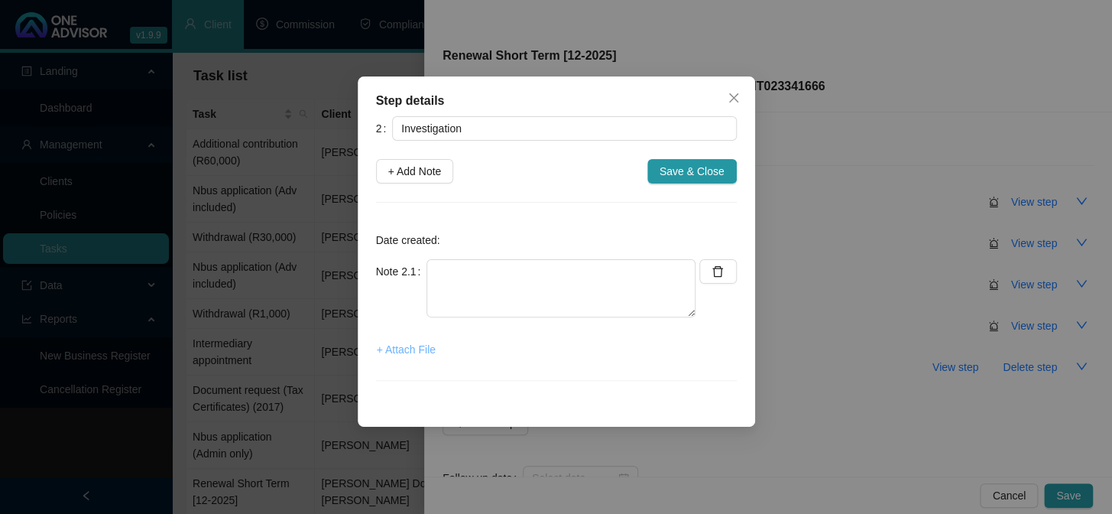
click at [398, 352] on span "+ Attach File" at bounding box center [406, 349] width 59 height 17
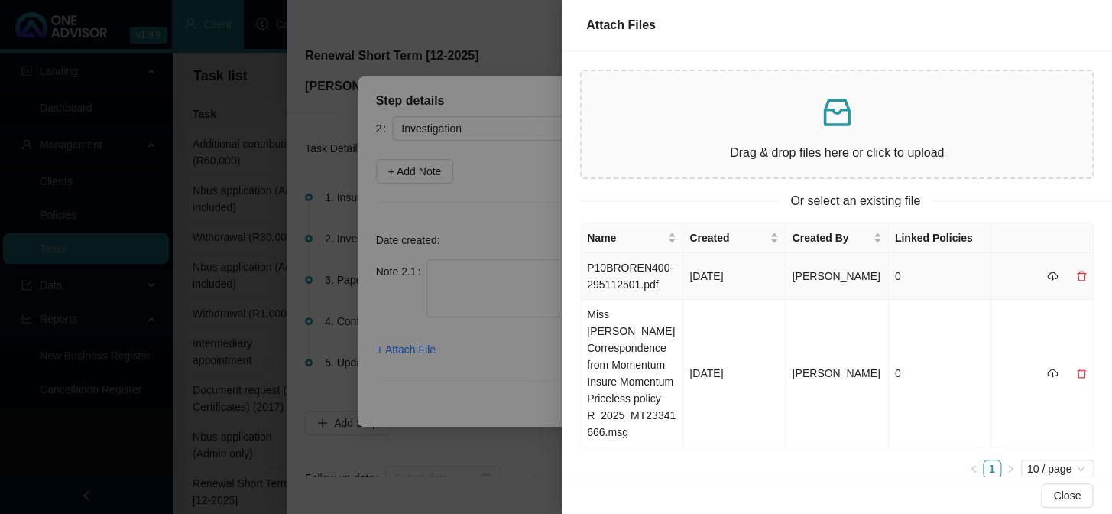
click at [626, 282] on td "P10BROREN400-295112501.pdf" at bounding box center [632, 276] width 102 height 47
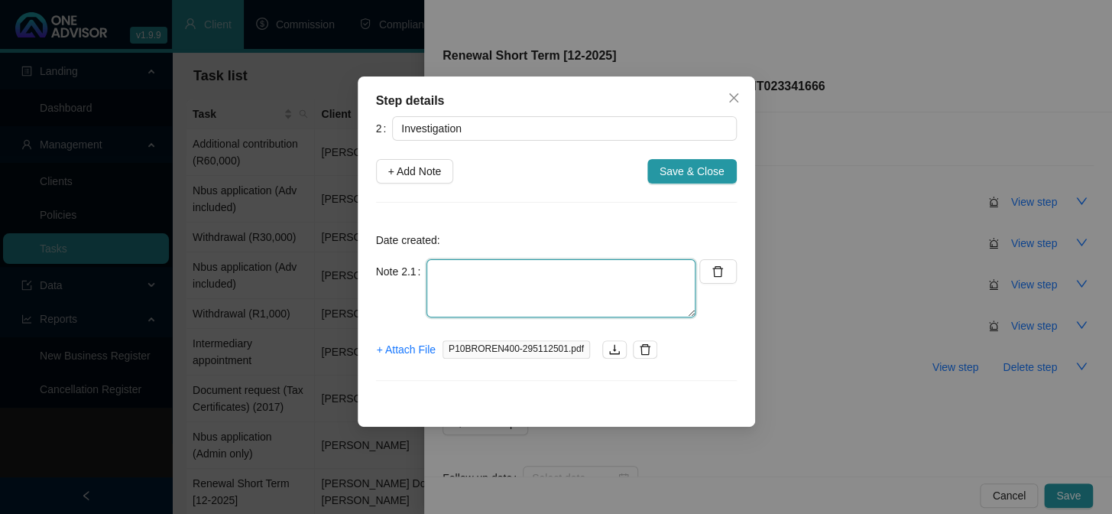
click at [547, 281] on textarea at bounding box center [561, 288] width 269 height 58
paste textarea "9007030141085 Current: R1,724.75 New: R1,817.85 Increase: R93.10 5.39%"
type textarea "9007030141085 Current: R1,724.75 New: R1,817.85 Increase: R93.10 5.39%"
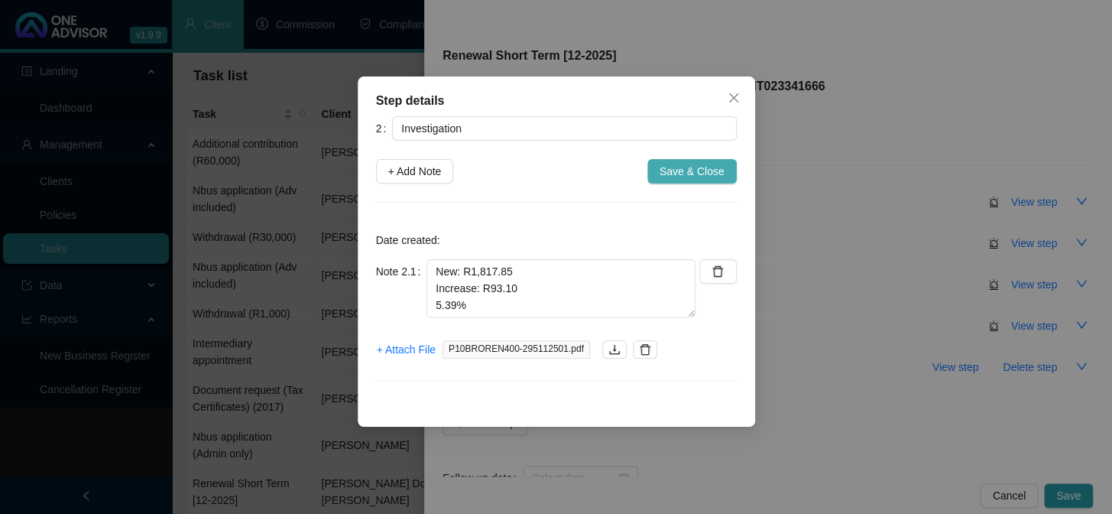
click at [688, 170] on span "Save & Close" at bounding box center [692, 171] width 65 height 17
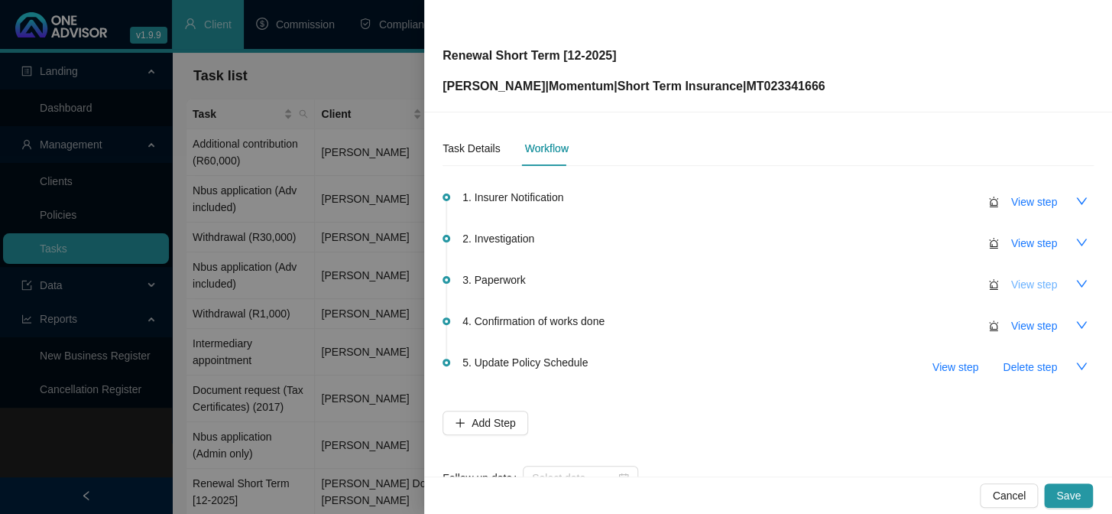
click at [1030, 290] on span "View step" at bounding box center [1034, 284] width 46 height 17
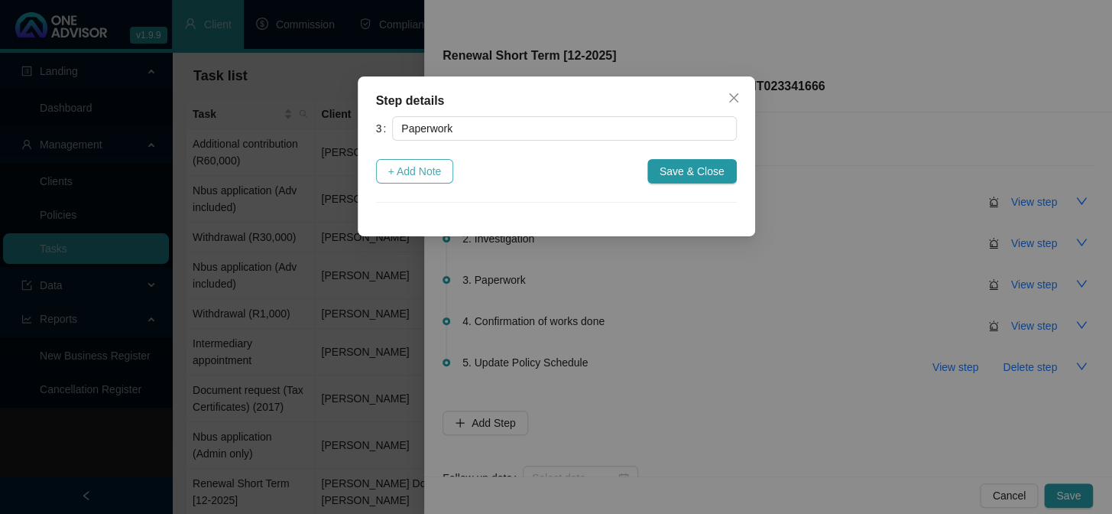
click at [394, 169] on span "+ Add Note" at bounding box center [415, 171] width 54 height 17
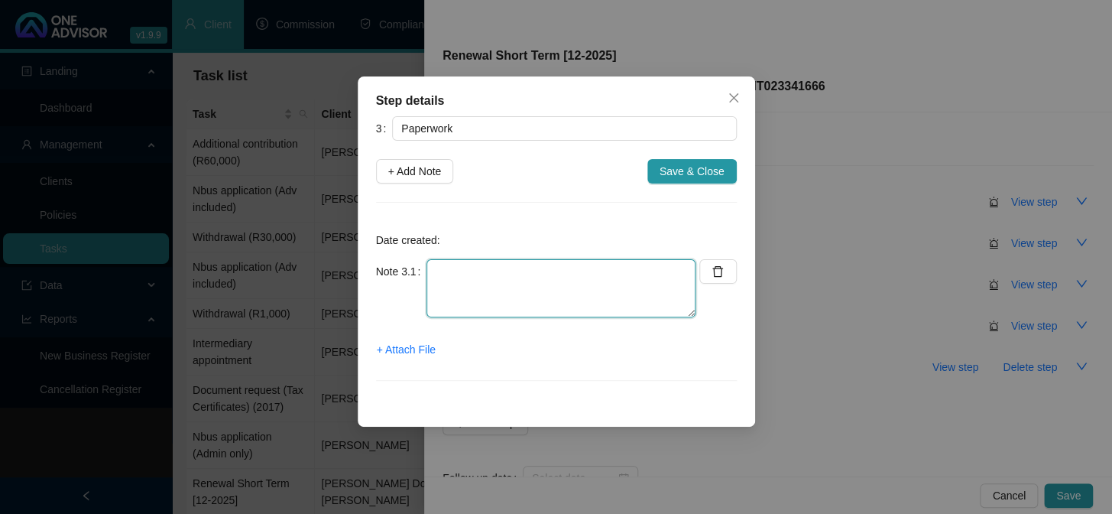
click at [482, 274] on textarea at bounding box center [561, 288] width 269 height 58
type textarea "Renewal emailed to client"
click at [409, 352] on span "+ Attach File" at bounding box center [406, 349] width 59 height 17
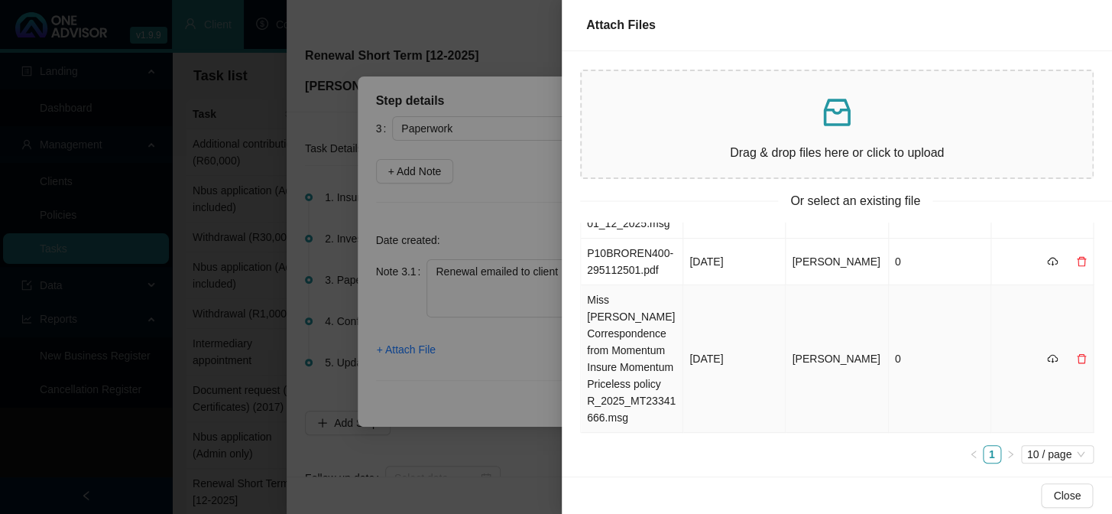
scroll to position [0, 0]
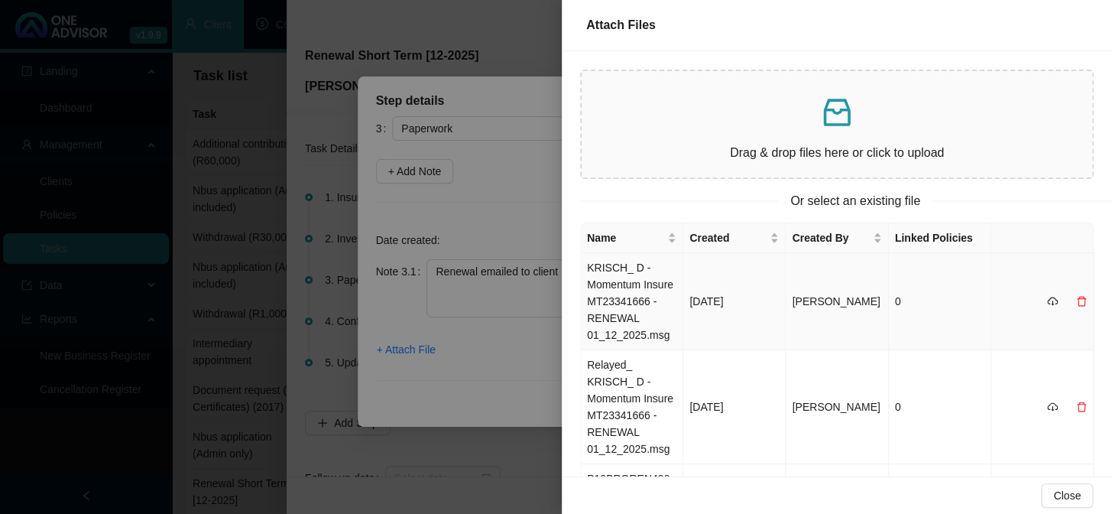
click at [639, 300] on td "KRISCH_ D - Momentum Insure MT23341666 - RENEWAL 01_12_2025.msg" at bounding box center [632, 301] width 102 height 97
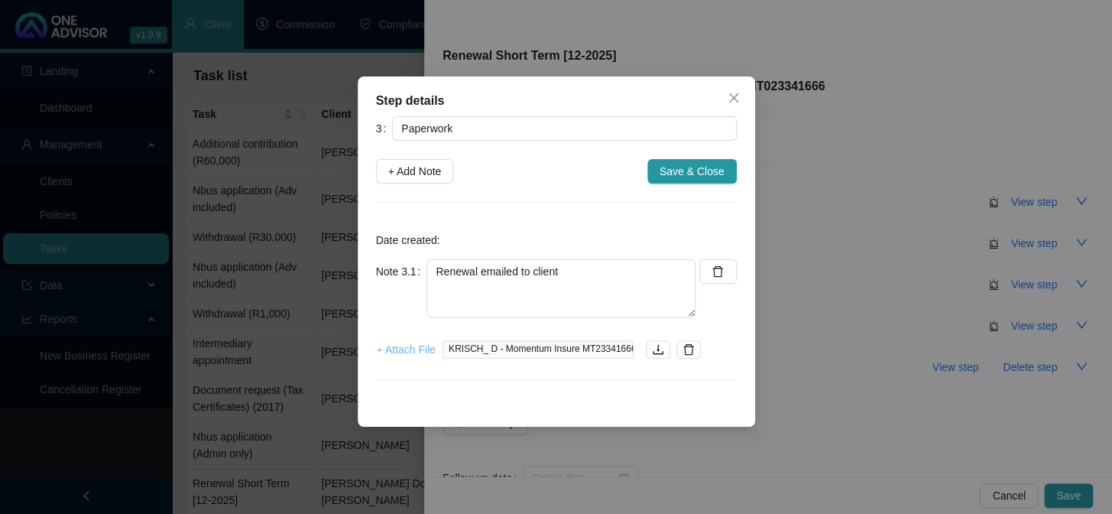
click at [413, 342] on span "+ Attach File" at bounding box center [406, 349] width 59 height 17
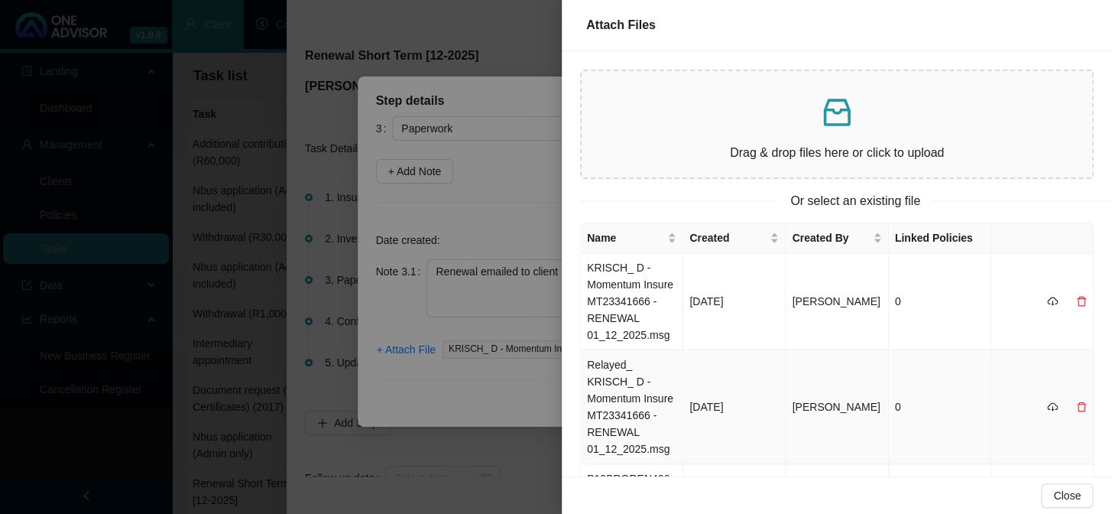
click at [615, 376] on td "Relayed_ KRISCH_ D - Momentum Insure MT23341666 - RENEWAL 01_12_2025.msg" at bounding box center [632, 407] width 102 height 114
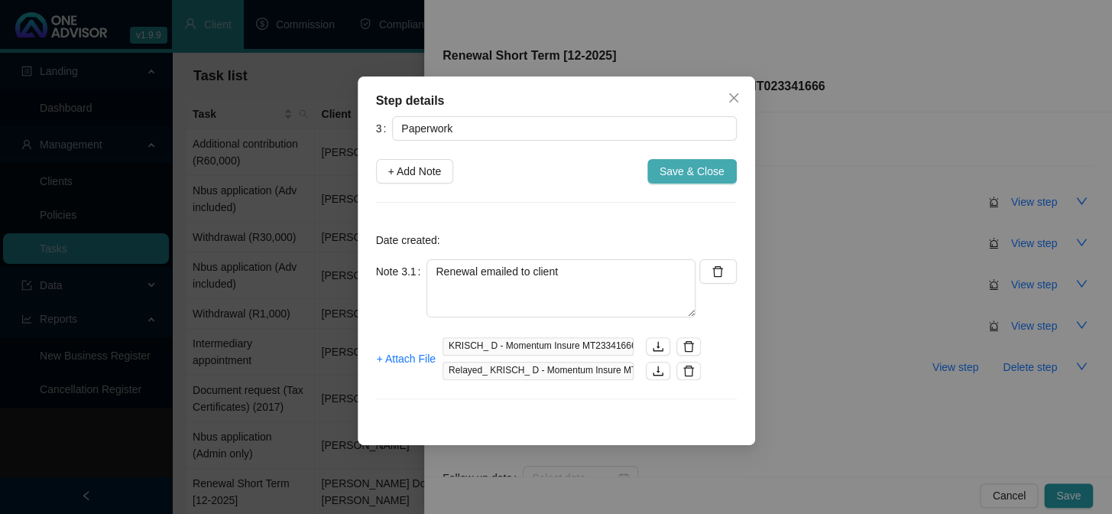
click at [703, 171] on span "Save & Close" at bounding box center [692, 171] width 65 height 17
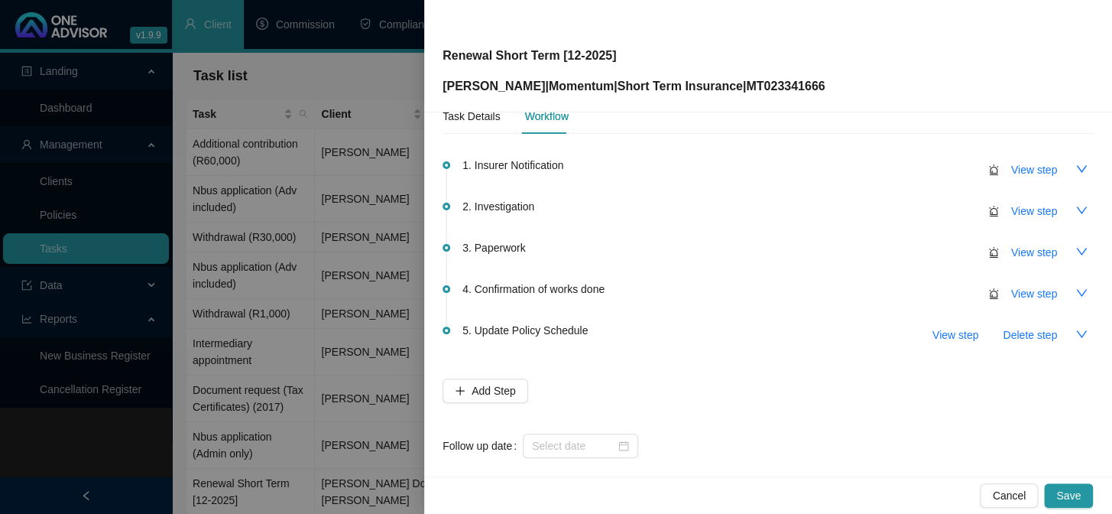
scroll to position [49, 0]
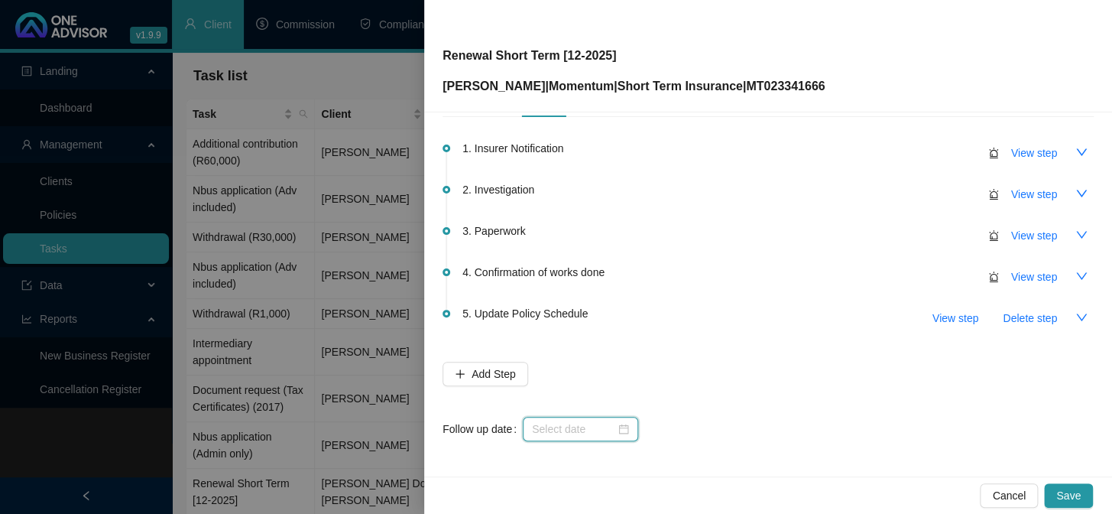
click at [569, 428] on input at bounding box center [573, 428] width 83 height 17
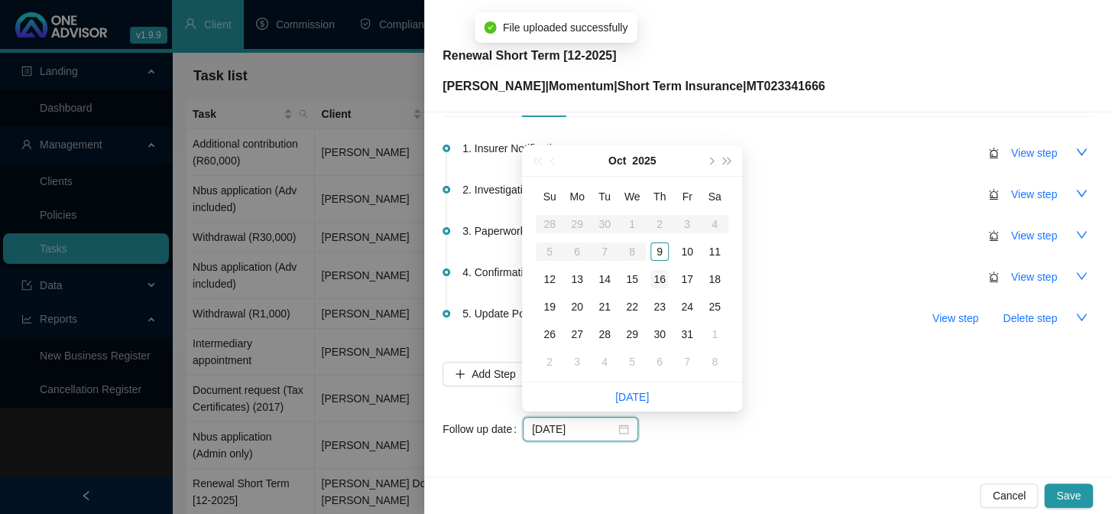
type input "[DATE]"
click at [659, 275] on div "16" at bounding box center [660, 279] width 18 height 18
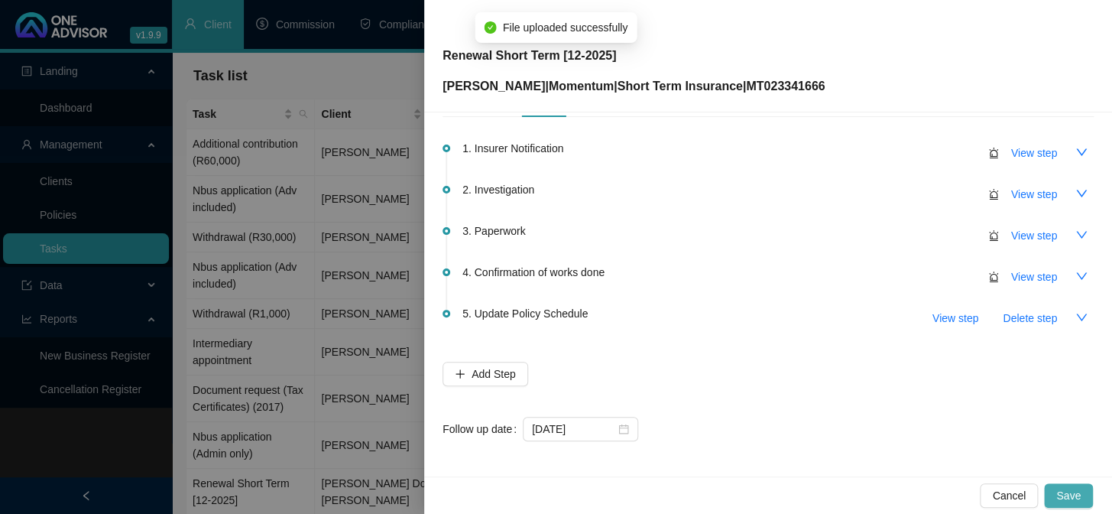
click at [1071, 489] on span "Save" at bounding box center [1068, 495] width 24 height 17
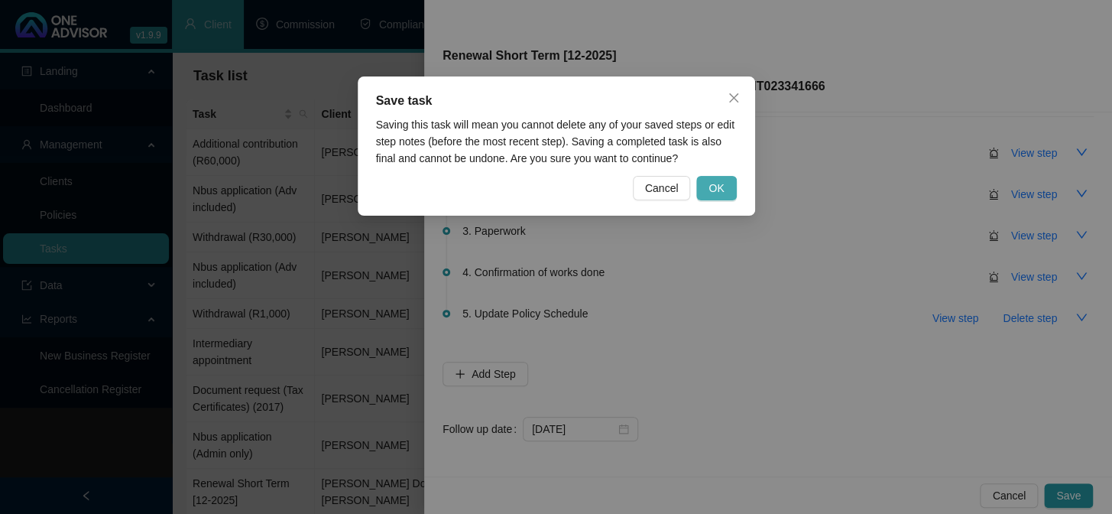
click at [719, 194] on span "OK" at bounding box center [716, 188] width 15 height 17
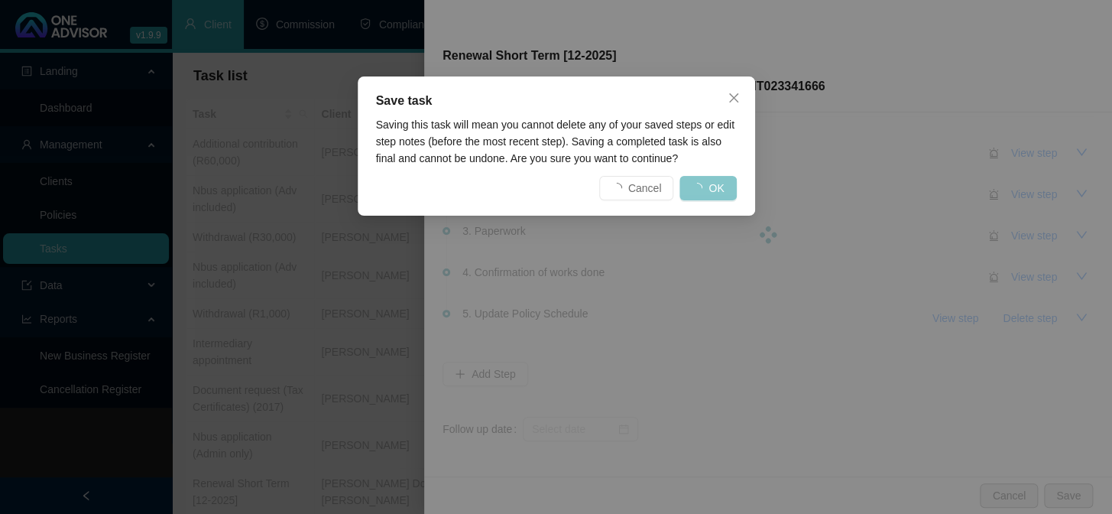
scroll to position [0, 0]
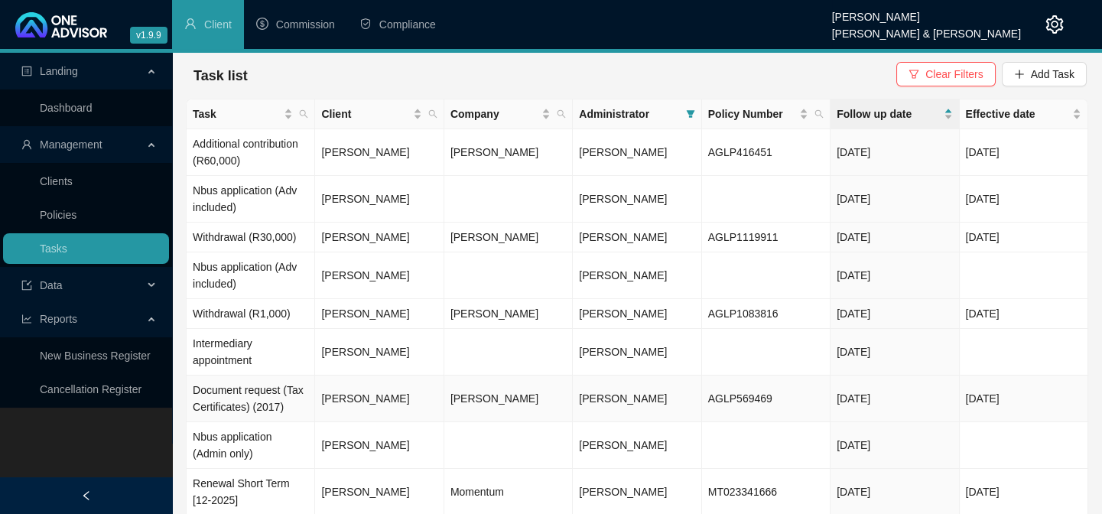
click at [359, 410] on td "[PERSON_NAME]" at bounding box center [379, 398] width 128 height 47
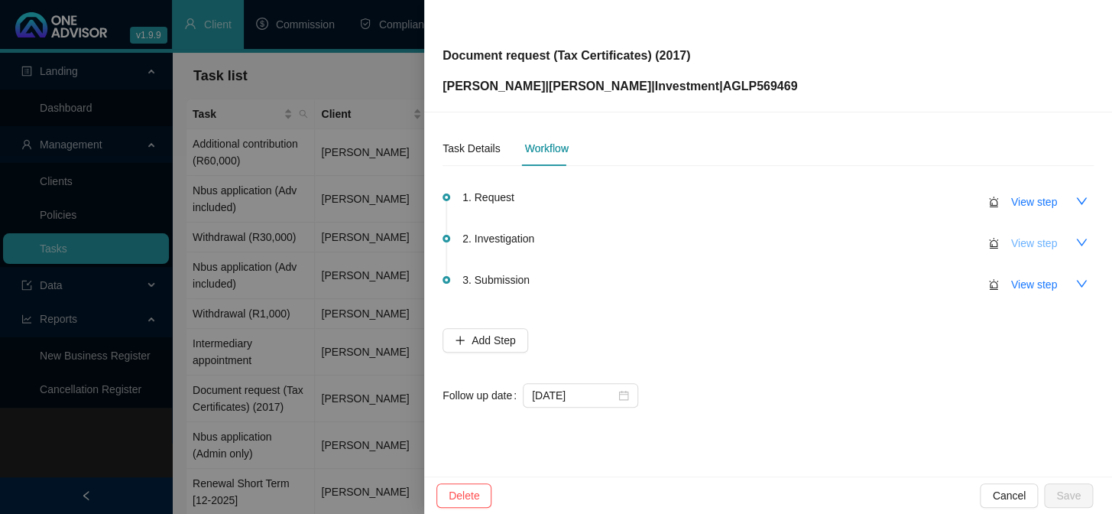
click at [1030, 245] on span "View step" at bounding box center [1034, 243] width 46 height 17
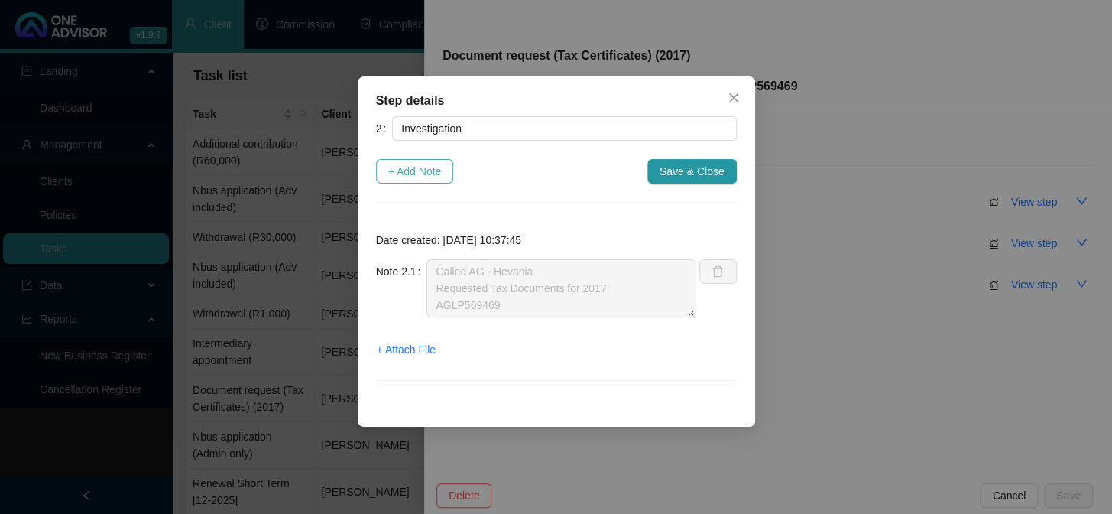
click at [423, 176] on span "+ Add Note" at bounding box center [415, 171] width 54 height 17
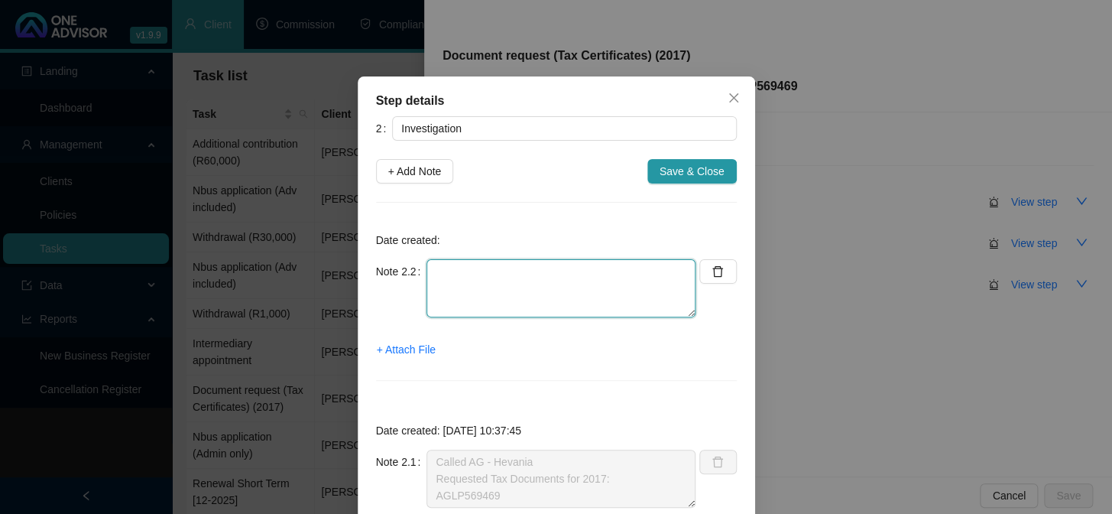
click at [485, 280] on textarea at bounding box center [561, 288] width 269 height 58
click at [405, 343] on span "+ Attach File" at bounding box center [406, 349] width 59 height 17
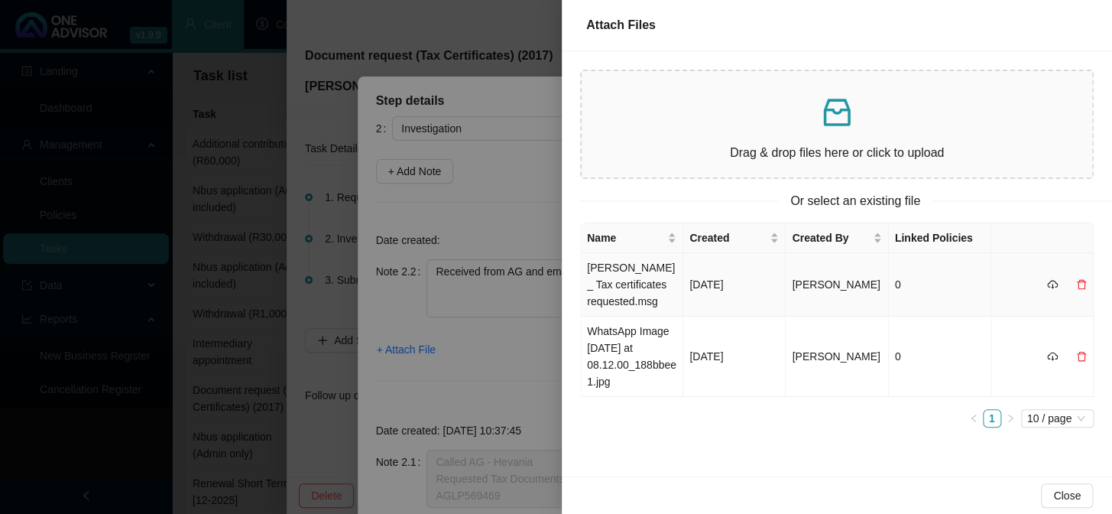
click at [612, 288] on td "[PERSON_NAME] _ Tax certificates requested.msg" at bounding box center [632, 284] width 102 height 63
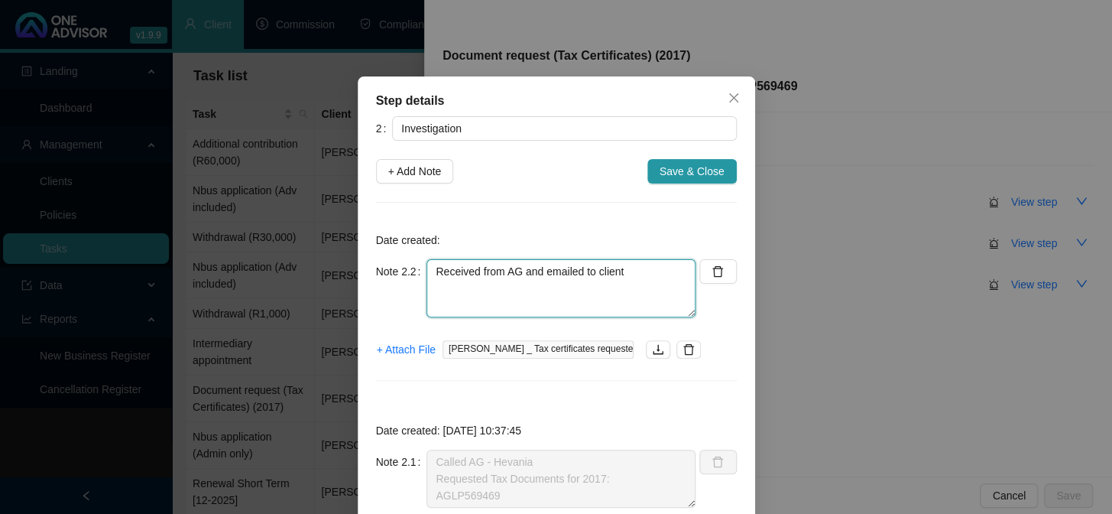
click at [489, 300] on textarea "Received from AG and emailed to client" at bounding box center [561, 288] width 269 height 58
click at [634, 265] on textarea "Received from AG and emailed to client" at bounding box center [561, 288] width 269 height 58
drag, startPoint x: 431, startPoint y: 307, endPoint x: 505, endPoint y: 300, distance: 73.6
click at [505, 300] on textarea "Received from AG and emailed to client [CREDIT_CARD_NUMBER]" at bounding box center [561, 288] width 269 height 58
type textarea "Received from AG and emailed to client [CREDIT_CARD_NUMBER]"
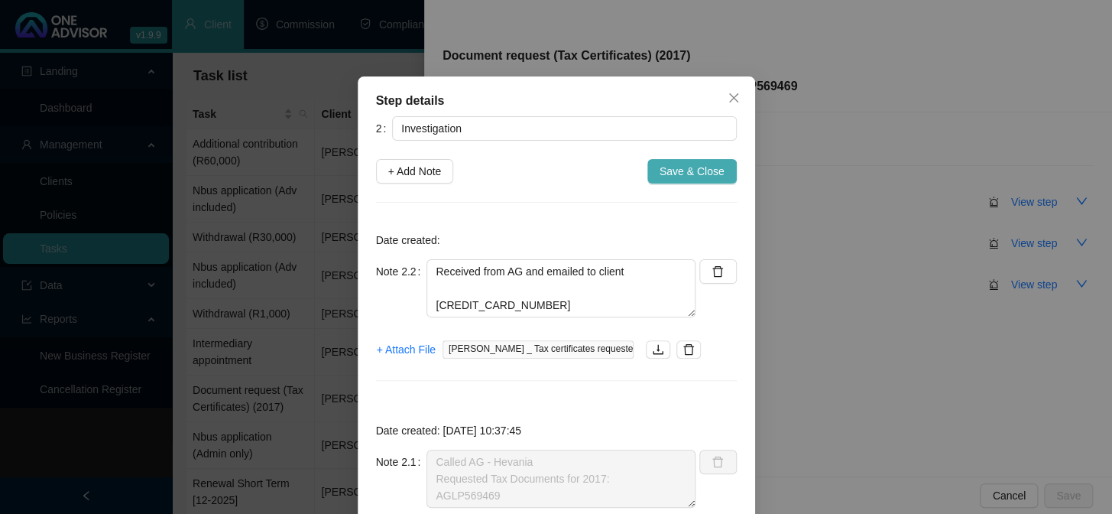
click at [686, 169] on span "Save & Close" at bounding box center [692, 171] width 65 height 17
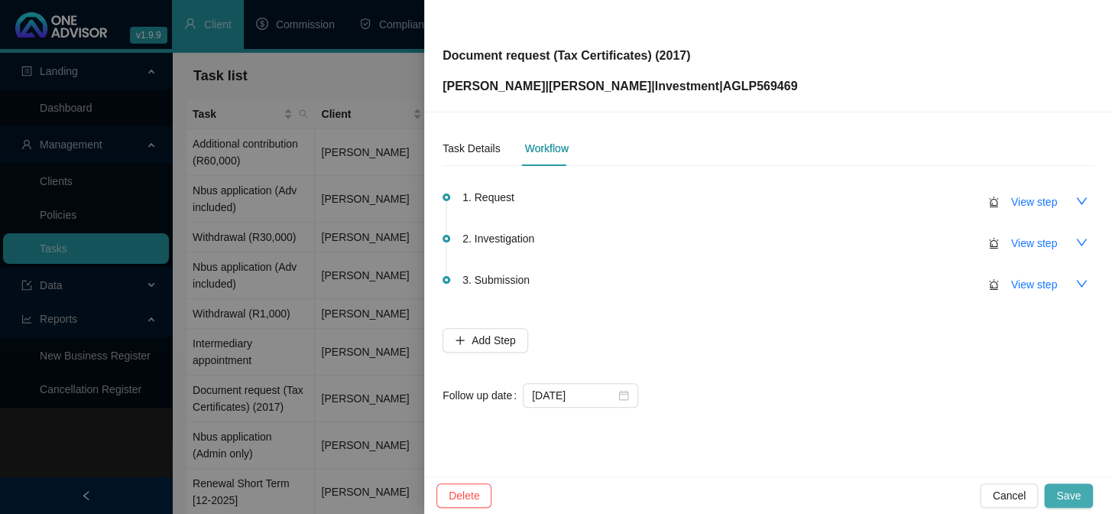
click at [1066, 497] on span "Save" at bounding box center [1068, 495] width 24 height 17
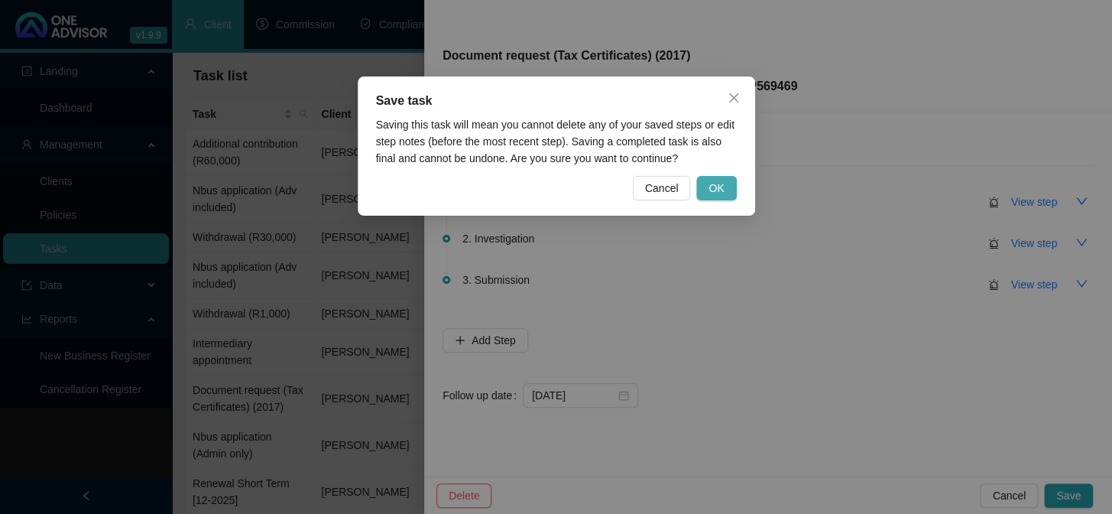
click at [725, 192] on button "OK" at bounding box center [716, 188] width 40 height 24
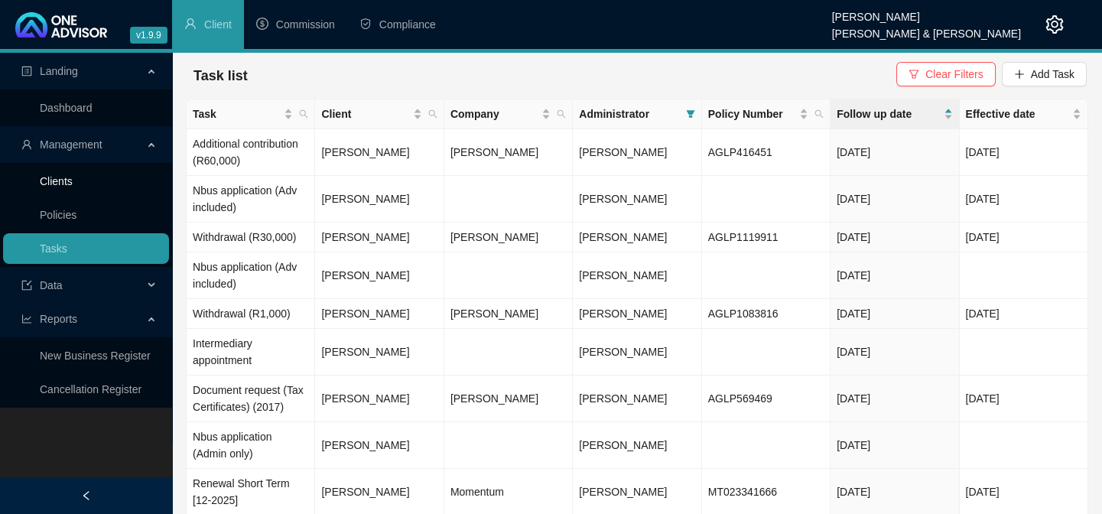
click at [63, 177] on link "Clients" at bounding box center [56, 181] width 33 height 12
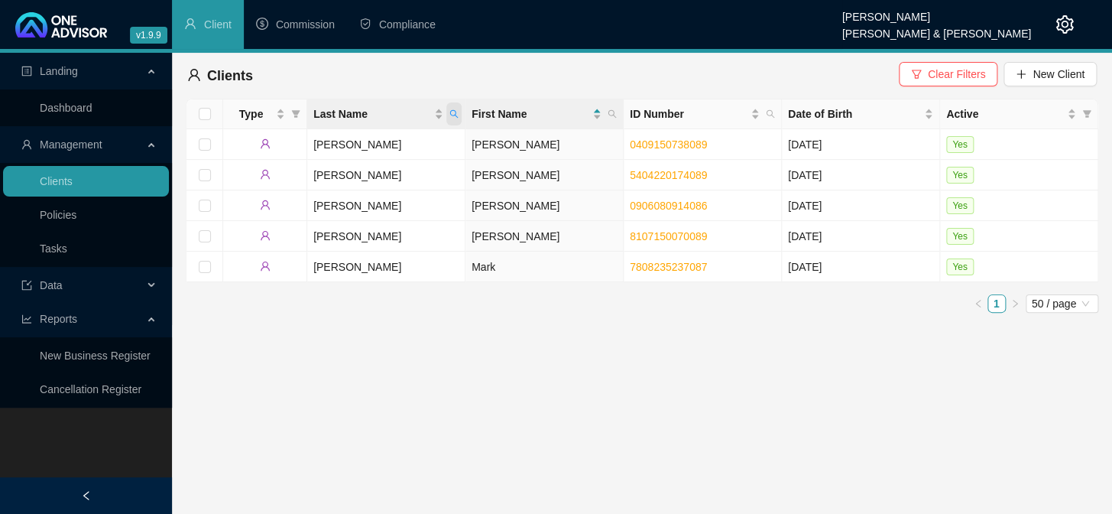
click at [455, 116] on icon "search" at bounding box center [453, 113] width 9 height 9
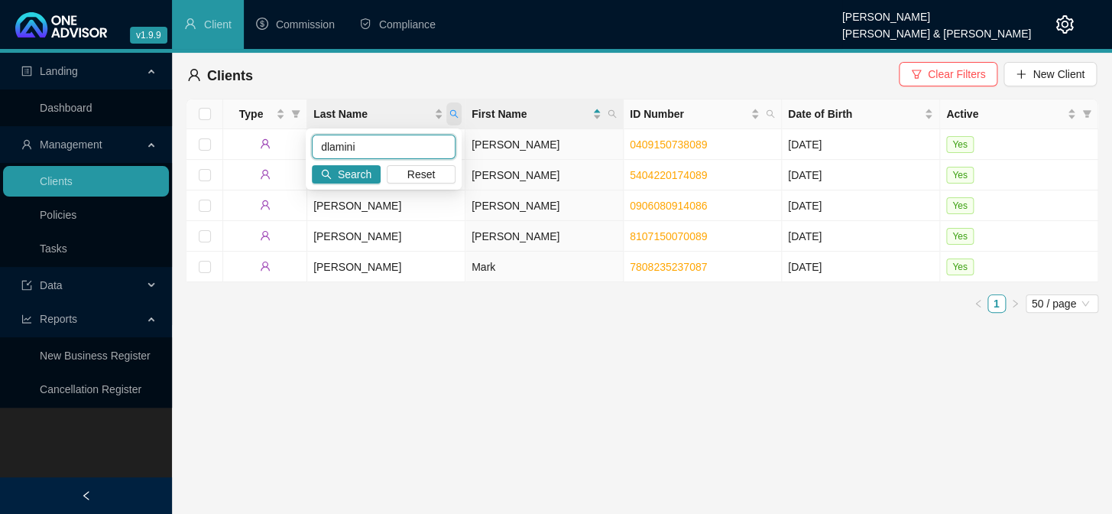
type input "dlamini"
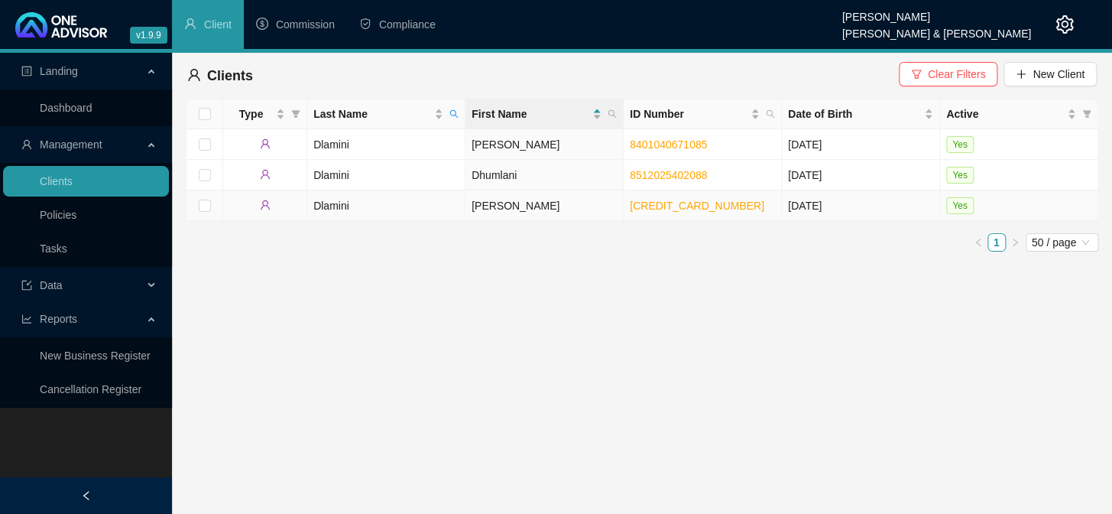
click at [335, 204] on td "Dlamini" at bounding box center [386, 205] width 158 height 31
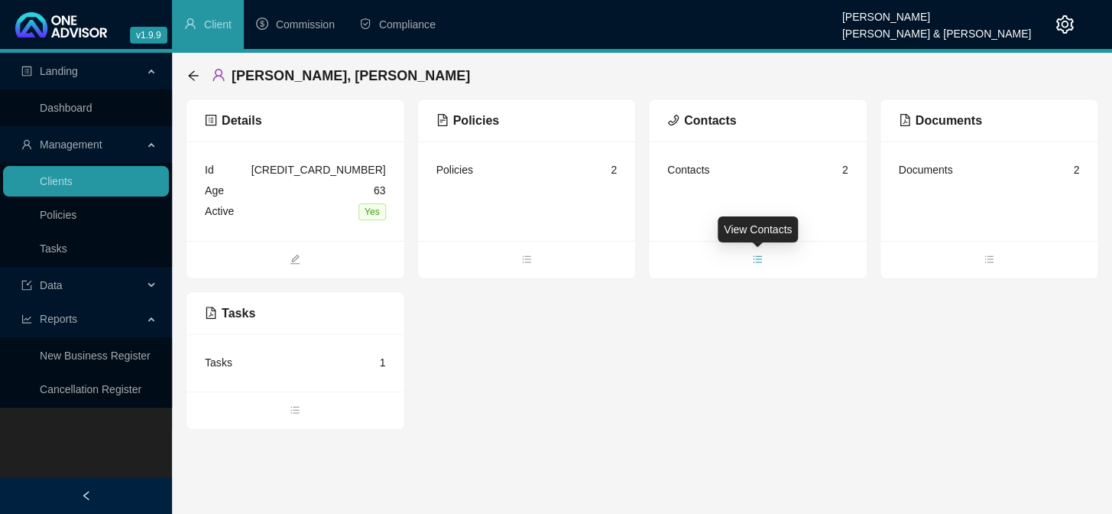
click at [758, 255] on icon "bars" at bounding box center [757, 259] width 11 height 11
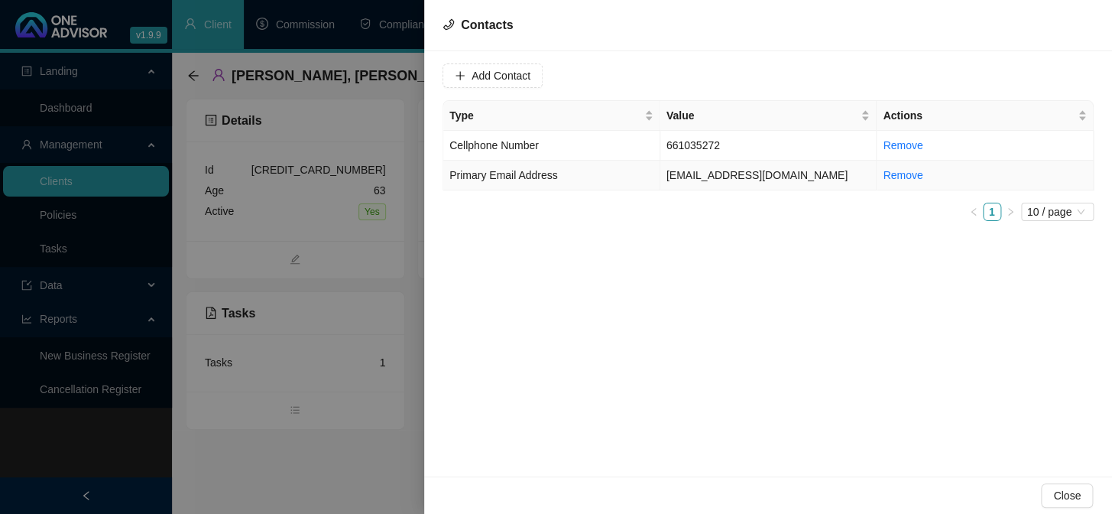
click at [718, 176] on td "[EMAIL_ADDRESS][DOMAIN_NAME]" at bounding box center [768, 176] width 217 height 30
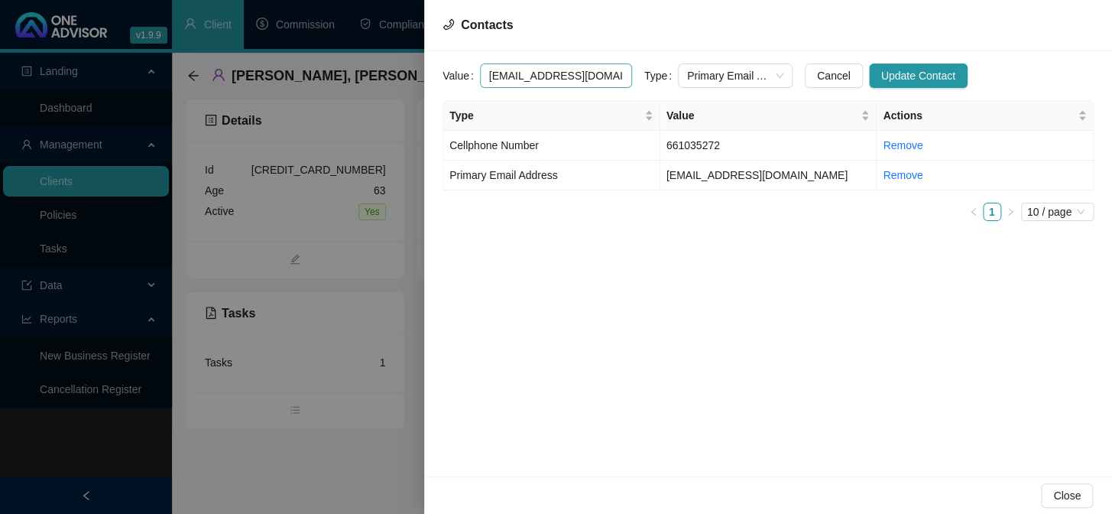
drag, startPoint x: 612, startPoint y: 74, endPoint x: 479, endPoint y: 82, distance: 132.5
click at [480, 82] on input "[EMAIL_ADDRESS][DOMAIN_NAME]" at bounding box center [556, 75] width 152 height 24
click at [323, 422] on div at bounding box center [556, 257] width 1112 height 514
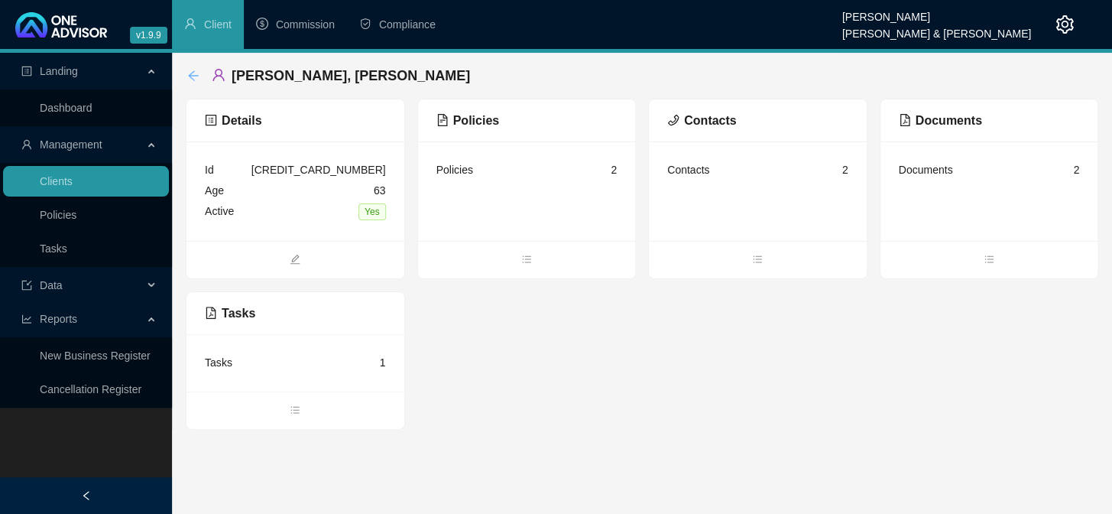
click at [193, 79] on icon "arrow-left" at bounding box center [193, 75] width 10 height 10
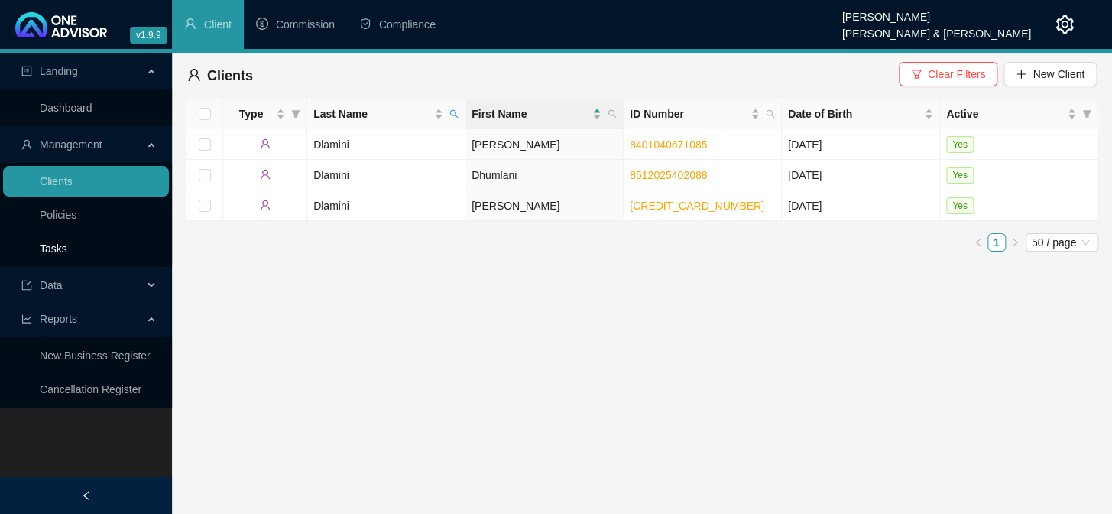
click at [57, 247] on link "Tasks" at bounding box center [54, 248] width 28 height 12
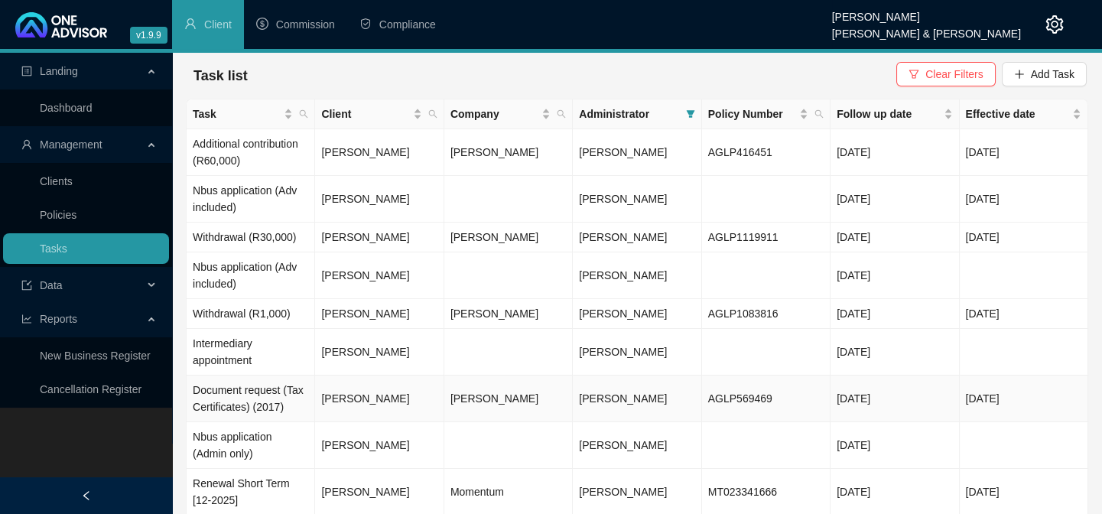
click at [328, 409] on td "[PERSON_NAME]" at bounding box center [379, 398] width 128 height 47
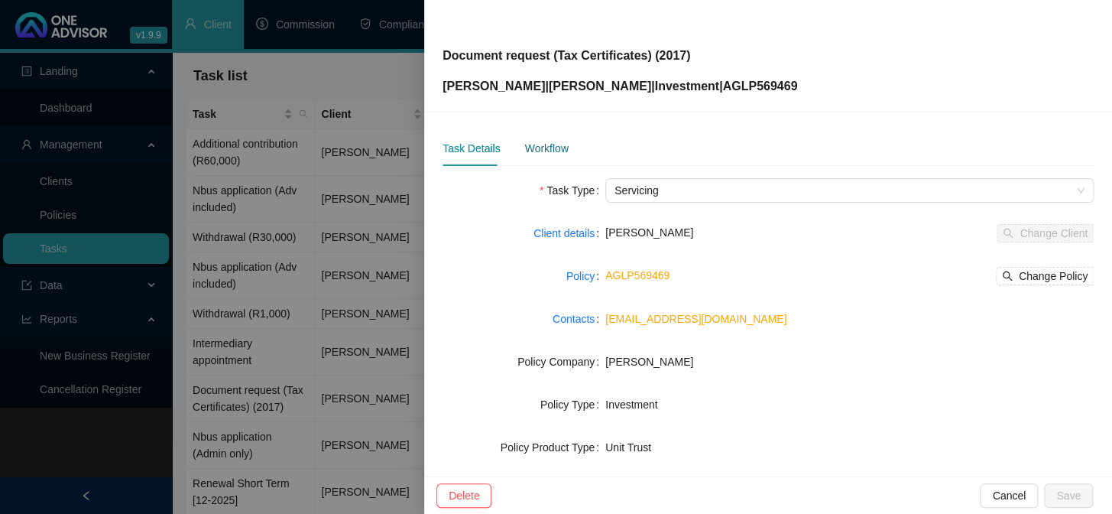
click at [561, 153] on div "Workflow" at bounding box center [546, 148] width 44 height 17
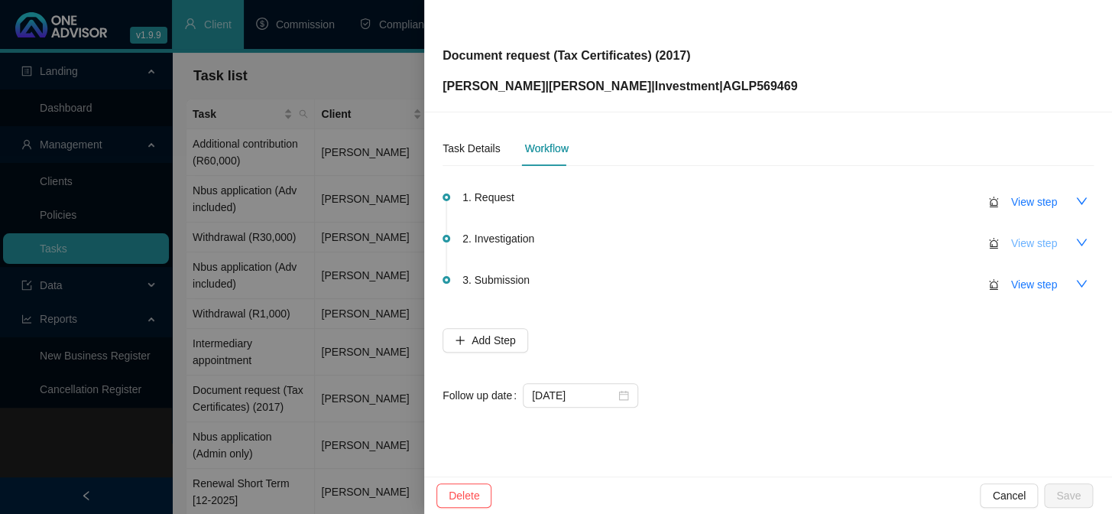
click at [1024, 245] on span "View step" at bounding box center [1034, 243] width 46 height 17
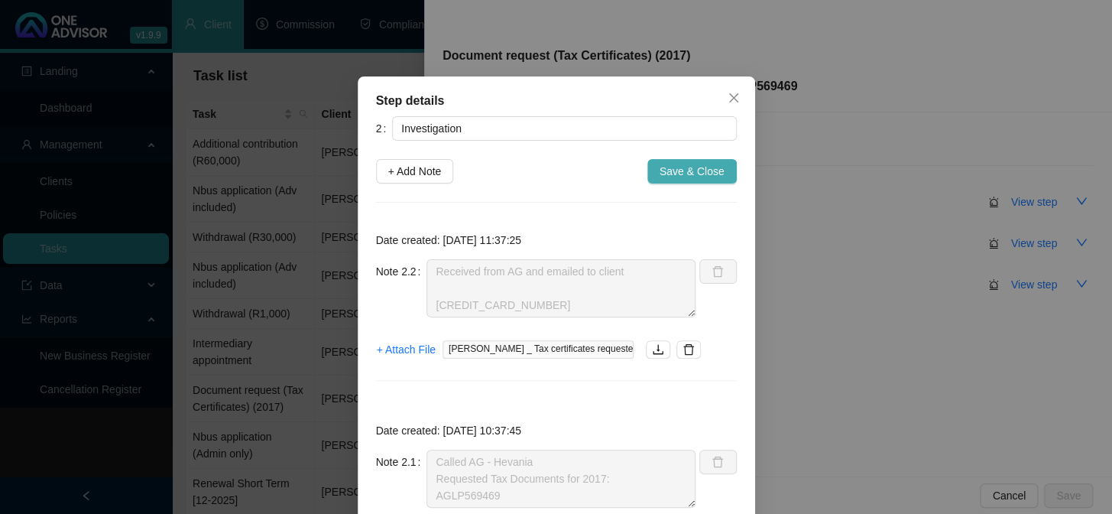
click at [692, 161] on button "Save & Close" at bounding box center [691, 171] width 89 height 24
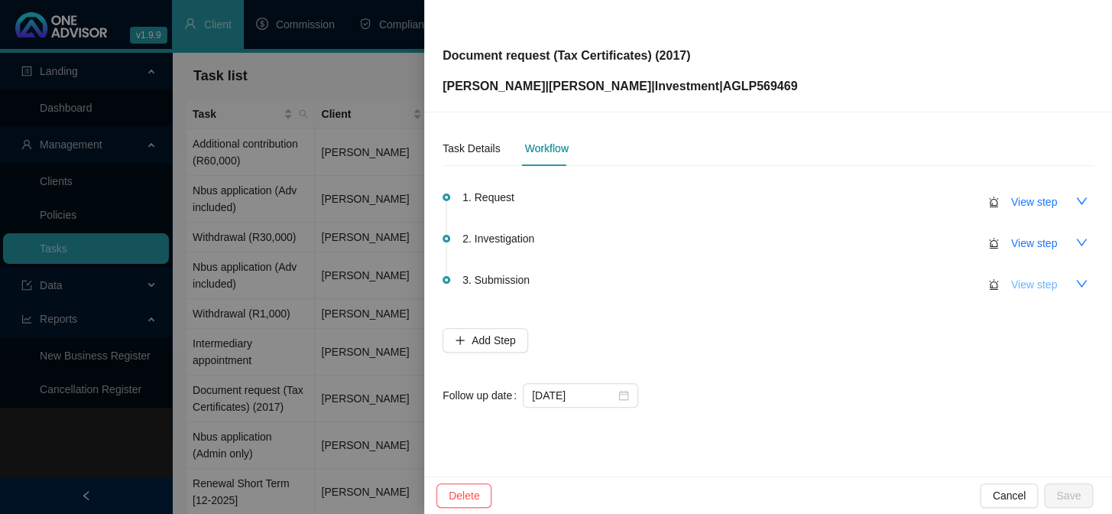
click at [1021, 281] on span "View step" at bounding box center [1034, 284] width 46 height 17
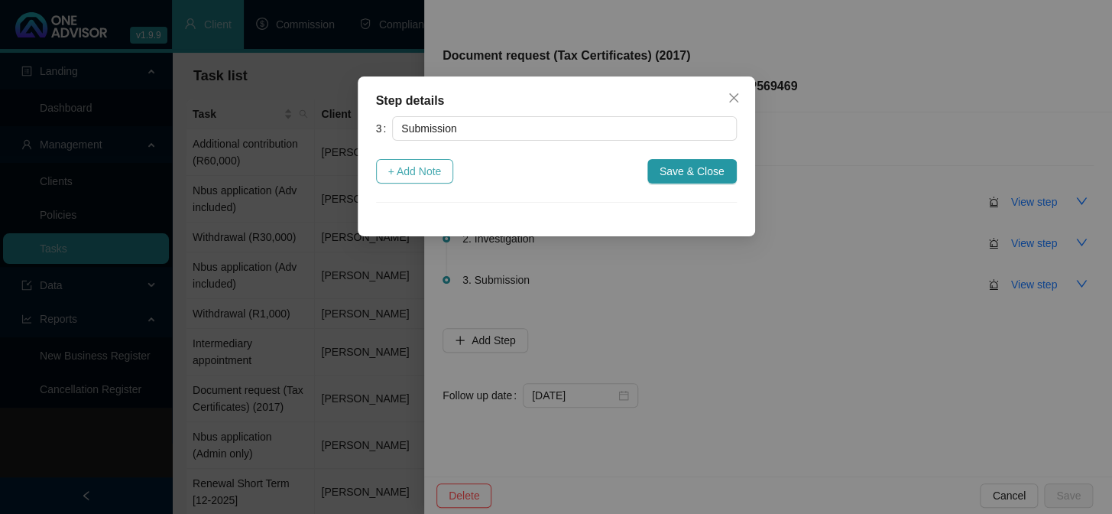
click at [410, 167] on span "+ Add Note" at bounding box center [415, 171] width 54 height 17
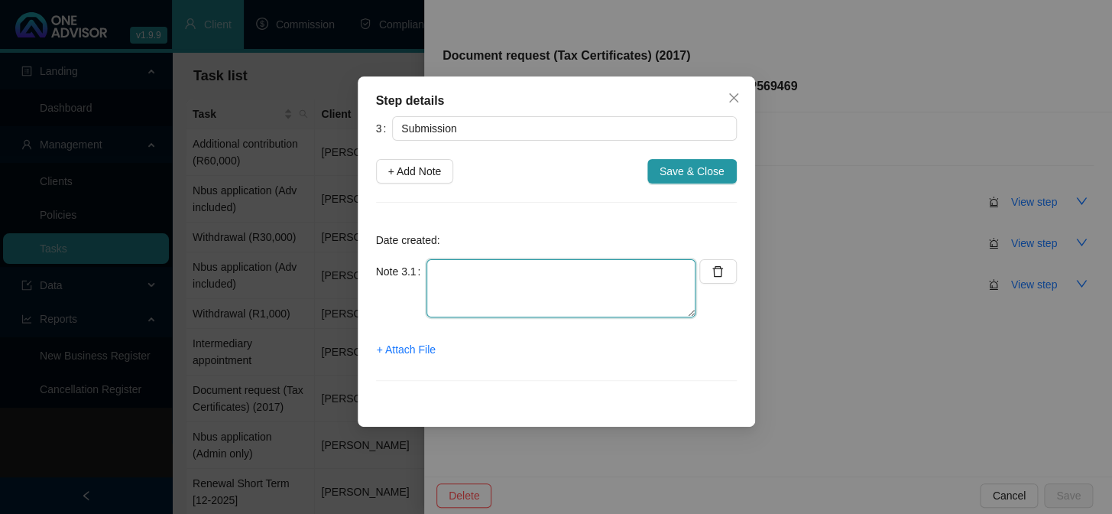
click at [451, 281] on textarea at bounding box center [561, 288] width 269 height 58
type textarea "Emailed to client"
click at [400, 350] on span "+ Attach File" at bounding box center [406, 349] width 59 height 17
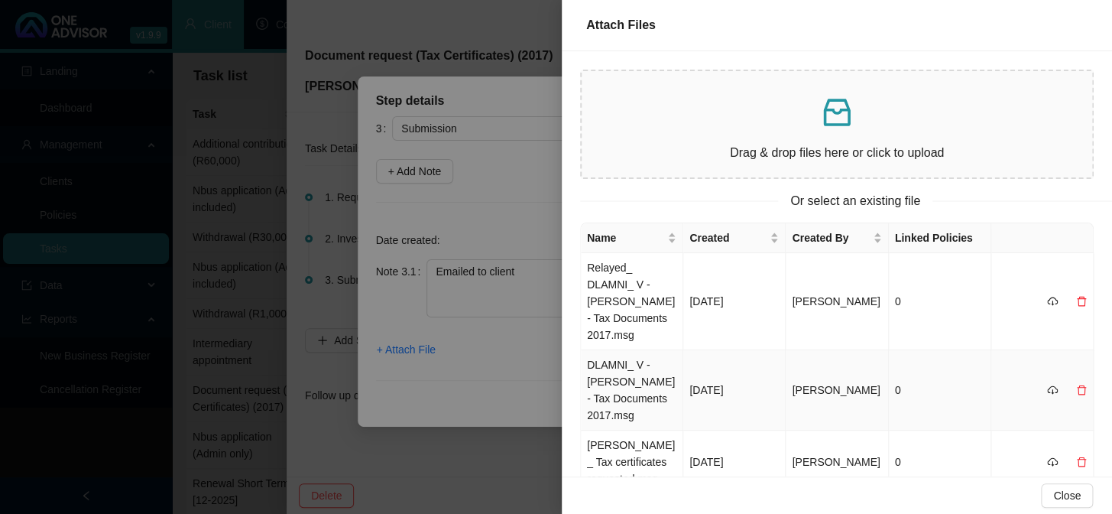
click at [612, 398] on td "DLAMNI_ V - [PERSON_NAME] - Tax Documents 2017.msg" at bounding box center [632, 390] width 102 height 80
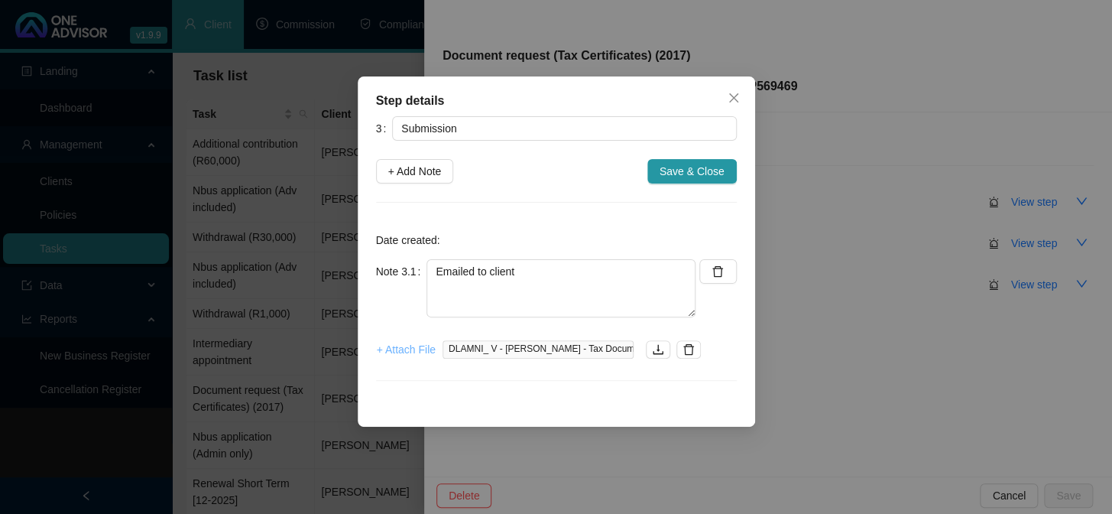
click at [417, 345] on span "+ Attach File" at bounding box center [406, 349] width 59 height 17
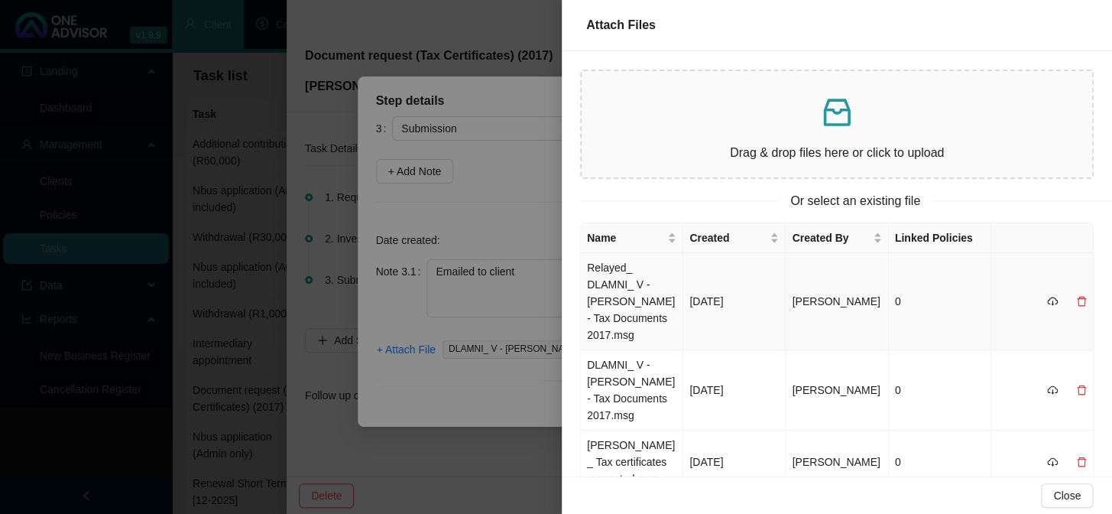
click at [602, 287] on td "Relayed_ DLAMNI_ V - [PERSON_NAME] - Tax Documents 2017.msg" at bounding box center [632, 301] width 102 height 97
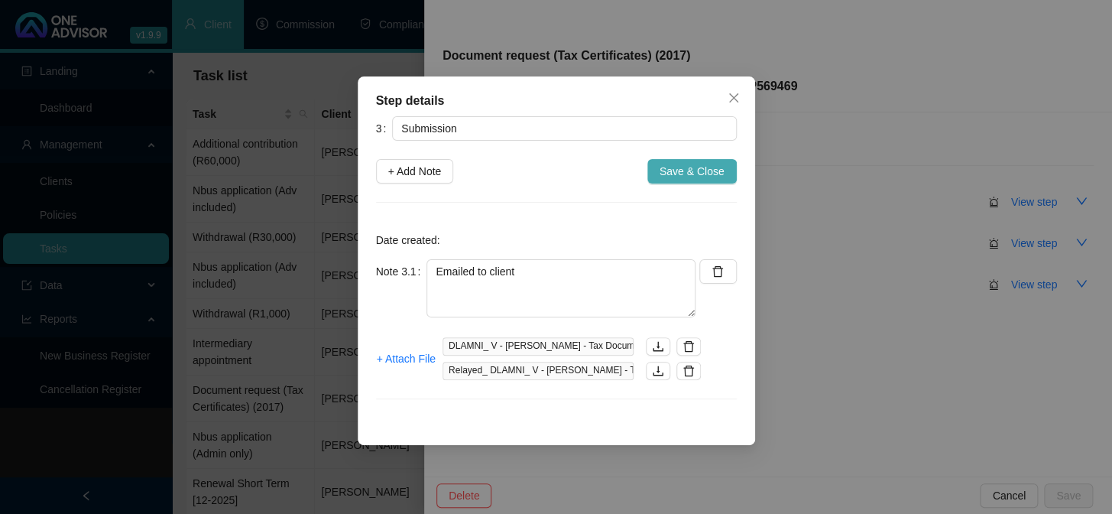
click at [680, 171] on span "Save & Close" at bounding box center [692, 171] width 65 height 17
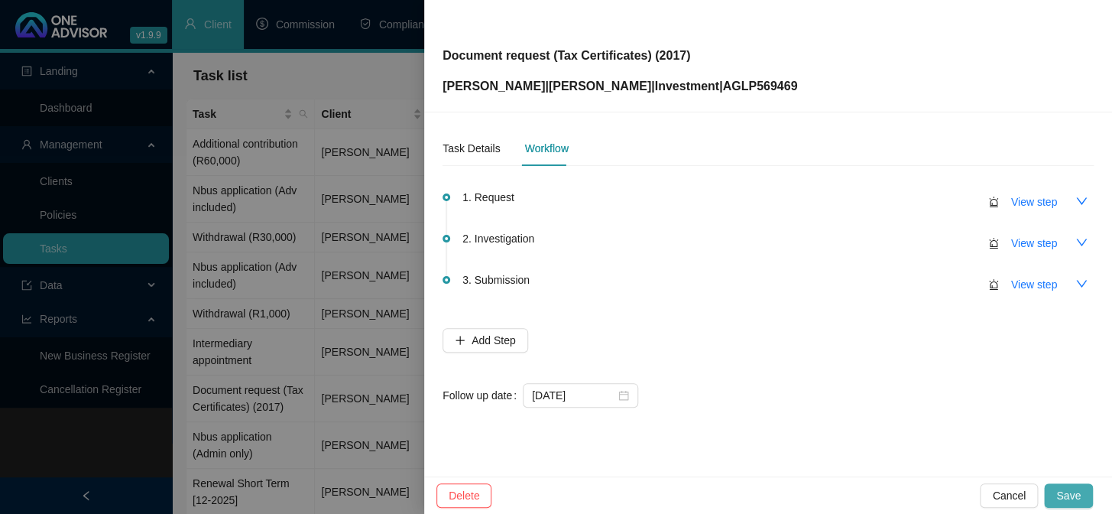
click at [1072, 495] on span "Save" at bounding box center [1068, 495] width 24 height 17
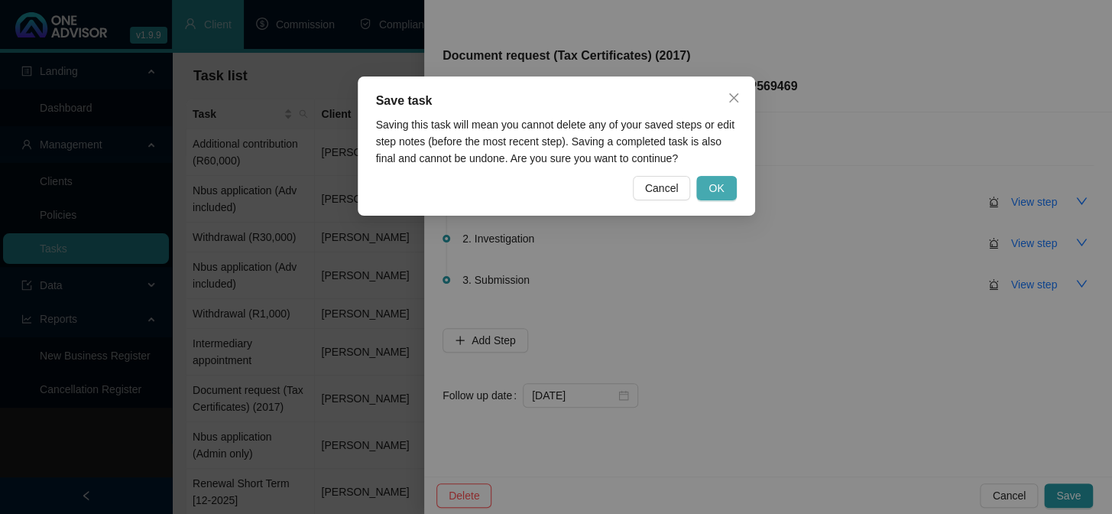
click at [725, 192] on button "OK" at bounding box center [716, 188] width 40 height 24
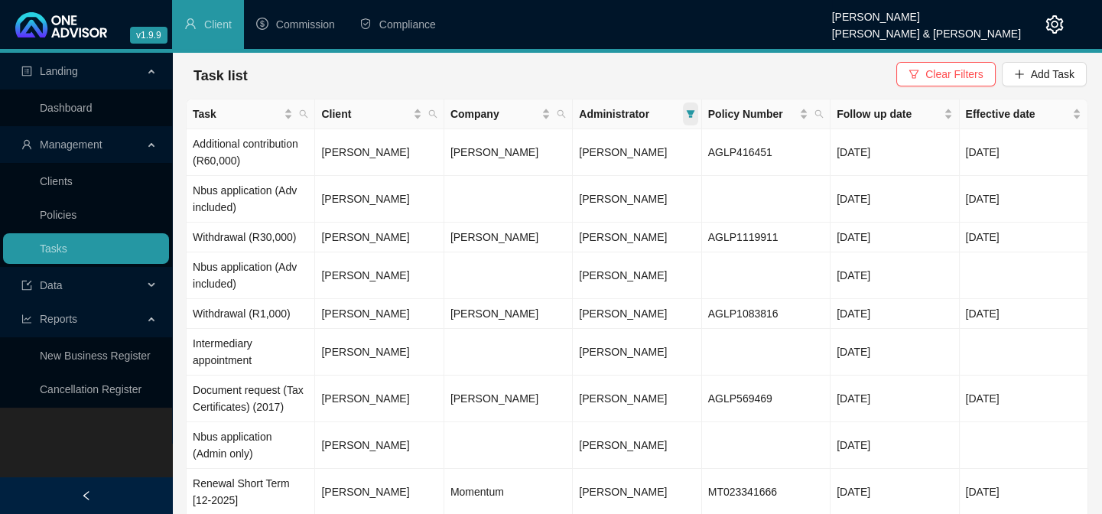
click at [686, 108] on span at bounding box center [690, 113] width 15 height 23
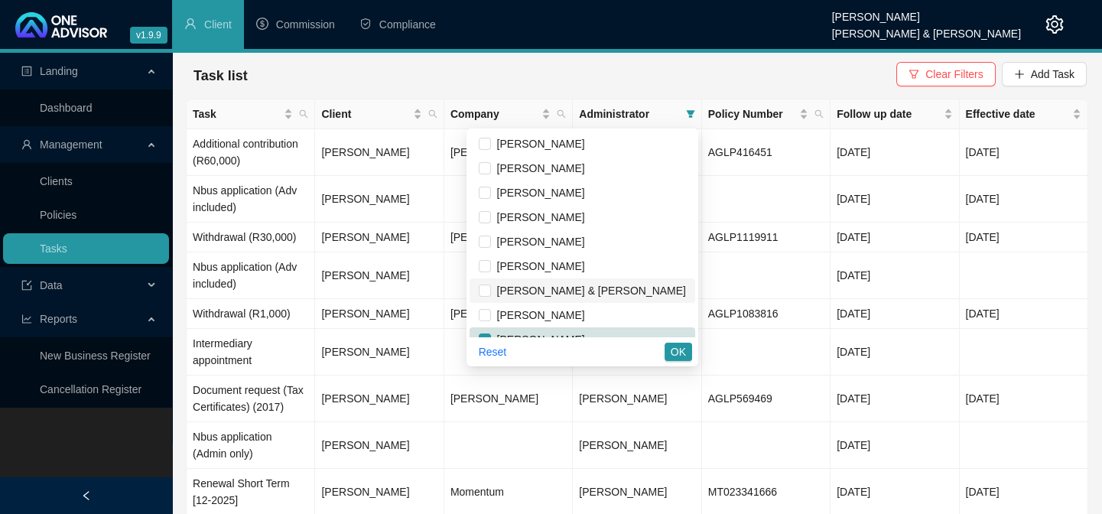
click at [557, 284] on span "[PERSON_NAME] & [PERSON_NAME]" at bounding box center [588, 290] width 195 height 12
checkbox input "true"
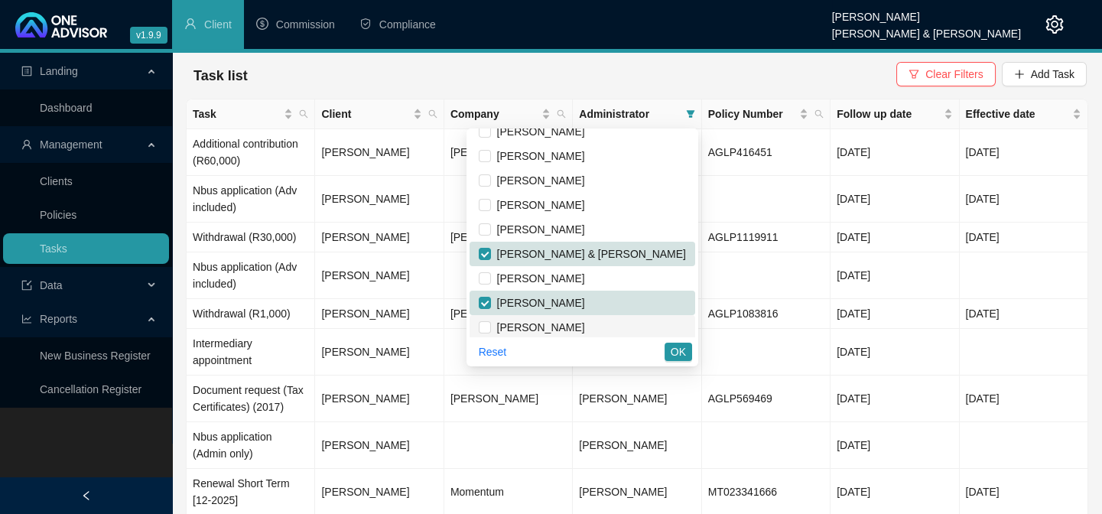
scroll to position [69, 0]
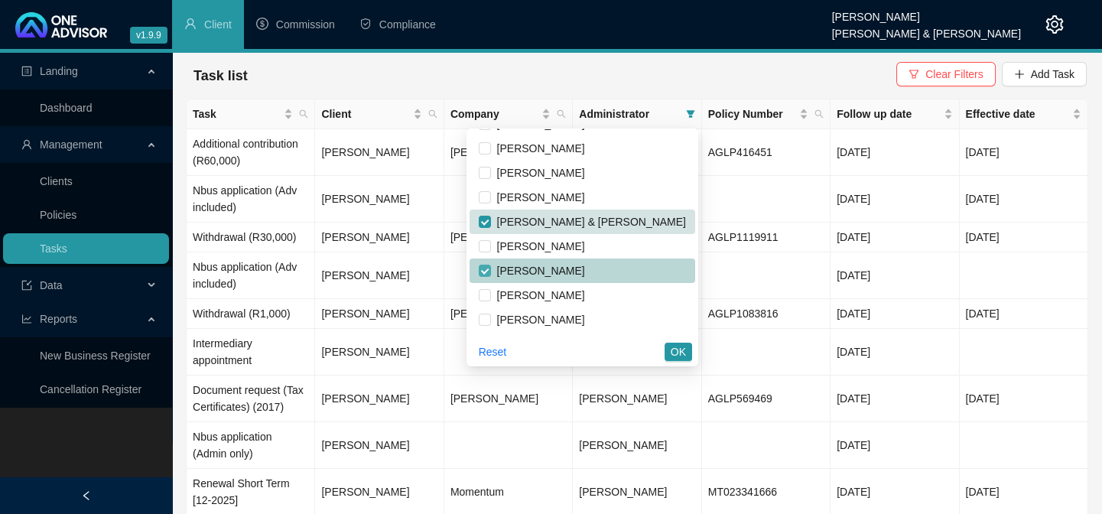
click at [491, 271] on input "checkbox" at bounding box center [485, 270] width 12 height 12
checkbox input "false"
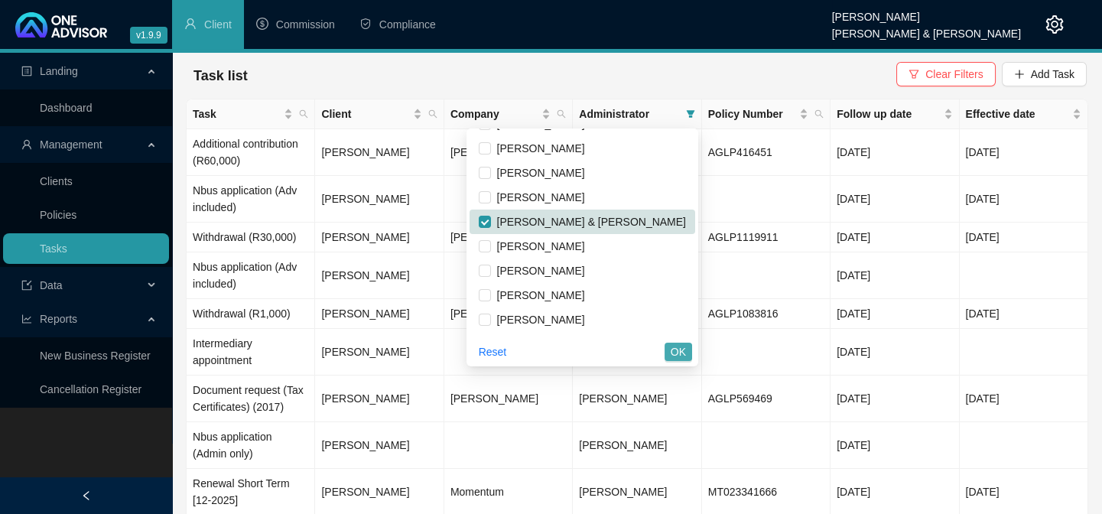
click at [677, 347] on span "OK" at bounding box center [677, 351] width 15 height 17
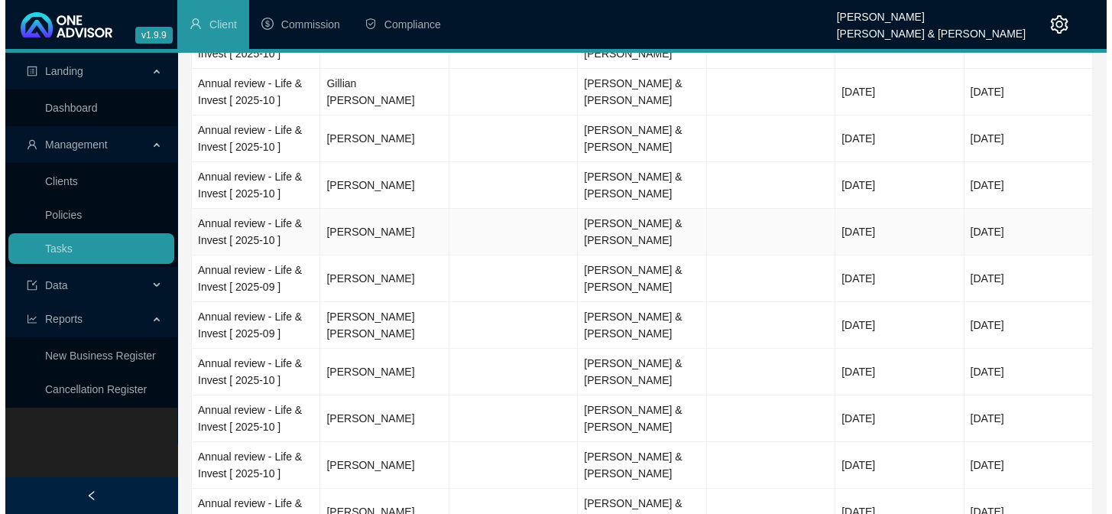
scroll to position [1111, 0]
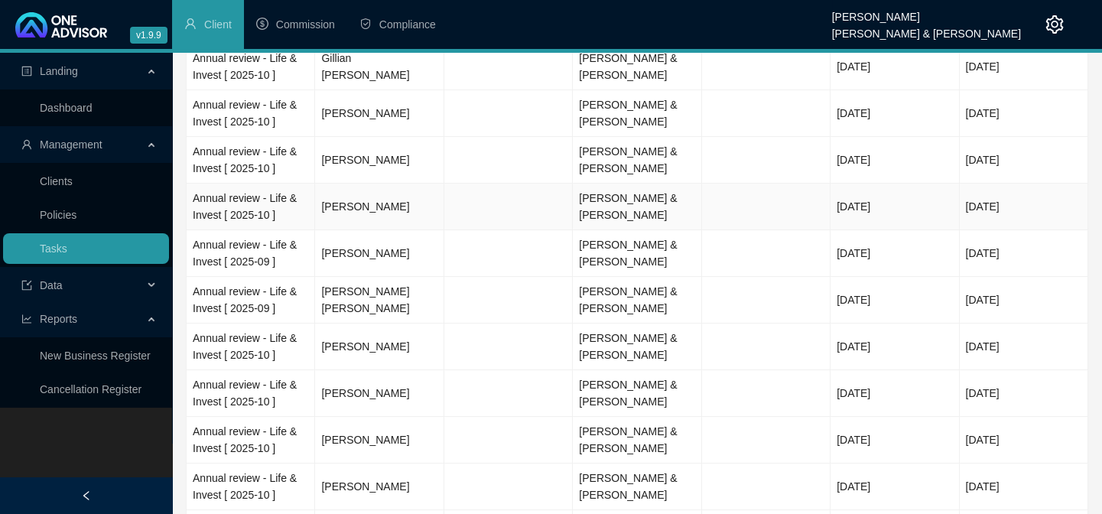
click at [349, 201] on td "[PERSON_NAME]" at bounding box center [379, 206] width 128 height 47
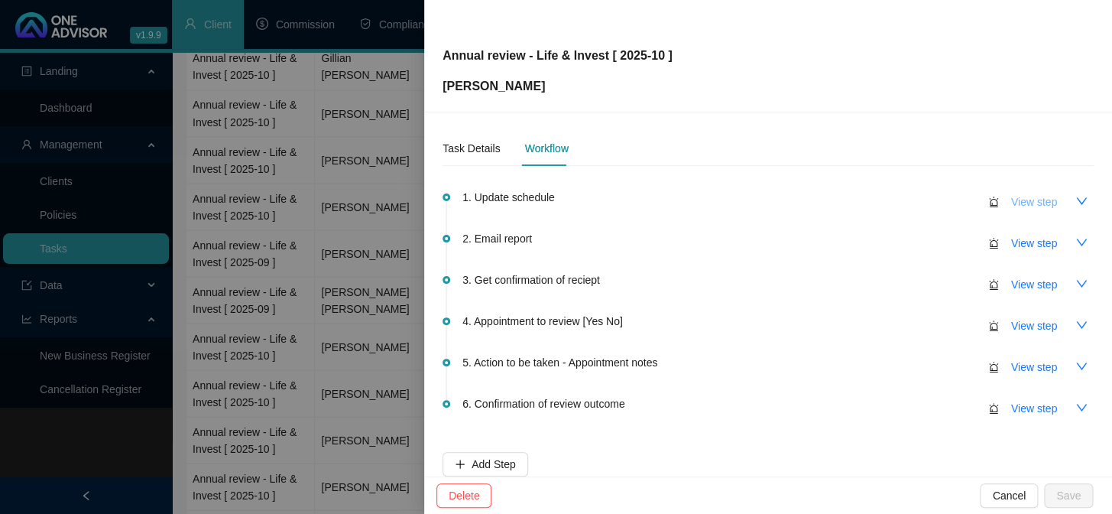
click at [1027, 203] on span "View step" at bounding box center [1034, 201] width 46 height 17
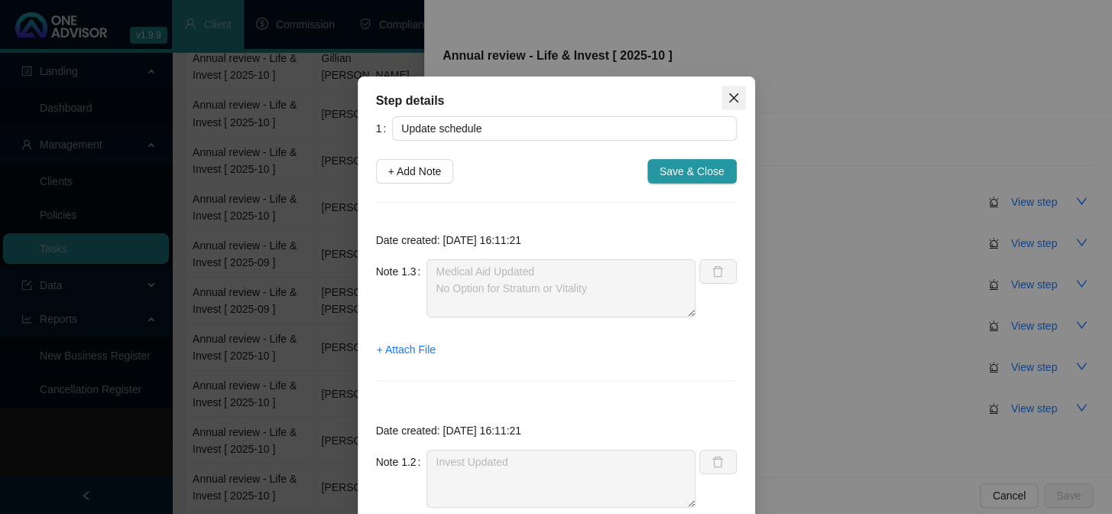
click at [728, 98] on icon "close" at bounding box center [734, 98] width 12 height 12
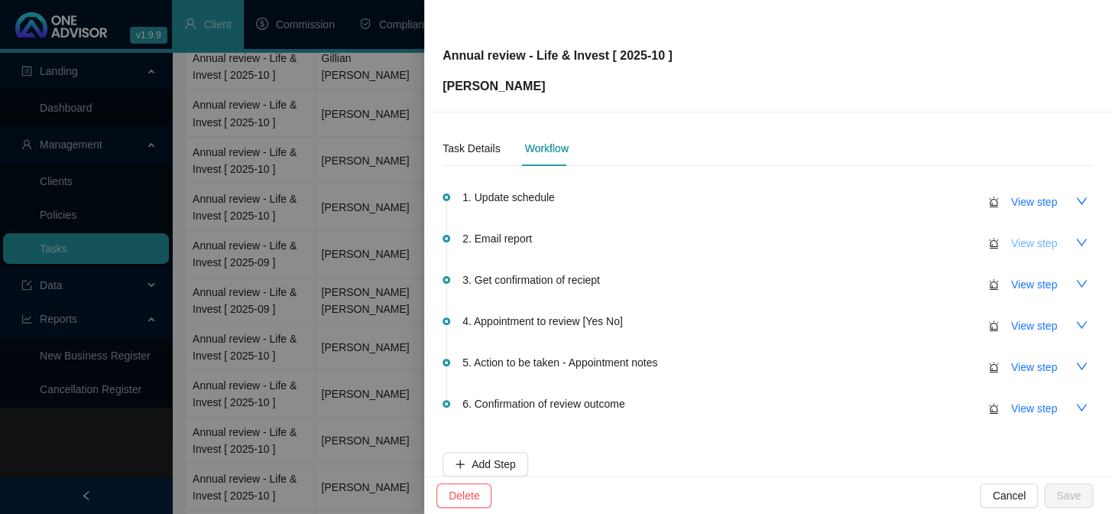
click at [1022, 249] on span "View step" at bounding box center [1034, 243] width 46 height 17
type input "Email report"
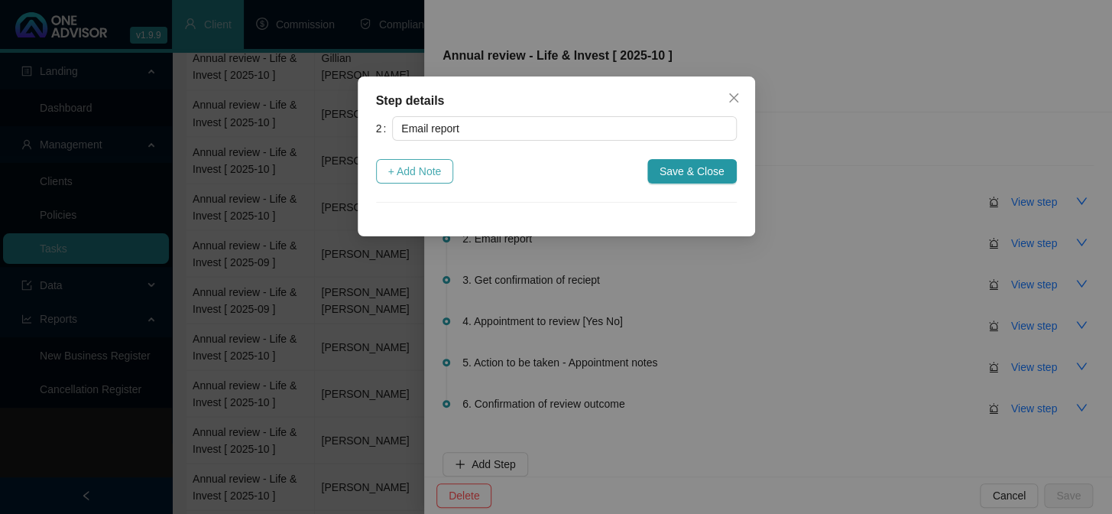
click at [405, 177] on span "+ Add Note" at bounding box center [415, 171] width 54 height 17
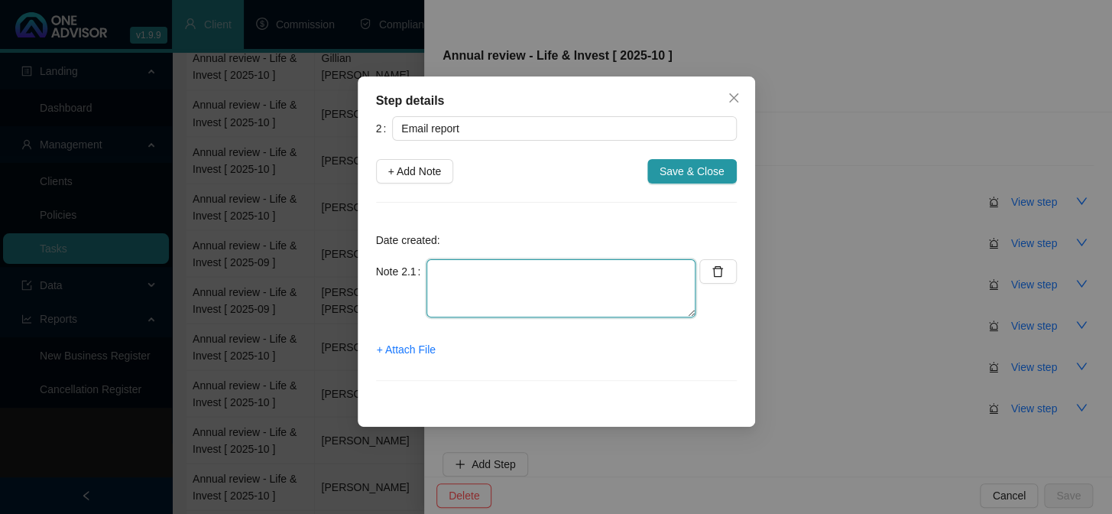
click at [492, 274] on textarea at bounding box center [561, 288] width 269 height 58
type textarea "[PERSON_NAME] emailed to client"
click at [404, 349] on span "+ Attach File" at bounding box center [406, 349] width 59 height 17
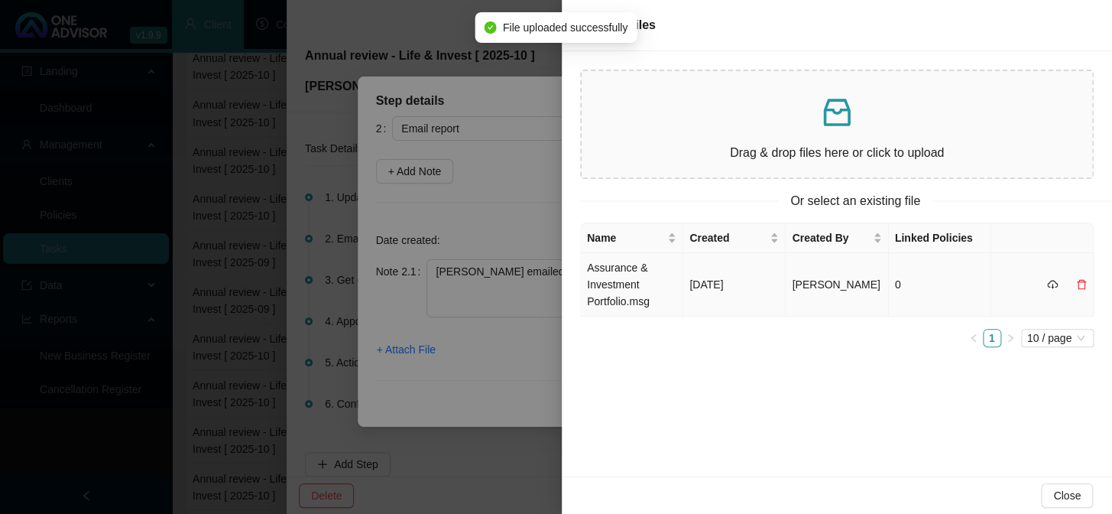
click at [626, 283] on td "Assurance & Investment Portfolio.msg" at bounding box center [632, 284] width 102 height 63
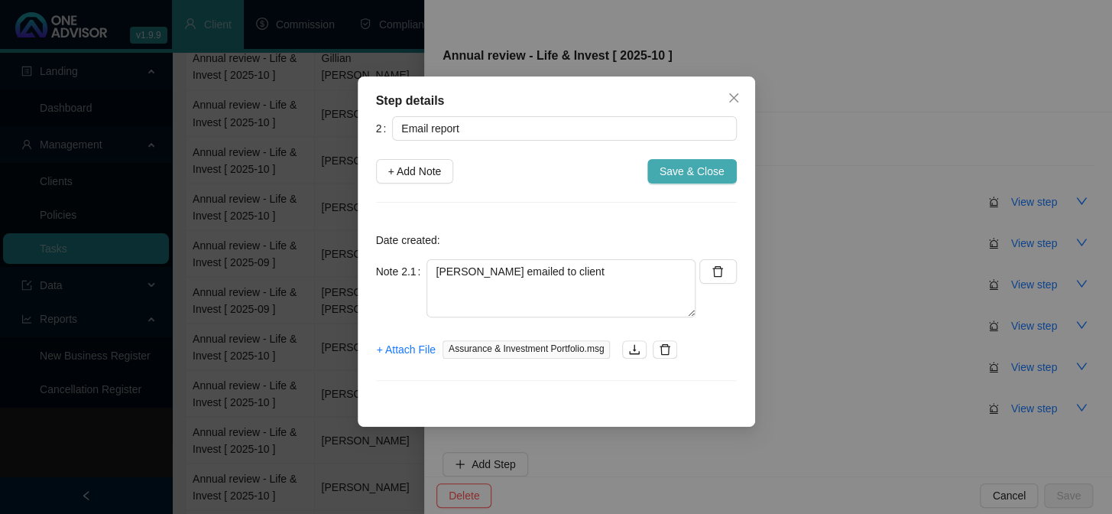
click at [677, 167] on span "Save & Close" at bounding box center [692, 171] width 65 height 17
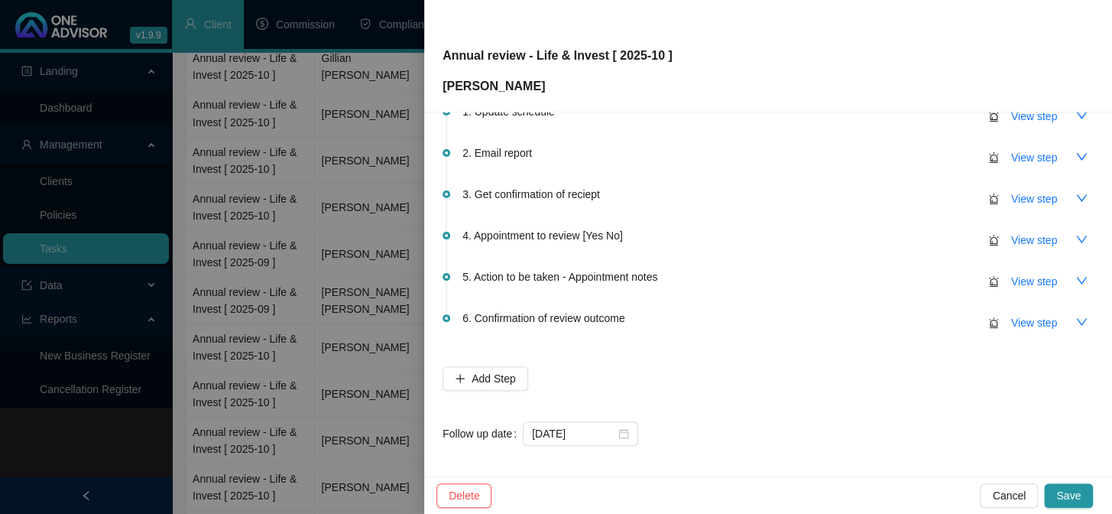
scroll to position [90, 0]
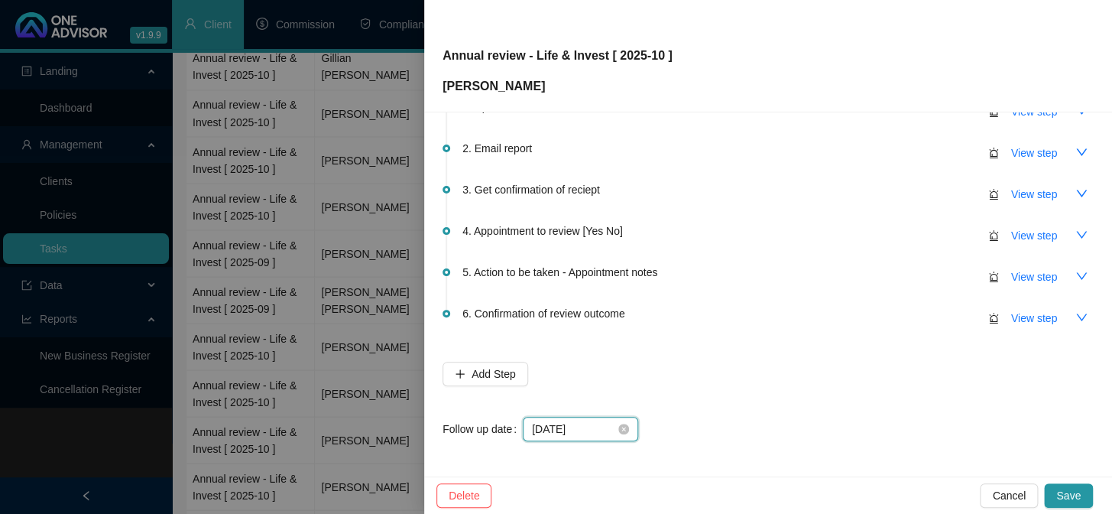
click at [589, 430] on input "[DATE]" at bounding box center [573, 428] width 83 height 17
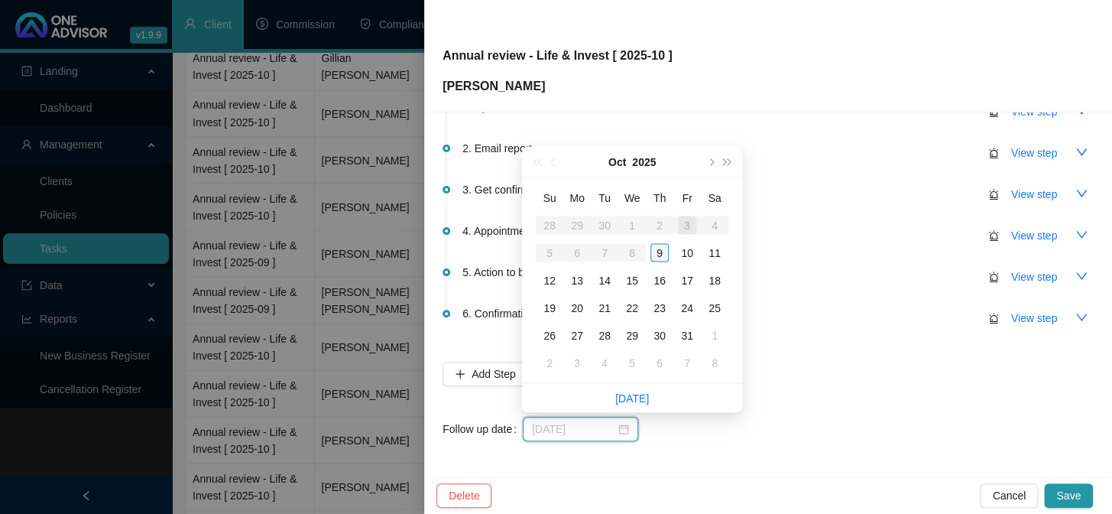
type input "[DATE]"
click at [661, 252] on div "9" at bounding box center [660, 252] width 18 height 18
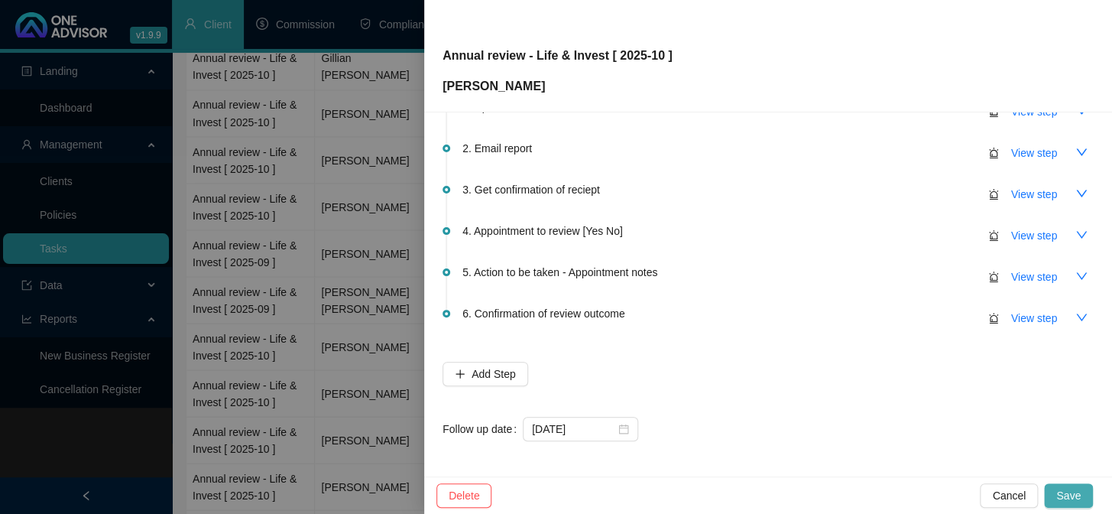
click at [1069, 502] on span "Save" at bounding box center [1068, 495] width 24 height 17
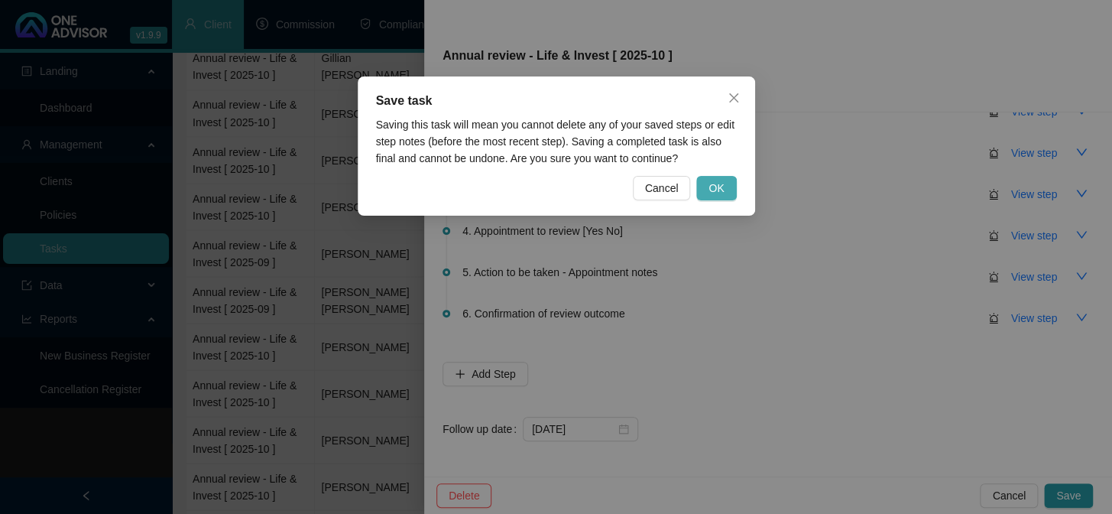
click at [715, 181] on span "OK" at bounding box center [716, 188] width 15 height 17
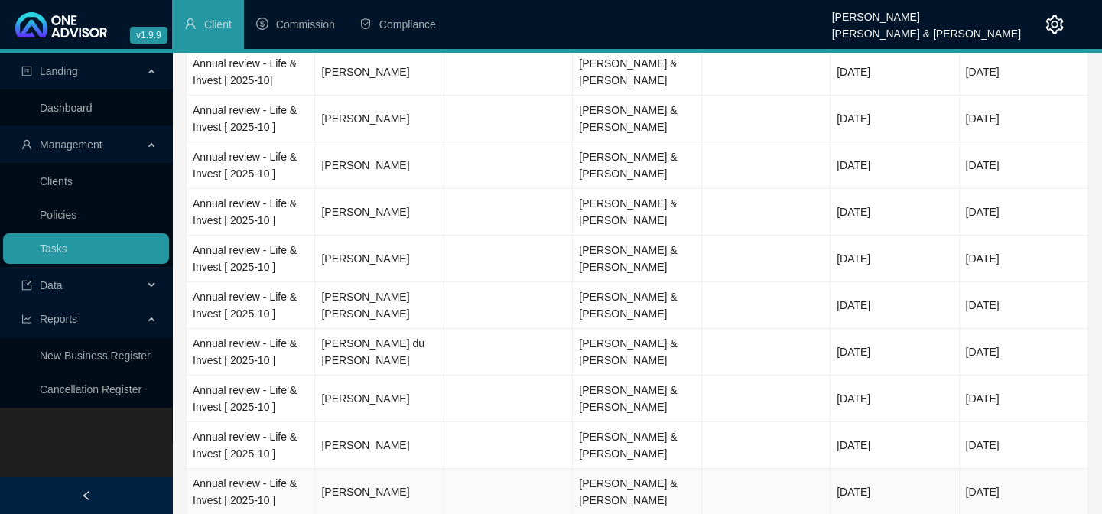
scroll to position [0, 0]
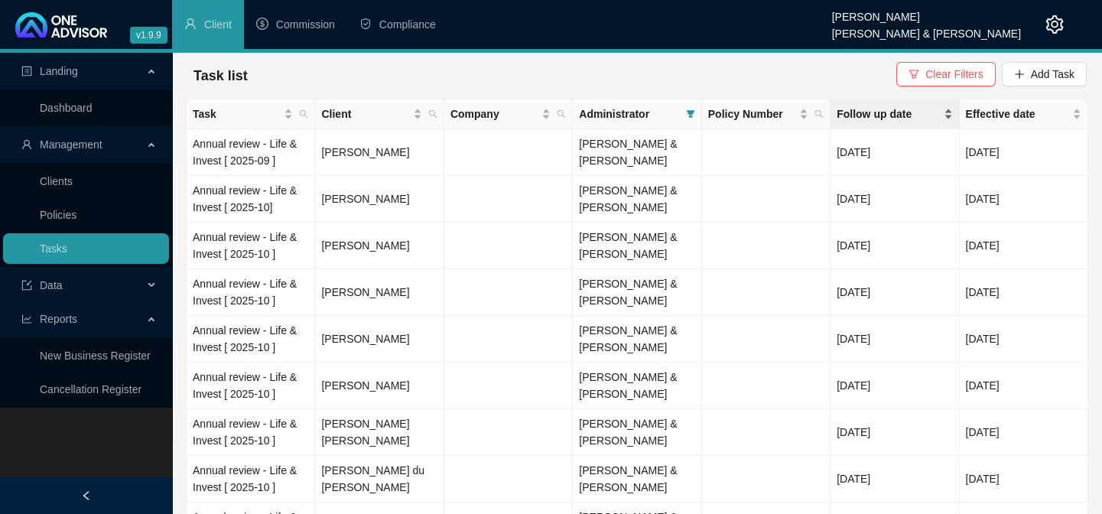
click at [873, 109] on span "Follow up date" at bounding box center [887, 113] width 103 height 17
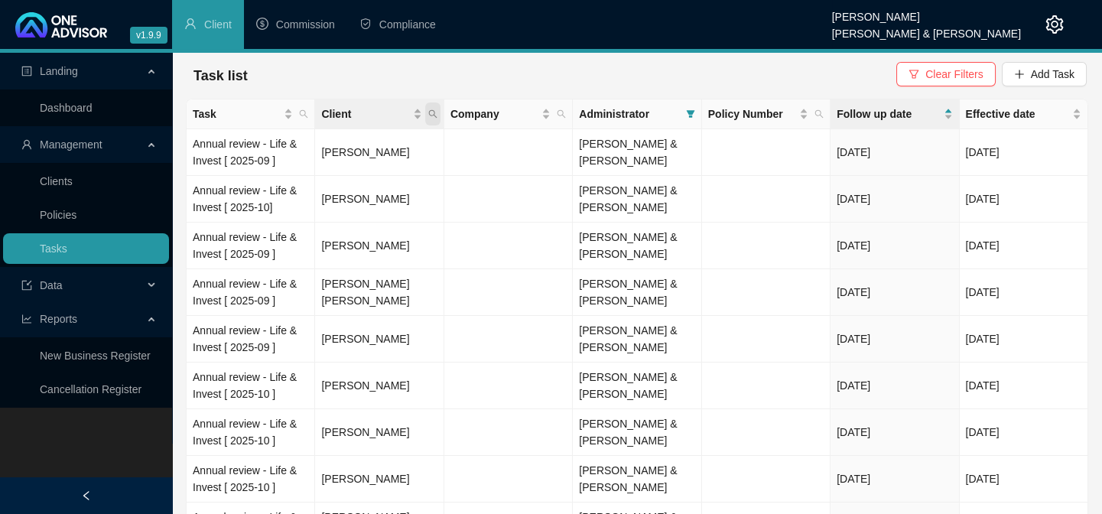
click at [428, 115] on icon "search" at bounding box center [432, 113] width 9 height 9
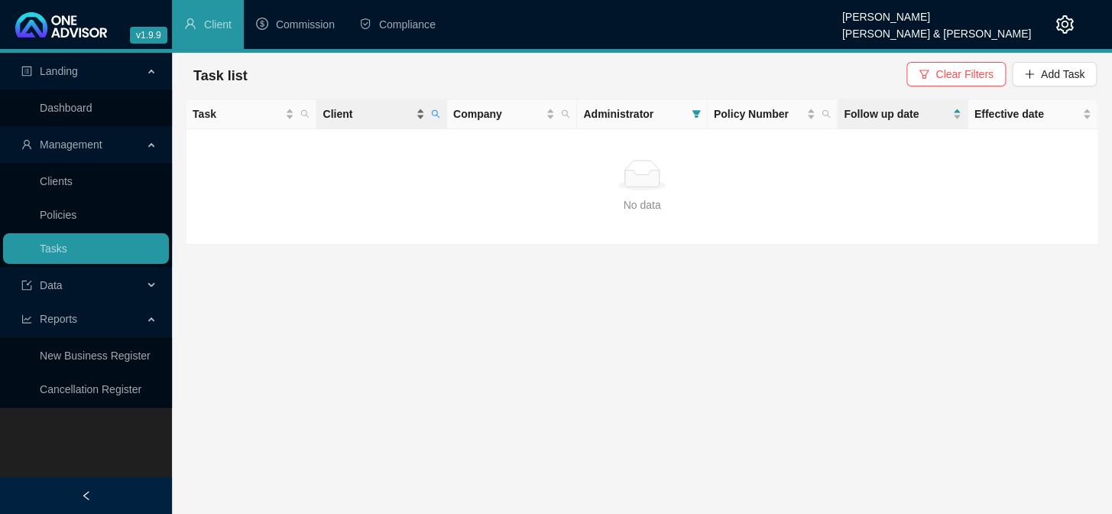
click at [332, 114] on span "Client" at bounding box center [367, 113] width 89 height 17
click at [436, 114] on icon "search" at bounding box center [435, 114] width 8 height 8
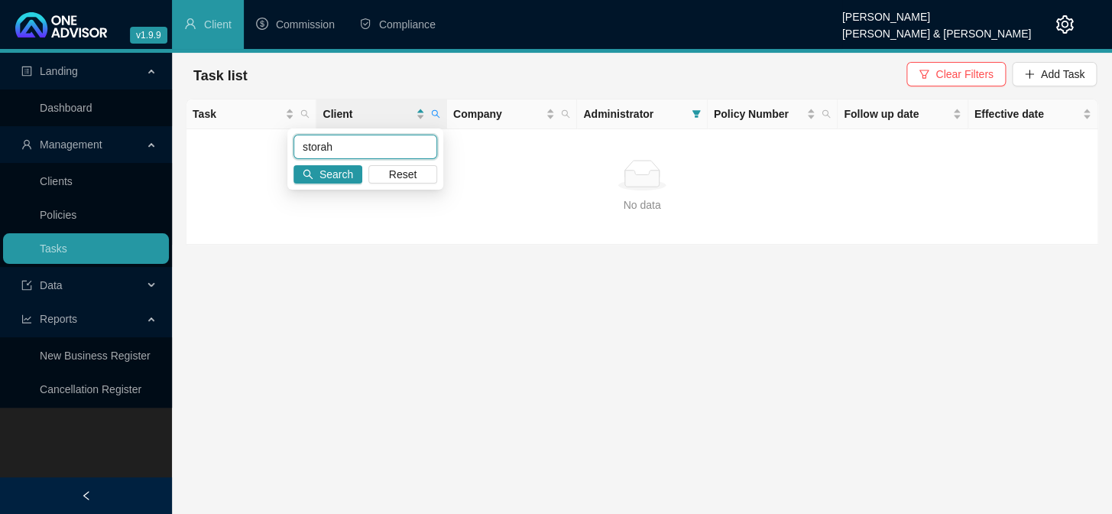
drag, startPoint x: 308, startPoint y: 143, endPoint x: 281, endPoint y: 145, distance: 27.6
click at [281, 145] on body "v1.9.9 [PERSON_NAME] van der Merwe [PERSON_NAME] & [PERSON_NAME] Client Commiss…" at bounding box center [556, 257] width 1112 height 514
type input "h"
click at [690, 335] on main "Landing Dashboard Management Clients Policies Tasks Data Reports New Business R…" at bounding box center [556, 283] width 1112 height 461
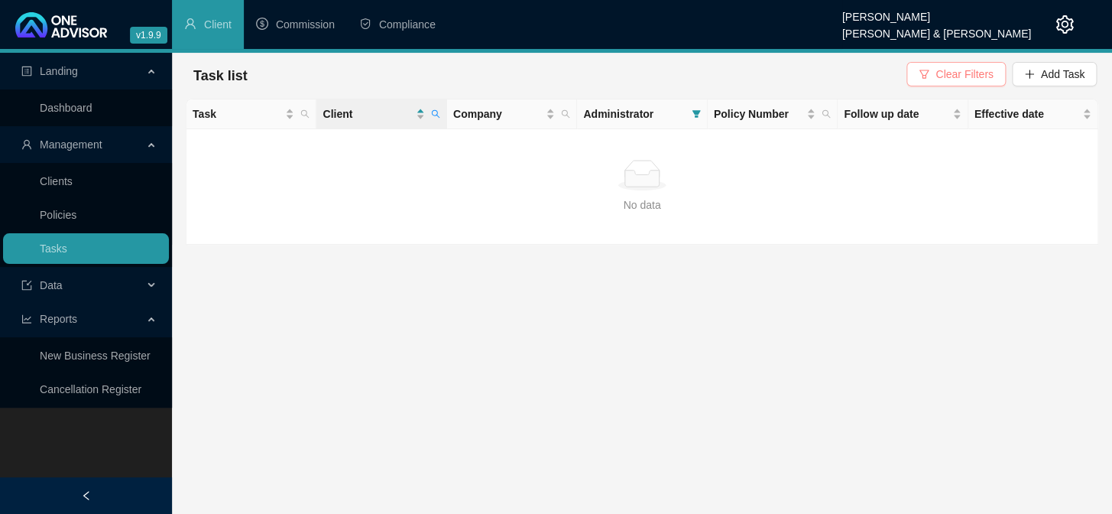
click at [947, 76] on span "Clear Filters" at bounding box center [964, 74] width 57 height 17
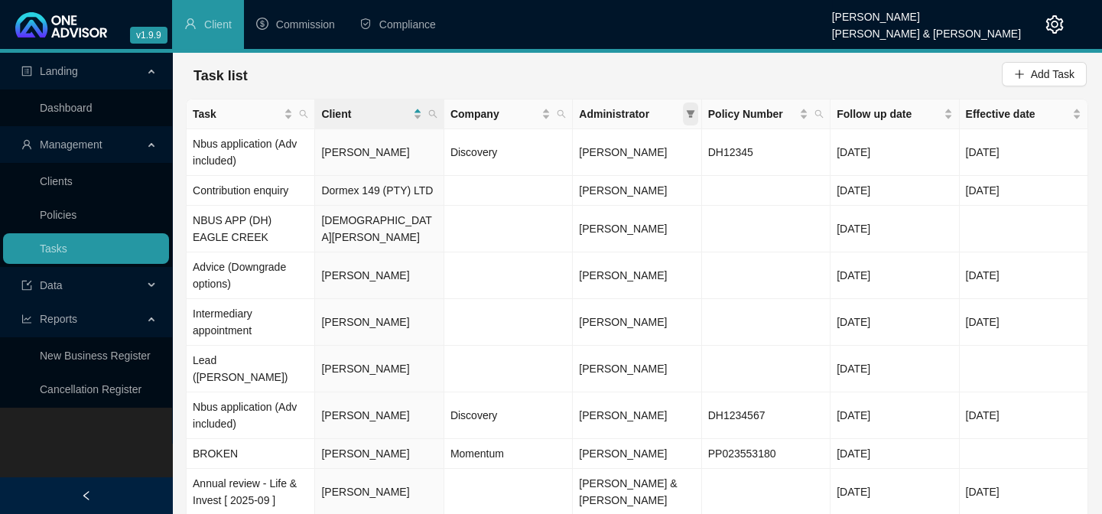
click at [686, 115] on icon "filter" at bounding box center [690, 113] width 9 height 9
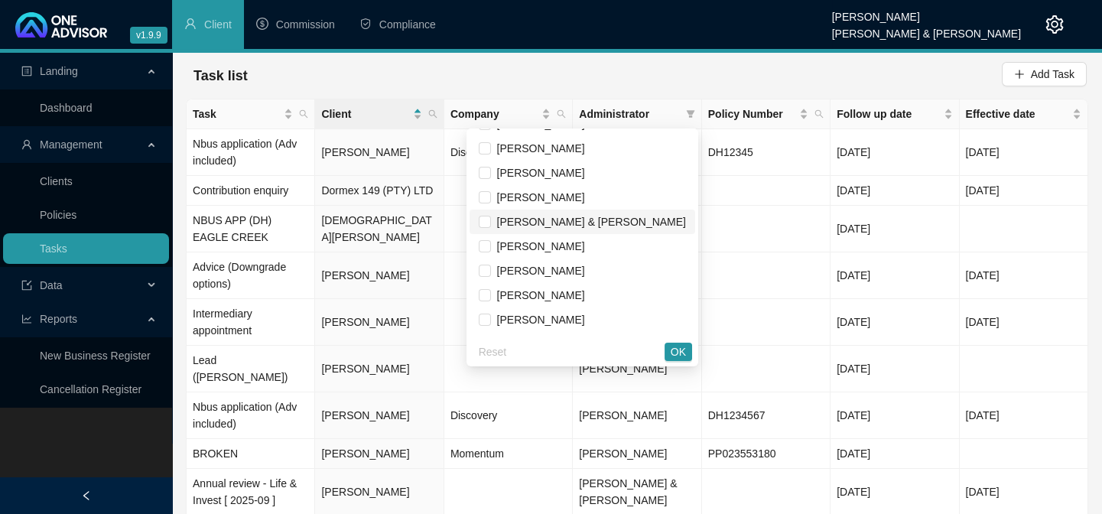
click at [558, 220] on span "[PERSON_NAME] & [PERSON_NAME]" at bounding box center [588, 222] width 195 height 12
checkbox input "true"
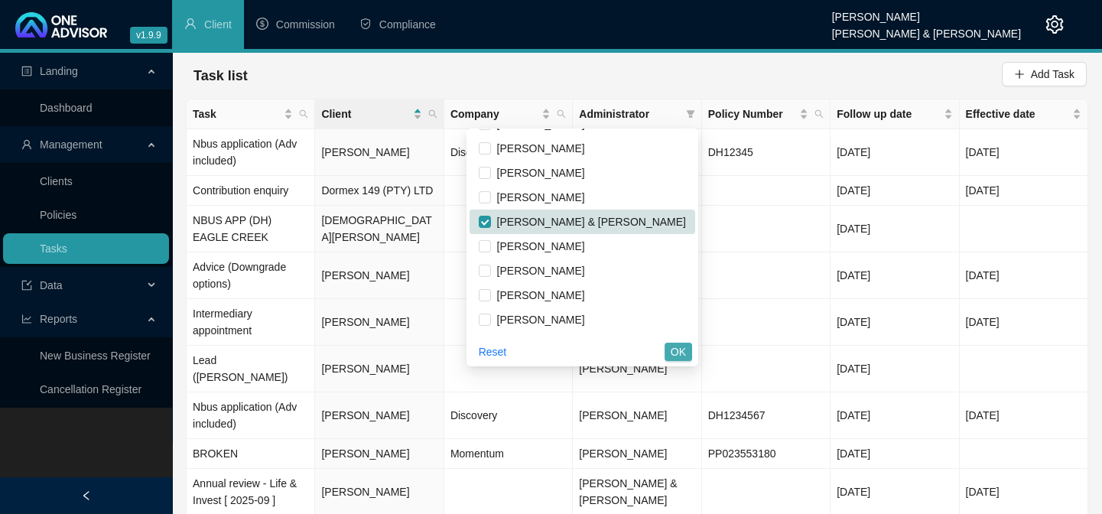
click at [678, 352] on span "OK" at bounding box center [677, 351] width 15 height 17
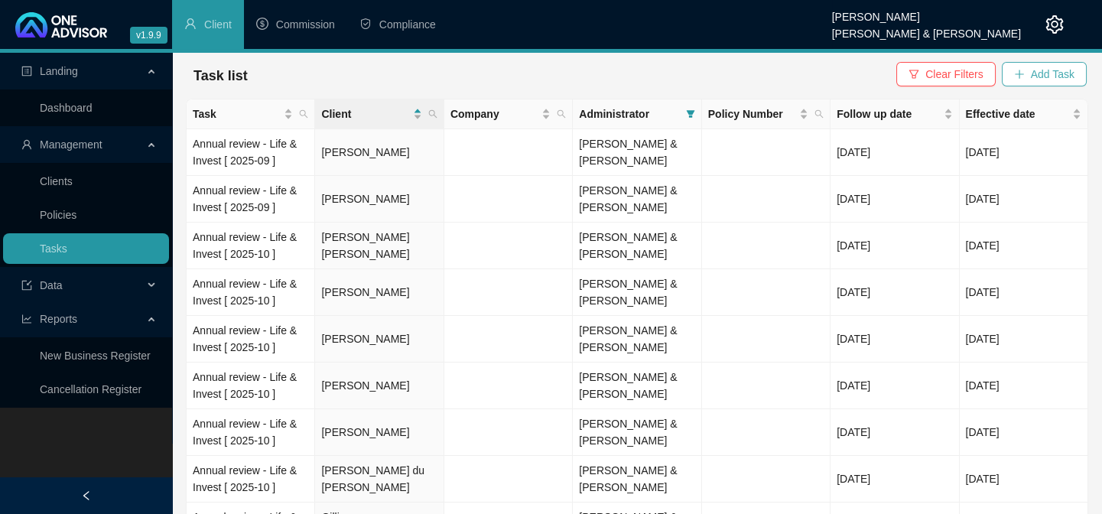
click at [1043, 77] on span "Add Task" at bounding box center [1052, 74] width 44 height 17
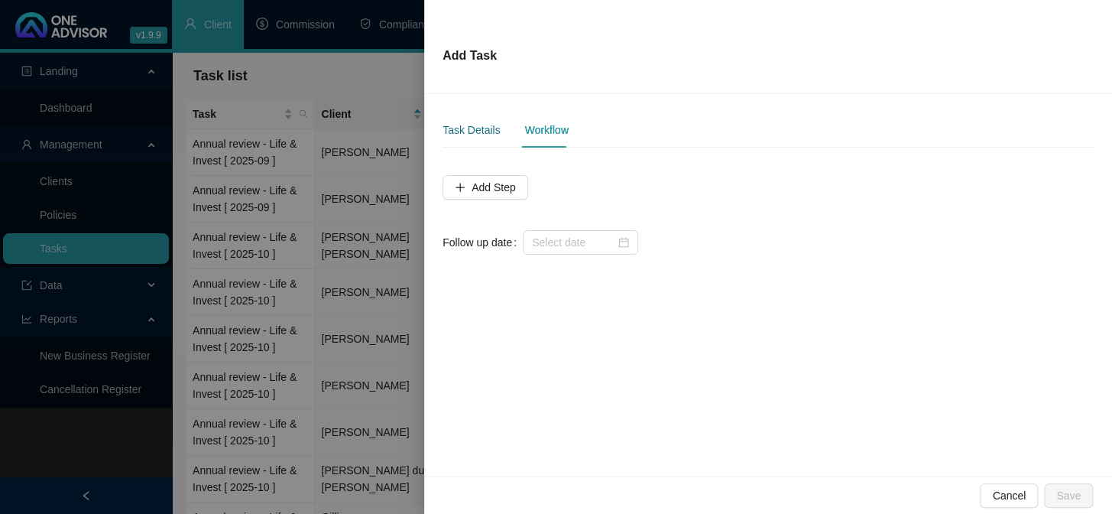
click at [483, 130] on div "Task Details" at bounding box center [471, 130] width 57 height 17
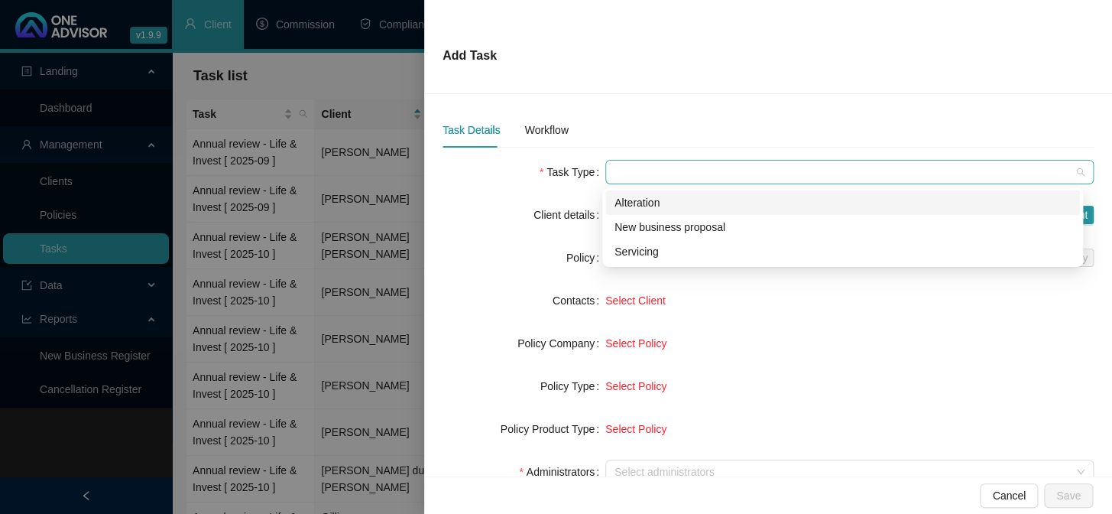
click at [657, 161] on span at bounding box center [850, 172] width 470 height 23
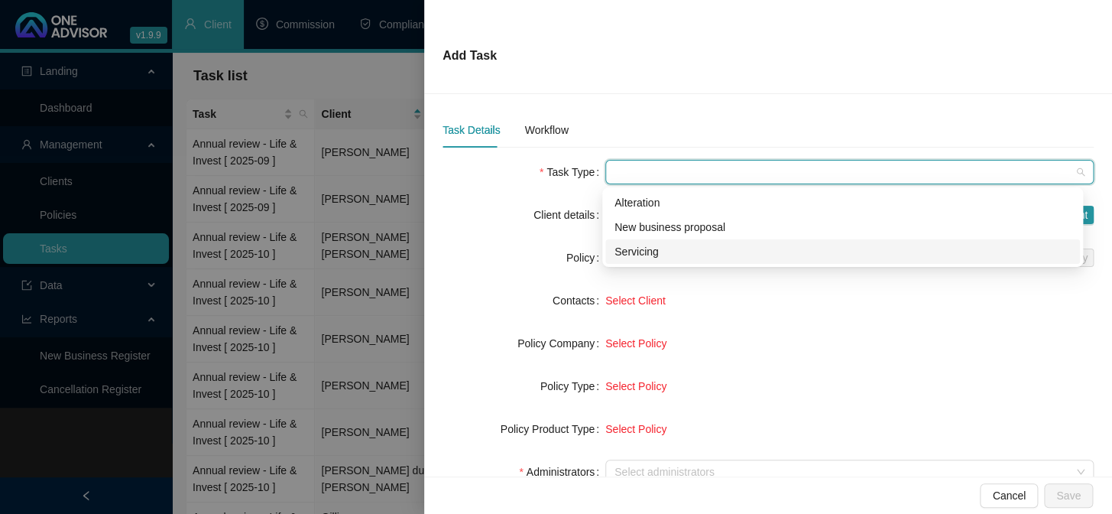
click at [636, 250] on div "Servicing" at bounding box center [843, 251] width 456 height 17
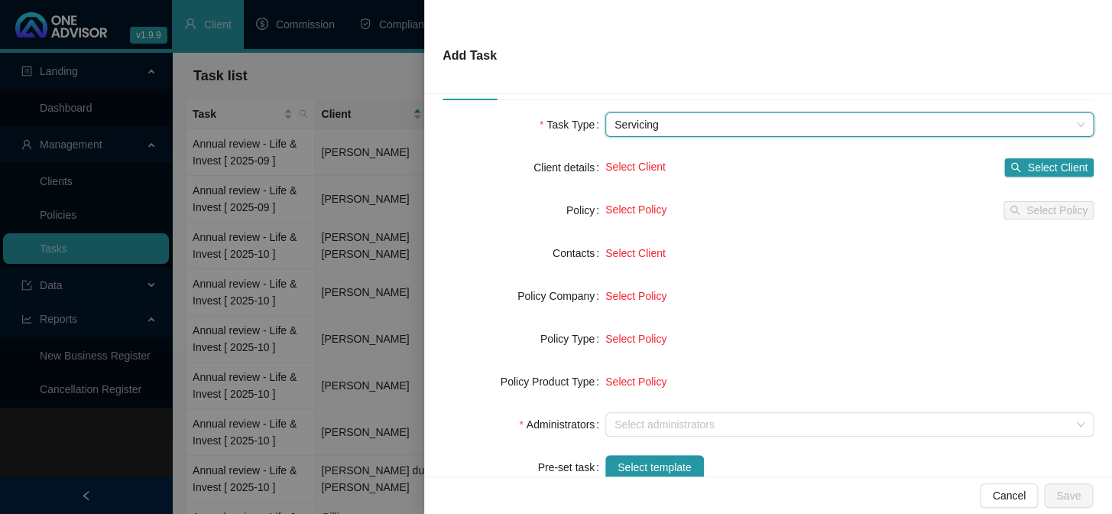
scroll to position [69, 0]
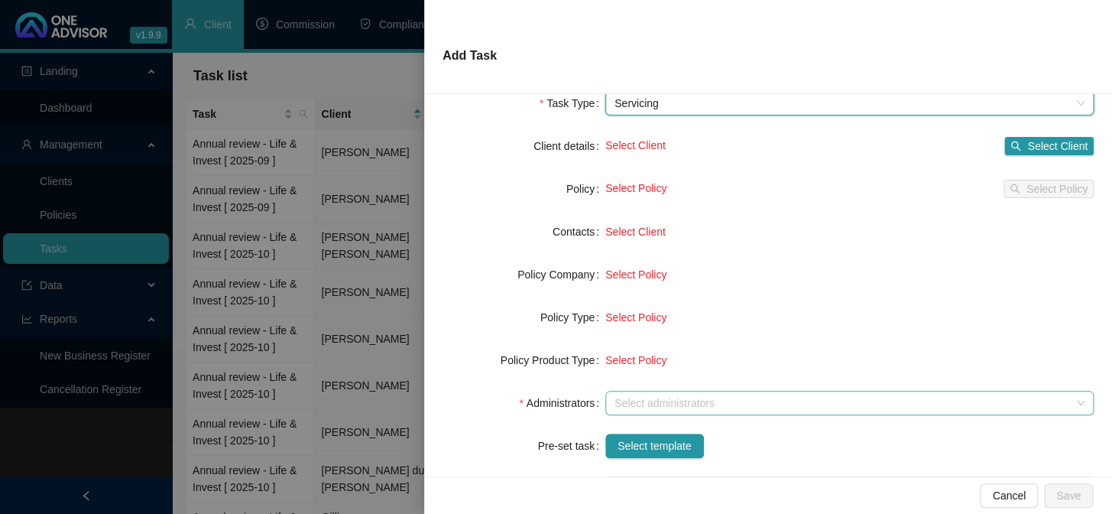
click at [638, 391] on div "Select administrators" at bounding box center [849, 403] width 488 height 24
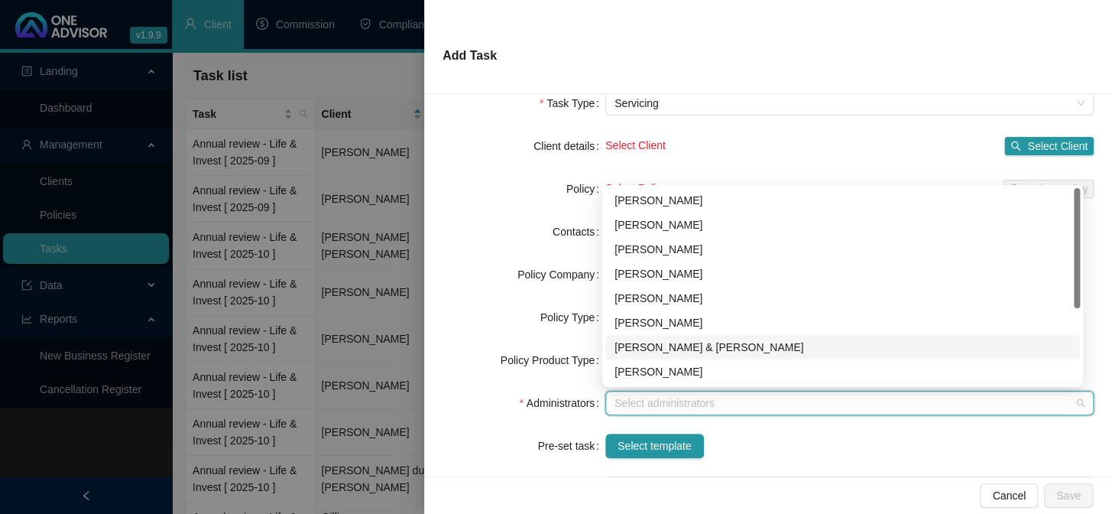
click at [657, 346] on div "[PERSON_NAME] & [PERSON_NAME]" at bounding box center [843, 347] width 456 height 17
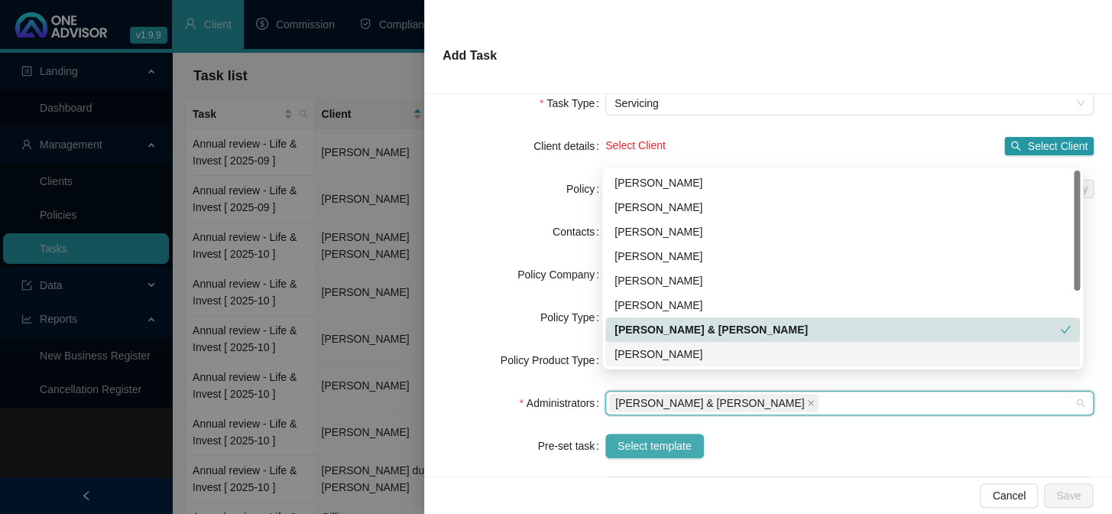
scroll to position [208, 0]
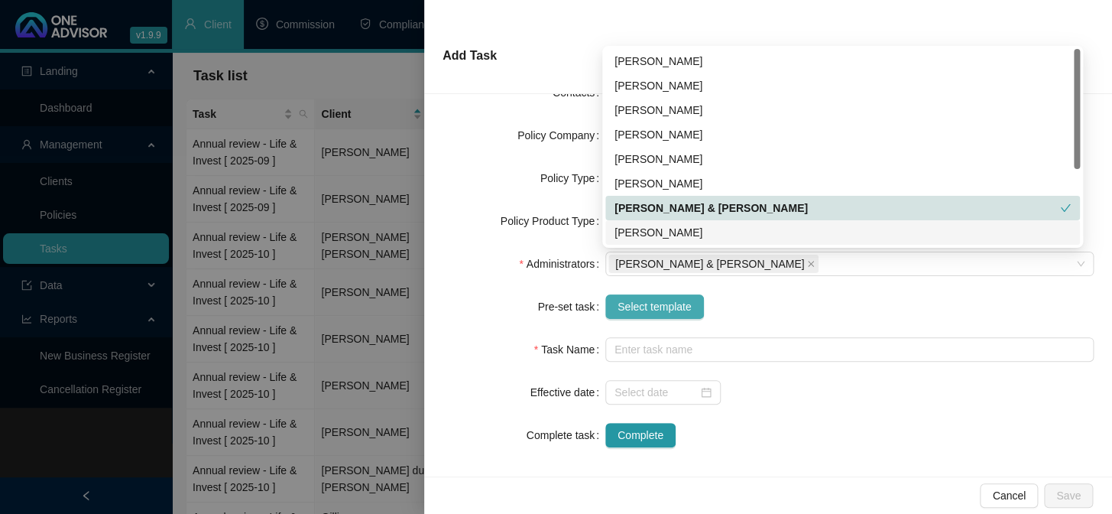
click at [654, 300] on span "Select template" at bounding box center [655, 306] width 74 height 17
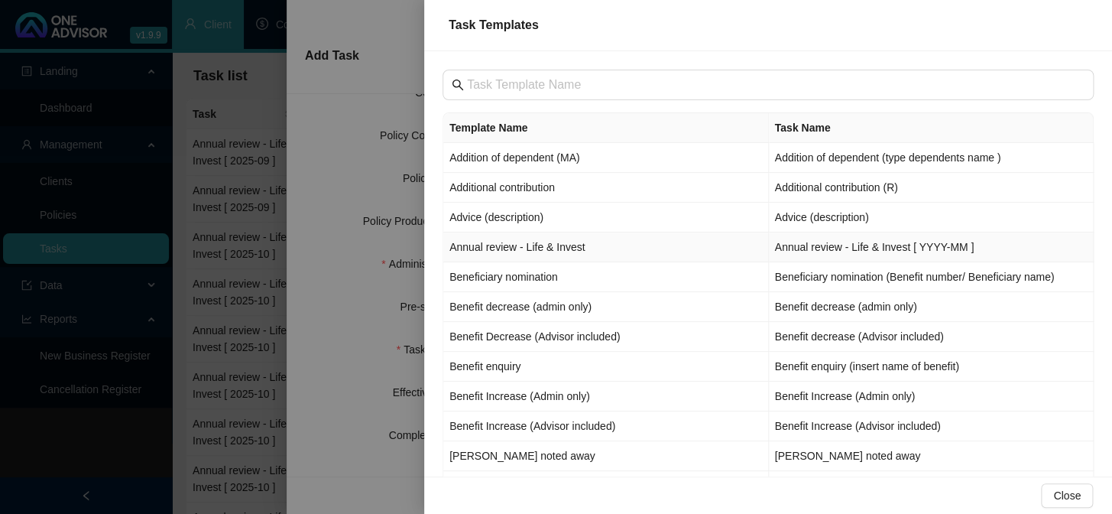
click at [512, 250] on td "Annual review - Life & Invest" at bounding box center [606, 247] width 326 height 30
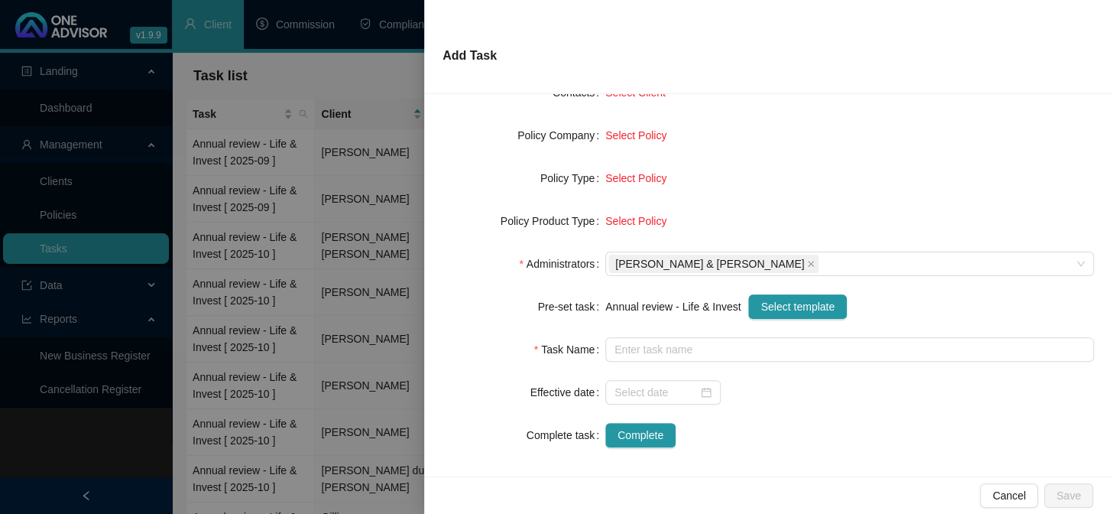
type input "Annual review - Life & Invest [ YYYY-MM ]"
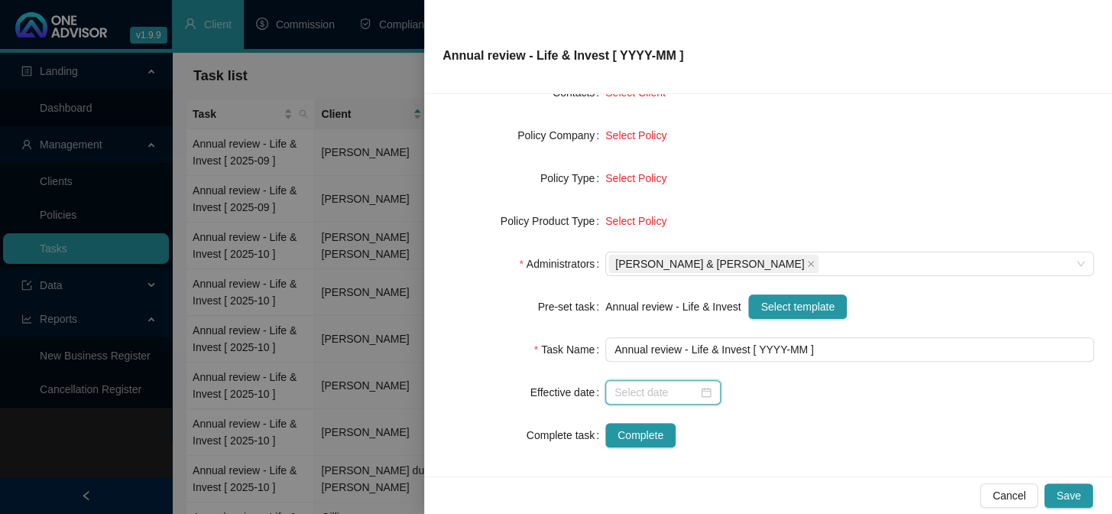
click at [615, 392] on input at bounding box center [656, 392] width 83 height 17
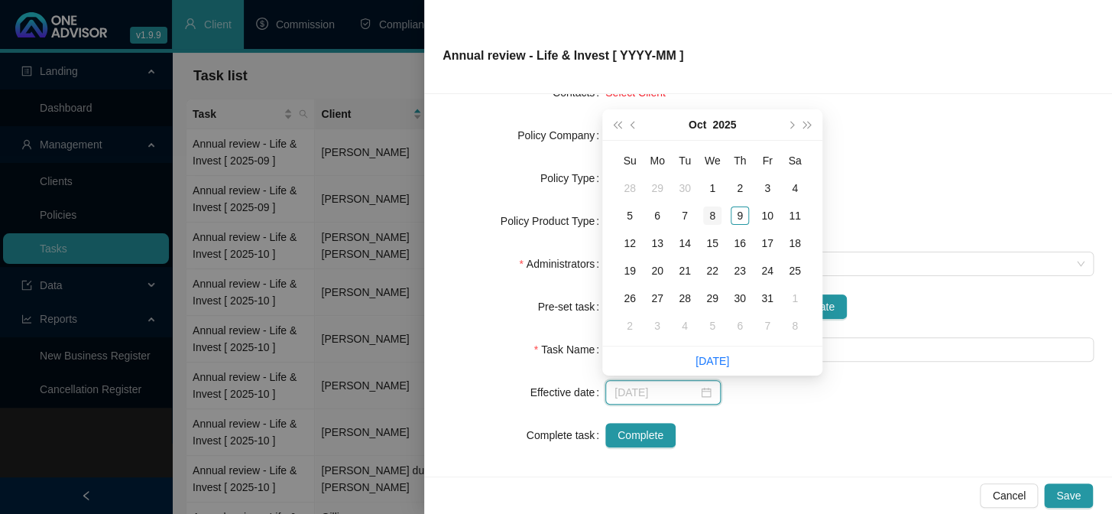
type input "[DATE]"
click at [718, 216] on div "8" at bounding box center [712, 215] width 18 height 18
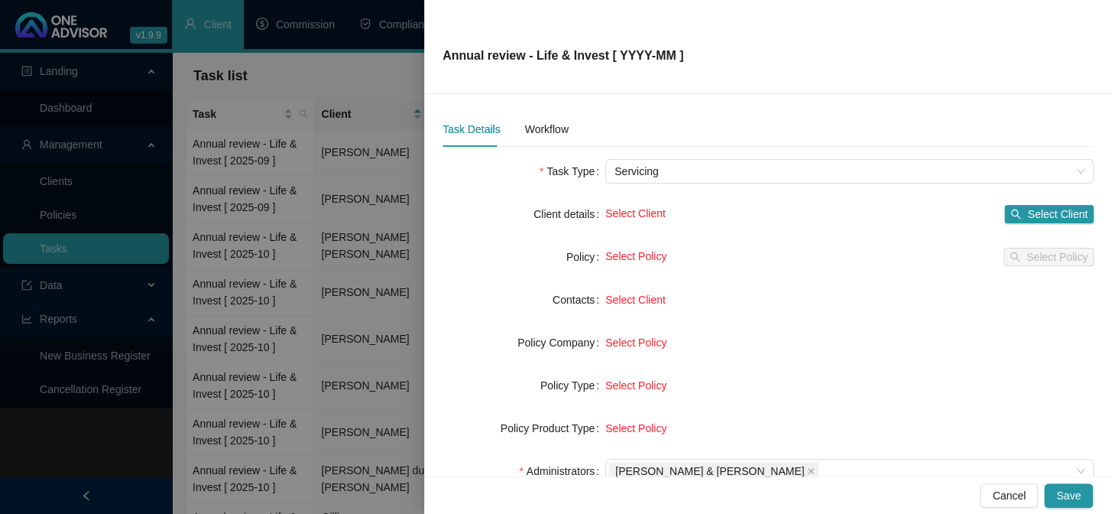
scroll to position [0, 0]
click at [1034, 216] on span "Select Client" at bounding box center [1057, 214] width 60 height 17
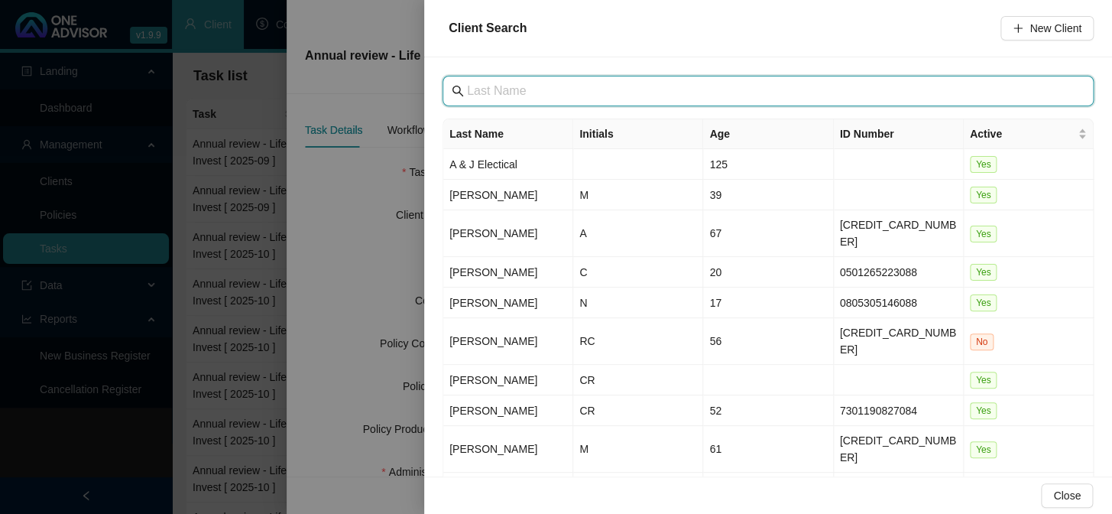
click at [579, 87] on input "text" at bounding box center [769, 91] width 605 height 18
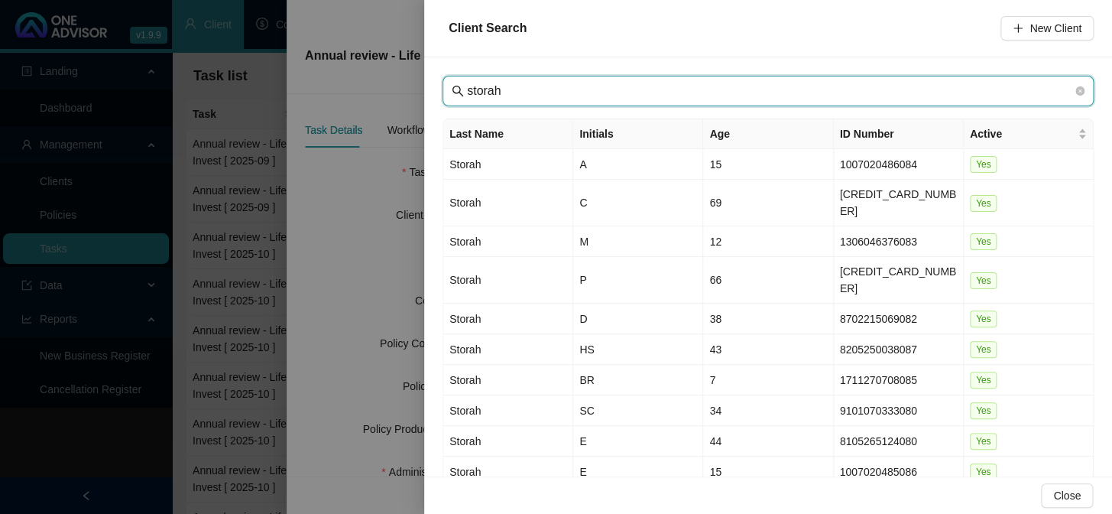
click at [1065, 500] on span "10 / page" at bounding box center [1057, 508] width 60 height 17
type input "storah"
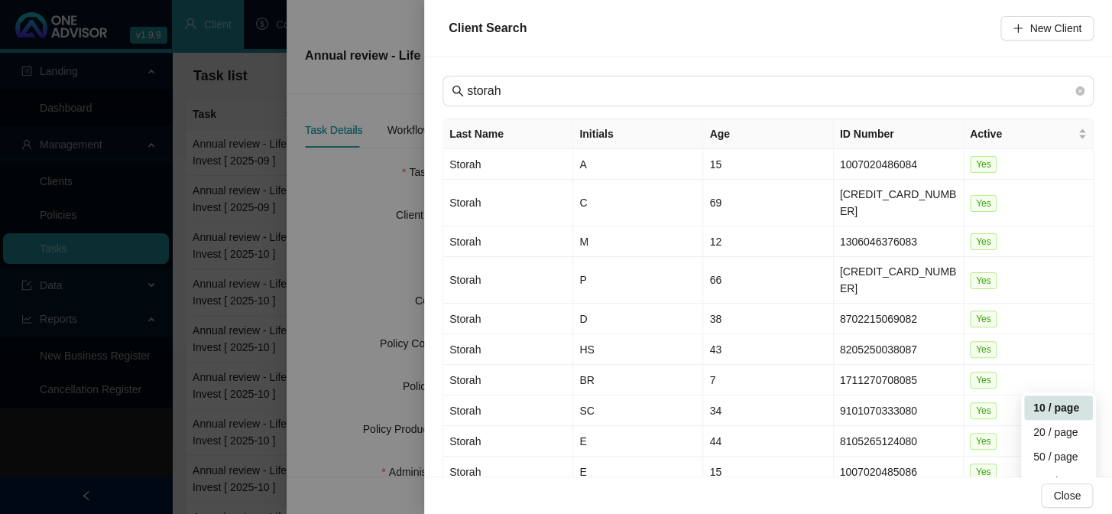
scroll to position [5, 0]
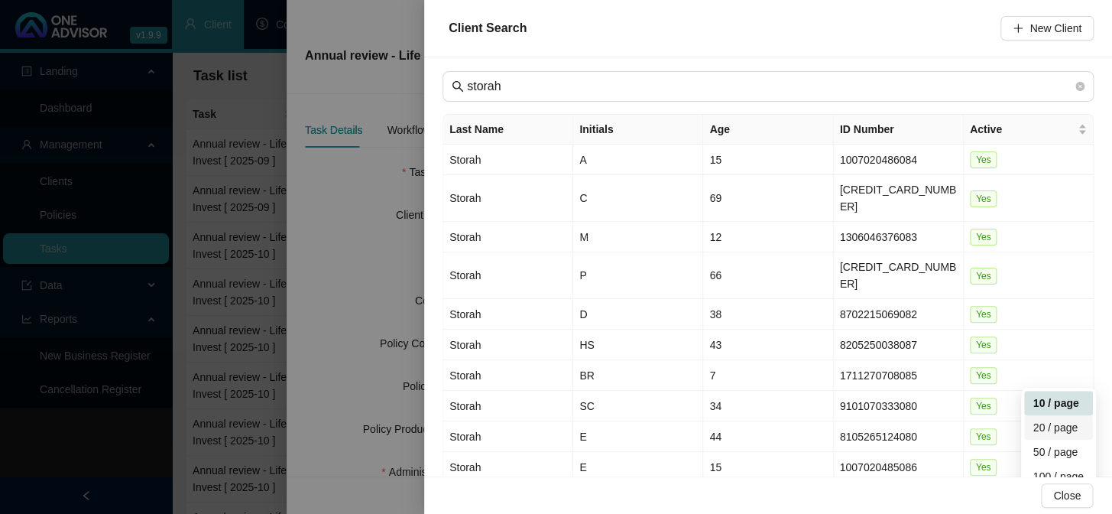
click at [1053, 419] on div "20 / page" at bounding box center [1059, 427] width 50 height 17
click at [469, 299] on td "Storah" at bounding box center [508, 314] width 130 height 31
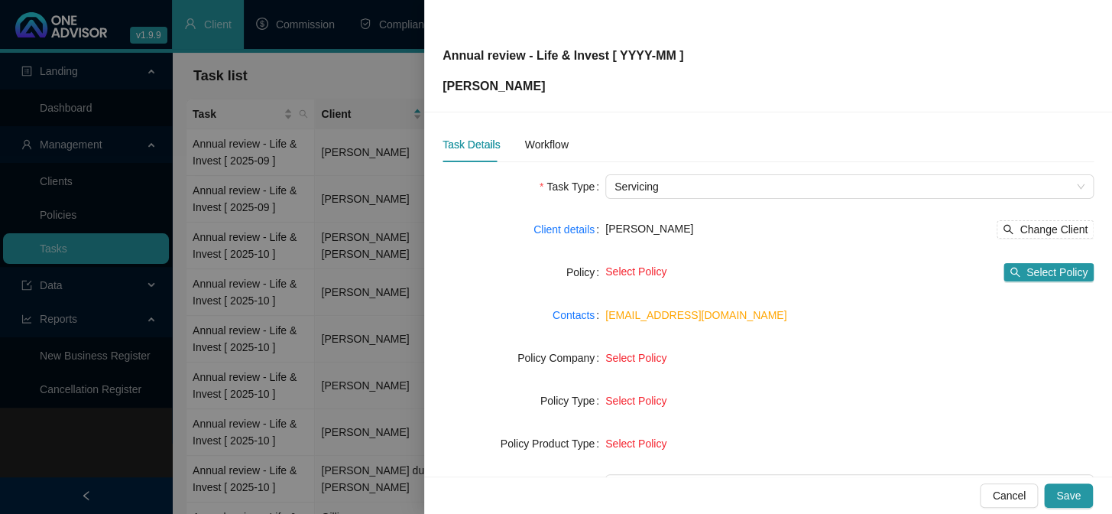
scroll to position [233, 0]
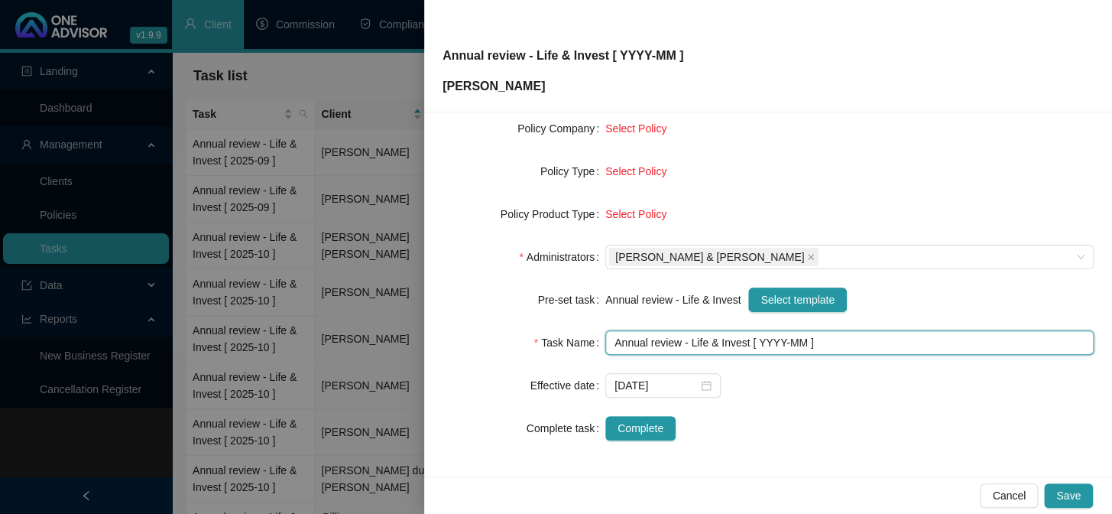
drag, startPoint x: 757, startPoint y: 344, endPoint x: 778, endPoint y: 344, distance: 21.4
click at [778, 344] on input "Annual review - Life & Invest [ YYYY-MM ]" at bounding box center [849, 342] width 488 height 24
drag, startPoint x: 787, startPoint y: 342, endPoint x: 803, endPoint y: 342, distance: 16.1
click at [803, 342] on input "Annual review - Life & Invest [ 2025-MM ]" at bounding box center [849, 342] width 488 height 24
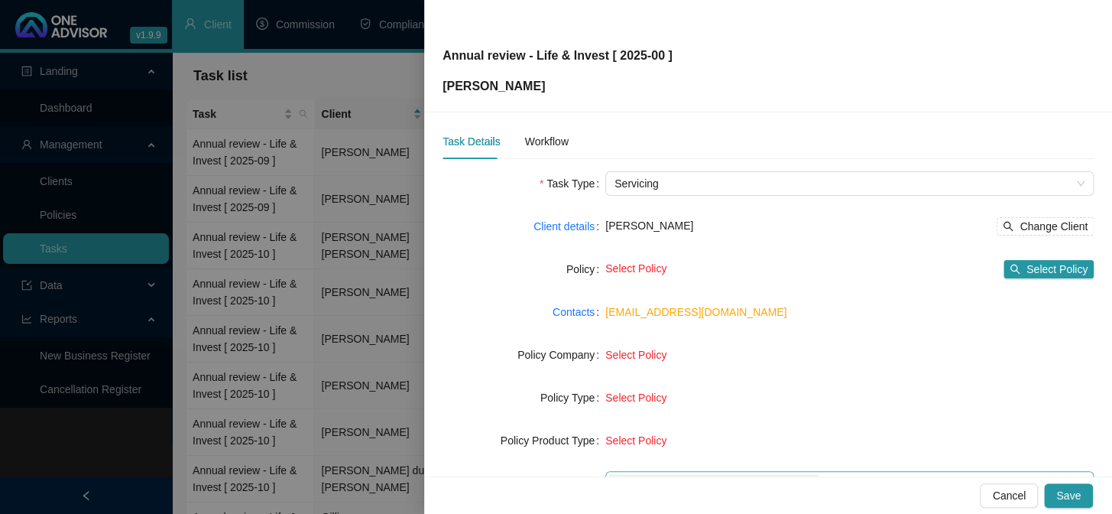
scroll to position [0, 0]
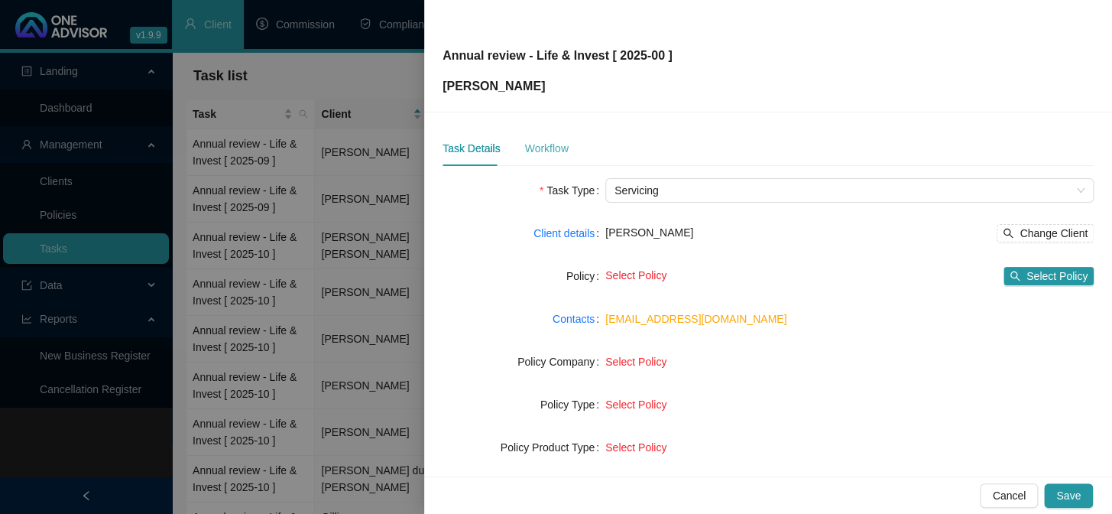
type input "Annual review - Life & Invest [ 2025-00 ]"
click at [553, 149] on div "Workflow" at bounding box center [546, 148] width 44 height 17
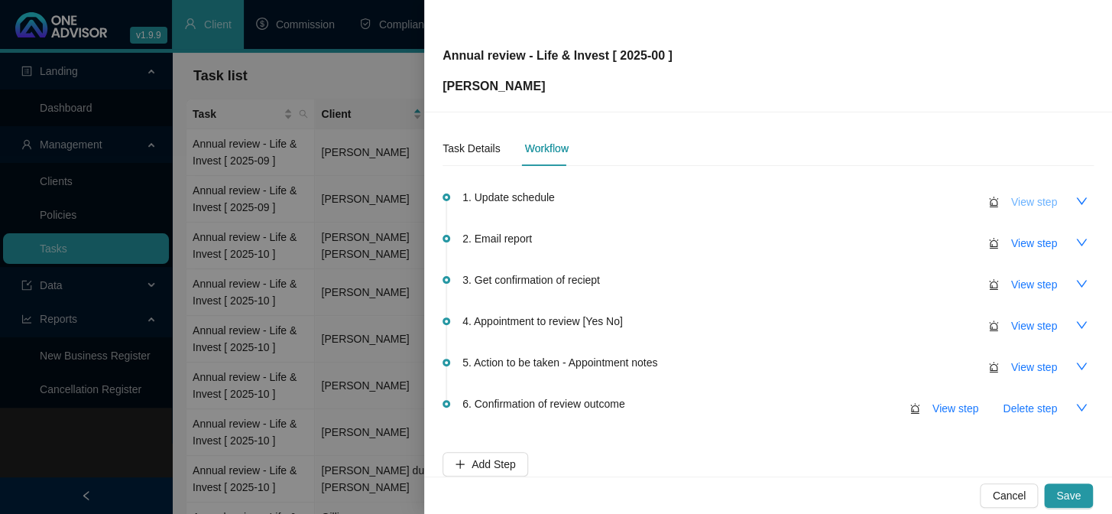
click at [1017, 202] on span "View step" at bounding box center [1034, 201] width 46 height 17
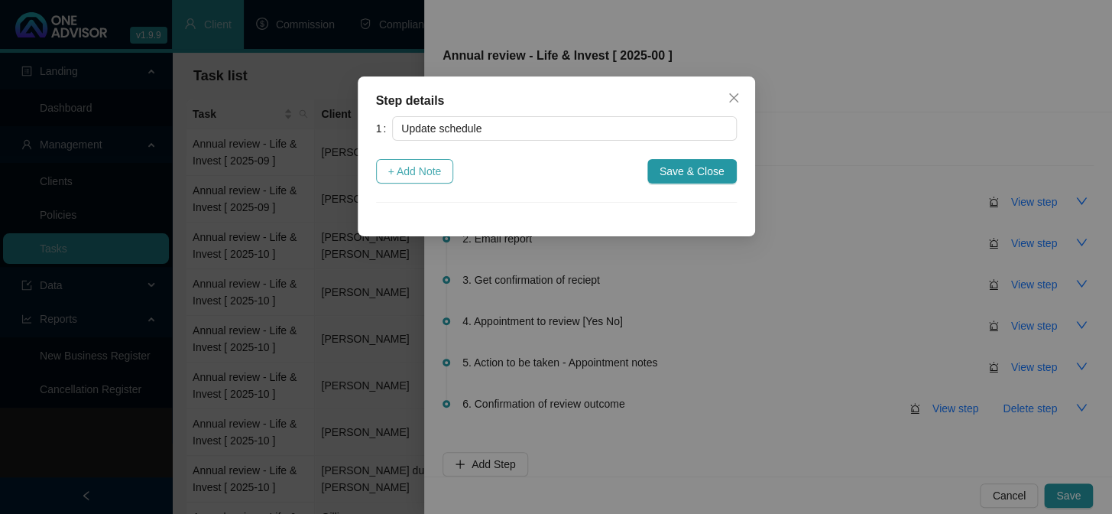
click at [420, 170] on span "+ Add Note" at bounding box center [415, 171] width 54 height 17
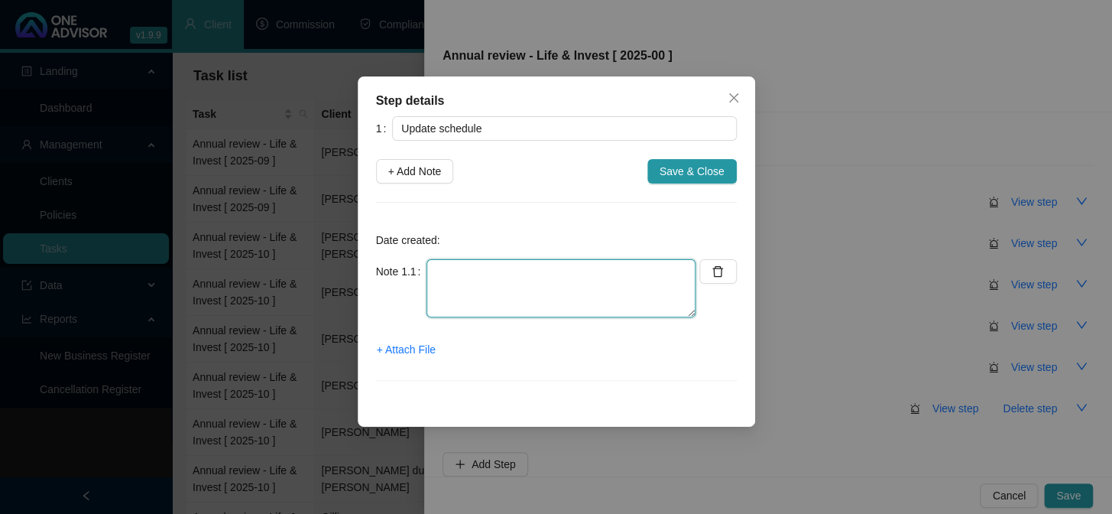
click at [493, 274] on textarea at bounding box center [561, 288] width 269 height 58
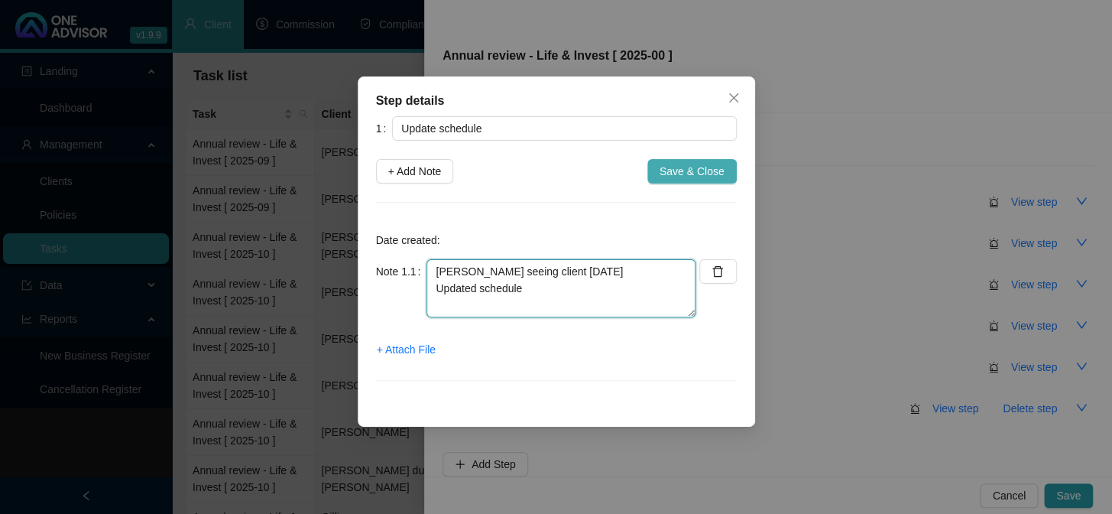
type textarea "[PERSON_NAME] seeing client [DATE] Updated schedule"
click at [681, 174] on span "Save & Close" at bounding box center [692, 171] width 65 height 17
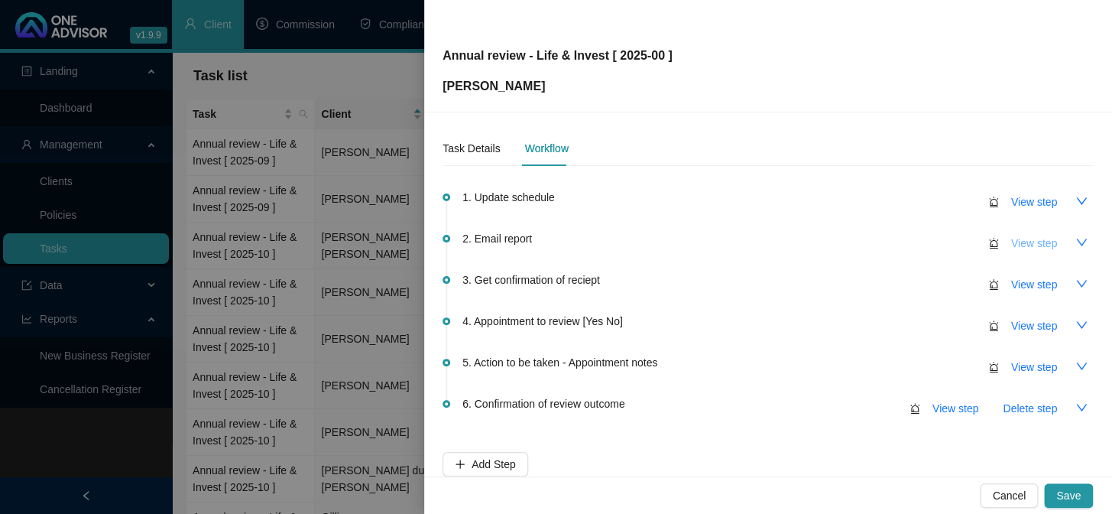
click at [1019, 248] on span "View step" at bounding box center [1034, 243] width 46 height 17
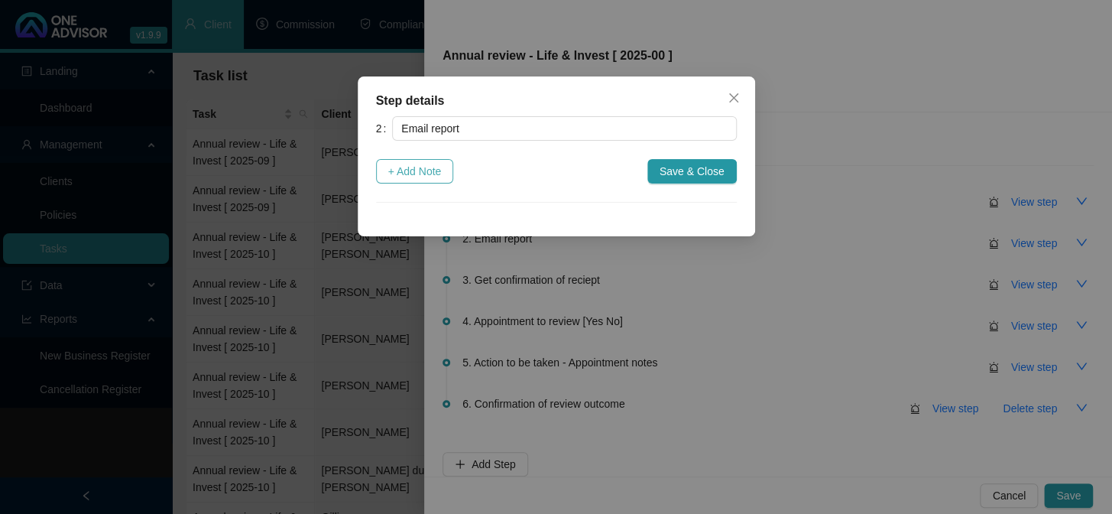
click at [399, 170] on span "+ Add Note" at bounding box center [415, 171] width 54 height 17
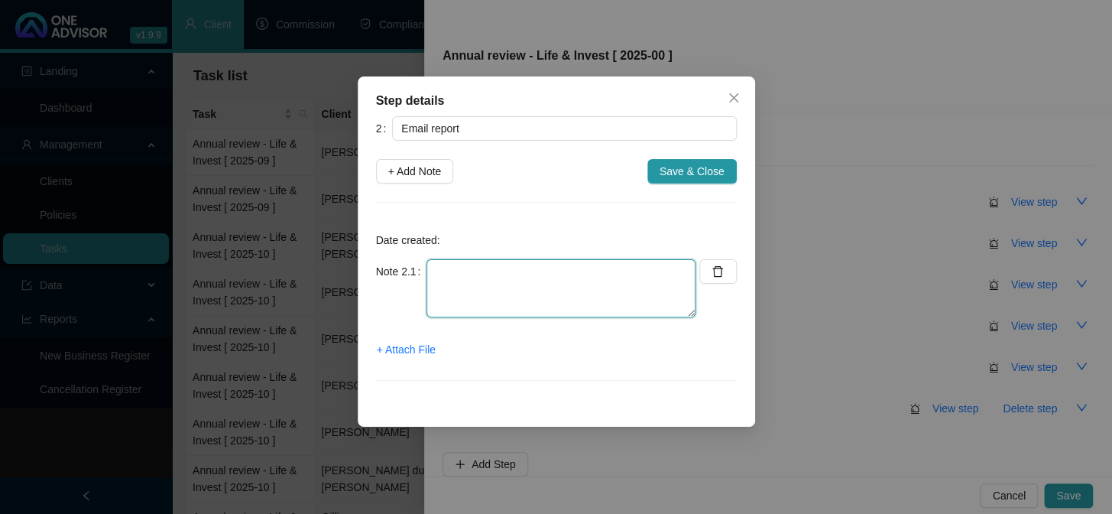
click at [476, 288] on textarea at bounding box center [561, 288] width 269 height 58
type textarea "[PERSON_NAME] emailed report"
click at [420, 347] on span "+ Attach File" at bounding box center [406, 349] width 59 height 17
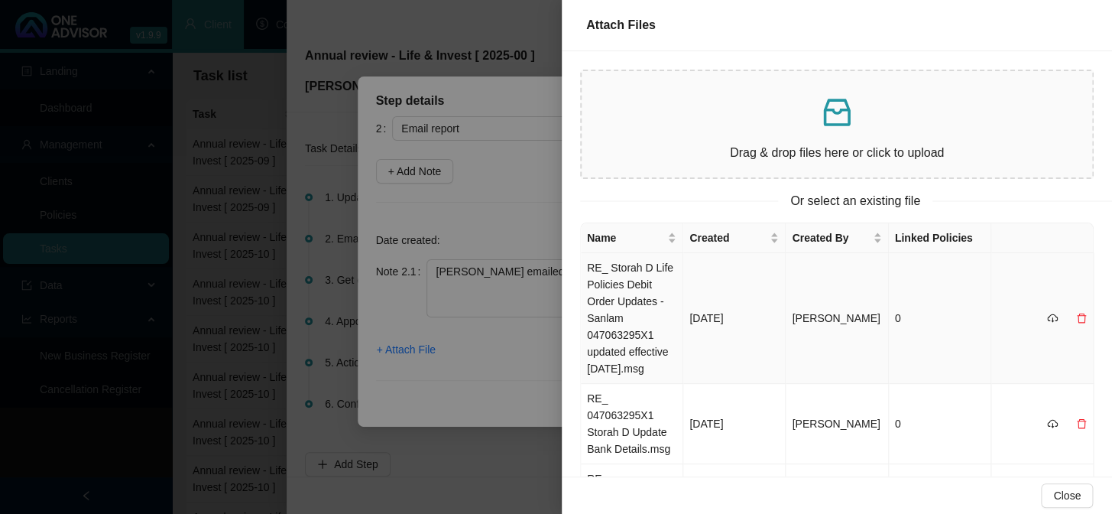
click at [634, 284] on td "RE_ Storah D Life Policies Debit Order Updates - Sanlam 047063295X1 updated eff…" at bounding box center [632, 318] width 102 height 131
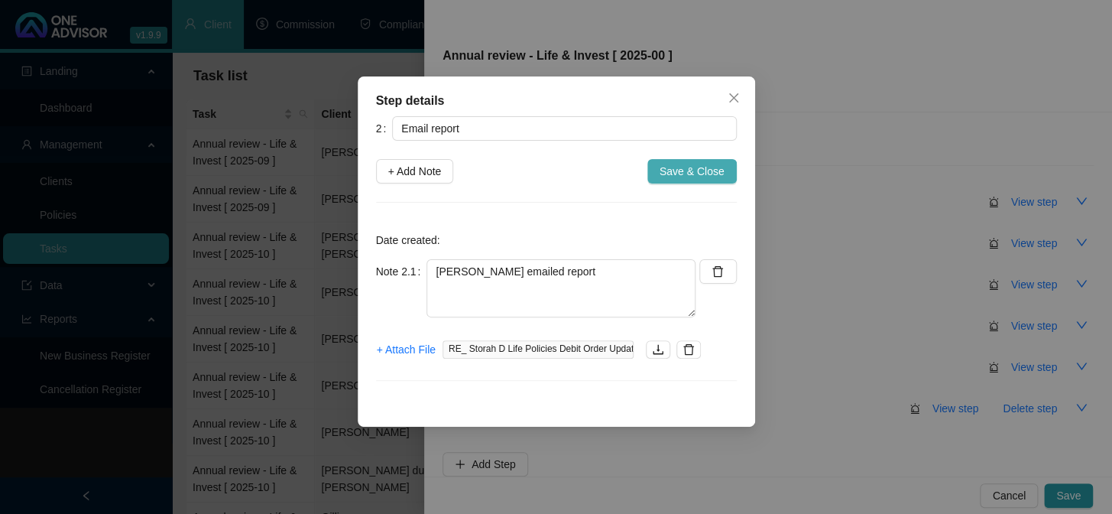
click at [670, 169] on span "Save & Close" at bounding box center [692, 171] width 65 height 17
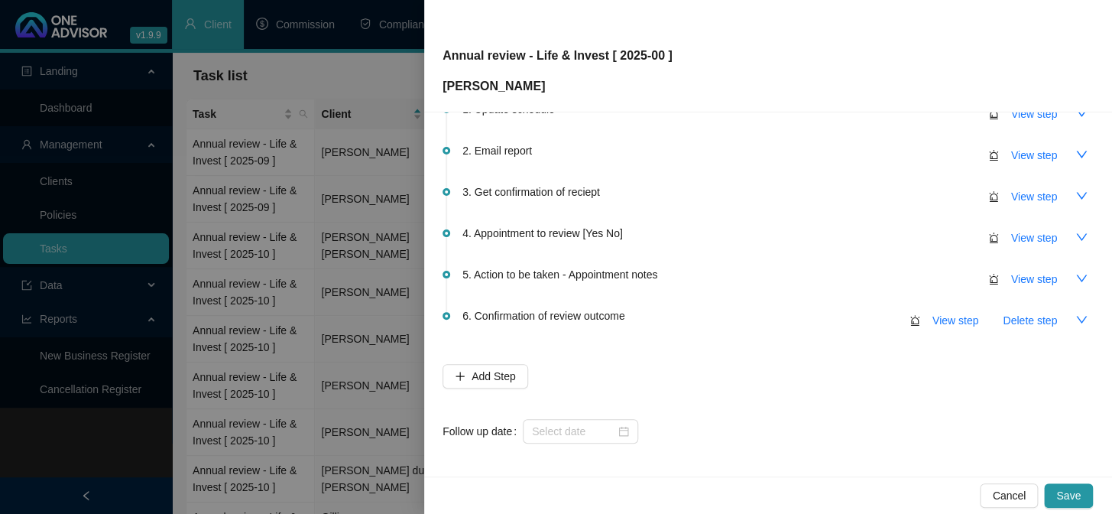
scroll to position [90, 0]
click at [560, 427] on input at bounding box center [573, 428] width 83 height 17
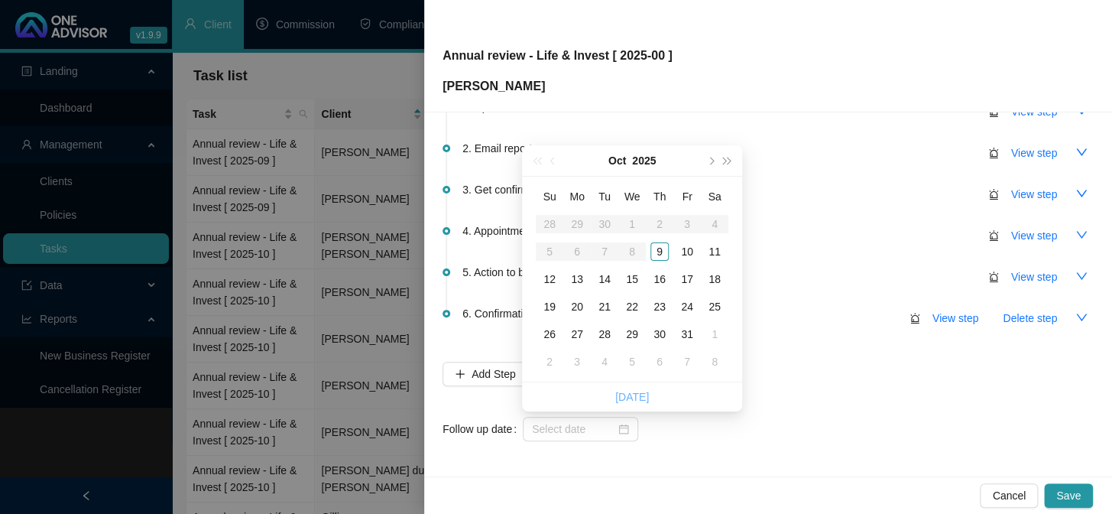
click at [628, 399] on link "[DATE]" at bounding box center [632, 397] width 34 height 12
type input "[DATE]"
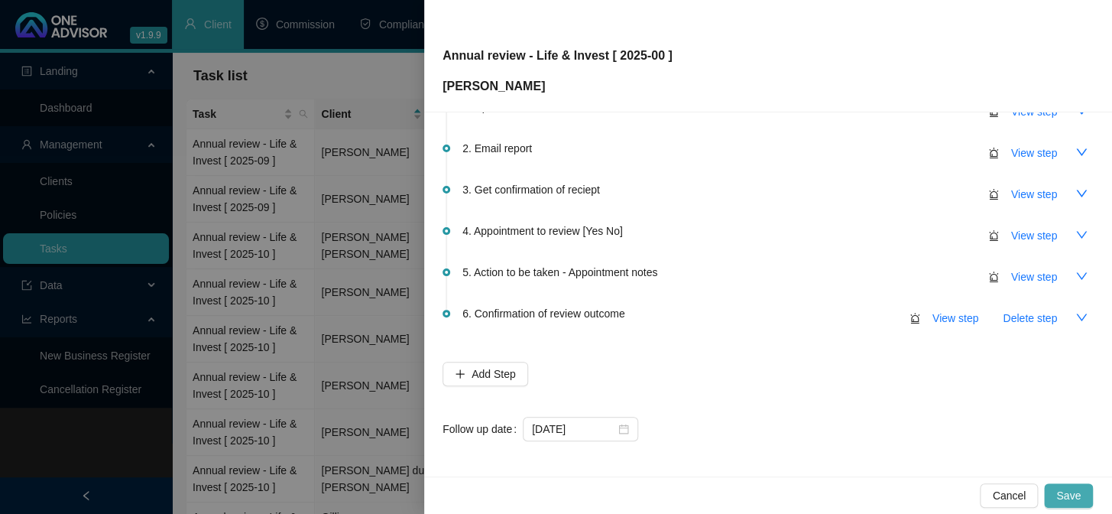
click at [1073, 494] on span "Save" at bounding box center [1068, 495] width 24 height 17
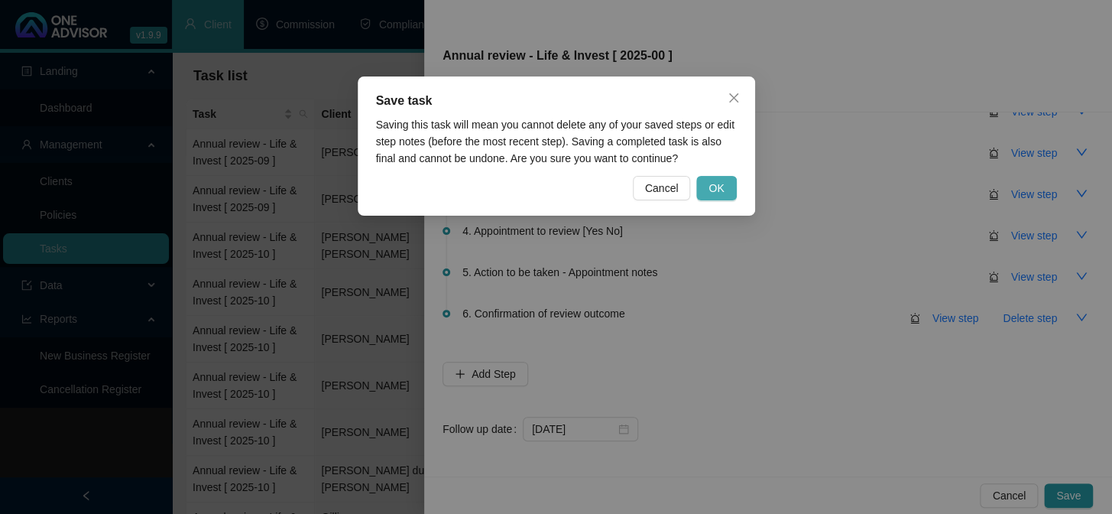
click at [712, 191] on span "OK" at bounding box center [716, 188] width 15 height 17
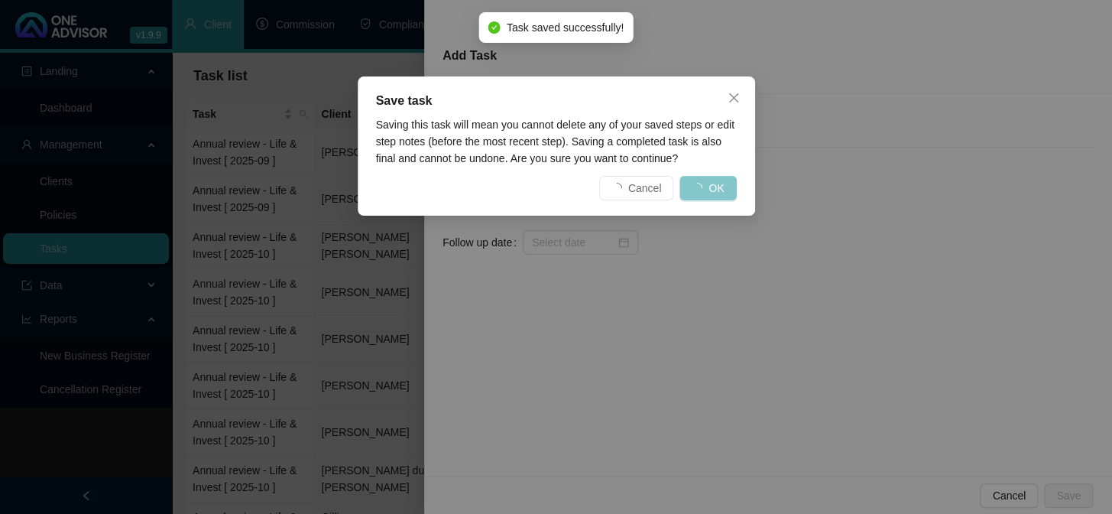
scroll to position [0, 0]
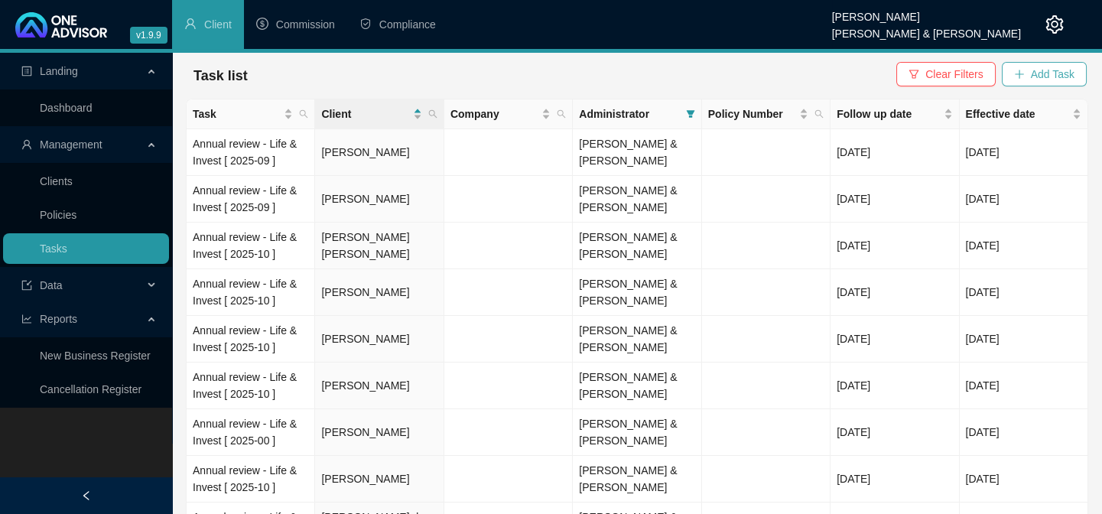
click at [1040, 72] on span "Add Task" at bounding box center [1052, 74] width 44 height 17
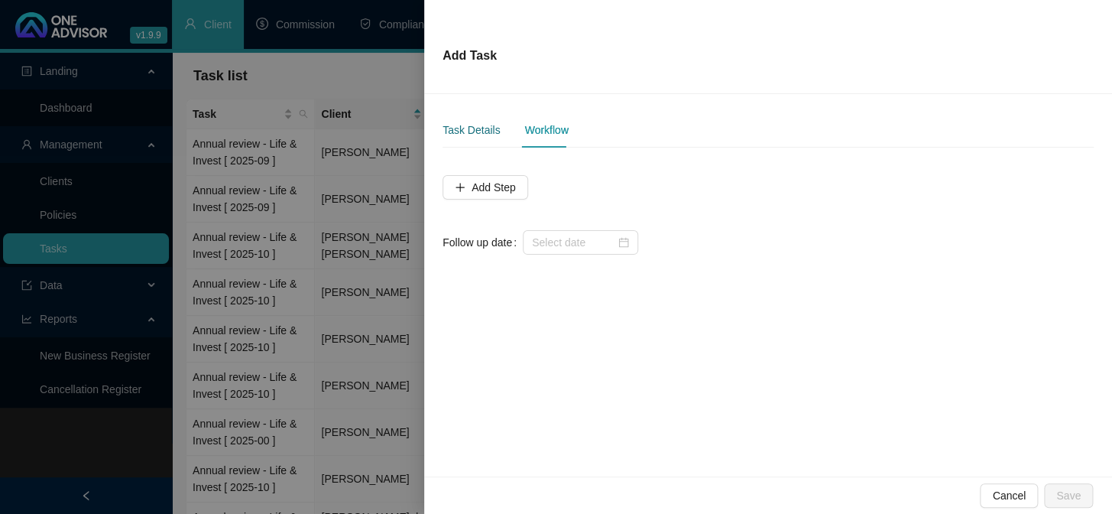
click at [479, 127] on div "Task Details" at bounding box center [471, 130] width 57 height 17
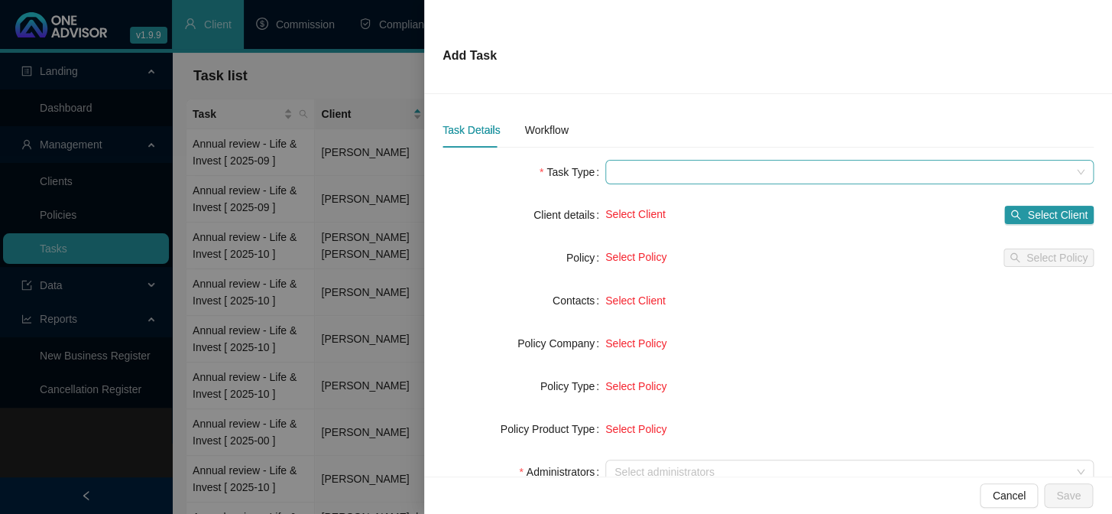
click at [653, 175] on span at bounding box center [850, 172] width 470 height 23
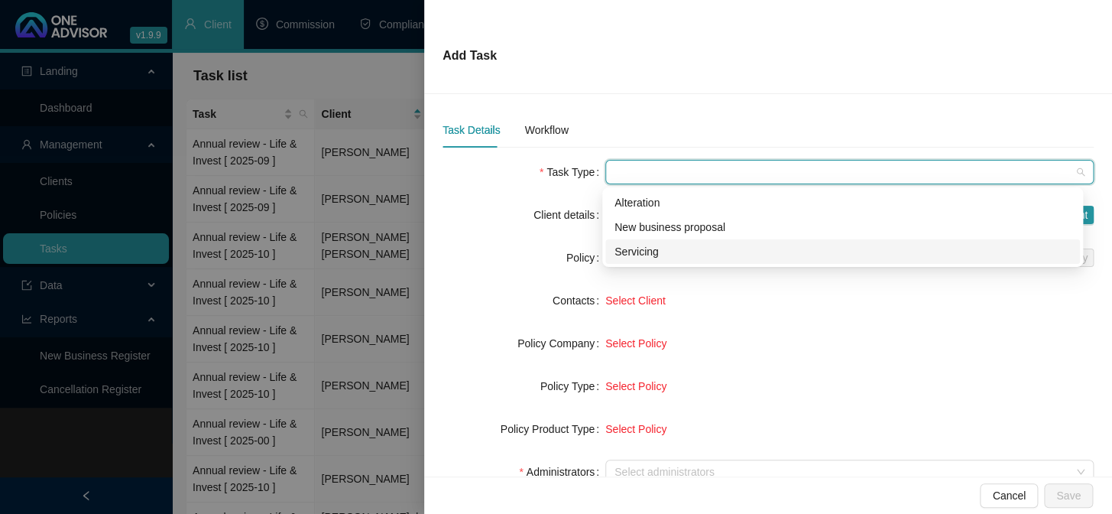
click at [623, 253] on div "Servicing" at bounding box center [843, 251] width 456 height 17
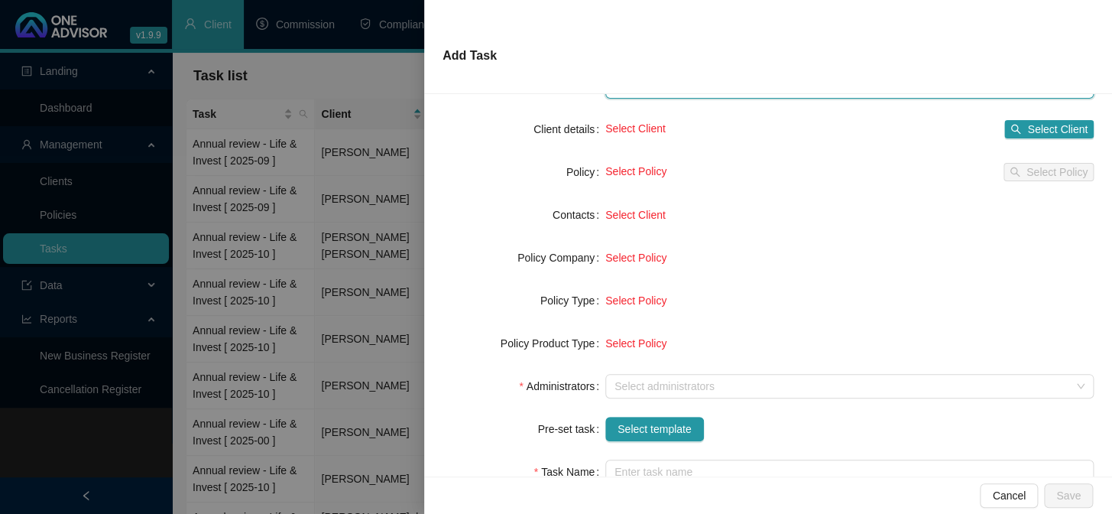
scroll to position [208, 0]
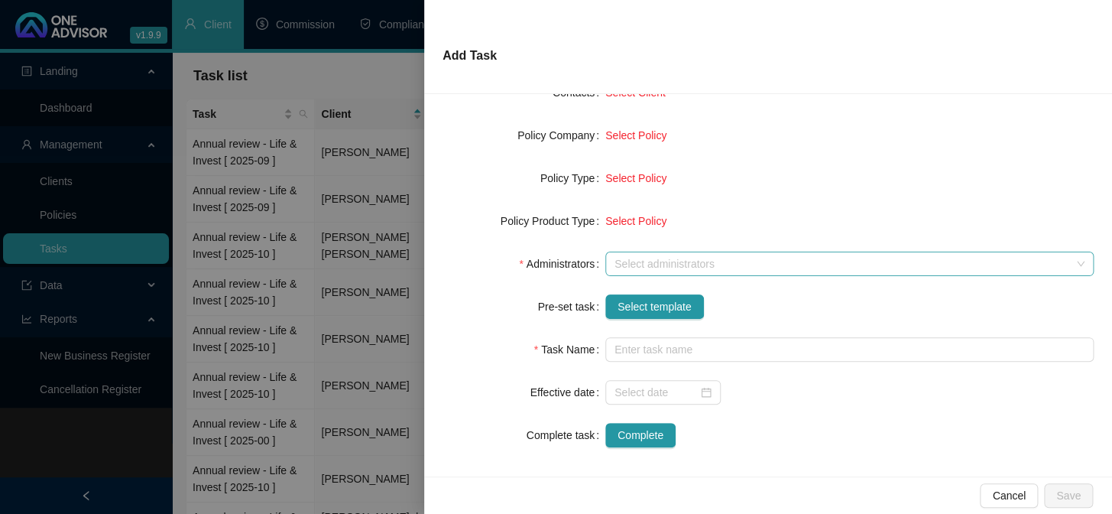
click at [657, 258] on div at bounding box center [841, 263] width 466 height 11
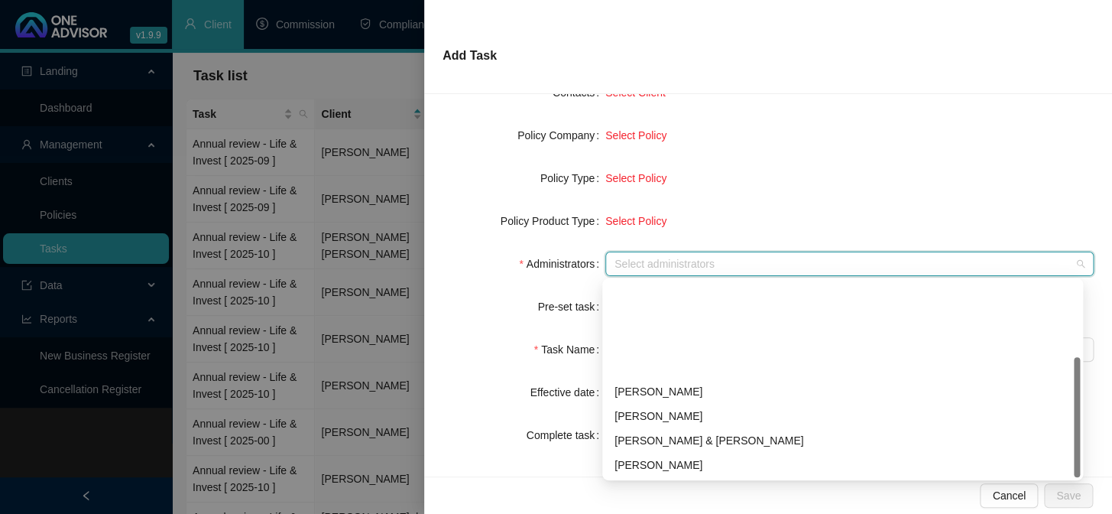
scroll to position [122, 0]
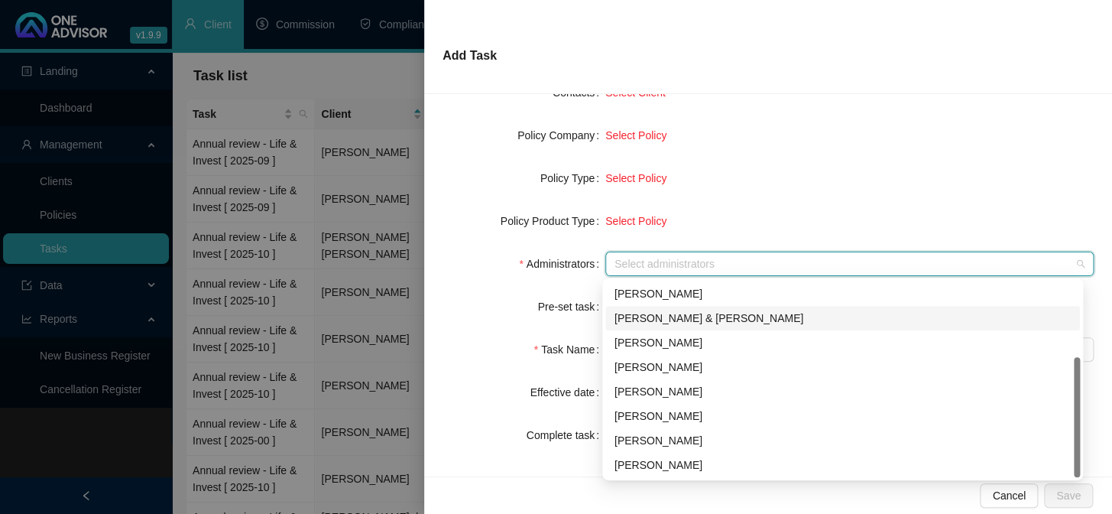
click at [672, 316] on div "[PERSON_NAME] & [PERSON_NAME]" at bounding box center [843, 318] width 456 height 17
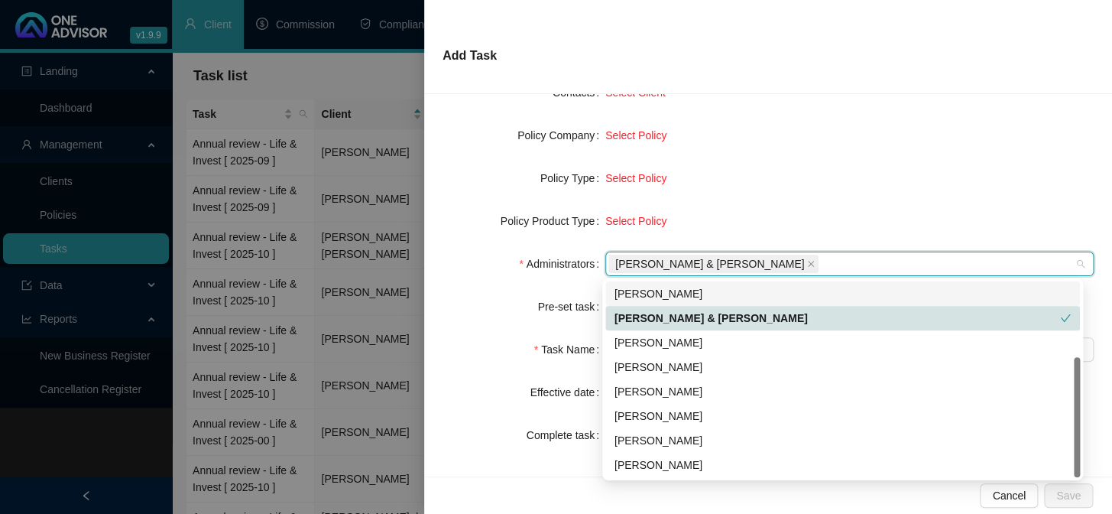
click at [742, 182] on div "Select Policy" at bounding box center [849, 178] width 488 height 17
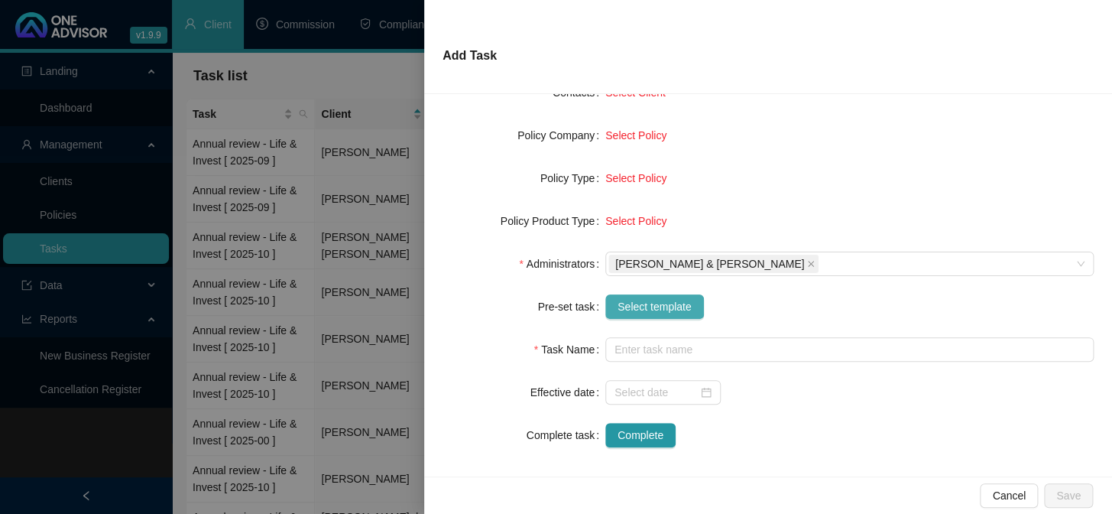
click at [638, 303] on span "Select template" at bounding box center [655, 306] width 74 height 17
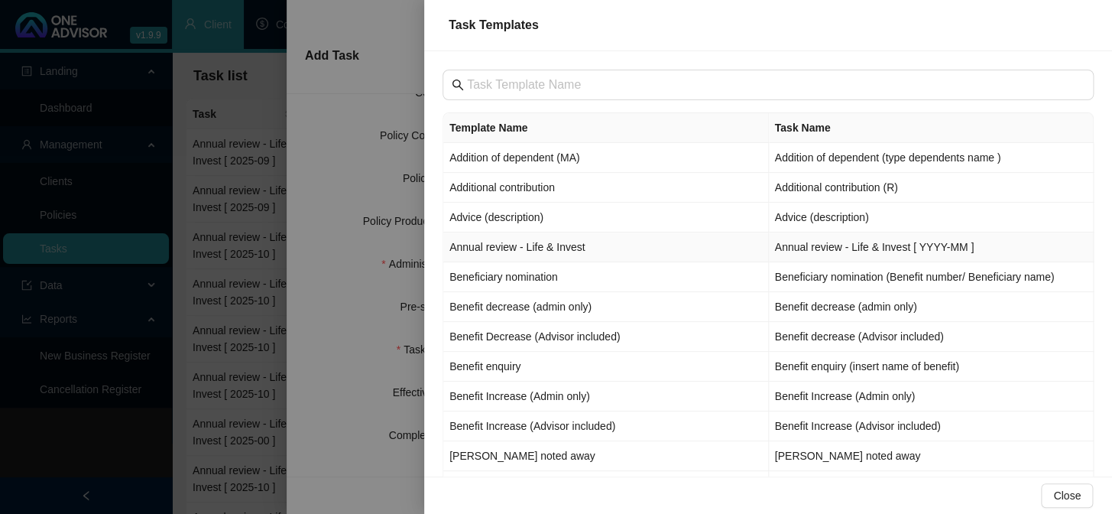
click at [505, 252] on td "Annual review - Life & Invest" at bounding box center [606, 247] width 326 height 30
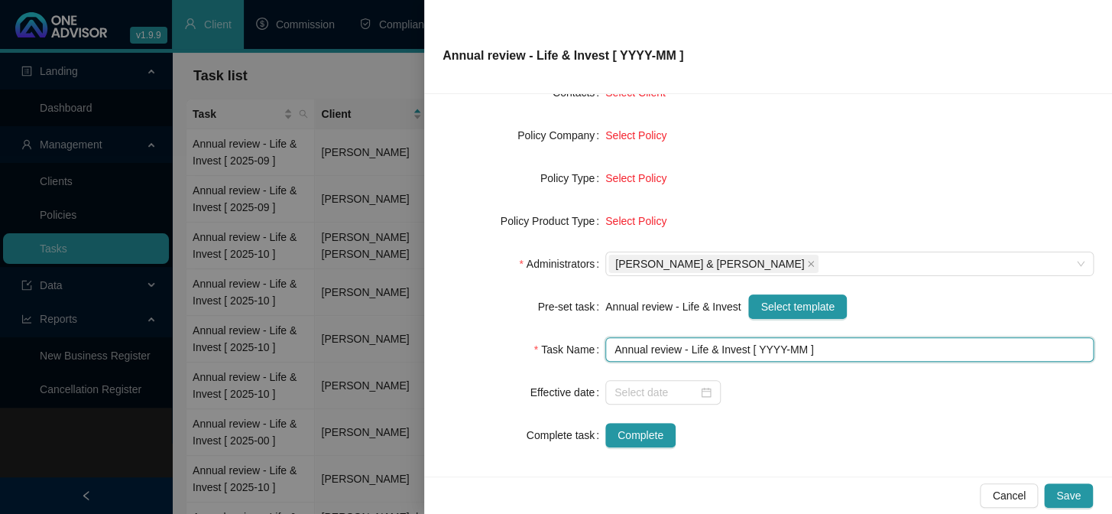
click at [776, 348] on input "Annual review - Life & Invest [ YYYY-MM ]" at bounding box center [849, 349] width 488 height 24
click at [643, 380] on div at bounding box center [662, 392] width 115 height 24
type input "Annual review - Life & Invest [ 2025-00 ]"
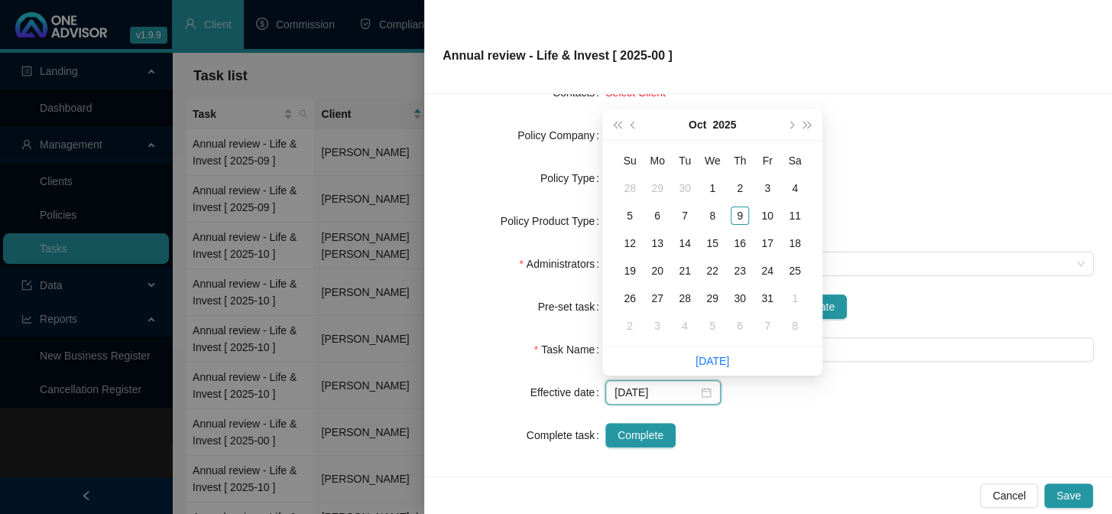
type input "[DATE]"
click at [742, 216] on div "9" at bounding box center [740, 215] width 18 height 18
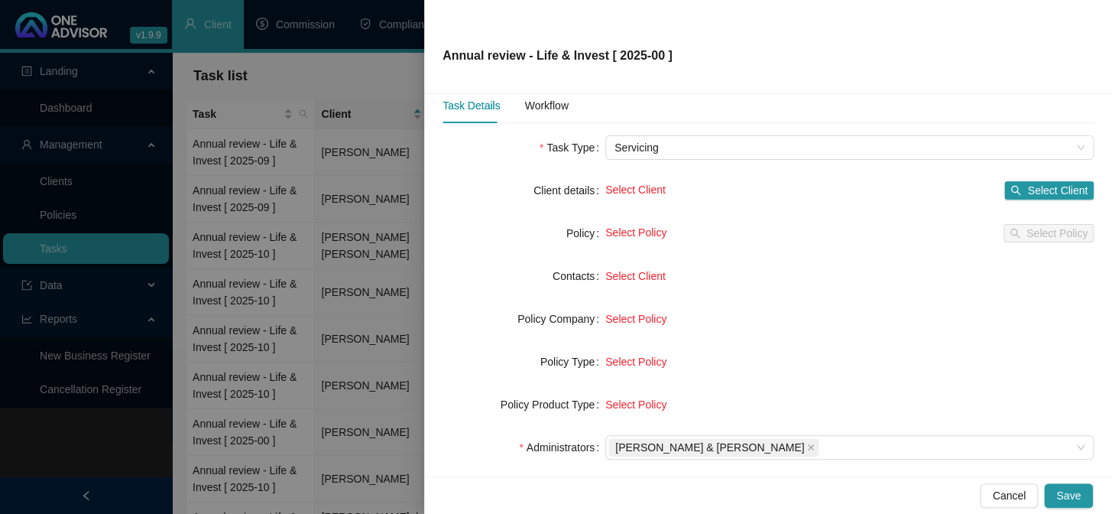
scroll to position [0, 0]
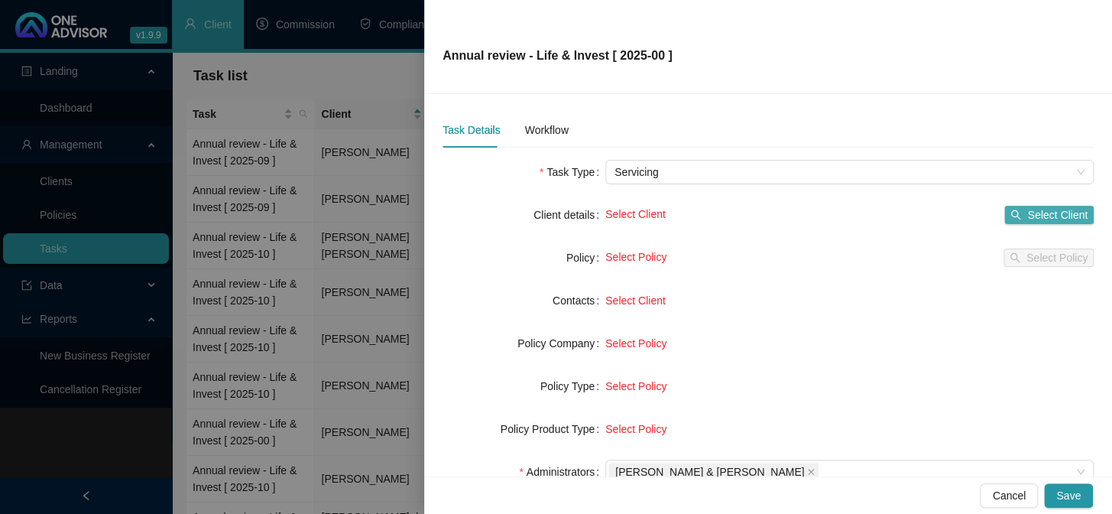
click at [1027, 216] on span "Select Client" at bounding box center [1057, 214] width 60 height 17
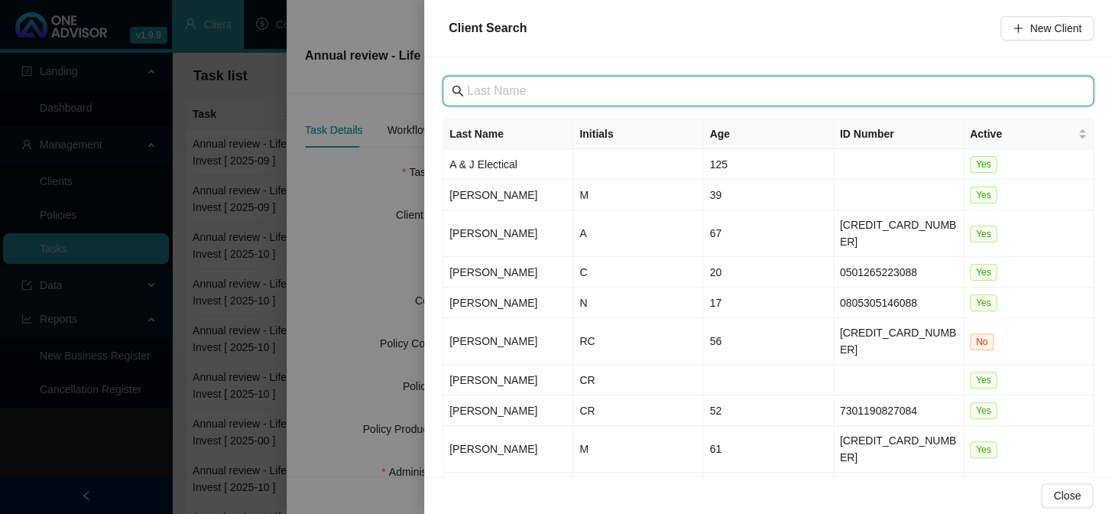
click at [496, 83] on input "text" at bounding box center [769, 91] width 605 height 18
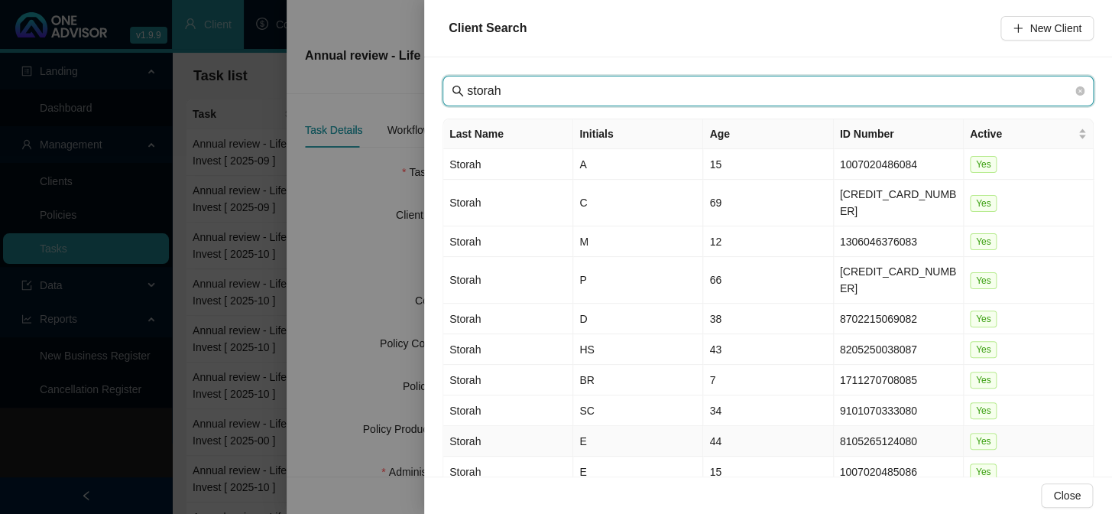
type input "storah"
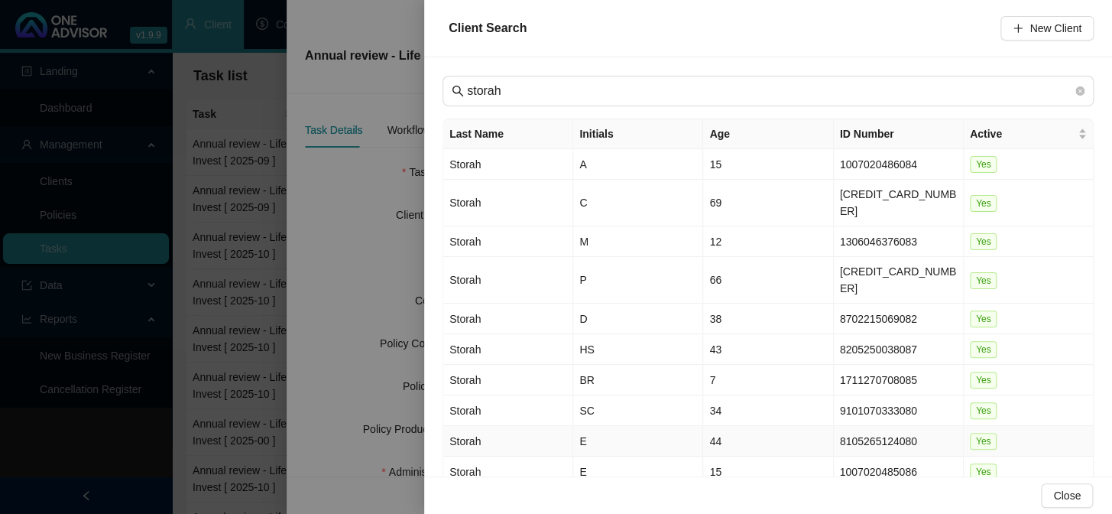
click at [470, 426] on td "Storah" at bounding box center [508, 441] width 130 height 31
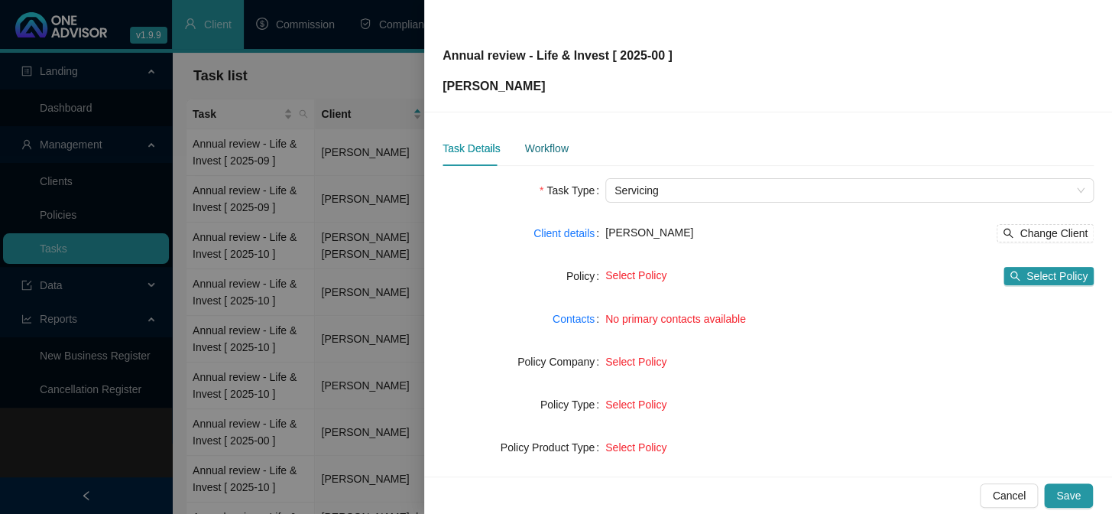
click at [551, 141] on div "Workflow" at bounding box center [546, 148] width 44 height 17
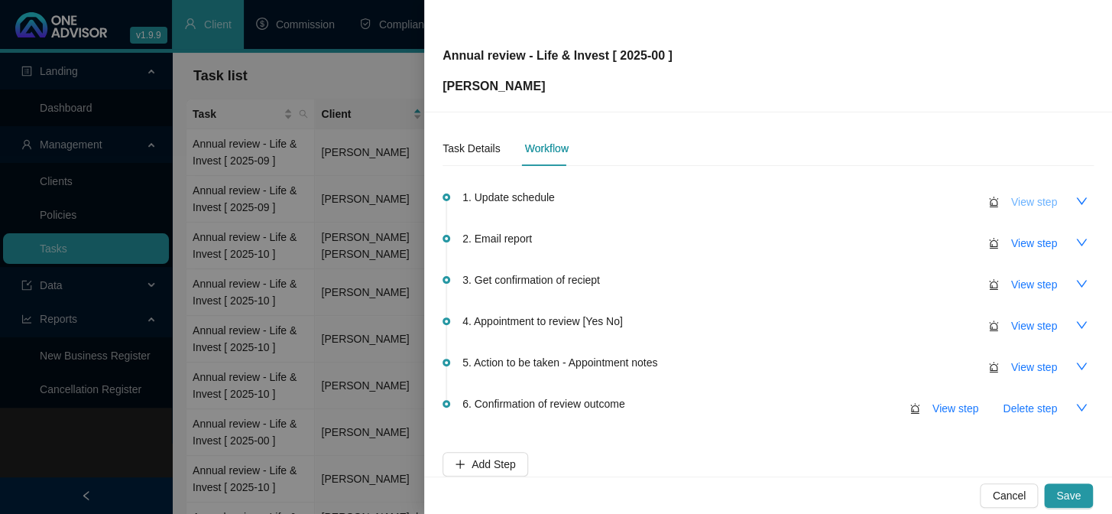
click at [1026, 198] on span "View step" at bounding box center [1034, 201] width 46 height 17
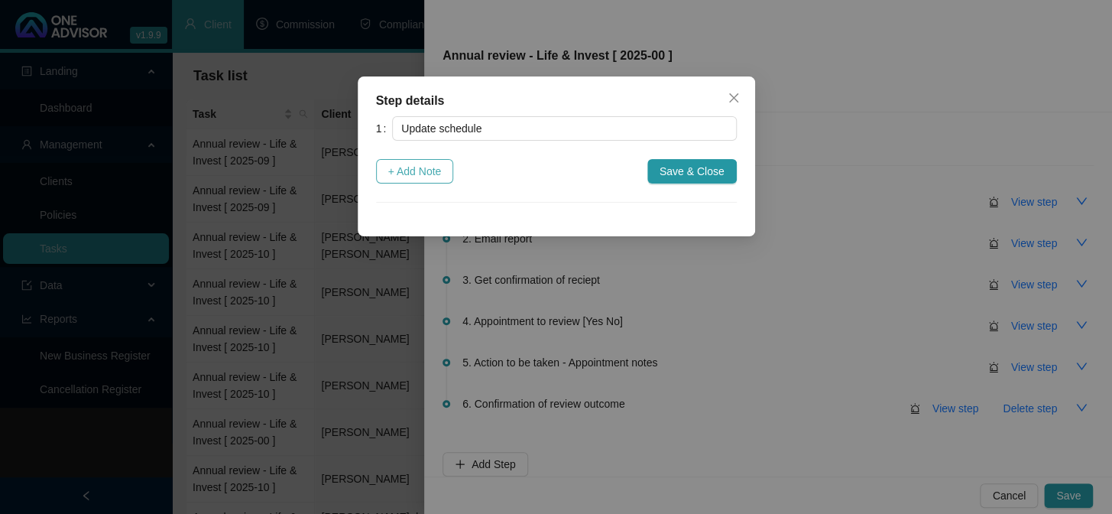
click at [413, 172] on span "+ Add Note" at bounding box center [415, 171] width 54 height 17
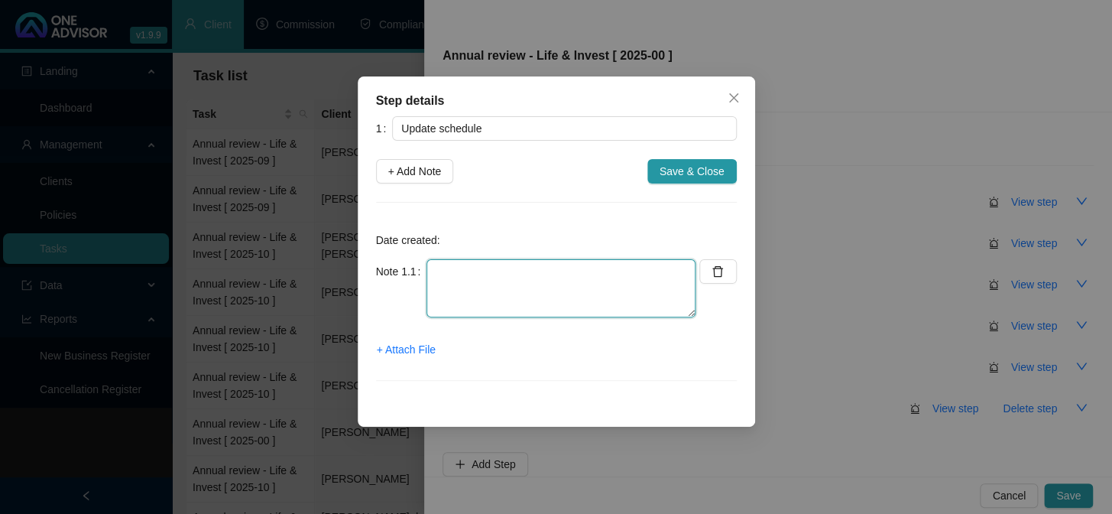
click at [474, 298] on textarea at bounding box center [561, 288] width 269 height 58
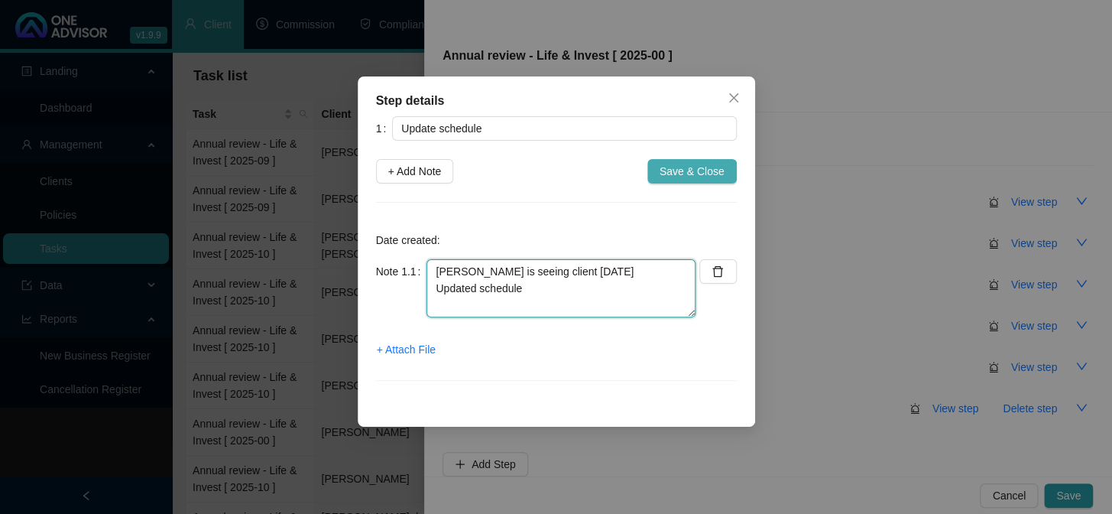
type textarea "[PERSON_NAME] is seeing client [DATE] Updated schedule"
click at [685, 164] on span "Save & Close" at bounding box center [692, 171] width 65 height 17
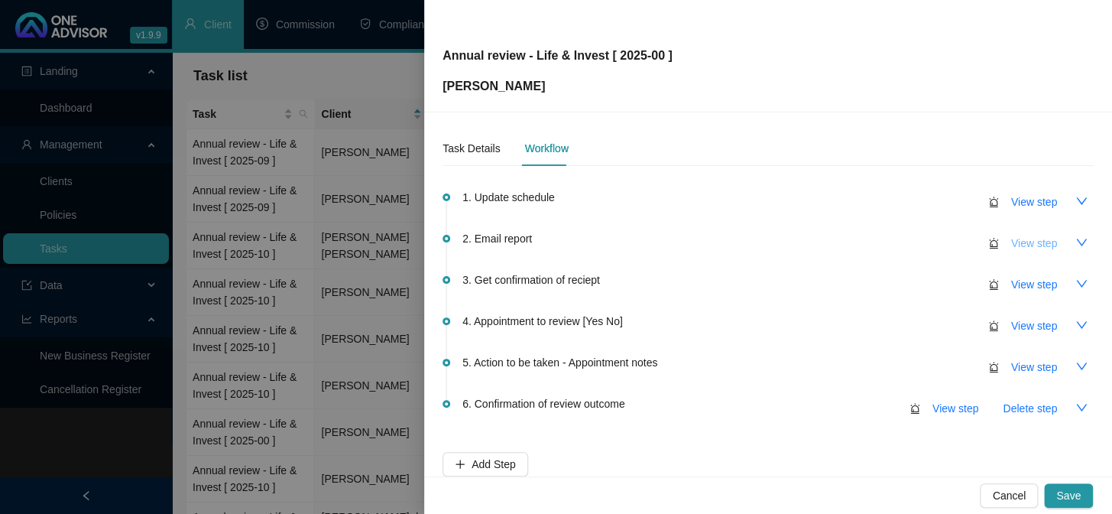
click at [1021, 253] on button "View step" at bounding box center [1034, 243] width 70 height 24
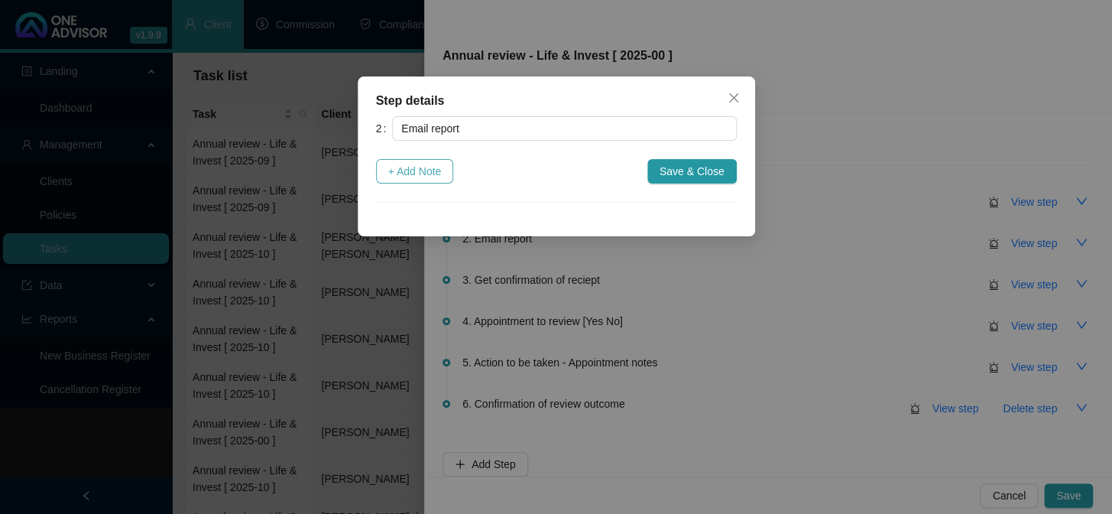
click at [424, 177] on span "+ Add Note" at bounding box center [415, 171] width 54 height 17
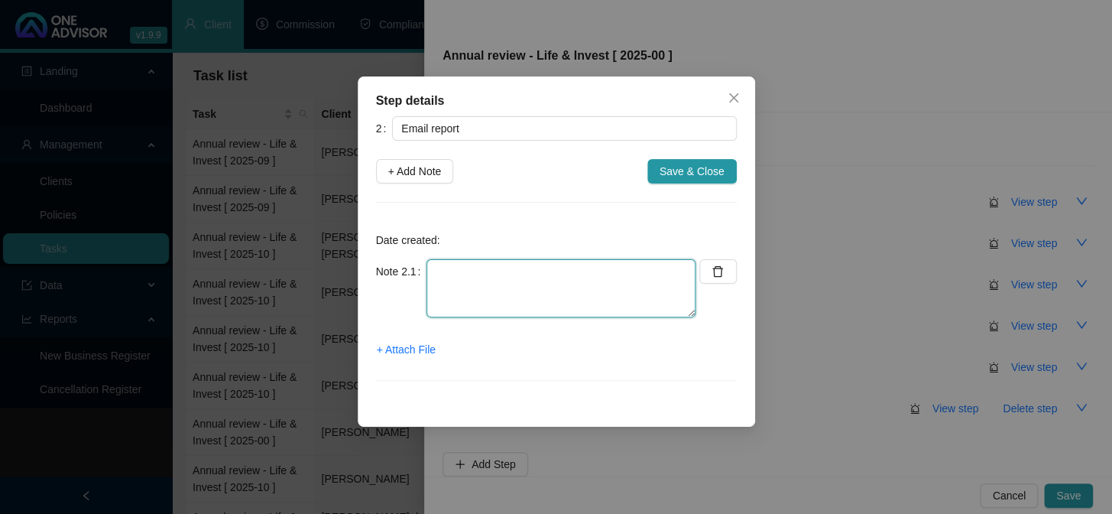
click at [443, 274] on textarea at bounding box center [561, 288] width 269 height 58
type textarea "[PERSON_NAME] emailed report"
click at [407, 351] on span "+ Attach File" at bounding box center [406, 349] width 59 height 17
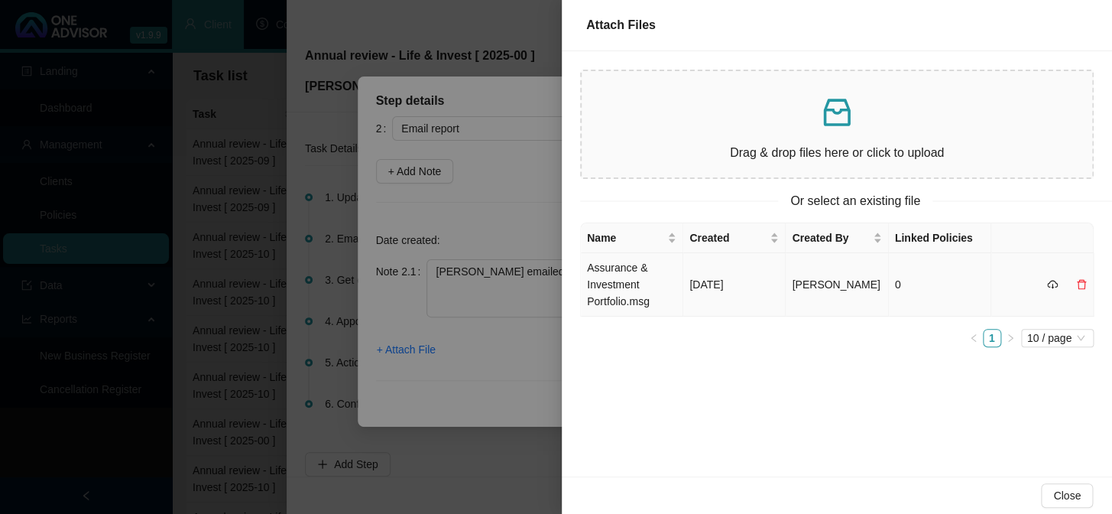
click at [608, 286] on td "Assurance & Investment Portfolio.msg" at bounding box center [632, 284] width 102 height 63
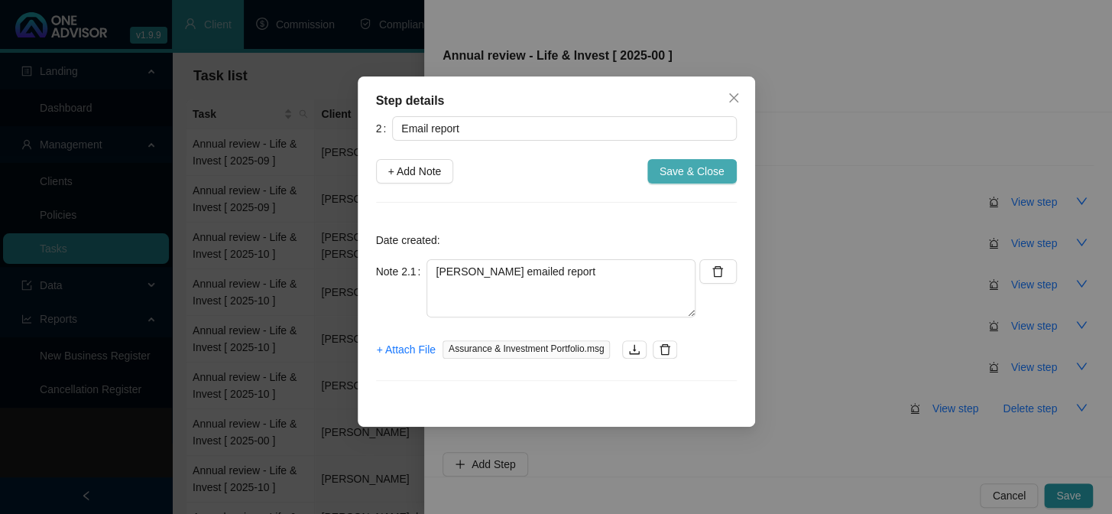
click at [706, 170] on span "Save & Close" at bounding box center [692, 171] width 65 height 17
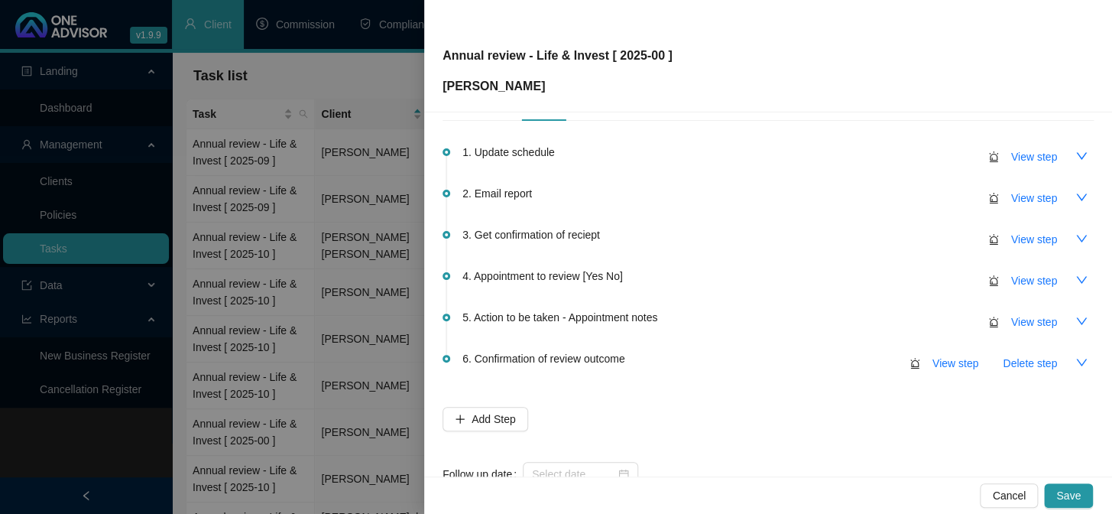
scroll to position [90, 0]
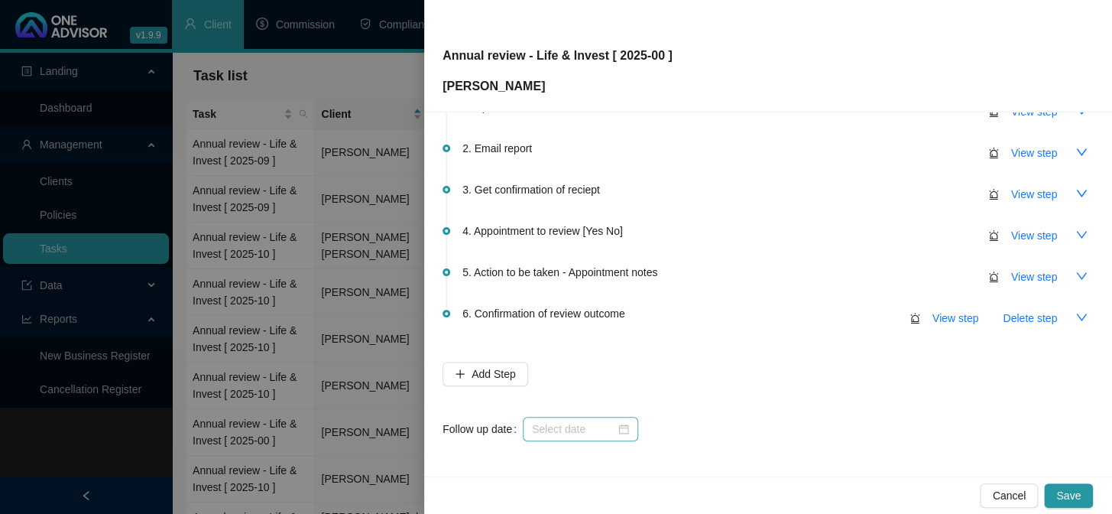
click at [562, 438] on div at bounding box center [580, 429] width 115 height 24
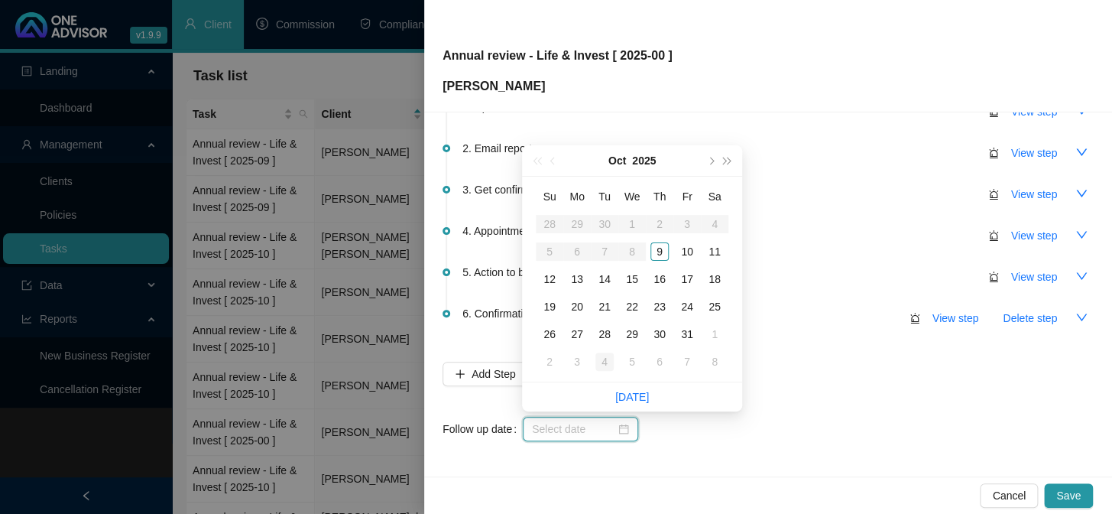
type input "[DATE]"
click at [635, 394] on link "[DATE]" at bounding box center [632, 397] width 34 height 12
type input "[DATE]"
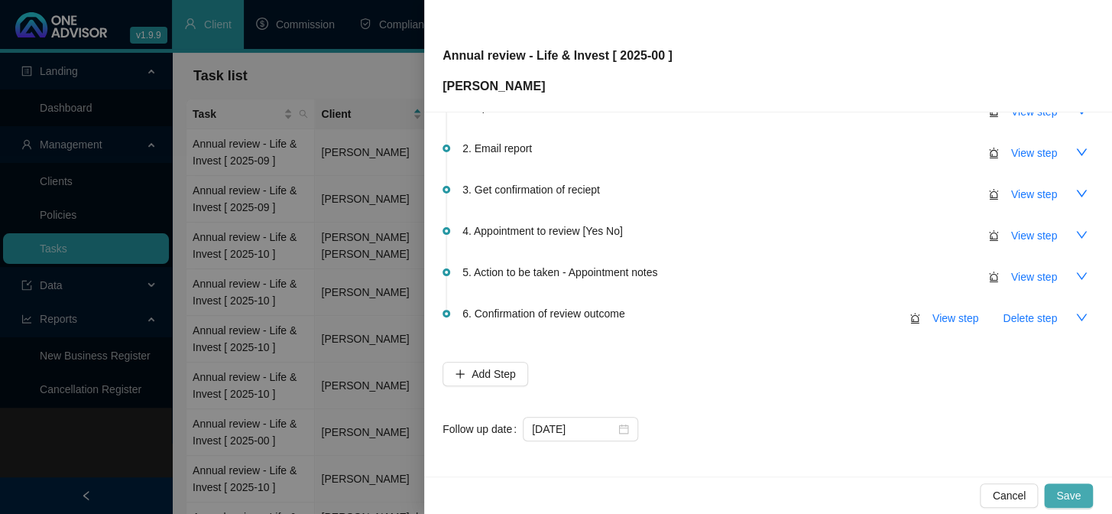
click at [1078, 495] on span "Save" at bounding box center [1068, 495] width 24 height 17
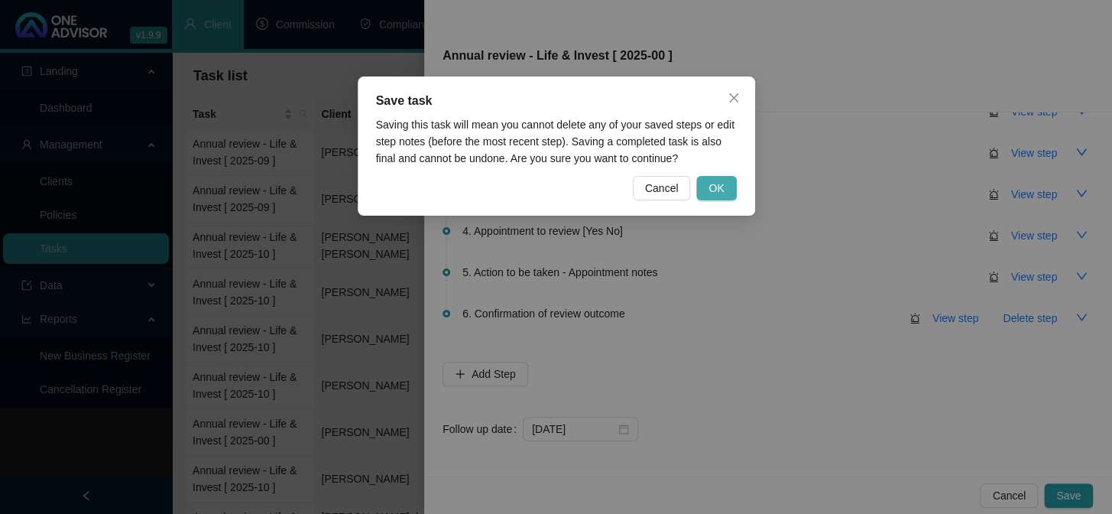
click at [728, 184] on button "OK" at bounding box center [716, 188] width 40 height 24
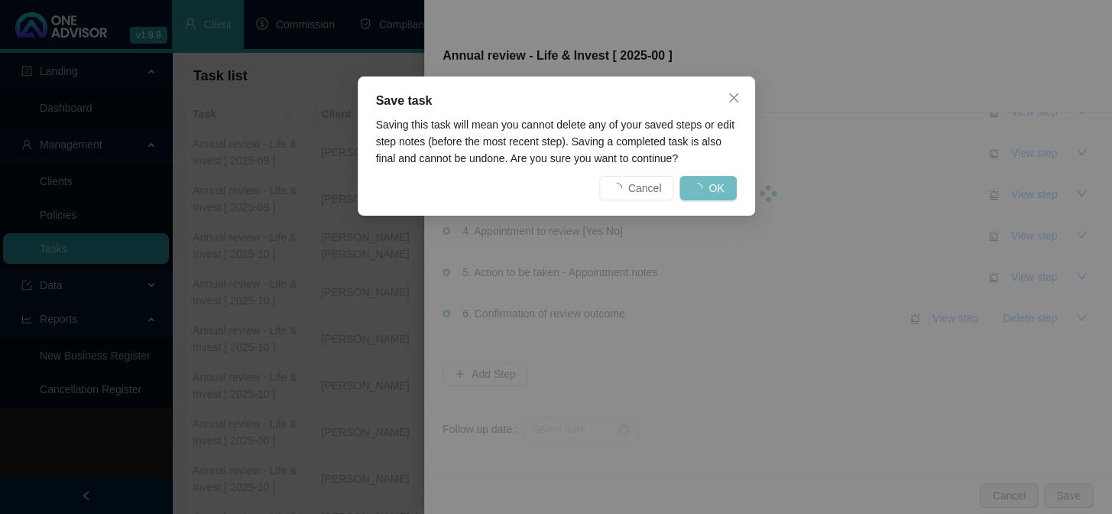
scroll to position [0, 0]
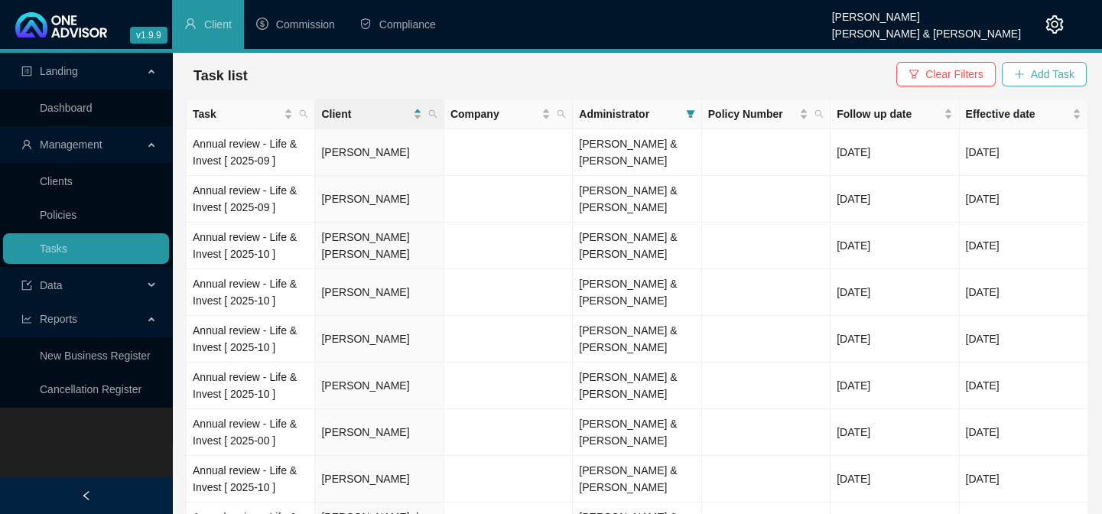
click at [1043, 76] on span "Add Task" at bounding box center [1052, 74] width 44 height 17
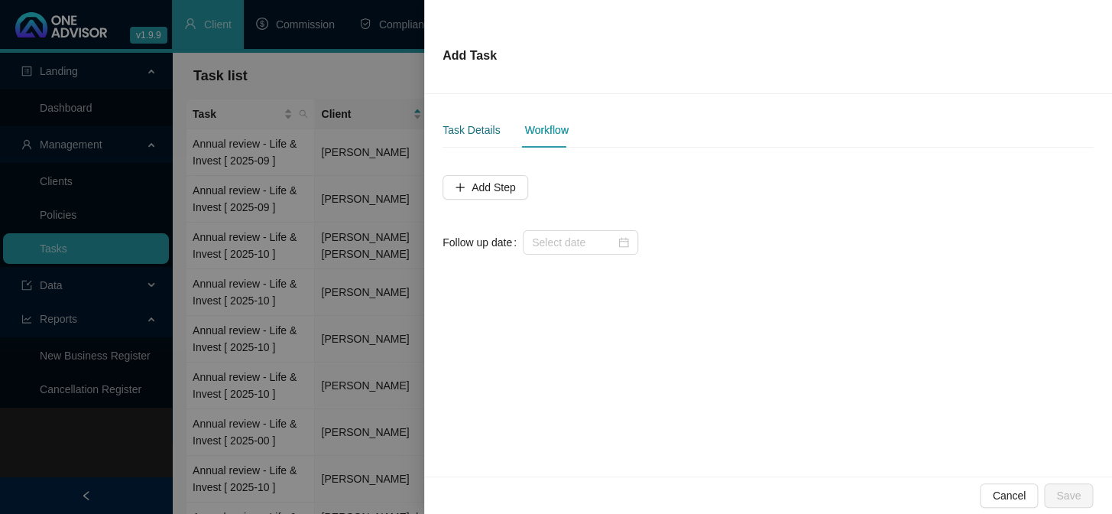
click at [478, 134] on div "Task Details" at bounding box center [471, 130] width 57 height 17
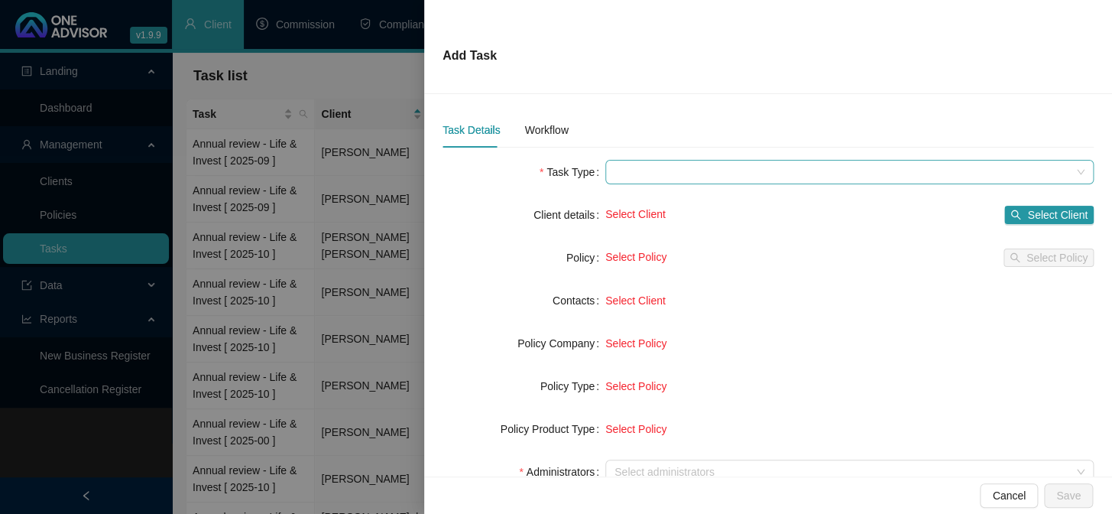
click at [639, 176] on span at bounding box center [850, 172] width 470 height 23
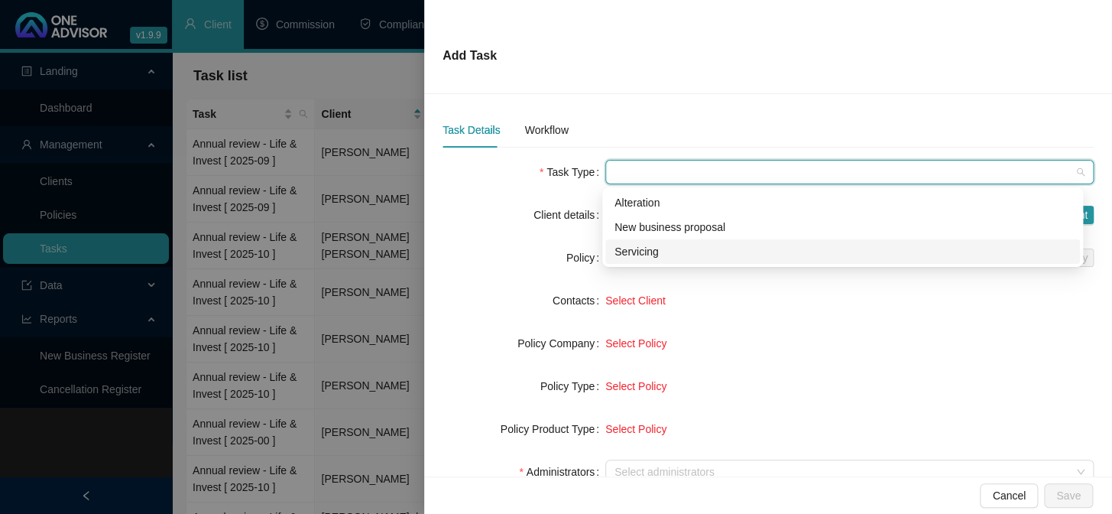
click at [622, 254] on div "Servicing" at bounding box center [843, 251] width 456 height 17
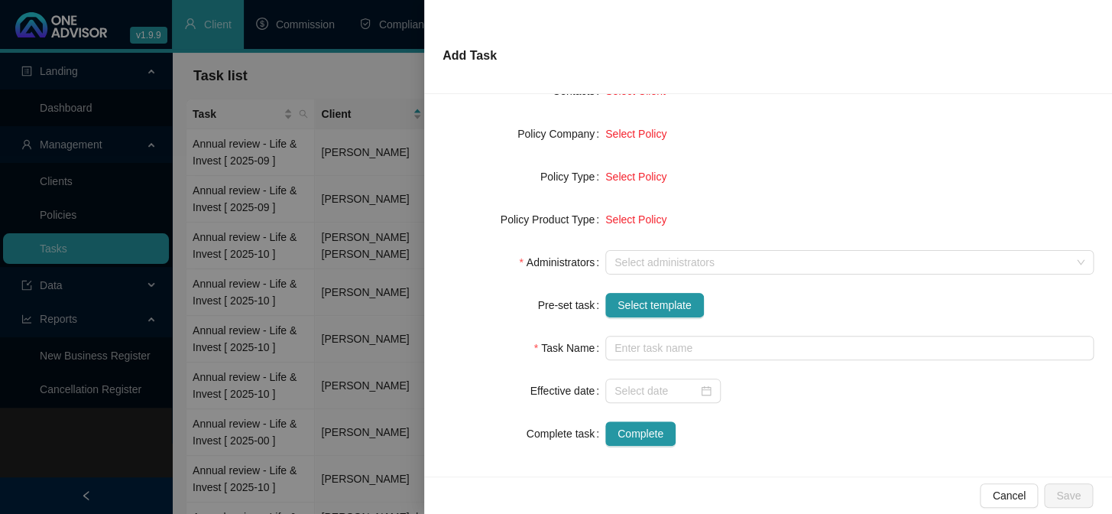
scroll to position [215, 0]
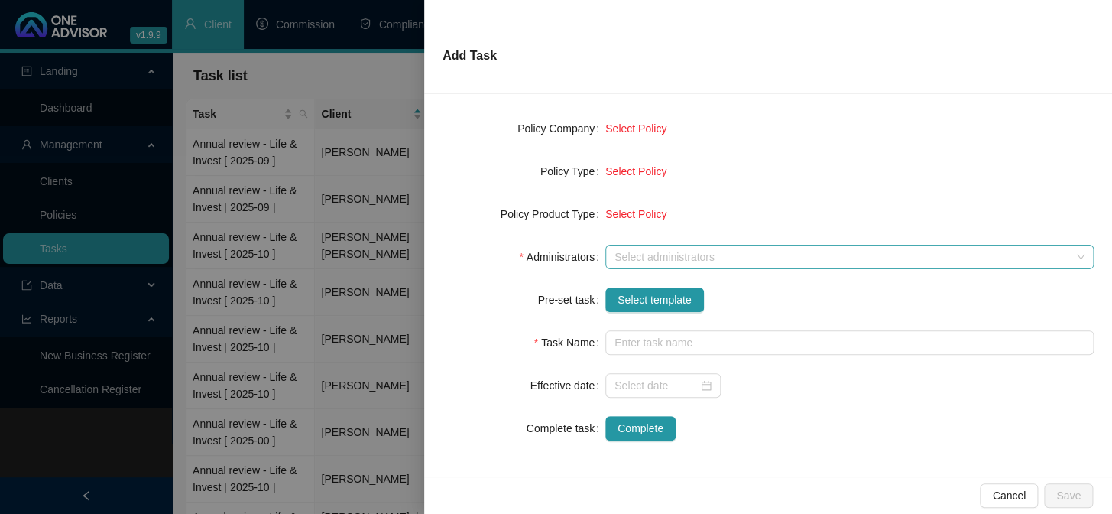
click at [645, 251] on div at bounding box center [841, 256] width 466 height 11
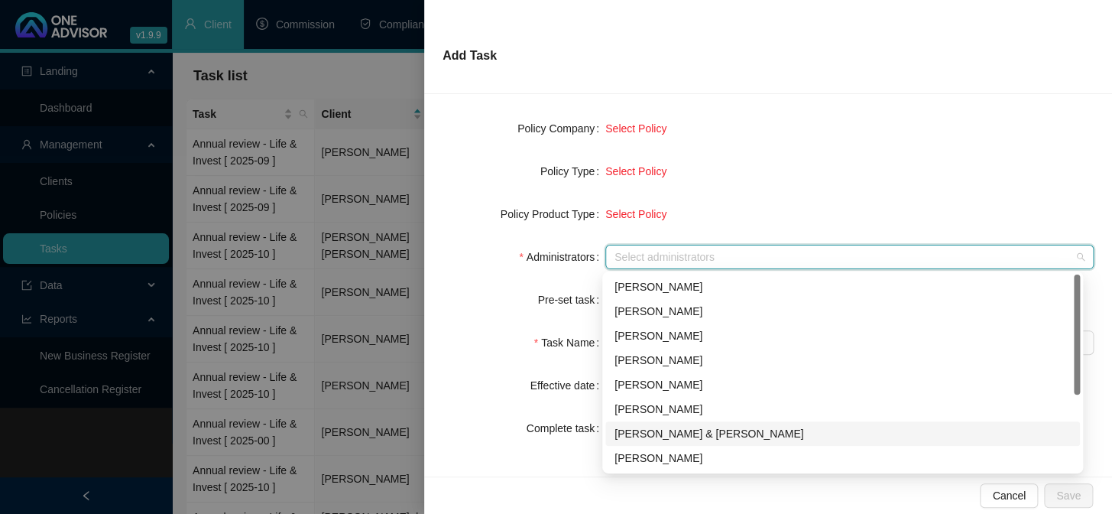
click at [681, 436] on div "[PERSON_NAME] & [PERSON_NAME]" at bounding box center [843, 433] width 456 height 17
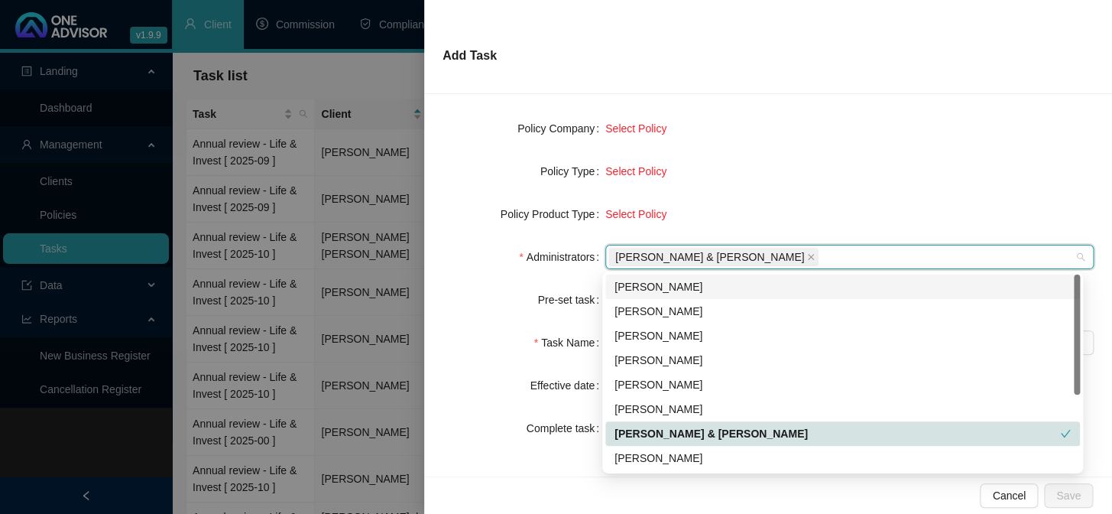
drag, startPoint x: 448, startPoint y: 301, endPoint x: 619, endPoint y: 287, distance: 171.8
click at [449, 300] on div "Pre-set task" at bounding box center [524, 299] width 163 height 24
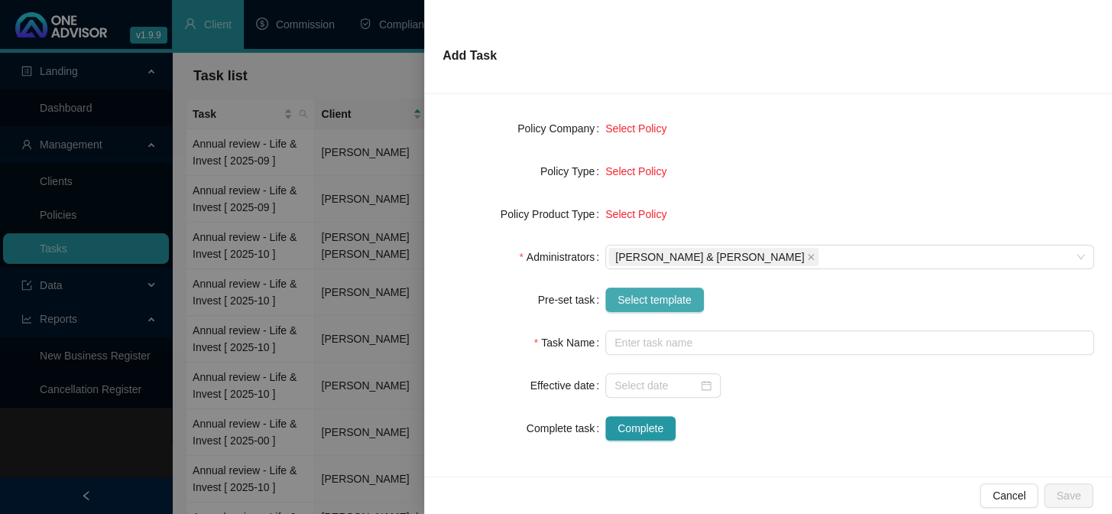
click at [650, 294] on span "Select template" at bounding box center [655, 299] width 74 height 17
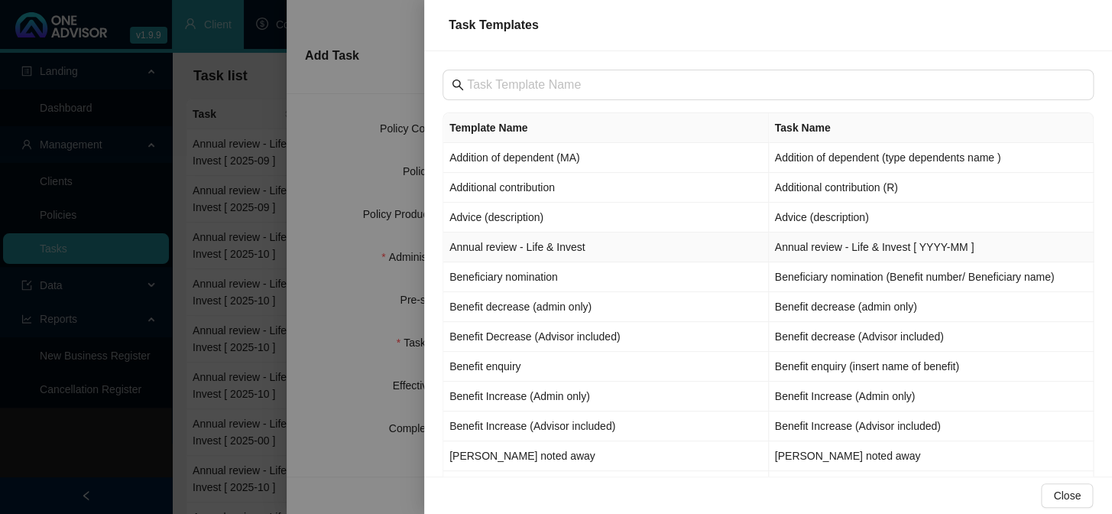
click at [501, 253] on td "Annual review - Life & Invest" at bounding box center [606, 247] width 326 height 30
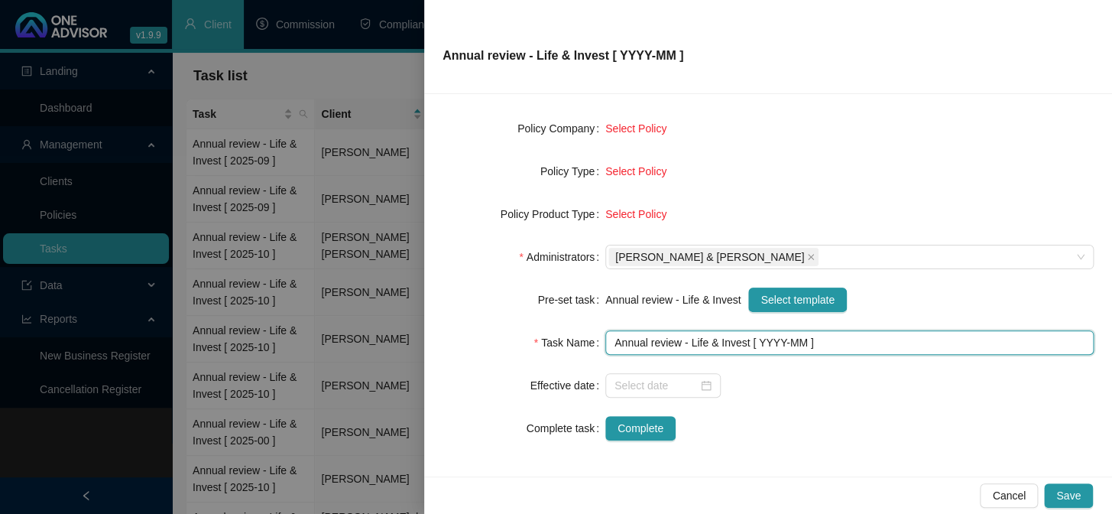
drag, startPoint x: 754, startPoint y: 339, endPoint x: 780, endPoint y: 341, distance: 25.3
click at [779, 340] on input "Annual review - Life & Invest [ YYYY-MM ]" at bounding box center [849, 342] width 488 height 24
type input "Annual review - Life & Invest [ 2025-00 ]"
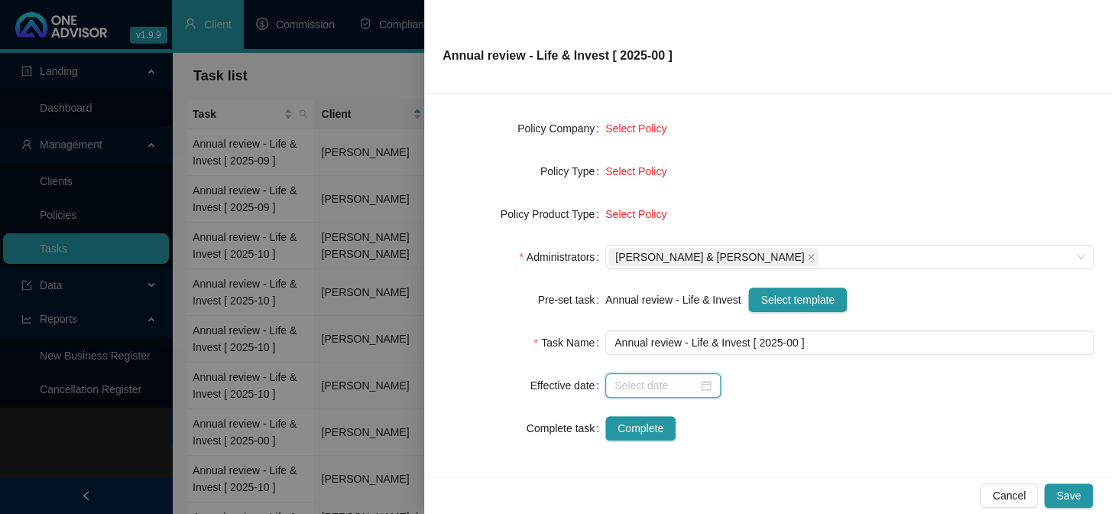
click at [664, 379] on input at bounding box center [656, 385] width 83 height 17
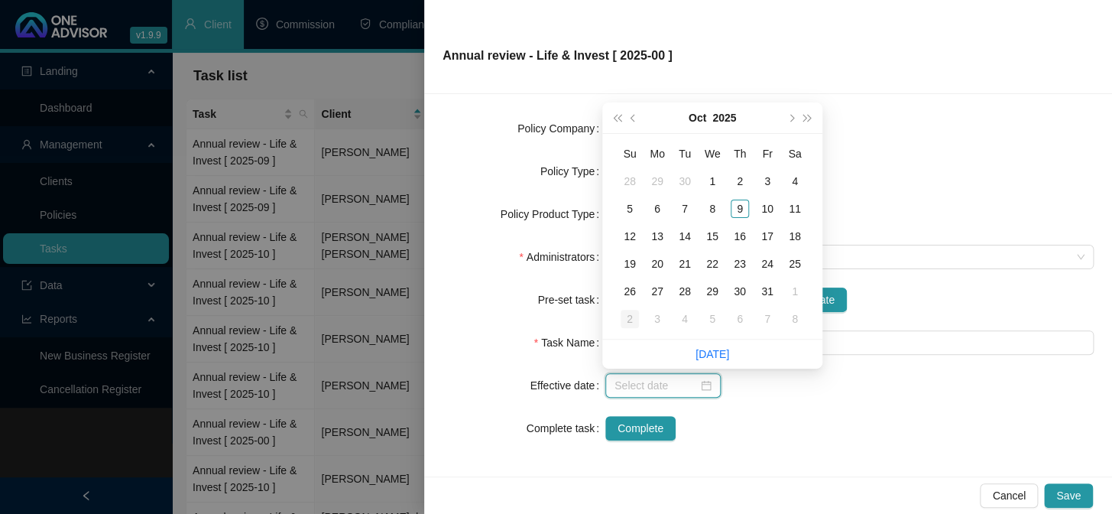
type input "[DATE]"
click at [741, 206] on div "9" at bounding box center [740, 209] width 18 height 18
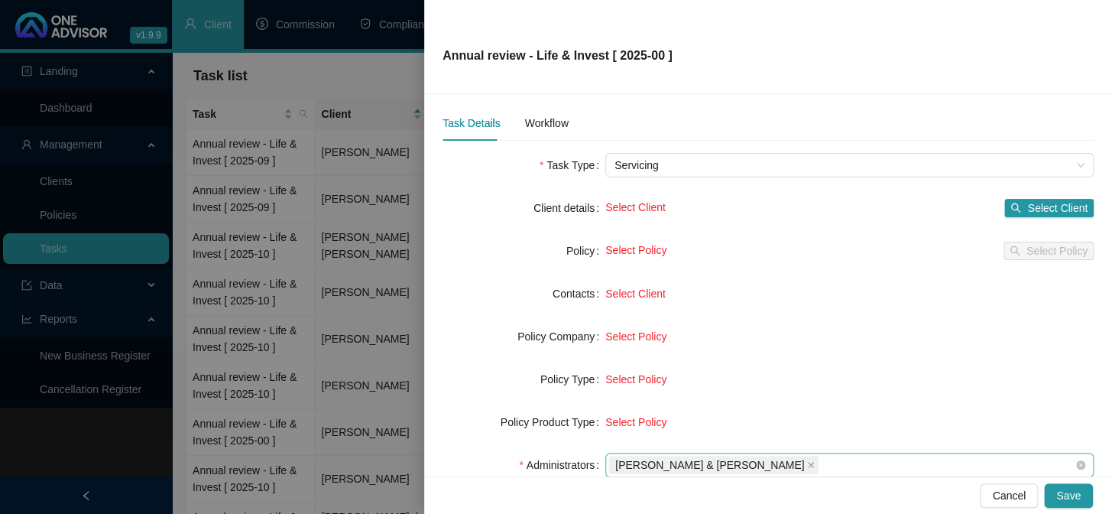
scroll to position [0, 0]
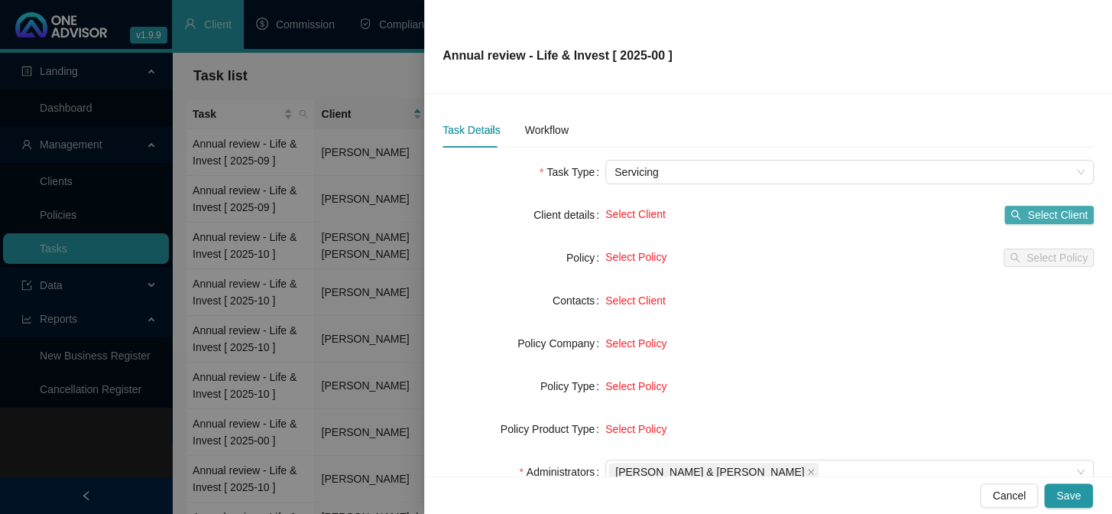
click at [1027, 209] on span "Select Client" at bounding box center [1057, 214] width 60 height 17
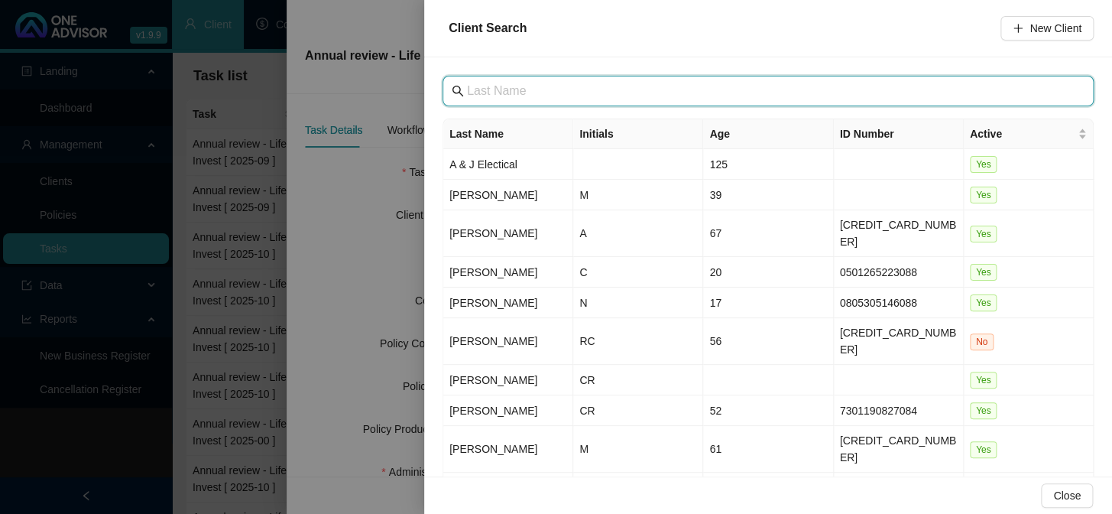
click at [514, 89] on input "text" at bounding box center [769, 91] width 605 height 18
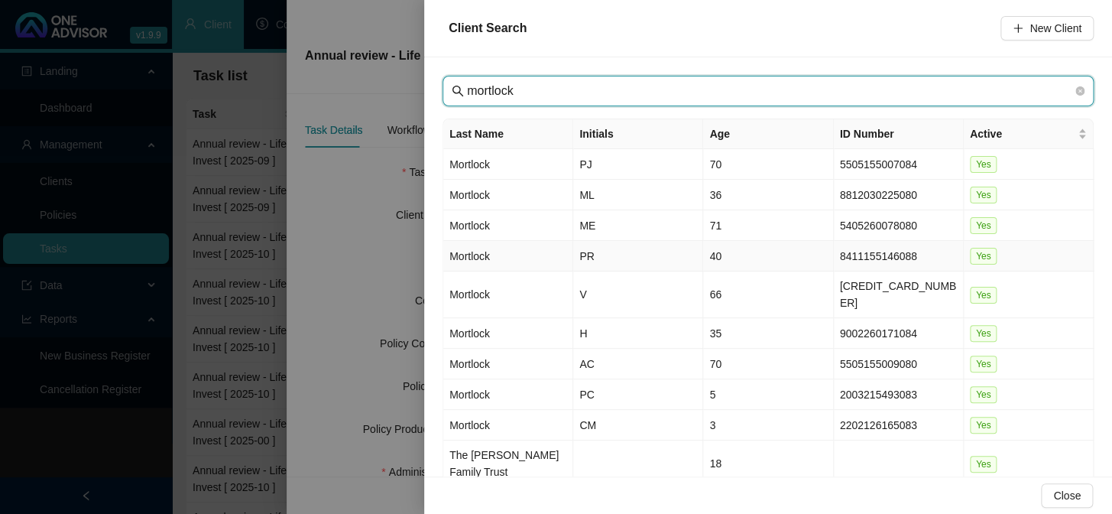
type input "mortlock"
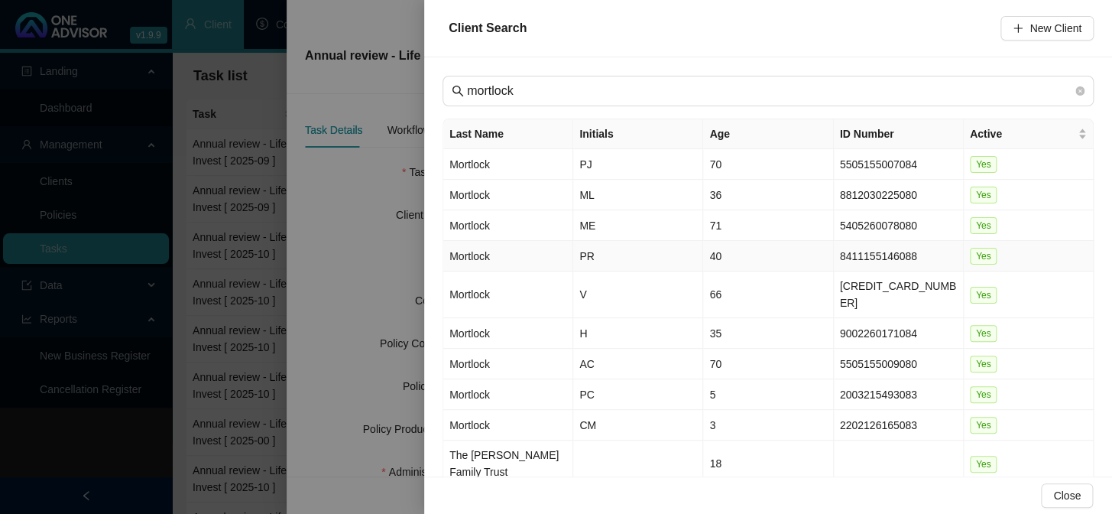
click at [479, 260] on td "Mortlock" at bounding box center [508, 256] width 130 height 31
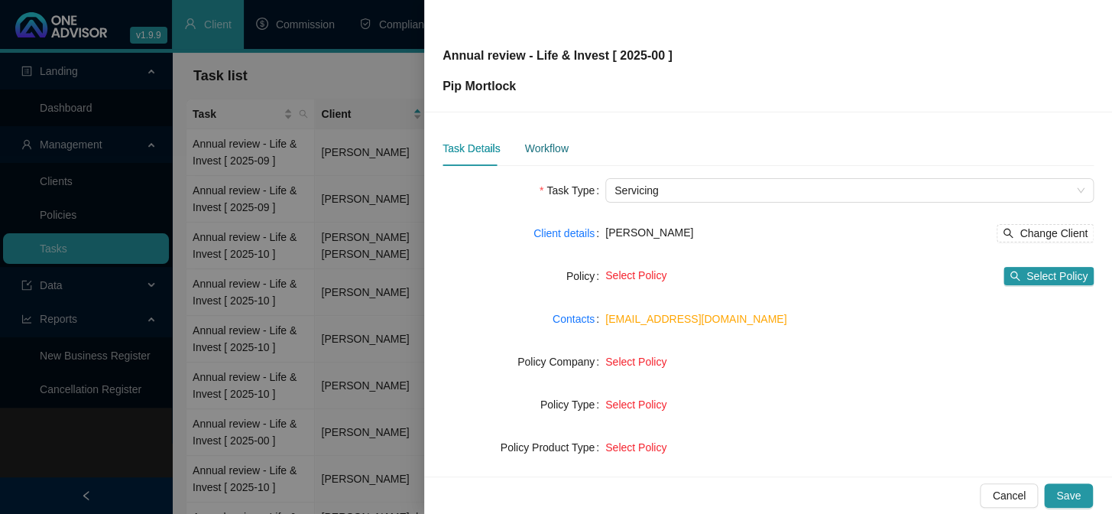
click at [552, 148] on div "Workflow" at bounding box center [546, 148] width 44 height 17
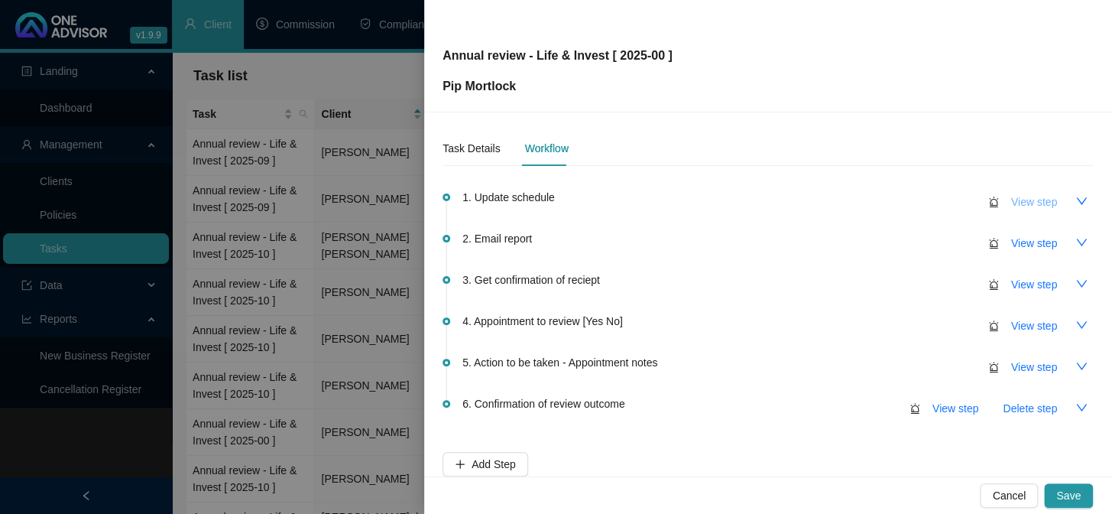
click at [1011, 203] on span "View step" at bounding box center [1034, 201] width 46 height 17
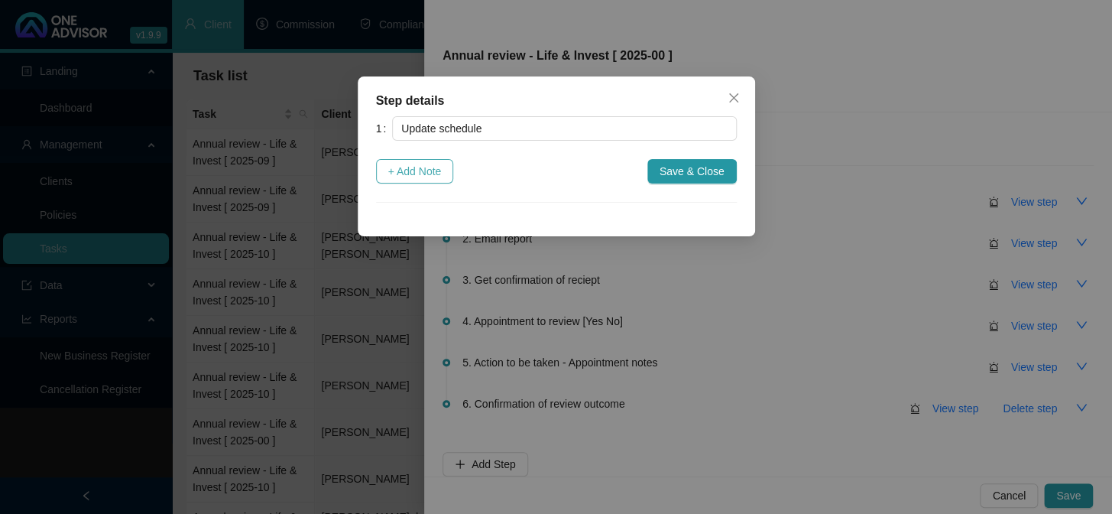
click at [408, 174] on span "+ Add Note" at bounding box center [415, 171] width 54 height 17
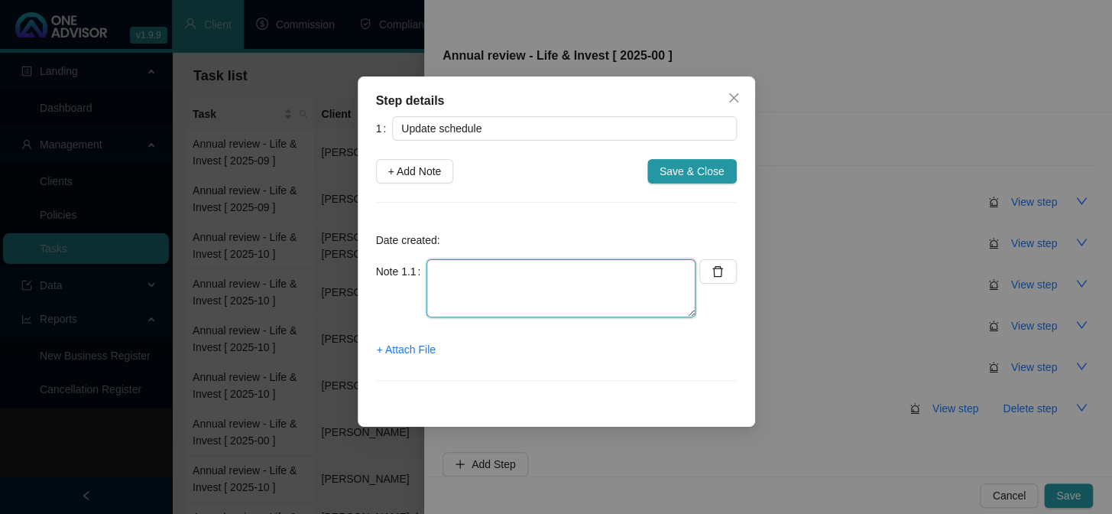
click at [490, 287] on textarea at bounding box center [561, 288] width 269 height 58
type textarea "[PERSON_NAME] is seeing client [DATE]"
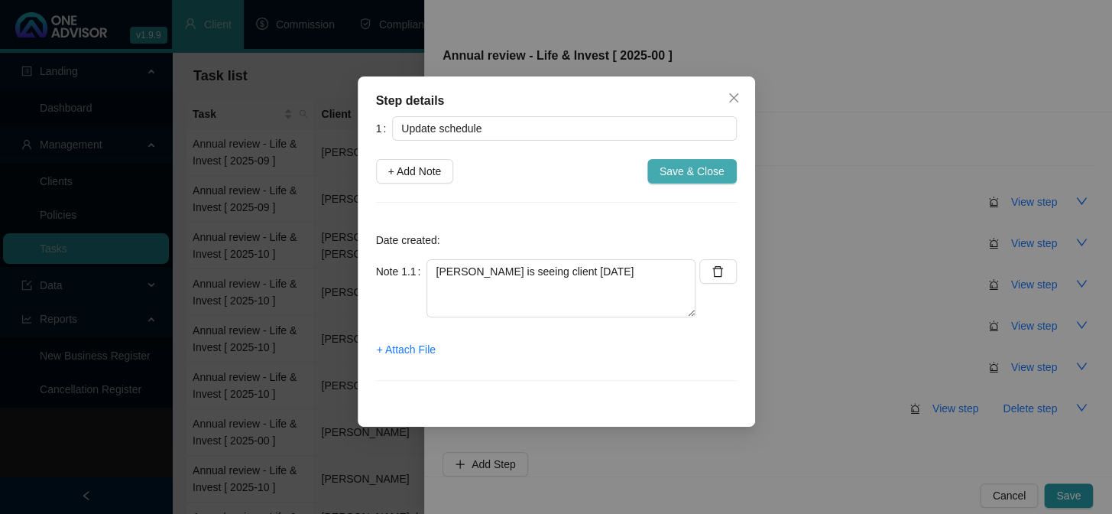
click at [689, 178] on span "Save & Close" at bounding box center [692, 171] width 65 height 17
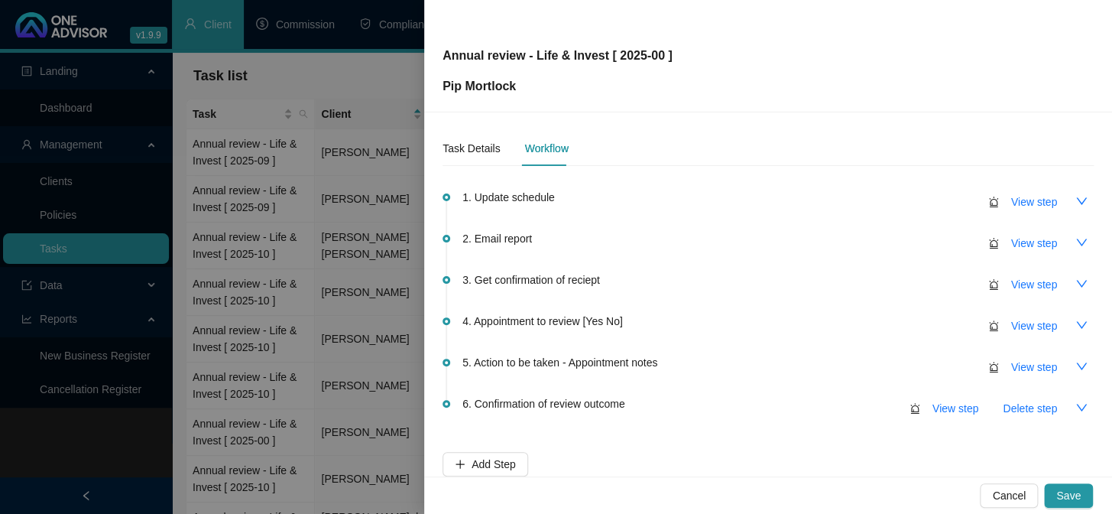
click at [1072, 495] on span "Save" at bounding box center [1068, 495] width 24 height 17
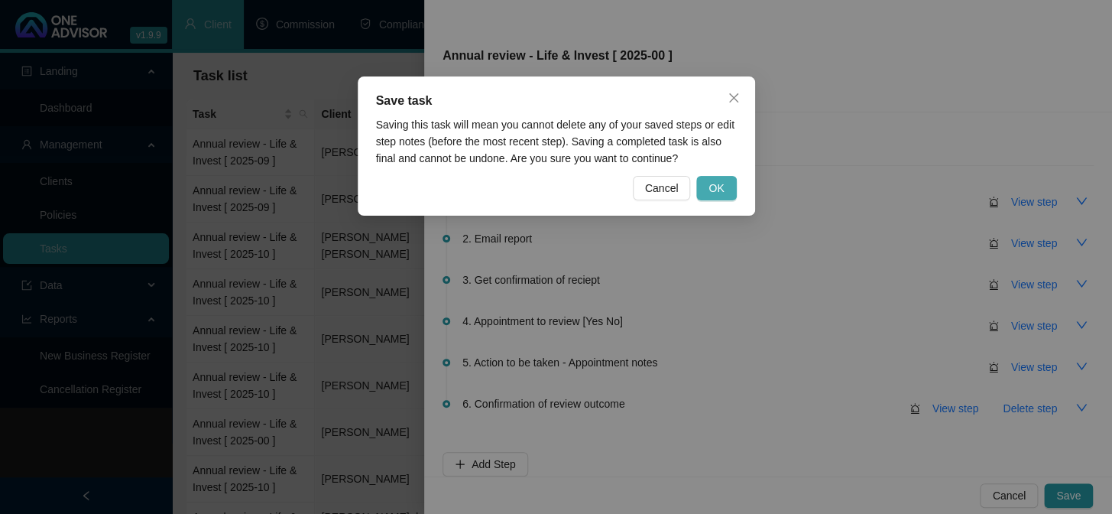
click at [717, 180] on span "OK" at bounding box center [716, 188] width 15 height 17
